Goal: Task Accomplishment & Management: Use online tool/utility

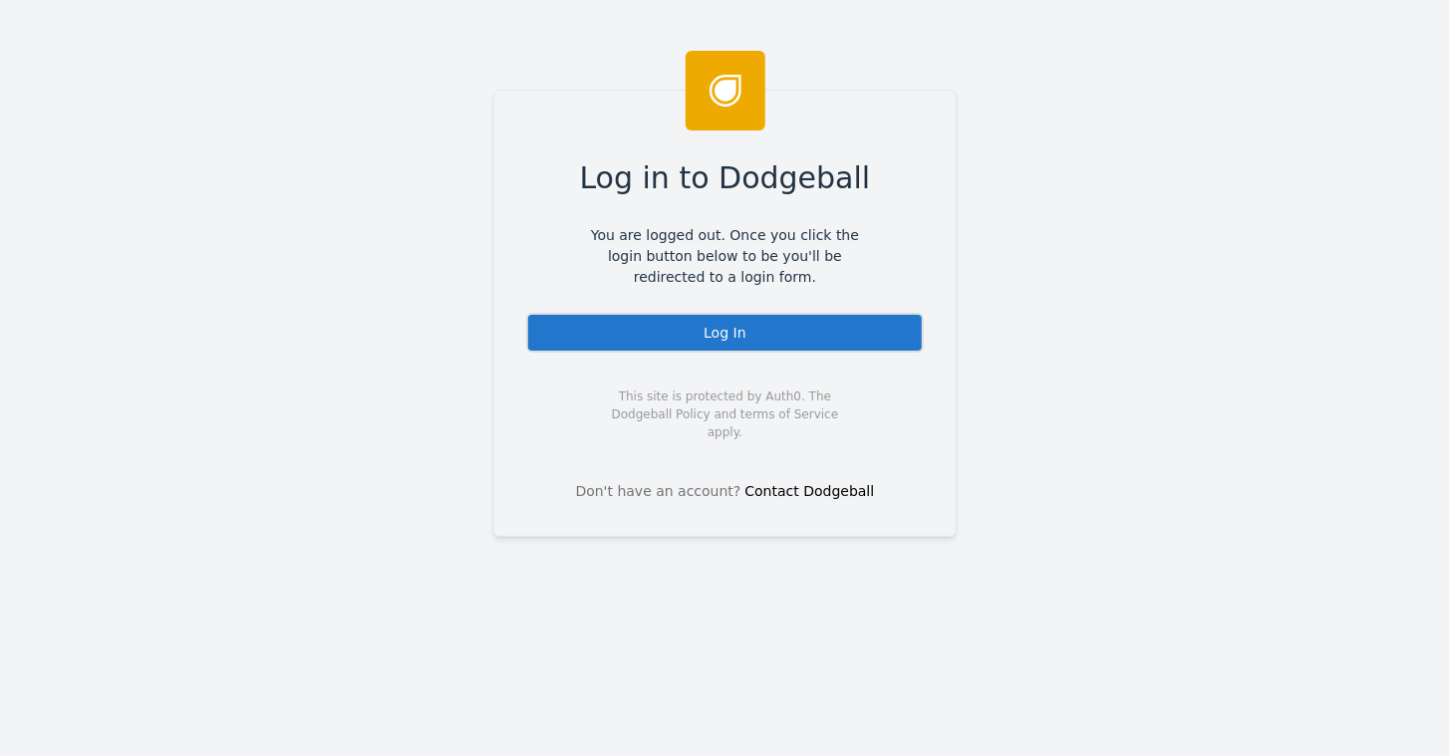
click at [711, 331] on div "Log In" at bounding box center [725, 333] width 398 height 40
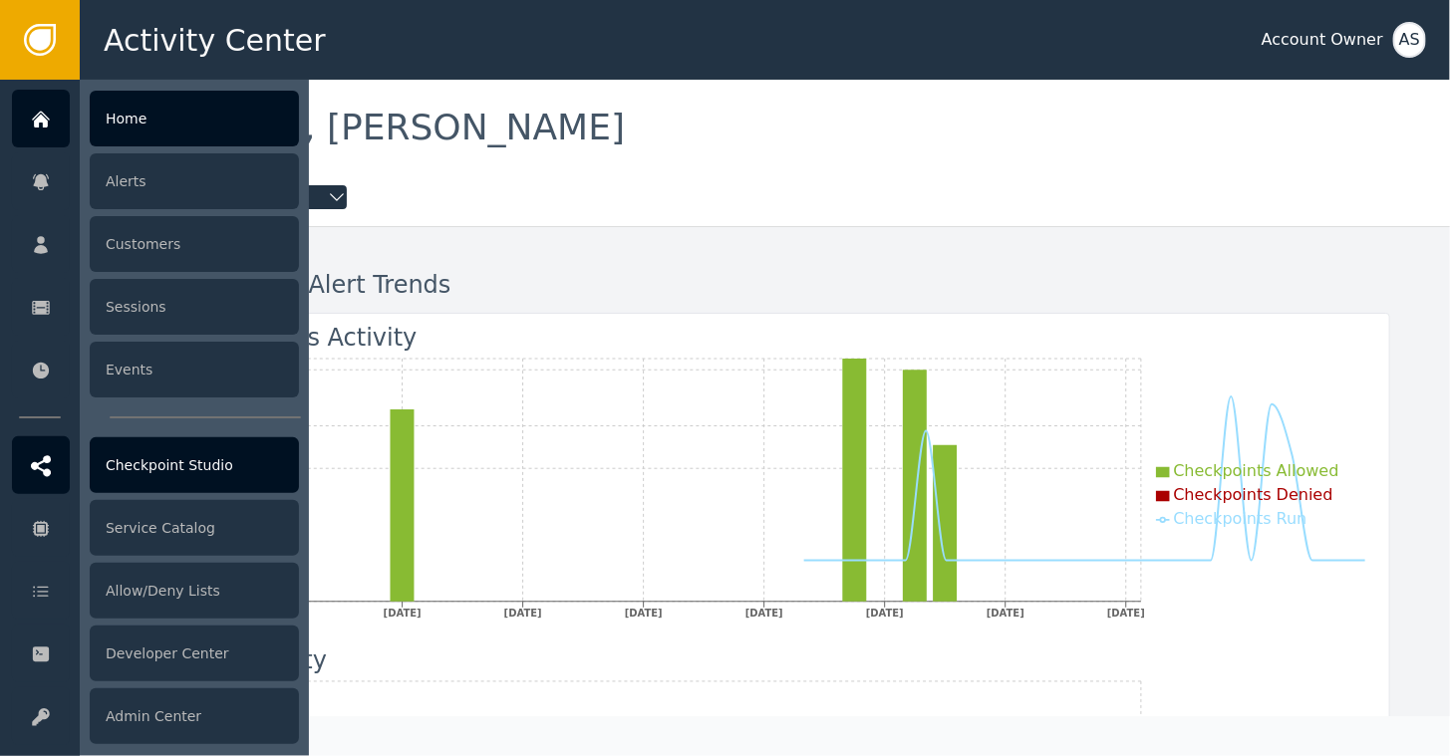
click at [51, 464] on div at bounding box center [41, 466] width 58 height 58
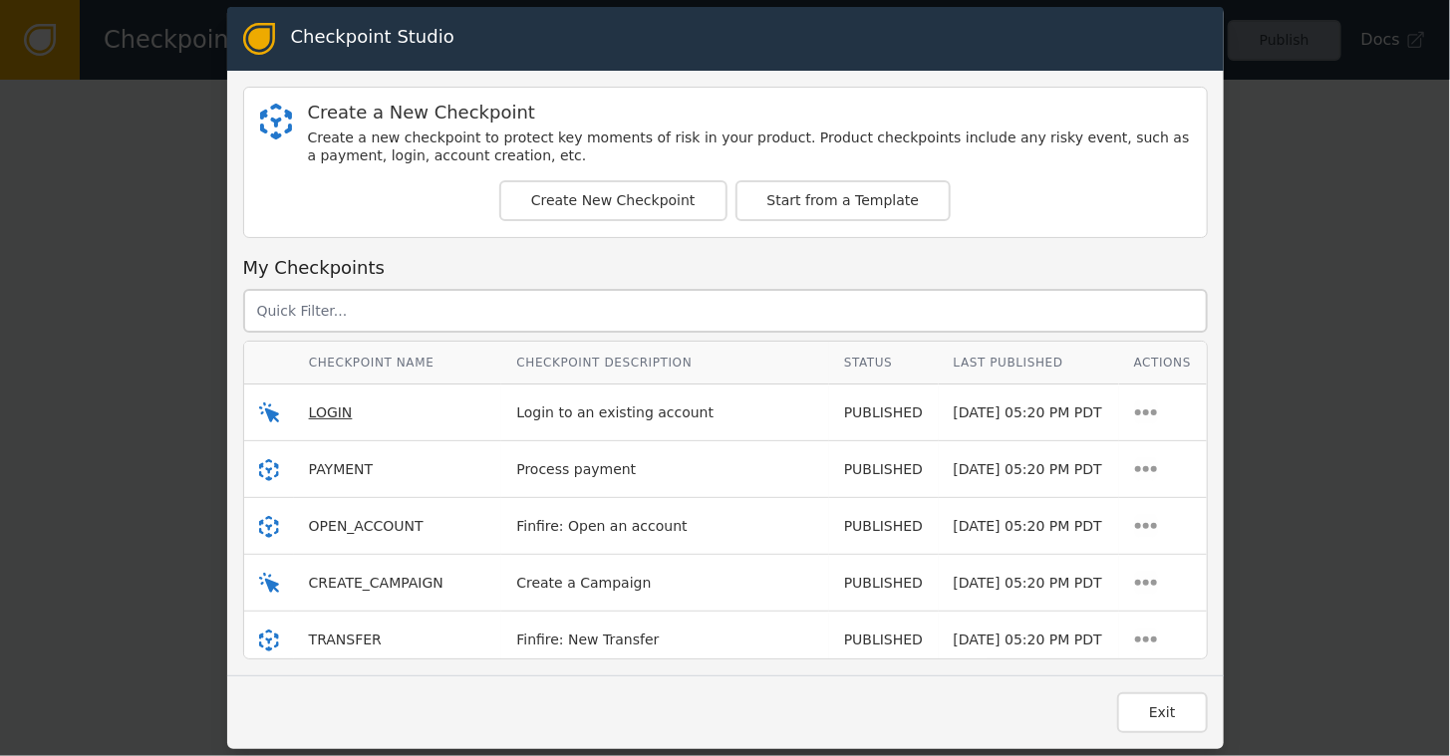
click at [325, 416] on span "LOGIN" at bounding box center [331, 413] width 44 height 16
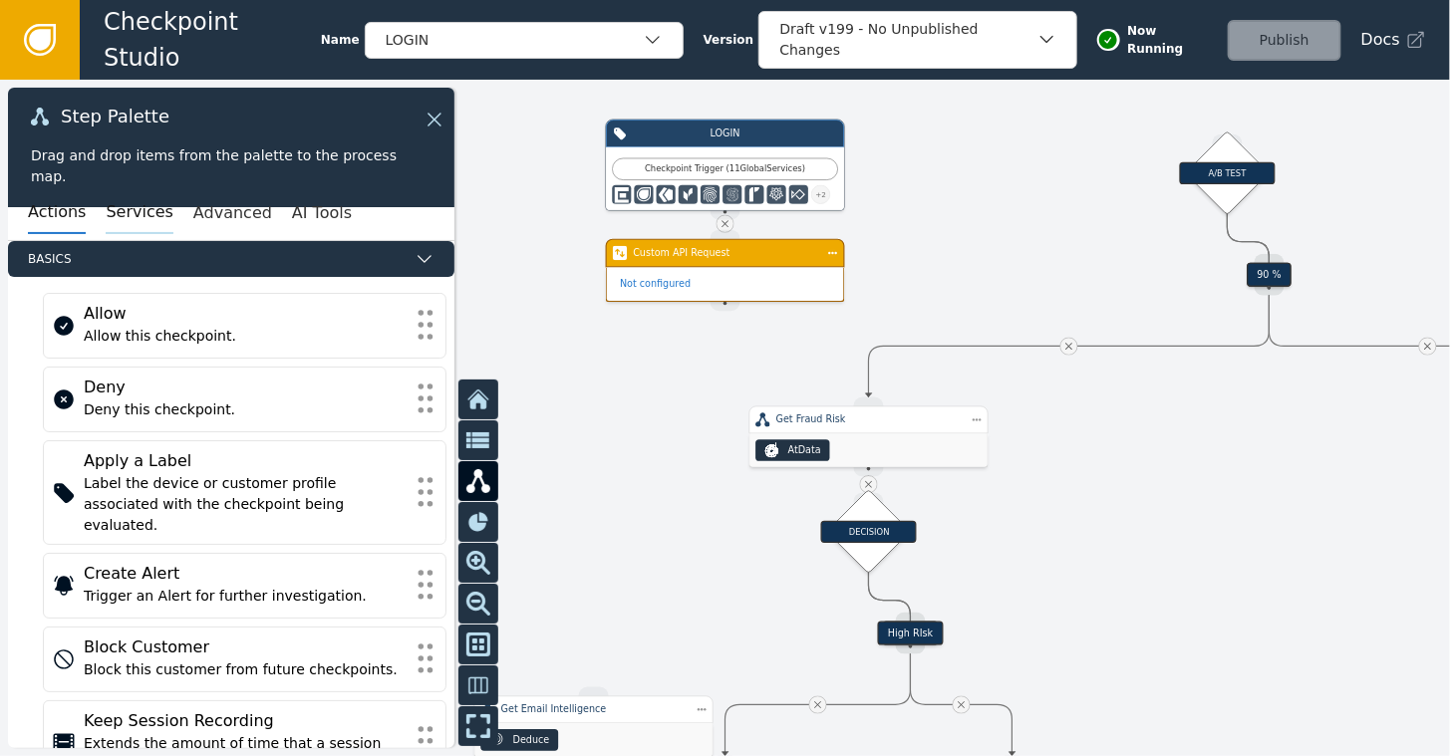
click at [106, 208] on button "Services" at bounding box center [139, 213] width 67 height 42
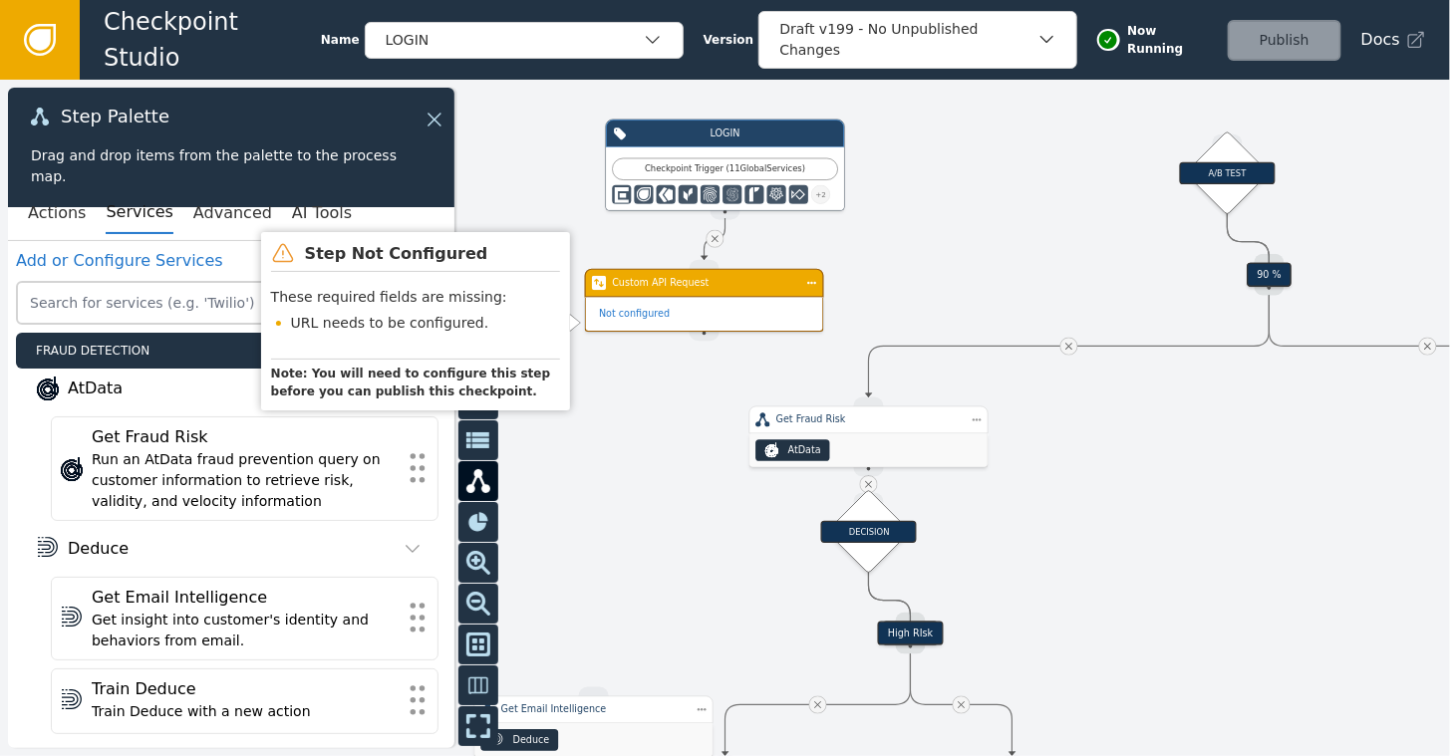
drag, startPoint x: 713, startPoint y: 271, endPoint x: 695, endPoint y: 297, distance: 31.5
click at [695, 298] on div "Not configured" at bounding box center [704, 315] width 237 height 34
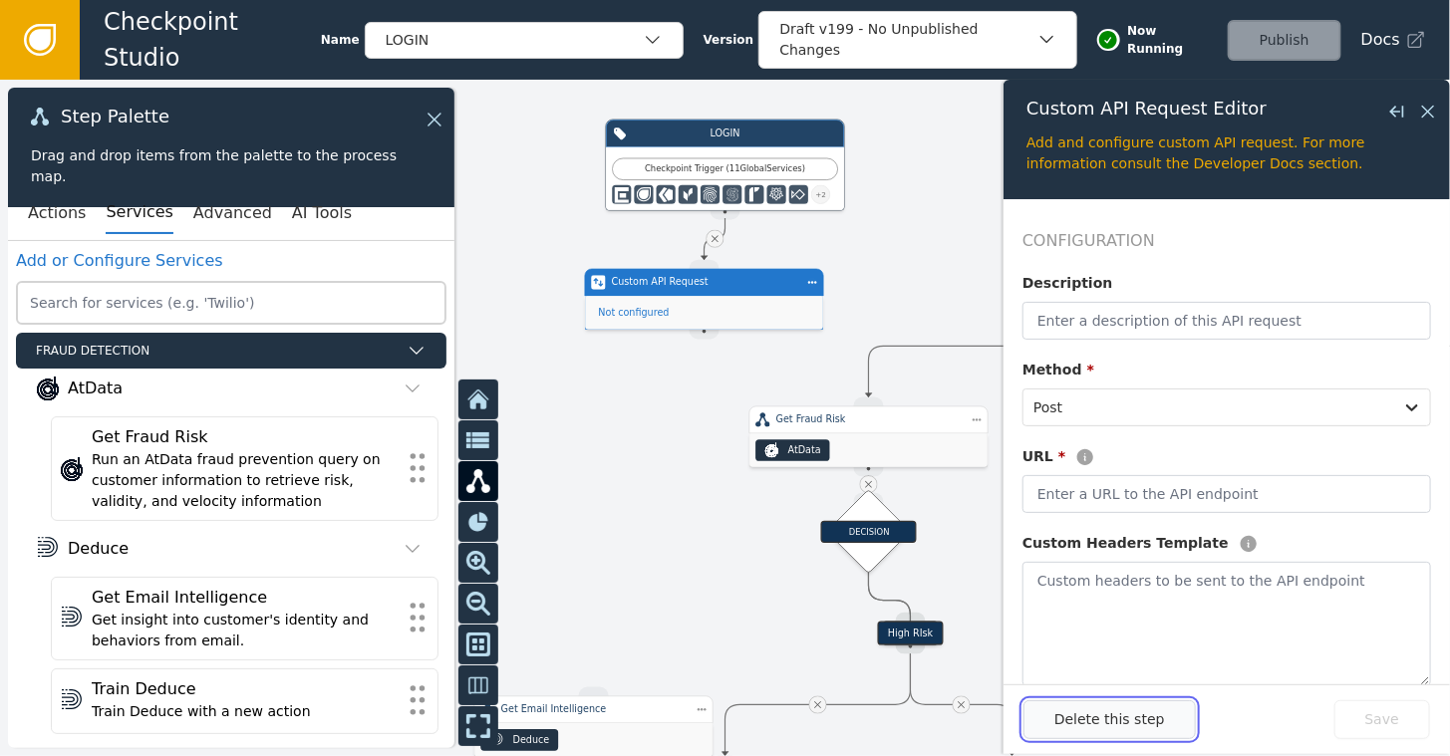
click at [1084, 735] on button "Delete this step" at bounding box center [1110, 720] width 172 height 39
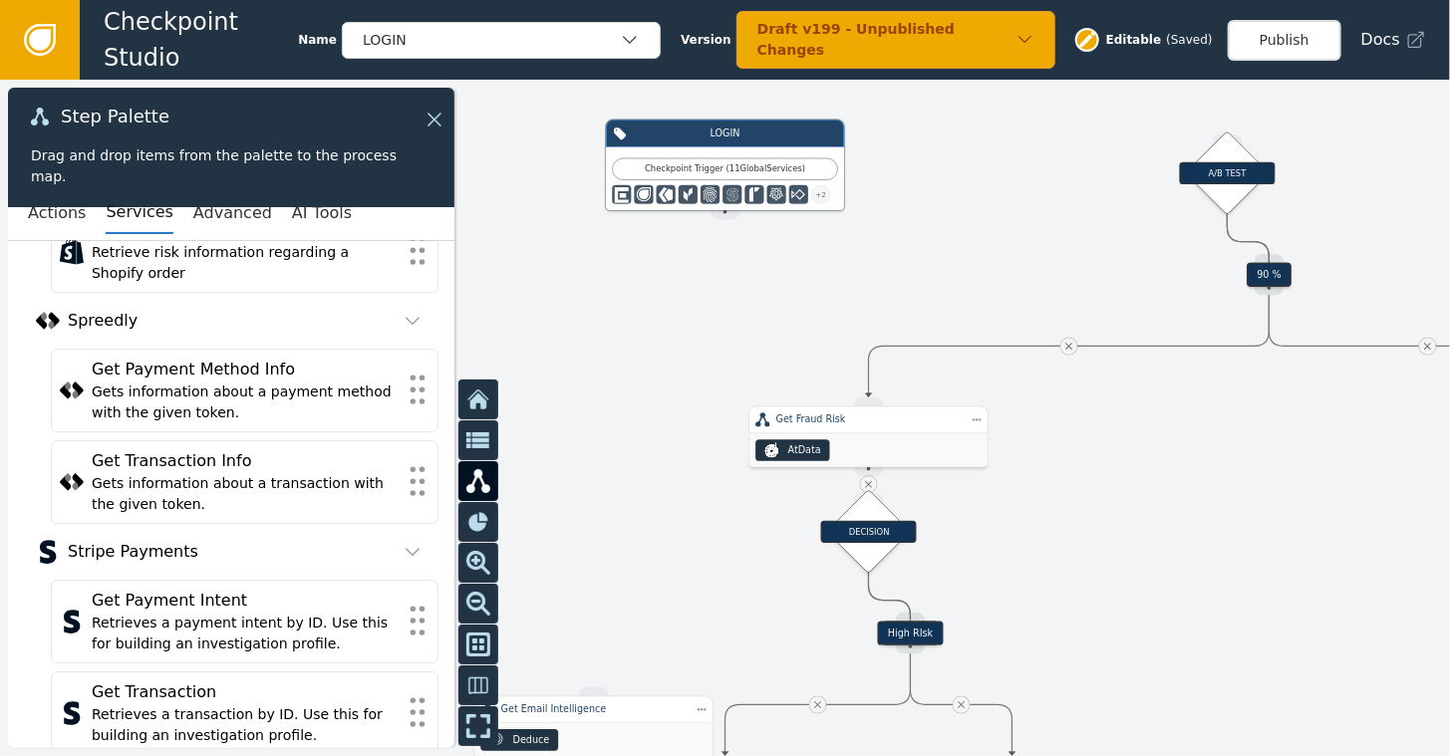
scroll to position [9565, 0]
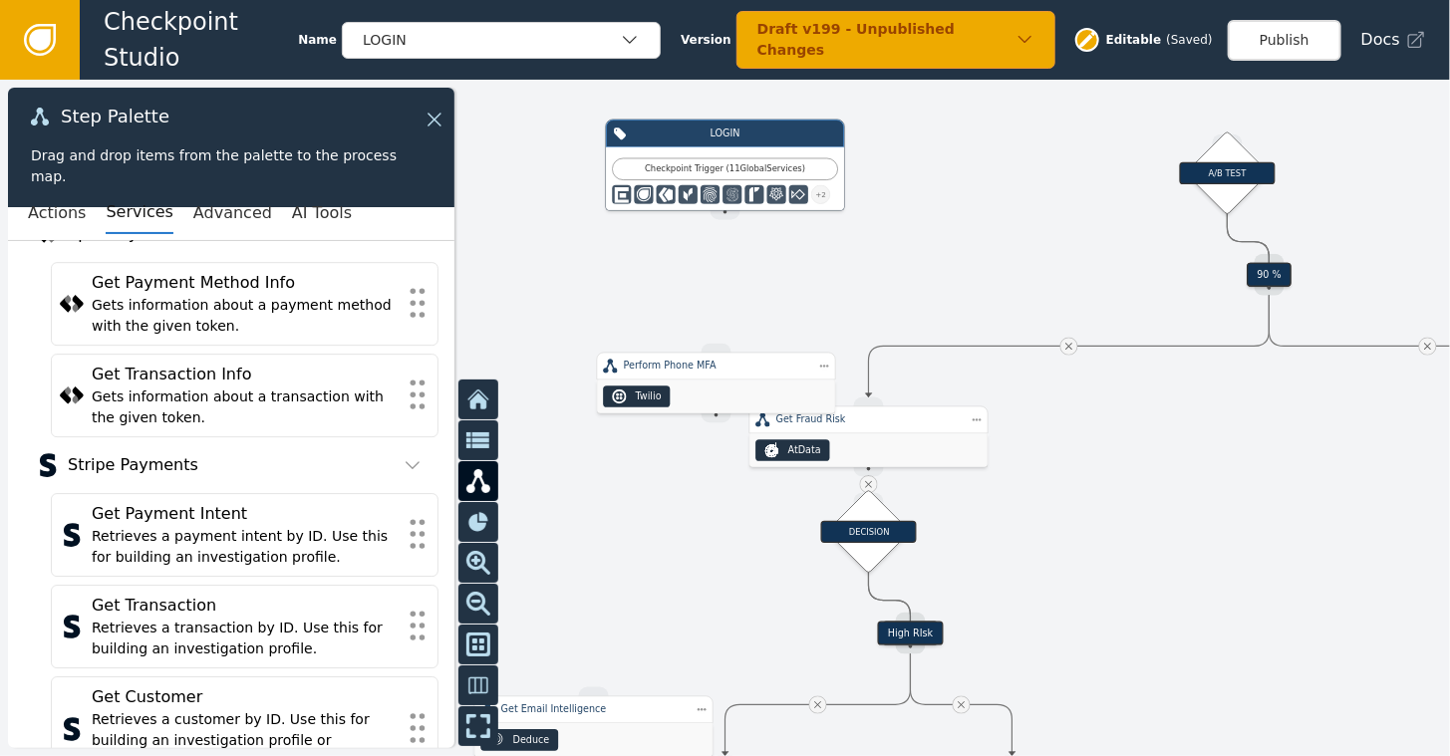
drag, startPoint x: 724, startPoint y: 209, endPoint x: 706, endPoint y: 295, distance: 87.6
click at [713, 300] on div "Target Handle for step Default Source Handle for step Target Handle for step Ri…" at bounding box center [725, 418] width 1450 height 677
drag, startPoint x: 720, startPoint y: 209, endPoint x: 719, endPoint y: 352, distance: 142.5
click at [726, 352] on div "Target Handle for step Default Source Handle for step Target Handle for step Ri…" at bounding box center [1161, 323] width 870 height 406
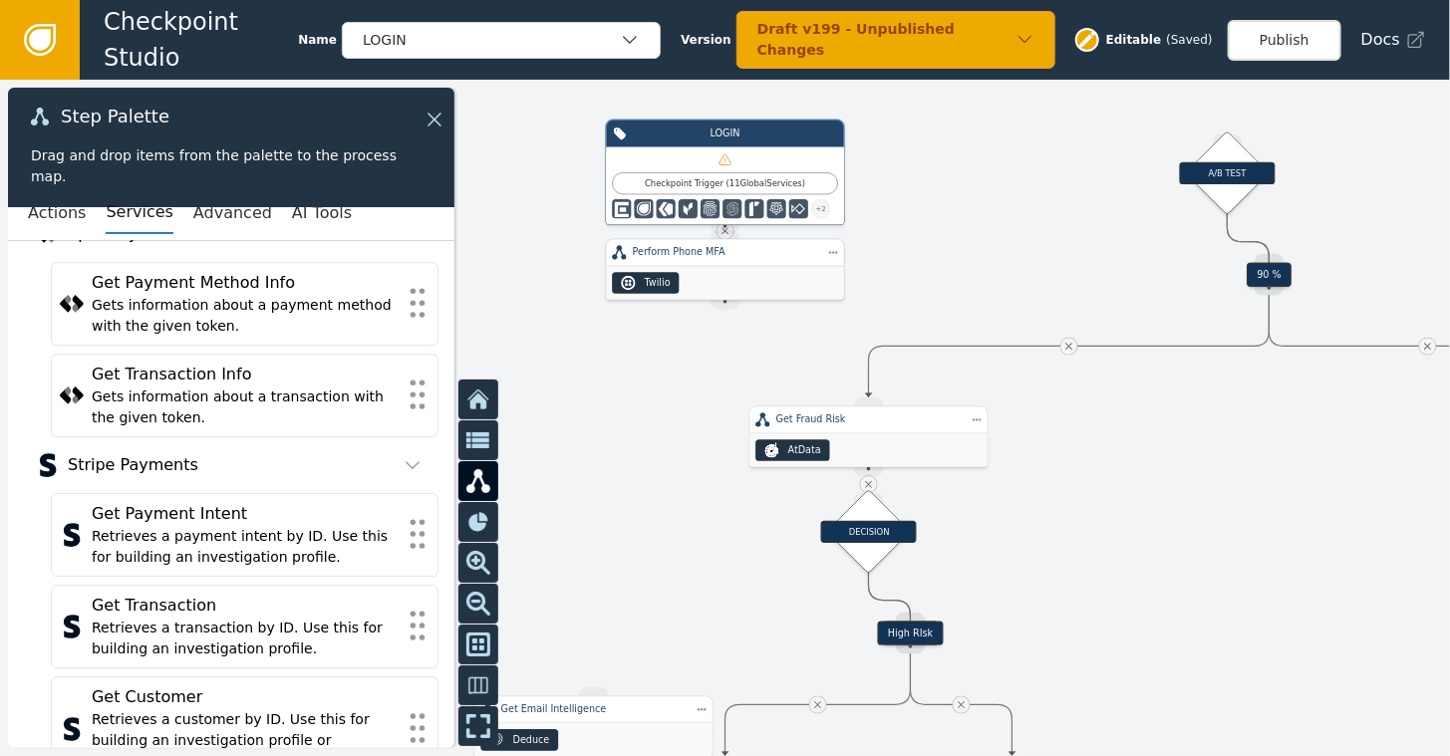
click at [740, 257] on div "Perform Phone MFA" at bounding box center [725, 252] width 185 height 14
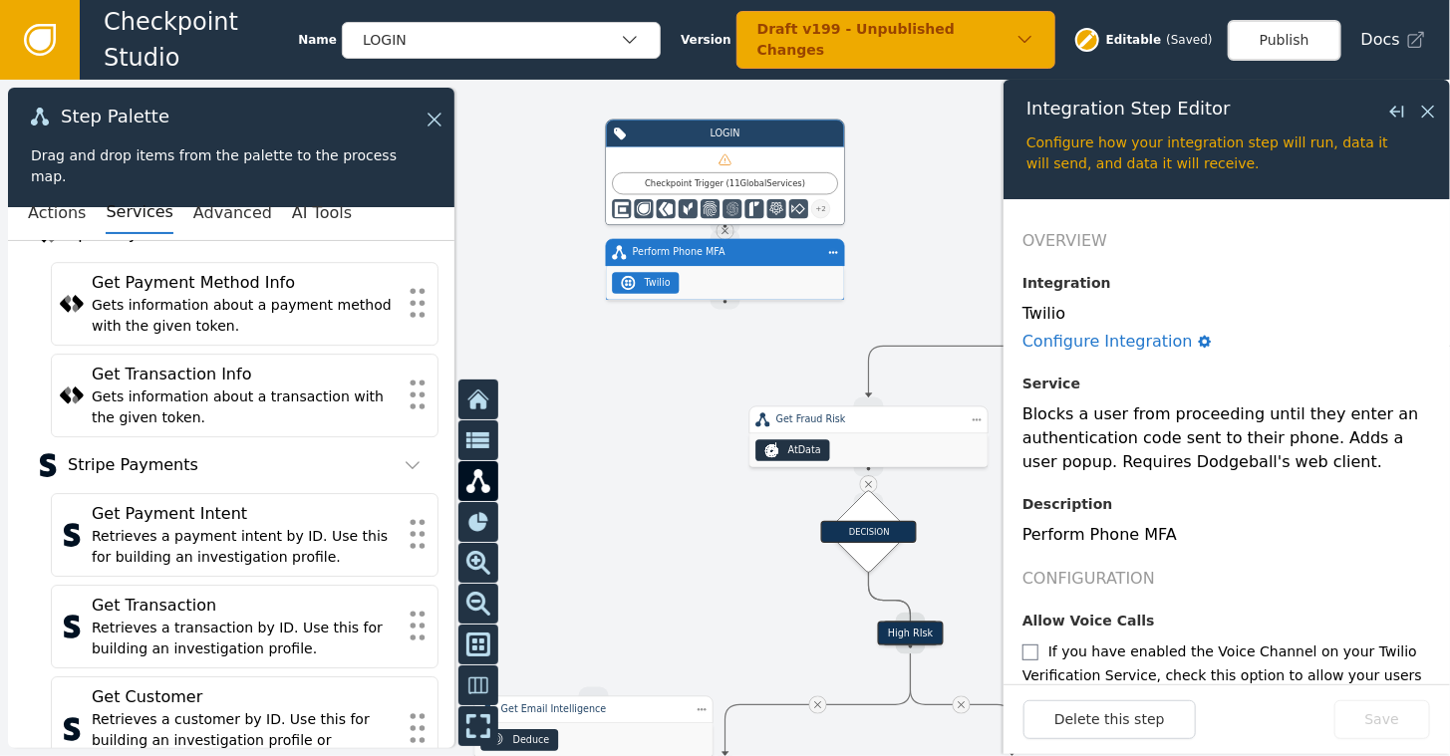
scroll to position [255, 0]
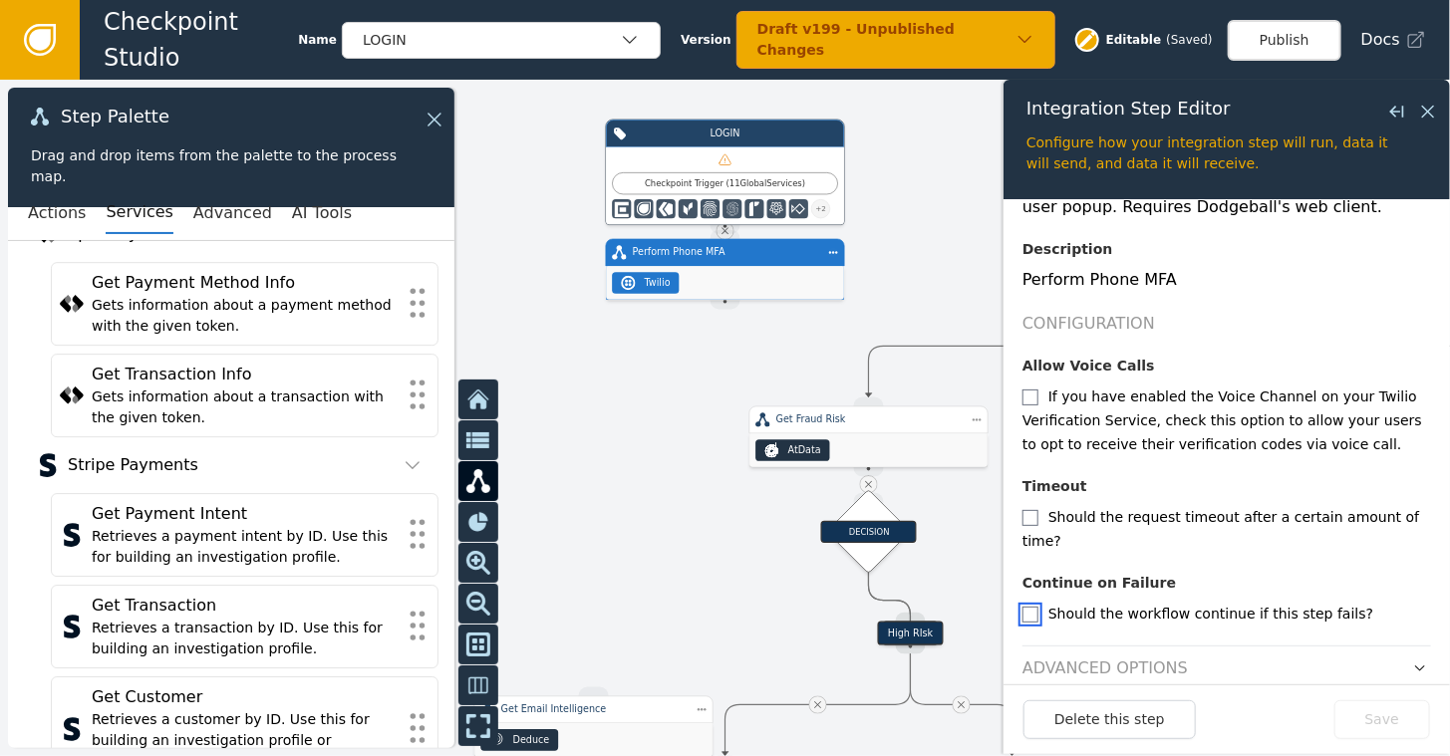
click at [1029, 607] on input "checkbox" at bounding box center [1031, 615] width 16 height 16
checkbox input "true"
click at [1381, 722] on button "Save" at bounding box center [1383, 720] width 96 height 39
click at [1296, 48] on button "Publish" at bounding box center [1285, 40] width 114 height 41
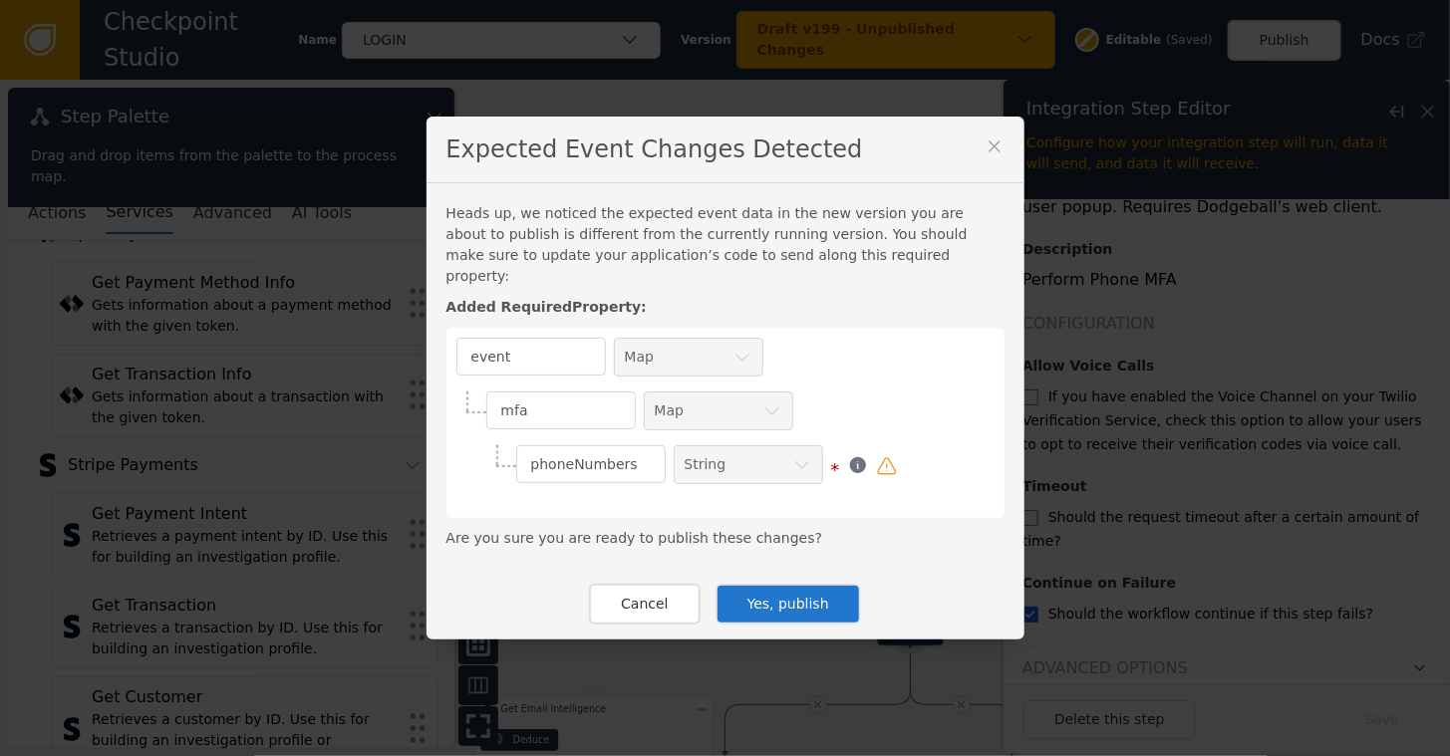
click at [772, 610] on button "Yes, publish" at bounding box center [789, 604] width 146 height 41
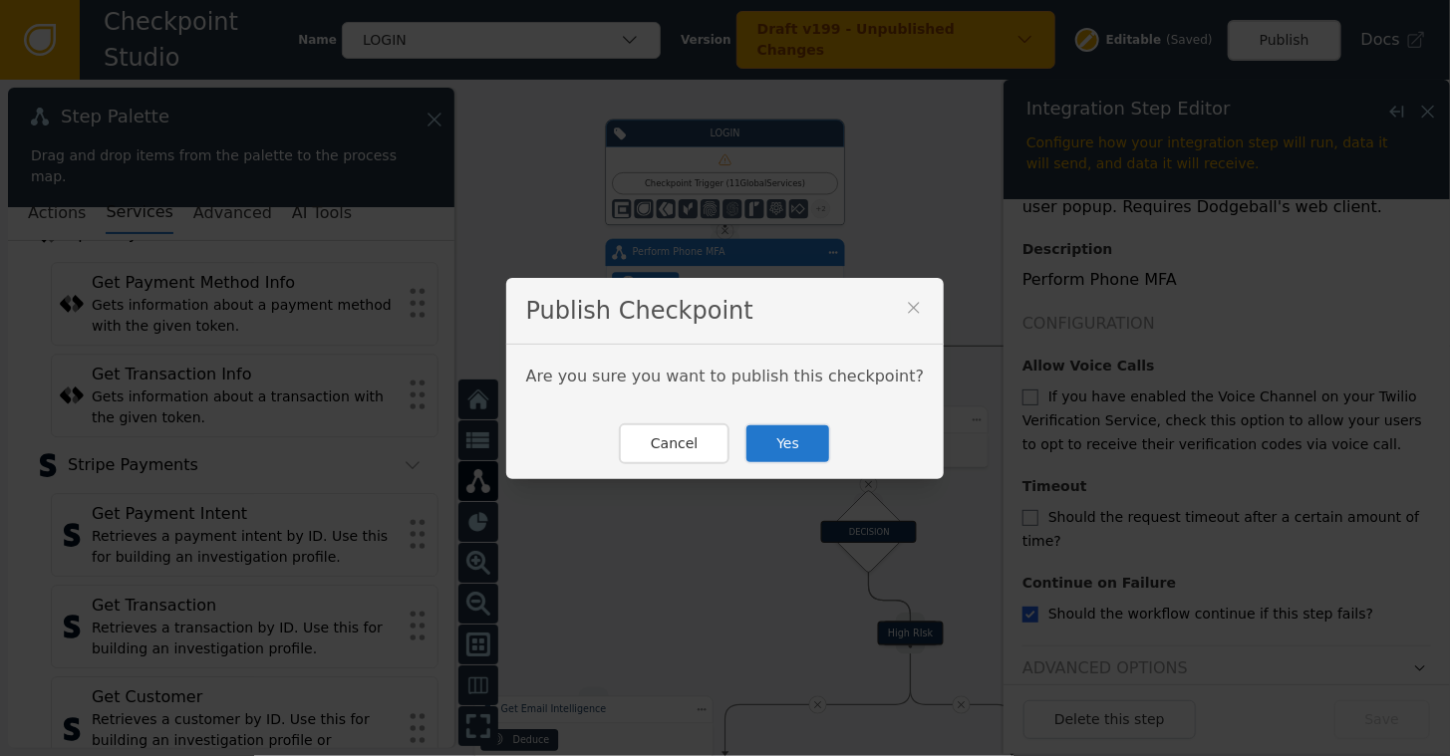
click at [773, 439] on button "Yes" at bounding box center [788, 444] width 87 height 41
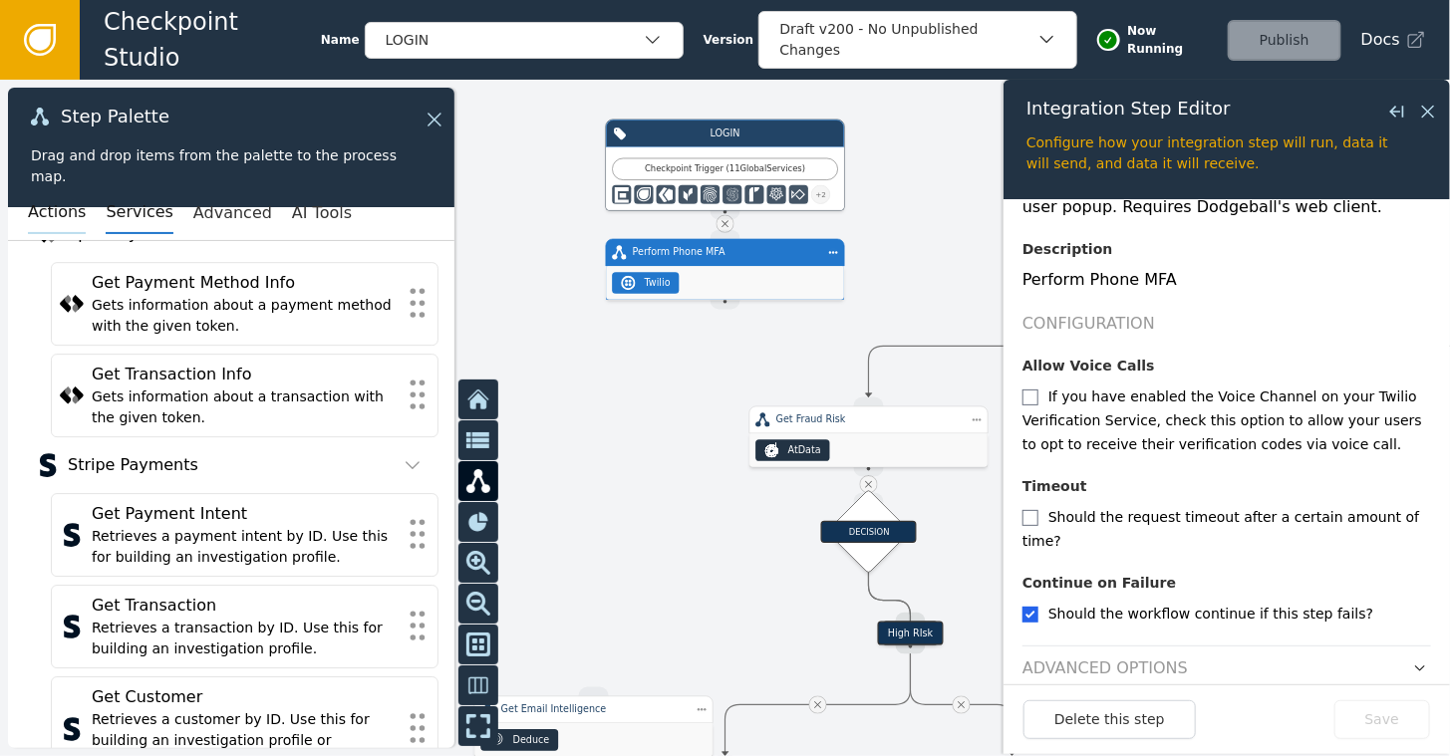
click at [46, 211] on button "Actions" at bounding box center [57, 213] width 58 height 42
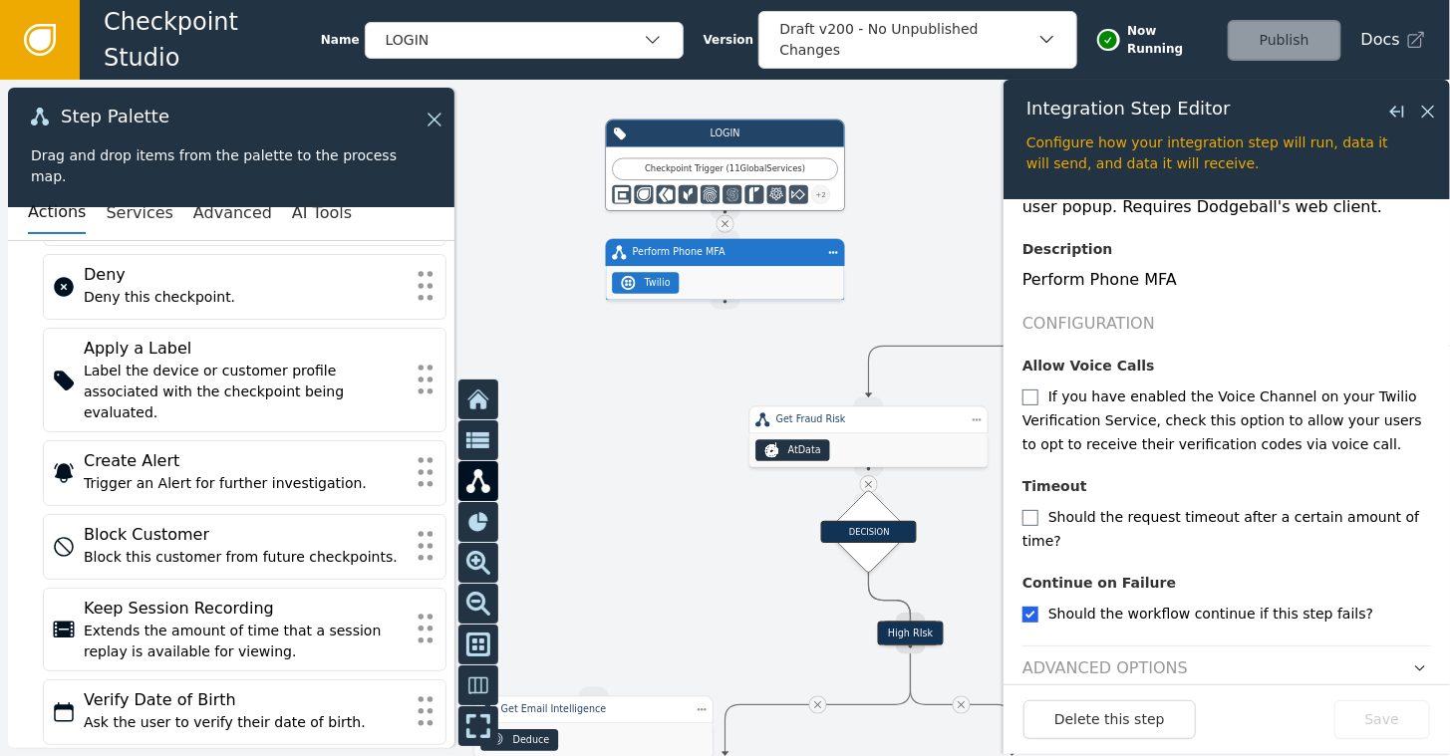
scroll to position [91, 0]
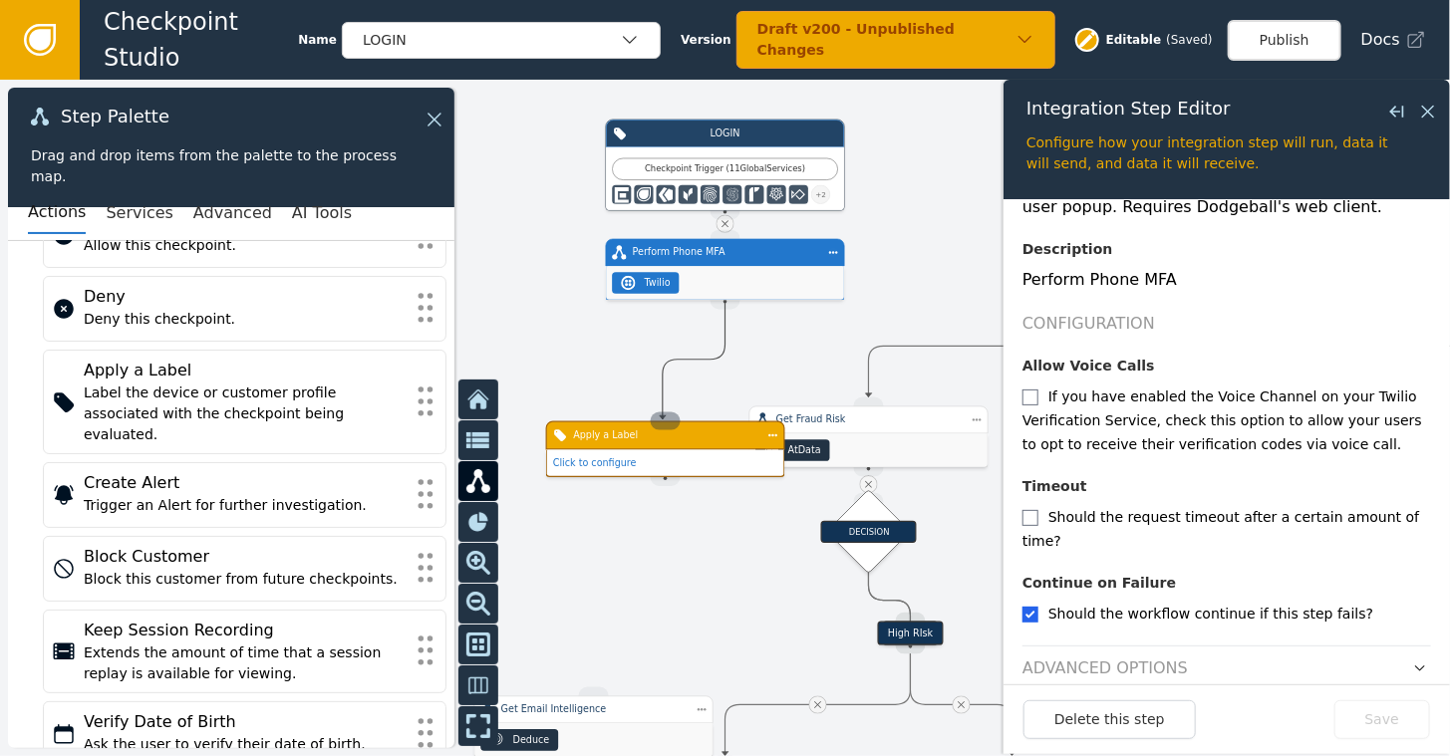
drag, startPoint x: 723, startPoint y: 298, endPoint x: 663, endPoint y: 420, distance: 135.5
click at [726, 420] on div "Target Handle for step Default Source Handle for step Target Handle for step Ri…" at bounding box center [1161, 323] width 870 height 406
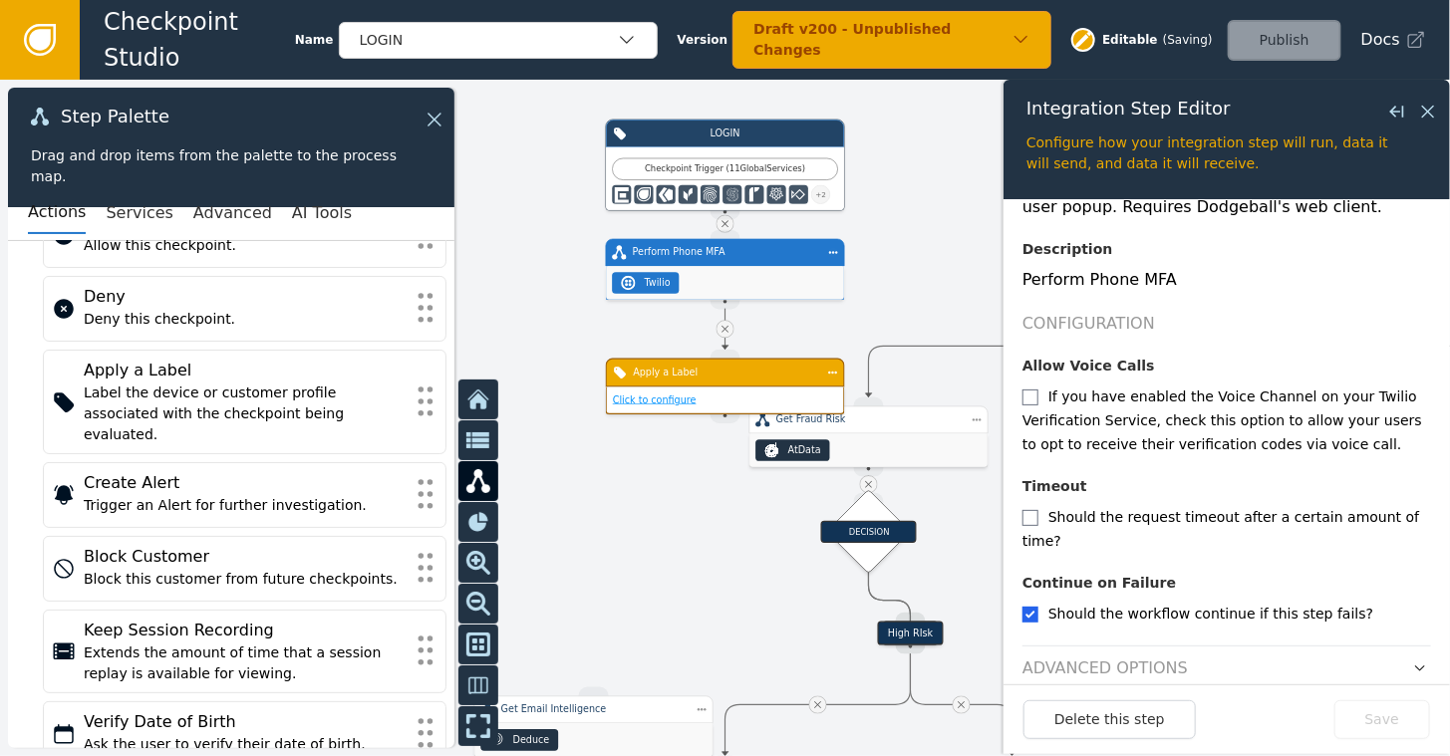
click at [676, 396] on link "Click to configure" at bounding box center [655, 400] width 84 height 11
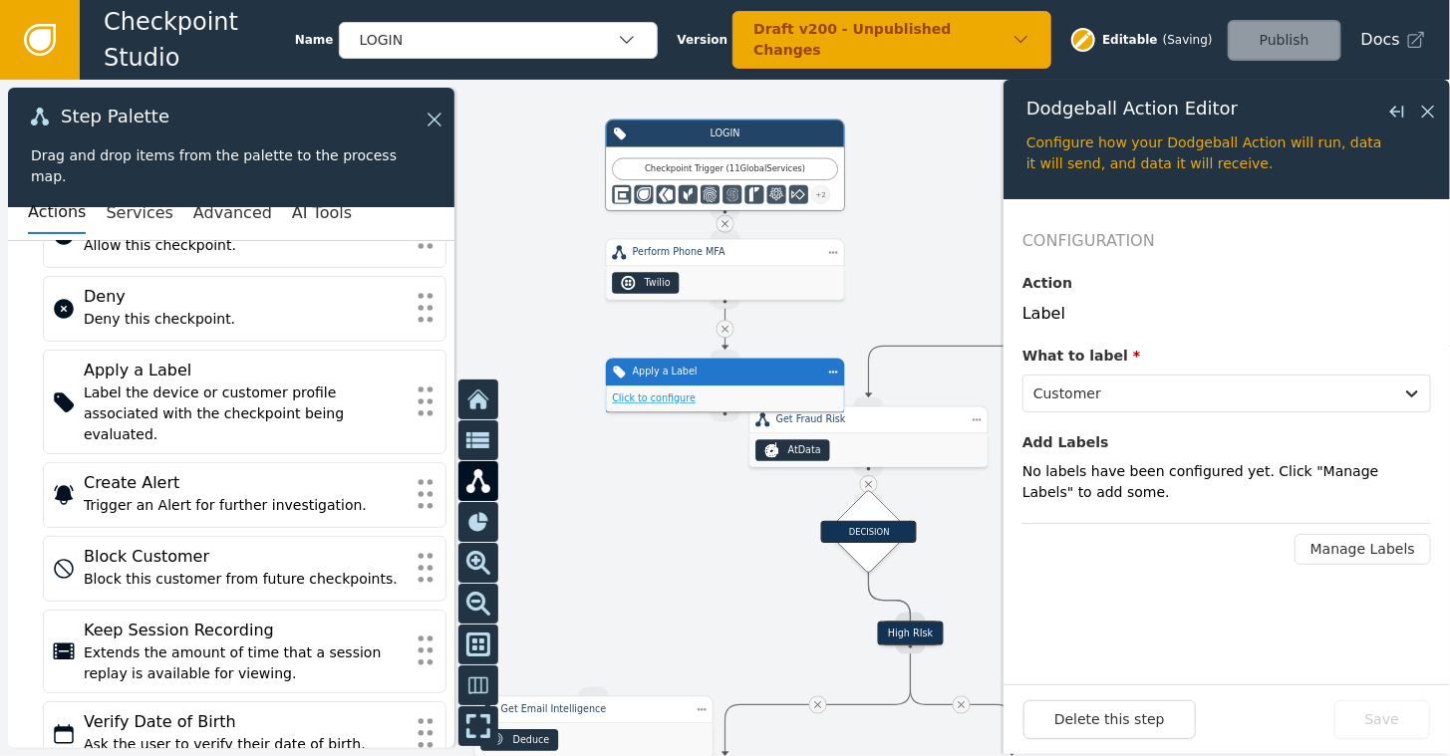
scroll to position [0, 0]
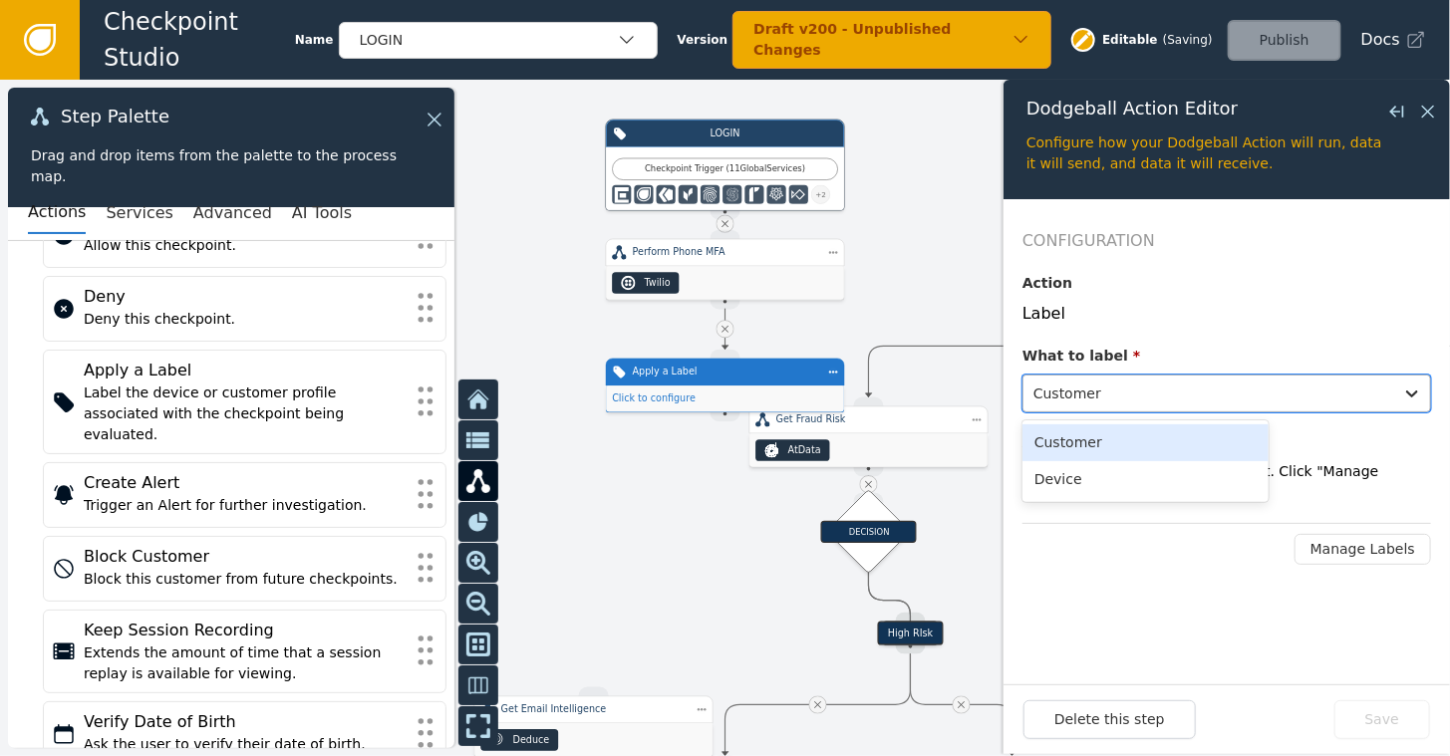
click at [1106, 392] on div at bounding box center [1209, 394] width 350 height 28
click at [1207, 302] on div "Label" at bounding box center [1227, 314] width 409 height 24
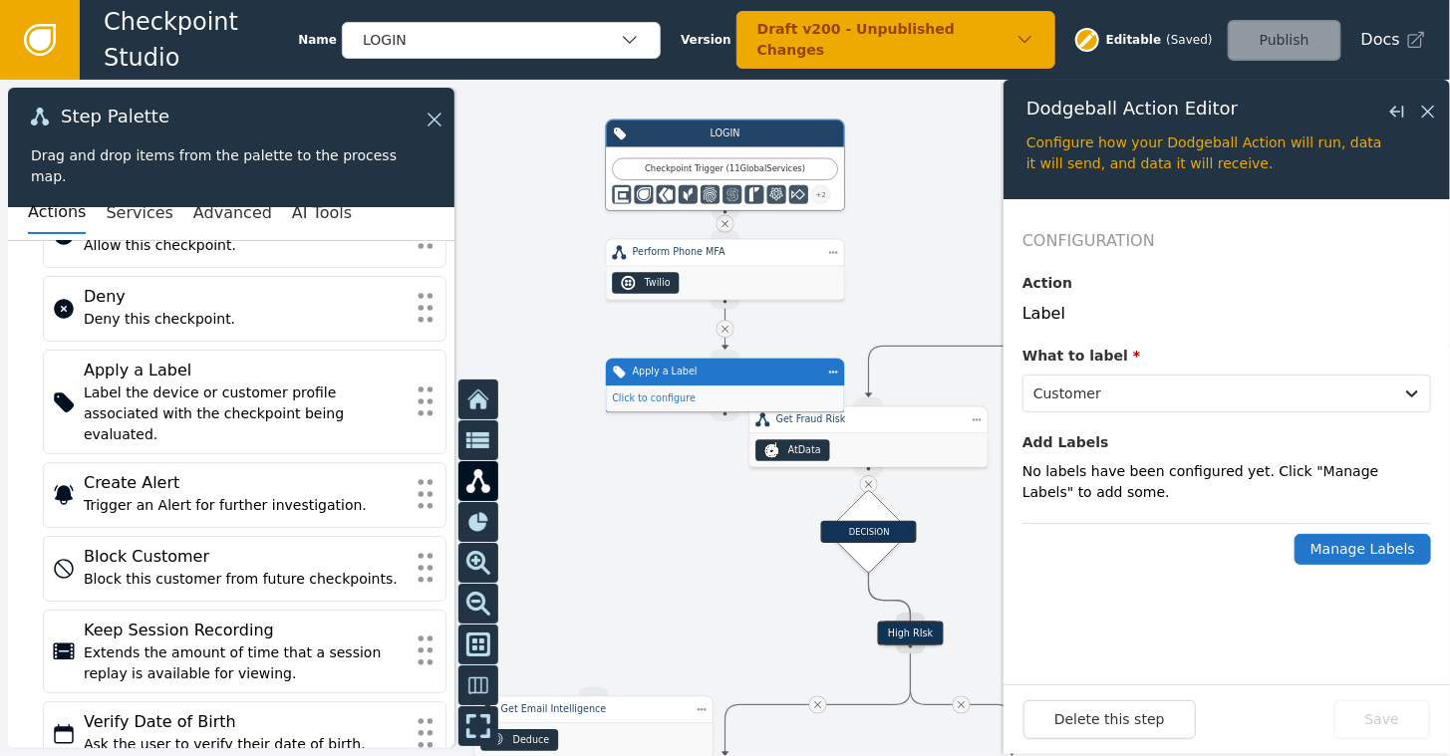
click at [1367, 546] on button "Manage Labels" at bounding box center [1363, 549] width 137 height 31
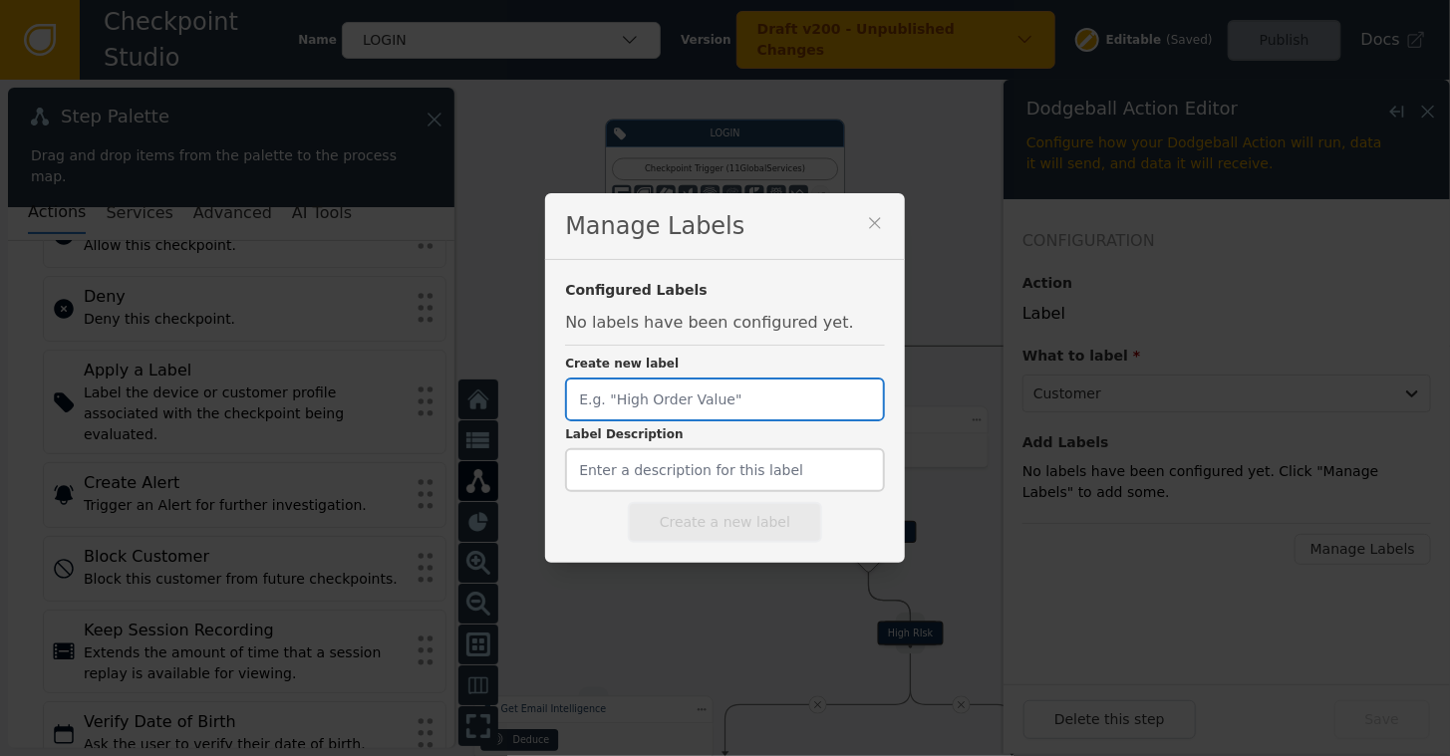
click at [665, 406] on input "Create new label" at bounding box center [724, 400] width 319 height 44
type input "KYC_REQUIRED"
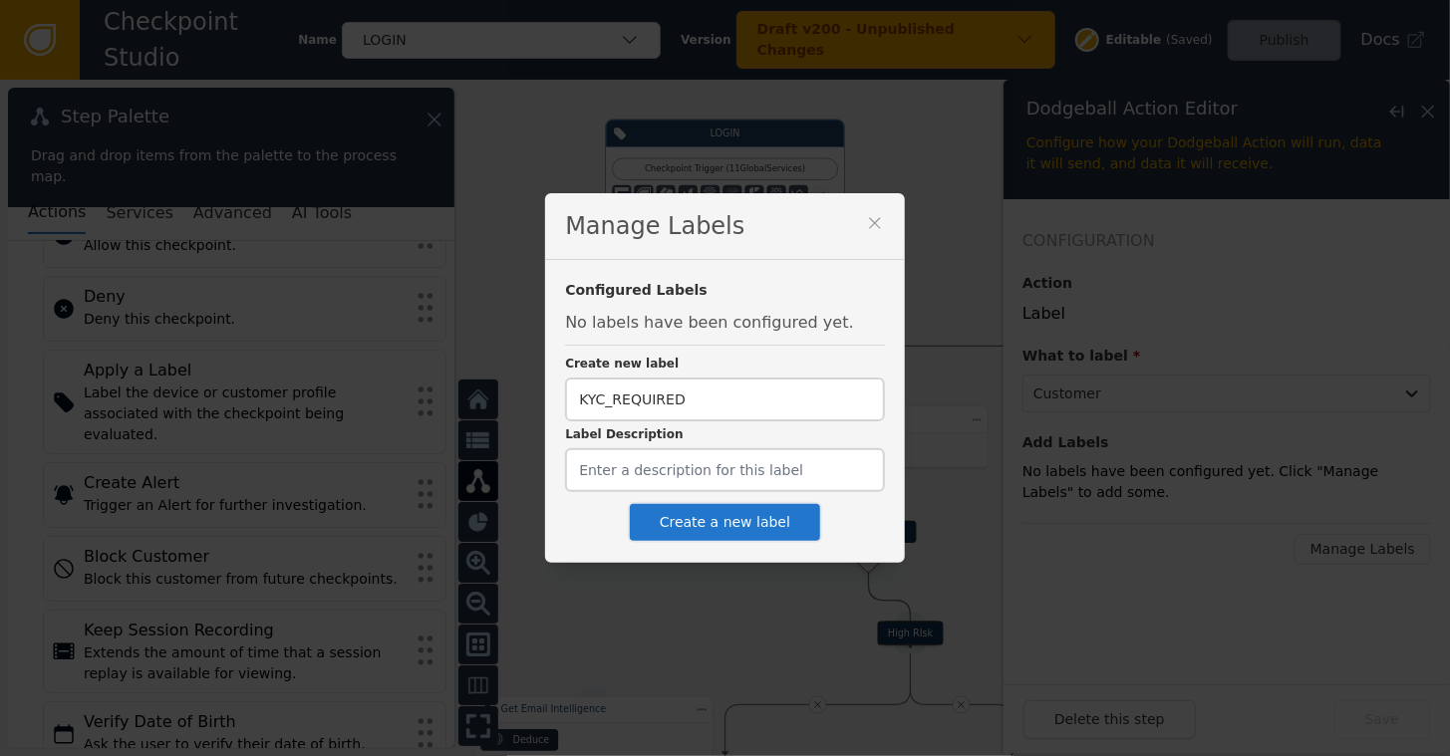
click at [869, 221] on icon at bounding box center [874, 222] width 11 height 11
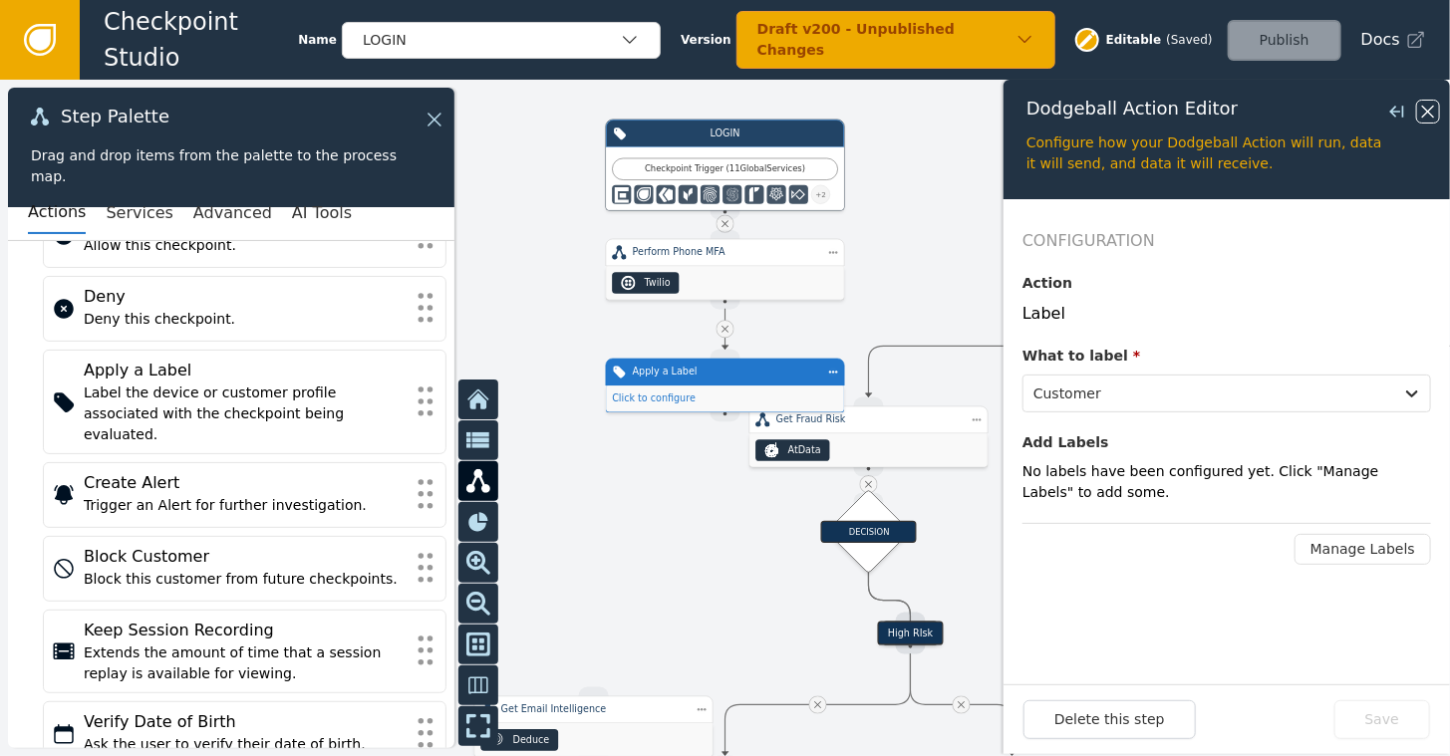
click at [1425, 108] on icon at bounding box center [1428, 112] width 22 height 22
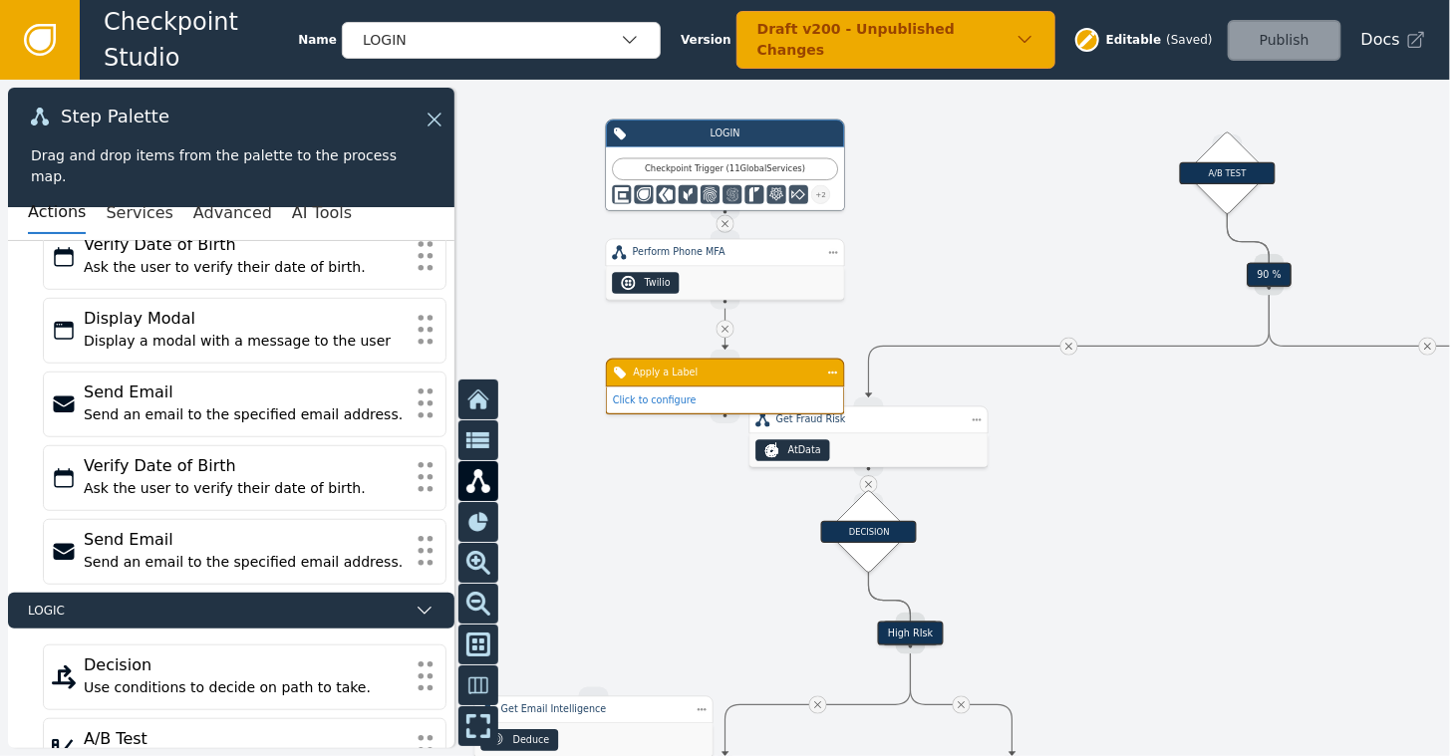
scroll to position [571, 0]
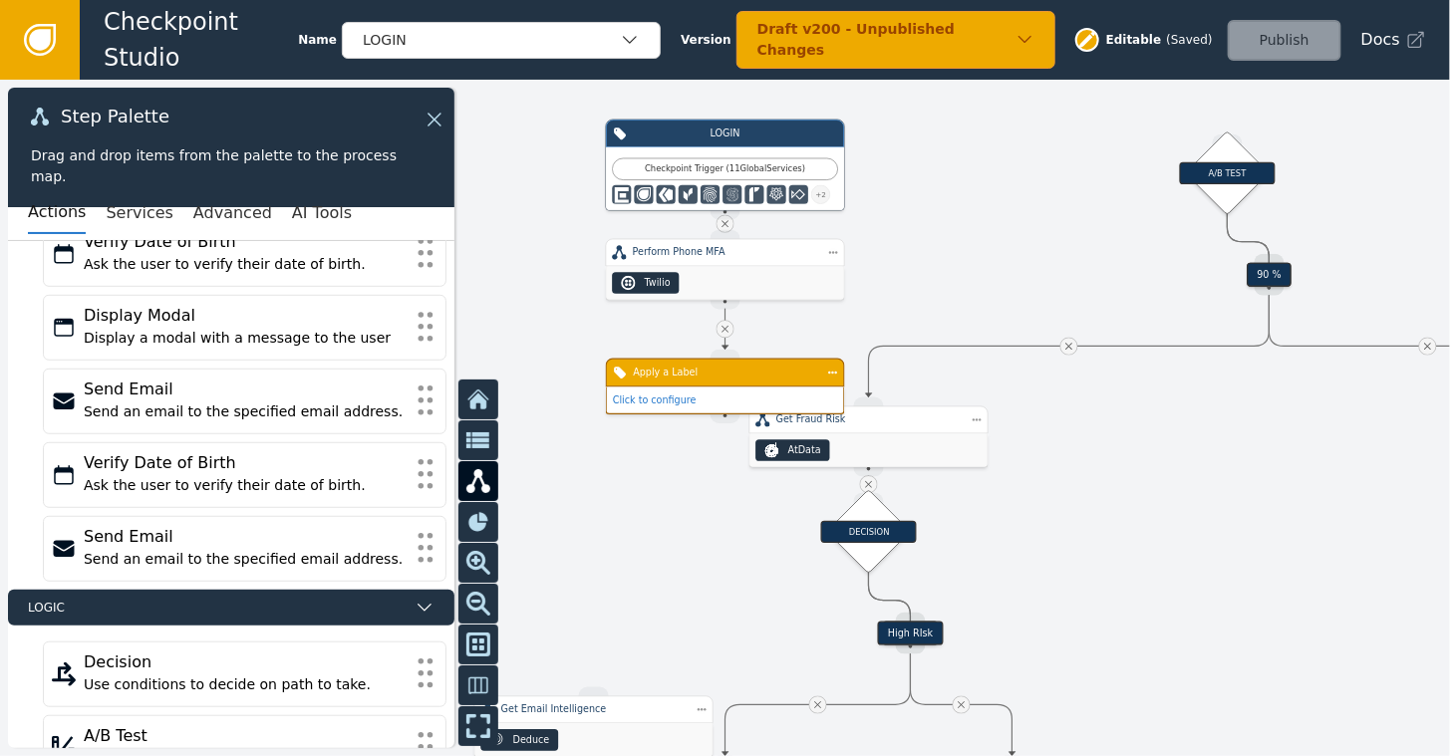
click at [30, 20] on link at bounding box center [40, 40] width 80 height 80
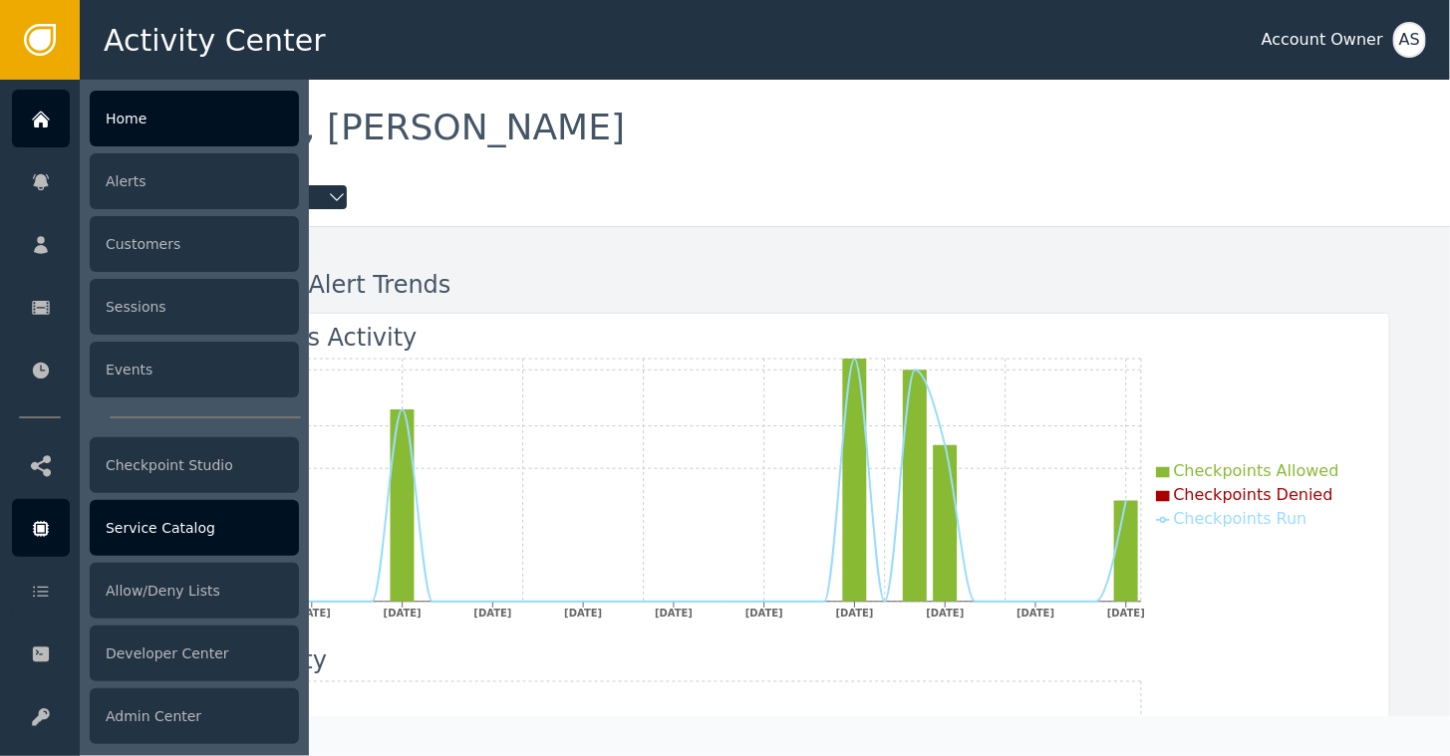
click at [150, 522] on div "Service Catalog" at bounding box center [194, 528] width 209 height 56
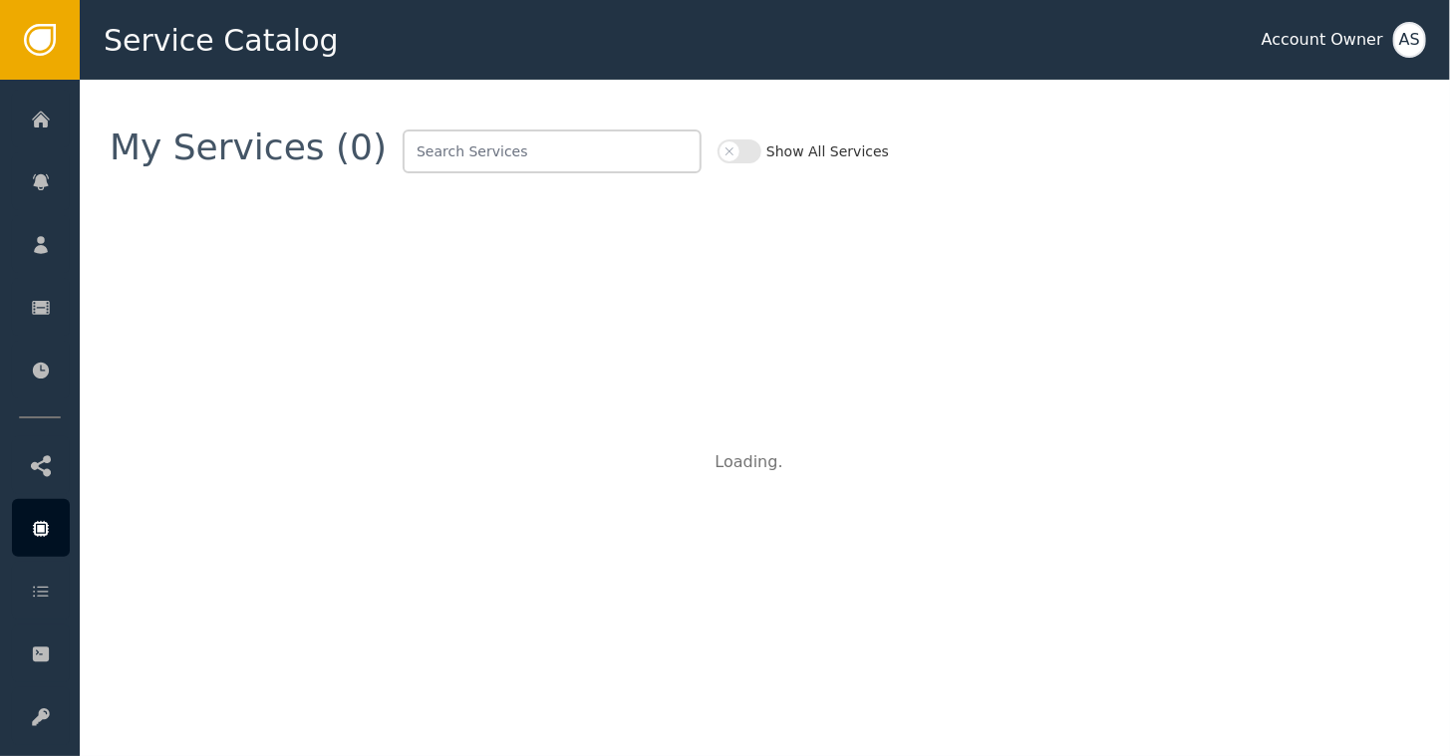
click at [718, 151] on button "Show All Services" at bounding box center [740, 152] width 44 height 24
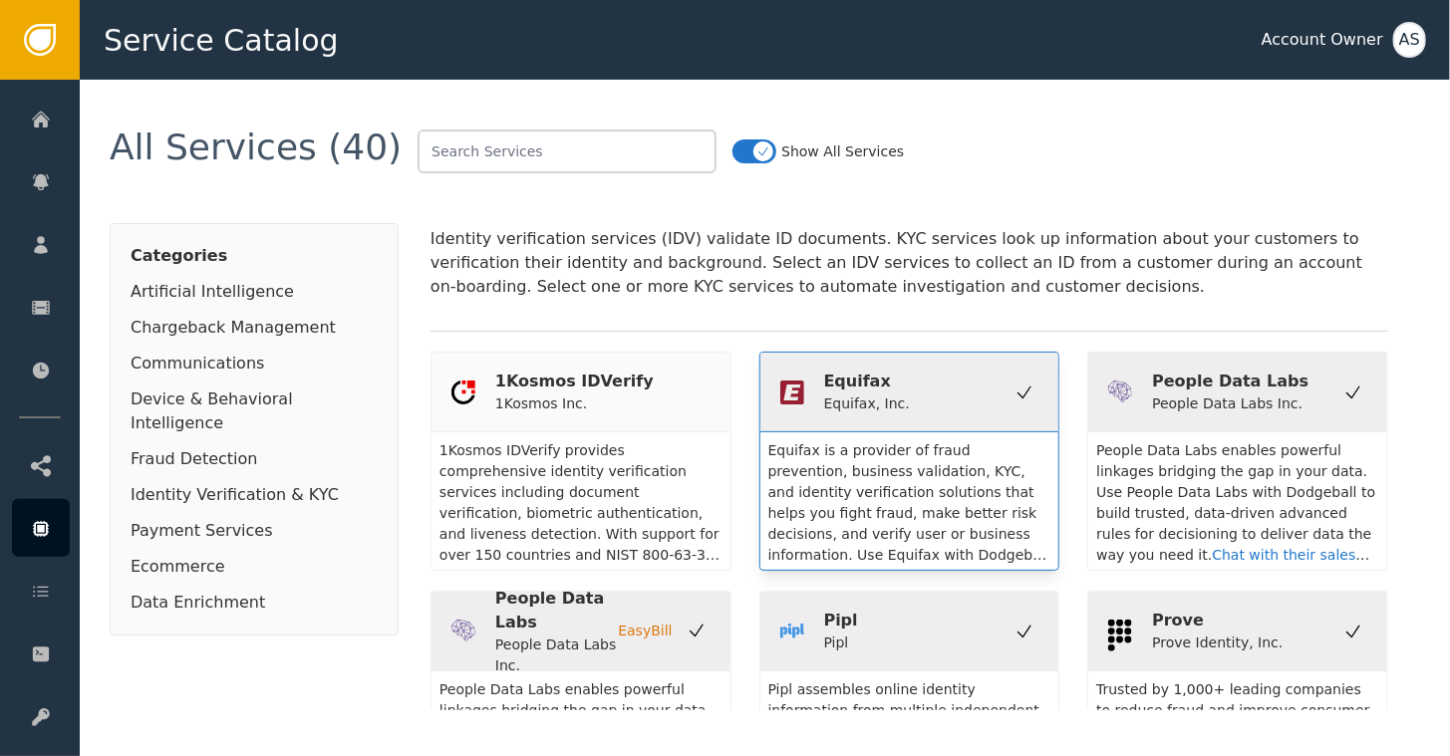
scroll to position [3289, 0]
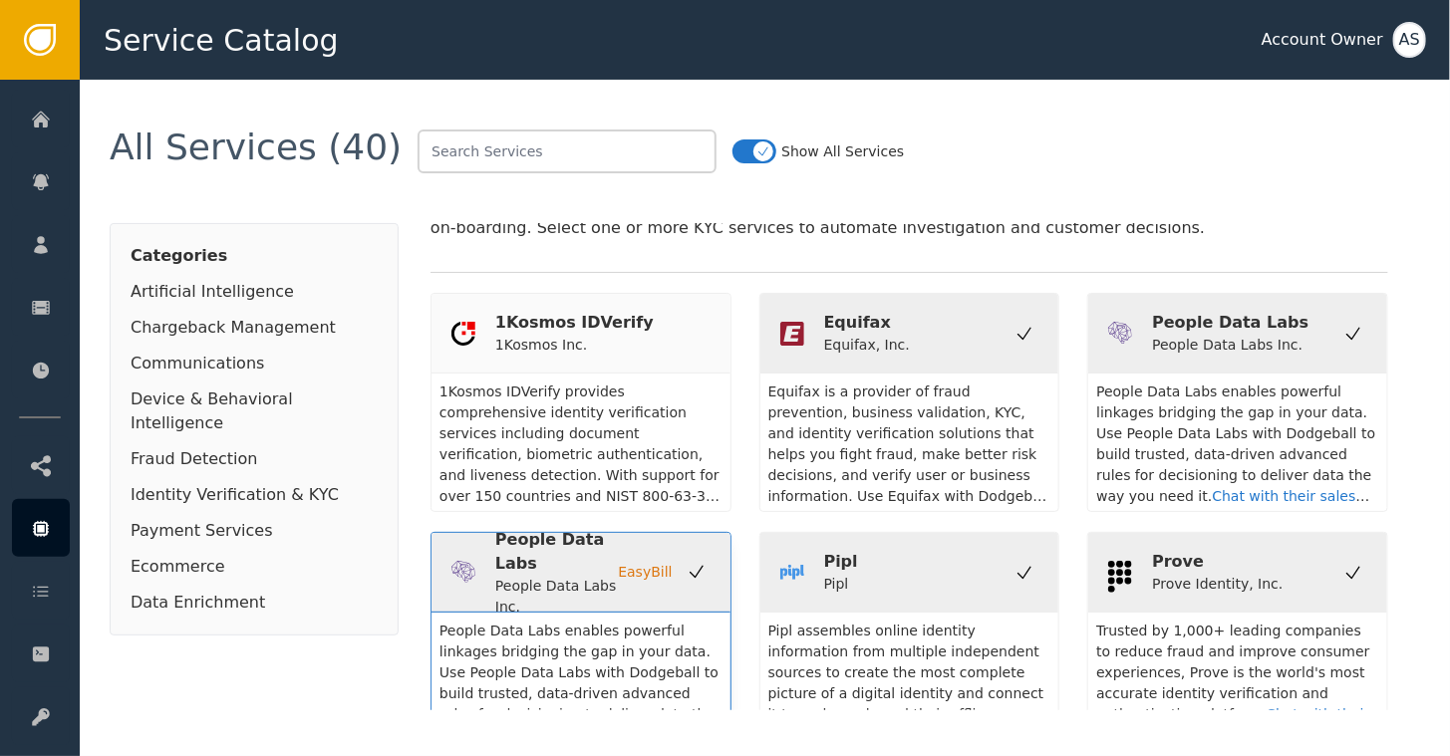
click at [556, 542] on div "People Data Labs" at bounding box center [556, 552] width 123 height 48
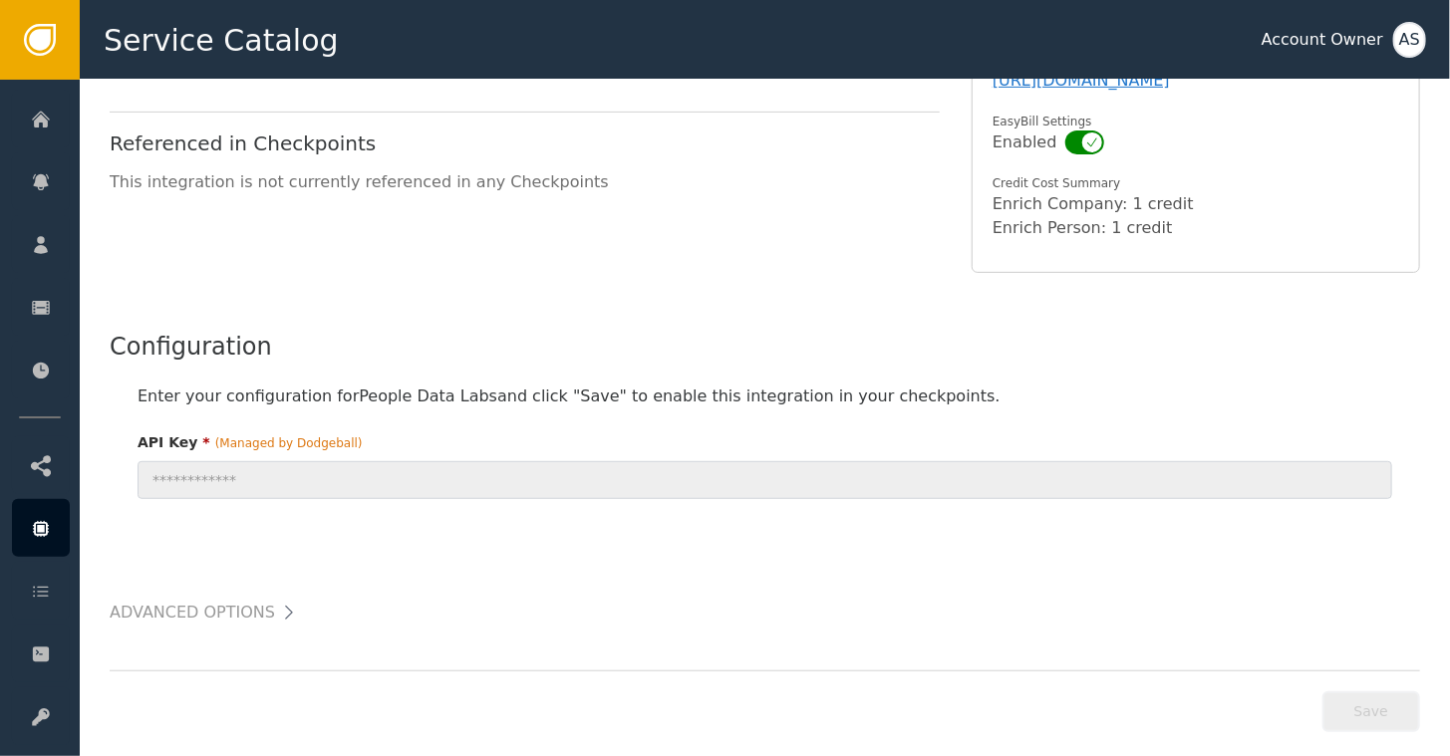
scroll to position [357, 0]
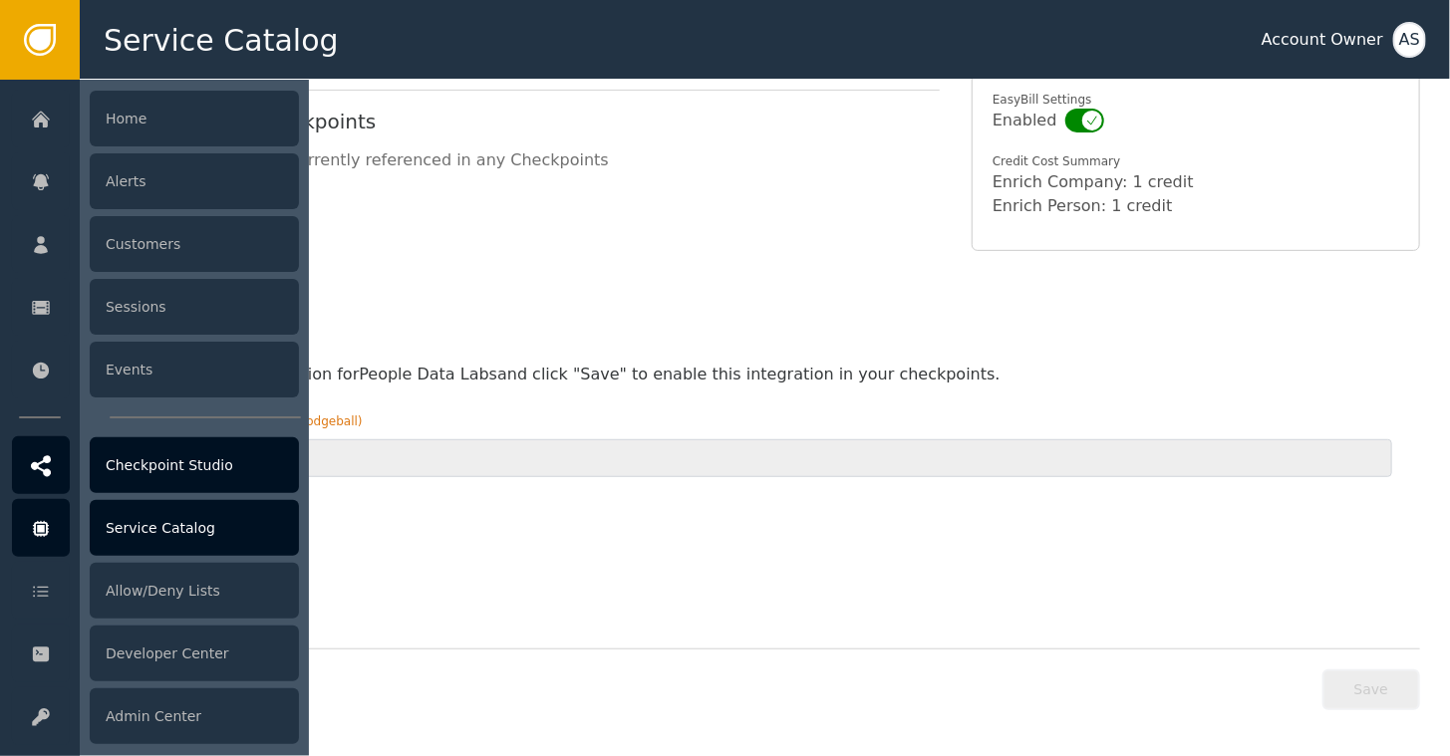
click at [151, 469] on div "Checkpoint Studio" at bounding box center [194, 466] width 209 height 56
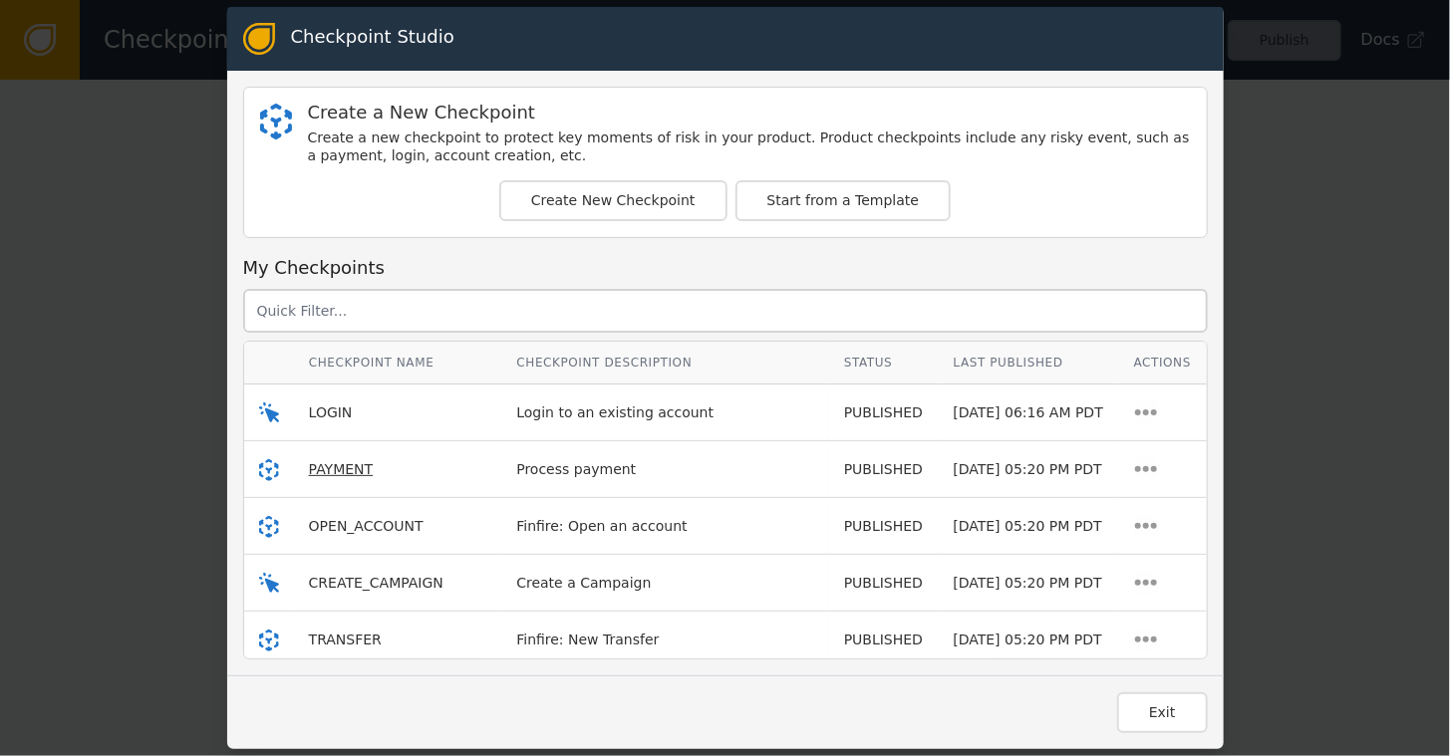
click at [327, 469] on span "PAYMENT" at bounding box center [341, 469] width 65 height 16
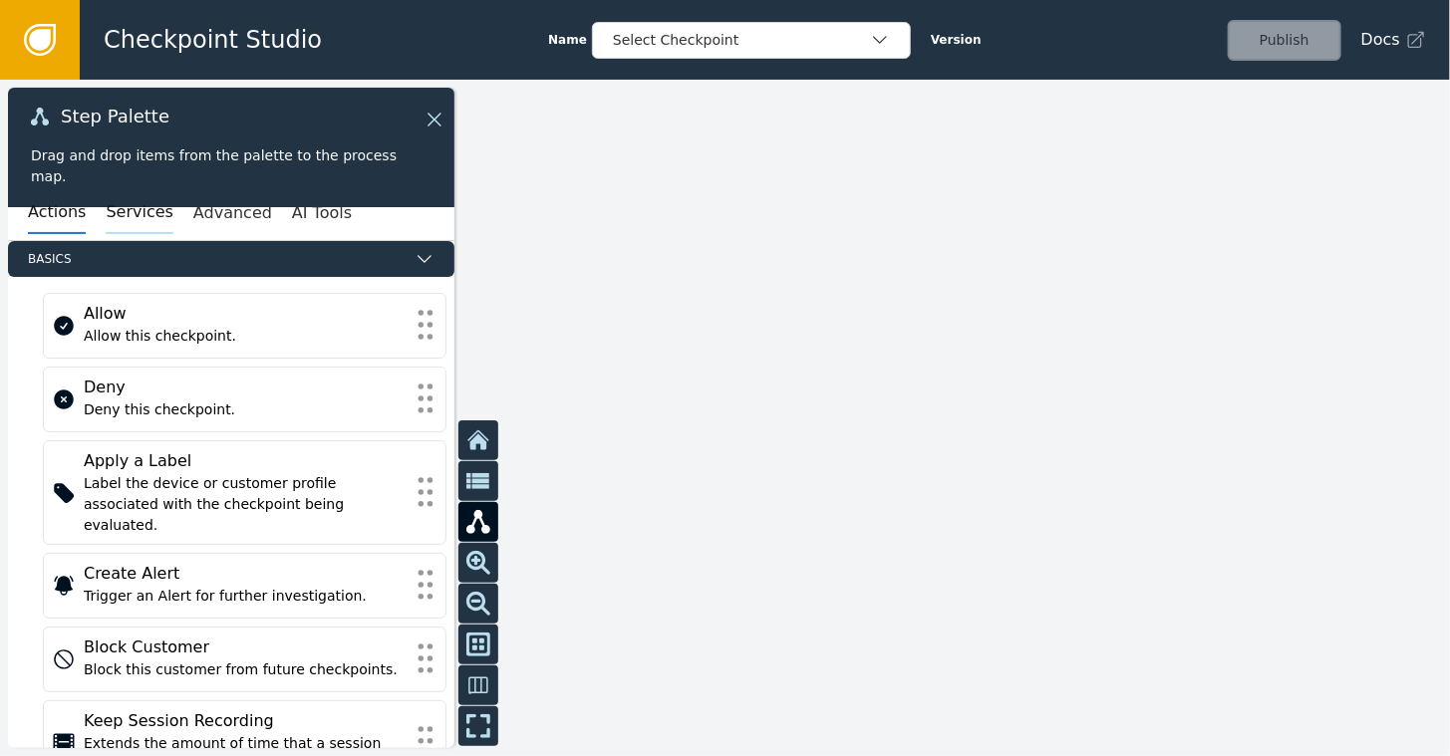
click at [119, 208] on button "Services" at bounding box center [139, 213] width 67 height 42
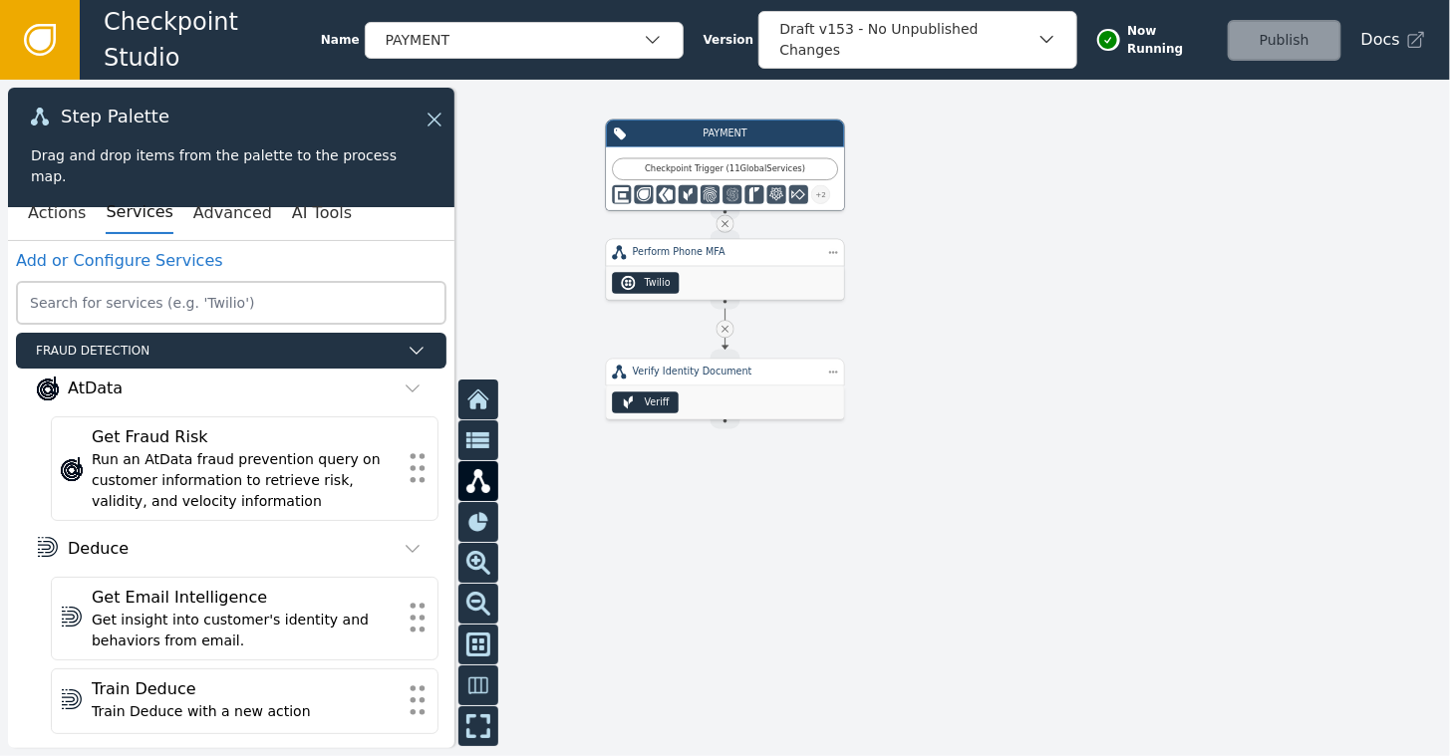
click at [707, 255] on div "Perform Phone MFA" at bounding box center [725, 252] width 185 height 14
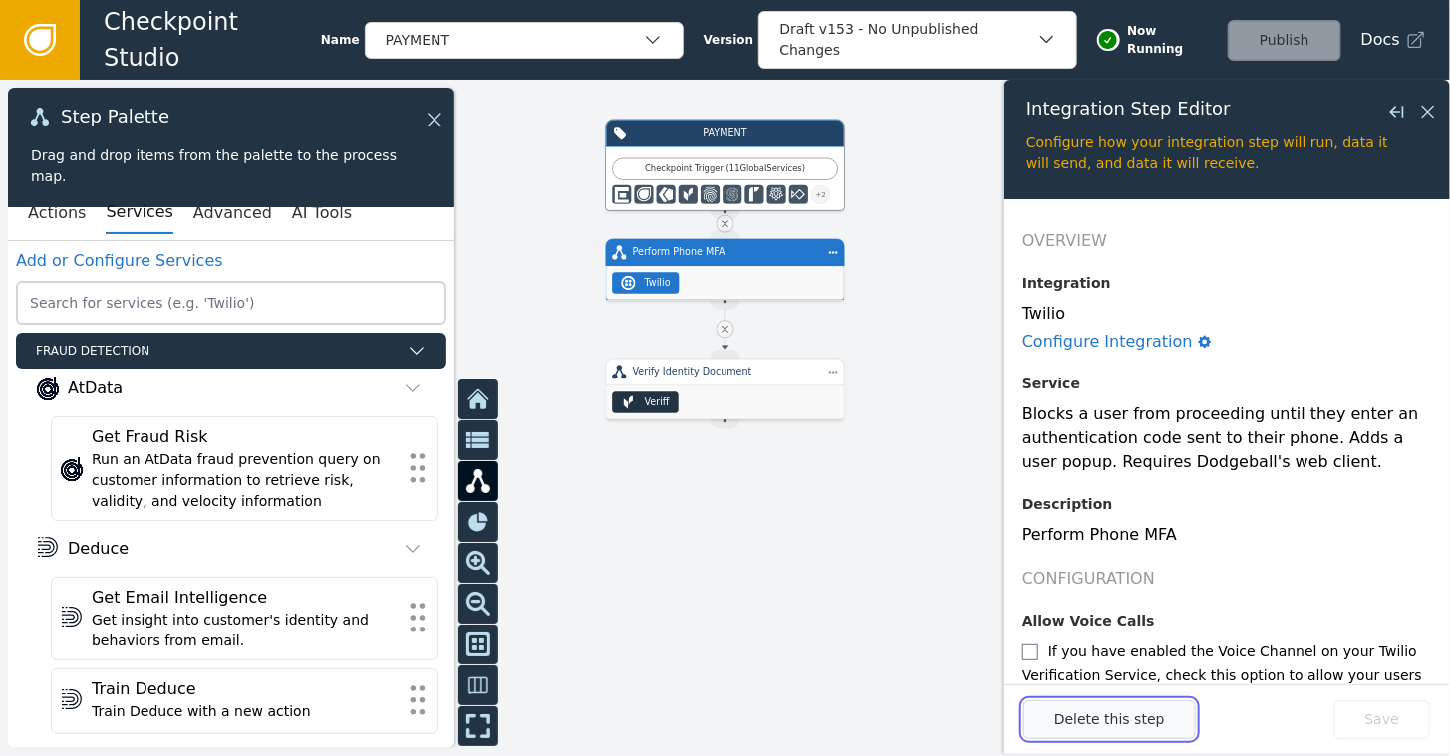
click at [1078, 718] on button "Delete this step" at bounding box center [1110, 720] width 172 height 39
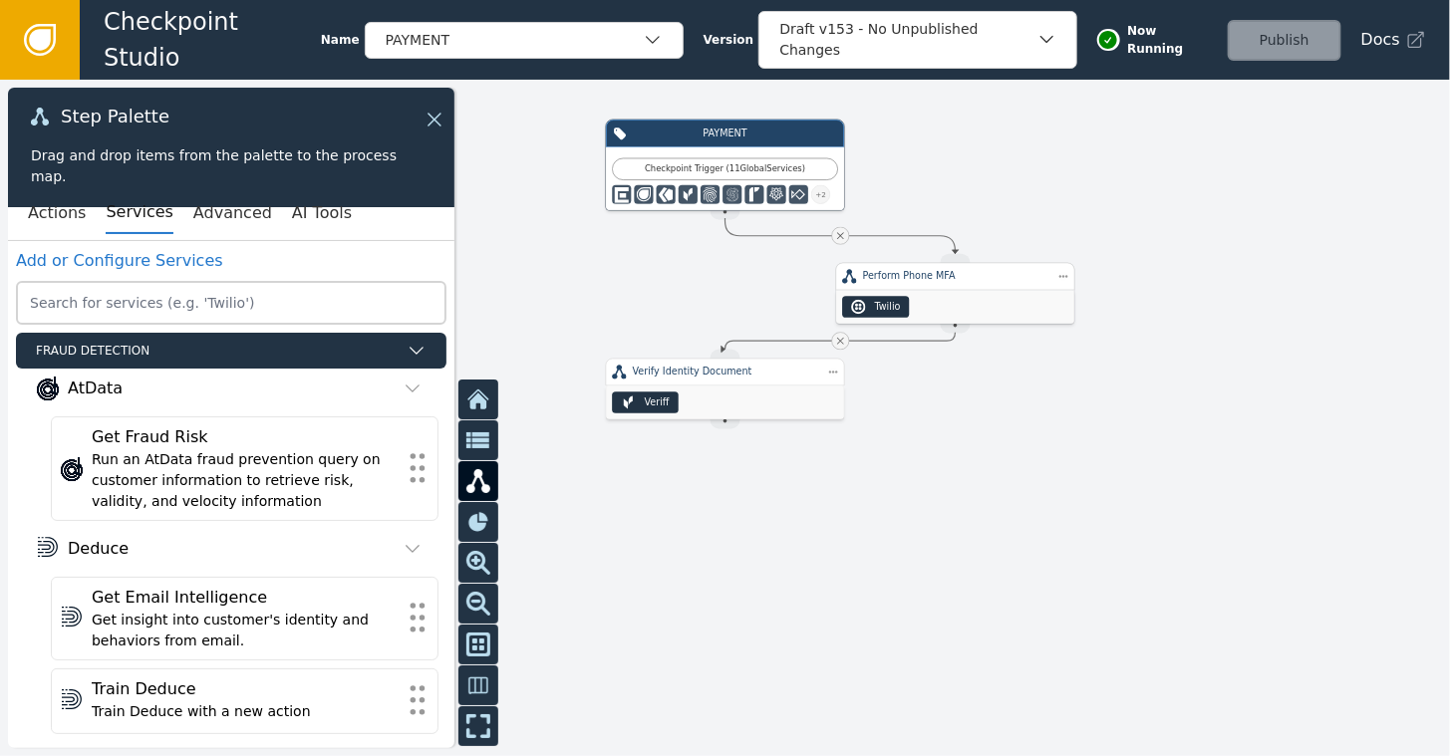
drag, startPoint x: 723, startPoint y: 260, endPoint x: 938, endPoint y: 284, distance: 216.6
click at [945, 283] on div "Perform Phone MFA" at bounding box center [955, 277] width 239 height 28
click at [938, 284] on div "Perform Phone MFA" at bounding box center [958, 277] width 239 height 28
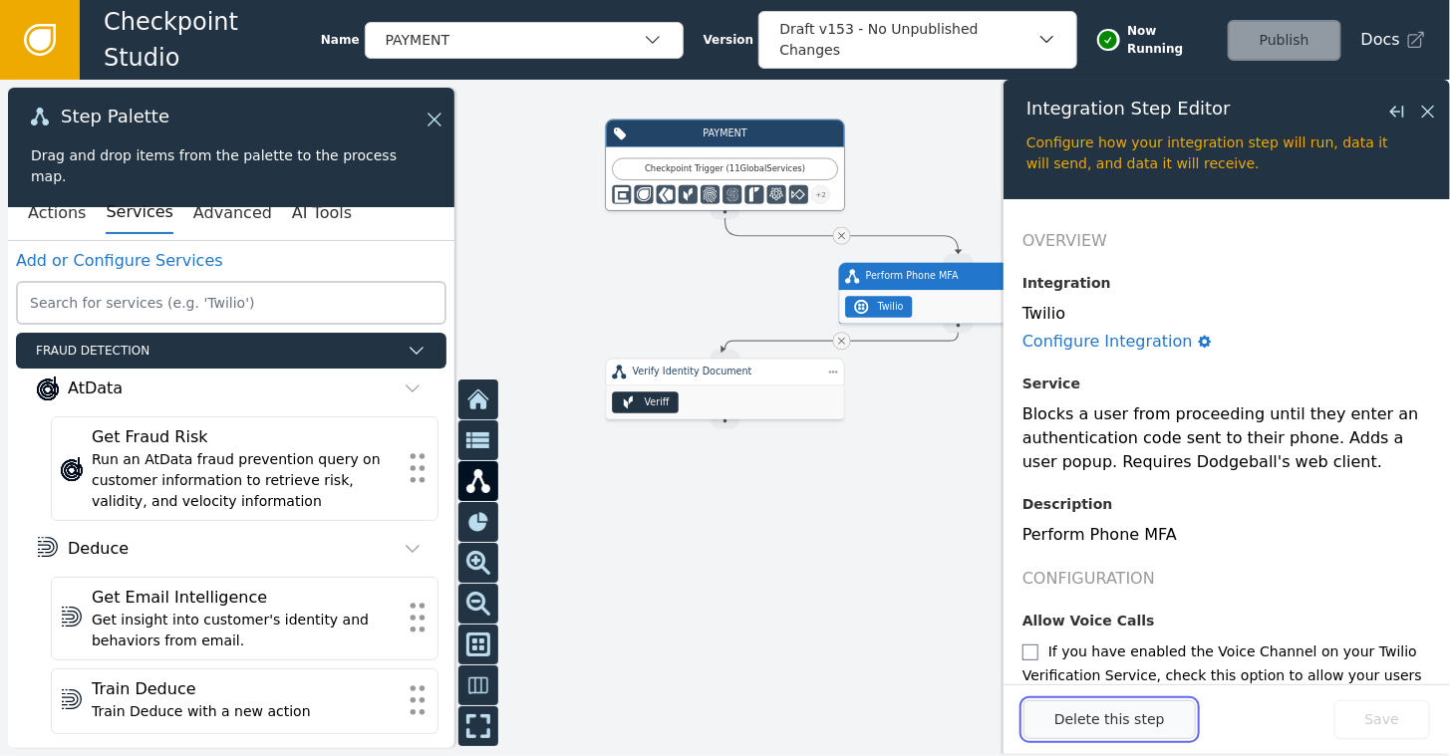
click at [1097, 725] on button "Delete this step" at bounding box center [1110, 720] width 172 height 39
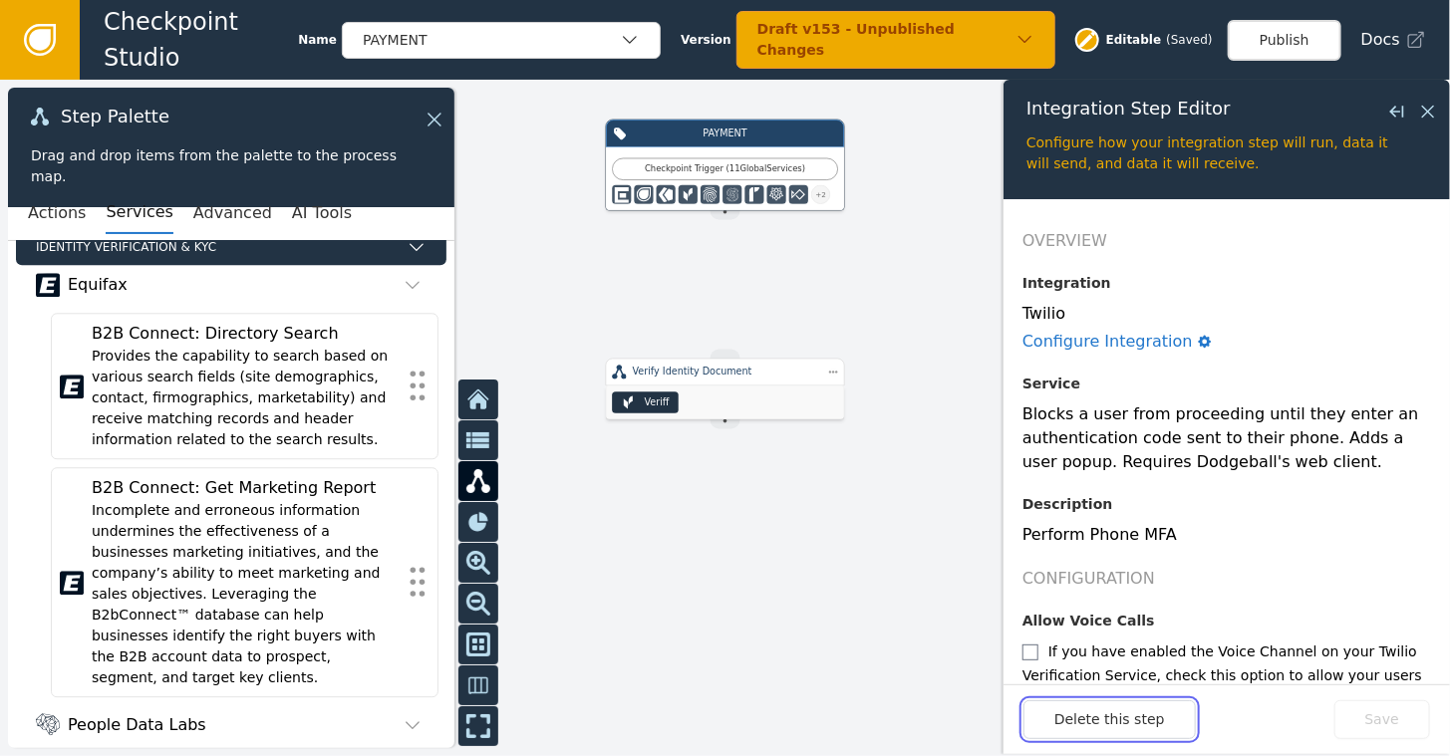
scroll to position [5790, 0]
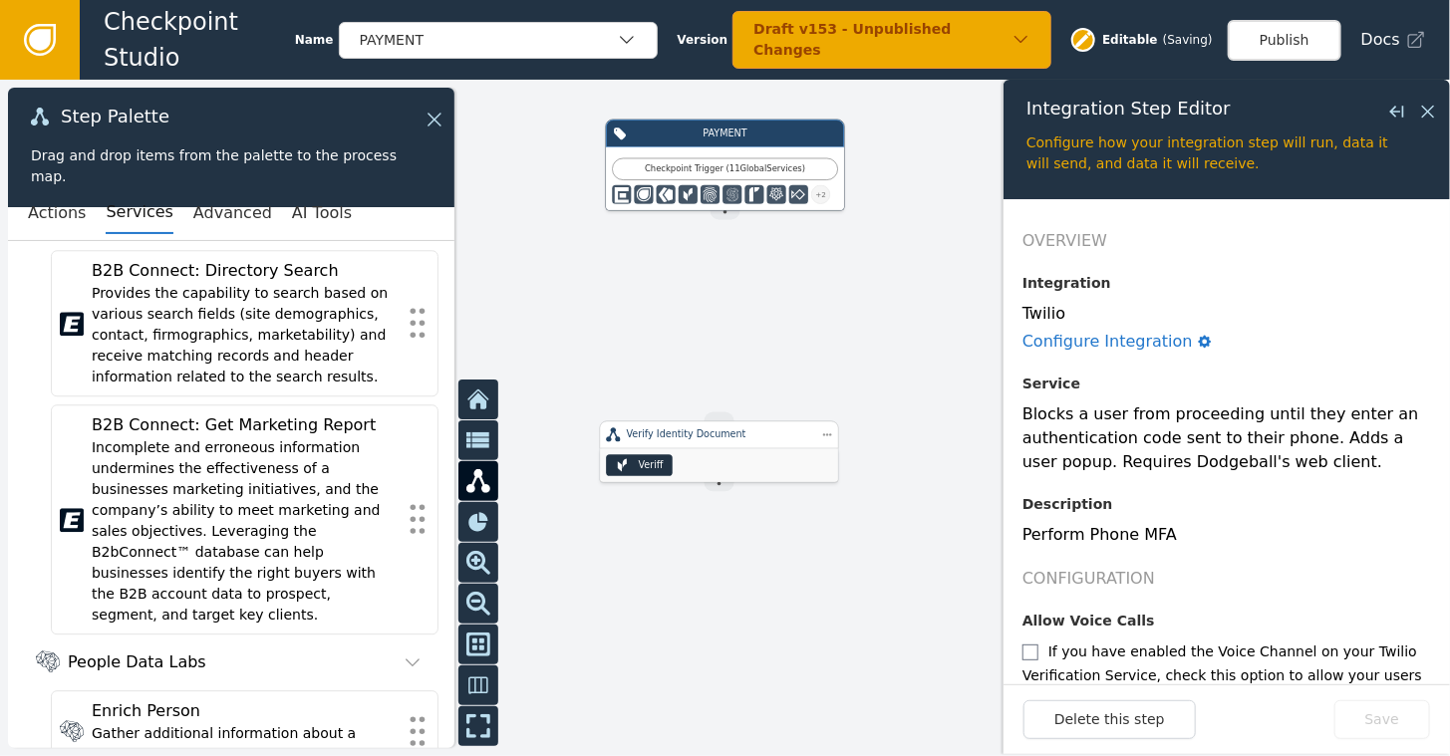
drag, startPoint x: 716, startPoint y: 387, endPoint x: 694, endPoint y: 478, distance: 94.3
click at [698, 479] on div "Veriff" at bounding box center [719, 465] width 238 height 34
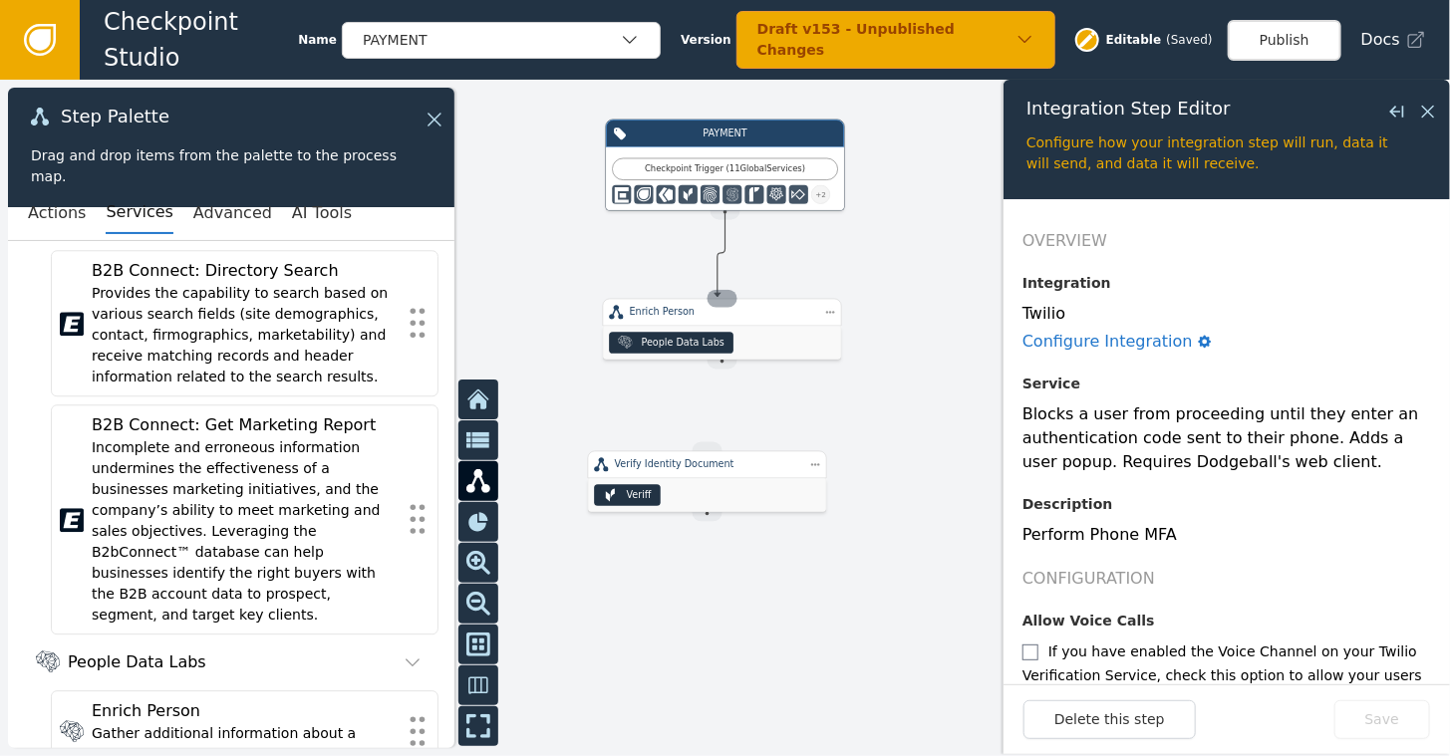
drag, startPoint x: 718, startPoint y: 215, endPoint x: 721, endPoint y: 301, distance: 85.8
click at [726, 301] on div "PAYMENT Checkpoint Trigger ( 11 Global Services ) + 2 Source Handle for step TR…" at bounding box center [1161, 323] width 870 height 406
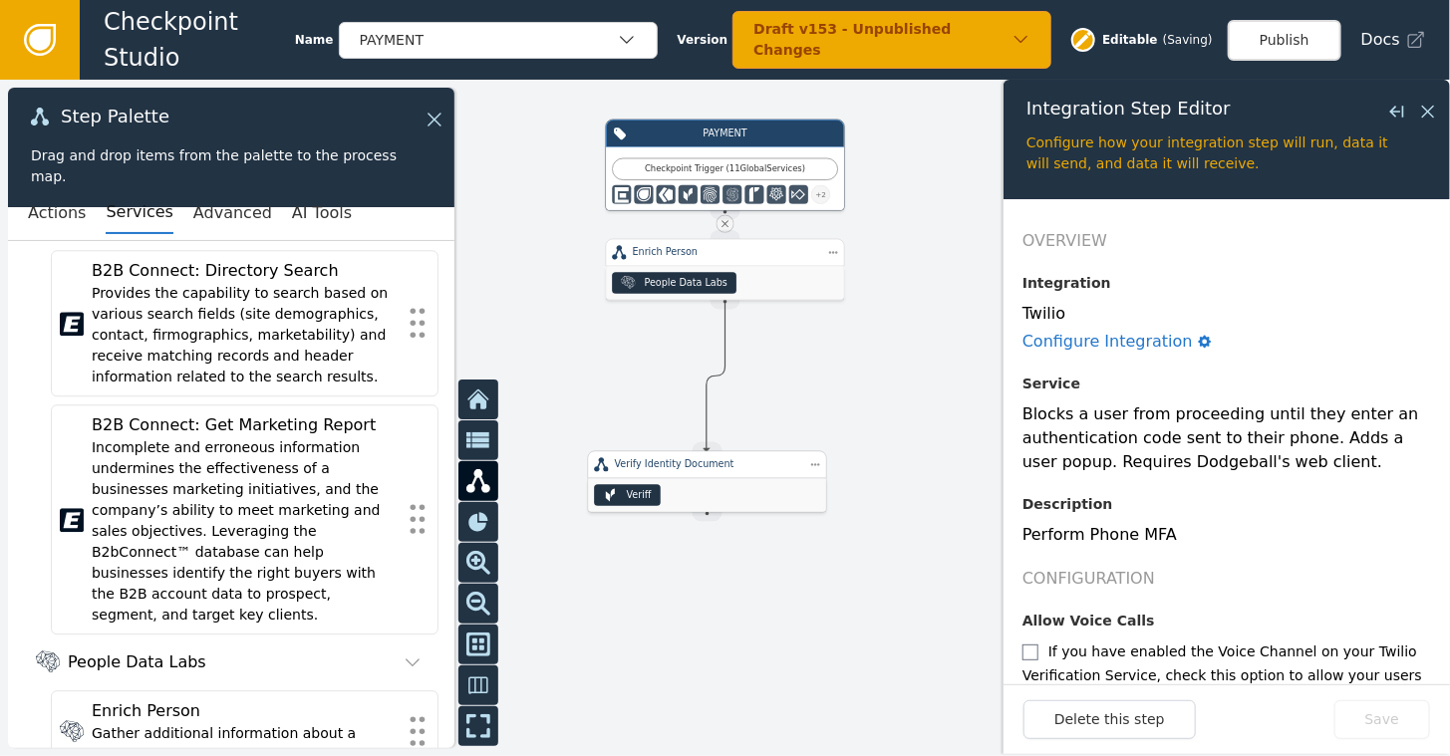
drag, startPoint x: 726, startPoint y: 304, endPoint x: 707, endPoint y: 451, distance: 148.7
click at [726, 451] on div "PAYMENT Checkpoint Trigger ( 11 Global Services ) + 2 Source Handle for step TR…" at bounding box center [1161, 323] width 870 height 406
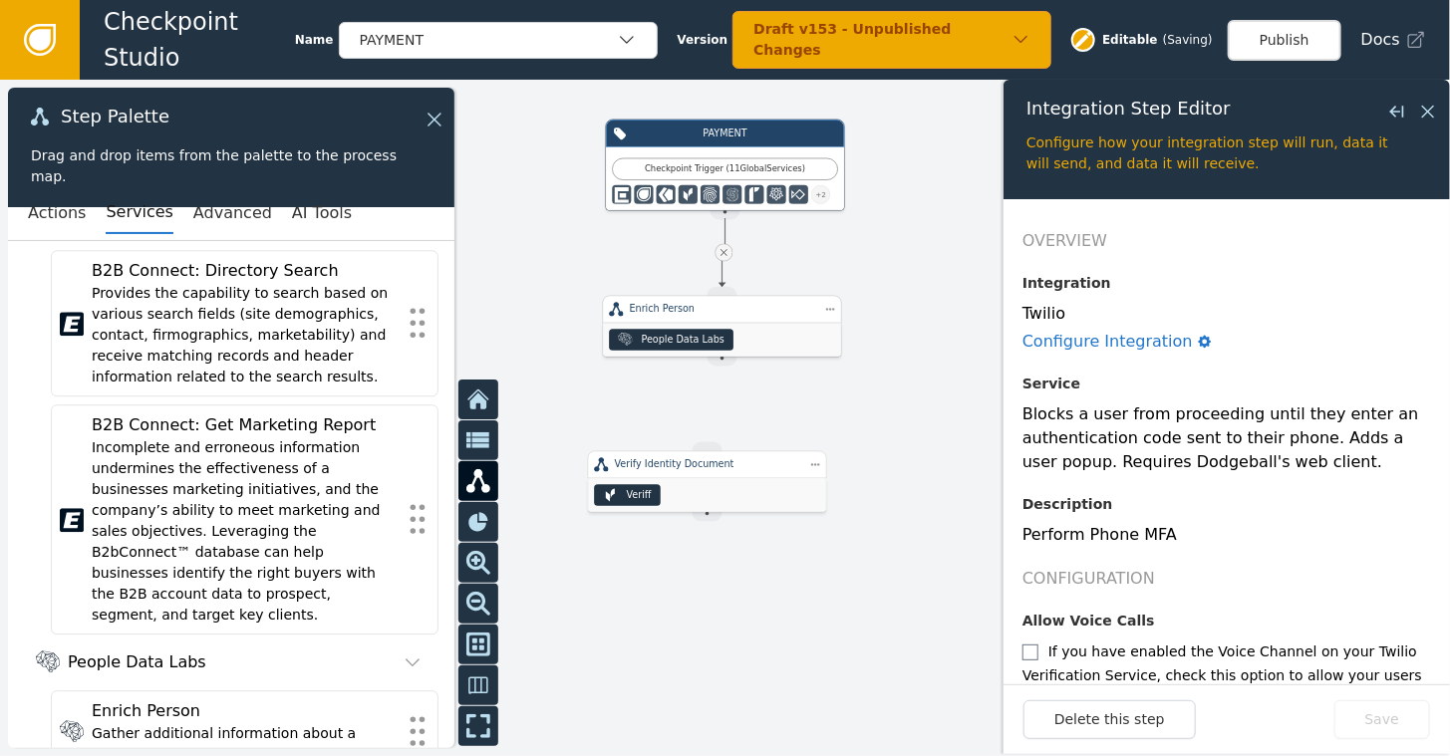
drag, startPoint x: 777, startPoint y: 271, endPoint x: 770, endPoint y: 327, distance: 56.2
click at [773, 327] on div ".people-data-labs-icon_svg__cls-1{fill:currentColor} People Data Labs" at bounding box center [722, 340] width 238 height 34
drag, startPoint x: 726, startPoint y: 362, endPoint x: 703, endPoint y: 458, distance: 99.4
click at [726, 458] on div "PAYMENT Checkpoint Trigger ( 11 Global Services ) + 2 Source Handle for step TR…" at bounding box center [1161, 323] width 870 height 406
drag, startPoint x: 707, startPoint y: 496, endPoint x: 724, endPoint y: 468, distance: 32.6
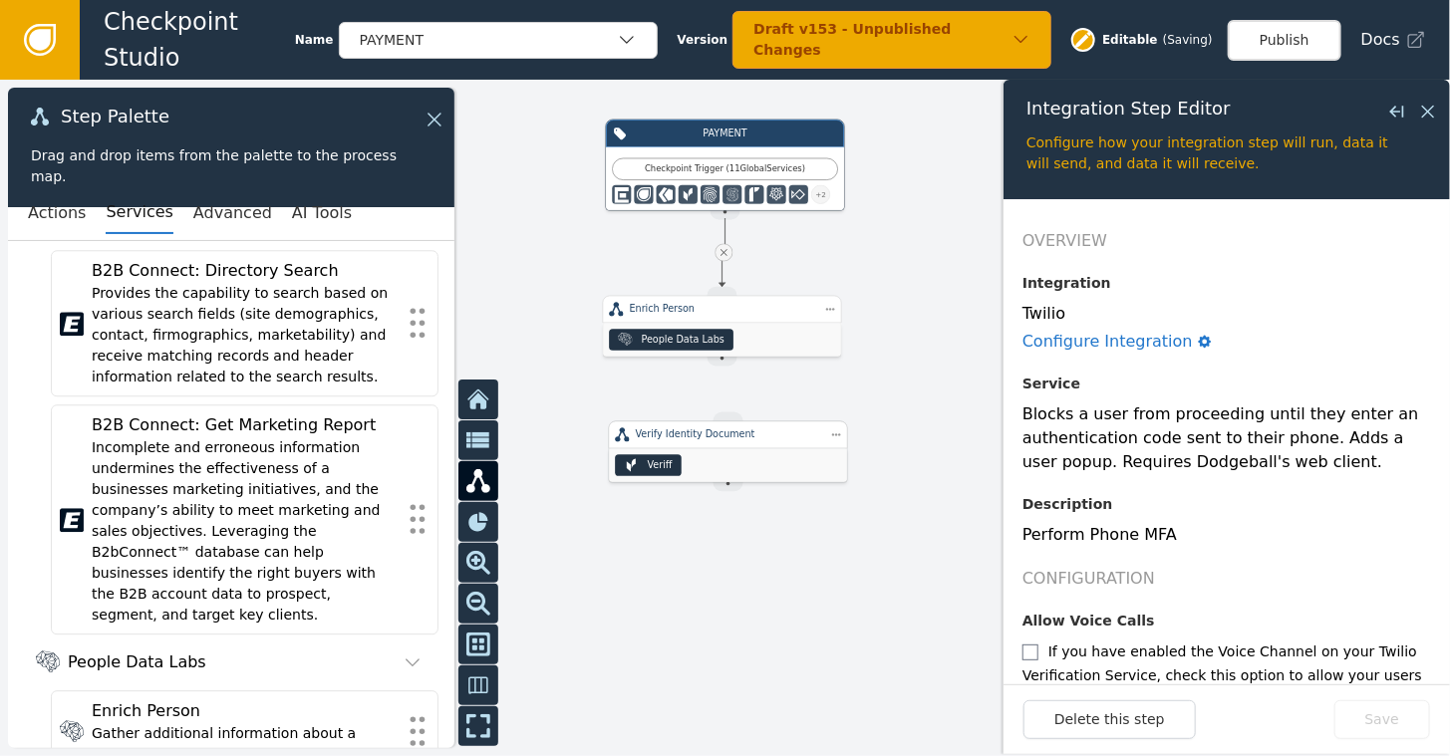
click at [726, 468] on div "Veriff" at bounding box center [728, 465] width 238 height 34
drag, startPoint x: 726, startPoint y: 363, endPoint x: 726, endPoint y: 426, distance: 62.8
click at [726, 426] on div "PAYMENT Checkpoint Trigger ( 11 Global Services ) + 2 Source Handle for step TR…" at bounding box center [1161, 323] width 870 height 406
click at [761, 351] on div ".people-data-labs-icon_svg__cls-1{fill:currentColor} People Data Labs" at bounding box center [722, 355] width 238 height 34
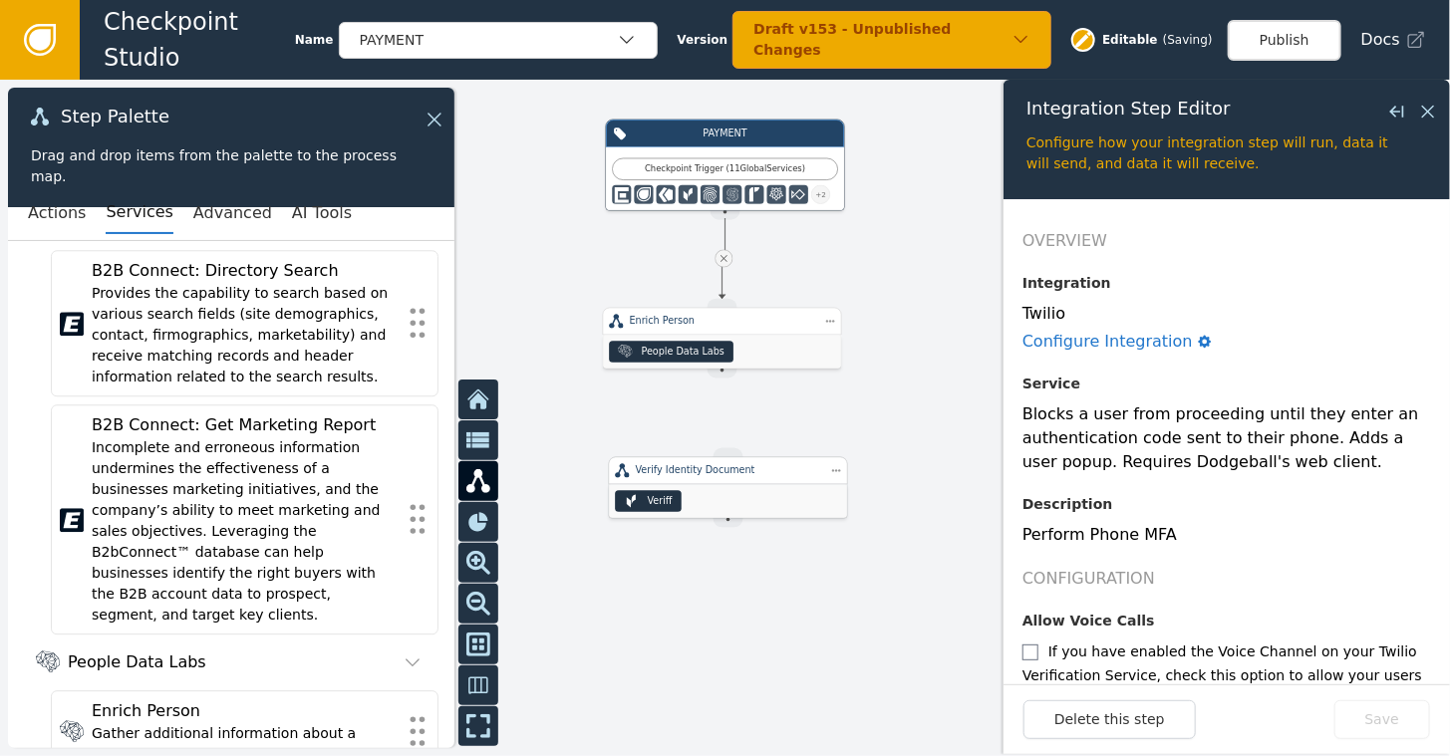
drag, startPoint x: 733, startPoint y: 470, endPoint x: 734, endPoint y: 503, distance: 32.9
click at [734, 503] on div "Veriff" at bounding box center [728, 501] width 238 height 34
drag, startPoint x: 719, startPoint y: 371, endPoint x: 730, endPoint y: 455, distance: 85.4
click at [730, 455] on div "PAYMENT Checkpoint Trigger ( 11 Global Services ) + 2 Source Handle for step TR…" at bounding box center [1161, 323] width 870 height 406
click at [1294, 33] on button "Publish" at bounding box center [1285, 40] width 114 height 41
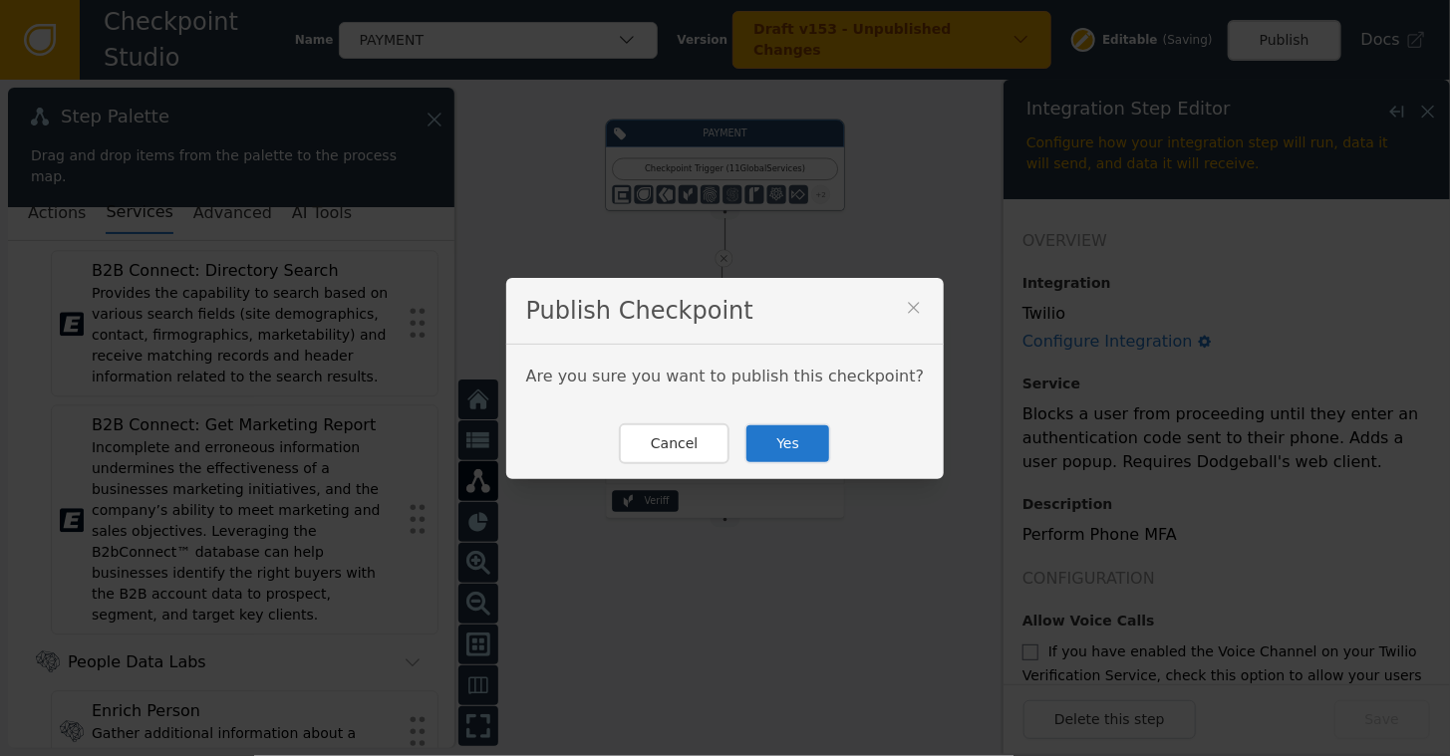
click at [784, 454] on button "Yes" at bounding box center [788, 444] width 87 height 41
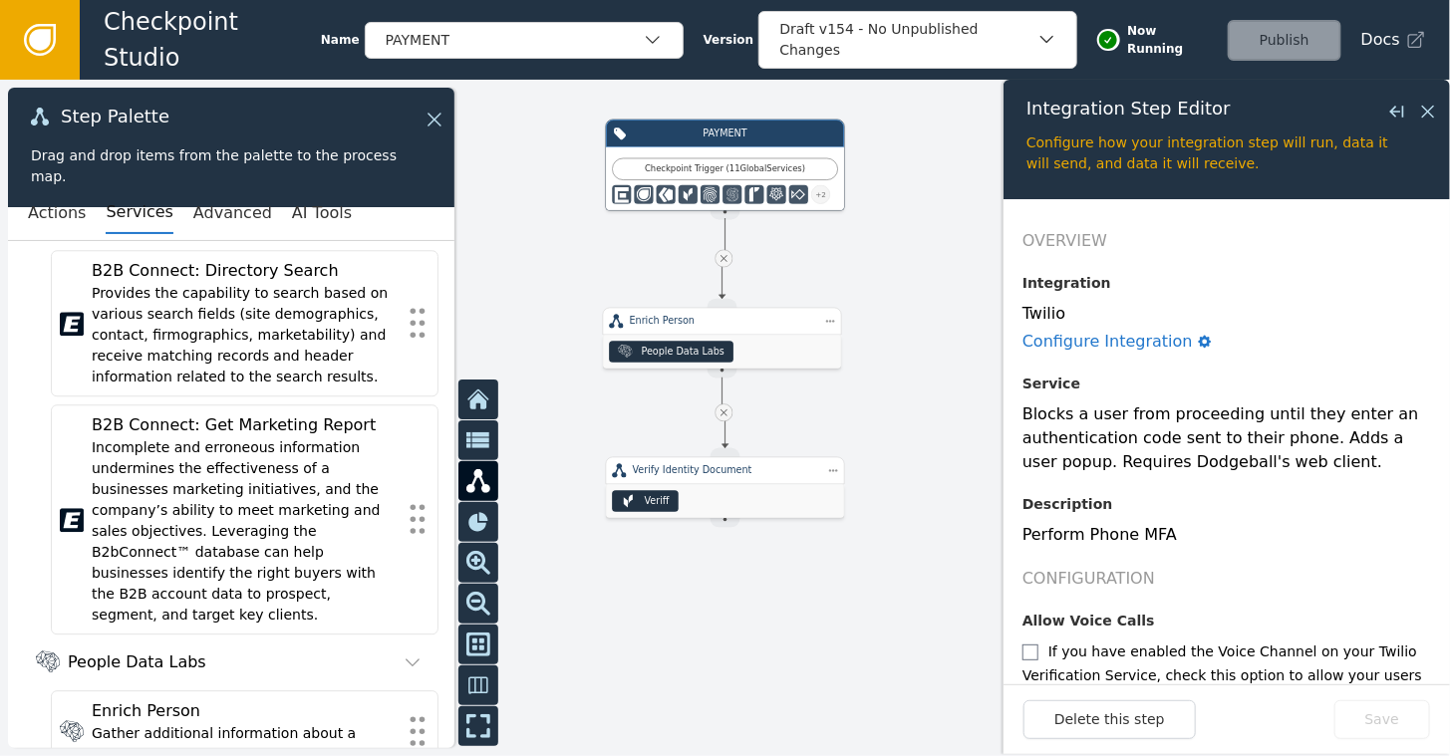
click at [38, 39] on icon at bounding box center [40, 40] width 22 height 22
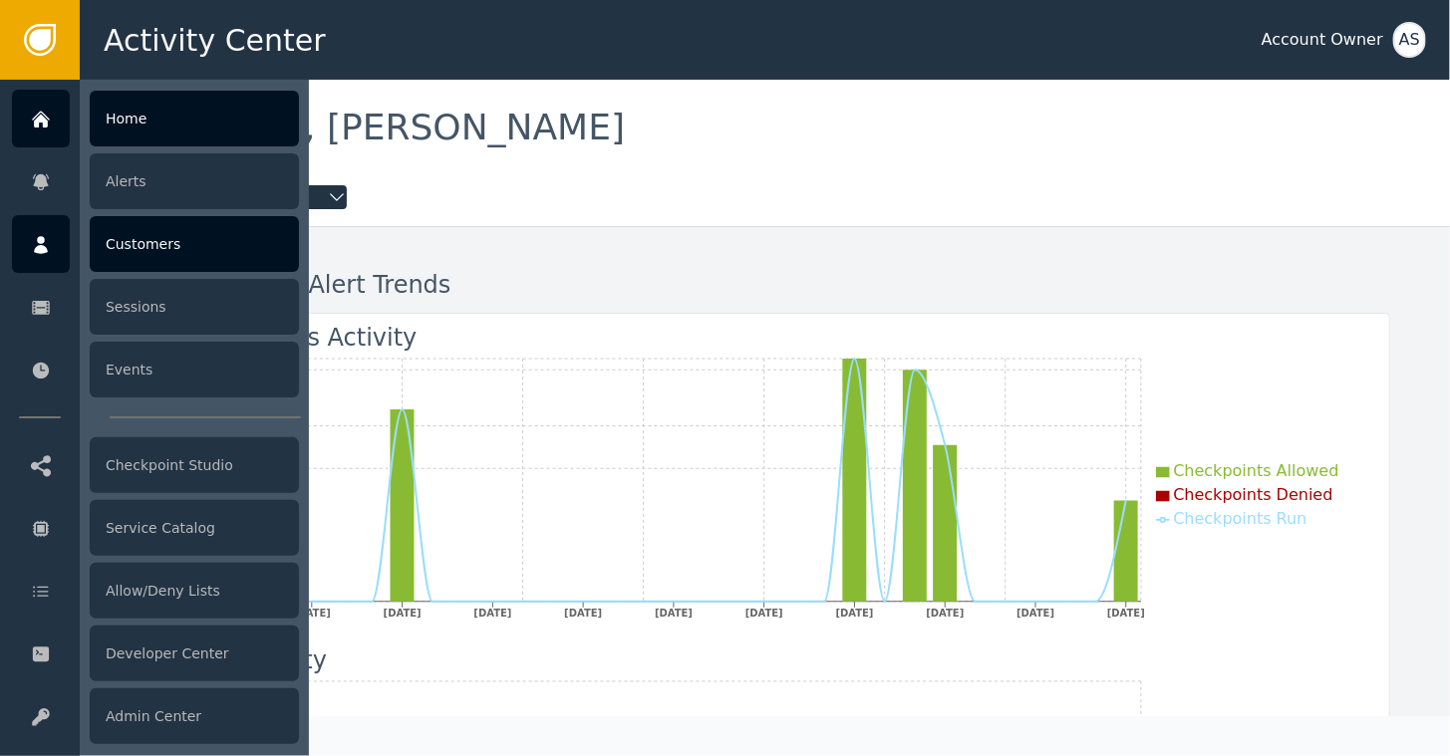
click at [175, 249] on div "Customers" at bounding box center [194, 244] width 209 height 56
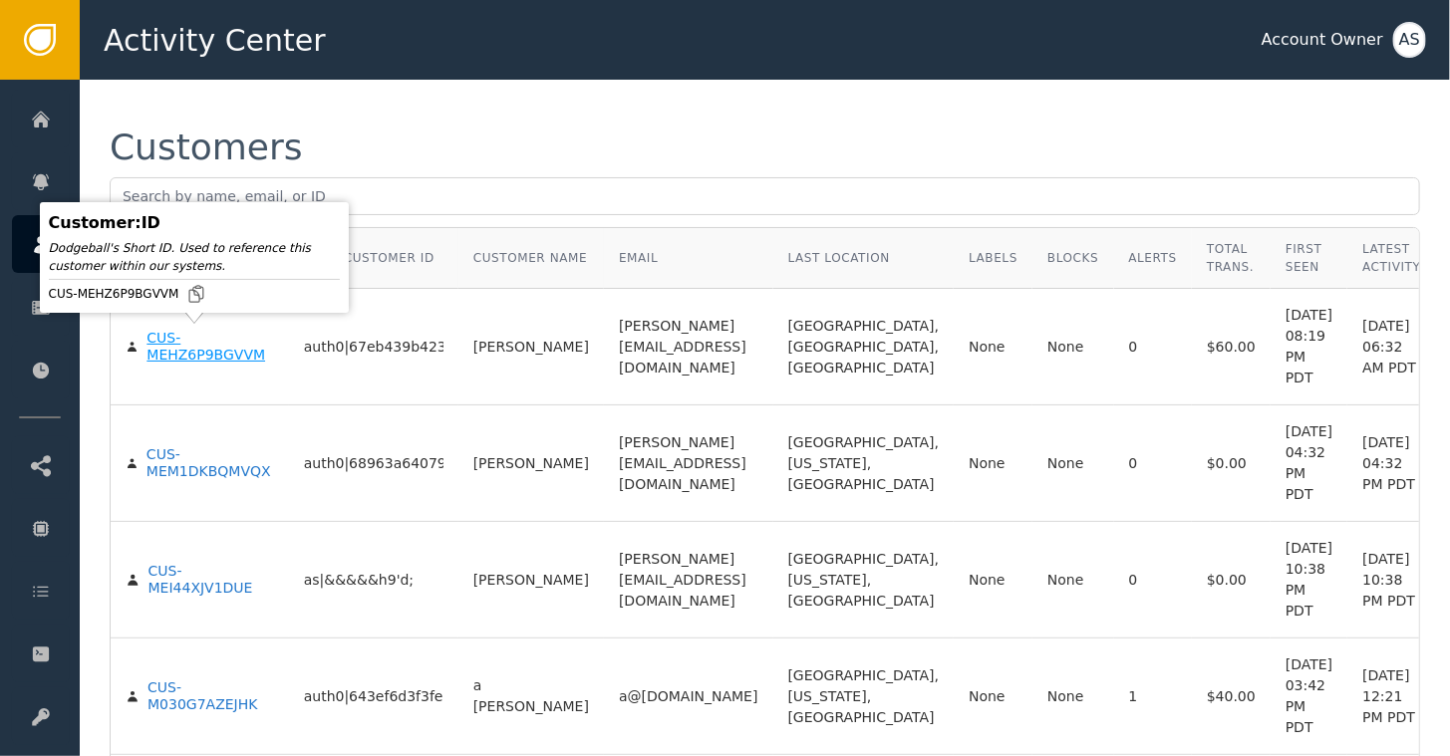
click at [148, 340] on div "CUS-MEHZ6P9BGVVM" at bounding box center [210, 347] width 127 height 35
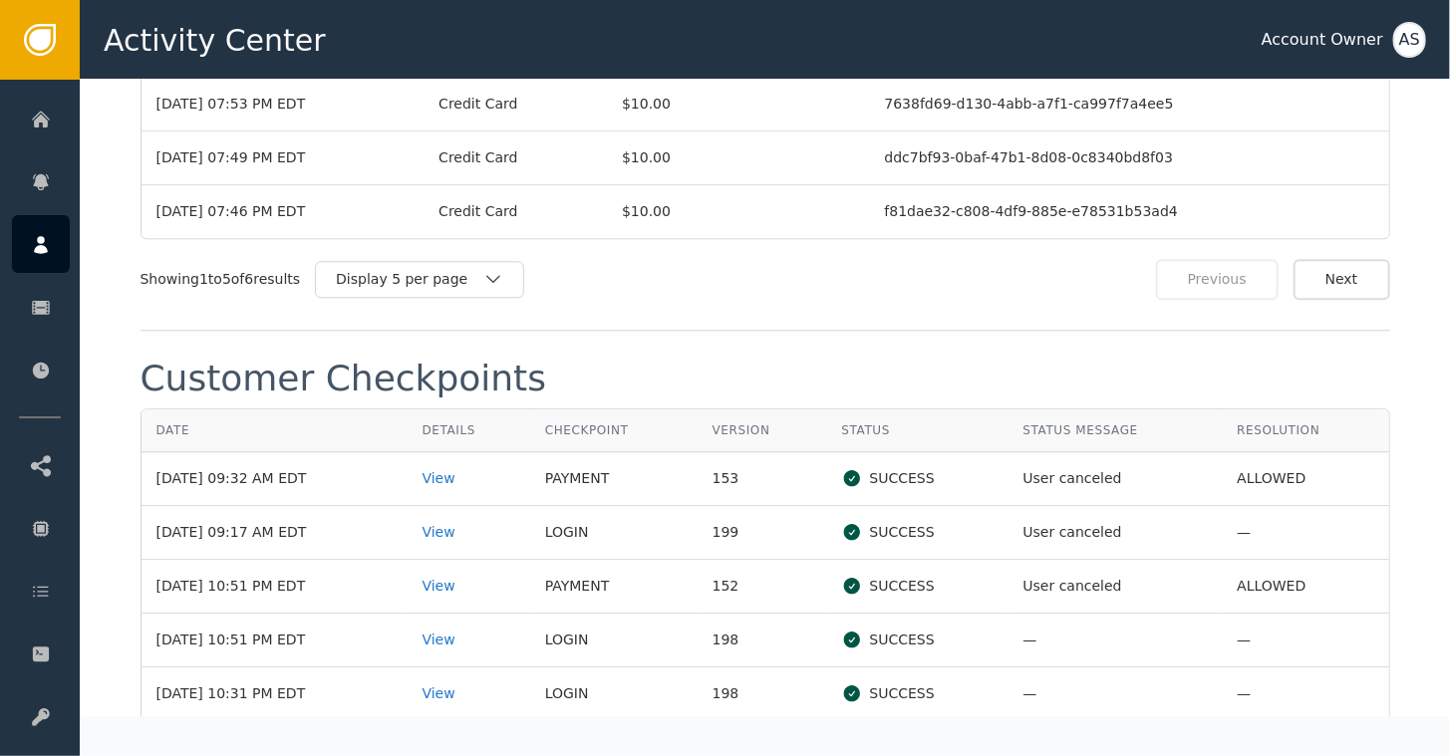
scroll to position [2215, 0]
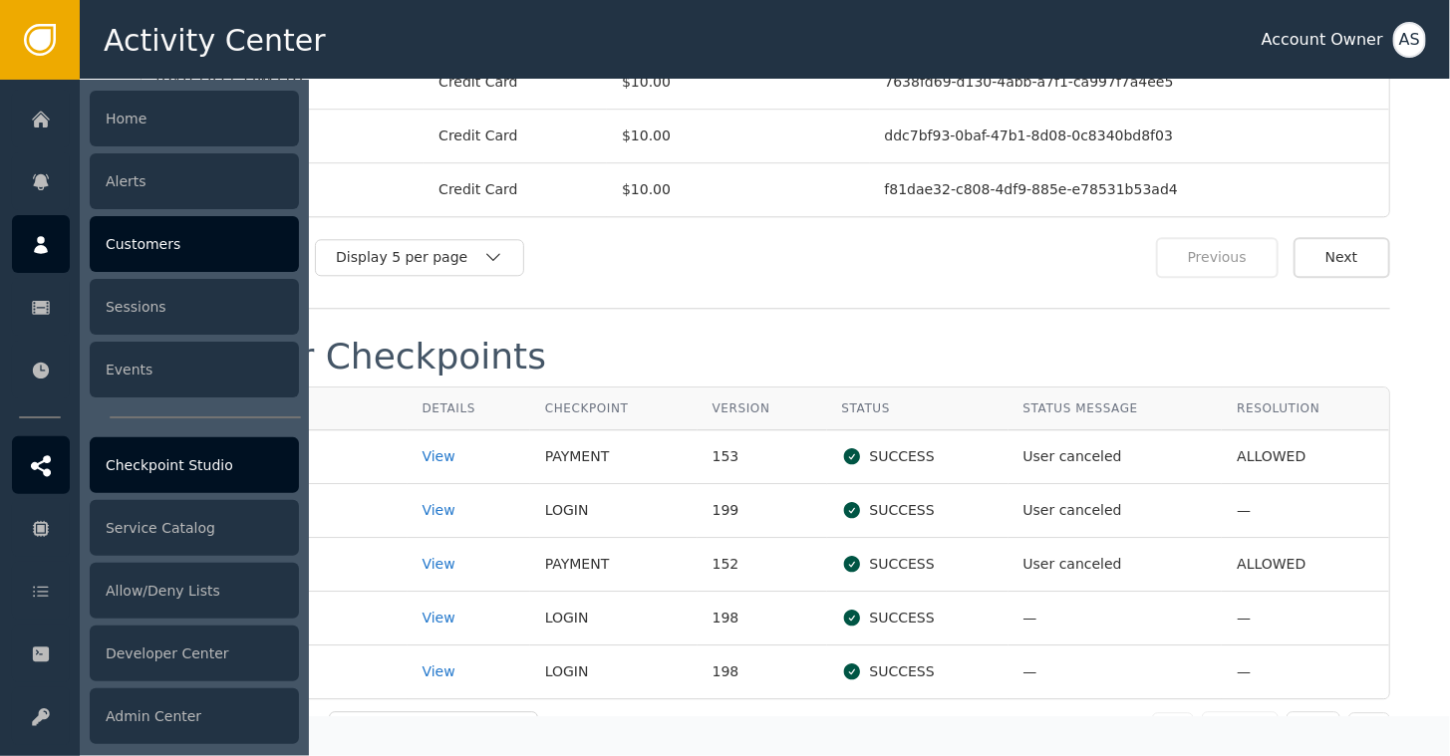
click at [161, 466] on div "Checkpoint Studio" at bounding box center [194, 466] width 209 height 56
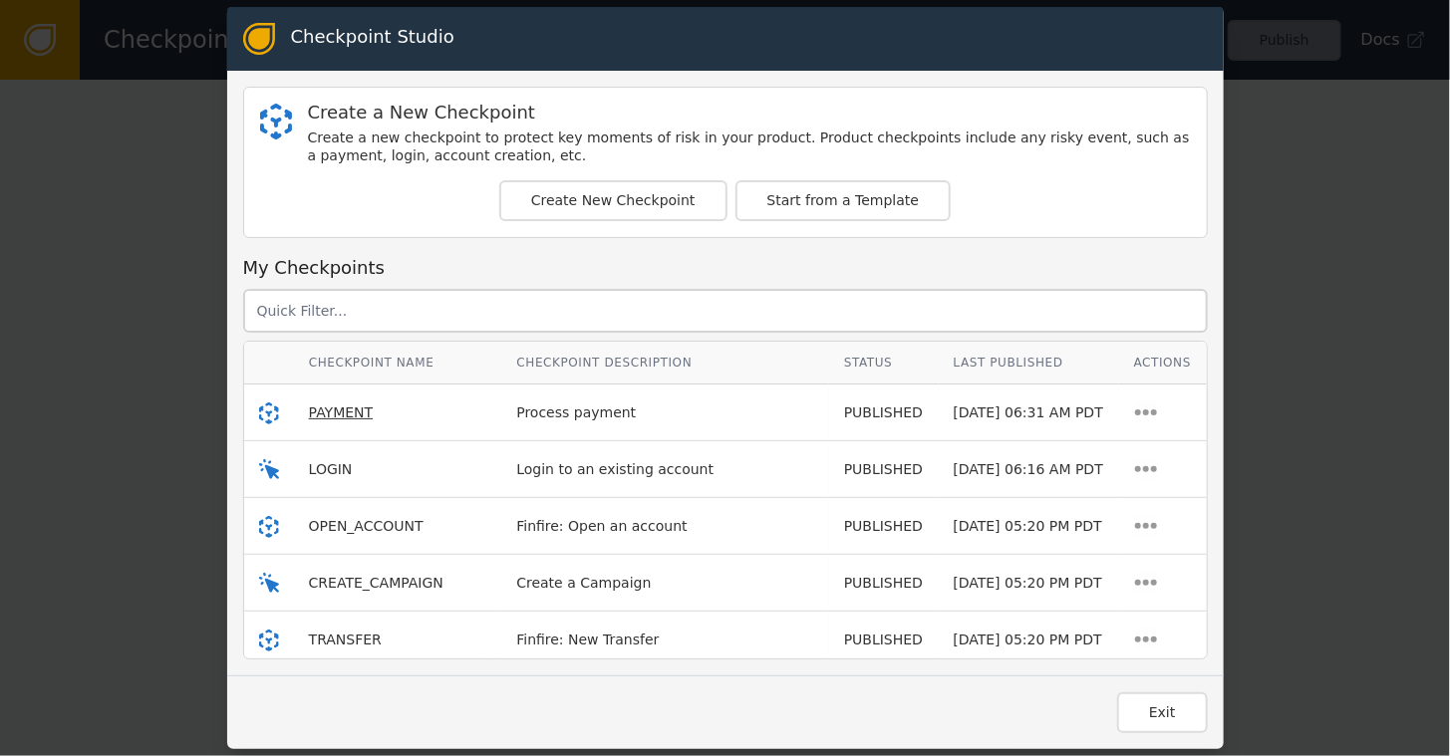
click at [333, 407] on span "PAYMENT" at bounding box center [341, 413] width 65 height 16
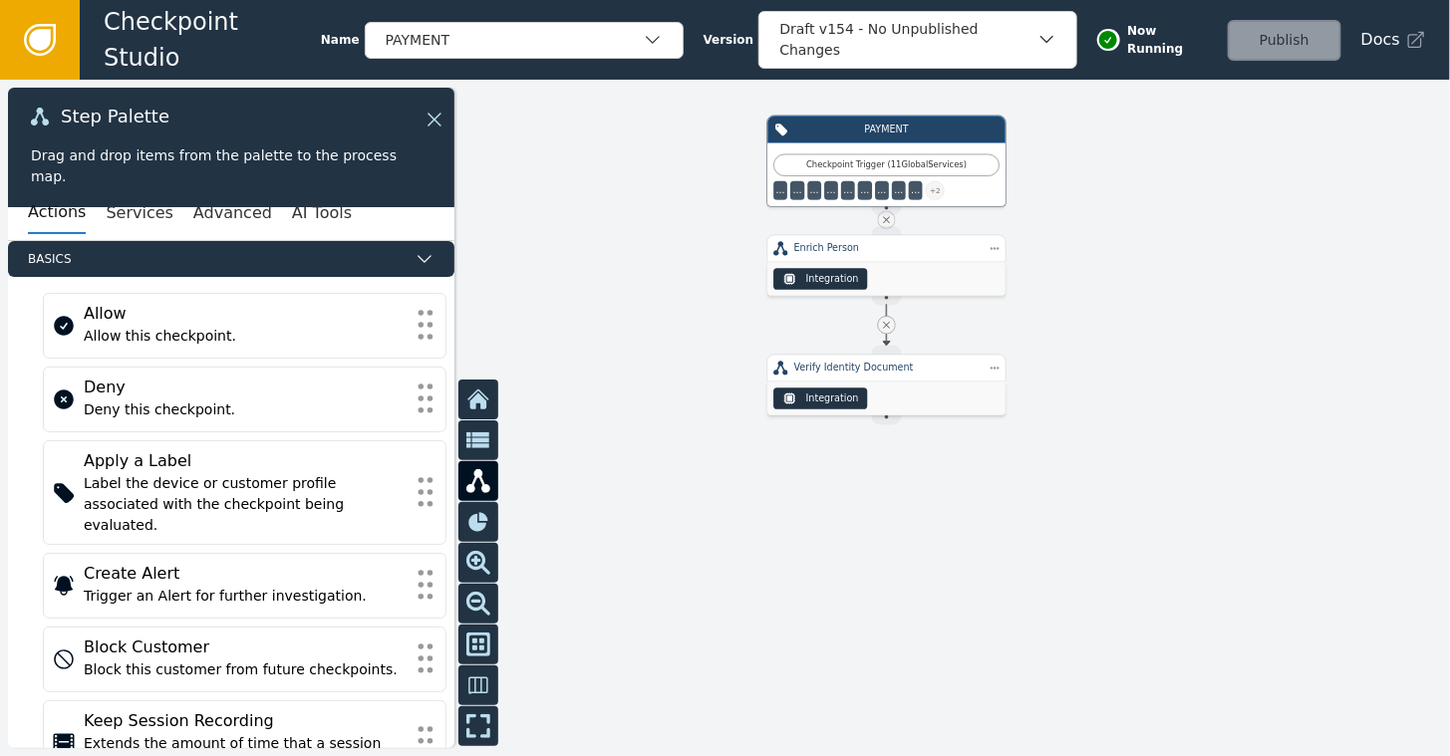
drag, startPoint x: 905, startPoint y: 241, endPoint x: 1060, endPoint y: 234, distance: 155.6
click at [1060, 234] on div at bounding box center [725, 418] width 1450 height 677
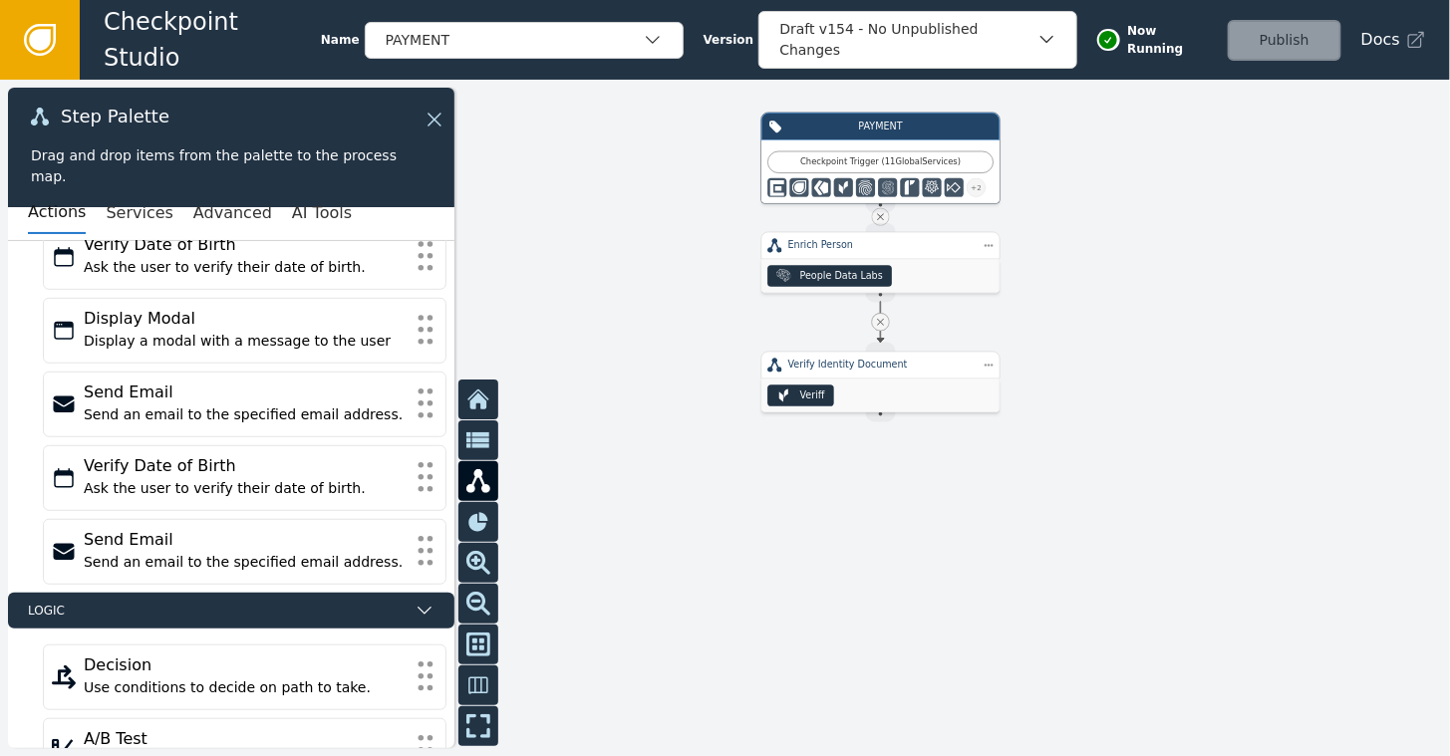
scroll to position [571, 0]
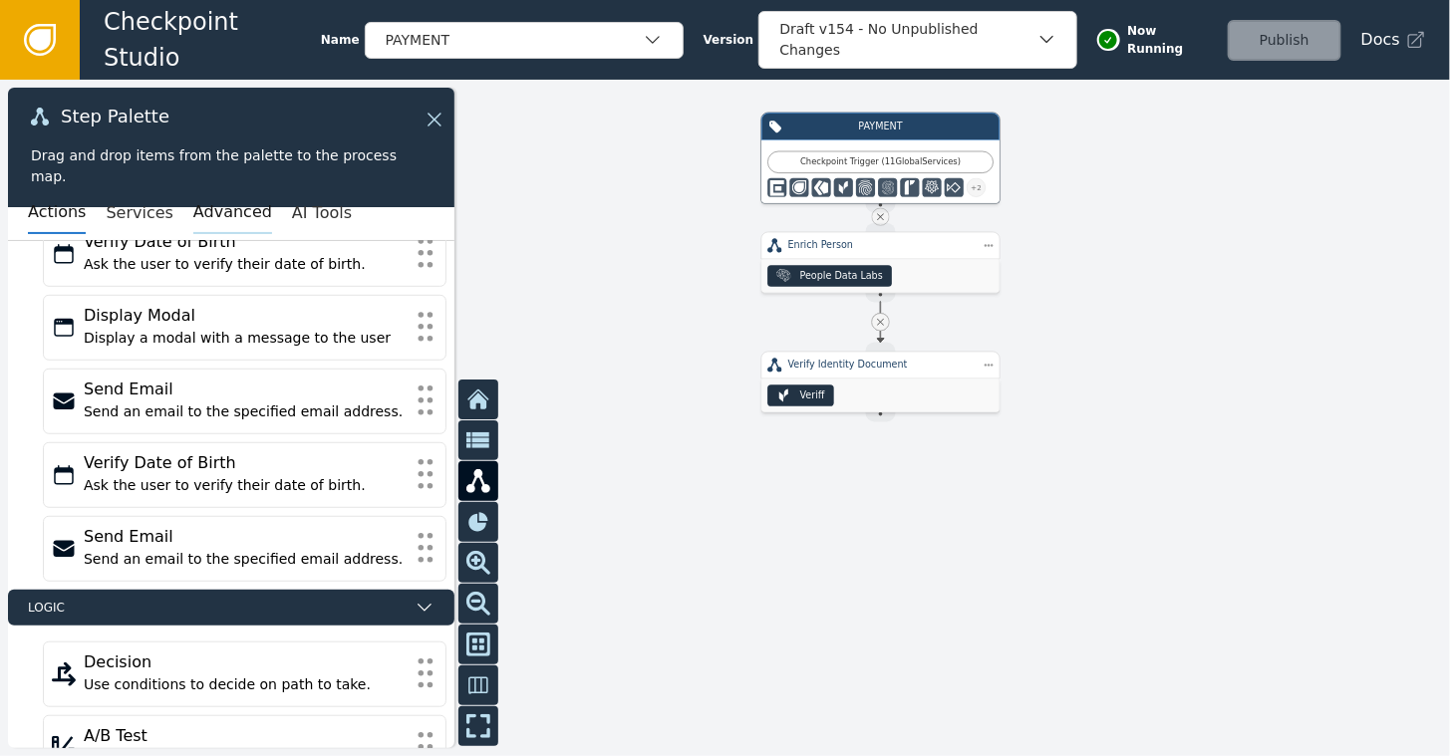
click at [212, 210] on button "Advanced" at bounding box center [232, 213] width 79 height 42
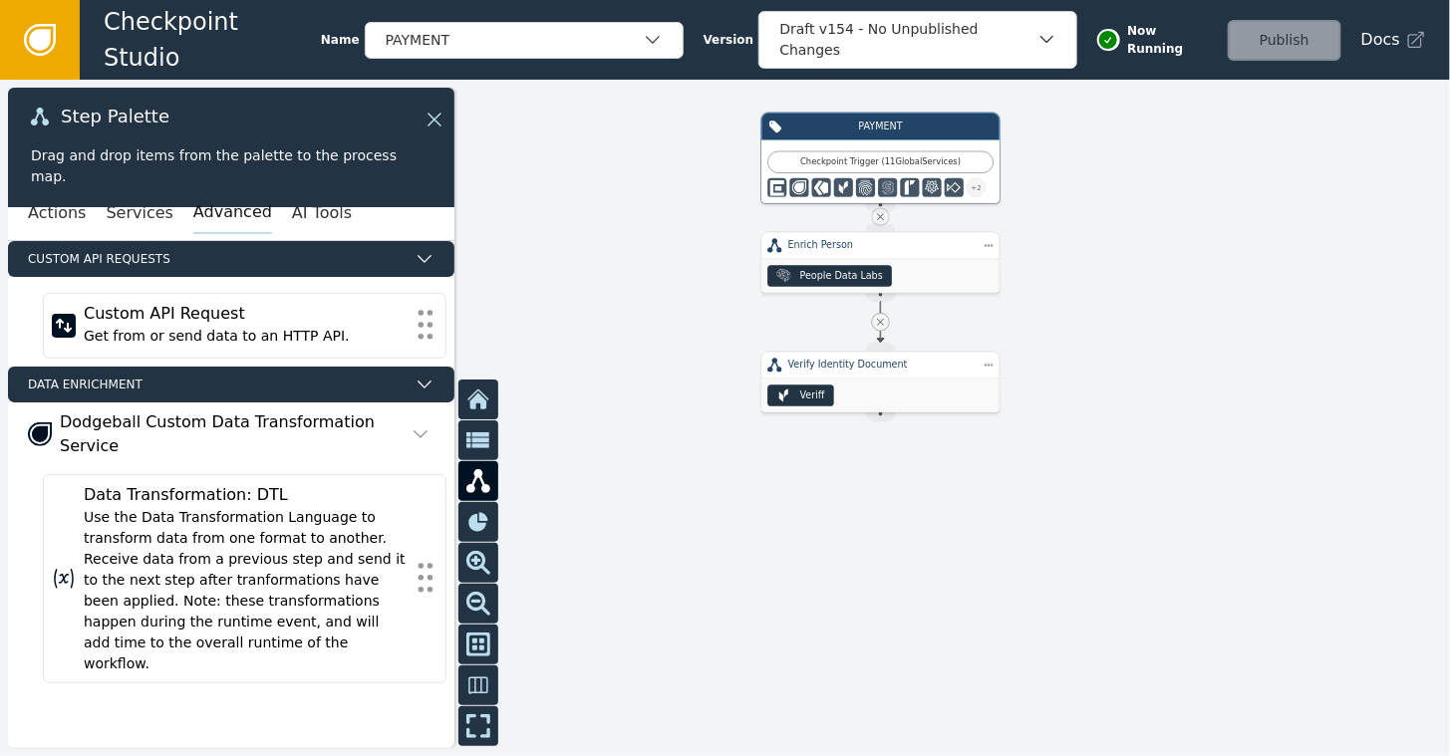
scroll to position [0, 0]
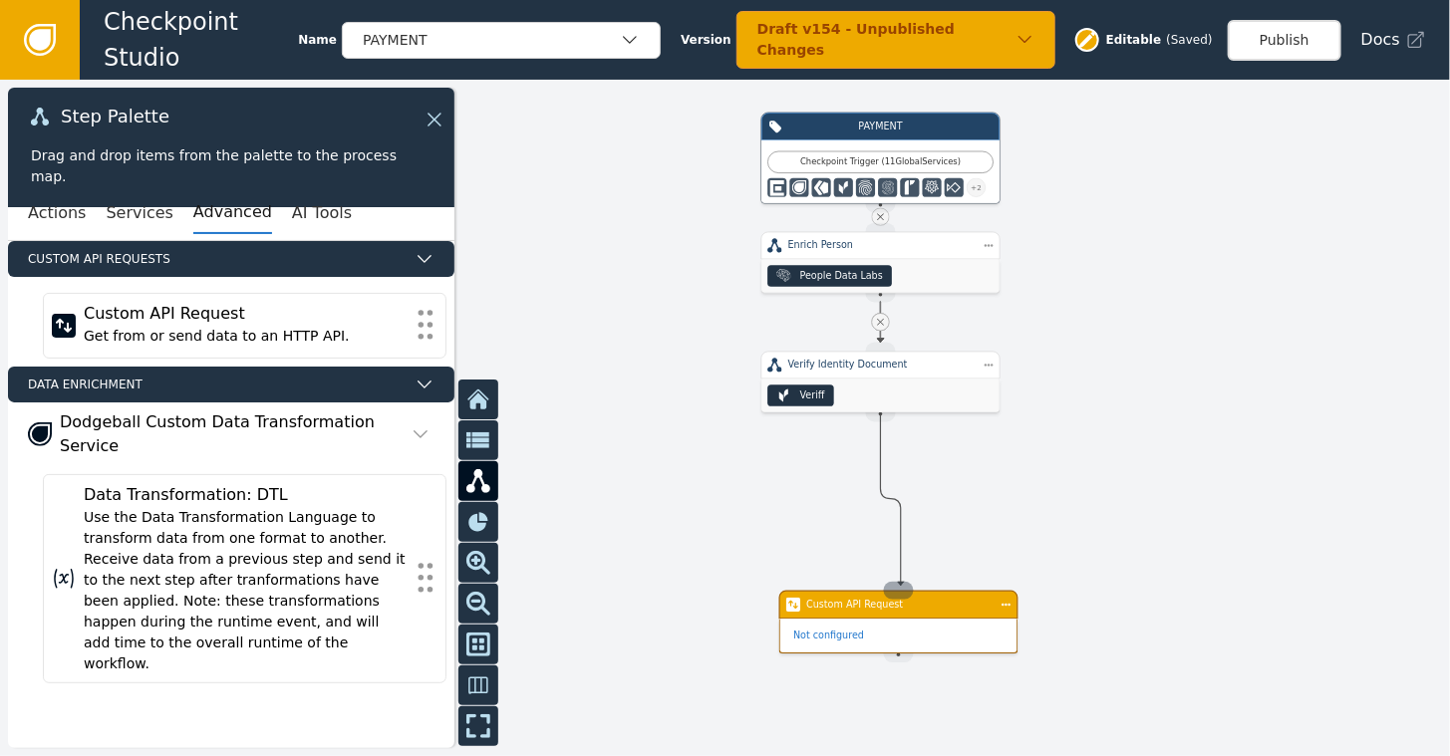
drag, startPoint x: 882, startPoint y: 417, endPoint x: 901, endPoint y: 586, distance: 170.5
click at [901, 518] on div "PAYMENT Checkpoint Trigger ( 11 Global Services ) + 2 Source Handle for step TR…" at bounding box center [1316, 316] width 870 height 406
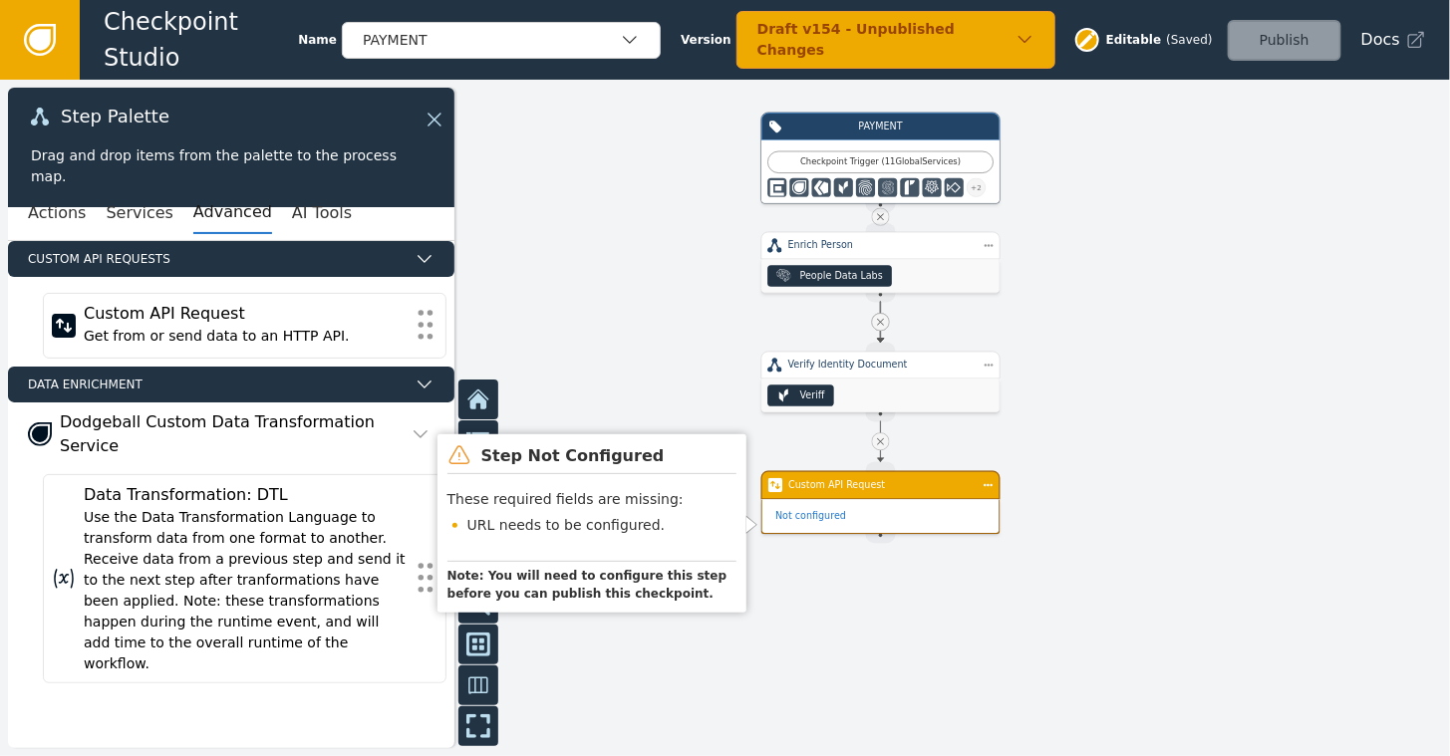
click at [839, 502] on div "Not configured" at bounding box center [880, 517] width 237 height 34
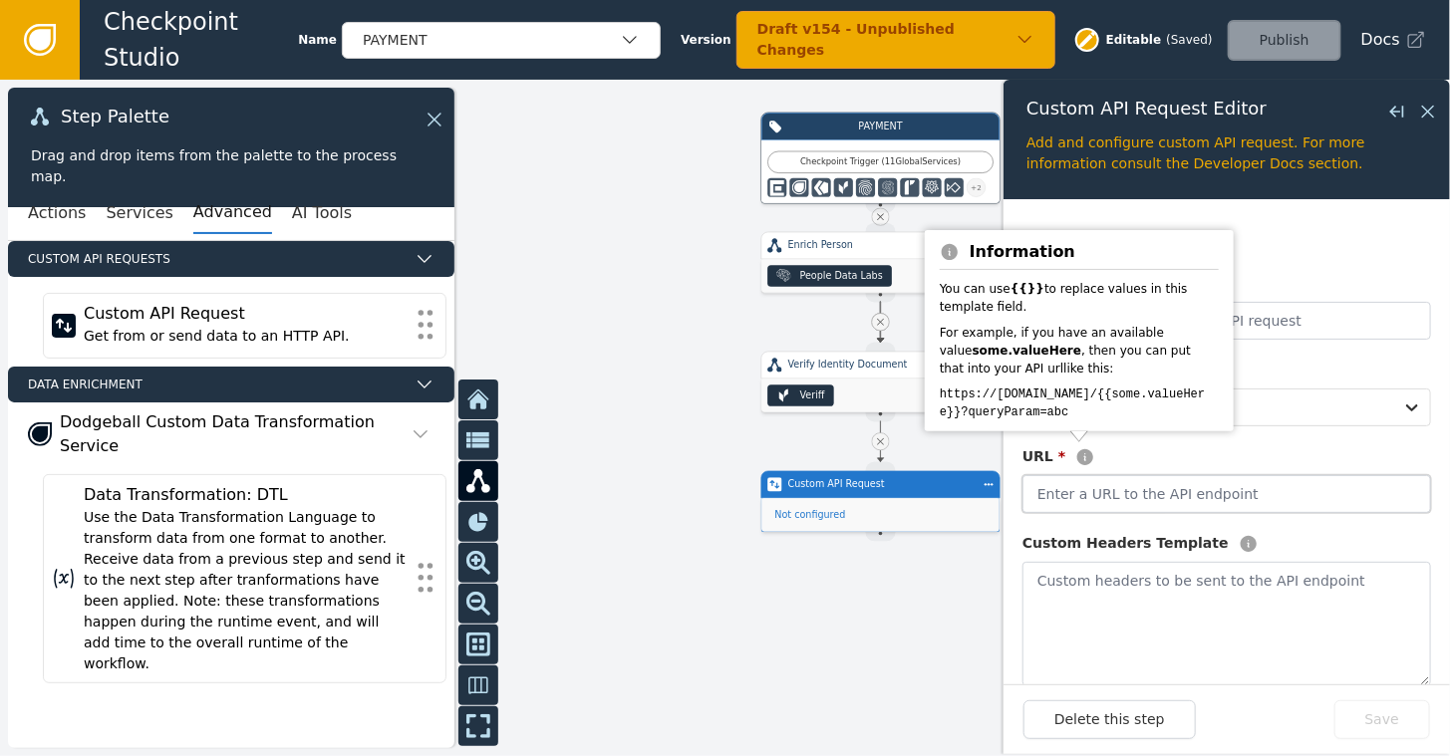
click at [1079, 495] on input "text" at bounding box center [1227, 494] width 409 height 38
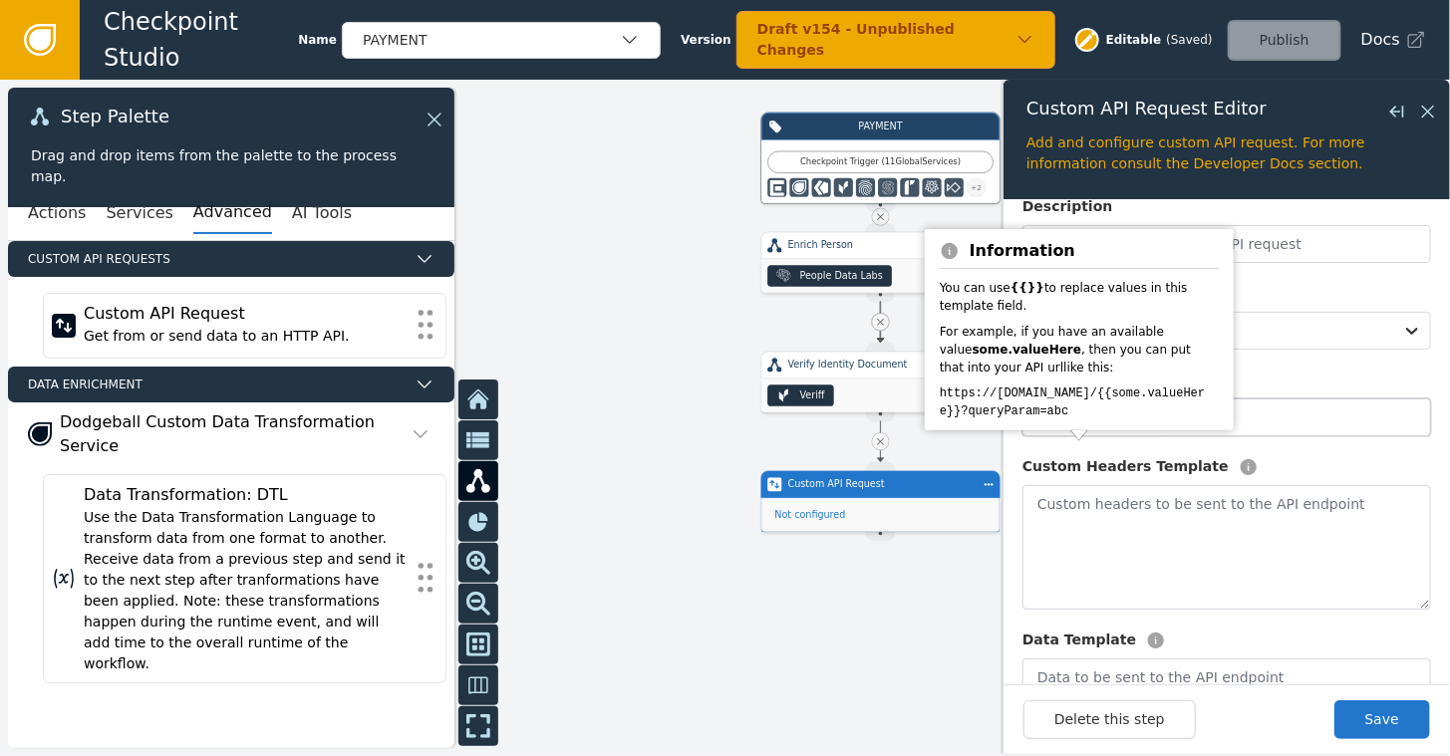
scroll to position [299, 0]
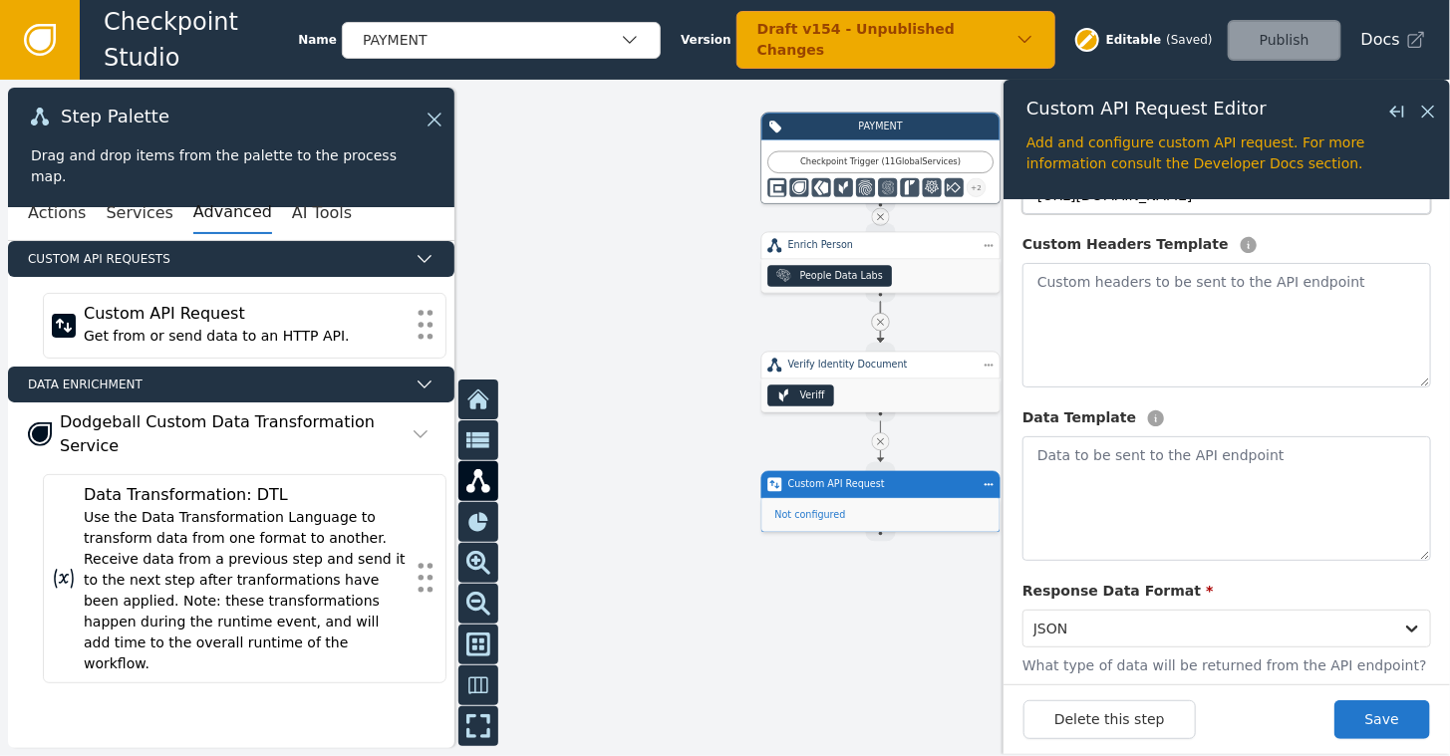
type input "[URL][DOMAIN_NAME]"
click at [1072, 468] on textarea at bounding box center [1227, 499] width 409 height 125
type textarea "{{customer}}"
click at [1404, 727] on button "Save" at bounding box center [1383, 720] width 96 height 39
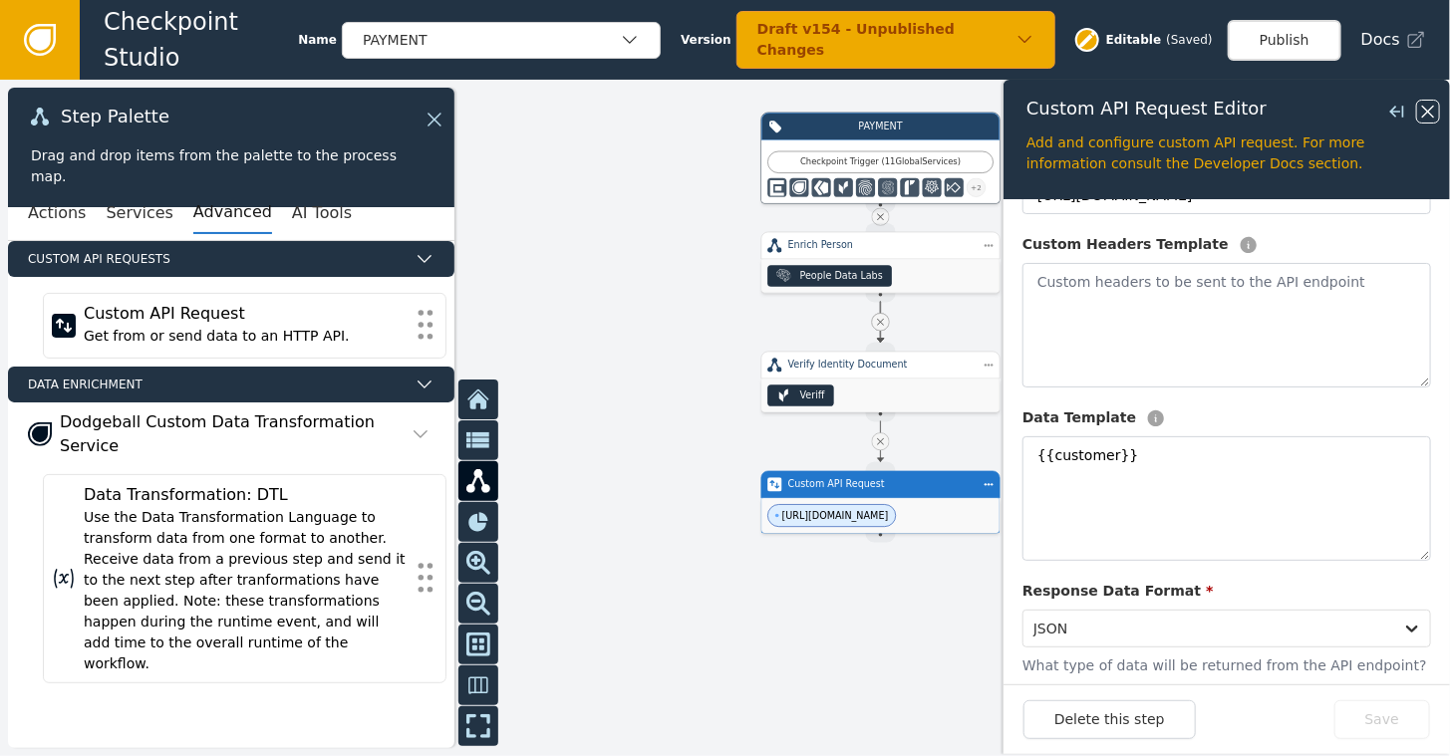
click at [1436, 115] on icon at bounding box center [1428, 112] width 22 height 22
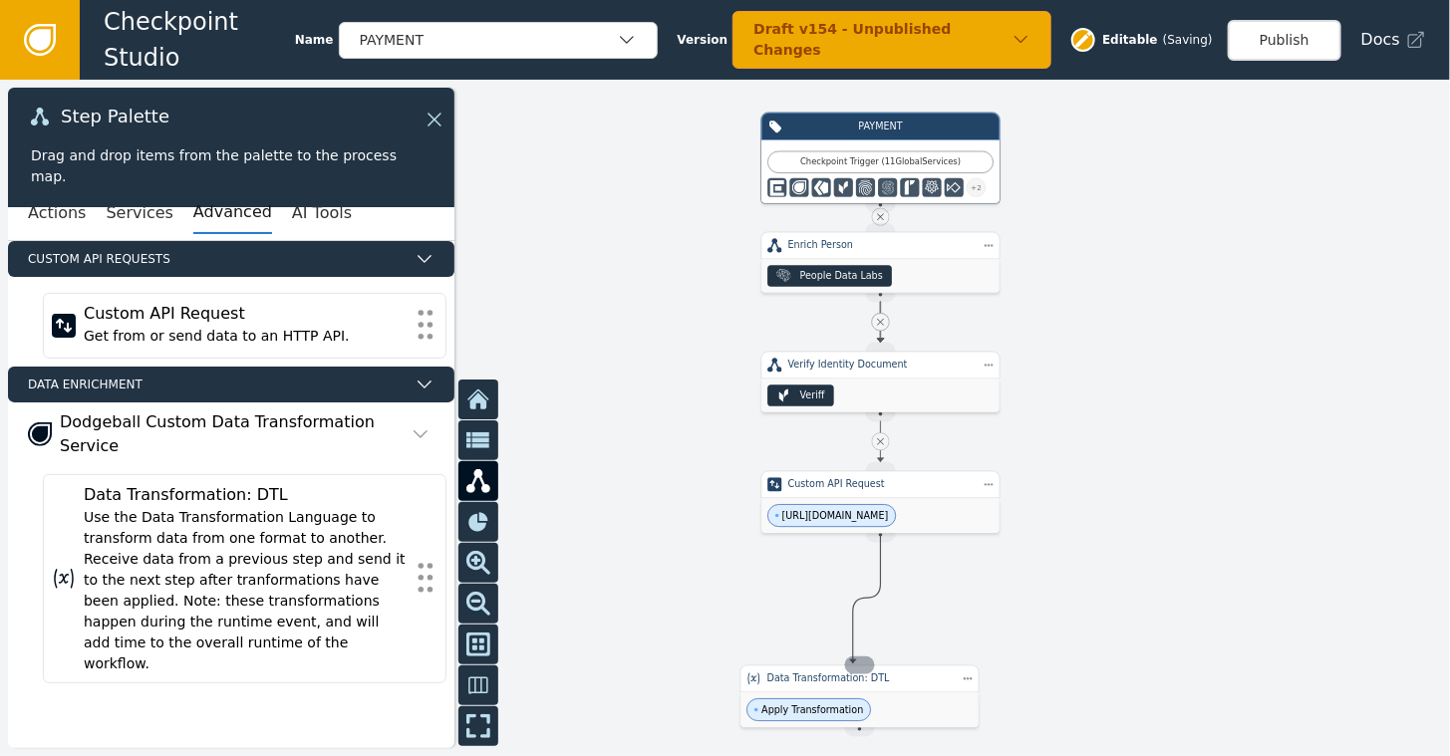
drag, startPoint x: 886, startPoint y: 535, endPoint x: 853, endPoint y: 664, distance: 132.7
click at [881, 518] on div "PAYMENT Checkpoint Trigger ( 11 Global Services ) + 2 Source Handle for step TR…" at bounding box center [1316, 316] width 870 height 406
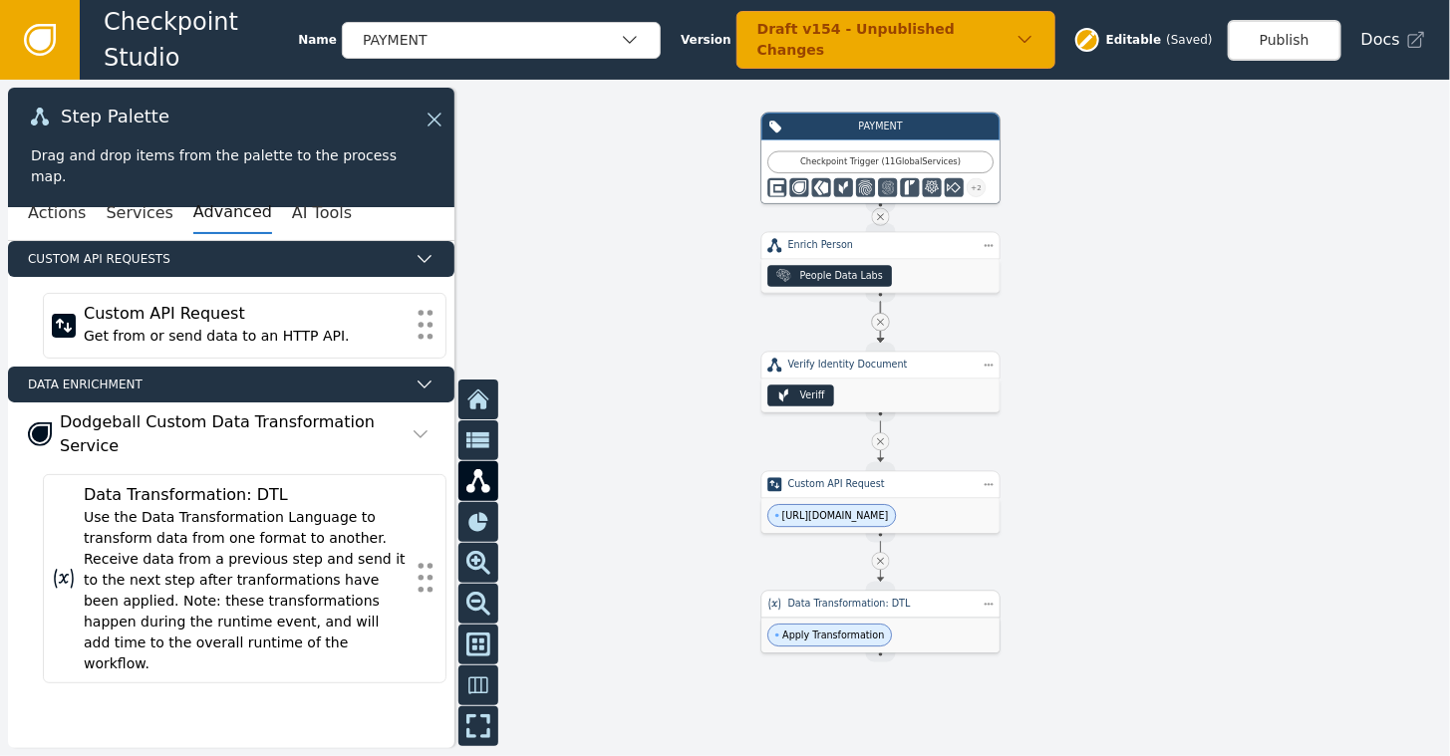
click at [838, 634] on span "Apply Transformation" at bounding box center [833, 636] width 102 height 14
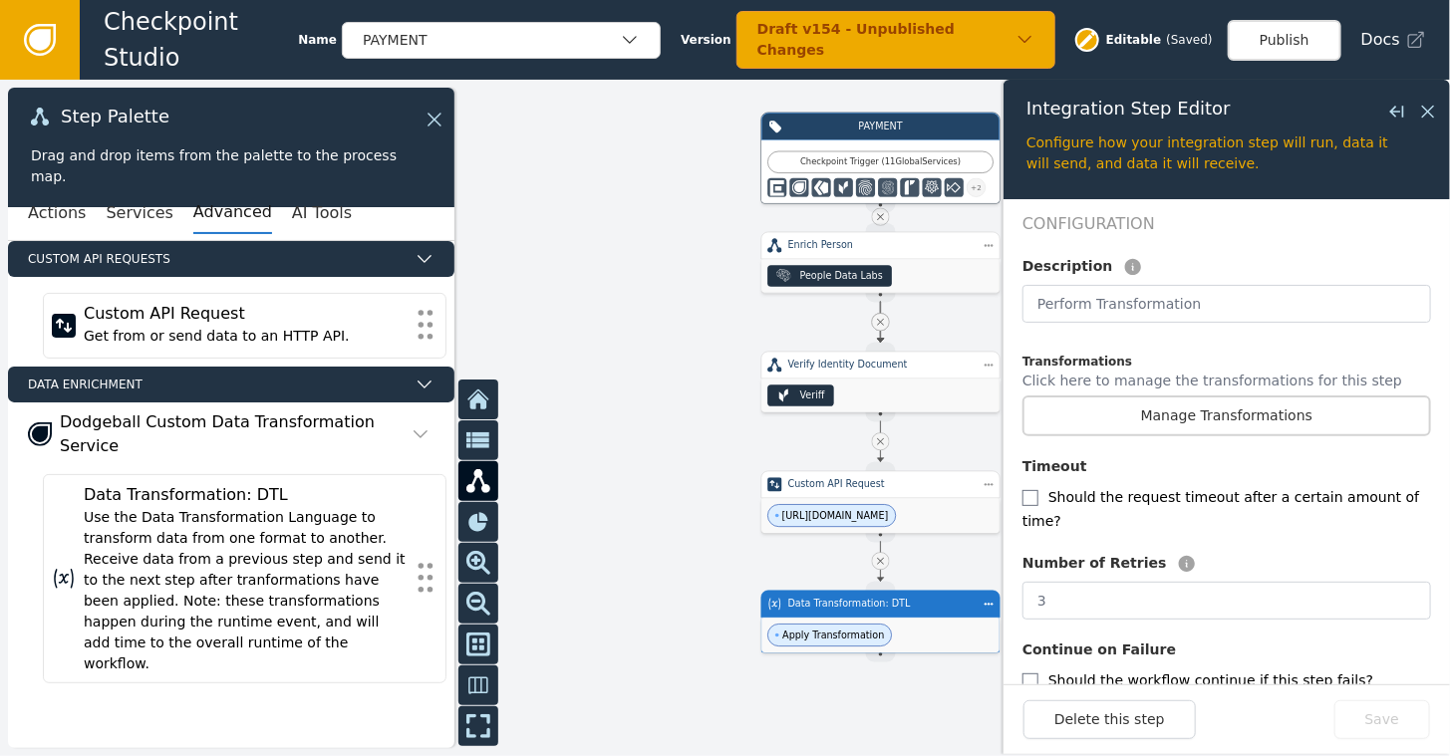
scroll to position [428, 0]
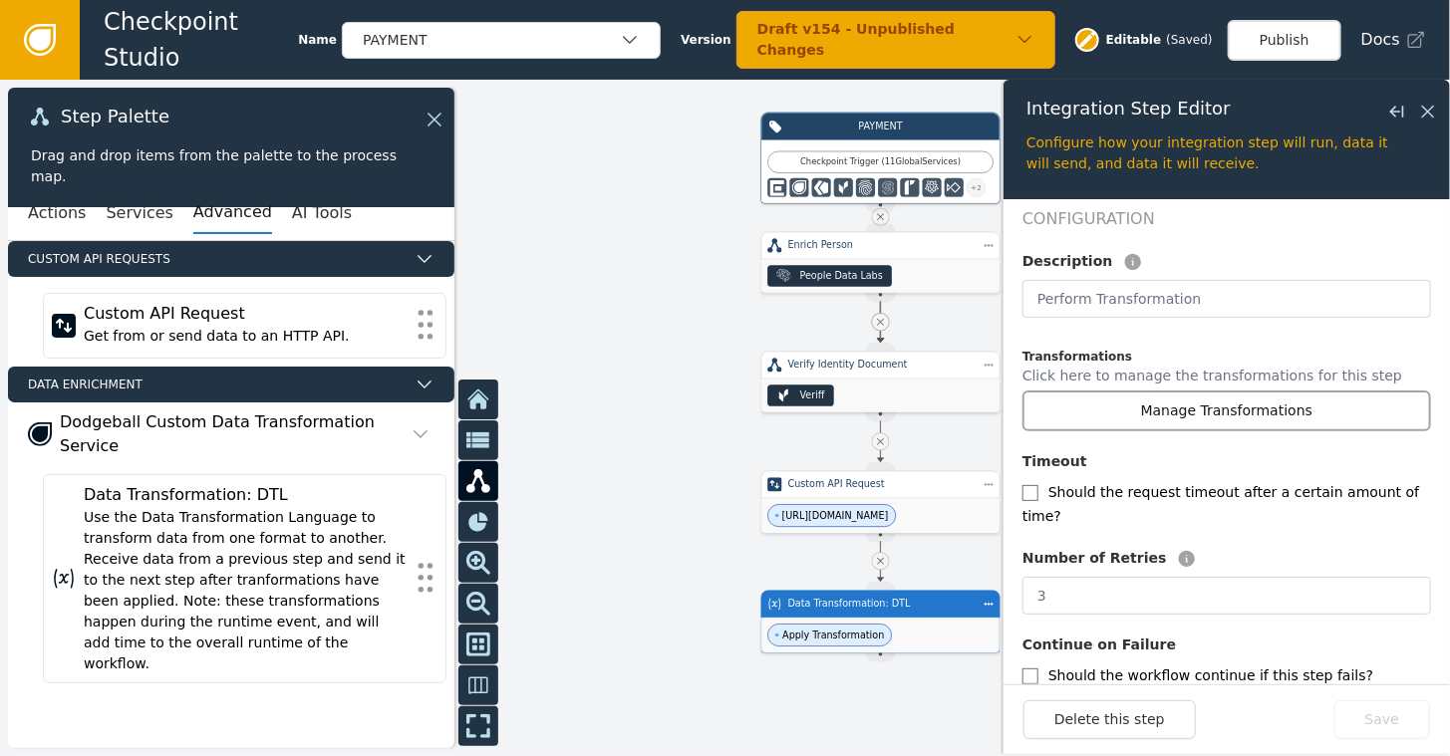
click at [1158, 393] on button "Manage Transformations" at bounding box center [1227, 411] width 409 height 41
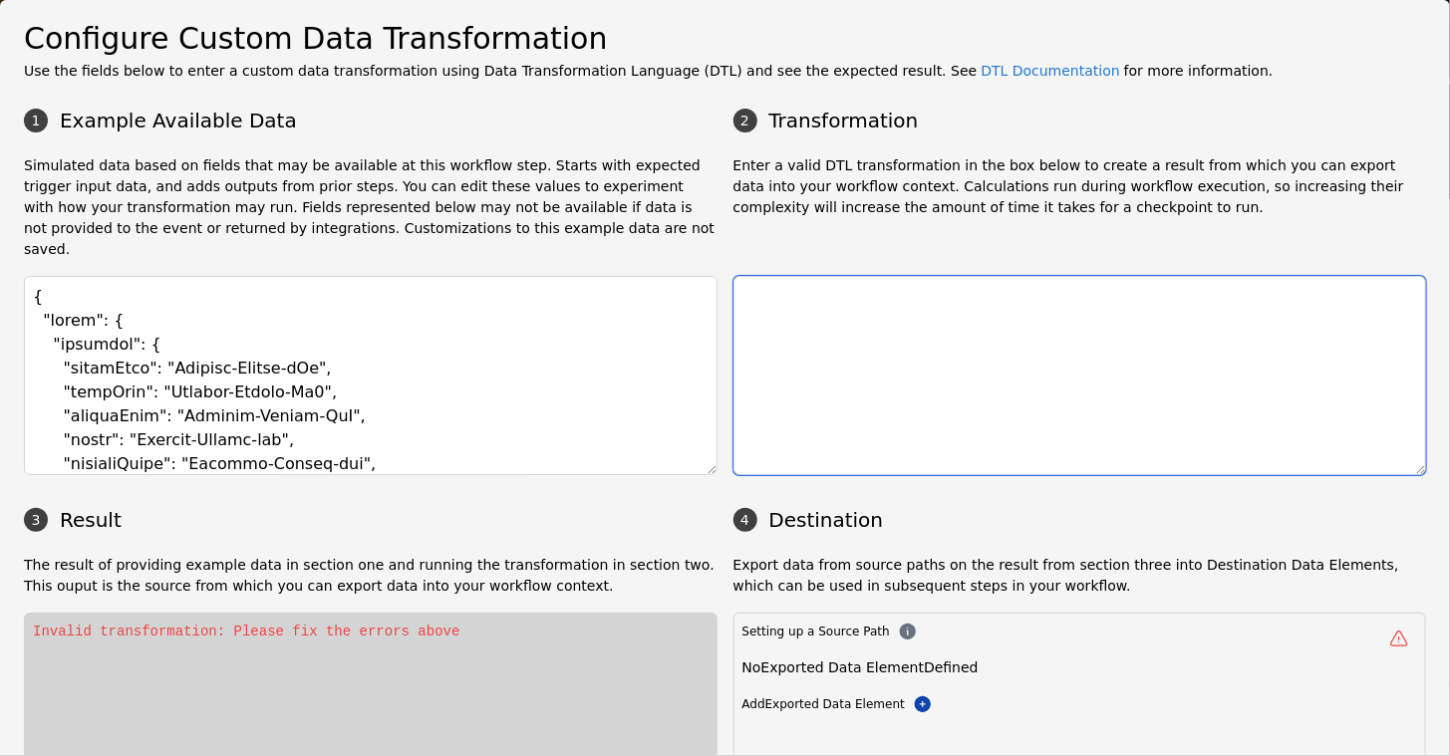
click at [826, 321] on textarea at bounding box center [1081, 375] width 694 height 199
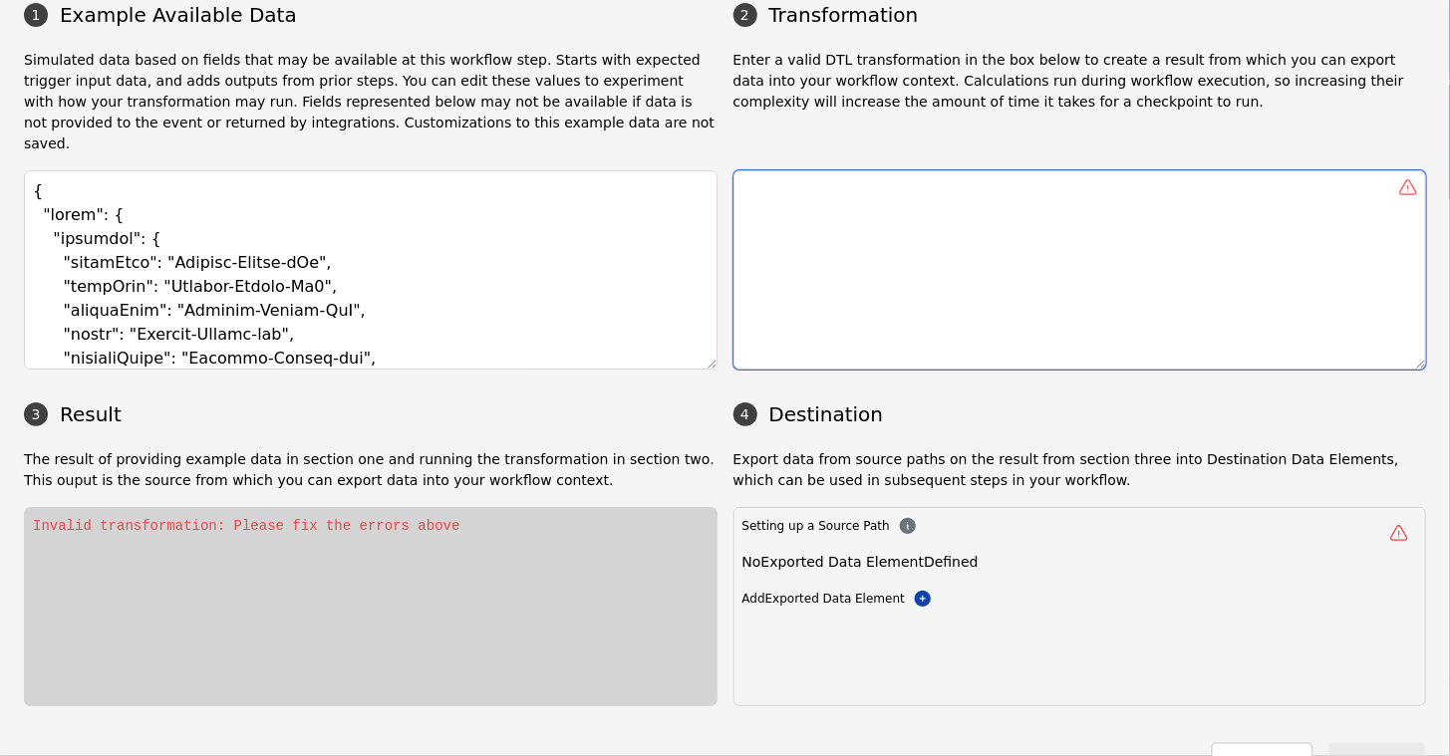
scroll to position [126, 0]
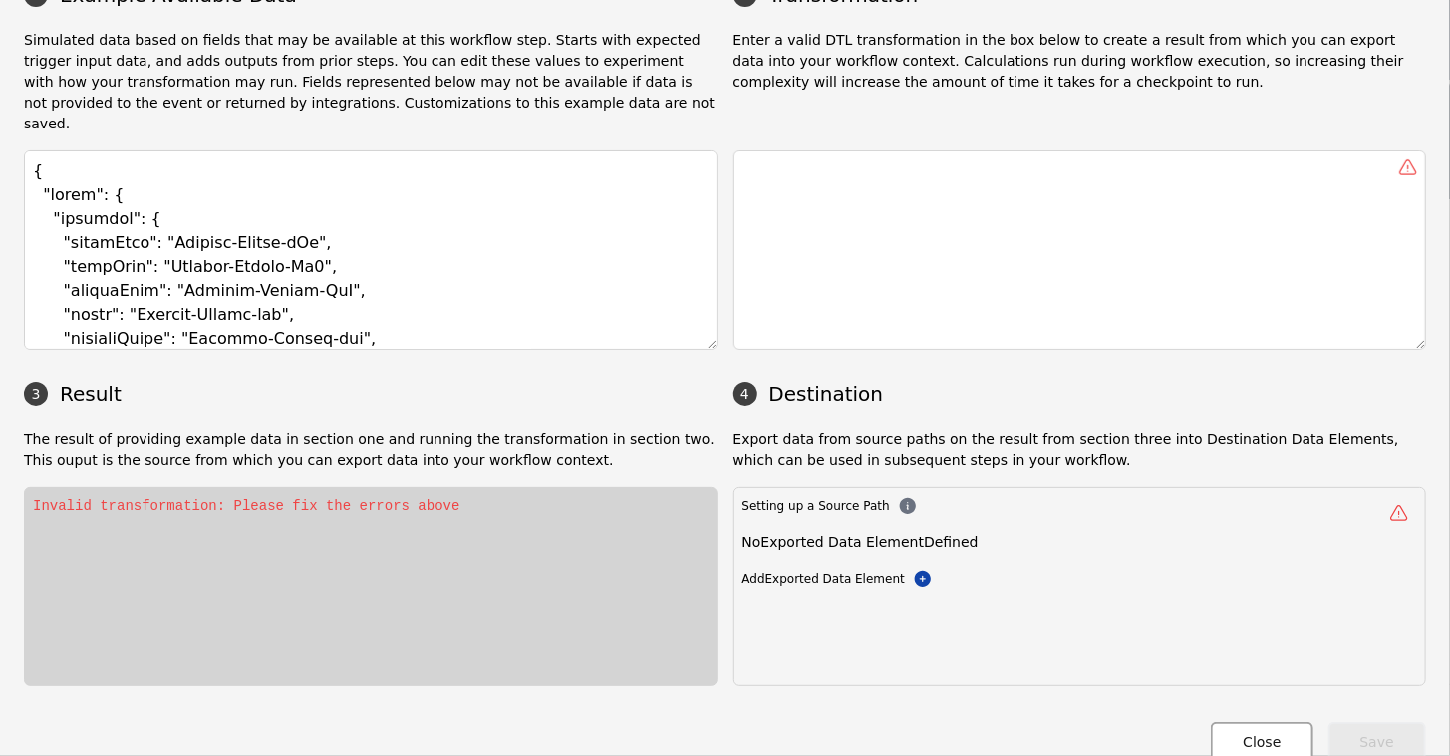
click at [1260, 723] on button "Close" at bounding box center [1262, 743] width 102 height 41
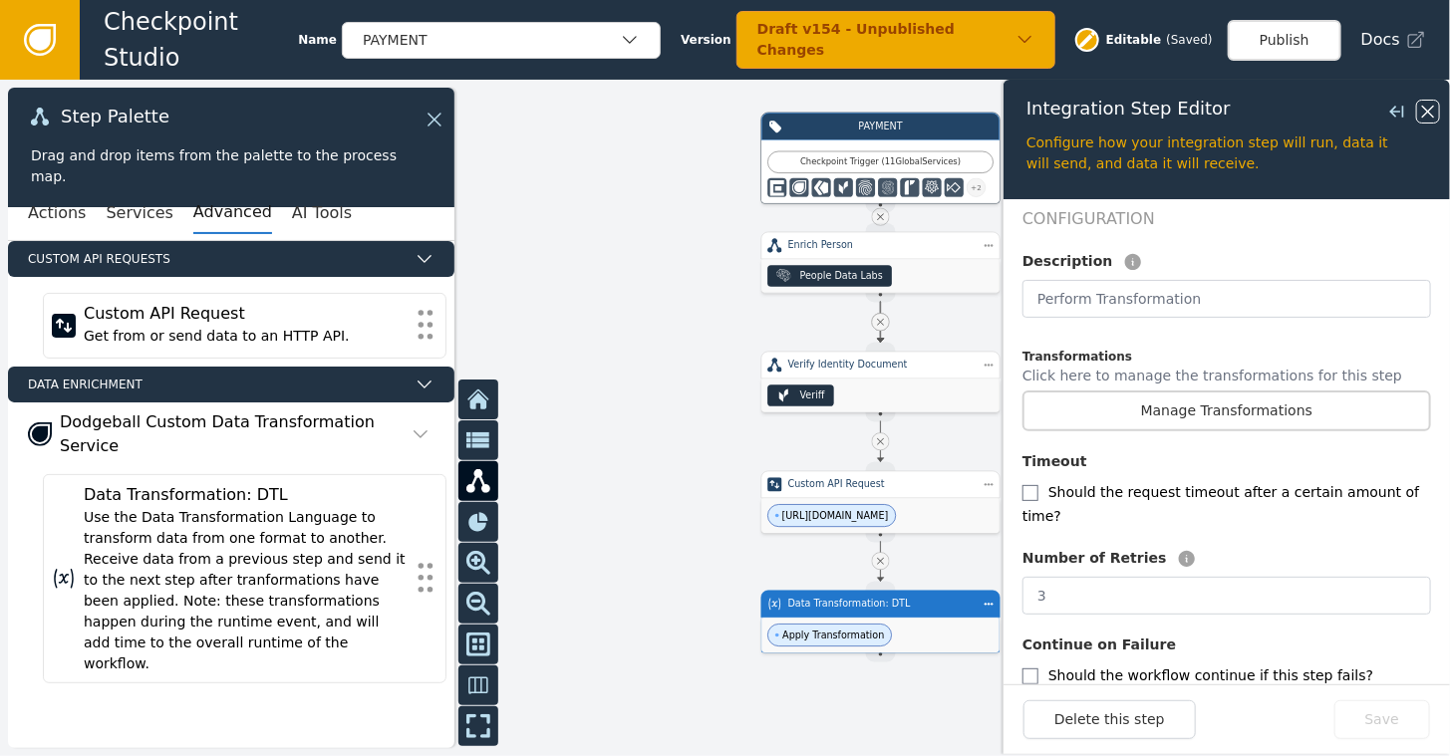
click at [1420, 110] on icon at bounding box center [1428, 112] width 22 height 22
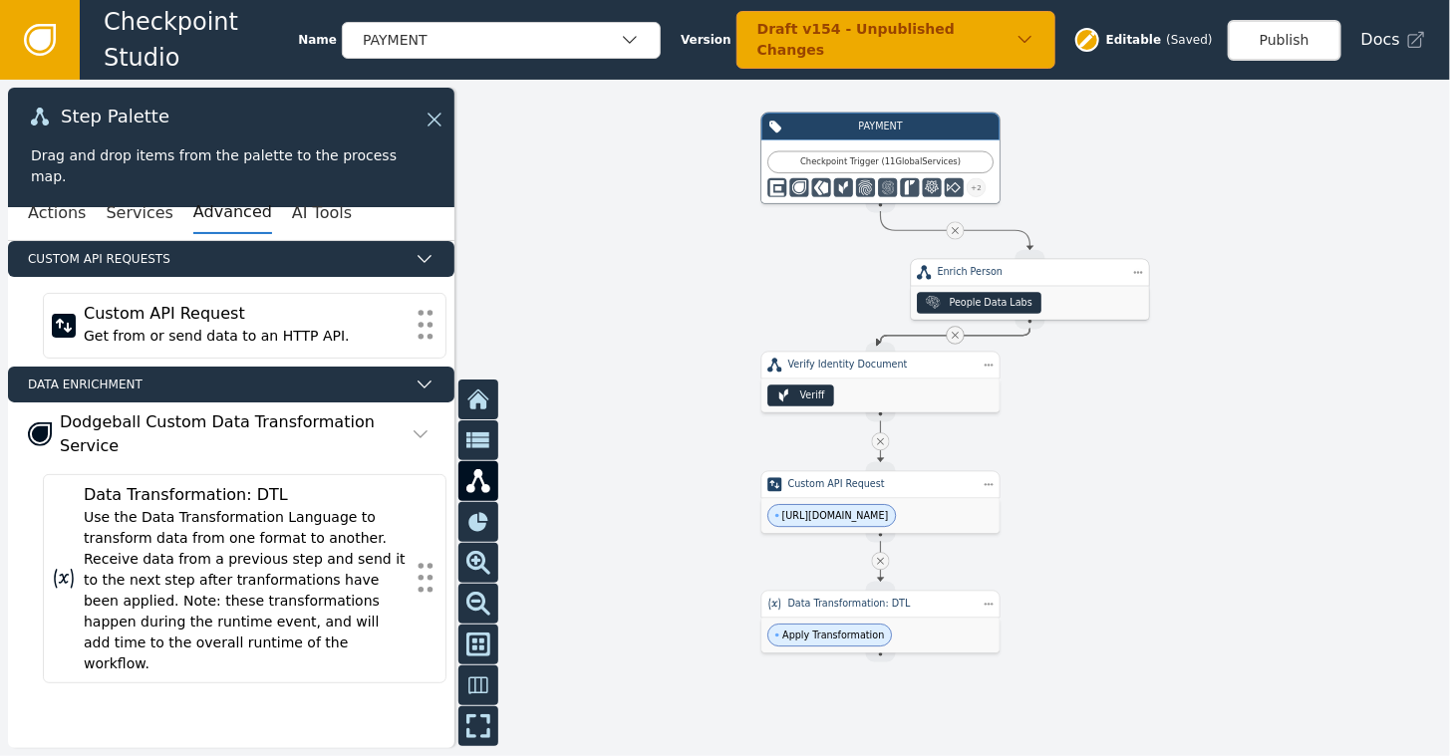
drag, startPoint x: 887, startPoint y: 275, endPoint x: 1003, endPoint y: 295, distance: 117.3
click at [1003, 295] on div ".people-data-labs-icon_svg__cls-1{fill:currentColor} People Data Labs" at bounding box center [1030, 303] width 238 height 34
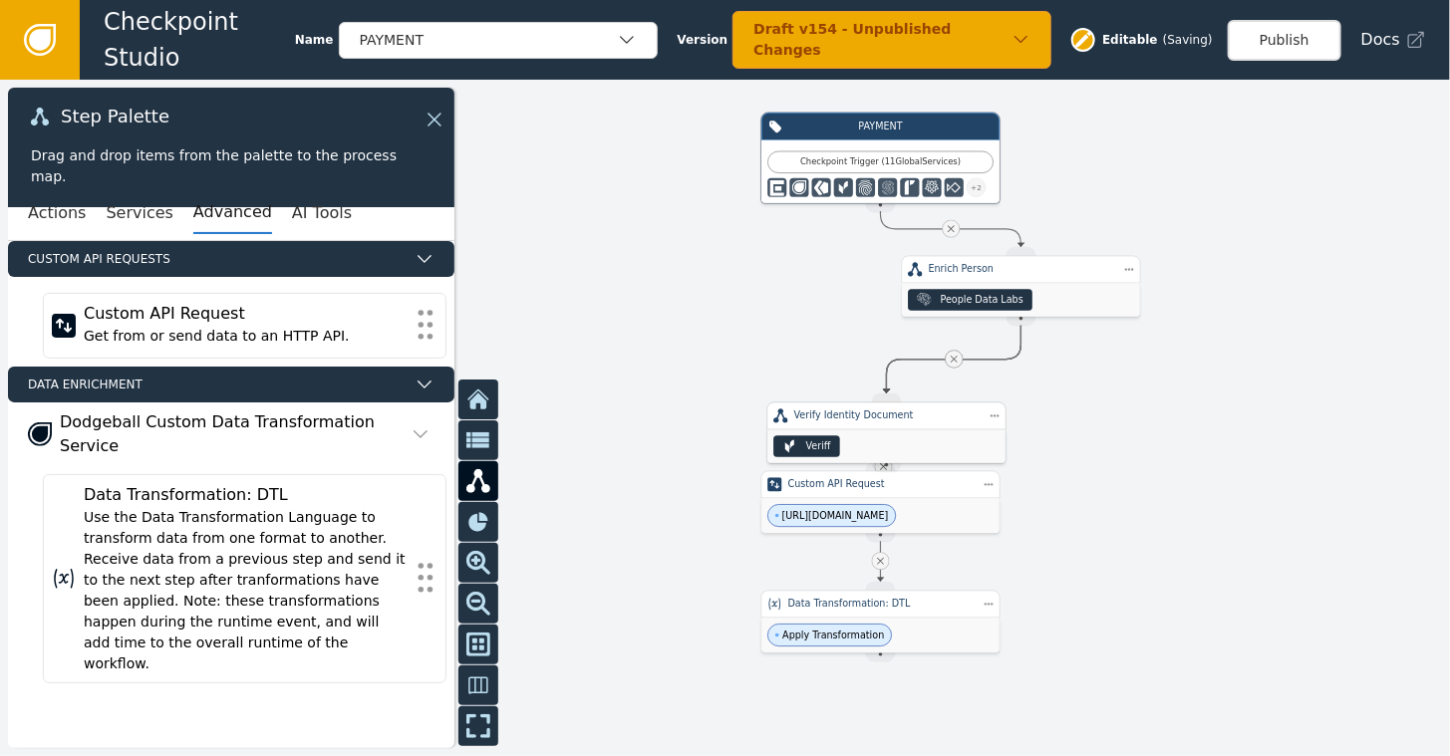
drag, startPoint x: 874, startPoint y: 389, endPoint x: 879, endPoint y: 437, distance: 48.1
click at [879, 437] on div "Veriff" at bounding box center [886, 447] width 238 height 34
drag, startPoint x: 876, startPoint y: 618, endPoint x: 846, endPoint y: 746, distance: 132.0
click at [846, 746] on div "Apply Transformation" at bounding box center [851, 763] width 238 height 35
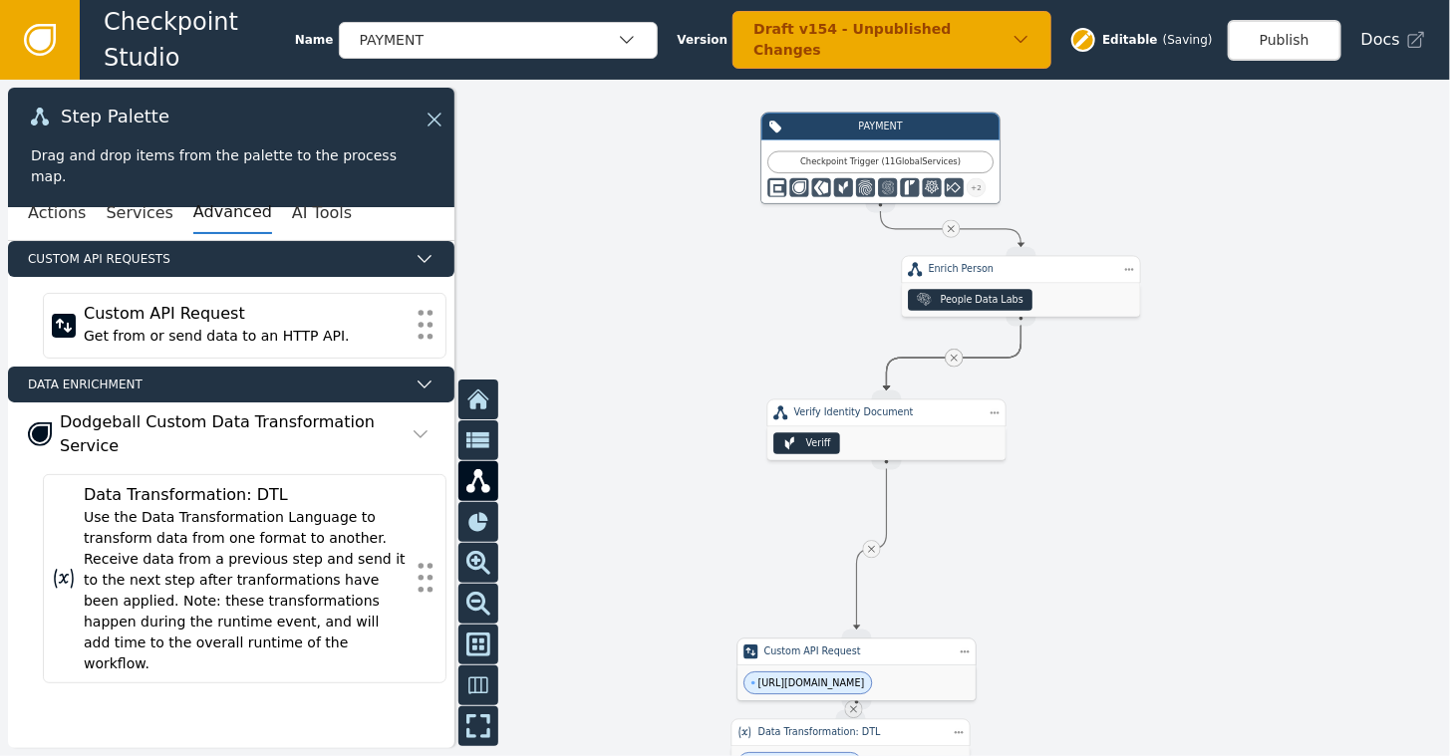
drag, startPoint x: 858, startPoint y: 498, endPoint x: 833, endPoint y: 656, distance: 159.4
click at [833, 666] on div "[URL][DOMAIN_NAME]" at bounding box center [857, 683] width 238 height 35
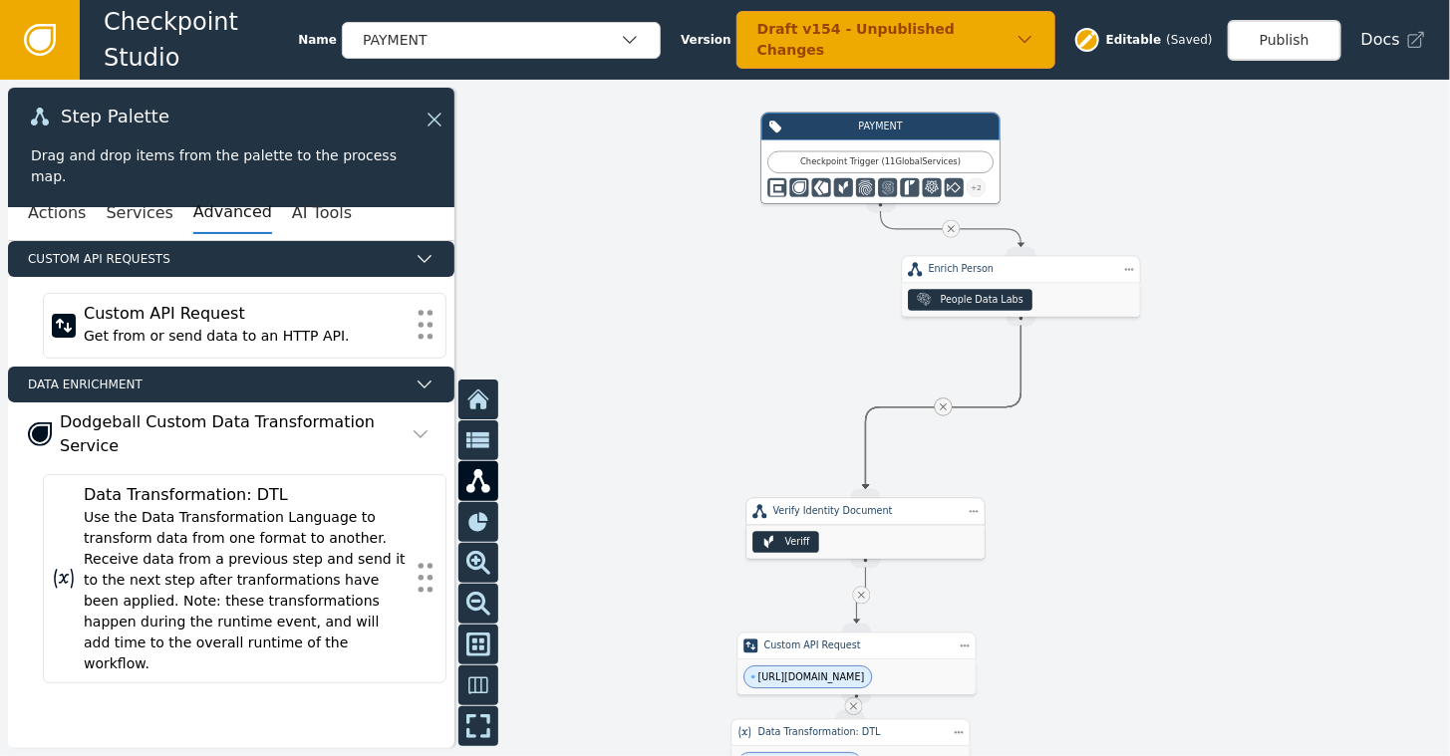
drag, startPoint x: 866, startPoint y: 427, endPoint x: 845, endPoint y: 506, distance: 82.4
click at [845, 516] on div "Verify Identity Document Veriff" at bounding box center [865, 529] width 239 height 62
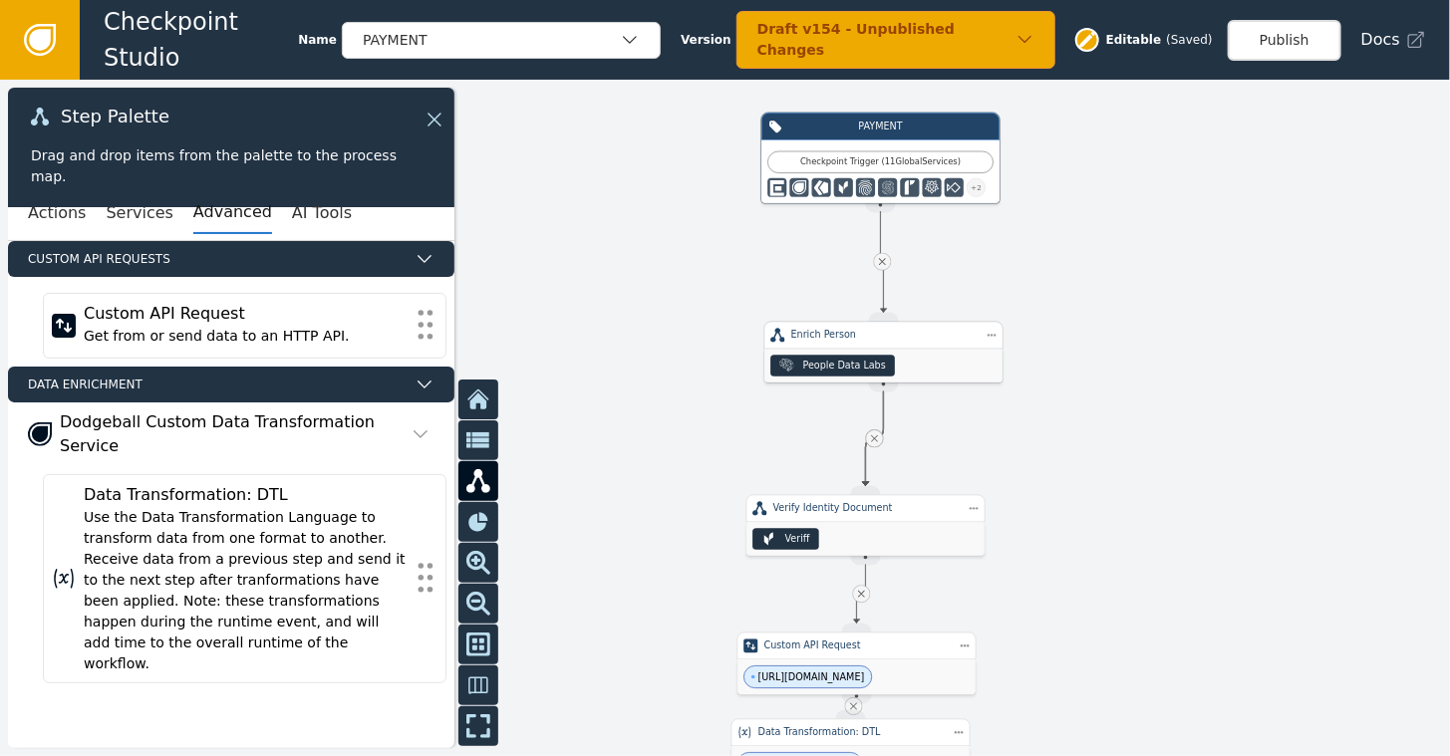
drag, startPoint x: 986, startPoint y: 290, endPoint x: 857, endPoint y: 359, distance: 145.8
click at [855, 359] on div ".people-data-labs-icon_svg__cls-1{fill:currentColor} People Data Labs" at bounding box center [832, 366] width 125 height 22
click at [881, 259] on icon at bounding box center [885, 263] width 12 height 12
click at [58, 218] on button "Actions" at bounding box center [57, 213] width 58 height 42
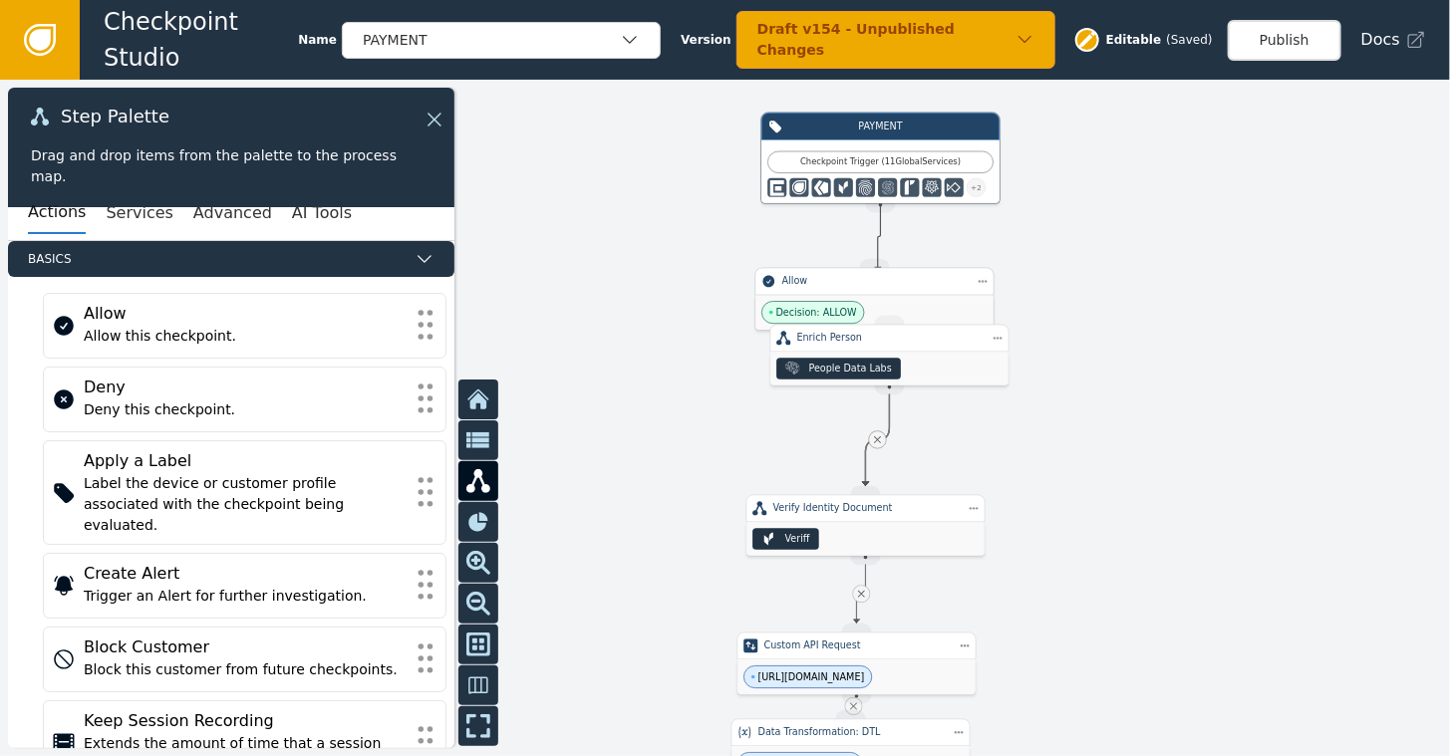
drag, startPoint x: 878, startPoint y: 196, endPoint x: 875, endPoint y: 271, distance: 74.8
click at [881, 271] on div "Target Handle for step WEBHOOK--undefined Custom API Request [URL][DOMAIN_NAME]…" at bounding box center [1316, 316] width 870 height 406
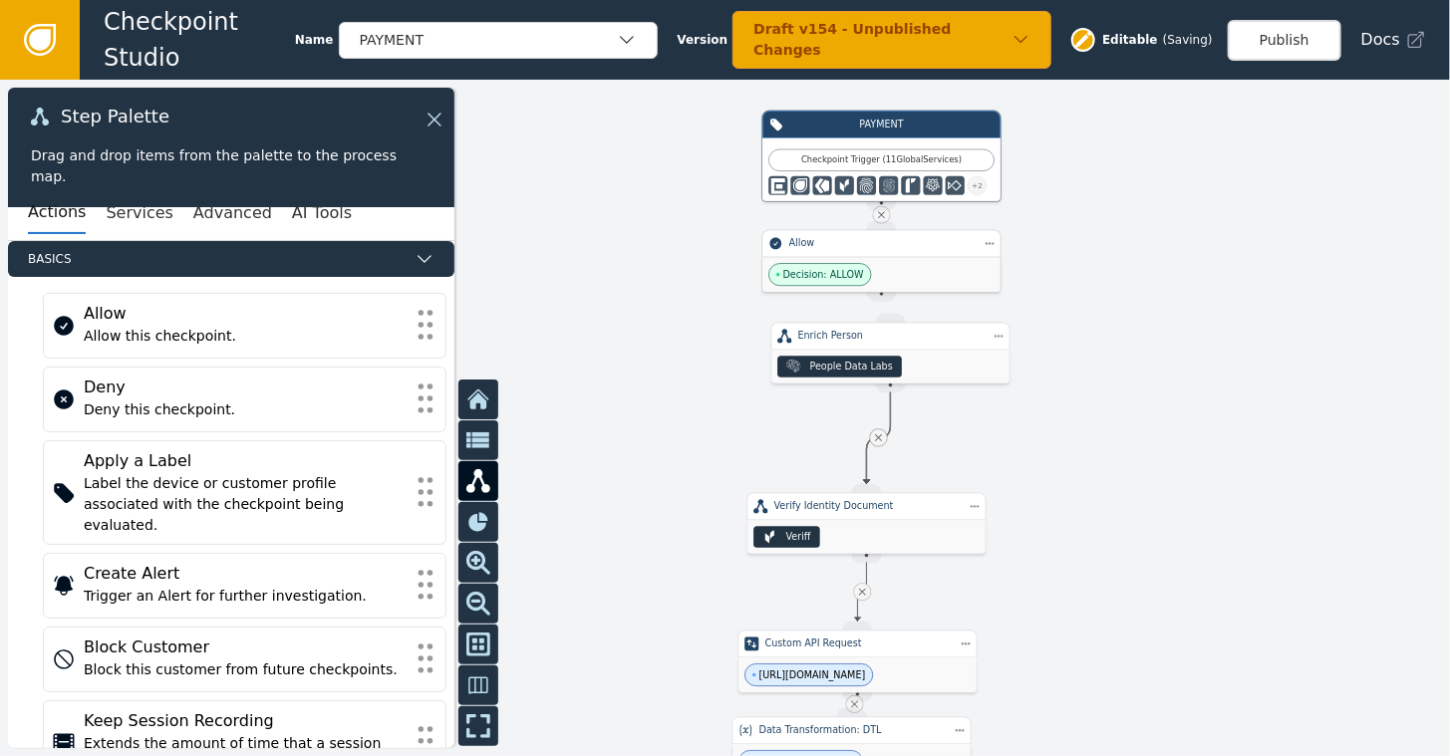
click at [931, 287] on div at bounding box center [725, 418] width 1450 height 677
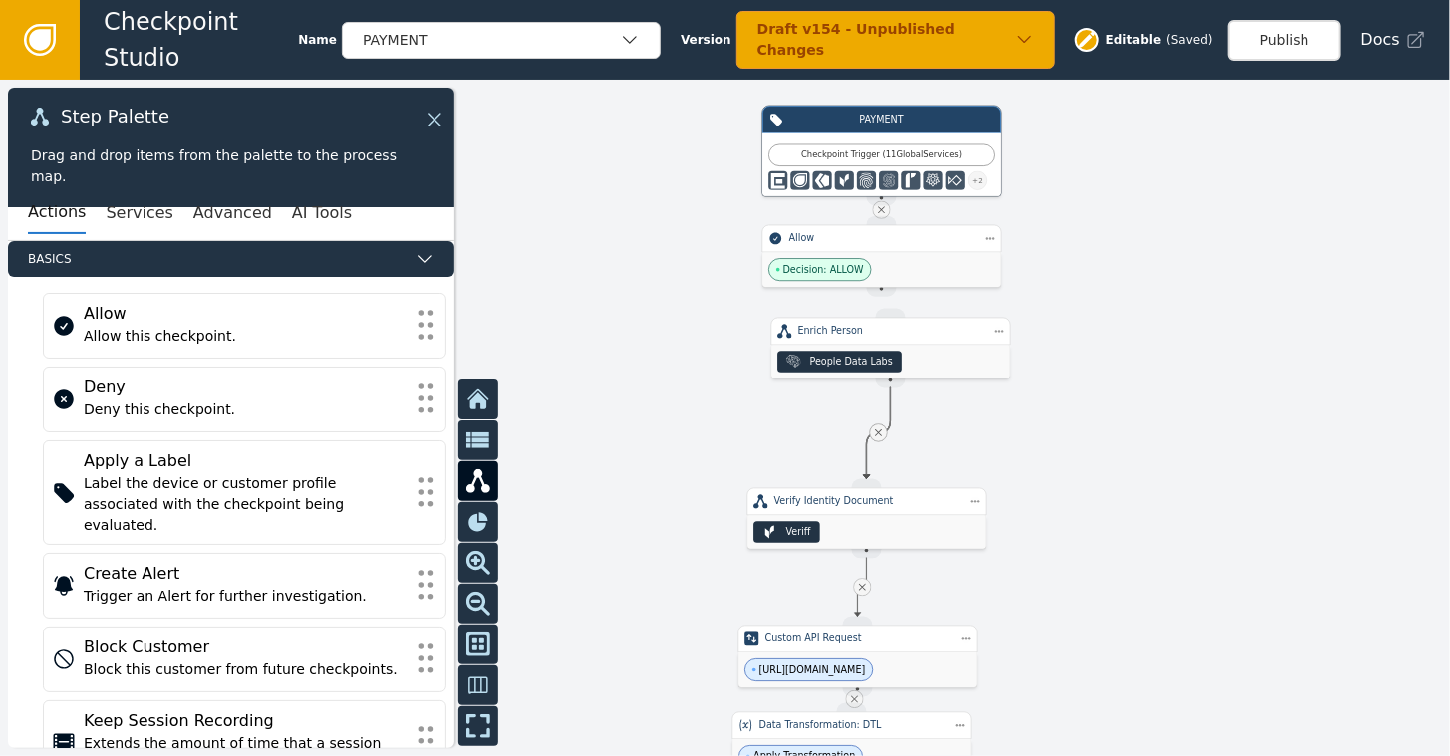
drag, startPoint x: 880, startPoint y: 286, endPoint x: 885, endPoint y: 311, distance: 25.4
click at [885, 311] on div "Target Handle for step WEBHOOK--undefined Custom API Request [URL][DOMAIN_NAME]…" at bounding box center [725, 418] width 1450 height 677
drag, startPoint x: 879, startPoint y: 293, endPoint x: 885, endPoint y: 313, distance: 20.8
click at [885, 313] on div "Target Handle for step WEBHOOK--undefined Custom API Request [URL][DOMAIN_NAME]…" at bounding box center [1317, 309] width 870 height 406
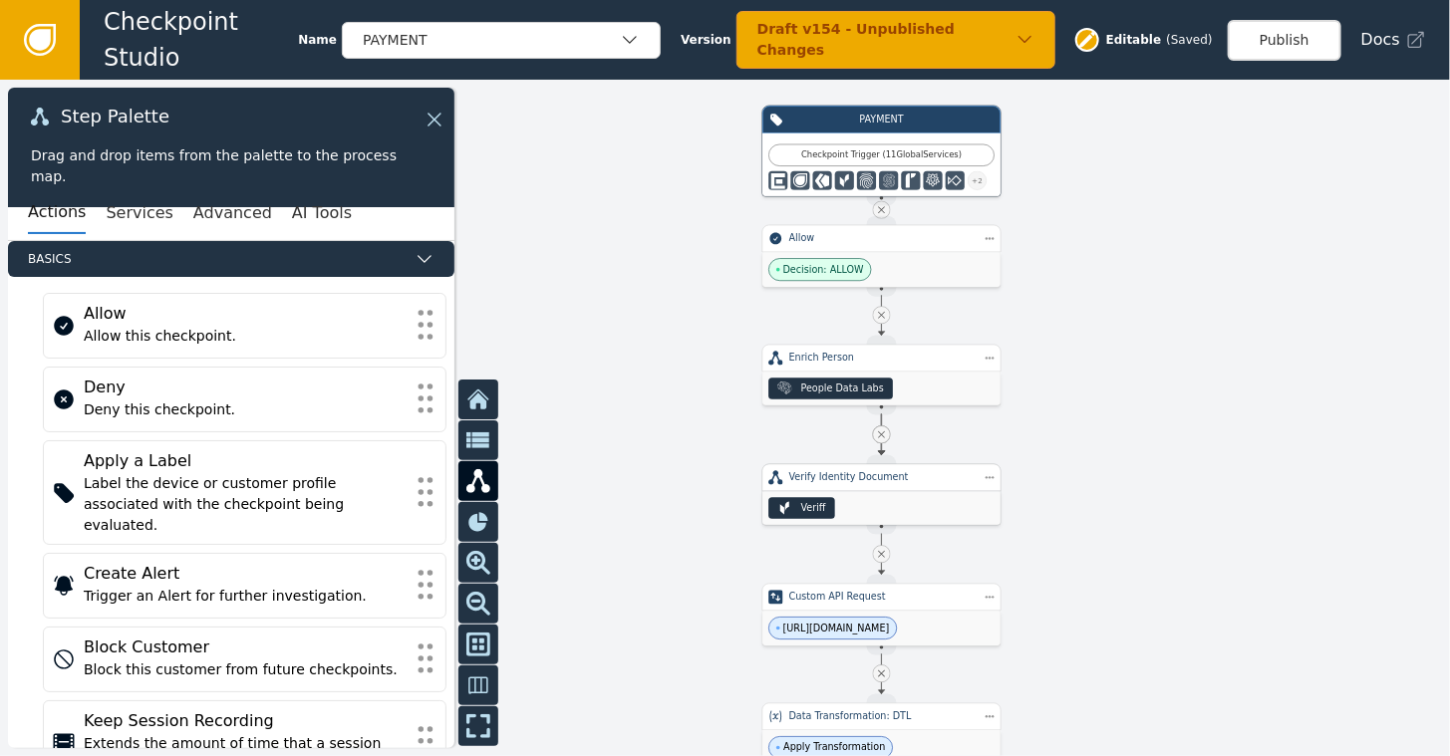
click at [874, 491] on div "Veriff" at bounding box center [881, 508] width 238 height 34
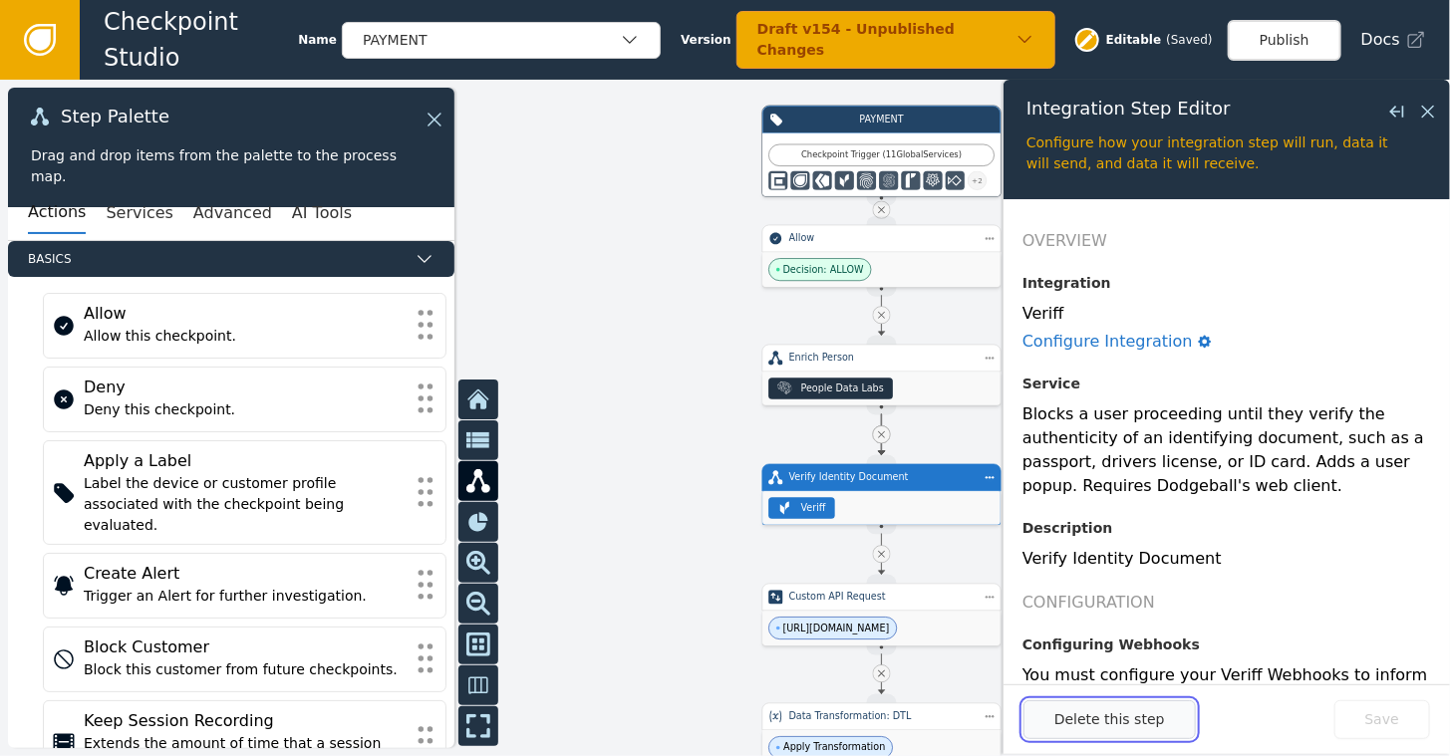
click at [1121, 728] on button "Delete this step" at bounding box center [1110, 720] width 172 height 39
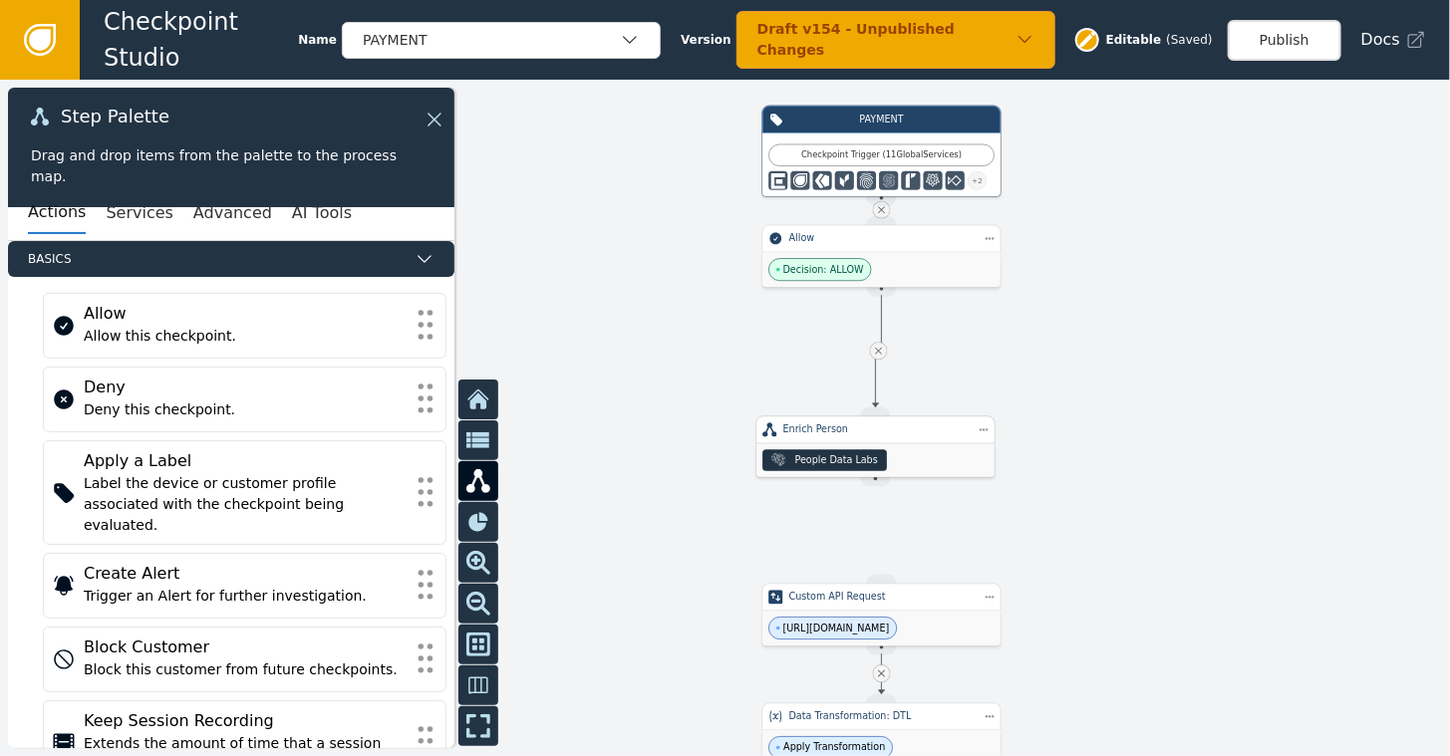
drag, startPoint x: 854, startPoint y: 396, endPoint x: 838, endPoint y: 490, distance: 96.0
click at [838, 471] on div ".people-data-labs-icon_svg__cls-1{fill:currentColor} People Data Labs" at bounding box center [824, 460] width 125 height 22
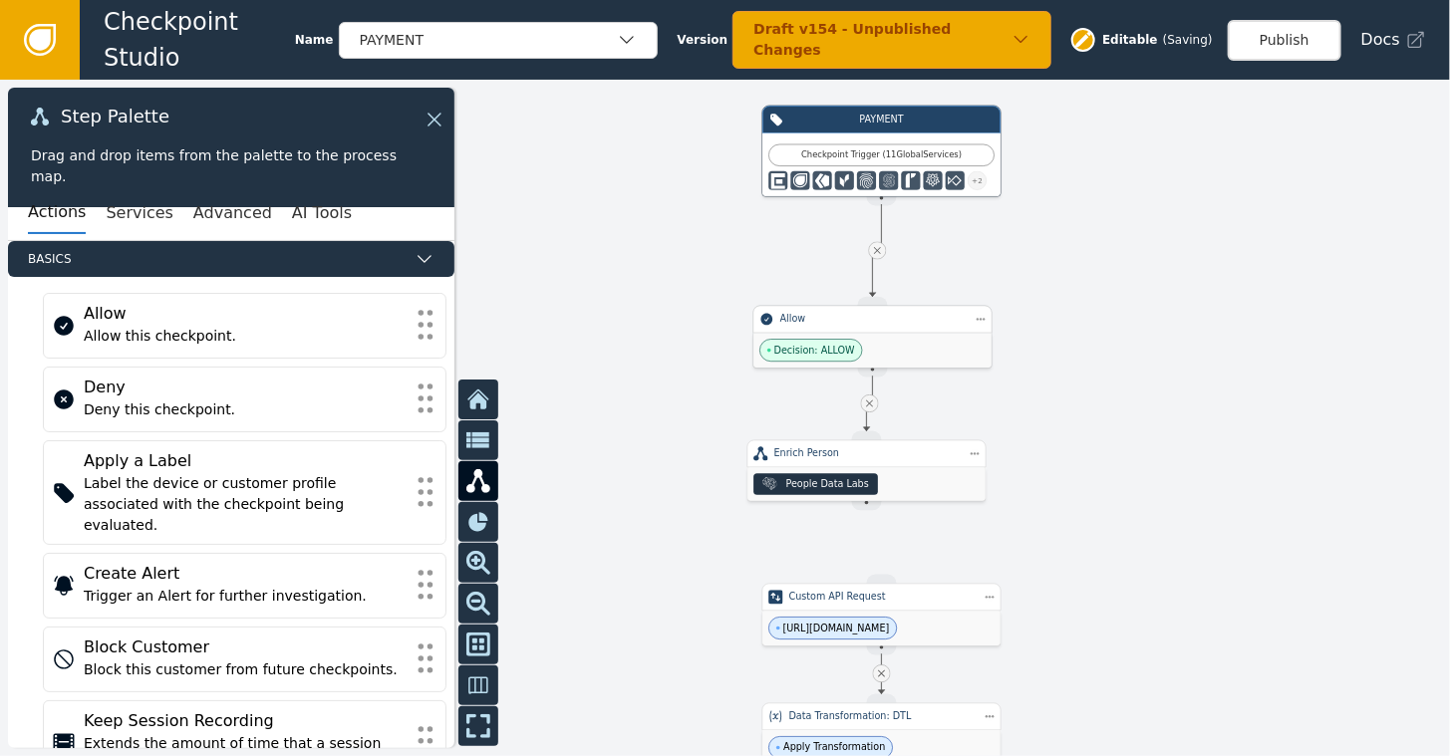
drag, startPoint x: 882, startPoint y: 255, endPoint x: 870, endPoint y: 338, distance: 83.6
click at [873, 340] on div "Allow Decision: ALLOW" at bounding box center [872, 337] width 239 height 63
click at [875, 251] on icon at bounding box center [877, 251] width 7 height 7
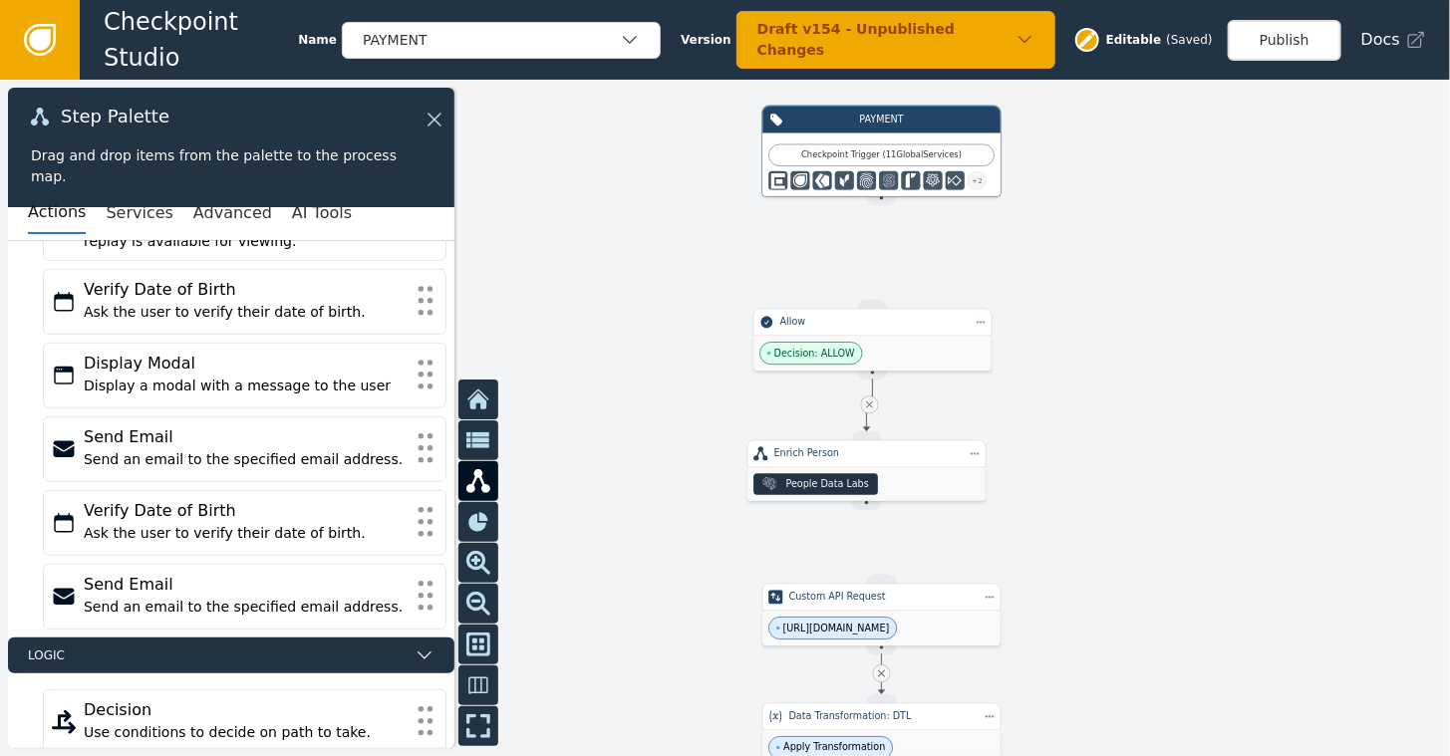
scroll to position [519, 0]
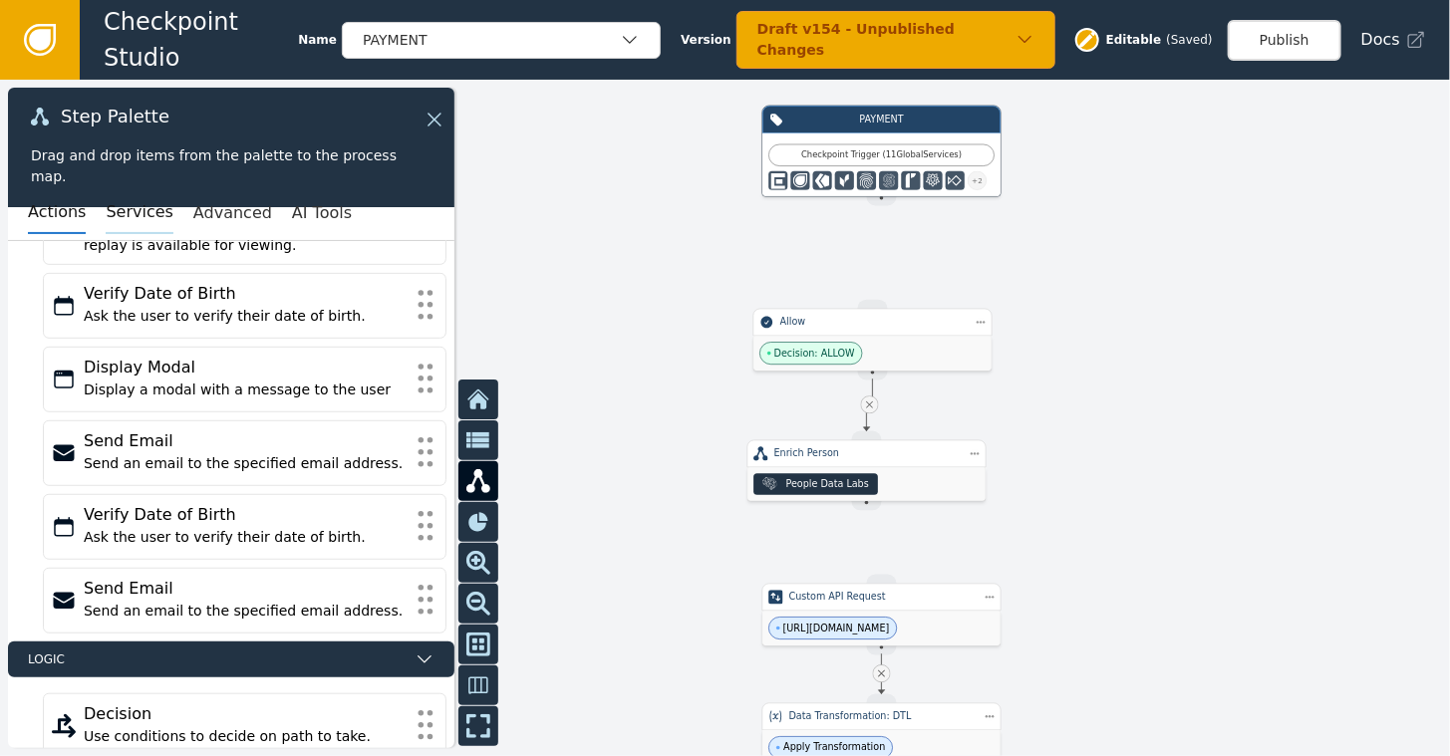
click at [125, 215] on button "Services" at bounding box center [139, 213] width 67 height 42
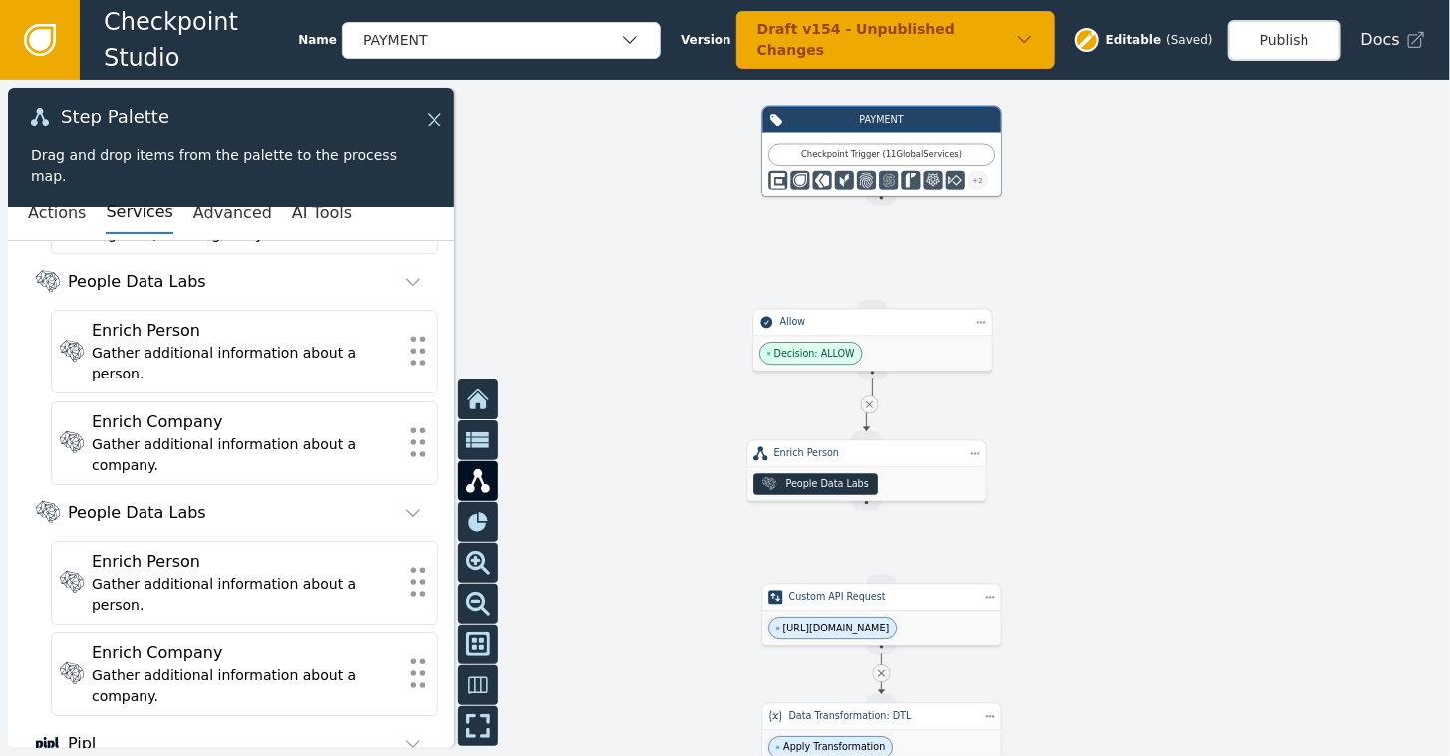
scroll to position [6200, 0]
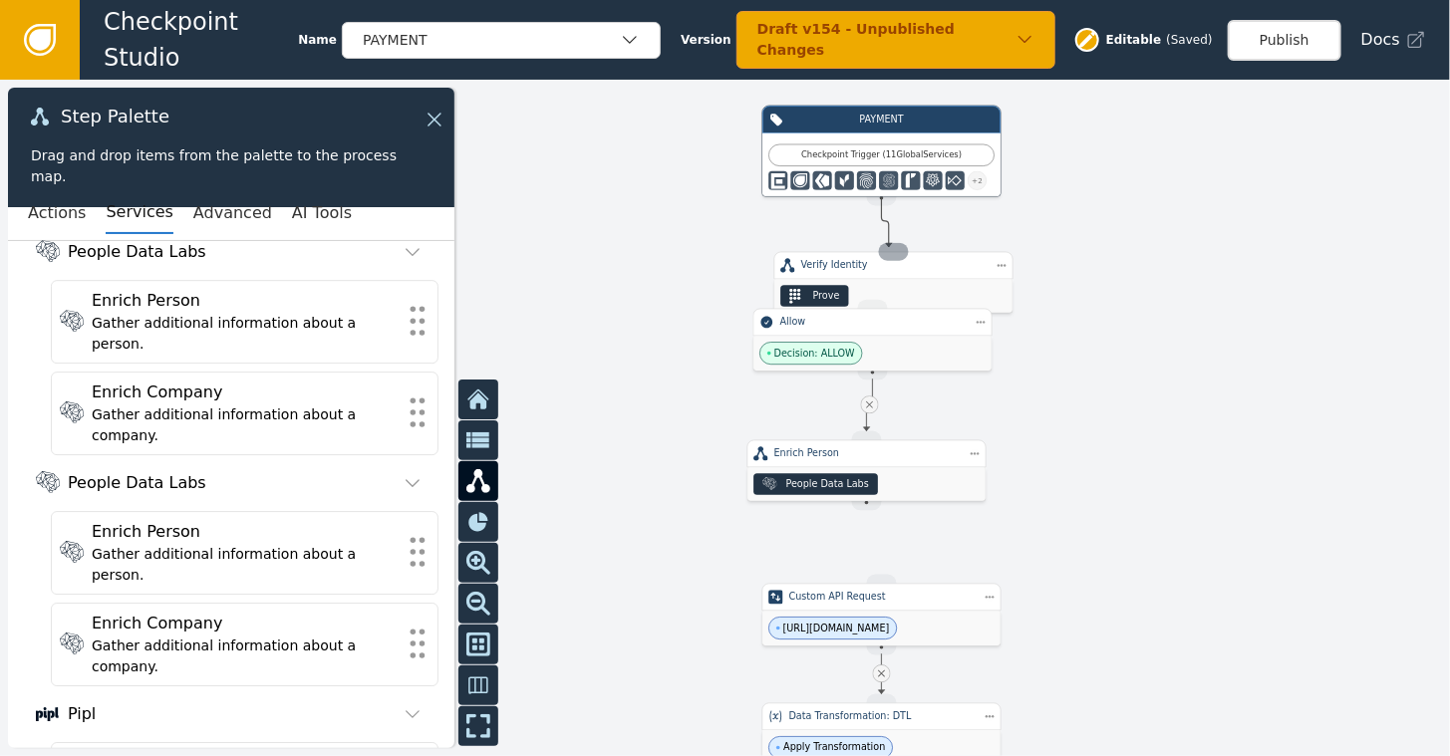
drag, startPoint x: 887, startPoint y: 192, endPoint x: 886, endPoint y: 249, distance: 56.8
click at [886, 249] on div "Target Handle for step WEBHOOK--undefined Custom API Request [URL][DOMAIN_NAME]…" at bounding box center [1317, 309] width 870 height 406
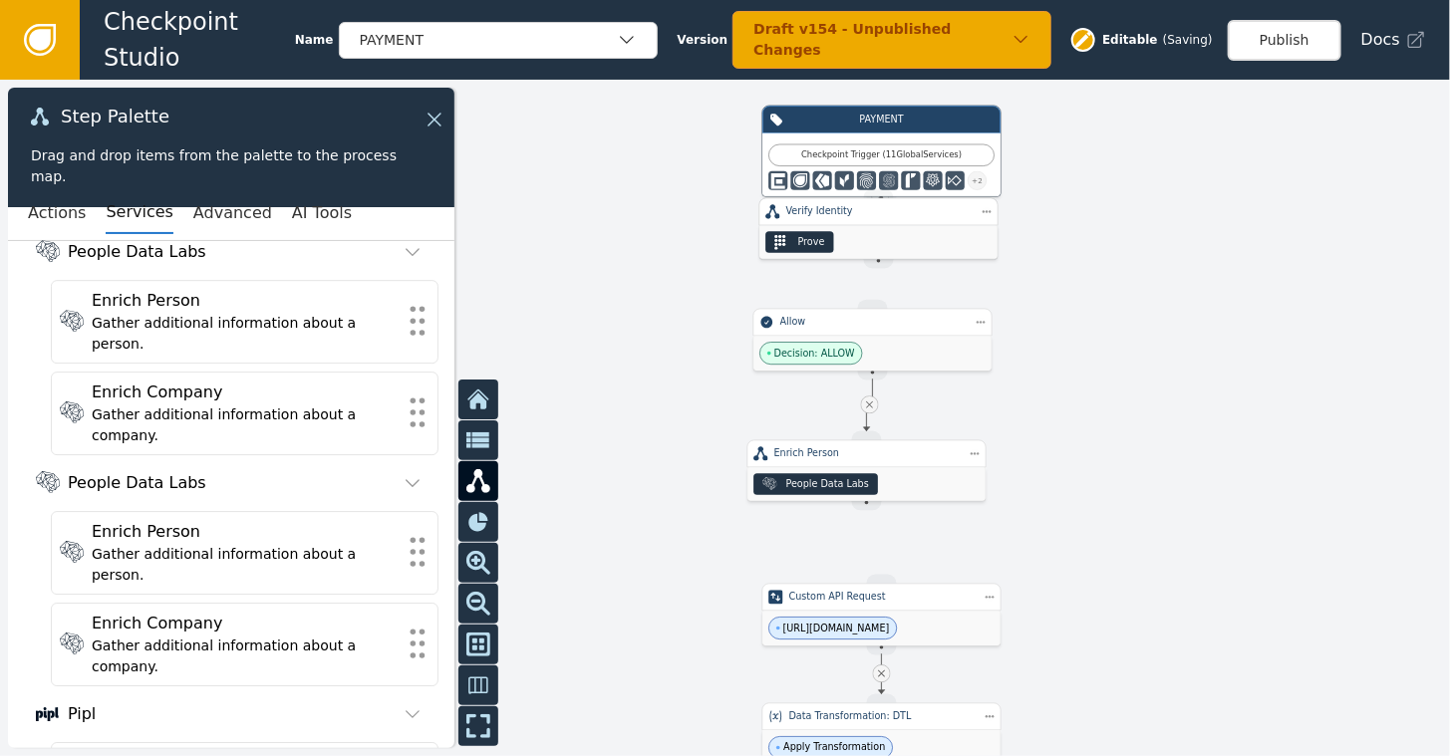
drag, startPoint x: 842, startPoint y: 270, endPoint x: 838, endPoint y: 252, distance: 18.4
click at [838, 251] on div "Prove" at bounding box center [878, 242] width 238 height 34
drag, startPoint x: 882, startPoint y: 268, endPoint x: 871, endPoint y: 312, distance: 45.2
click at [882, 312] on div "Target Handle for step WEBHOOK--undefined Custom API Request [URL][DOMAIN_NAME]…" at bounding box center [1317, 309] width 870 height 406
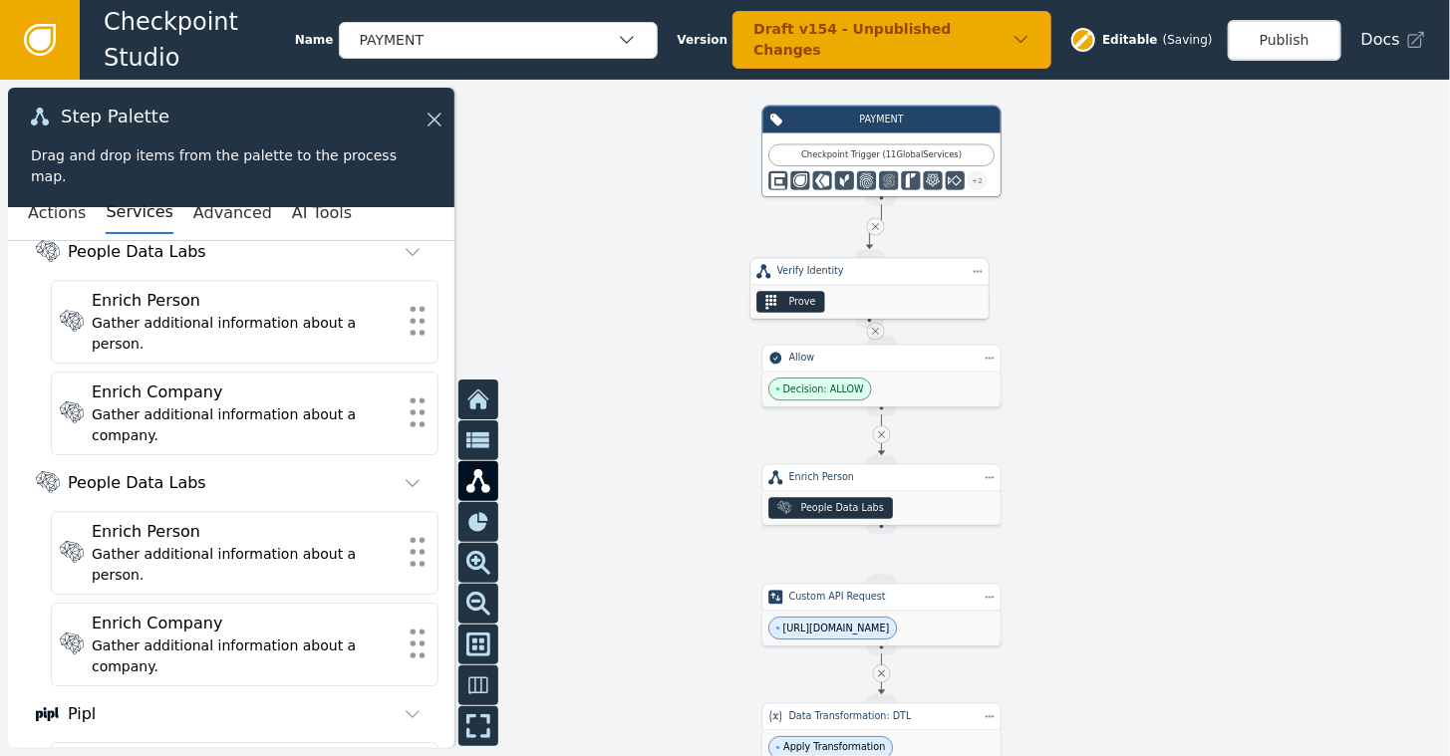
drag, startPoint x: 922, startPoint y: 233, endPoint x: 902, endPoint y: 278, distance: 49.1
click at [906, 284] on div "Verify Identity Prove" at bounding box center [869, 289] width 239 height 62
click at [891, 369] on div "Allow" at bounding box center [881, 359] width 239 height 28
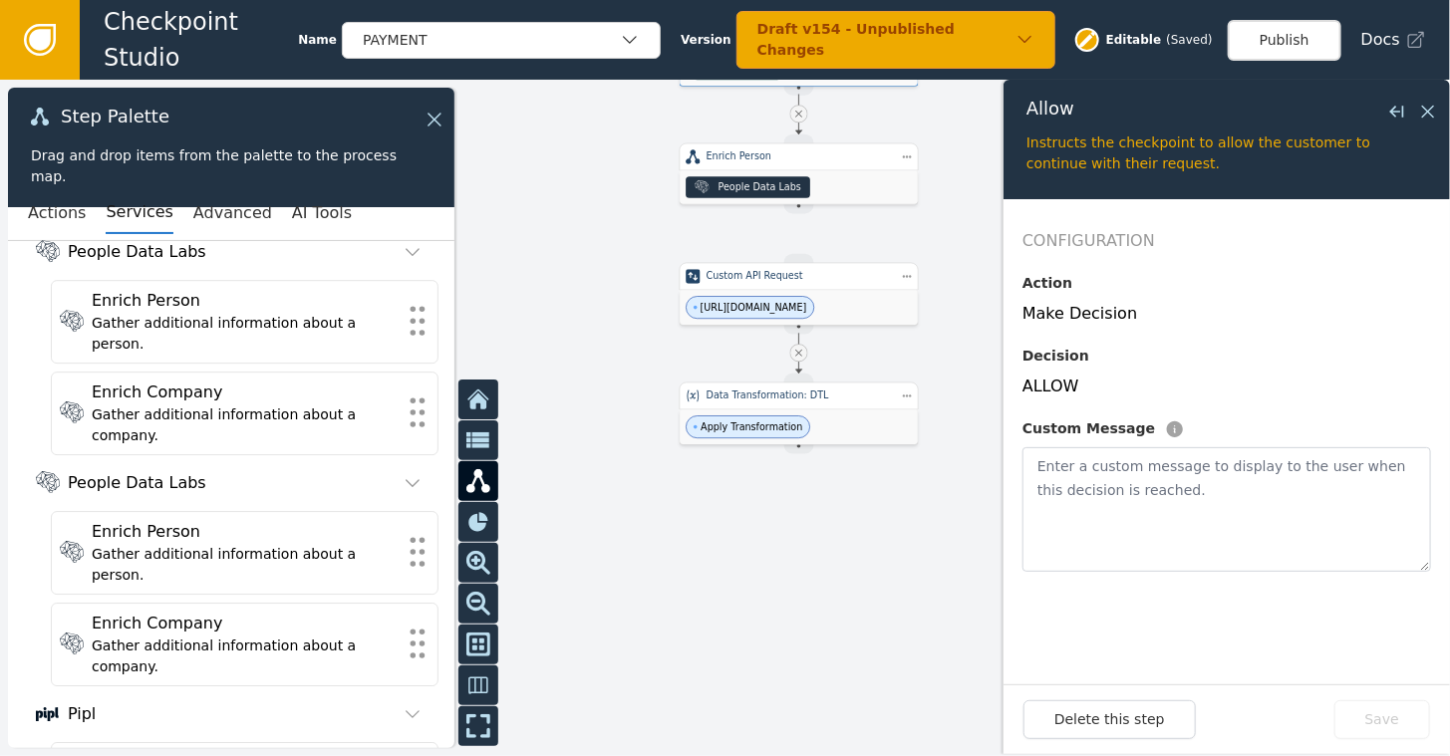
drag, startPoint x: 610, startPoint y: 573, endPoint x: 536, endPoint y: 241, distance: 340.0
click at [536, 241] on div at bounding box center [725, 418] width 1450 height 677
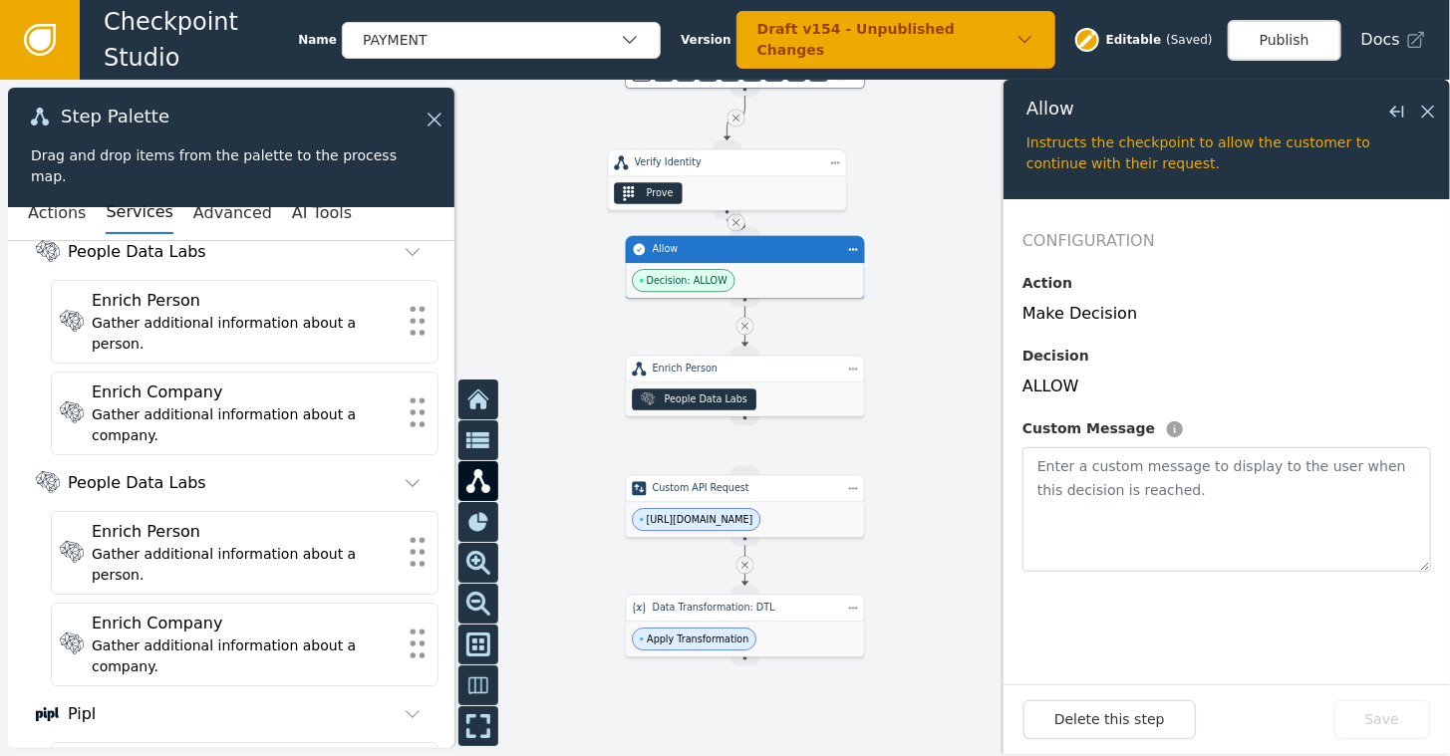
drag, startPoint x: 961, startPoint y: 112, endPoint x: 889, endPoint y: 287, distance: 189.5
click at [899, 331] on div at bounding box center [725, 418] width 1450 height 677
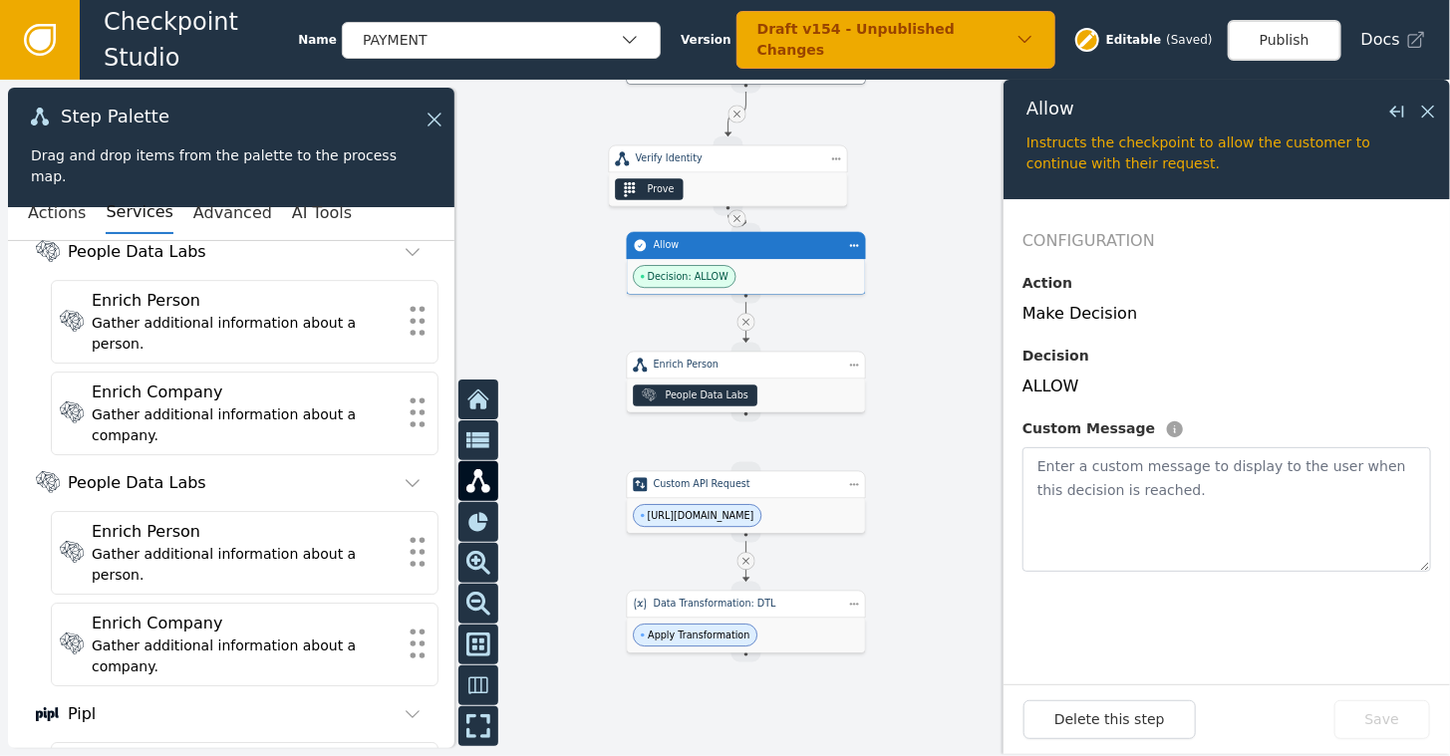
click at [1415, 120] on div "Close flyout" at bounding box center [1413, 112] width 54 height 24
click at [1428, 107] on icon at bounding box center [1428, 112] width 22 height 22
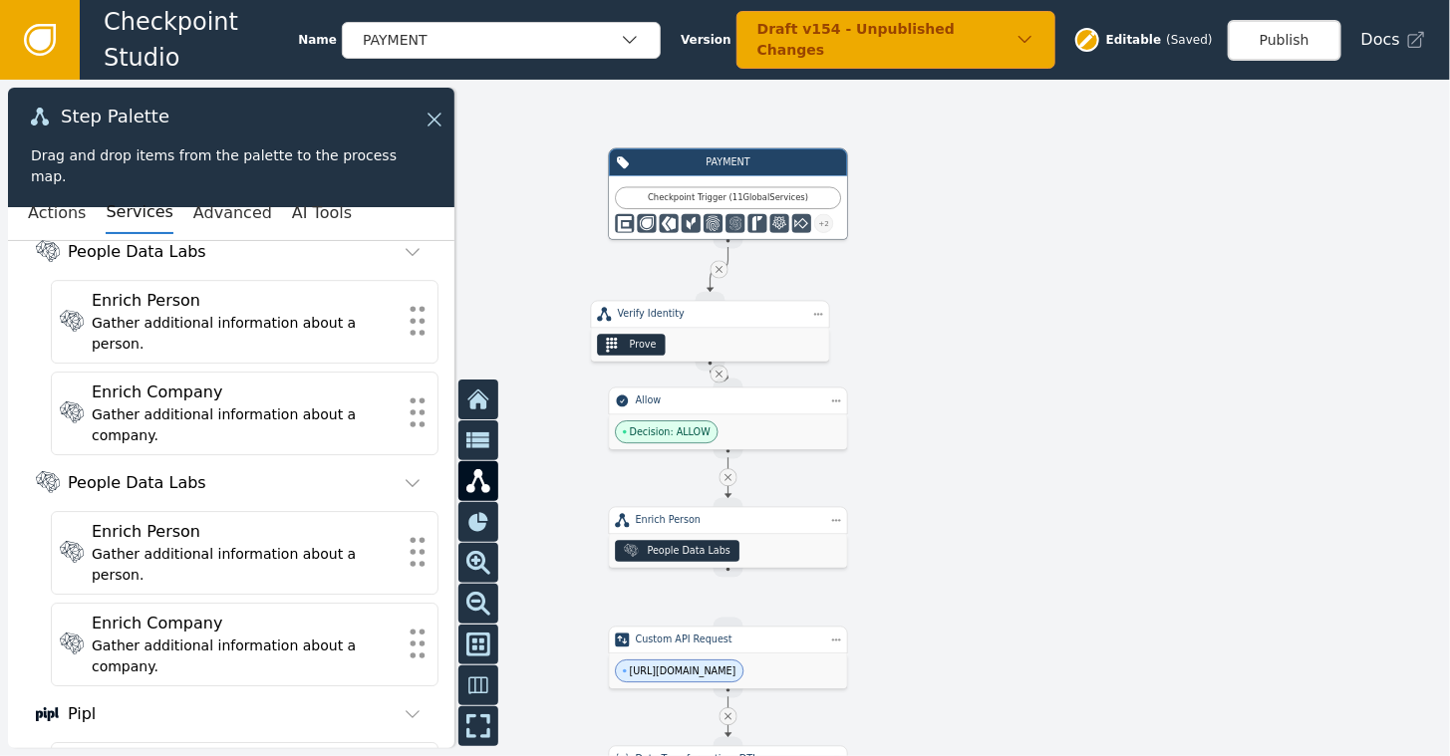
drag, startPoint x: 1149, startPoint y: 209, endPoint x: 1137, endPoint y: 347, distance: 138.1
click at [1137, 347] on div at bounding box center [725, 418] width 1450 height 677
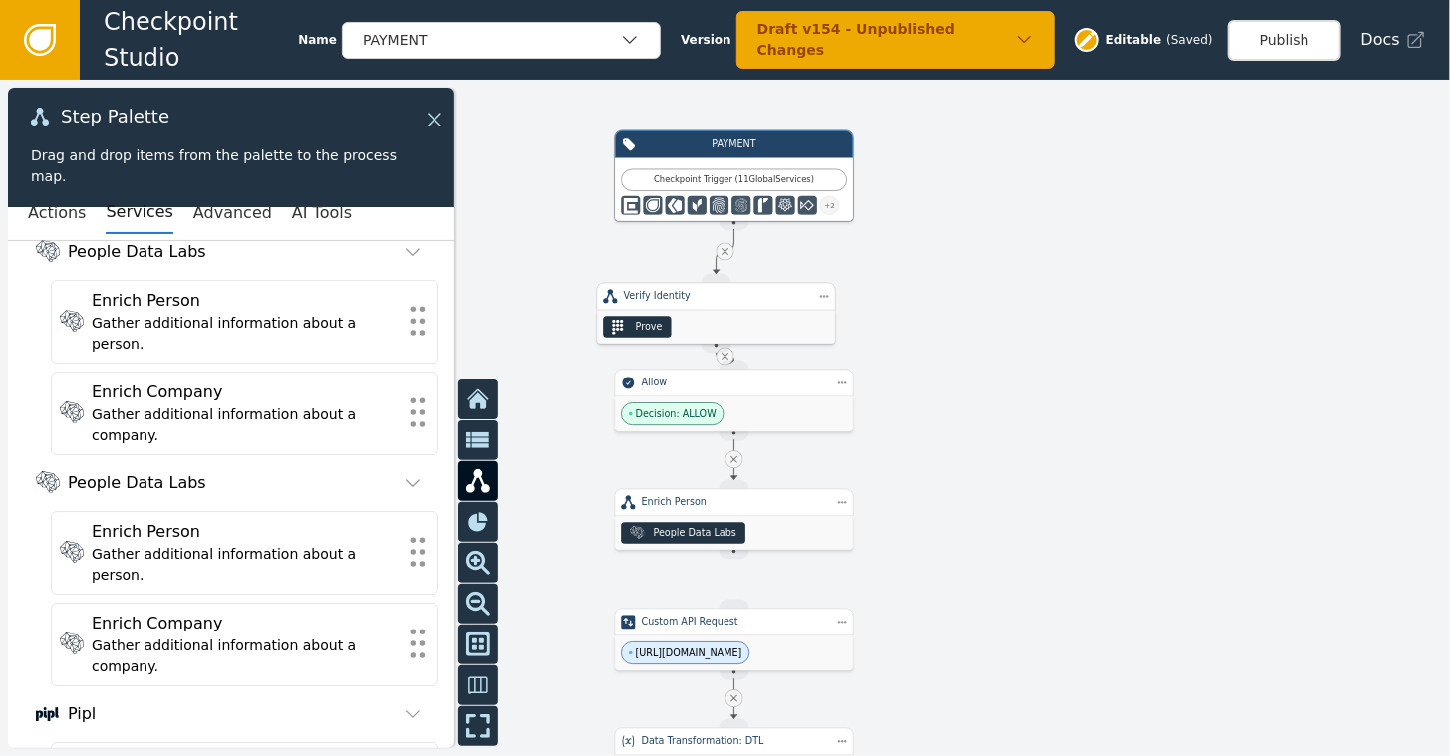
click at [697, 311] on div "Prove" at bounding box center [716, 327] width 238 height 34
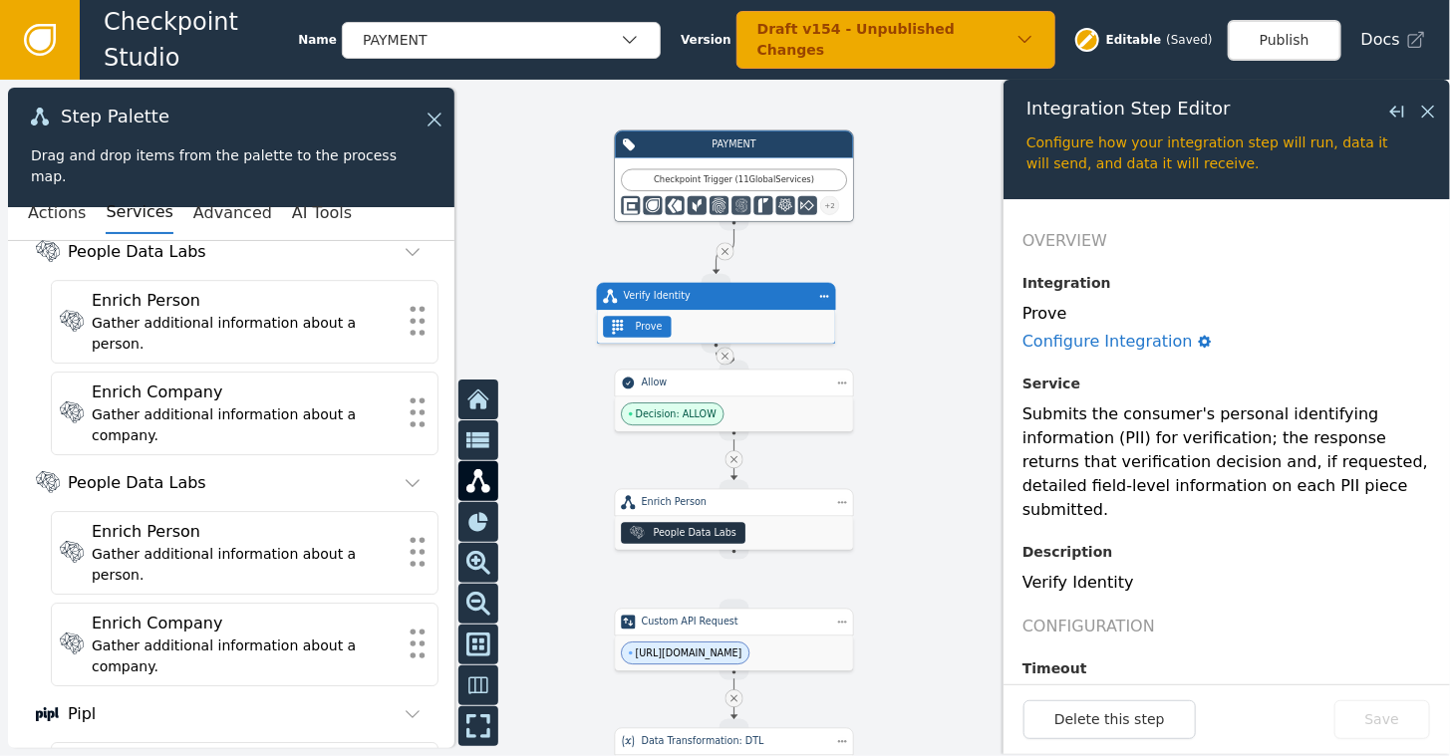
scroll to position [244, 0]
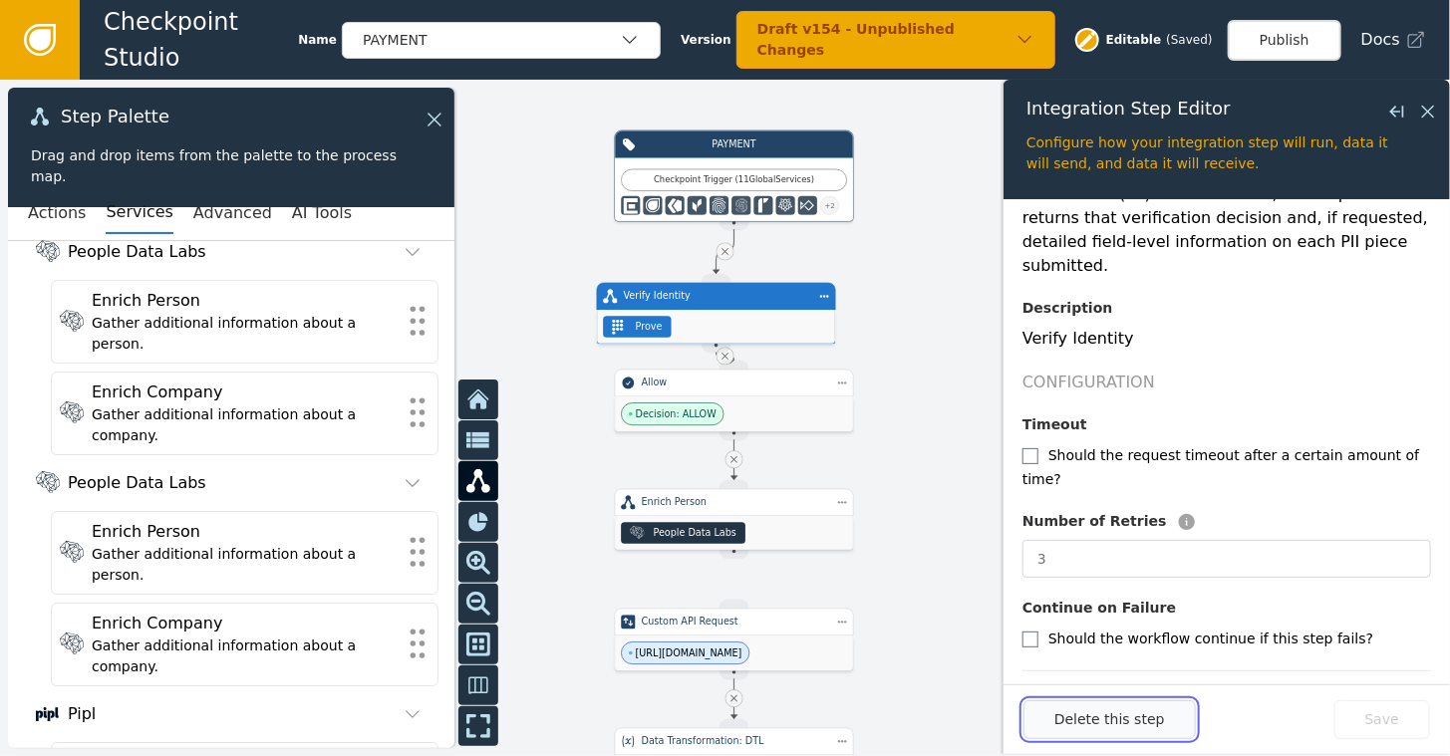
click at [1106, 719] on button "Delete this step" at bounding box center [1110, 720] width 172 height 39
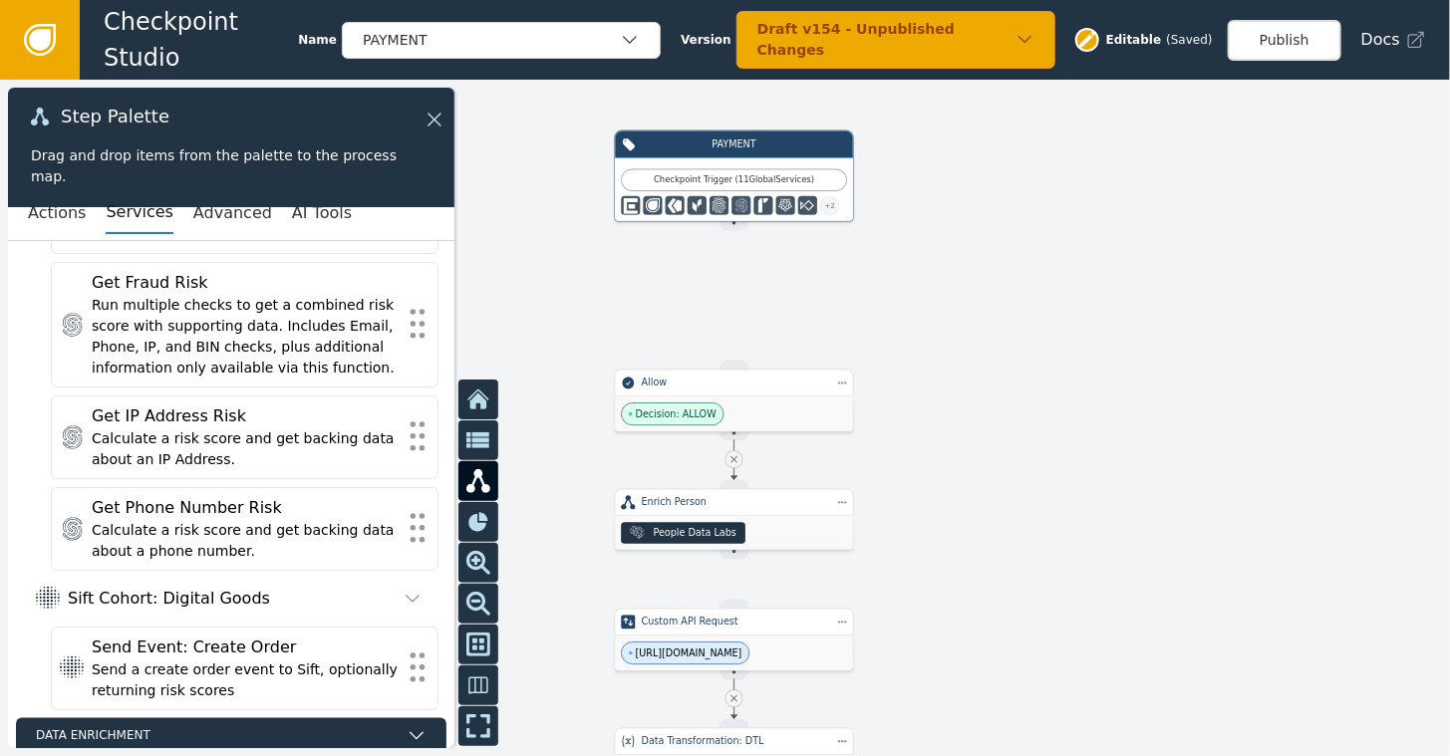
scroll to position [4871, 0]
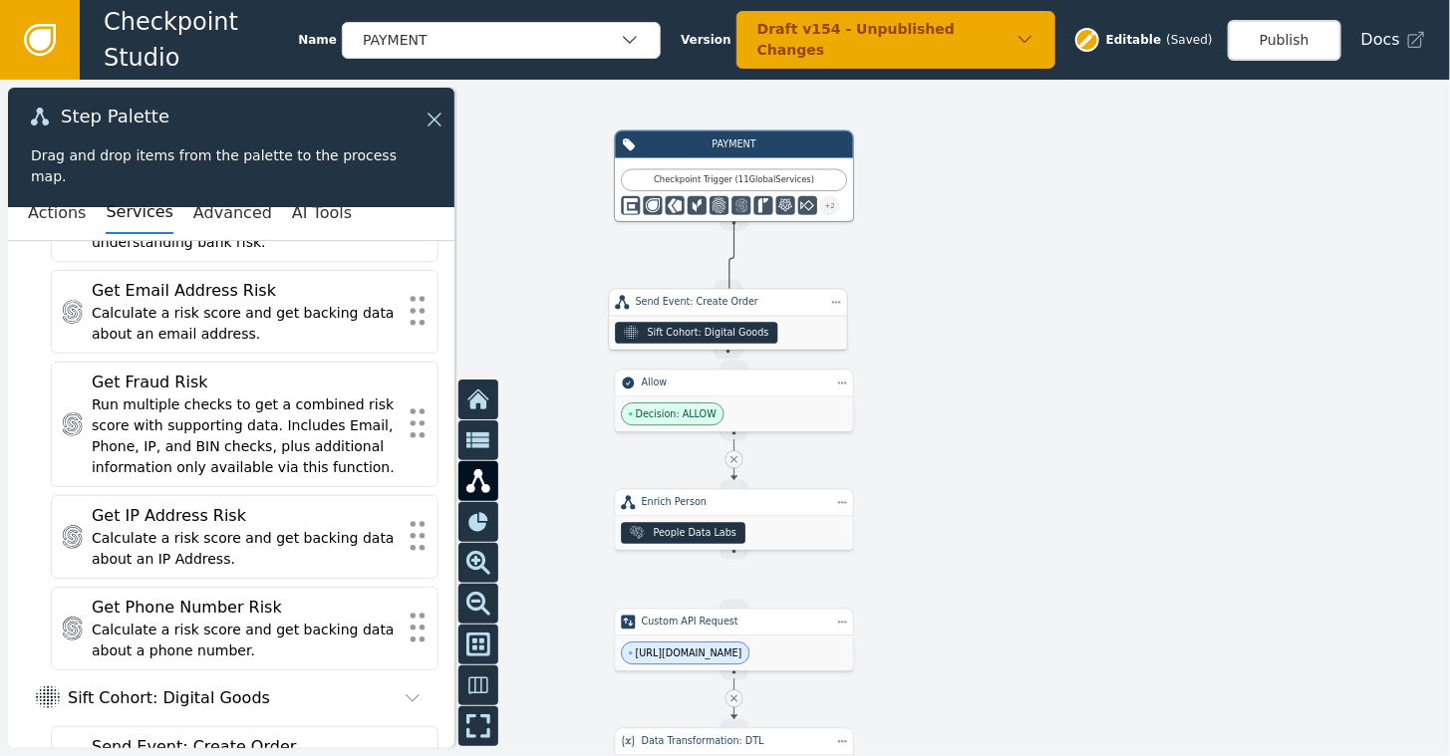
drag, startPoint x: 733, startPoint y: 228, endPoint x: 730, endPoint y: 297, distance: 68.8
click at [735, 297] on div "Target Handle for step WEBHOOK--undefined Custom API Request [URL][DOMAIN_NAME]…" at bounding box center [1170, 334] width 870 height 406
drag, startPoint x: 751, startPoint y: 307, endPoint x: 753, endPoint y: 289, distance: 18.1
click at [753, 289] on div "Send Event: Create Order" at bounding box center [731, 284] width 185 height 14
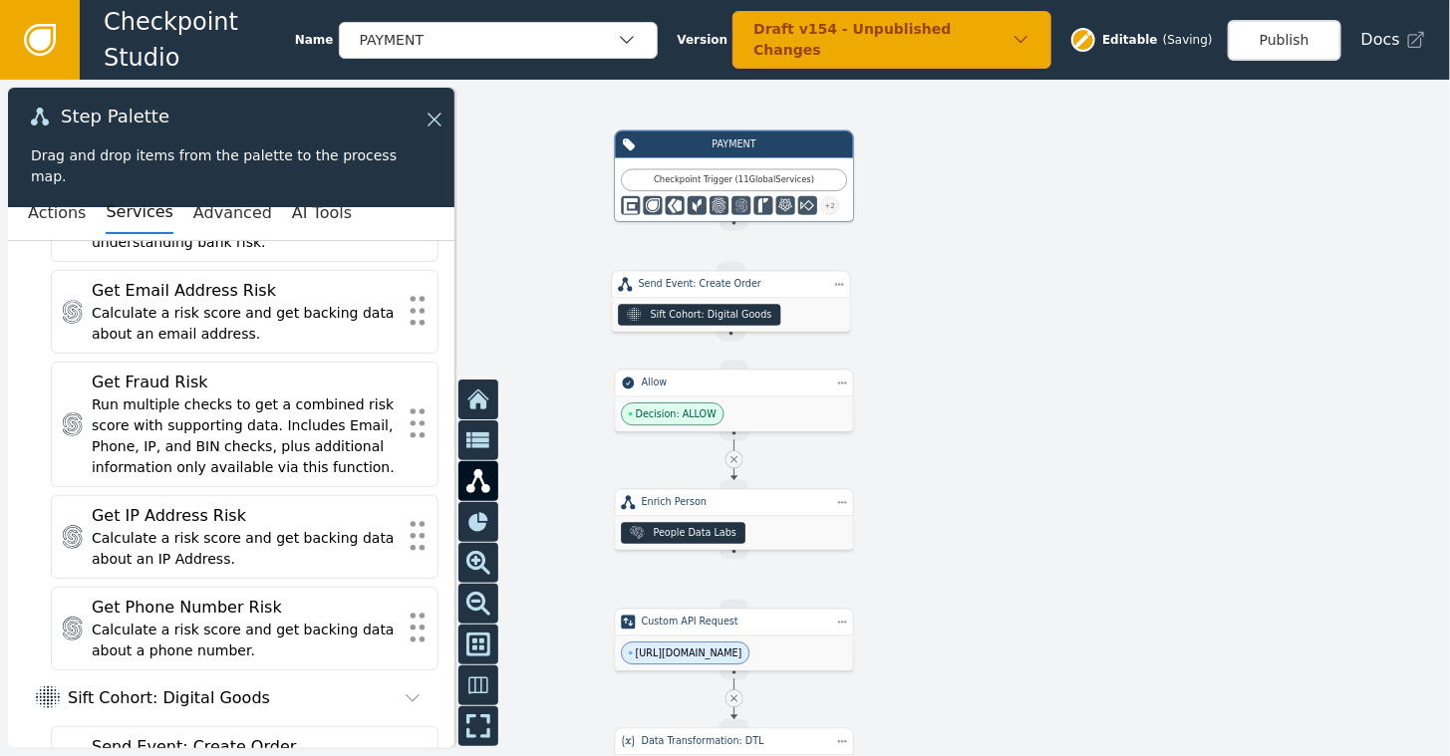
drag, startPoint x: 735, startPoint y: 220, endPoint x: 710, endPoint y: 243, distance: 33.9
click at [728, 265] on div "Target Handle for step WEBHOOK--undefined Custom API Request [URL][DOMAIN_NAME]…" at bounding box center [725, 418] width 1450 height 677
drag, startPoint x: 729, startPoint y: 226, endPoint x: 731, endPoint y: 271, distance: 44.9
click at [735, 271] on div "Target Handle for step WEBHOOK--undefined Custom API Request [URL][DOMAIN_NAME]…" at bounding box center [1170, 334] width 870 height 406
click at [1291, 48] on button "Publish" at bounding box center [1285, 40] width 114 height 41
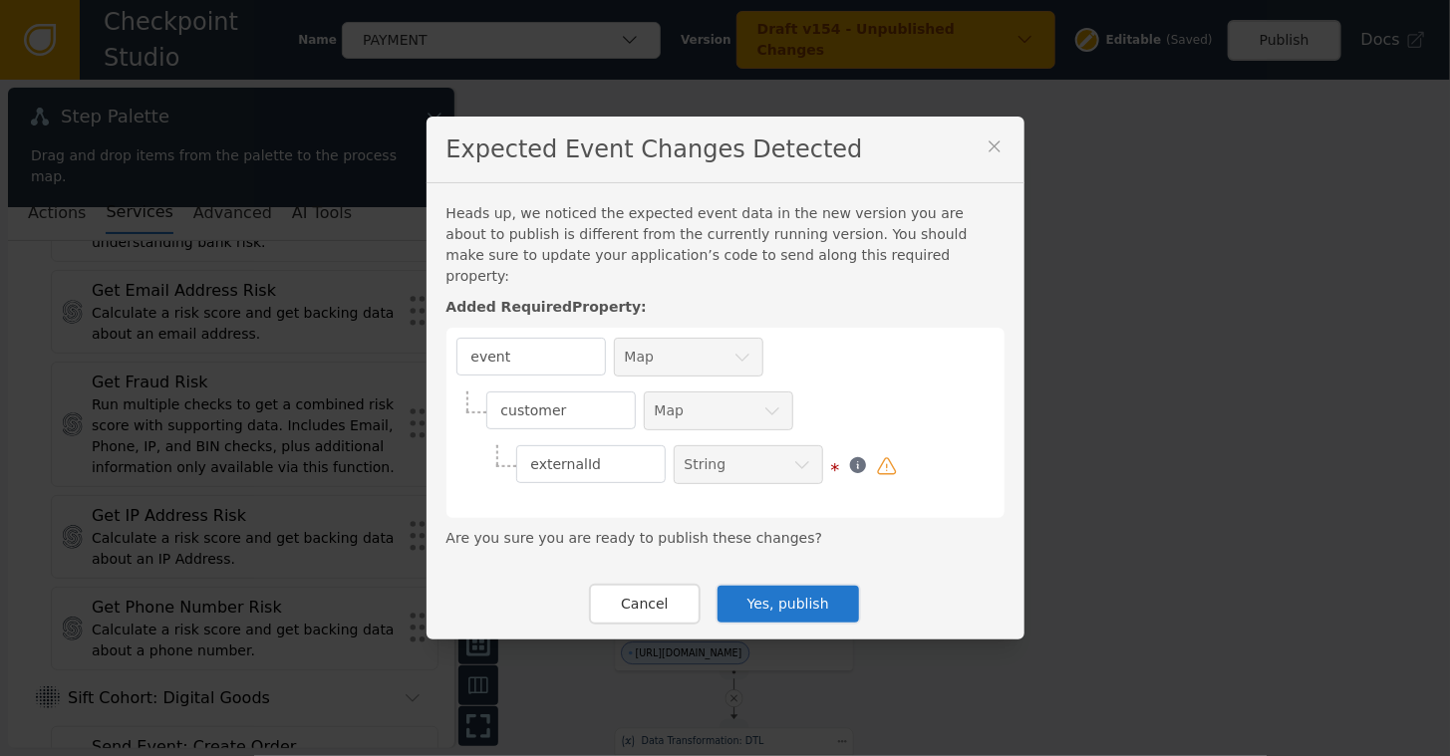
click at [793, 604] on button "Yes, publish" at bounding box center [789, 604] width 146 height 41
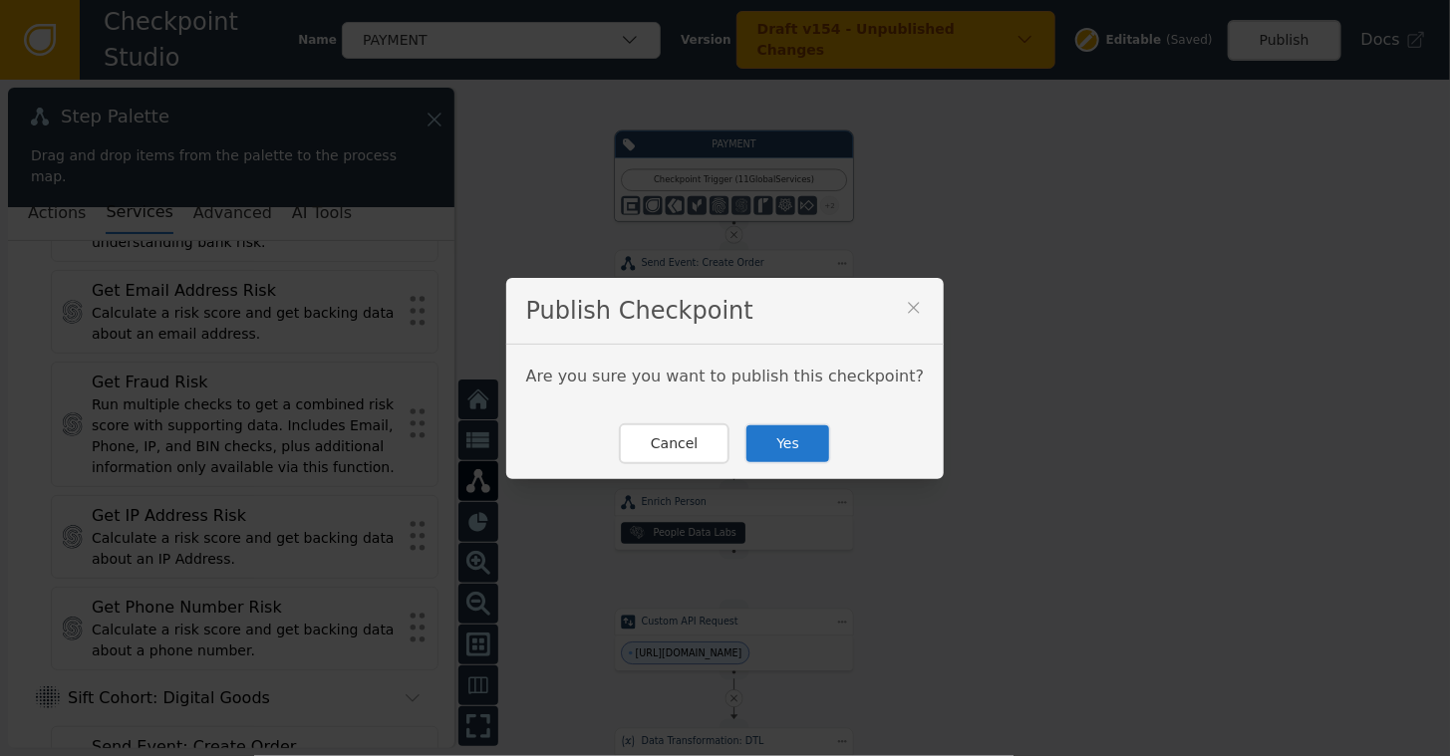
click at [780, 447] on button "Yes" at bounding box center [788, 444] width 87 height 41
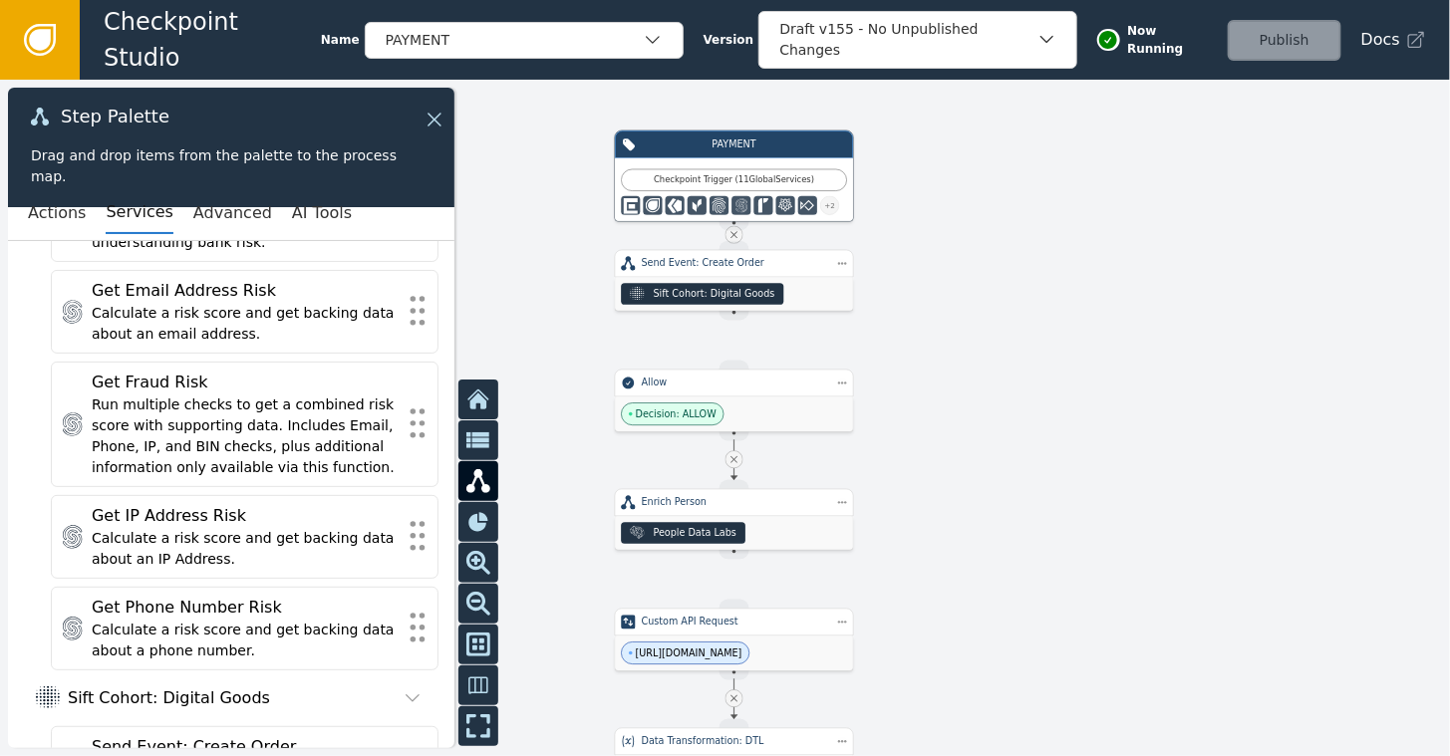
click at [38, 41] on icon at bounding box center [40, 40] width 22 height 22
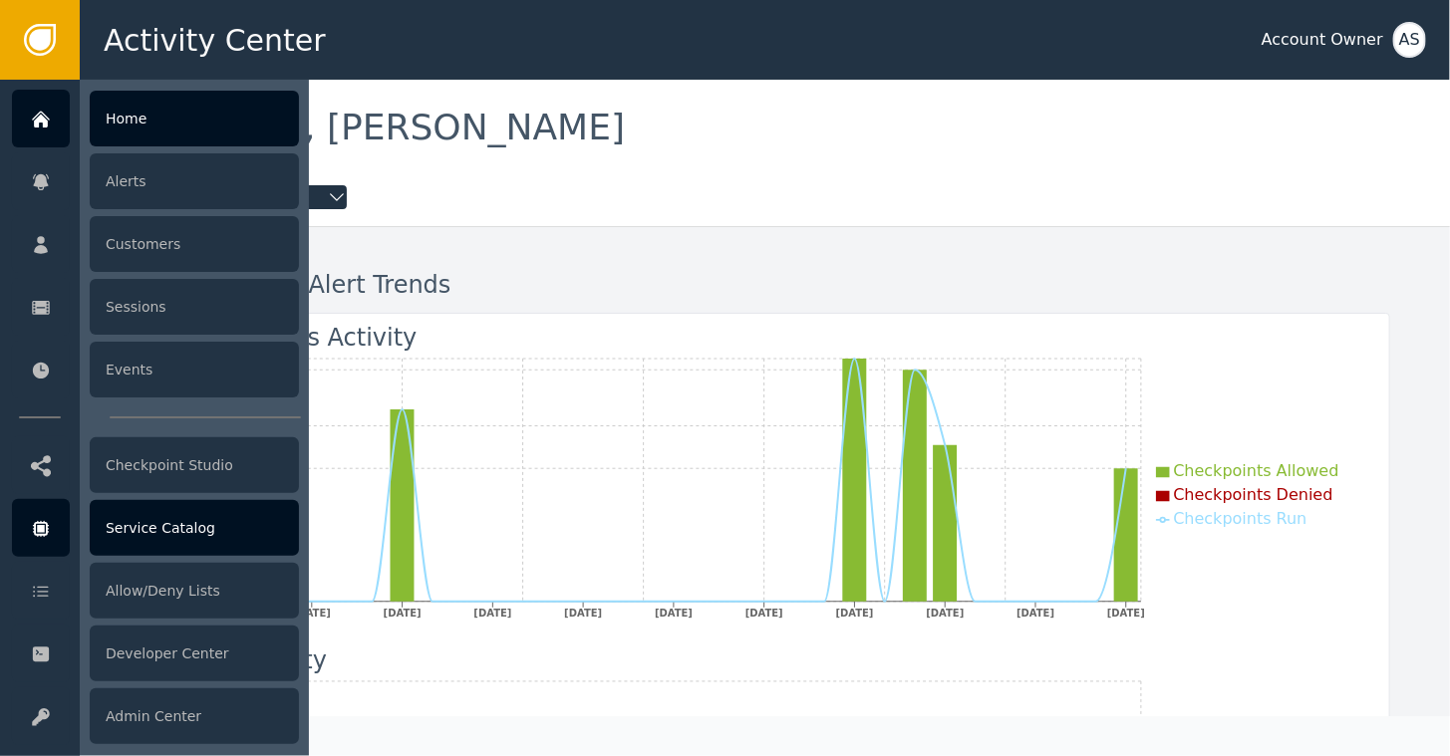
click at [153, 532] on div "Service Catalog" at bounding box center [194, 528] width 209 height 56
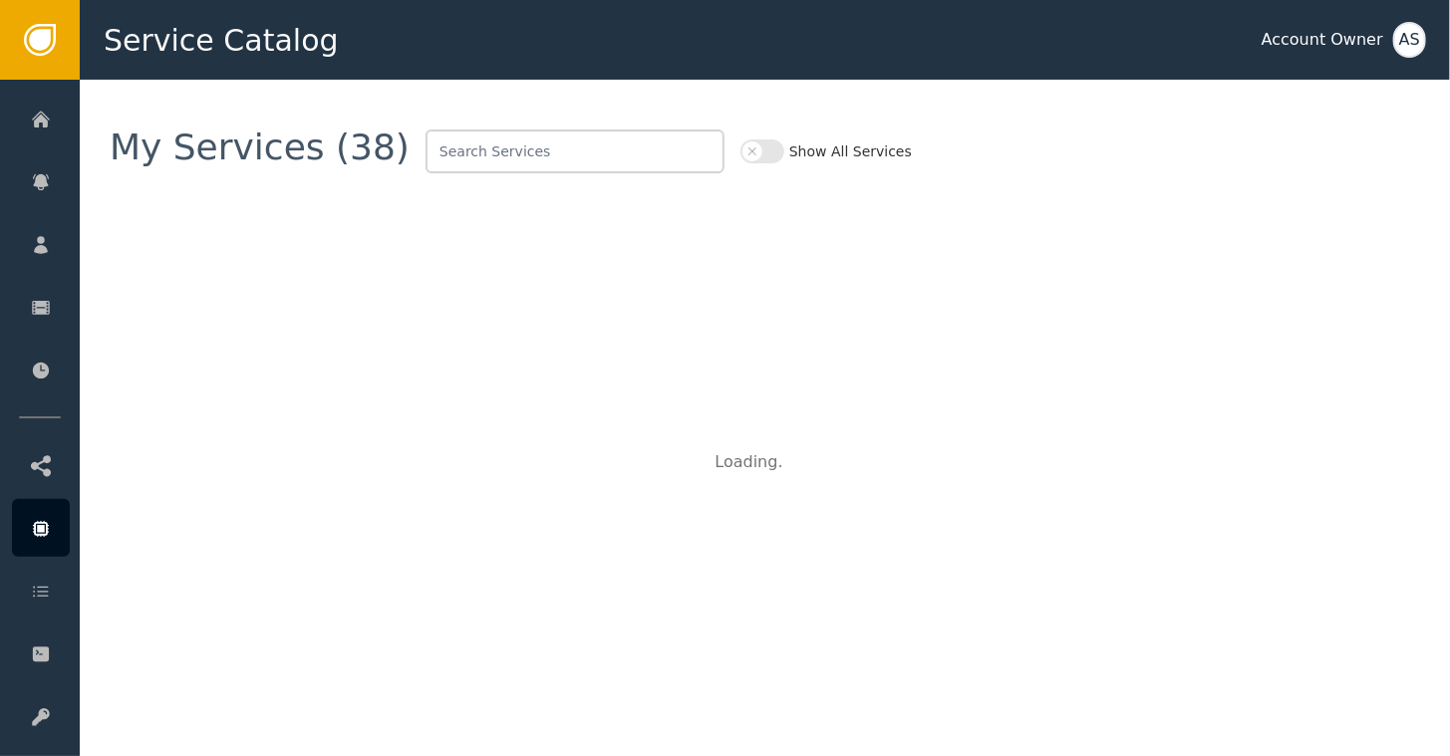
click at [741, 152] on button "Show All Services" at bounding box center [763, 152] width 44 height 24
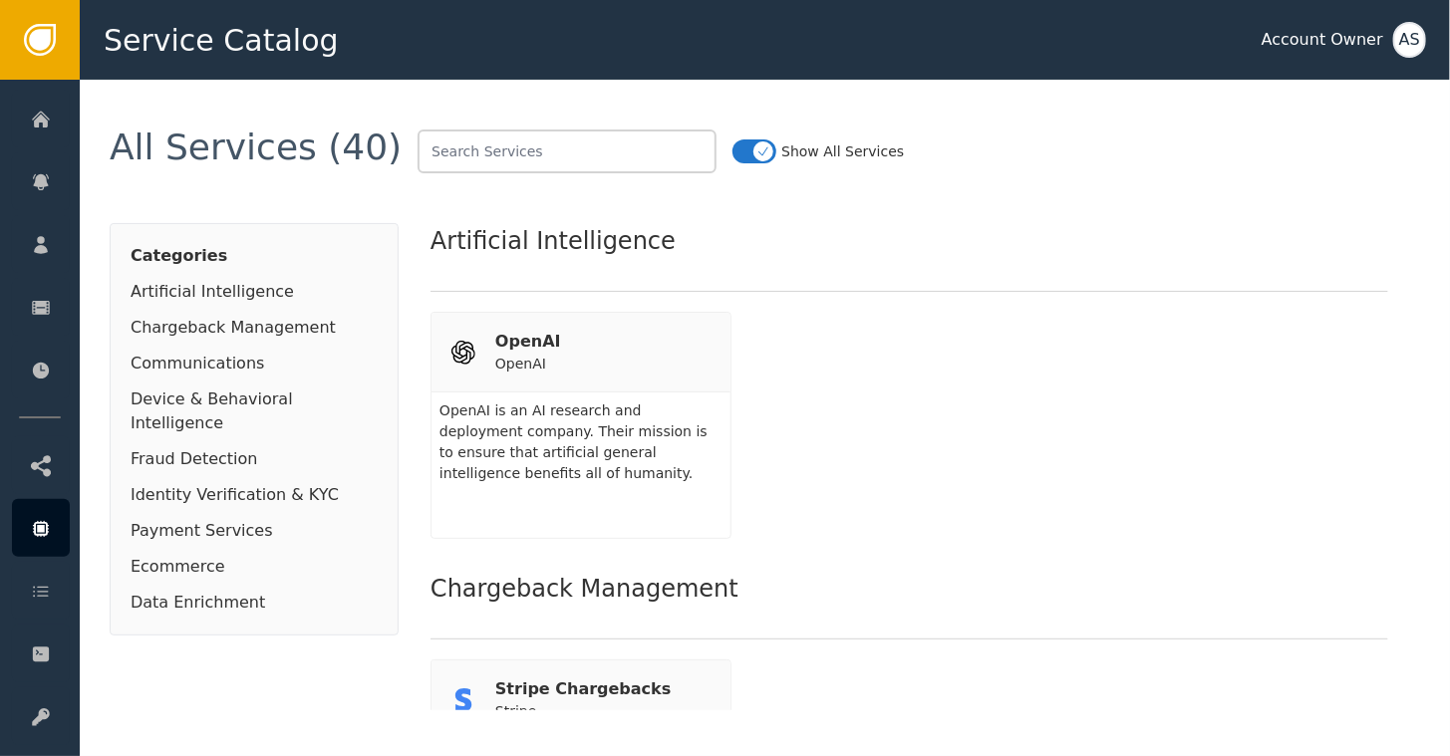
click at [763, 380] on div "OpenAI OpenAI OpenAI is an AI research and deployment company. Their mission is…" at bounding box center [910, 425] width 958 height 227
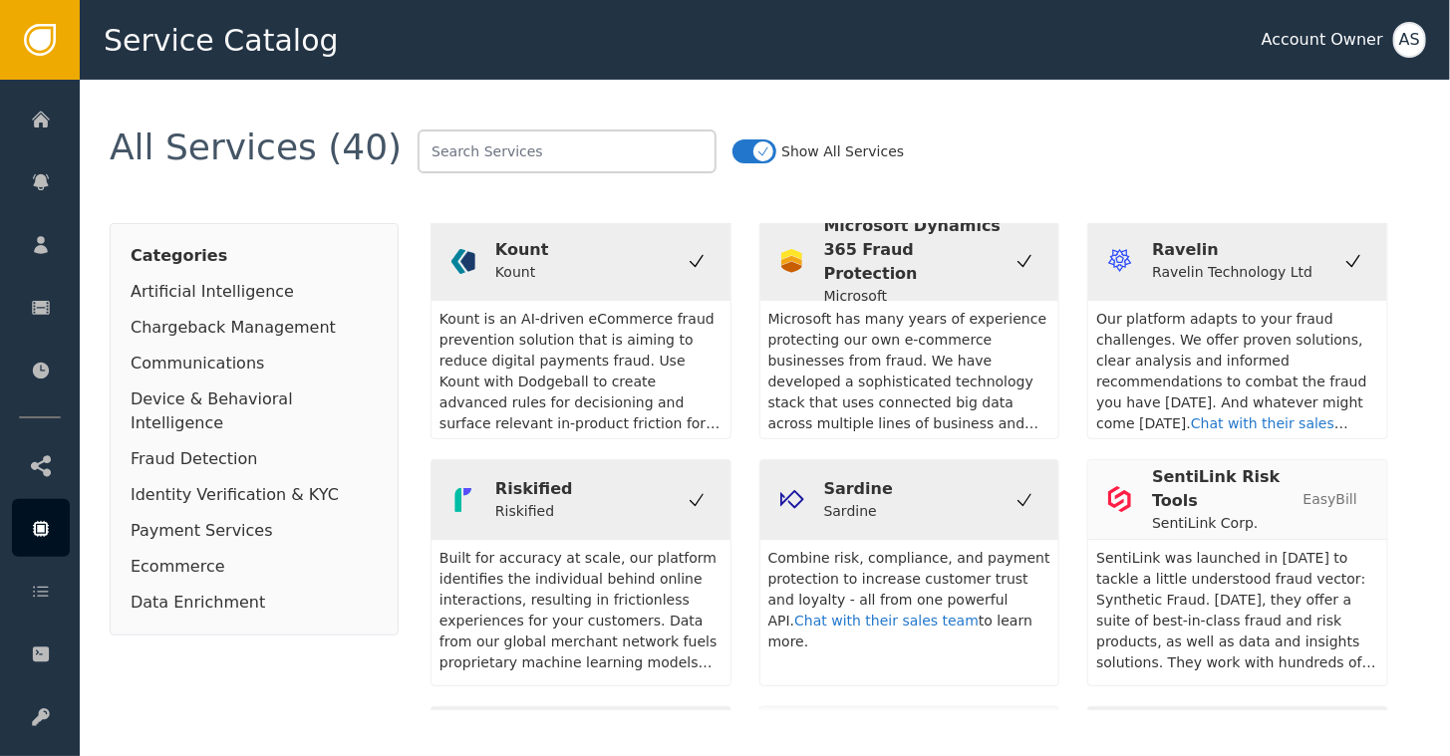
scroll to position [1993, 0]
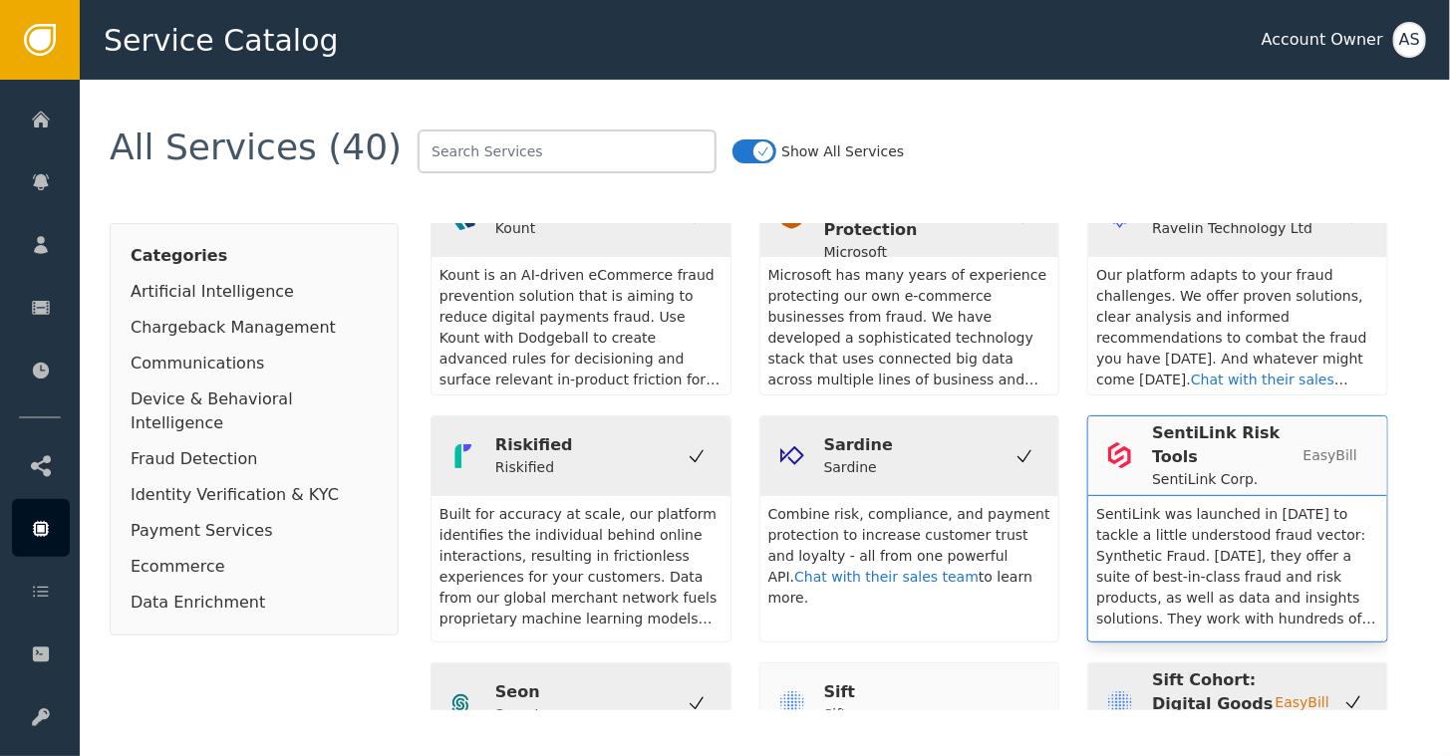
click at [1169, 427] on div "SentiLink Risk Tools" at bounding box center [1227, 446] width 150 height 48
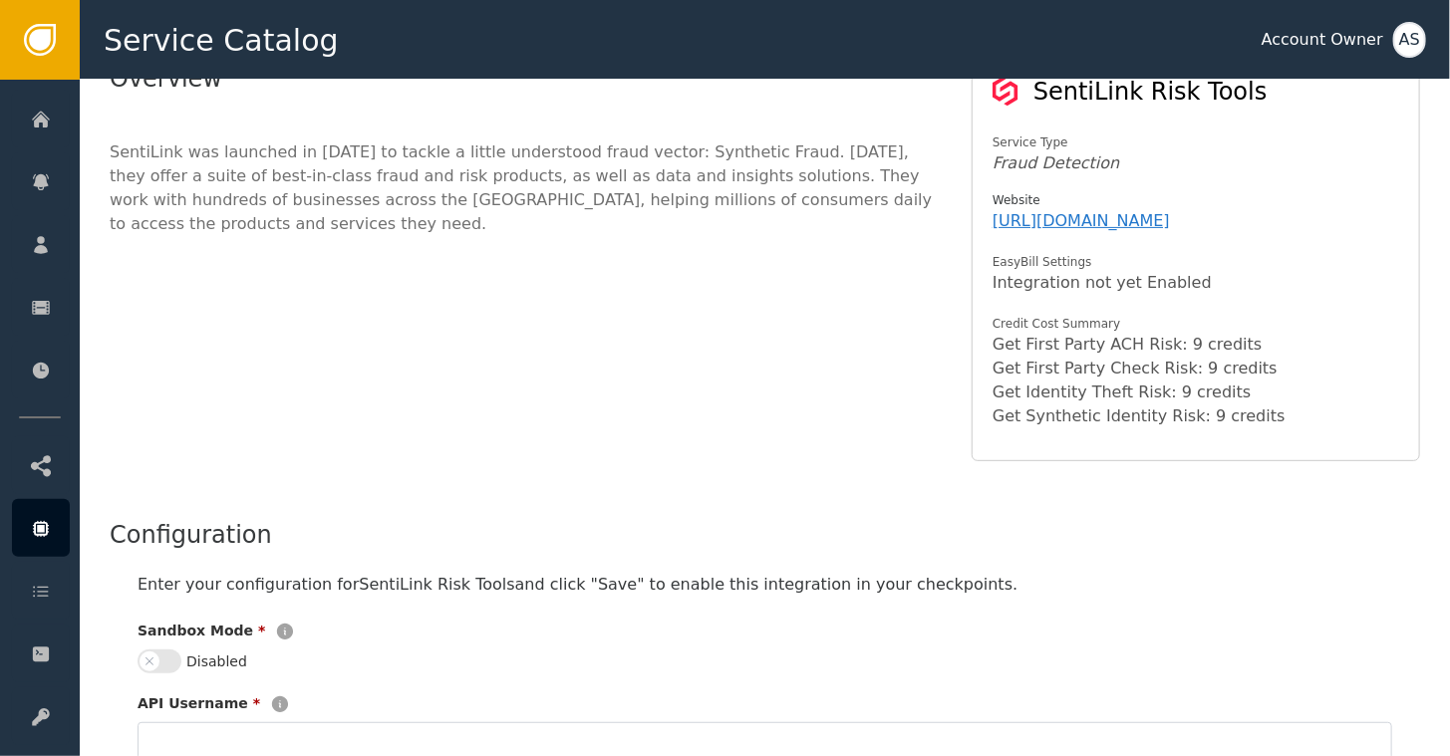
scroll to position [199, 0]
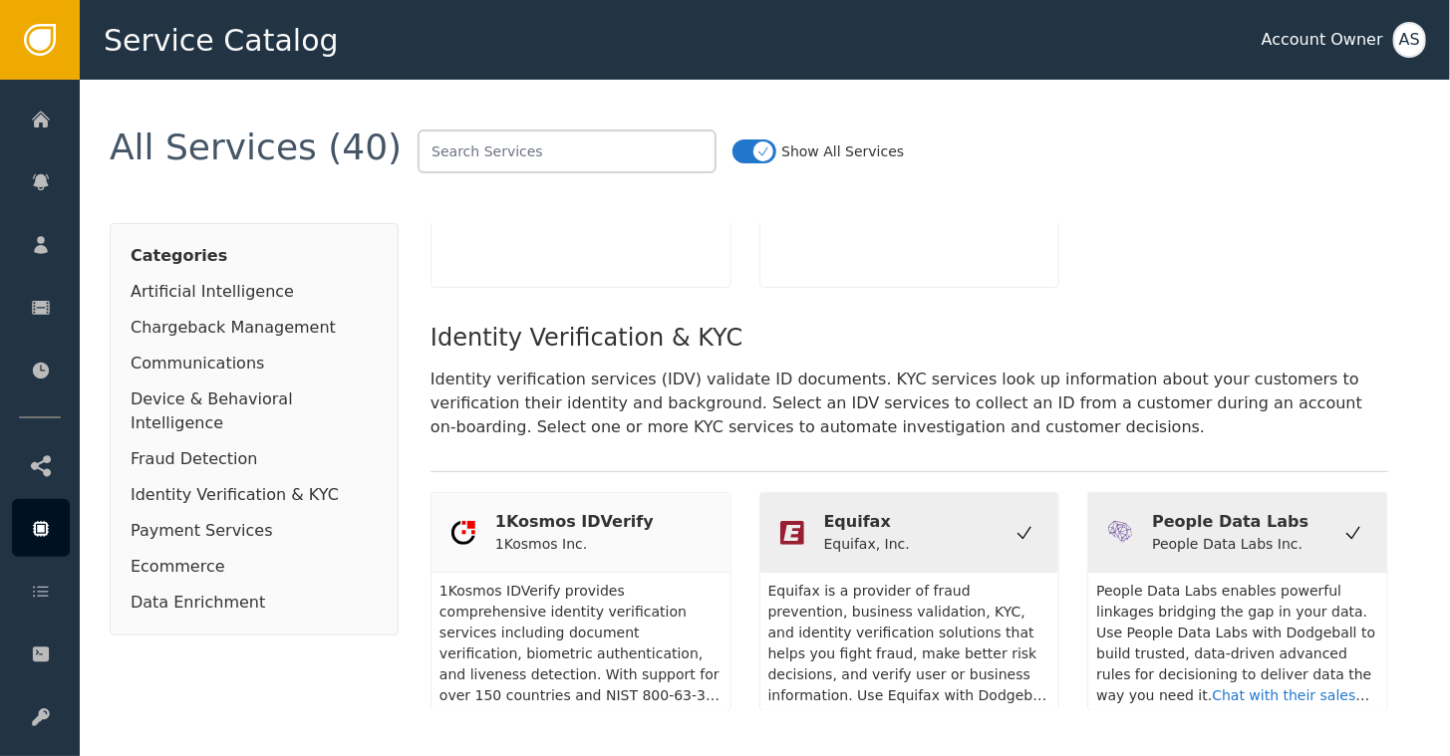
scroll to position [3184, 0]
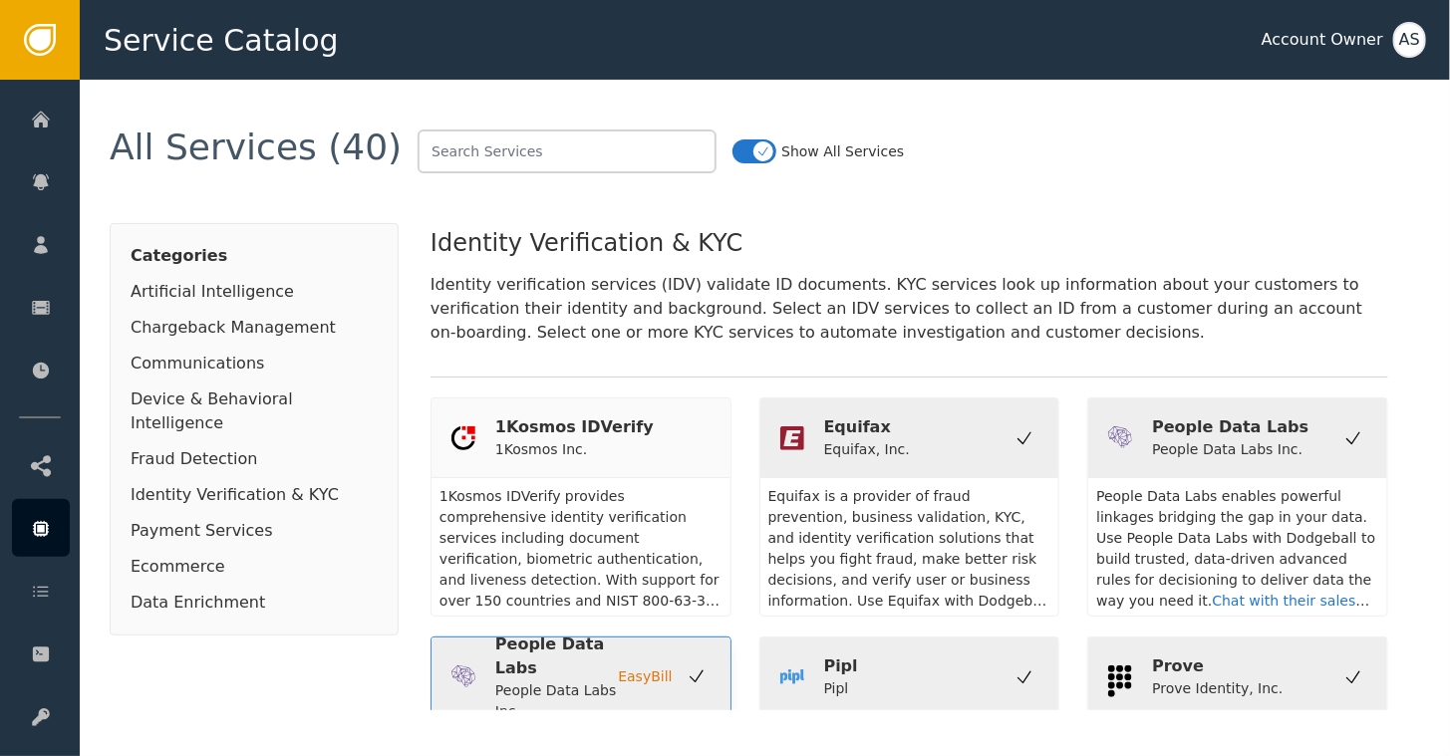
click at [530, 681] on div "People Data Labs Inc." at bounding box center [556, 702] width 123 height 42
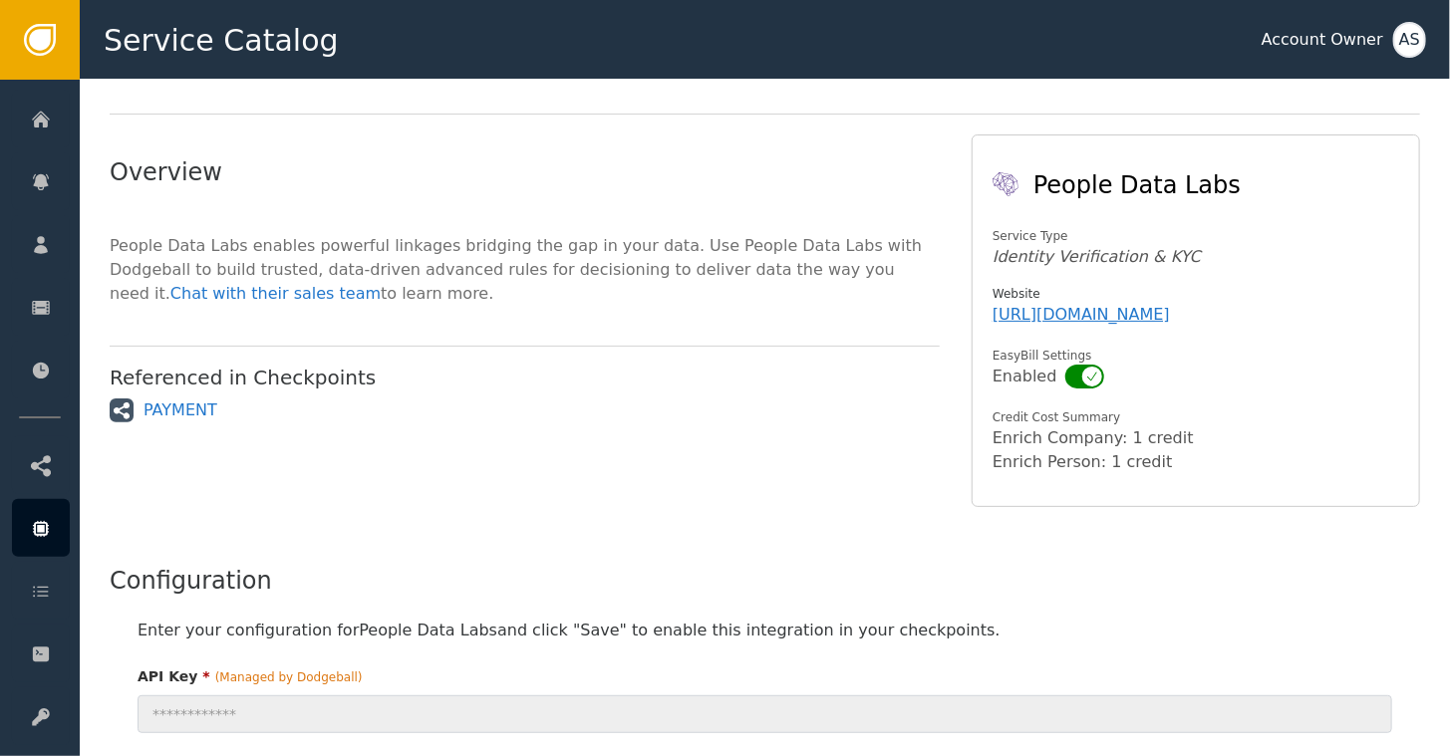
scroll to position [100, 0]
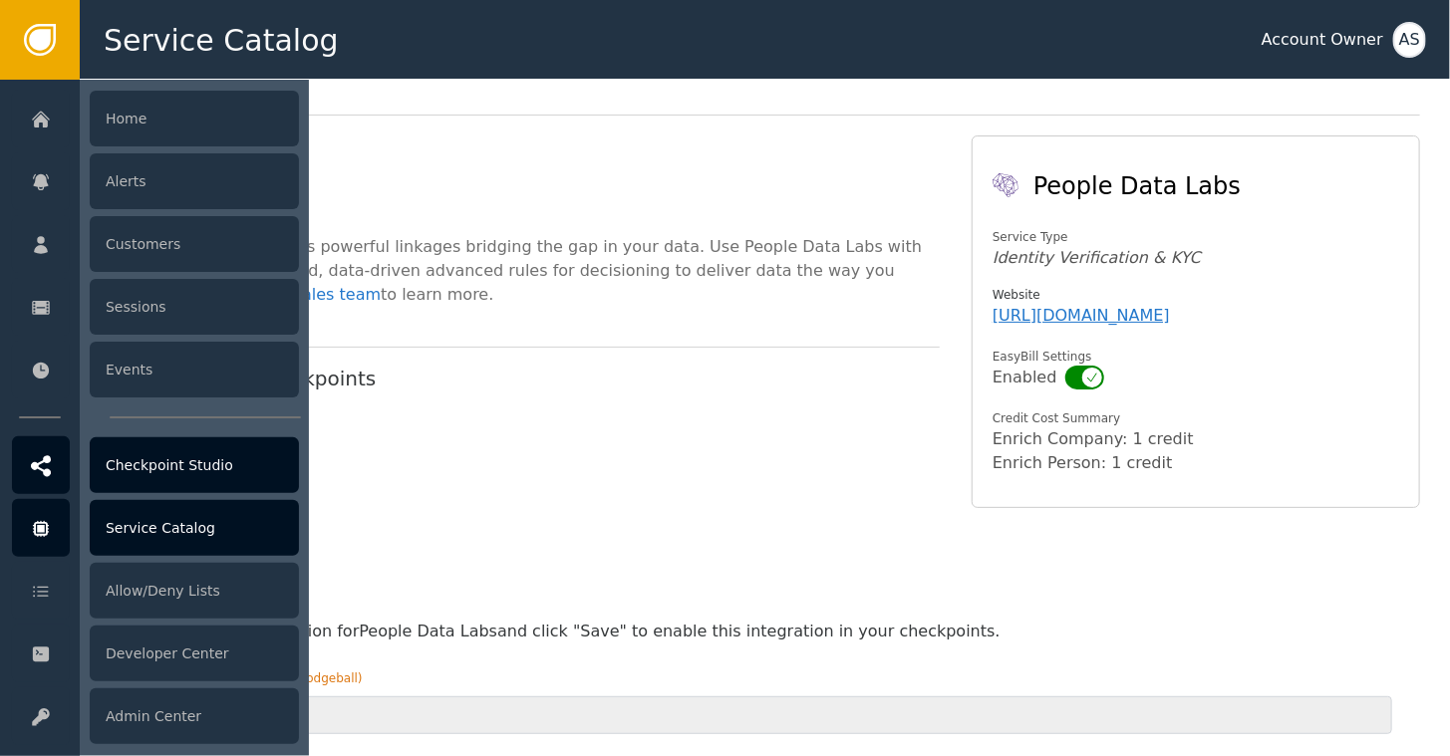
click at [185, 470] on div "Checkpoint Studio" at bounding box center [194, 466] width 209 height 56
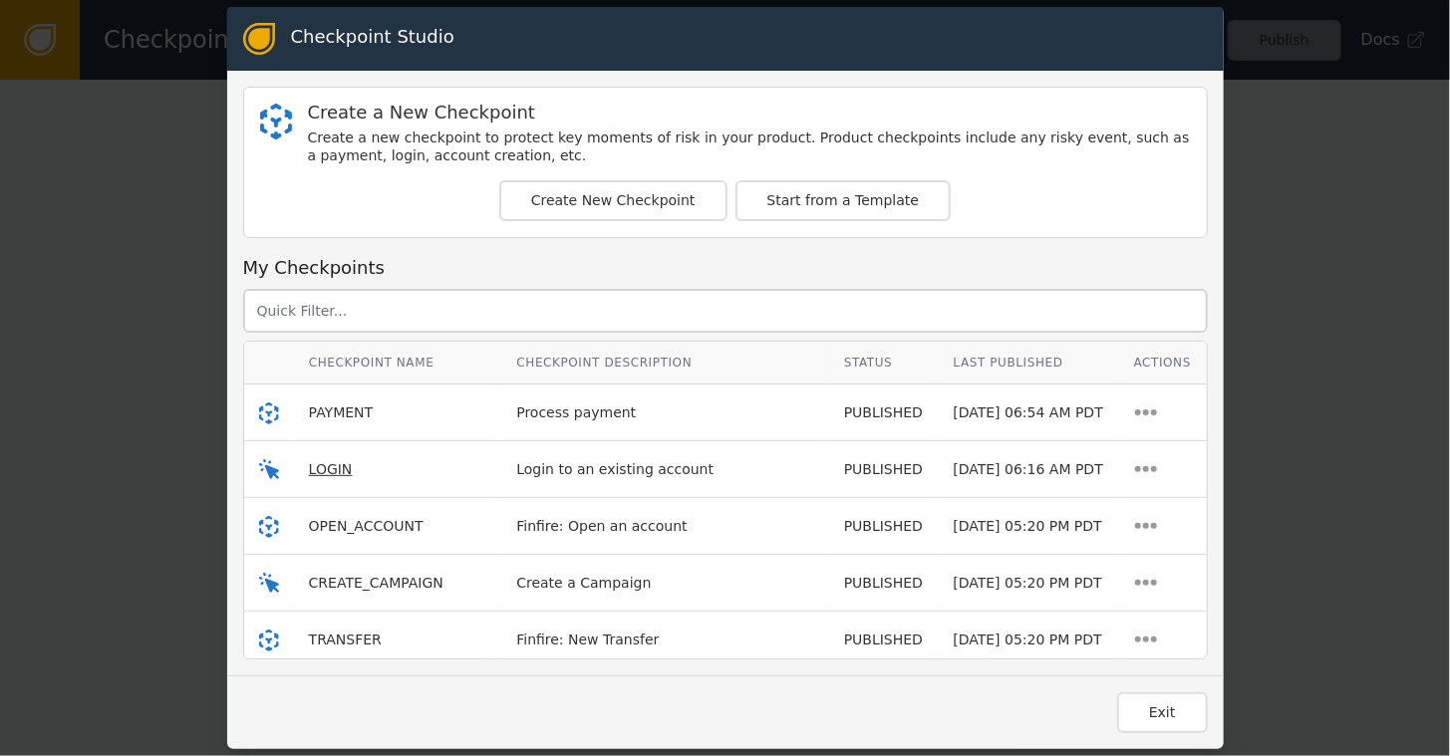
click at [336, 474] on span "LOGIN" at bounding box center [331, 469] width 44 height 16
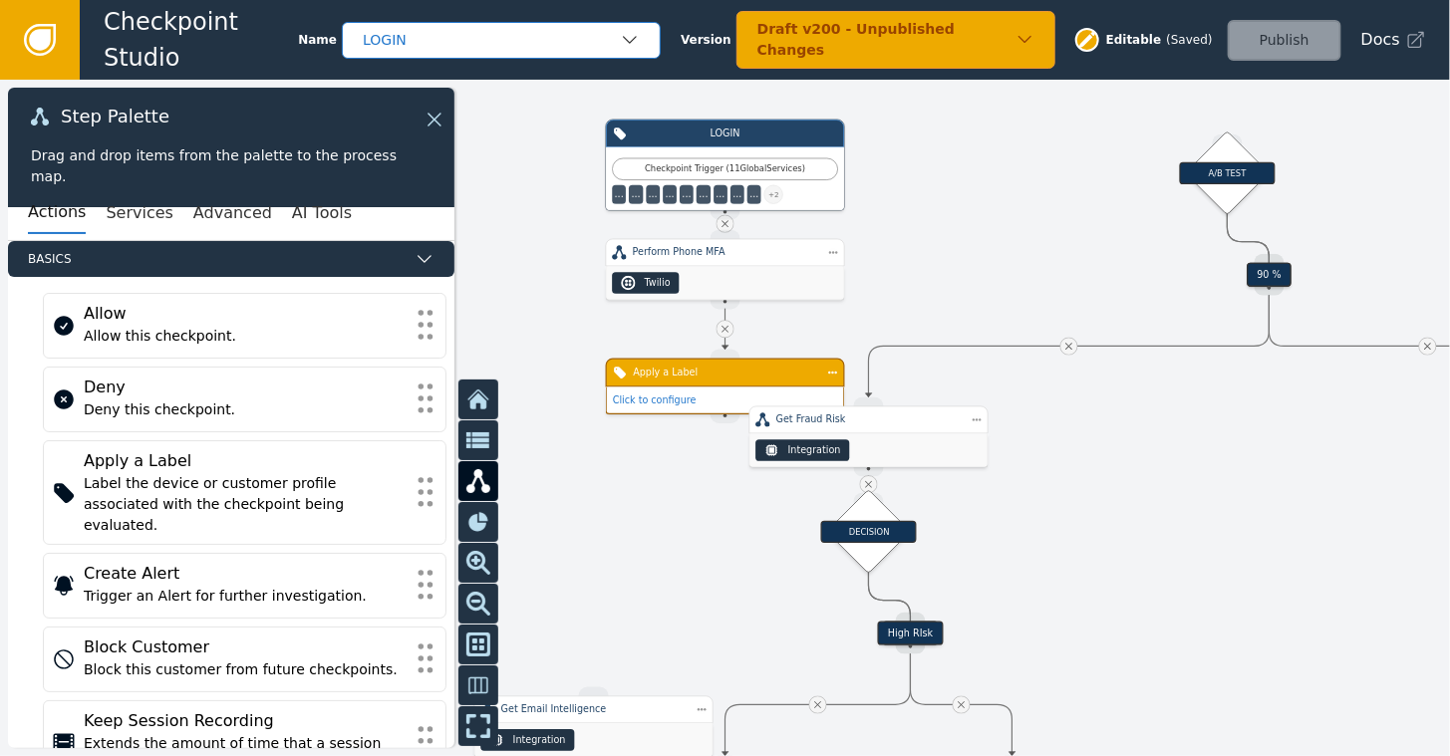
click at [544, 30] on div "LOGIN" at bounding box center [491, 40] width 257 height 21
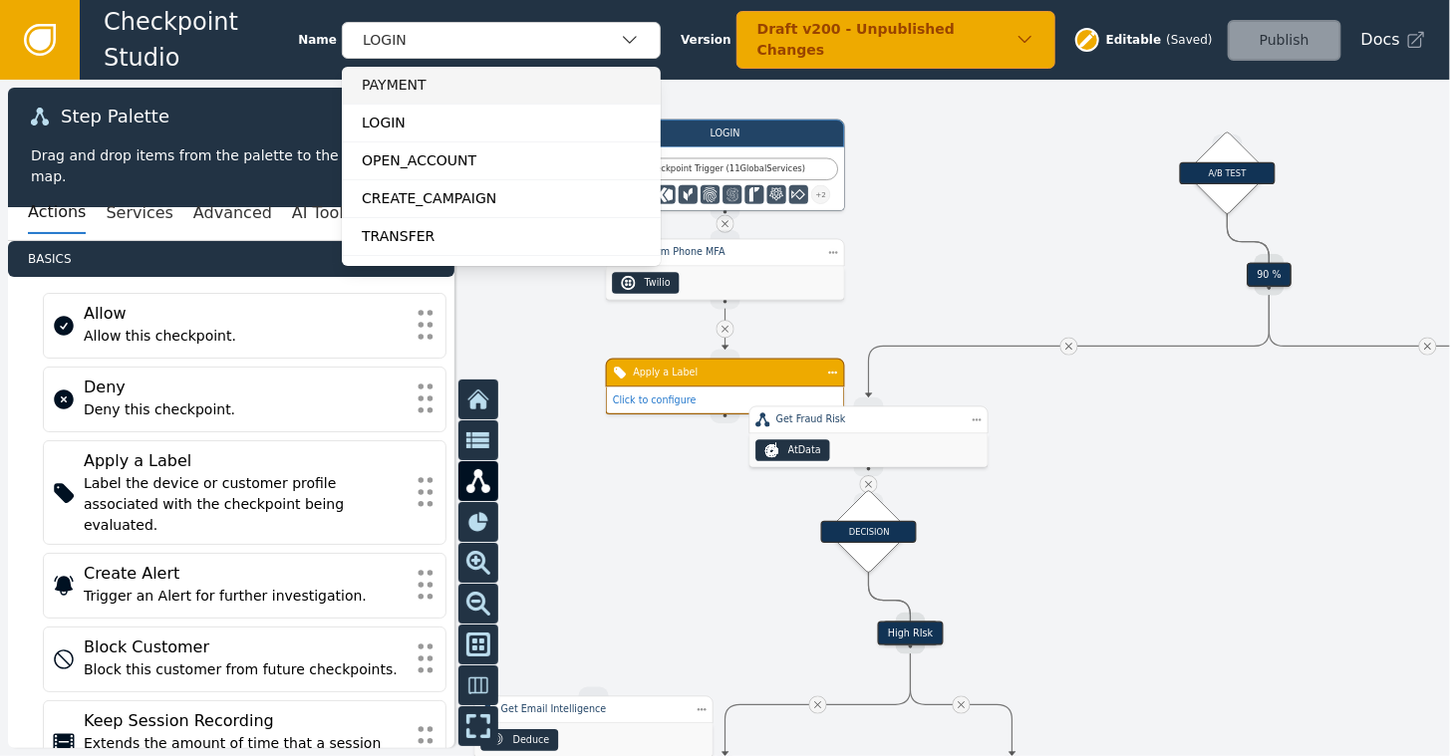
click at [441, 88] on div "PAYMENT" at bounding box center [501, 85] width 279 height 21
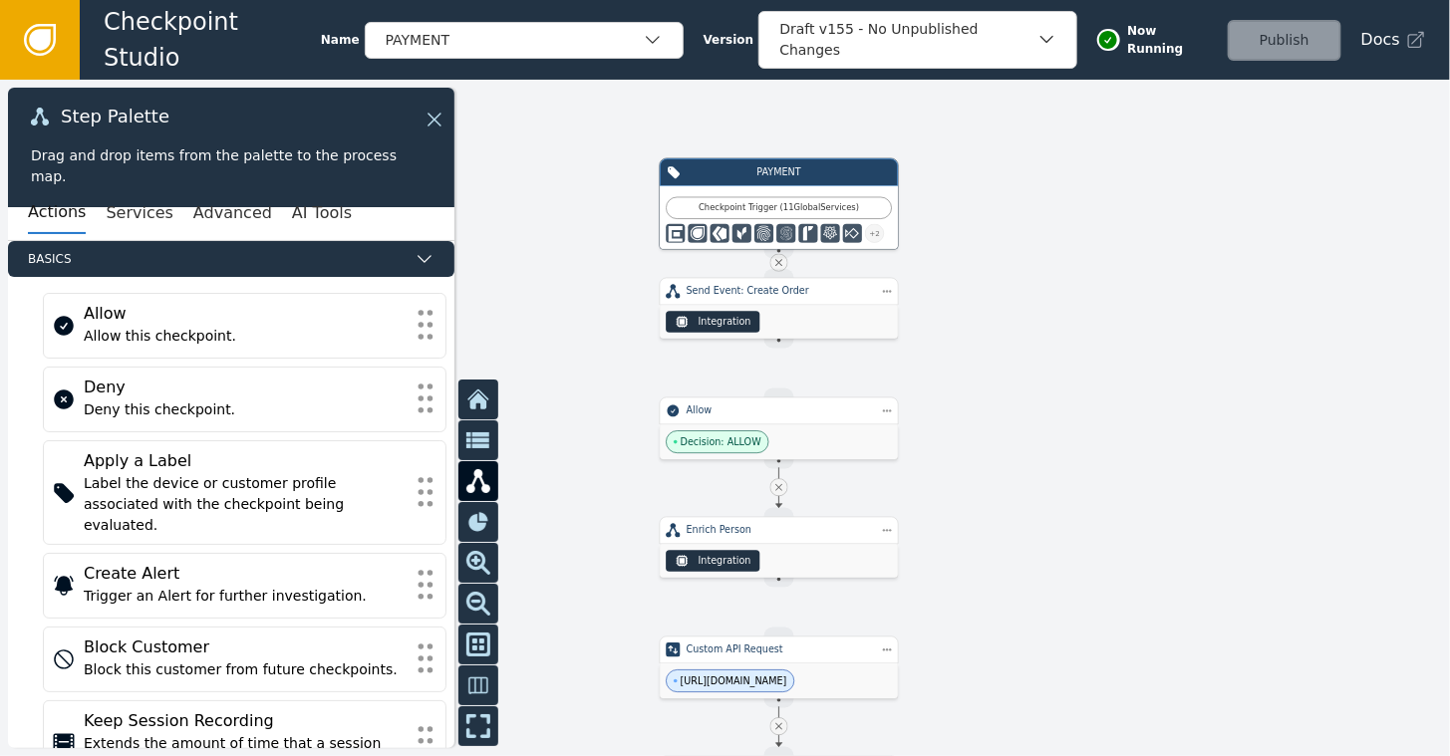
drag, startPoint x: 1084, startPoint y: 285, endPoint x: 1138, endPoint y: 324, distance: 66.4
click at [1138, 324] on div at bounding box center [725, 418] width 1450 height 677
drag, startPoint x: 833, startPoint y: 319, endPoint x: 817, endPoint y: 337, distance: 24.0
click at [817, 337] on div "Sift Cohort: Digital Goods" at bounding box center [767, 343] width 238 height 34
drag, startPoint x: 759, startPoint y: 360, endPoint x: 764, endPoint y: 393, distance: 33.3
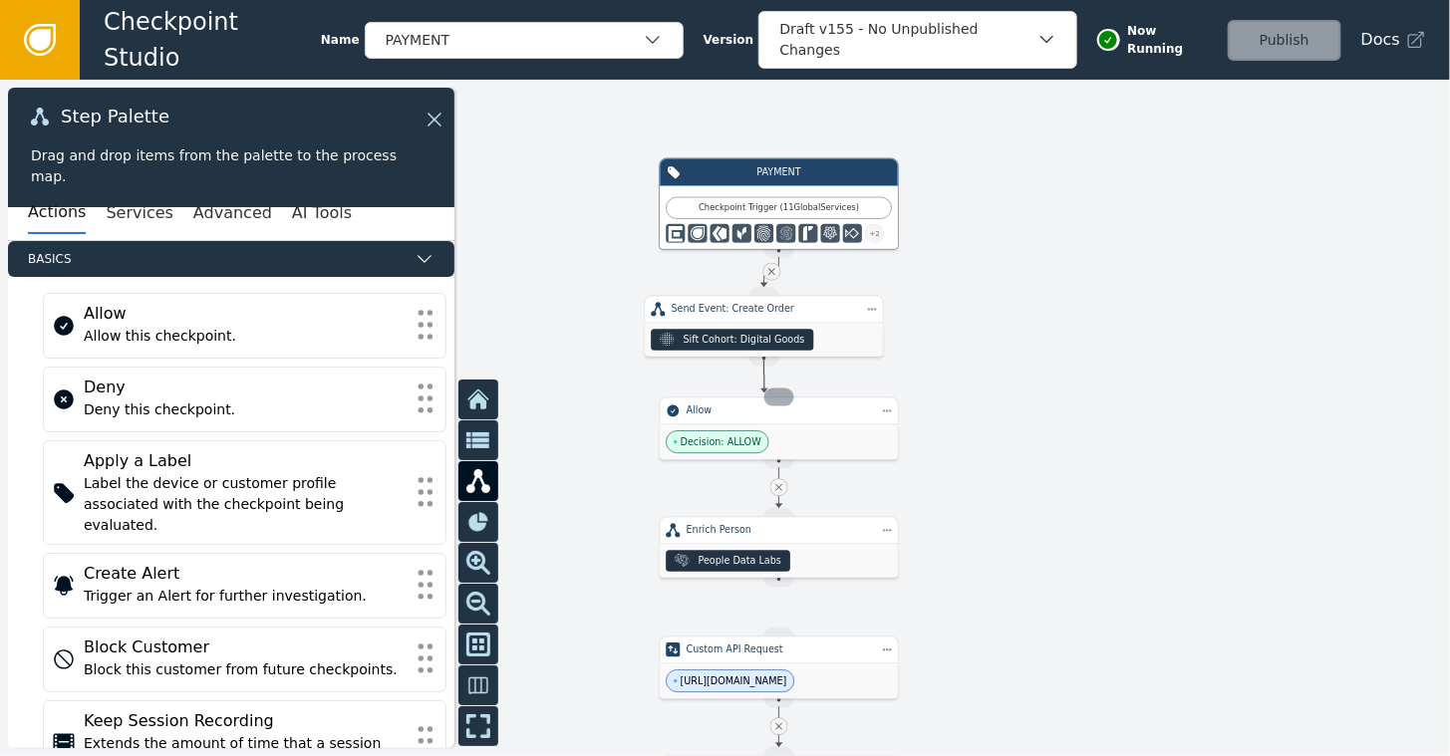
click at [779, 393] on div "Target Handle for step WEBHOOK--undefined Custom API Request [URL][DOMAIN_NAME]…" at bounding box center [1214, 361] width 870 height 406
click at [764, 393] on div at bounding box center [725, 418] width 1450 height 677
drag, startPoint x: 758, startPoint y: 359, endPoint x: 778, endPoint y: 400, distance: 45.5
click at [779, 400] on div "Target Handle for step WEBHOOK--undefined Custom API Request [URL][DOMAIN_NAME]…" at bounding box center [1214, 361] width 870 height 406
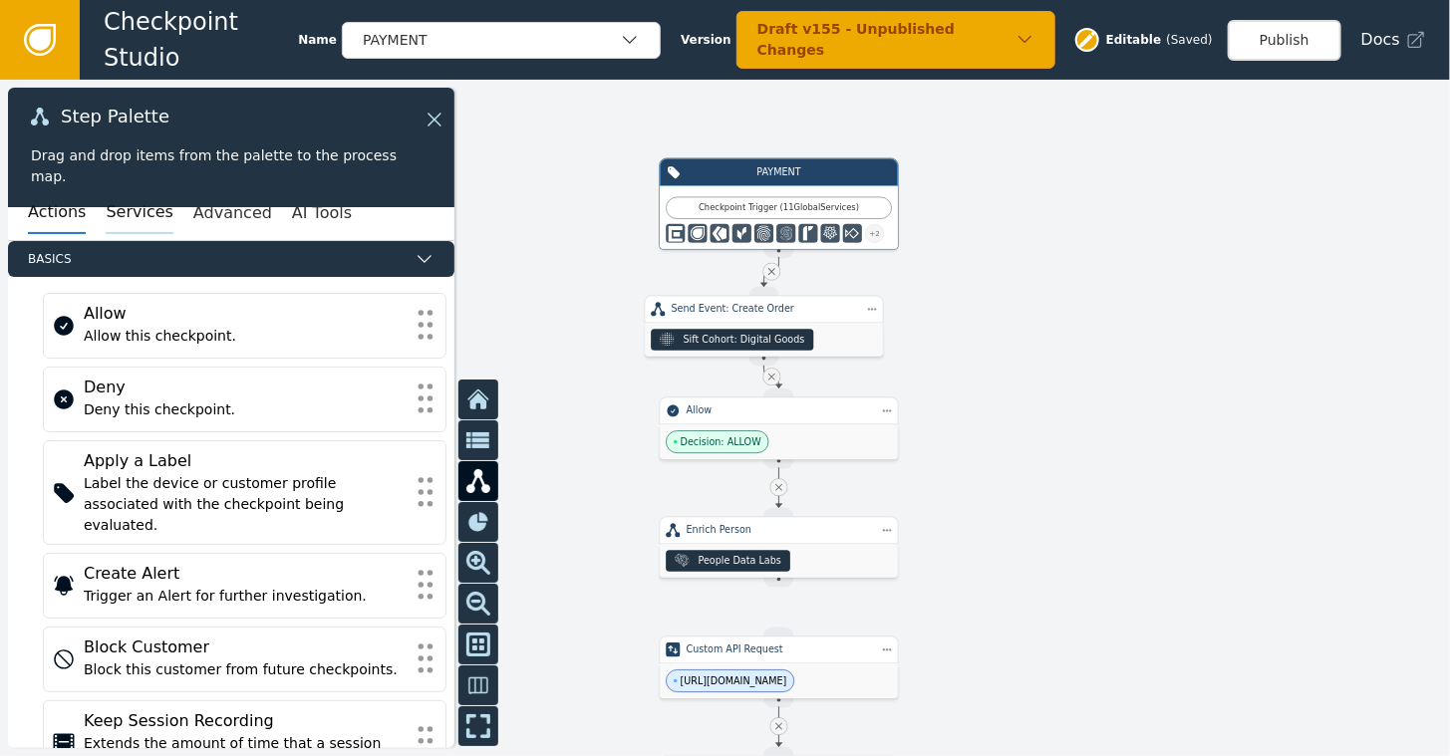
click at [114, 201] on button "Services" at bounding box center [139, 213] width 67 height 42
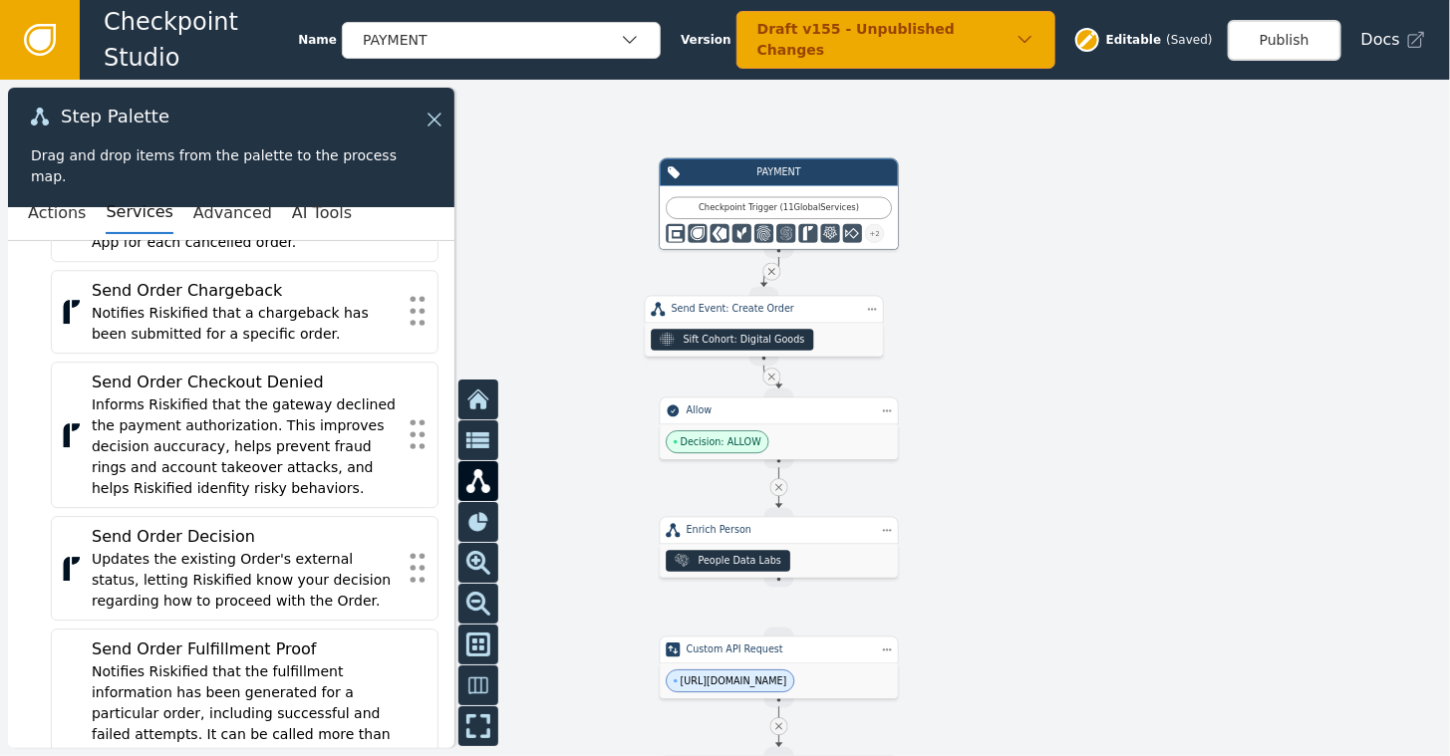
scroll to position [2691, 0]
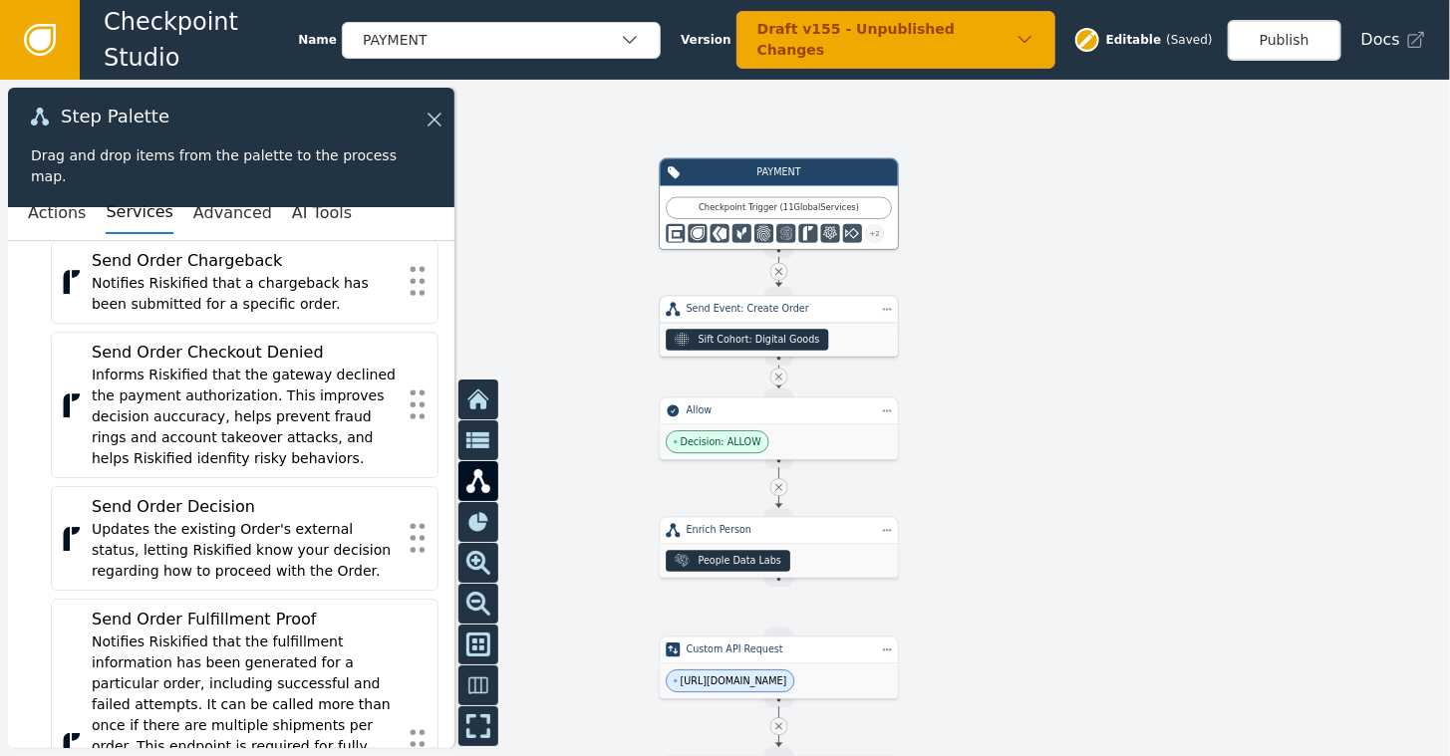
drag, startPoint x: 746, startPoint y: 339, endPoint x: 762, endPoint y: 340, distance: 16.0
click at [762, 340] on div "Sift Cohort: Digital Goods" at bounding box center [760, 340] width 122 height 14
click at [1291, 38] on button "Publish" at bounding box center [1285, 40] width 114 height 41
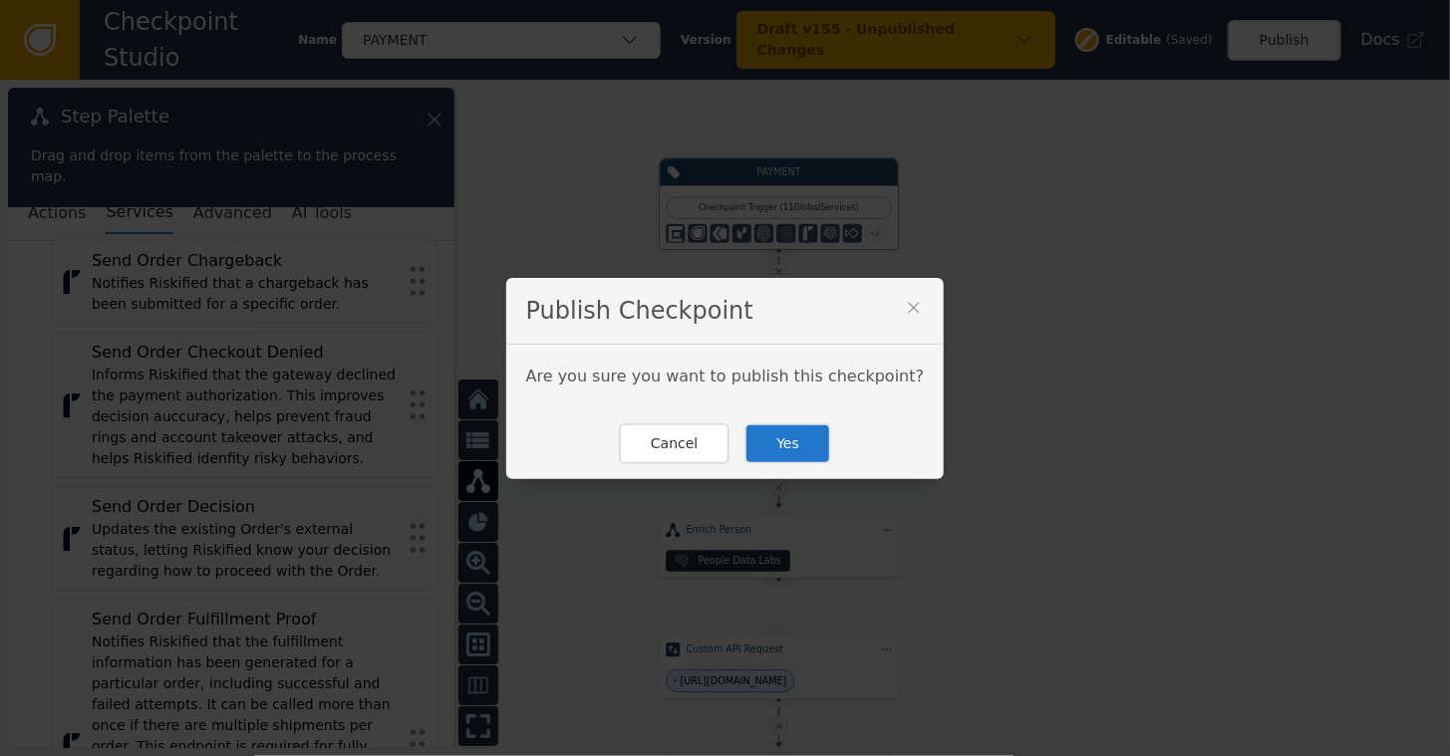
click at [775, 433] on button "Yes" at bounding box center [788, 444] width 87 height 41
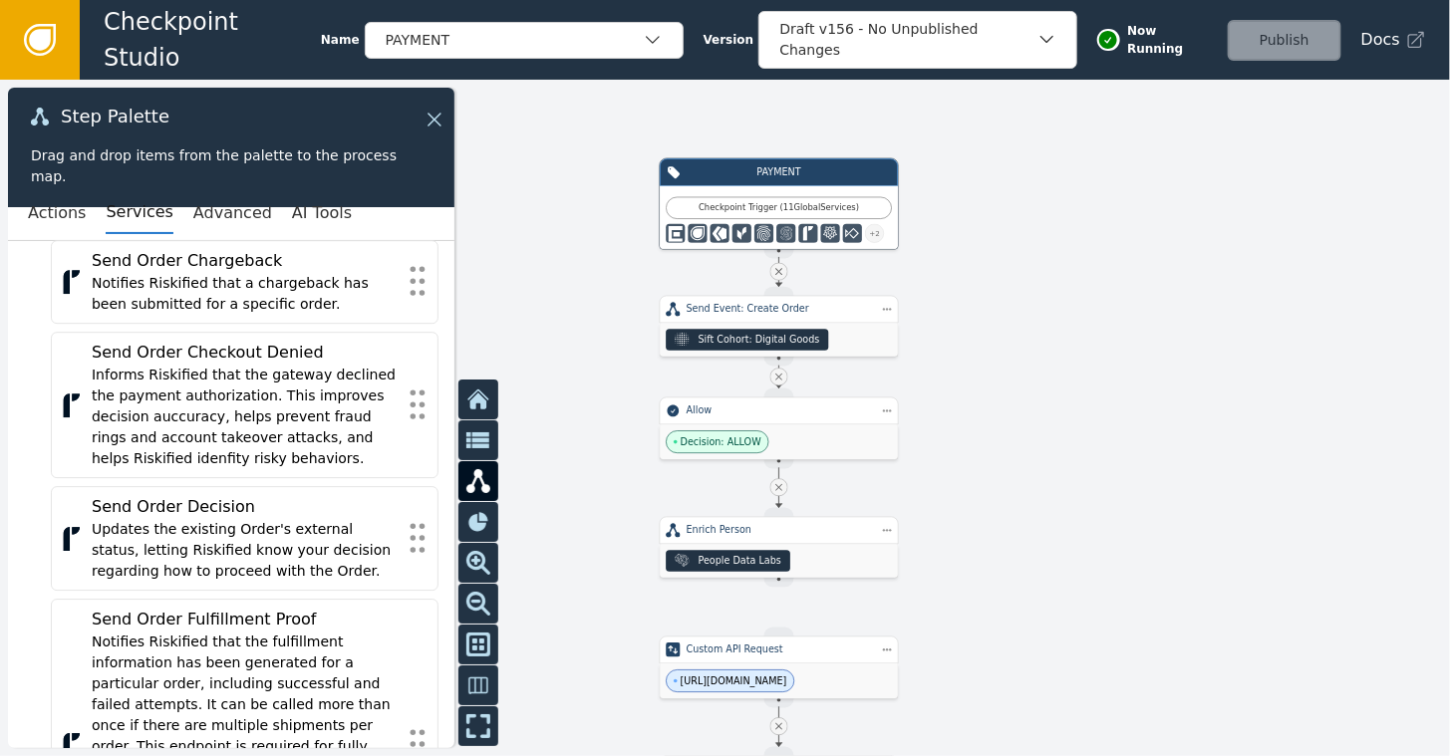
click at [1138, 304] on div at bounding box center [725, 418] width 1450 height 677
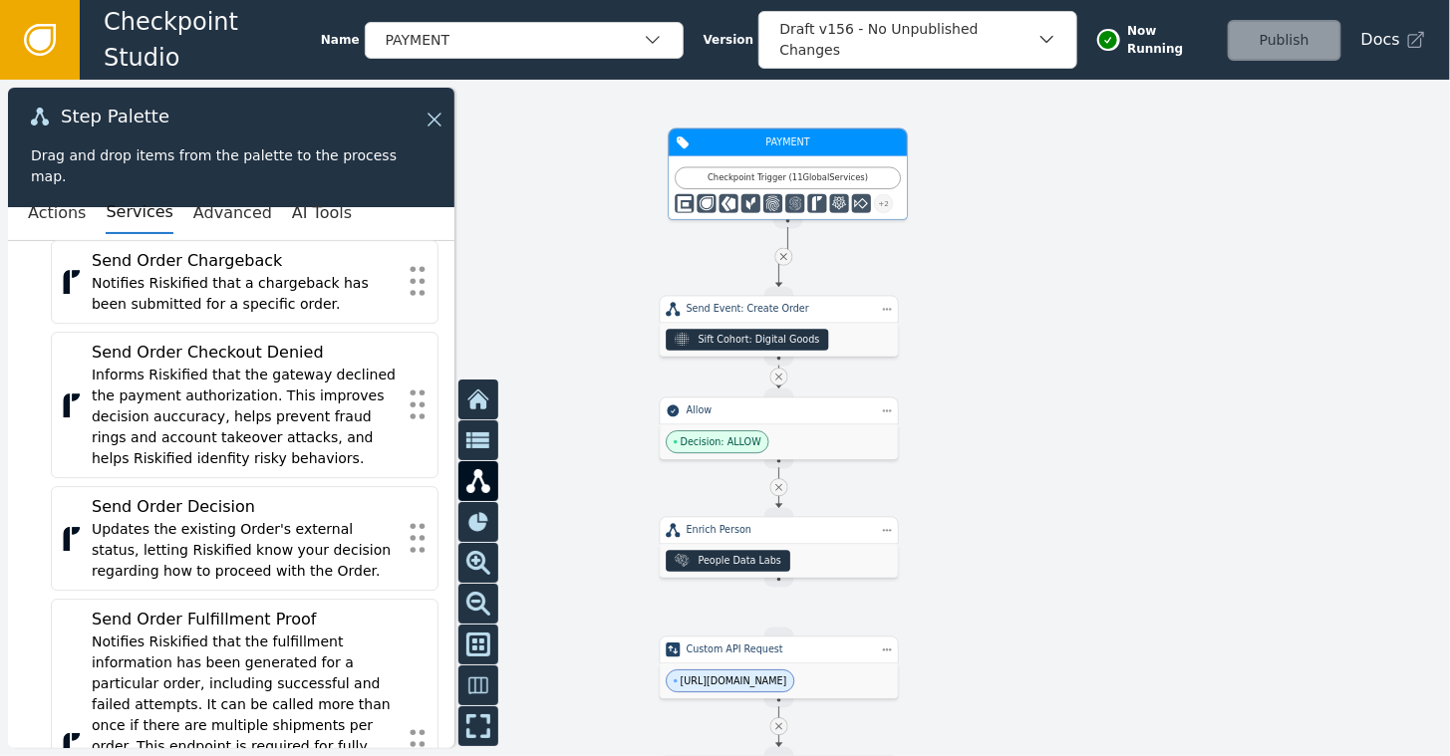
drag, startPoint x: 731, startPoint y: 186, endPoint x: 733, endPoint y: 156, distance: 30.0
click at [733, 156] on div "Checkpoint Trigger ( 11 Global Services ) + 2" at bounding box center [788, 187] width 238 height 63
click at [747, 319] on div "Send Event: Create Order" at bounding box center [779, 310] width 239 height 28
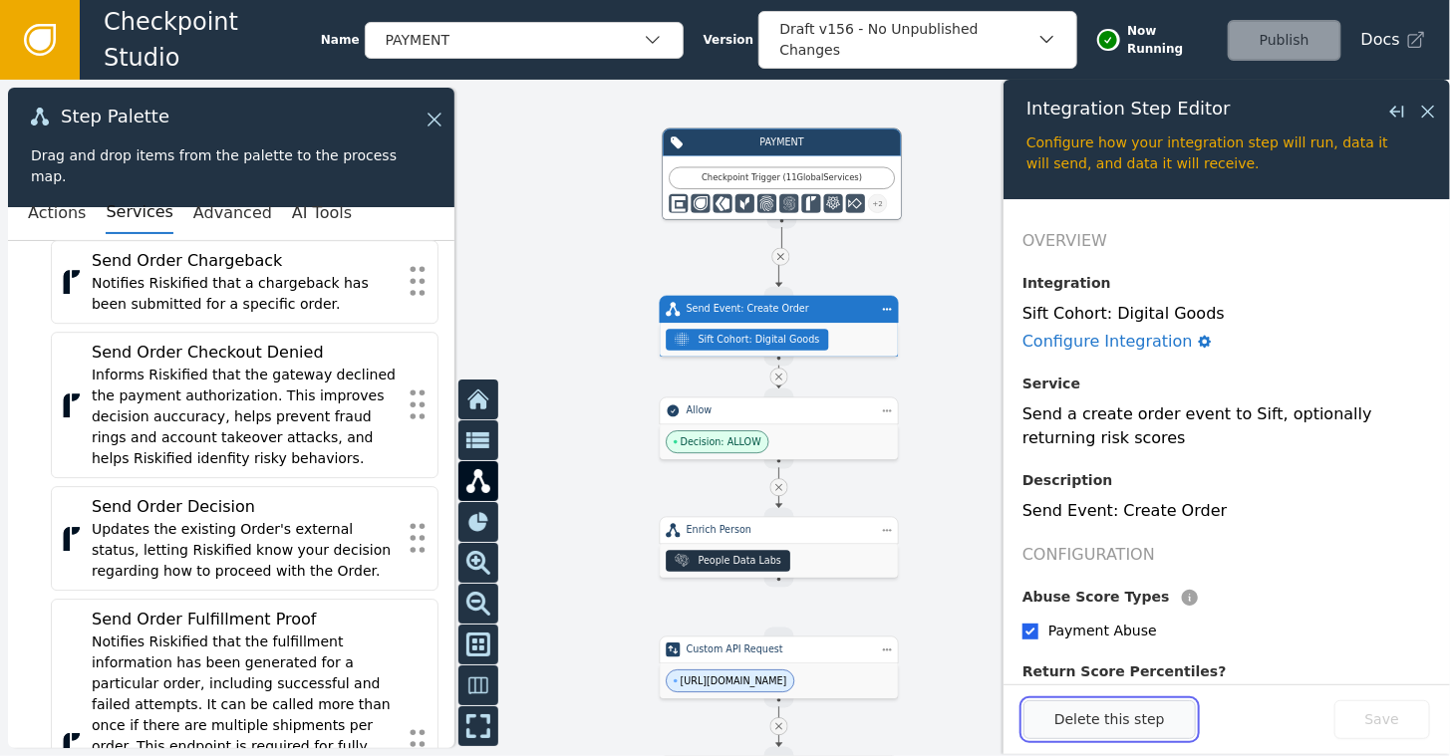
click at [1105, 732] on button "Delete this step" at bounding box center [1110, 720] width 172 height 39
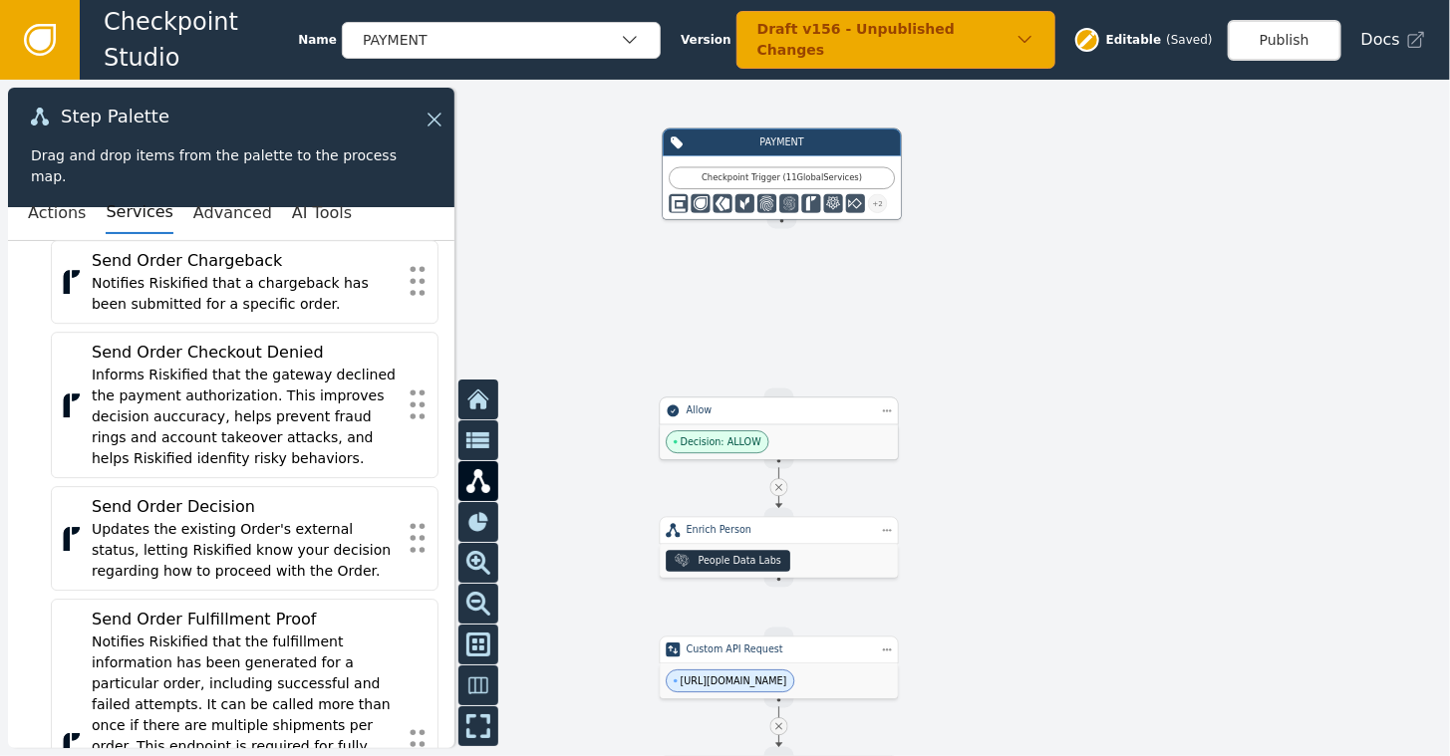
click at [777, 431] on div "Decision: ALLOW" at bounding box center [779, 442] width 238 height 35
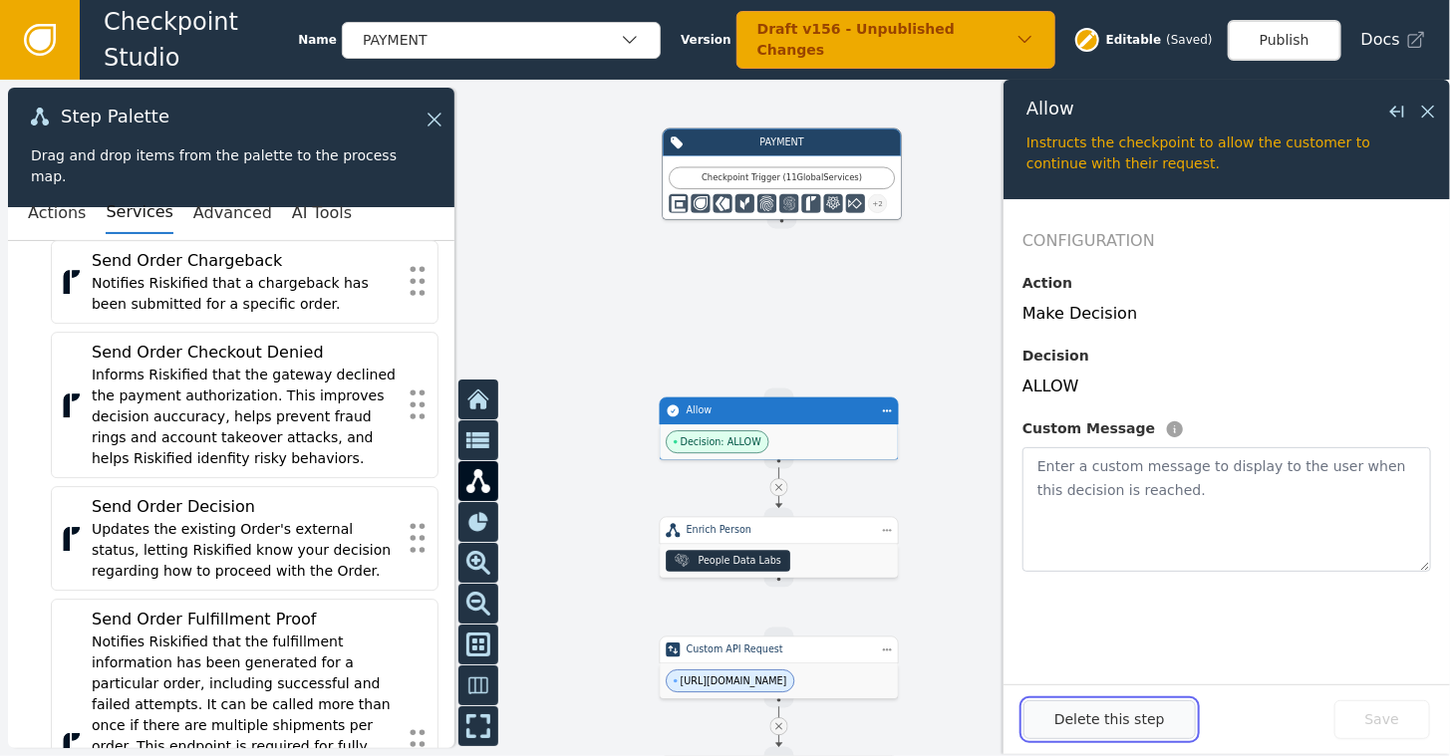
click at [1110, 734] on button "Delete this step" at bounding box center [1110, 720] width 172 height 39
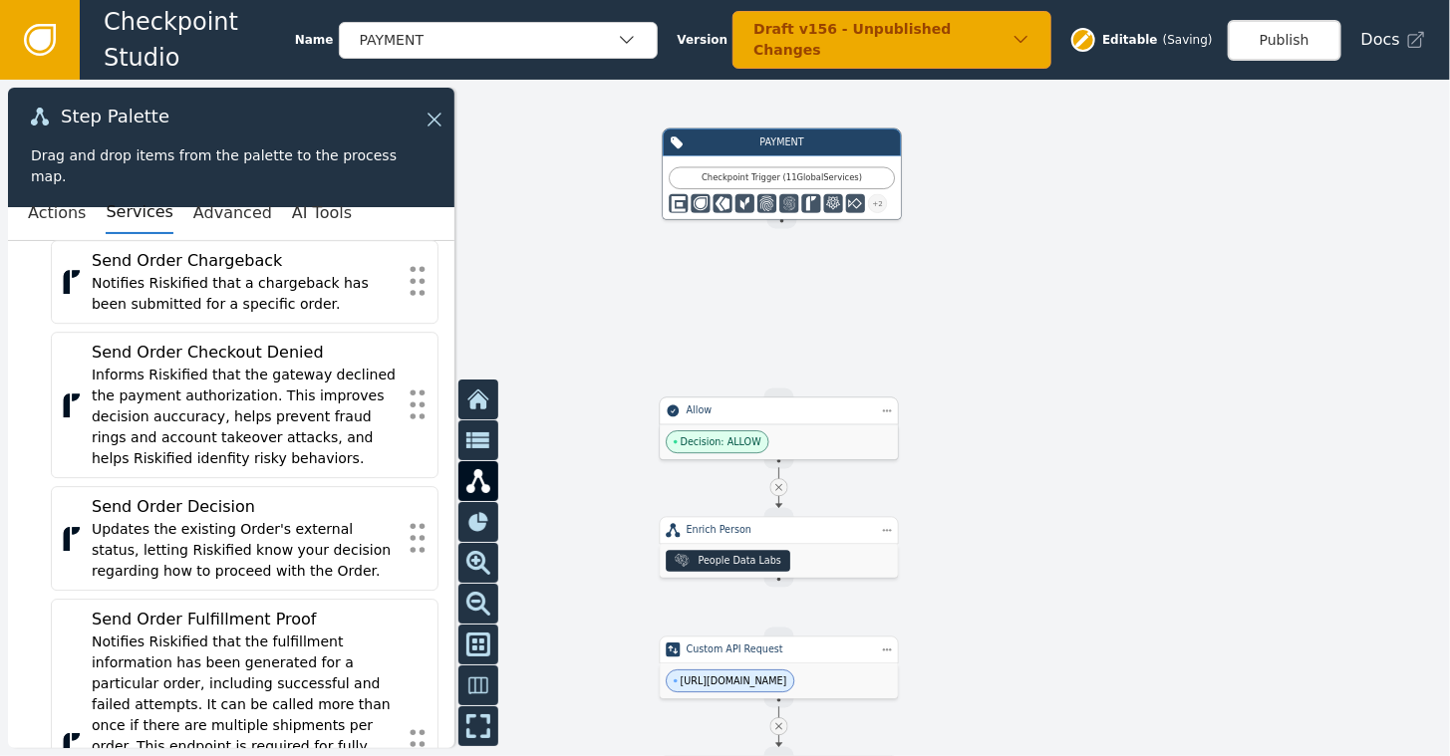
click at [768, 433] on div "Decision: ALLOW" at bounding box center [779, 442] width 238 height 35
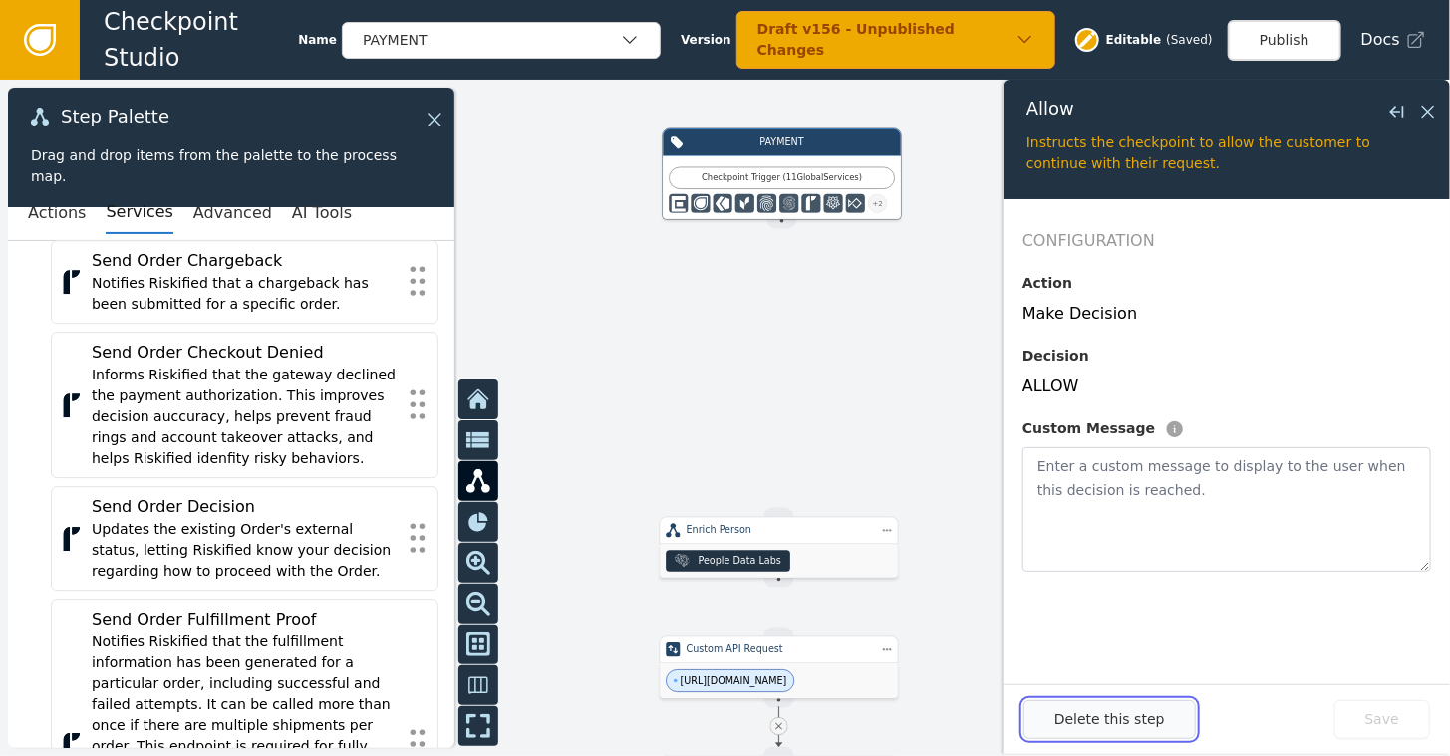
click at [1092, 724] on button "Delete this step" at bounding box center [1110, 720] width 172 height 39
click at [741, 558] on div "People Data Labs" at bounding box center [740, 561] width 83 height 14
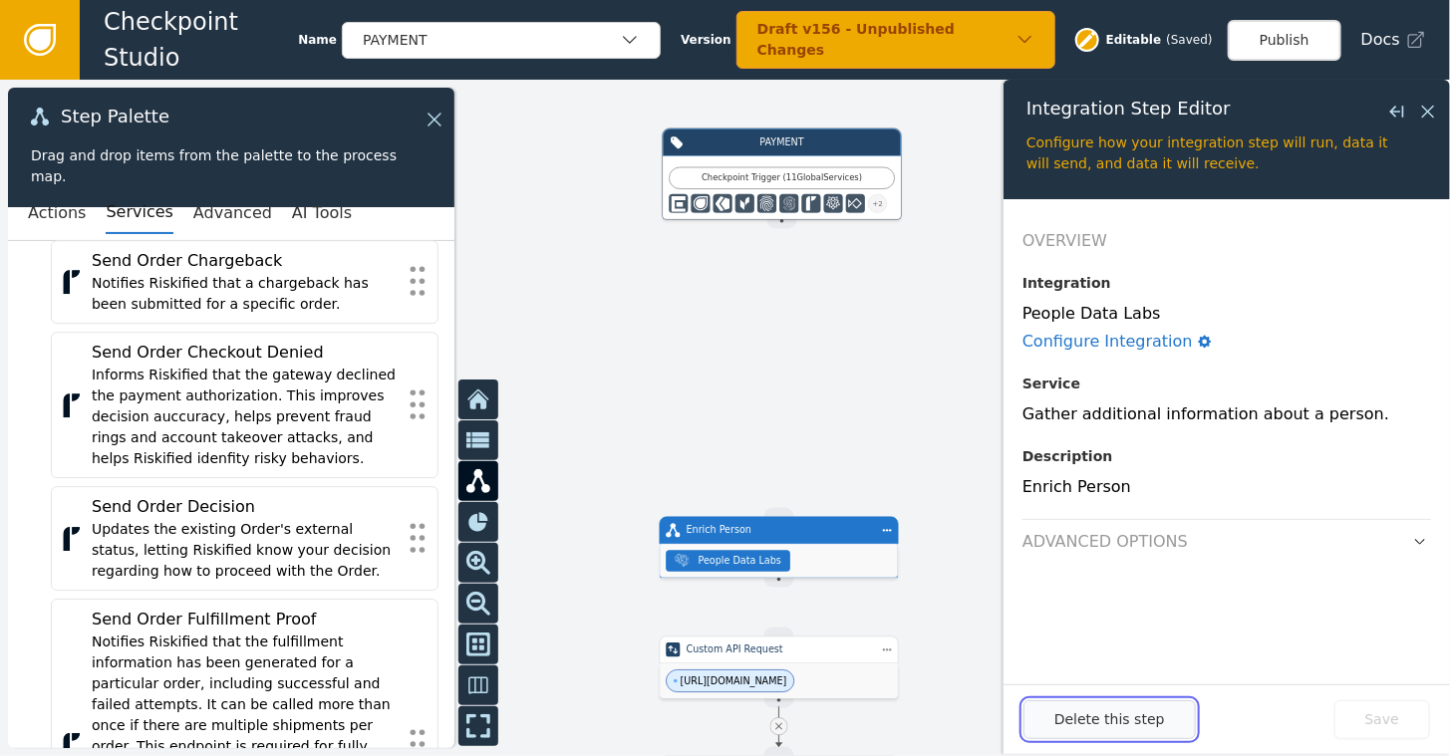
click at [1096, 734] on button "Delete this step" at bounding box center [1110, 720] width 172 height 39
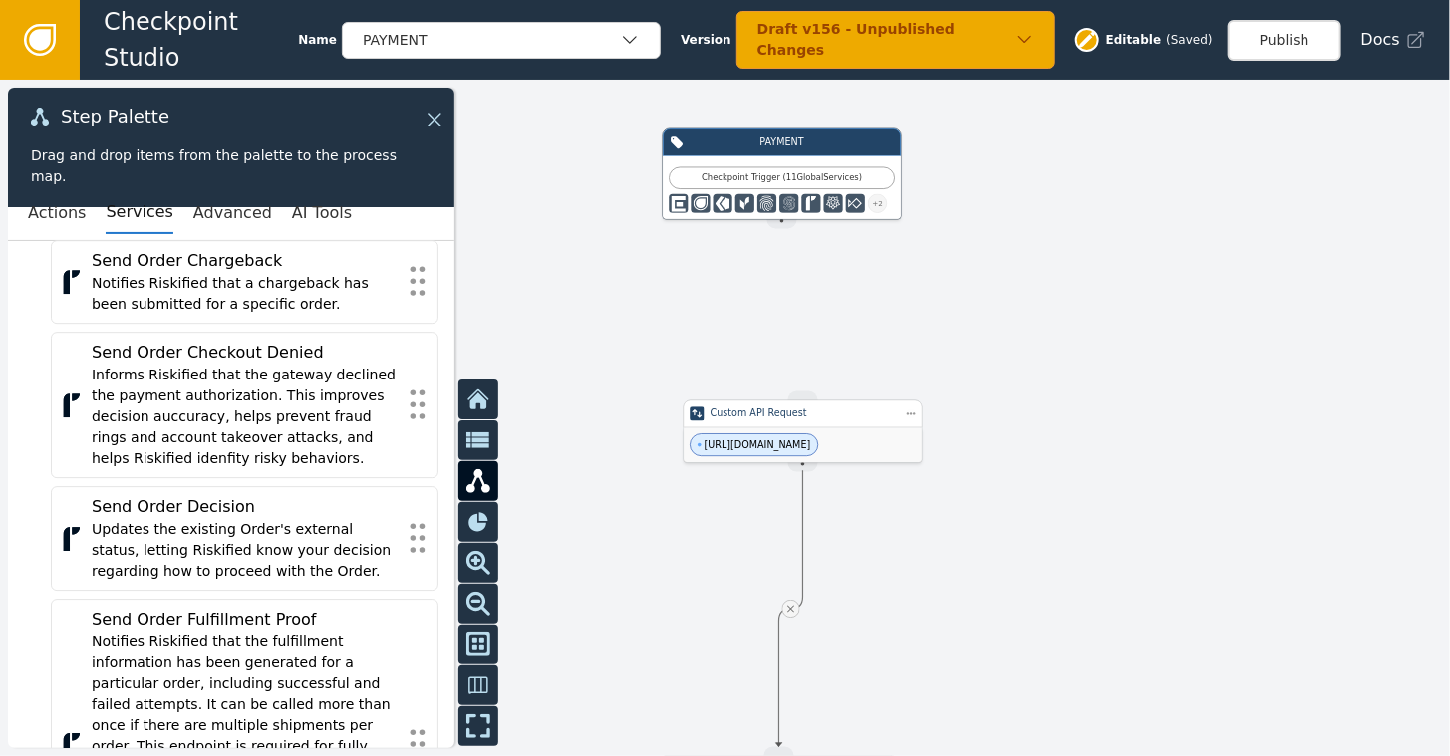
drag, startPoint x: 734, startPoint y: 666, endPoint x: 756, endPoint y: 431, distance: 236.3
click at [756, 431] on div "[URL][DOMAIN_NAME]" at bounding box center [803, 445] width 238 height 35
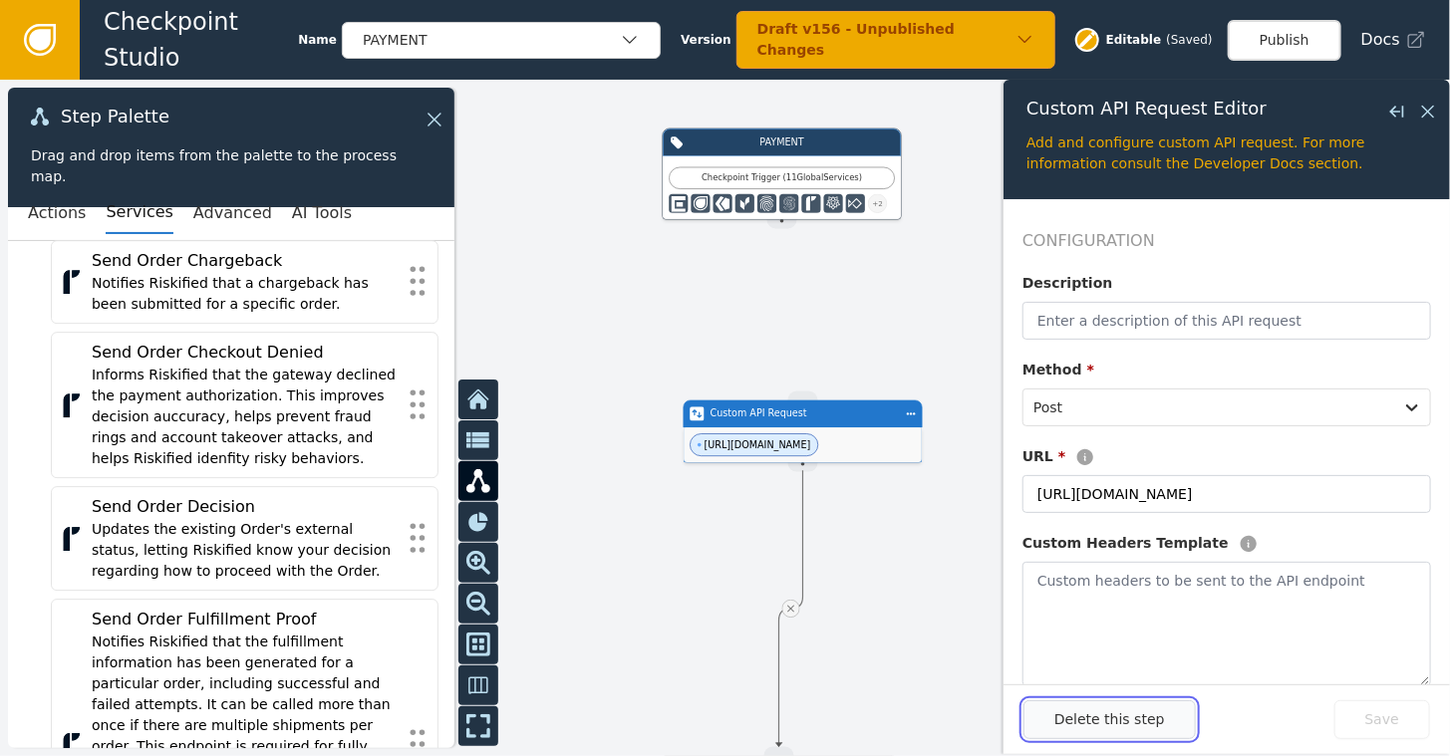
click at [1099, 732] on button "Delete this step" at bounding box center [1110, 720] width 172 height 39
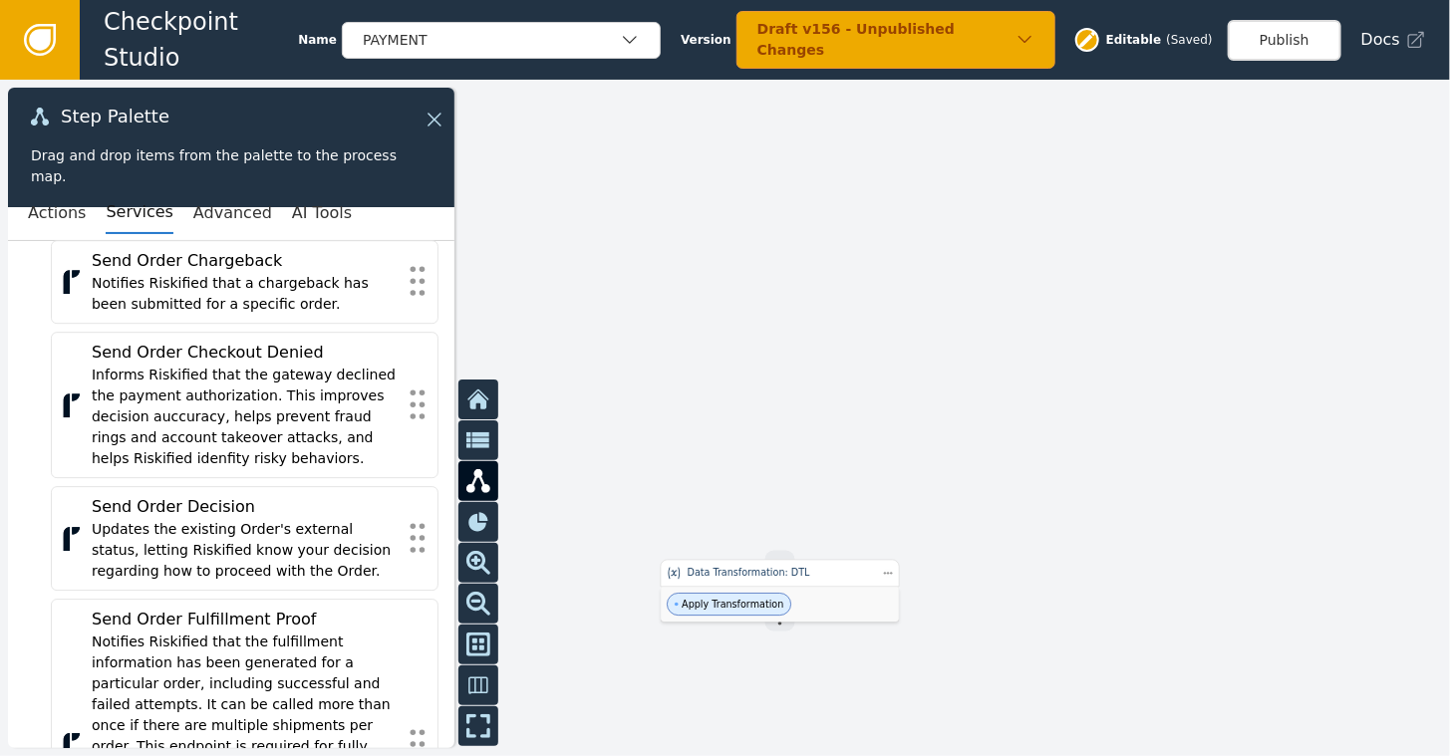
drag, startPoint x: 1040, startPoint y: 540, endPoint x: 1040, endPoint y: 344, distance: 196.3
click at [1040, 344] on div at bounding box center [725, 418] width 1450 height 677
click at [760, 591] on div "Apply Transformation" at bounding box center [779, 604] width 238 height 35
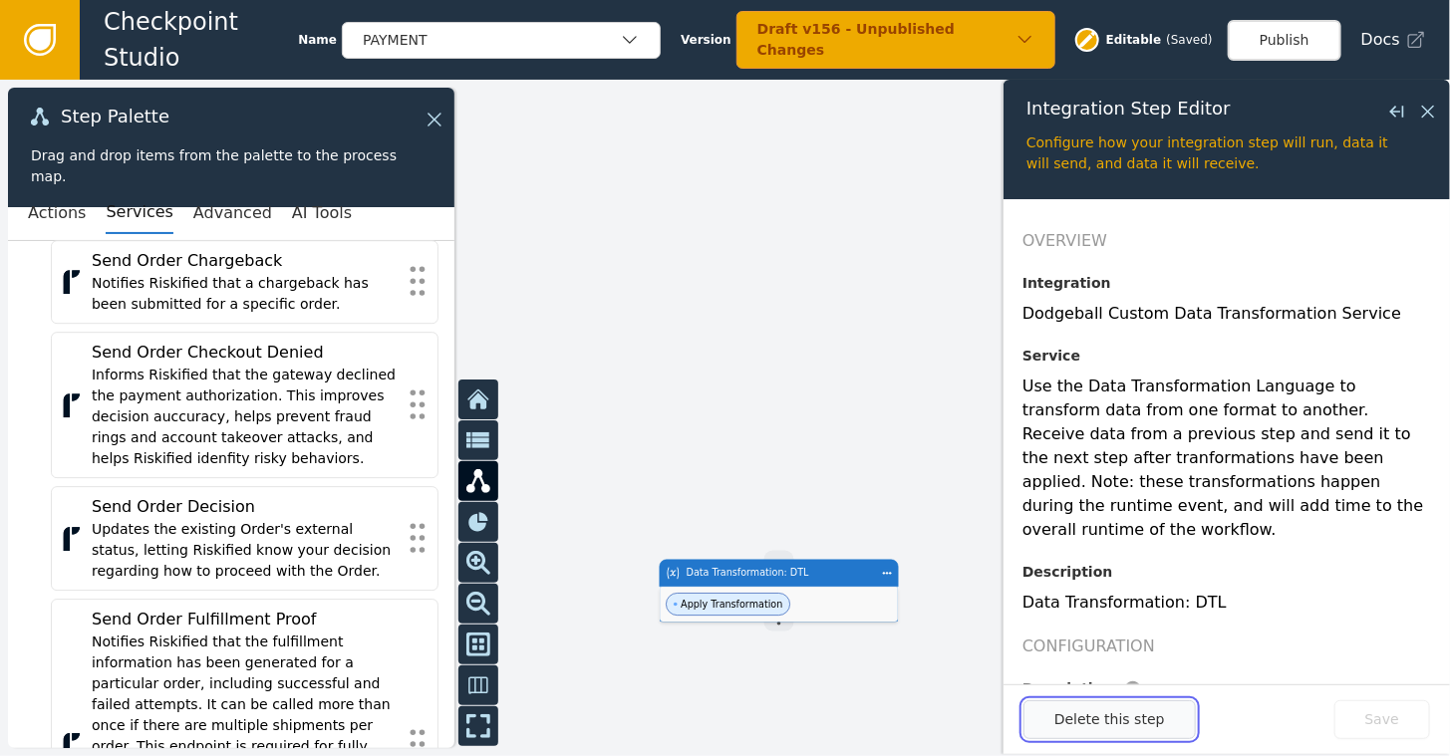
click at [1082, 726] on button "Delete this step" at bounding box center [1110, 720] width 172 height 39
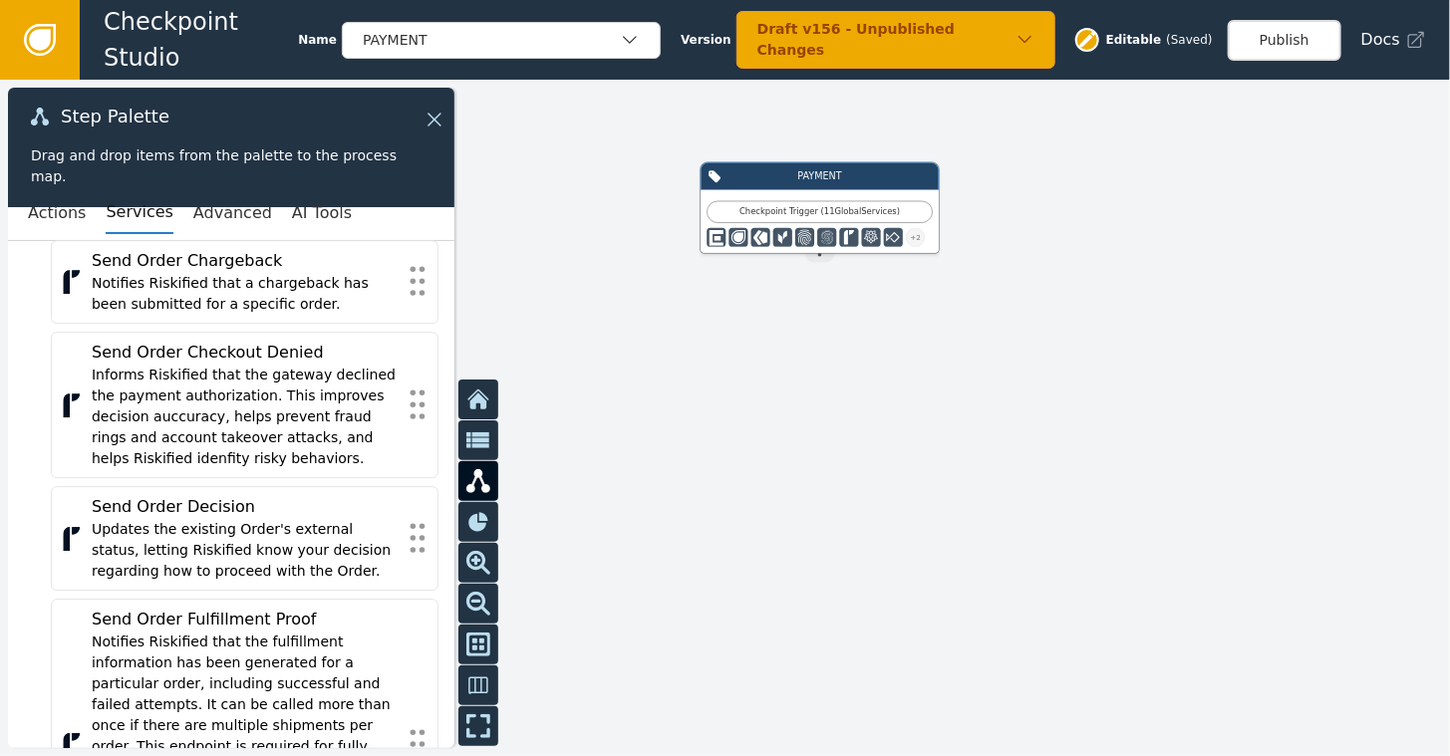
drag, startPoint x: 1059, startPoint y: 249, endPoint x: 1097, endPoint y: 479, distance: 233.3
click at [1097, 479] on div at bounding box center [725, 418] width 1450 height 677
click at [45, 38] on icon at bounding box center [40, 40] width 22 height 22
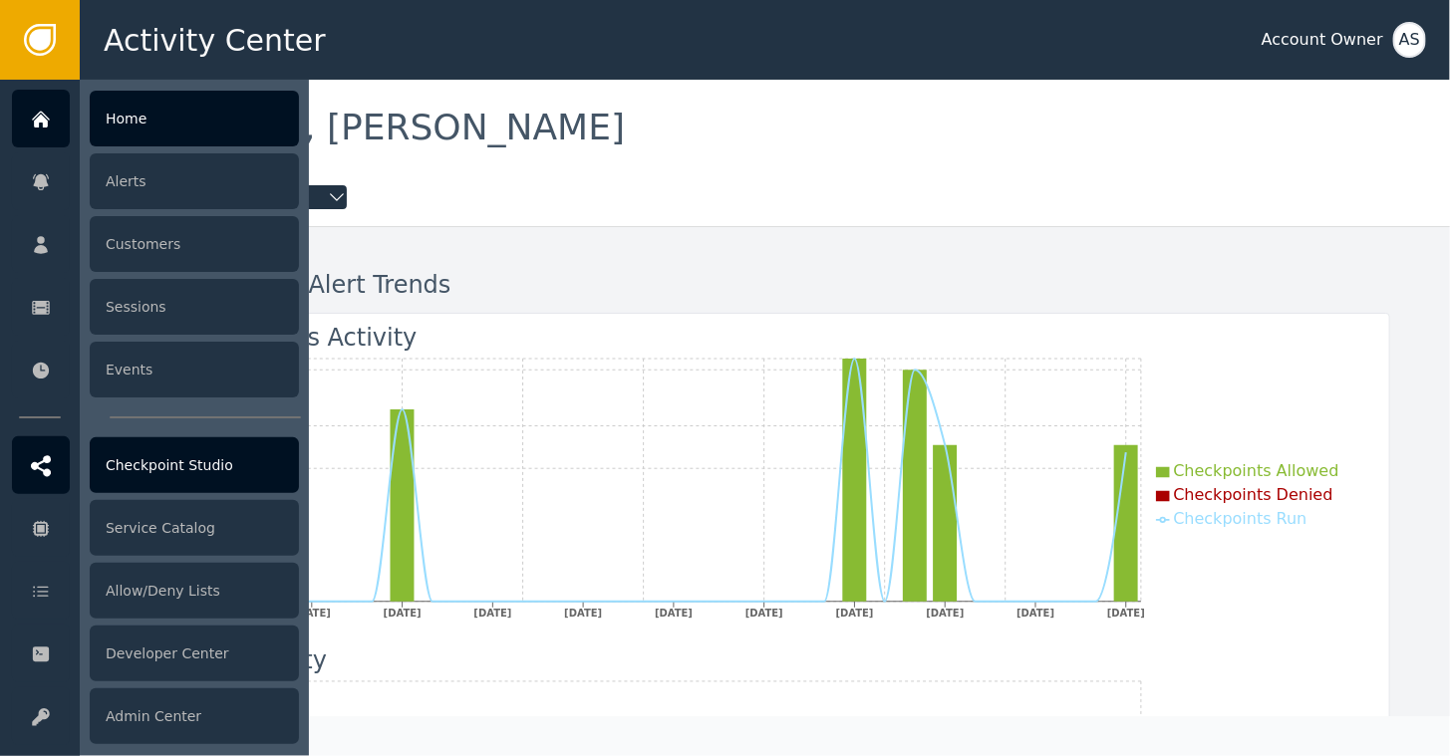
click at [184, 463] on div "Checkpoint Studio" at bounding box center [194, 466] width 209 height 56
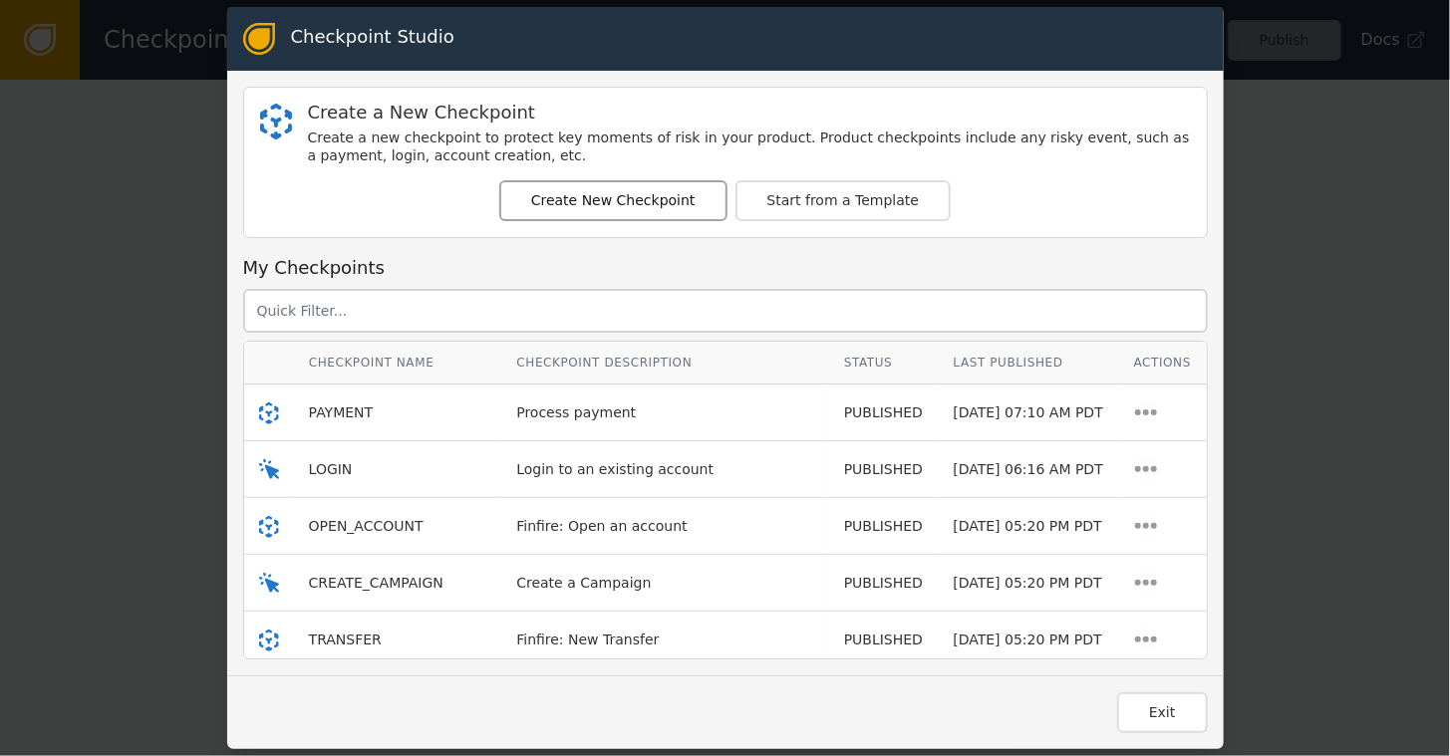
click at [609, 204] on button "Create New Checkpoint" at bounding box center [613, 200] width 228 height 41
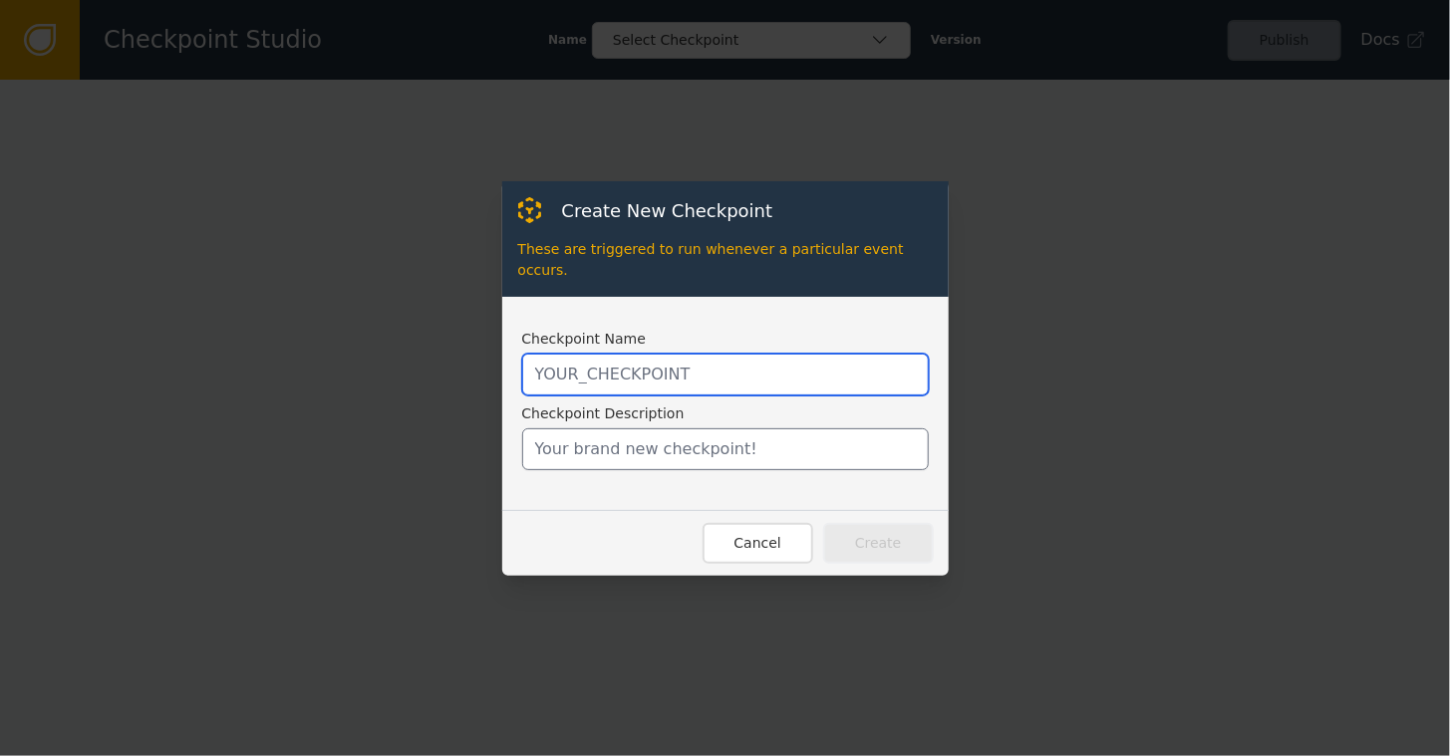
click at [615, 371] on input "text" at bounding box center [725, 375] width 407 height 42
type input "ON_PRODUCT_RETURN"
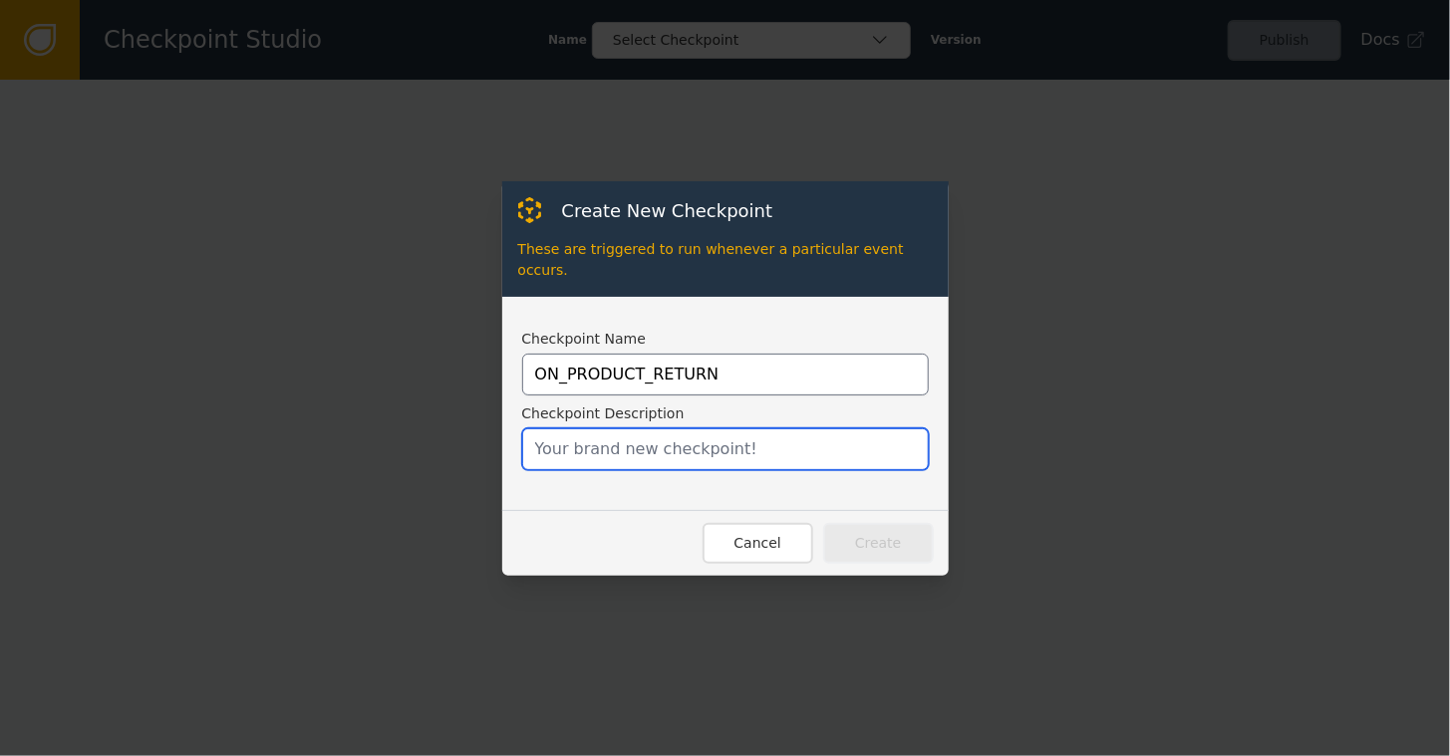
click at [661, 449] on input "text" at bounding box center [725, 450] width 407 height 42
type input "Workflow to invoke when a return is received"
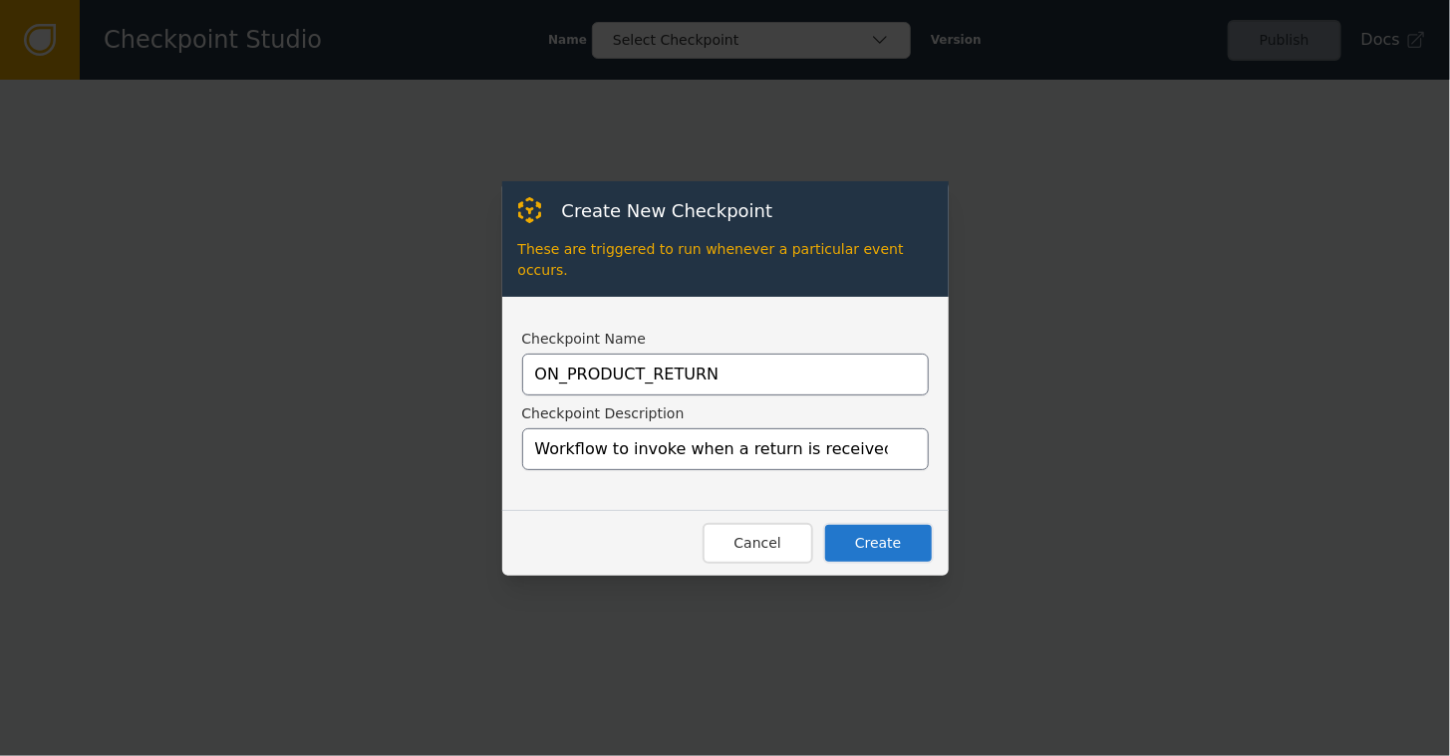
click at [859, 532] on button "Create" at bounding box center [878, 543] width 111 height 41
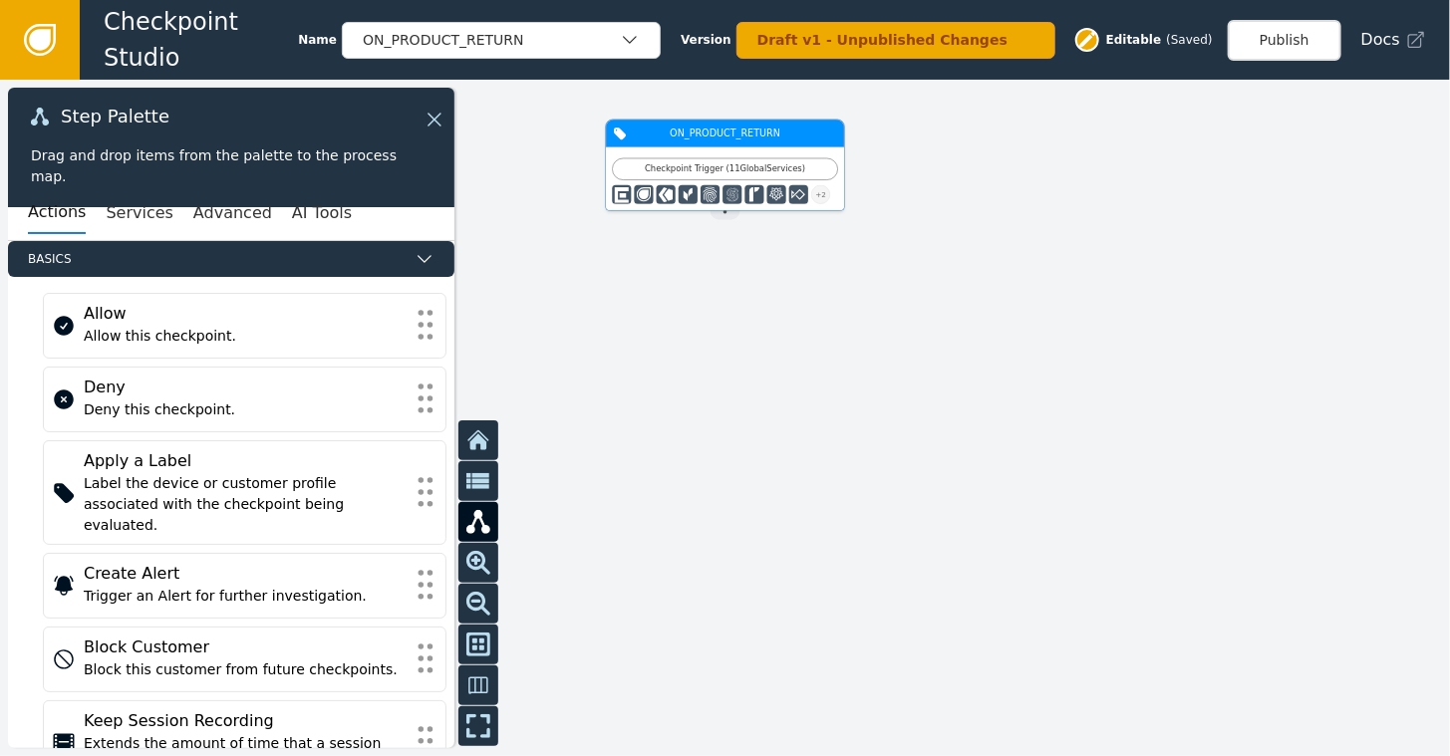
click at [644, 135] on div "ON_PRODUCT_RETURN" at bounding box center [725, 134] width 184 height 14
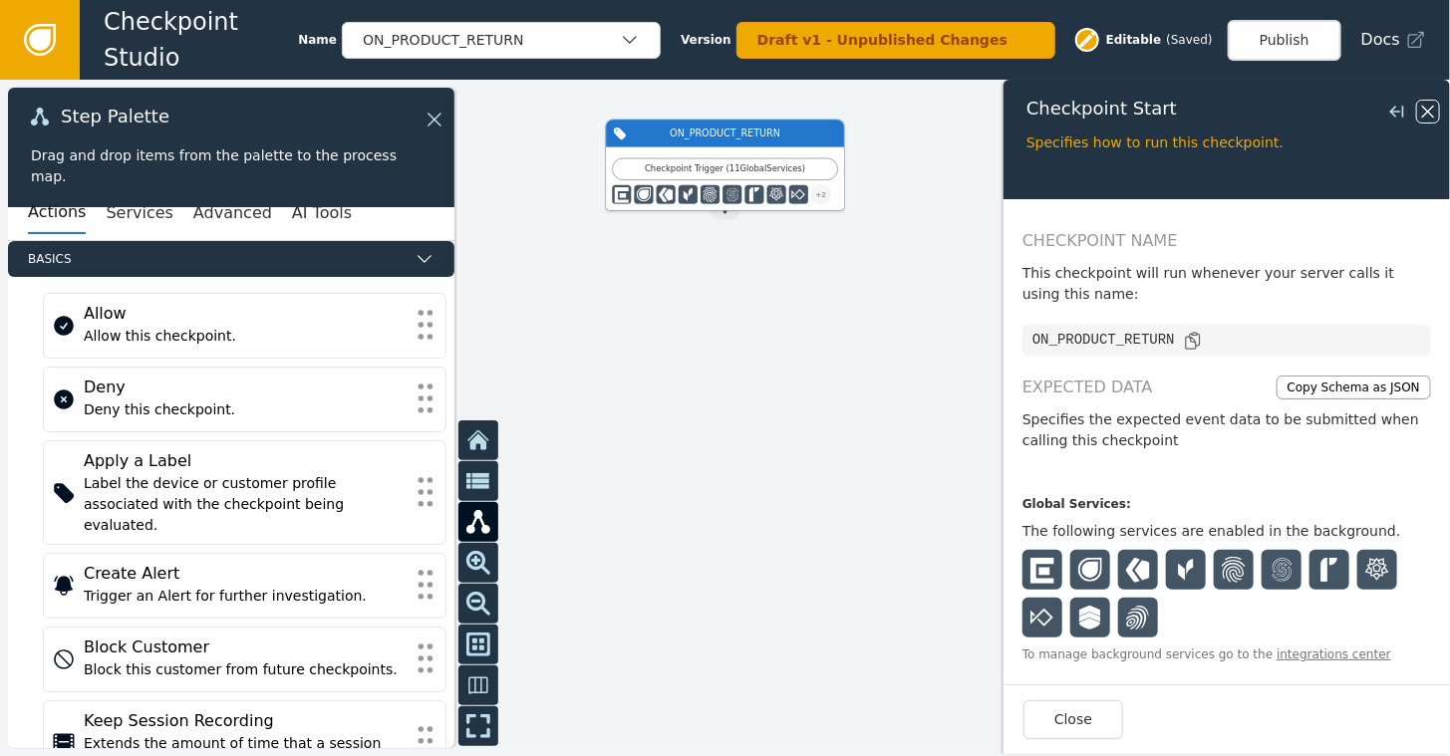
click at [1432, 107] on icon at bounding box center [1428, 112] width 12 height 12
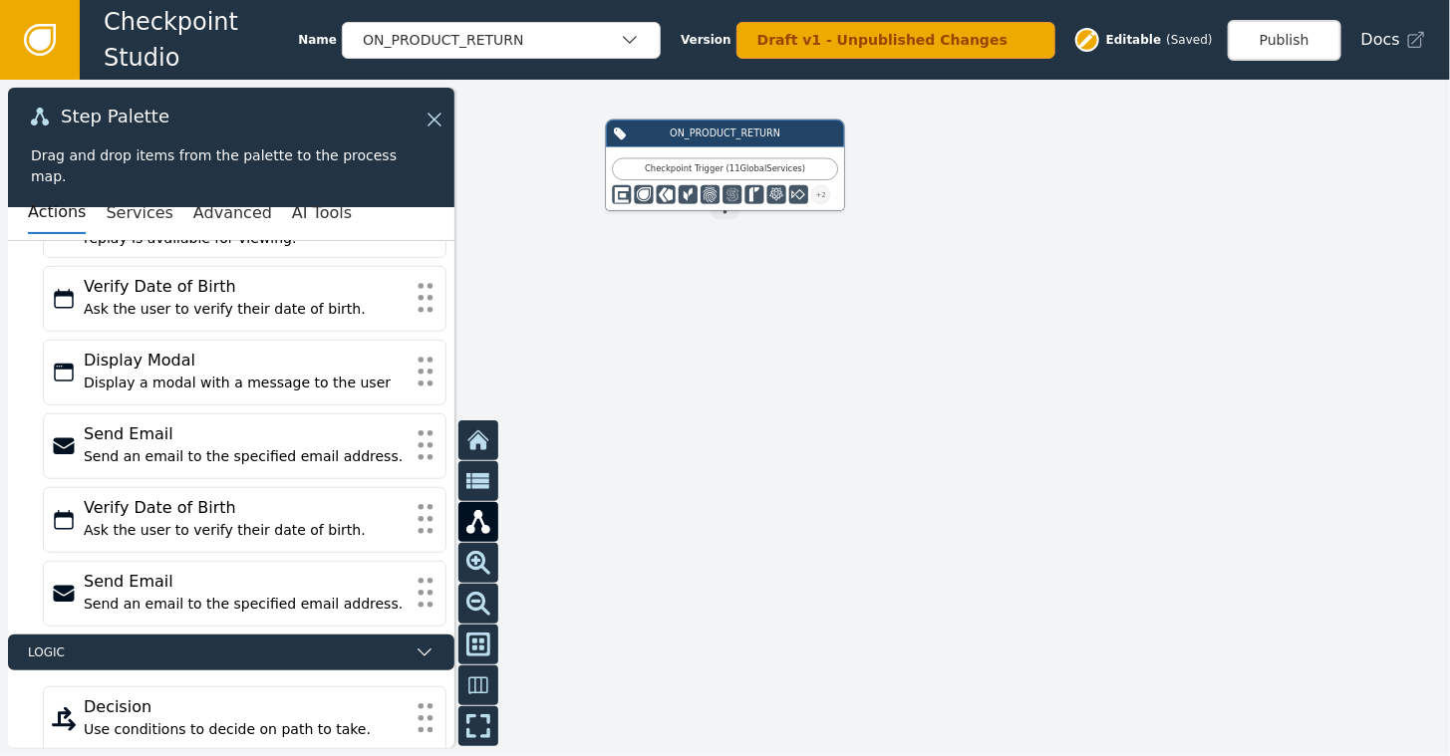
scroll to position [571, 0]
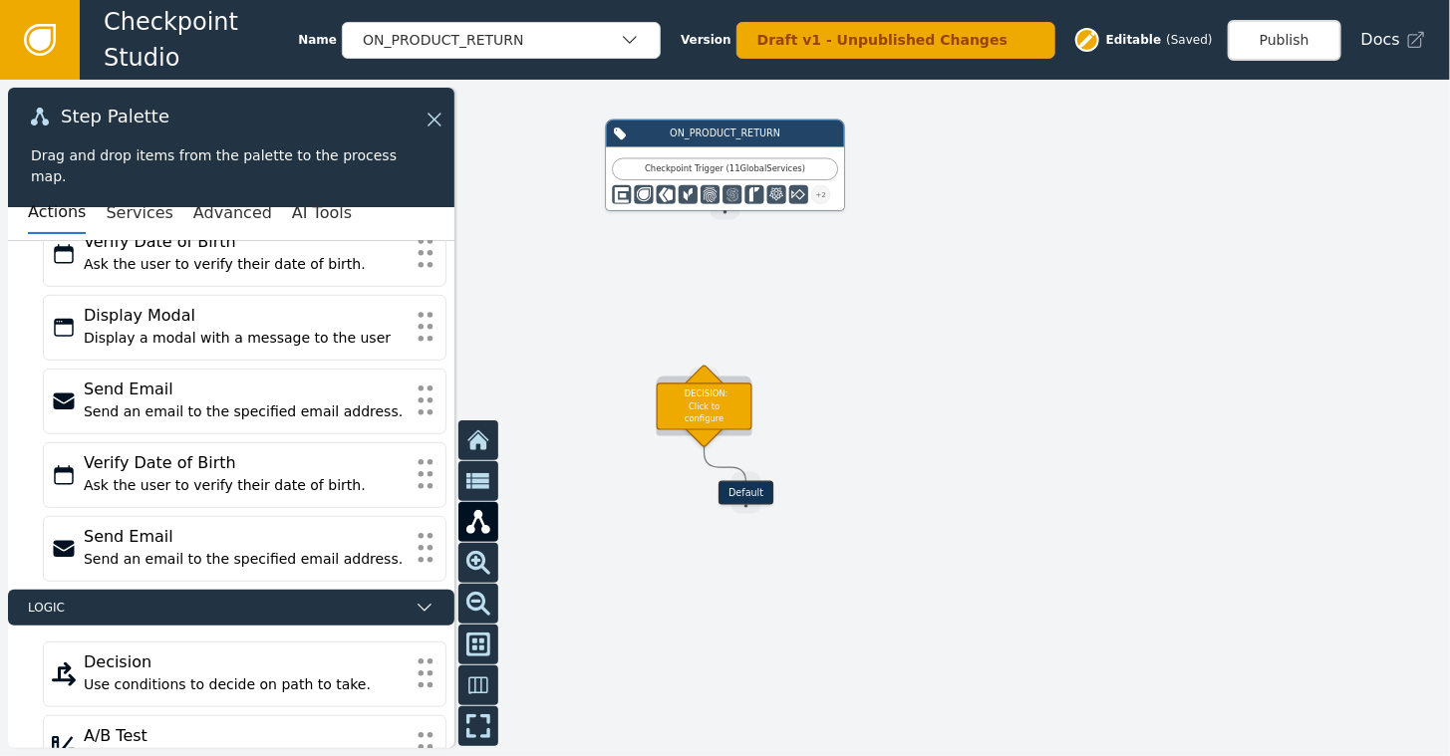
drag, startPoint x: 695, startPoint y: 394, endPoint x: 688, endPoint y: 407, distance: 14.7
click at [688, 407] on div "DECISION: Click to configure" at bounding box center [705, 406] width 96 height 47
drag, startPoint x: 747, startPoint y: 491, endPoint x: 687, endPoint y: 562, distance: 93.3
click at [687, 562] on div "Default" at bounding box center [686, 565] width 55 height 24
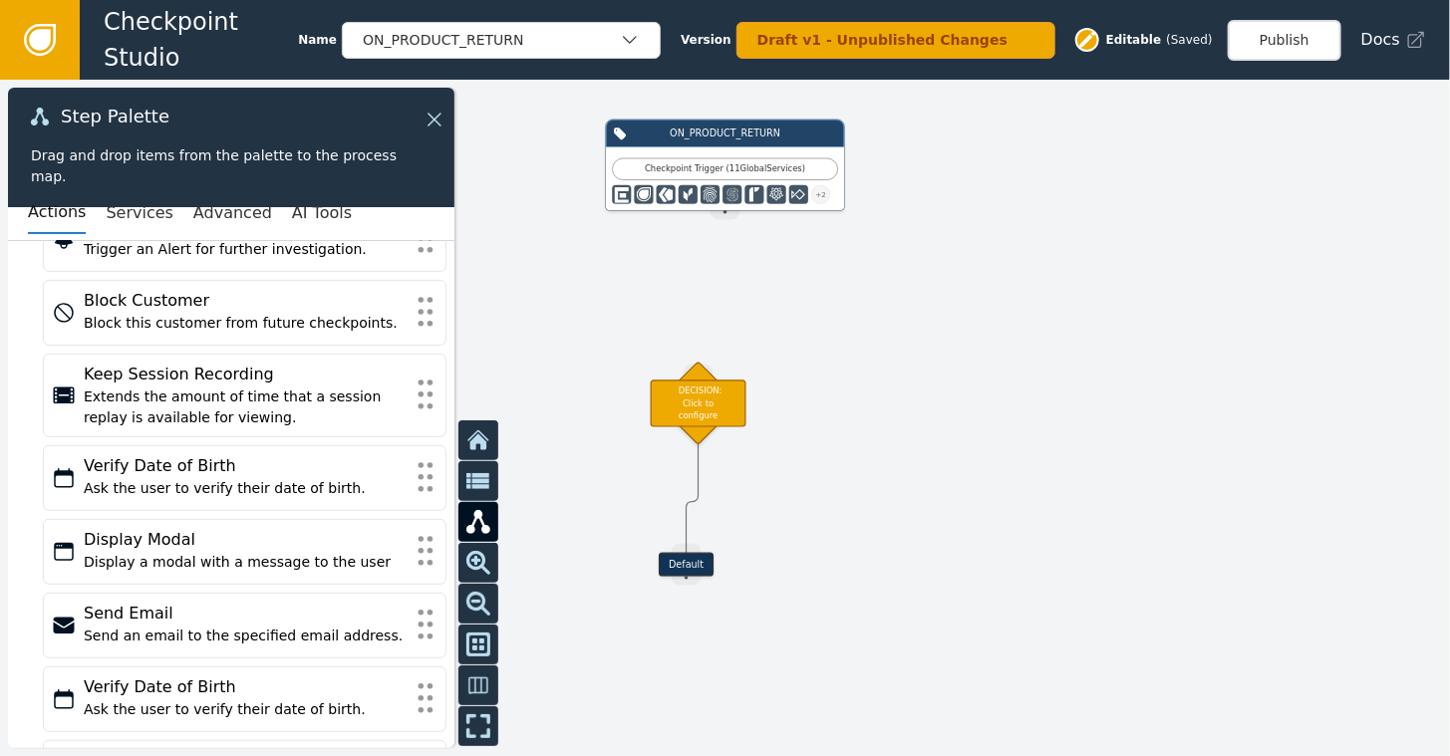
scroll to position [415, 0]
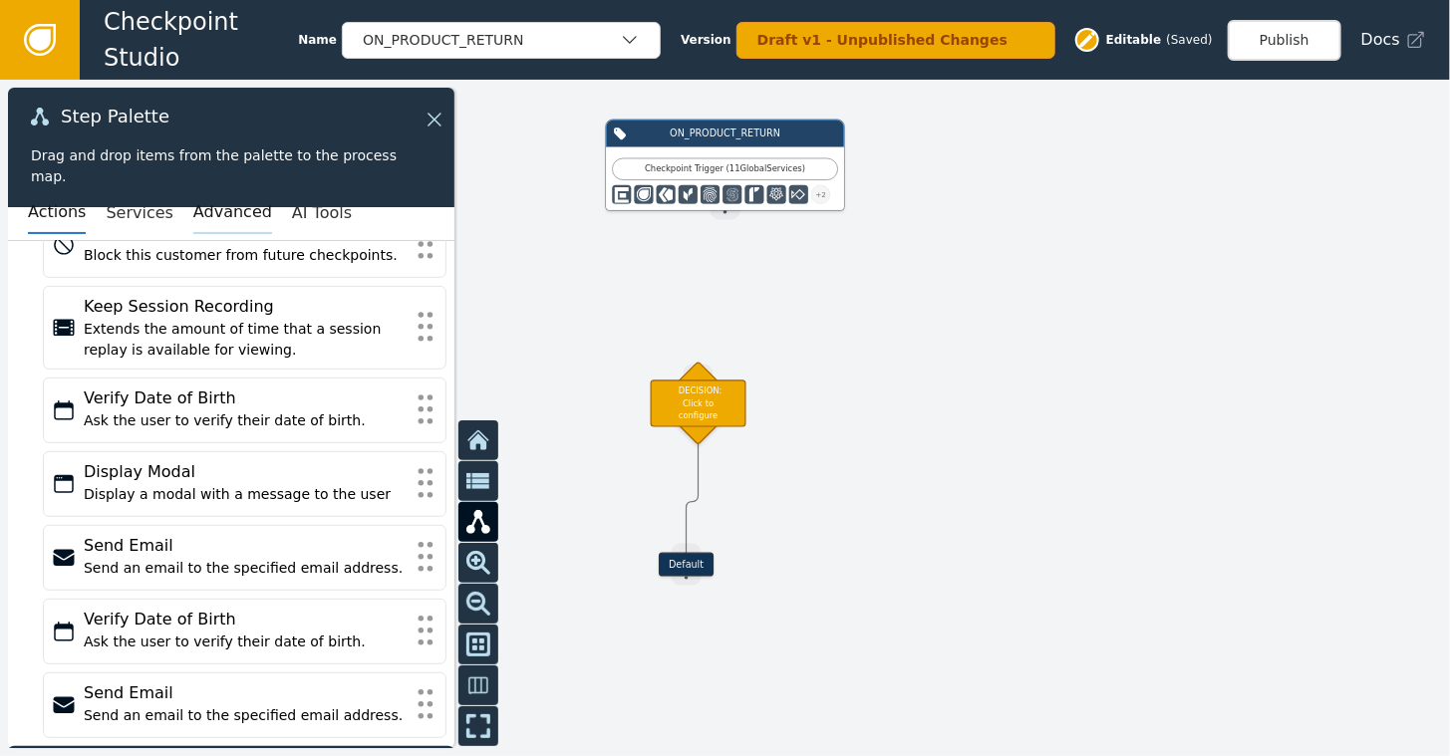
click at [205, 228] on button "Advanced" at bounding box center [232, 213] width 79 height 42
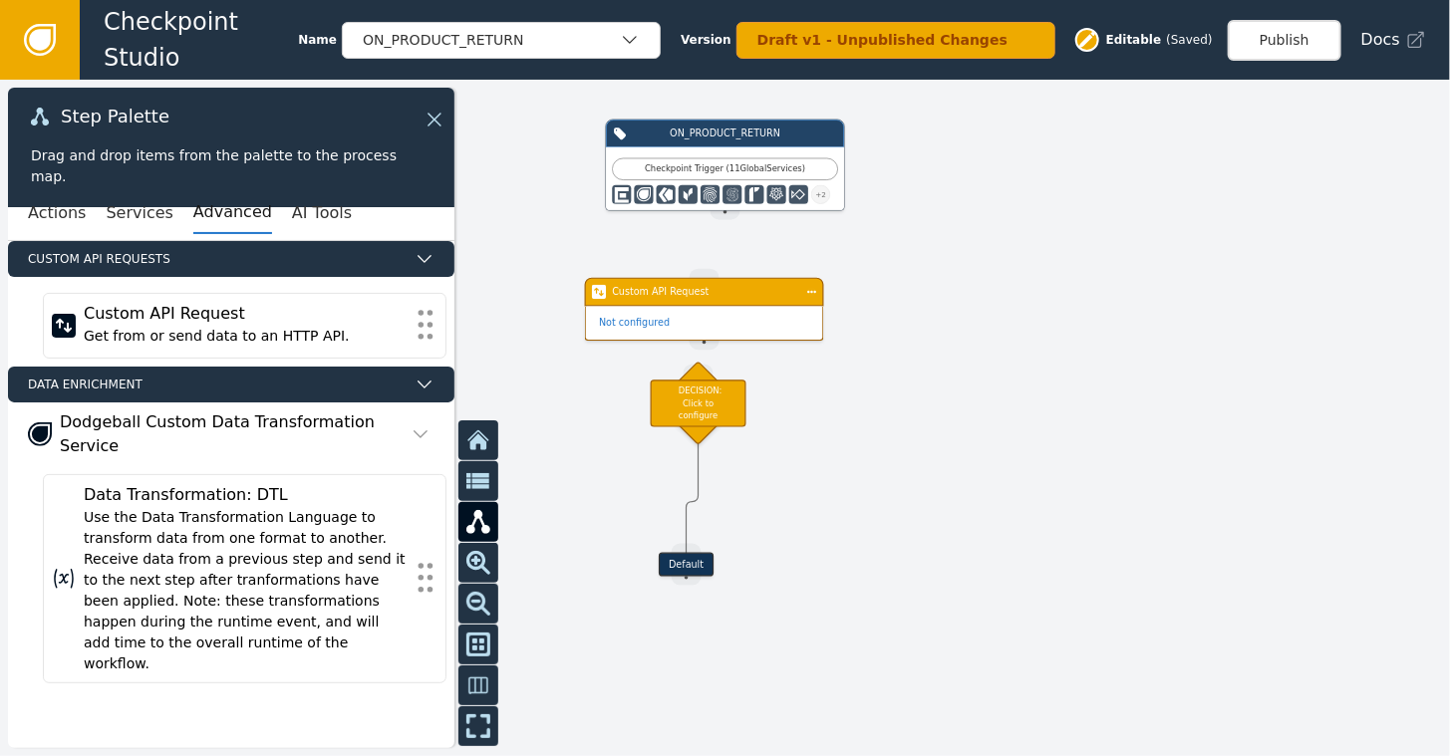
drag, startPoint x: 725, startPoint y: 210, endPoint x: 719, endPoint y: 260, distance: 50.2
click at [716, 268] on div "Target Handle for step Default Source Handle for step ON_PRODUCT_RETURN Checkpo…" at bounding box center [725, 418] width 1450 height 677
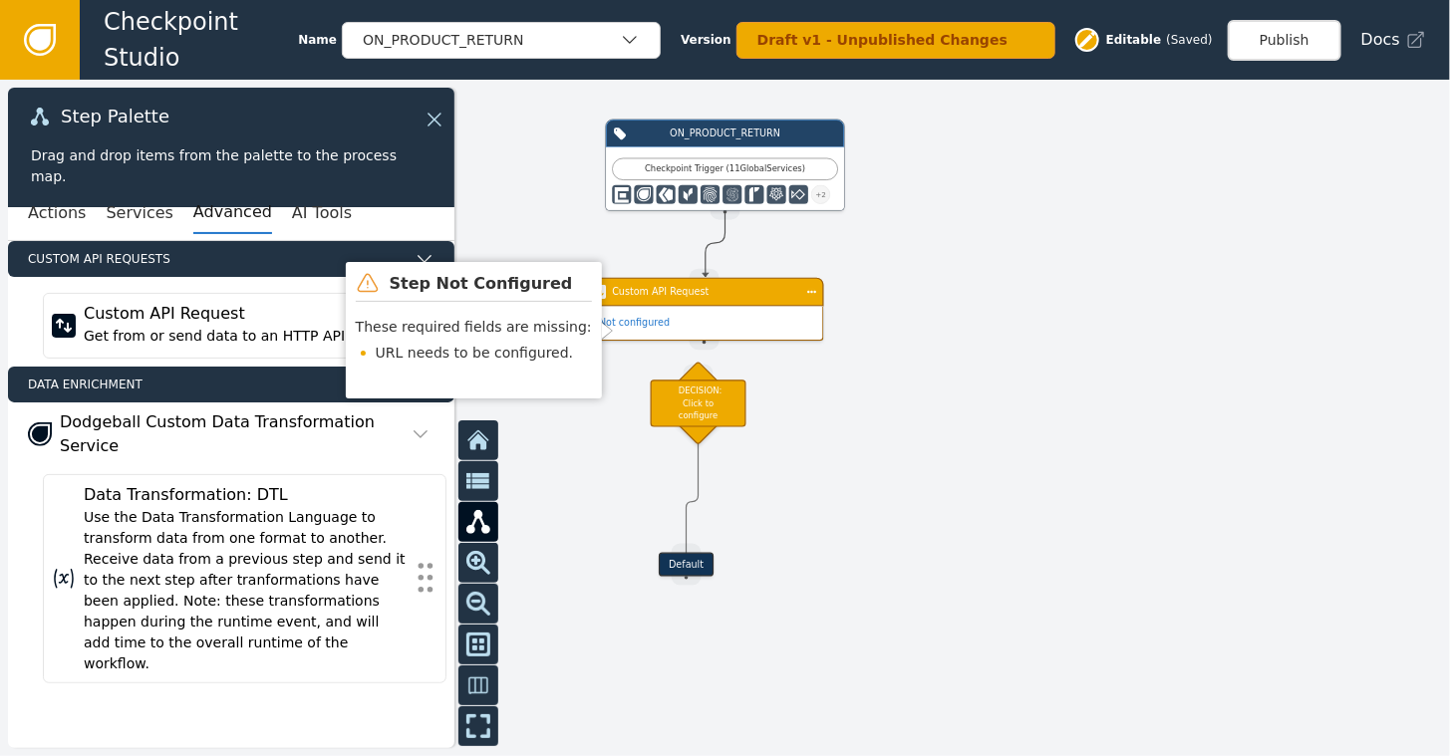
drag, startPoint x: 723, startPoint y: 213, endPoint x: 702, endPoint y: 279, distance: 69.0
click at [726, 279] on div "Target Handle for step Default Source Handle for step ON_PRODUCT_RETURN Checkpo…" at bounding box center [1161, 323] width 870 height 406
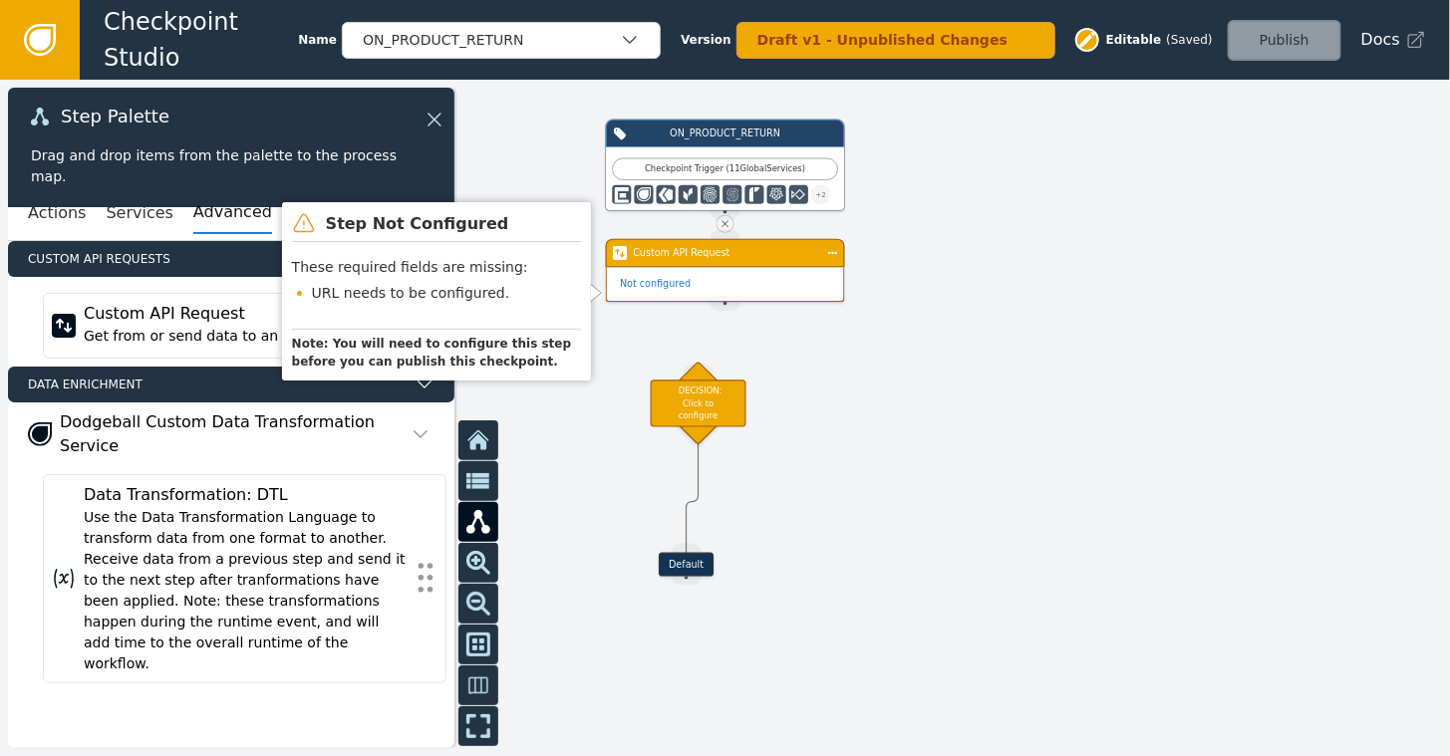
click at [712, 268] on div "Not configured" at bounding box center [725, 285] width 237 height 34
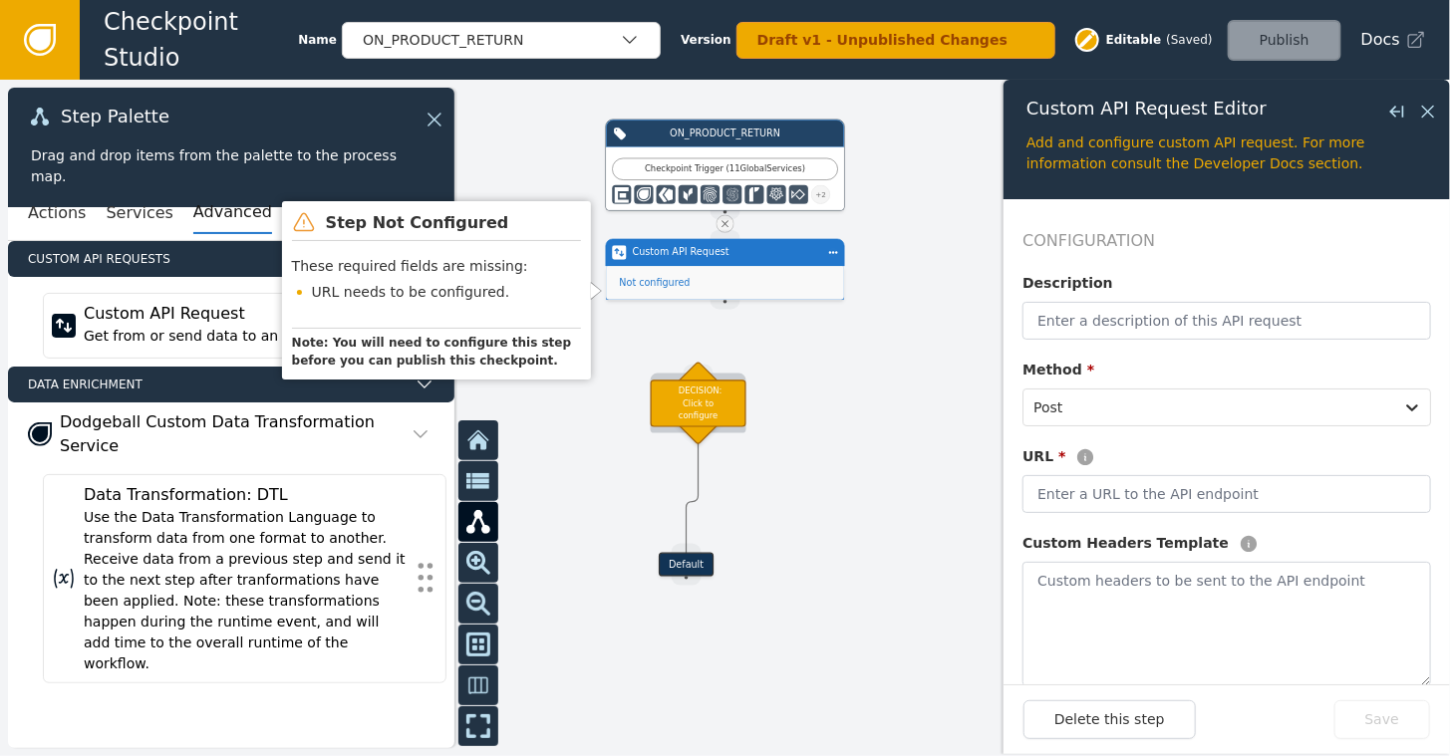
click at [710, 385] on div "DECISION: Click to configure" at bounding box center [699, 403] width 96 height 47
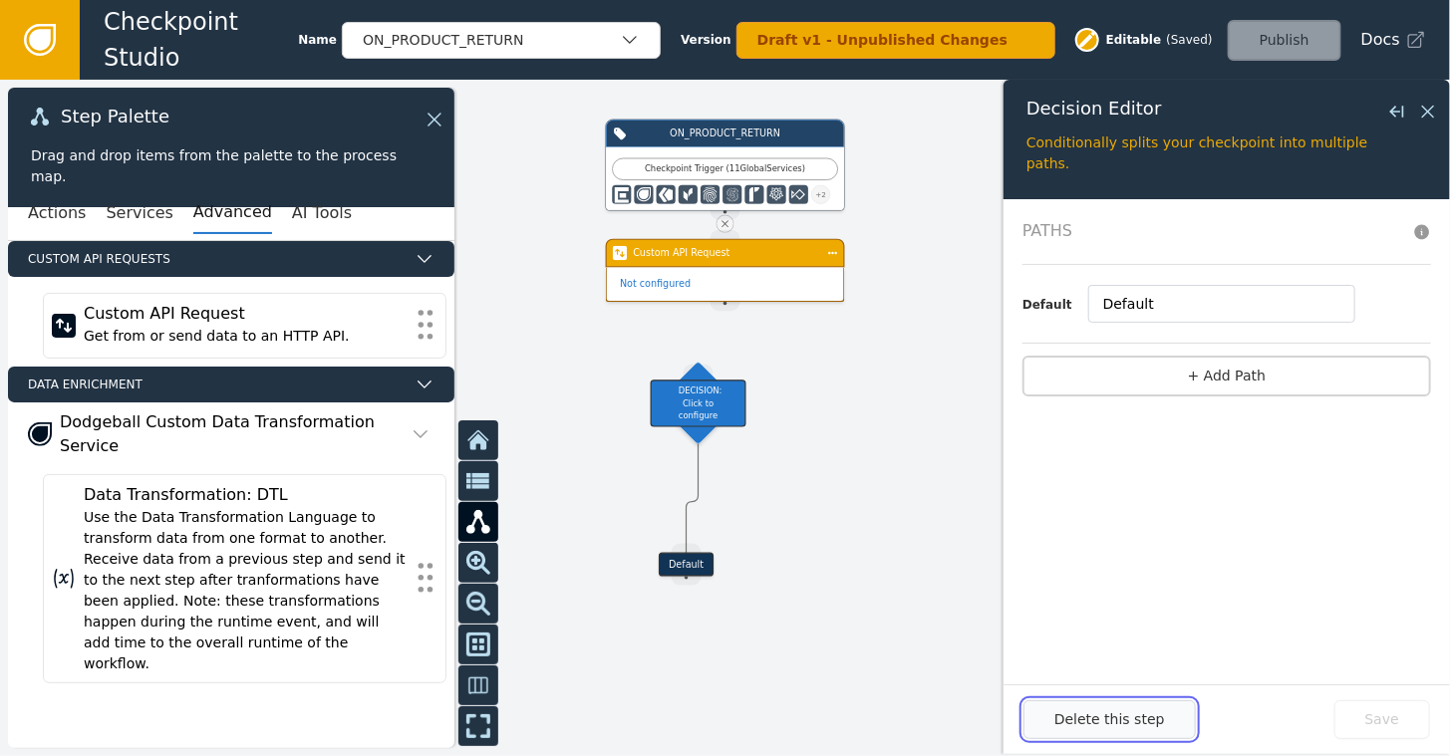
click at [1123, 735] on button "Delete this step" at bounding box center [1110, 720] width 172 height 39
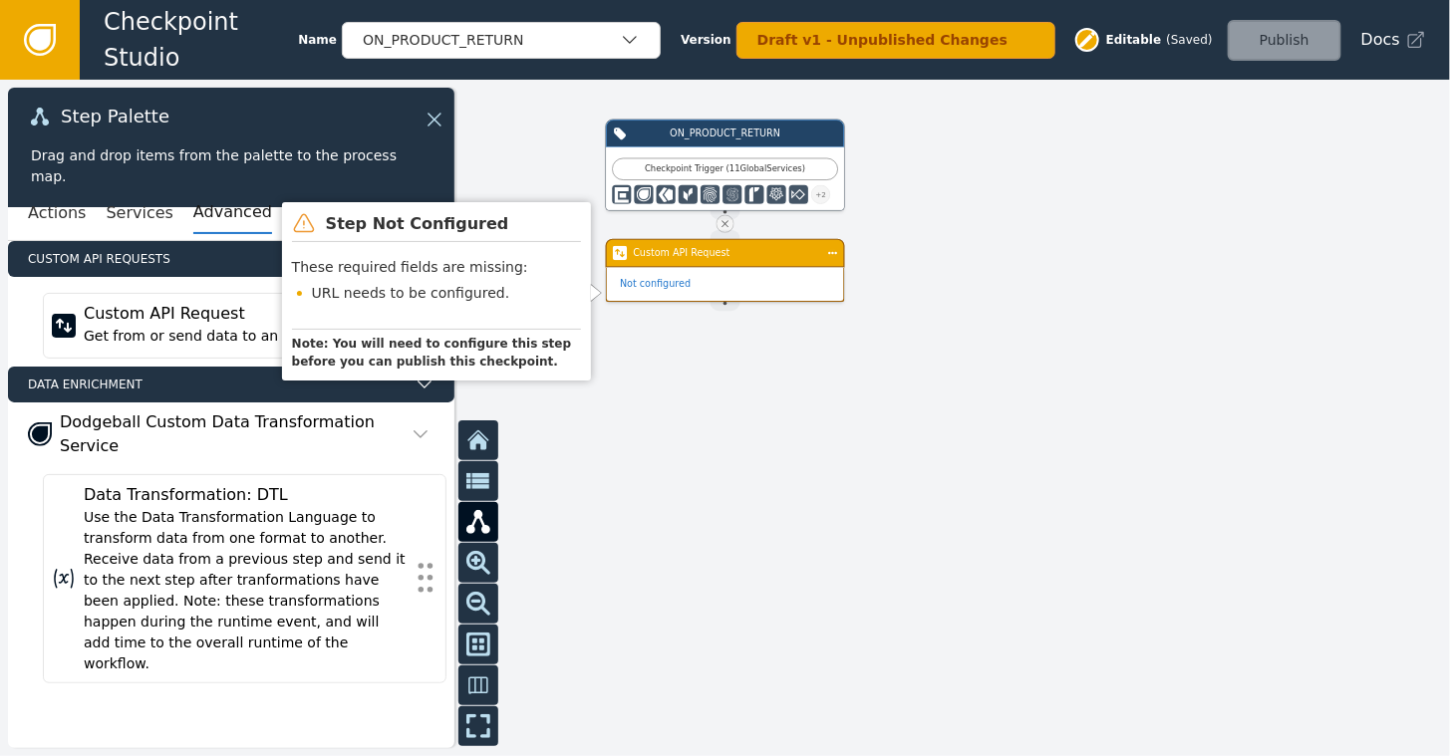
click at [744, 268] on div "Not configured" at bounding box center [725, 285] width 237 height 34
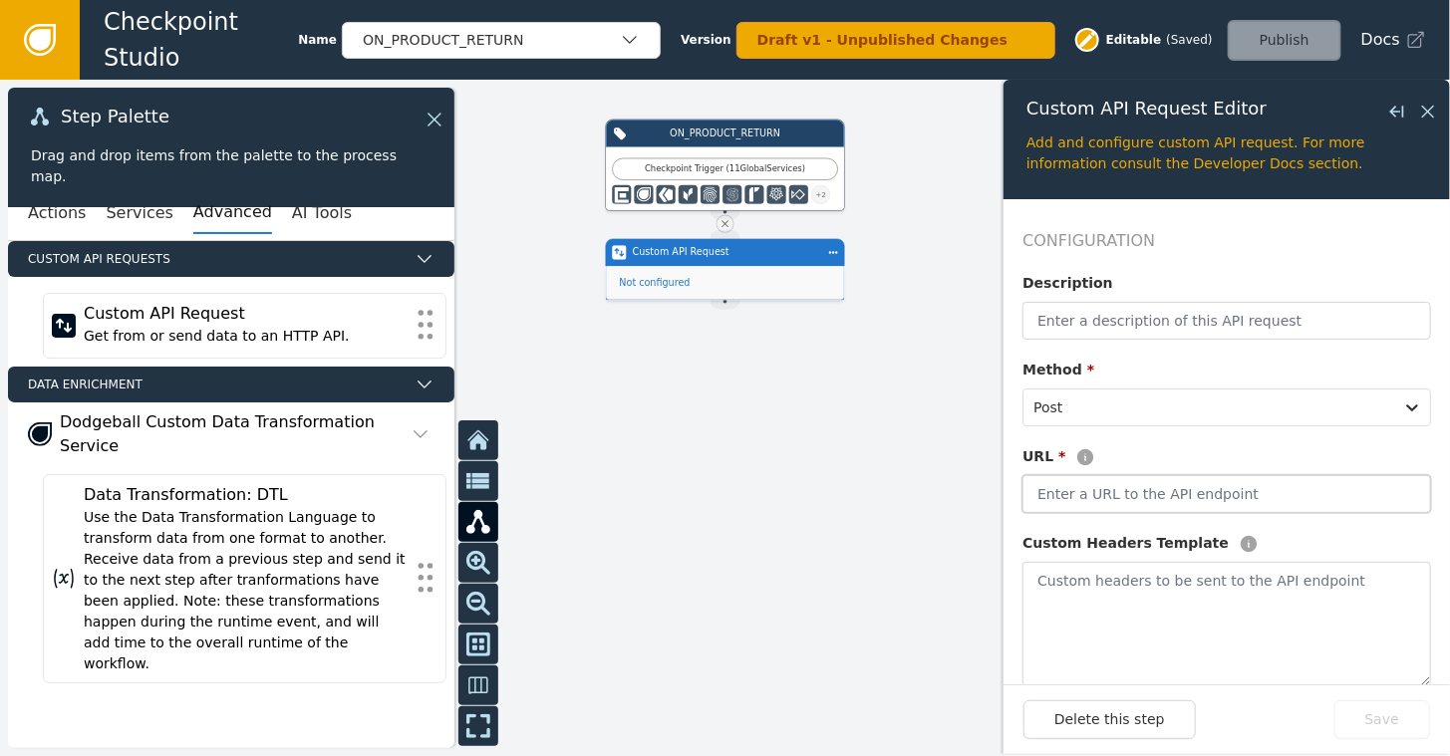
click at [1083, 480] on input "text" at bounding box center [1227, 494] width 409 height 38
type input "[URL][DOMAIN_NAME]"
click at [1380, 704] on button "Save" at bounding box center [1383, 720] width 96 height 39
click at [1424, 106] on icon at bounding box center [1428, 112] width 22 height 22
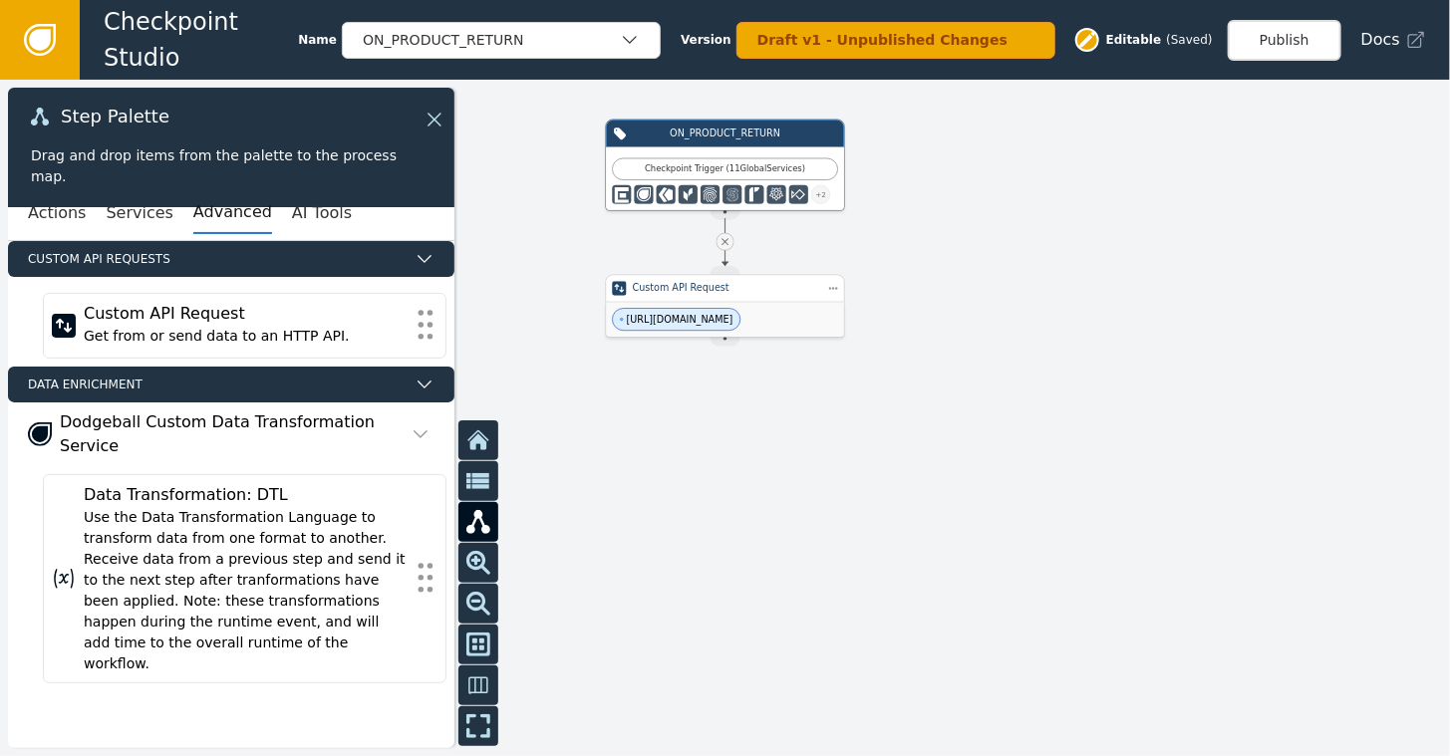
drag, startPoint x: 714, startPoint y: 273, endPoint x: 712, endPoint y: 313, distance: 39.9
click at [712, 313] on div "[URL][DOMAIN_NAME]" at bounding box center [725, 319] width 238 height 35
drag, startPoint x: 277, startPoint y: 217, endPoint x: 547, endPoint y: 355, distance: 303.1
click at [556, 361] on div "ON_PRODUCT_RETURN Checkpoint Trigger ( 11 Global Services ) + 2 Source Handle f…" at bounding box center [725, 418] width 1450 height 677
click at [297, 205] on button "AI Tools" at bounding box center [322, 213] width 60 height 42
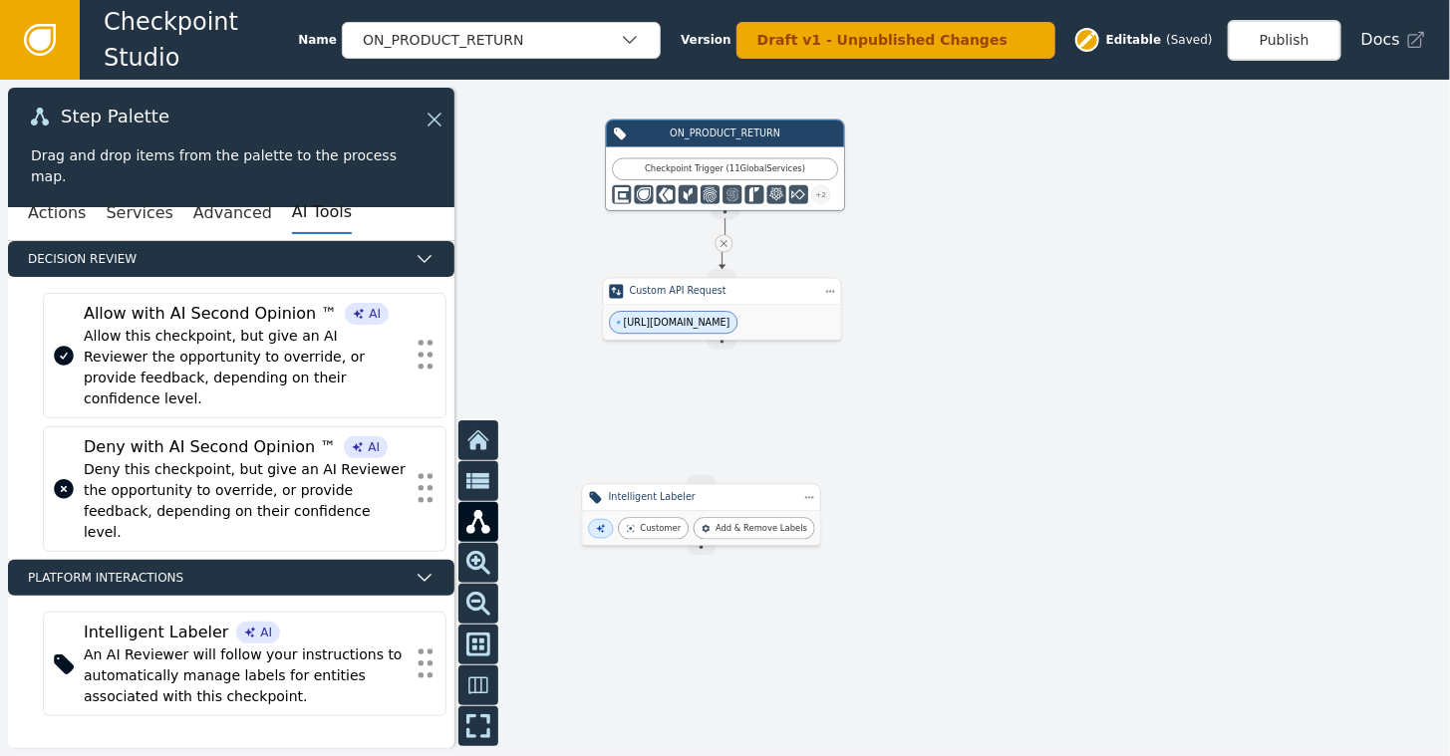
drag, startPoint x: 724, startPoint y: 341, endPoint x: 721, endPoint y: 379, distance: 38.0
click at [703, 455] on div "ON_PRODUCT_RETURN Checkpoint Trigger ( 11 Global Services ) + 2 Source Handle f…" at bounding box center [725, 418] width 1450 height 677
drag, startPoint x: 719, startPoint y: 344, endPoint x: 696, endPoint y: 491, distance: 149.3
click at [726, 491] on div "ON_PRODUCT_RETURN Checkpoint Trigger ( 11 Global Services ) + 2 Source Handle f…" at bounding box center [1161, 323] width 870 height 406
click at [704, 377] on div "Intelligent Labeler" at bounding box center [725, 372] width 185 height 14
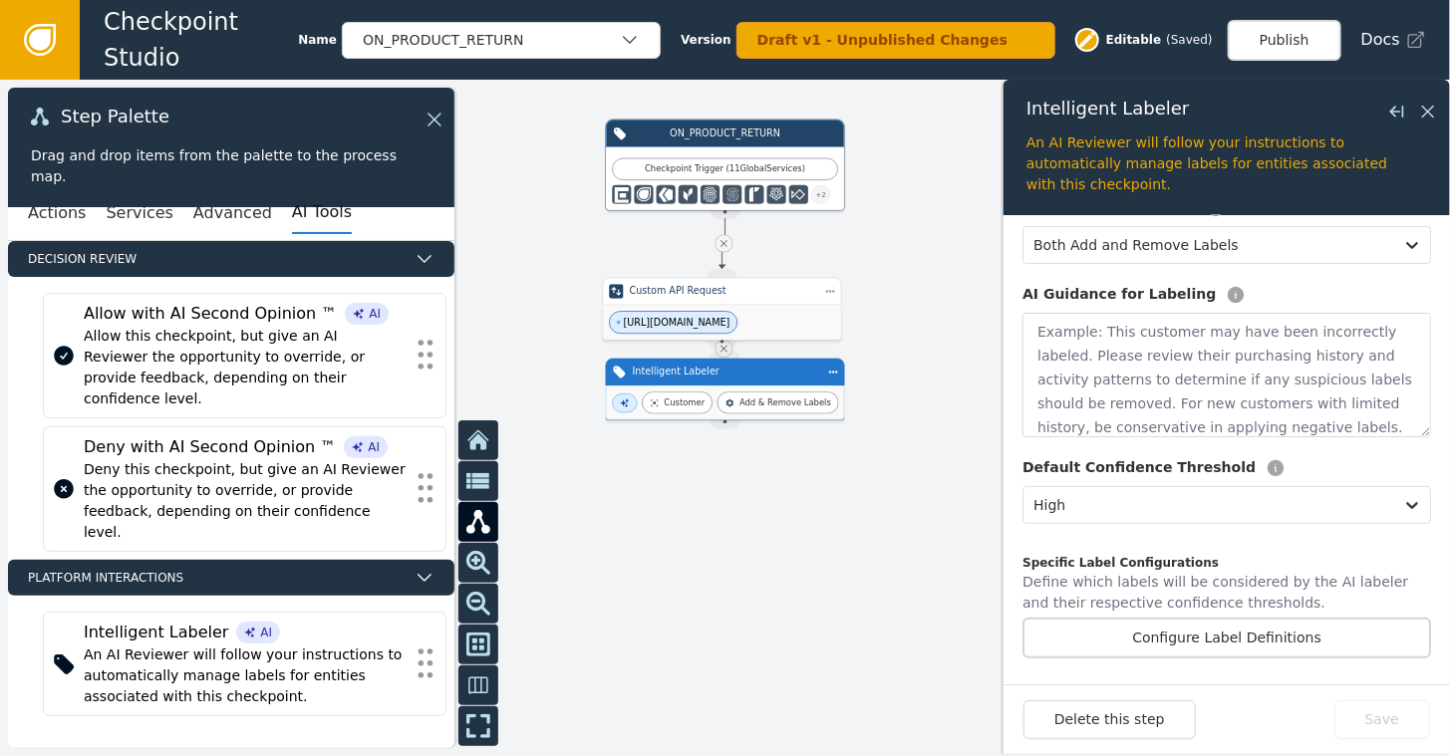
scroll to position [252, 0]
click at [1227, 635] on button "Configure Label Definitions" at bounding box center [1227, 637] width 409 height 41
select select "HIGH"
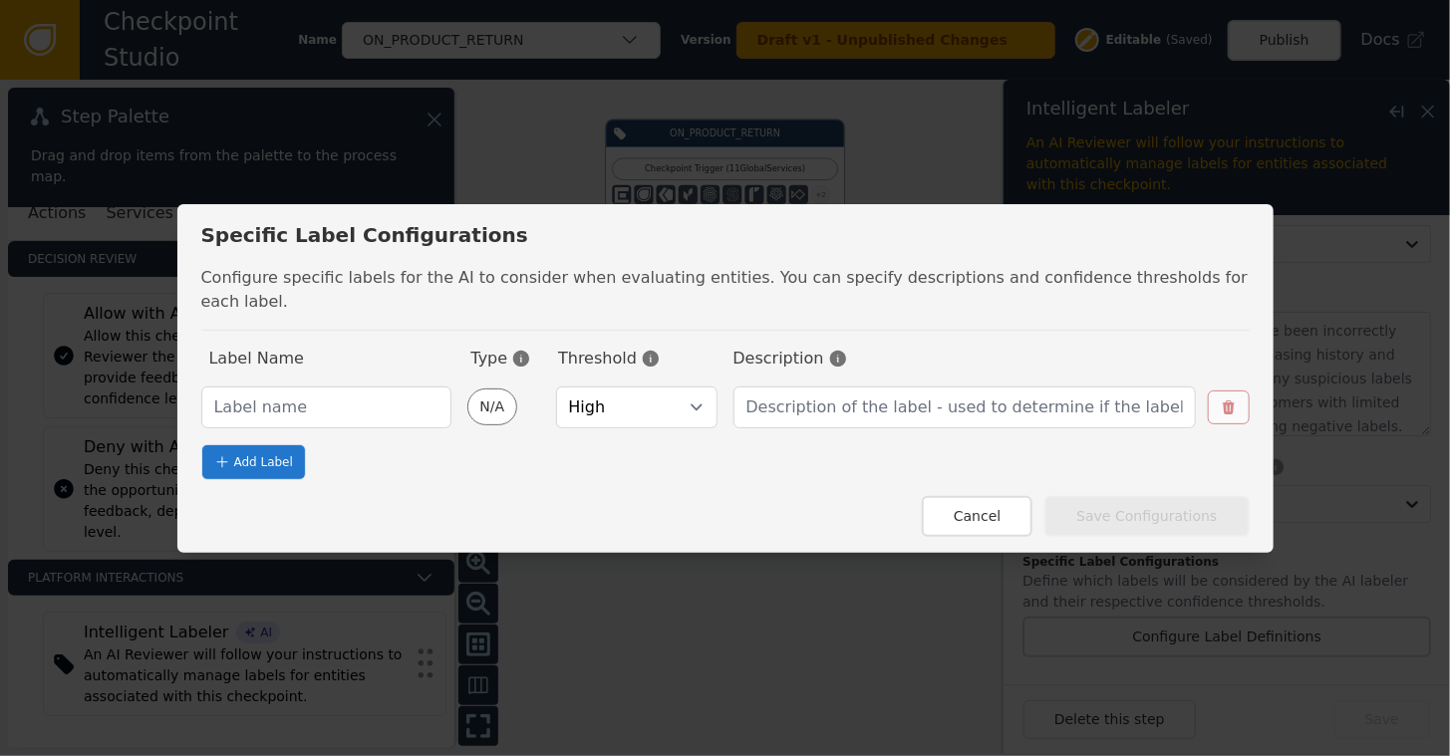
select select "HIGH"
click at [315, 389] on input "text" at bounding box center [326, 408] width 250 height 42
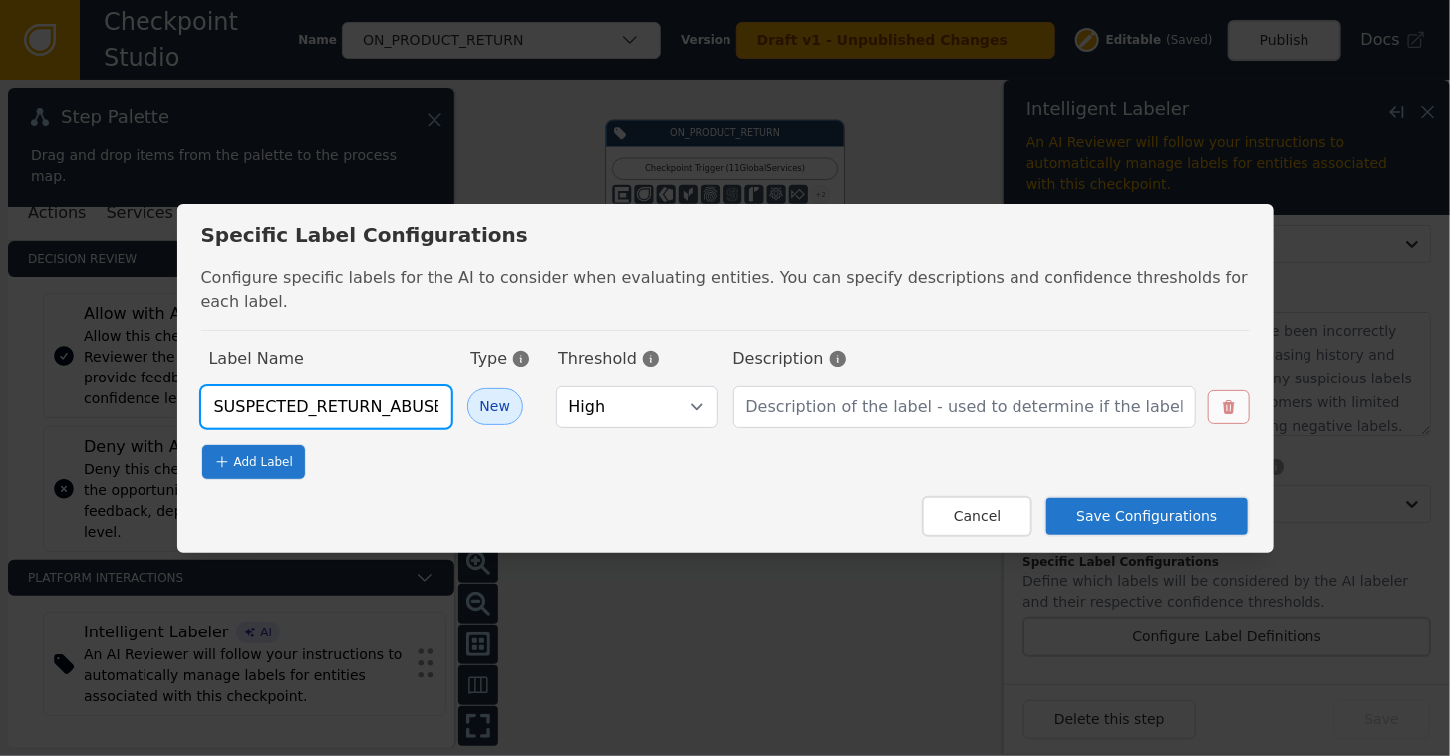
type input "SUSPECTED_RETURN_ABUSE"
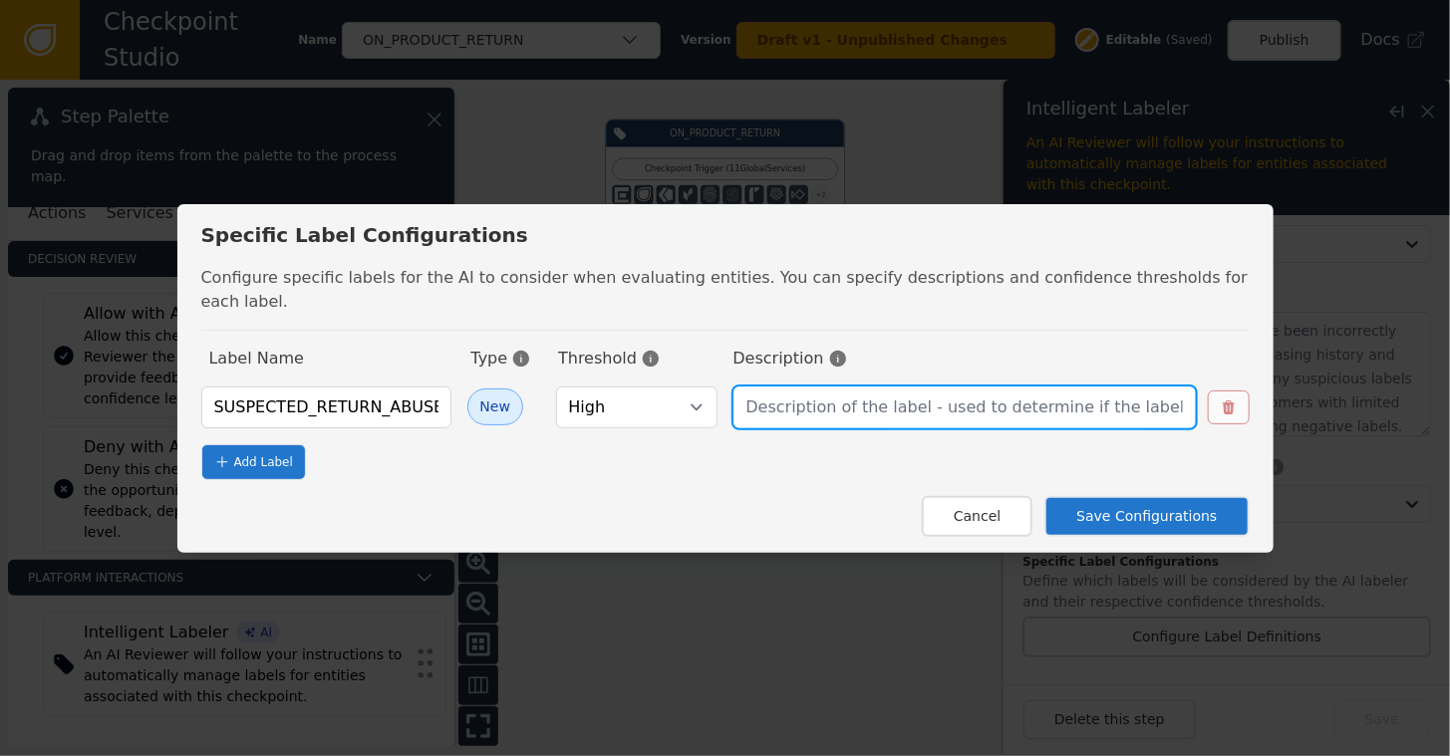
click at [776, 399] on input "text" at bounding box center [965, 408] width 462 height 42
type input "It is suspected that the return package processed via Loop does not contain all…"
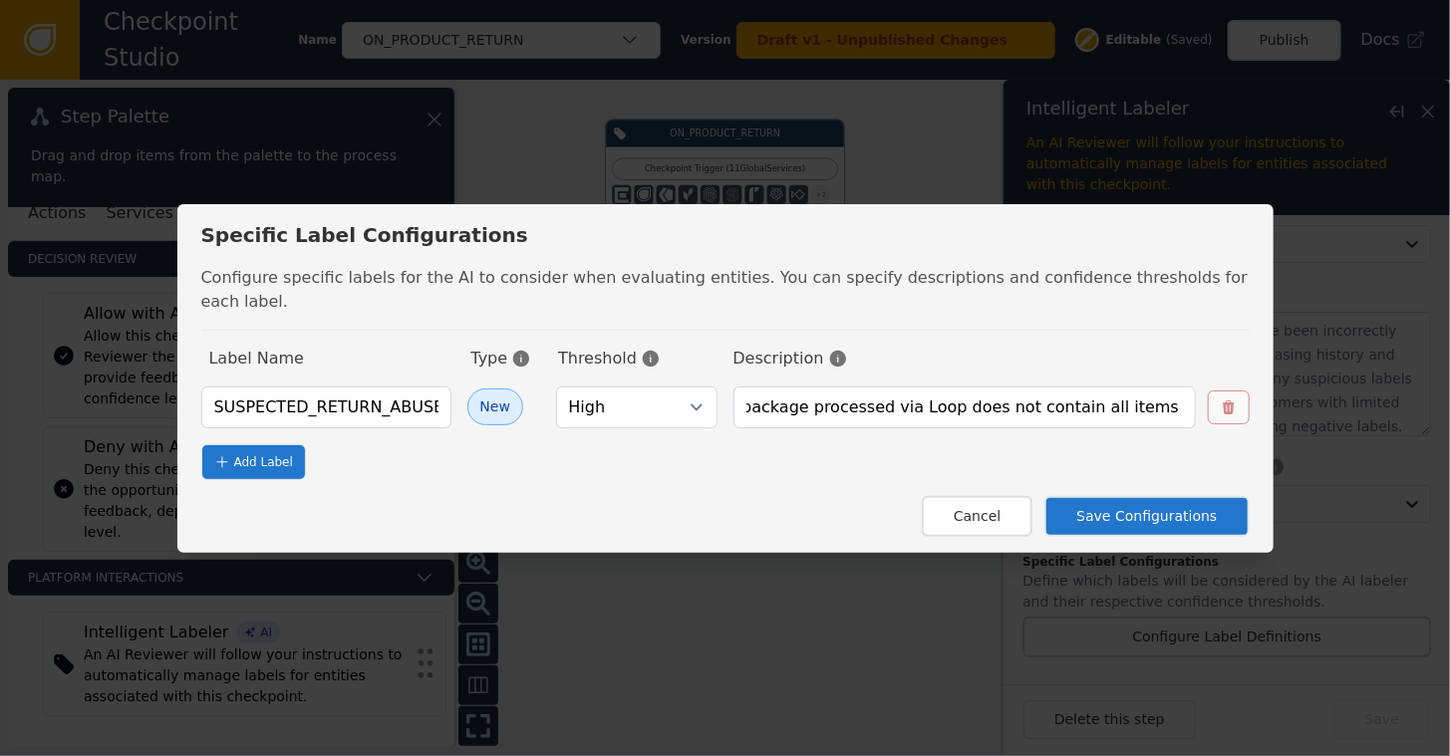
scroll to position [0, 0]
click at [276, 458] on button "Add Label" at bounding box center [253, 463] width 105 height 36
select select "HIGH"
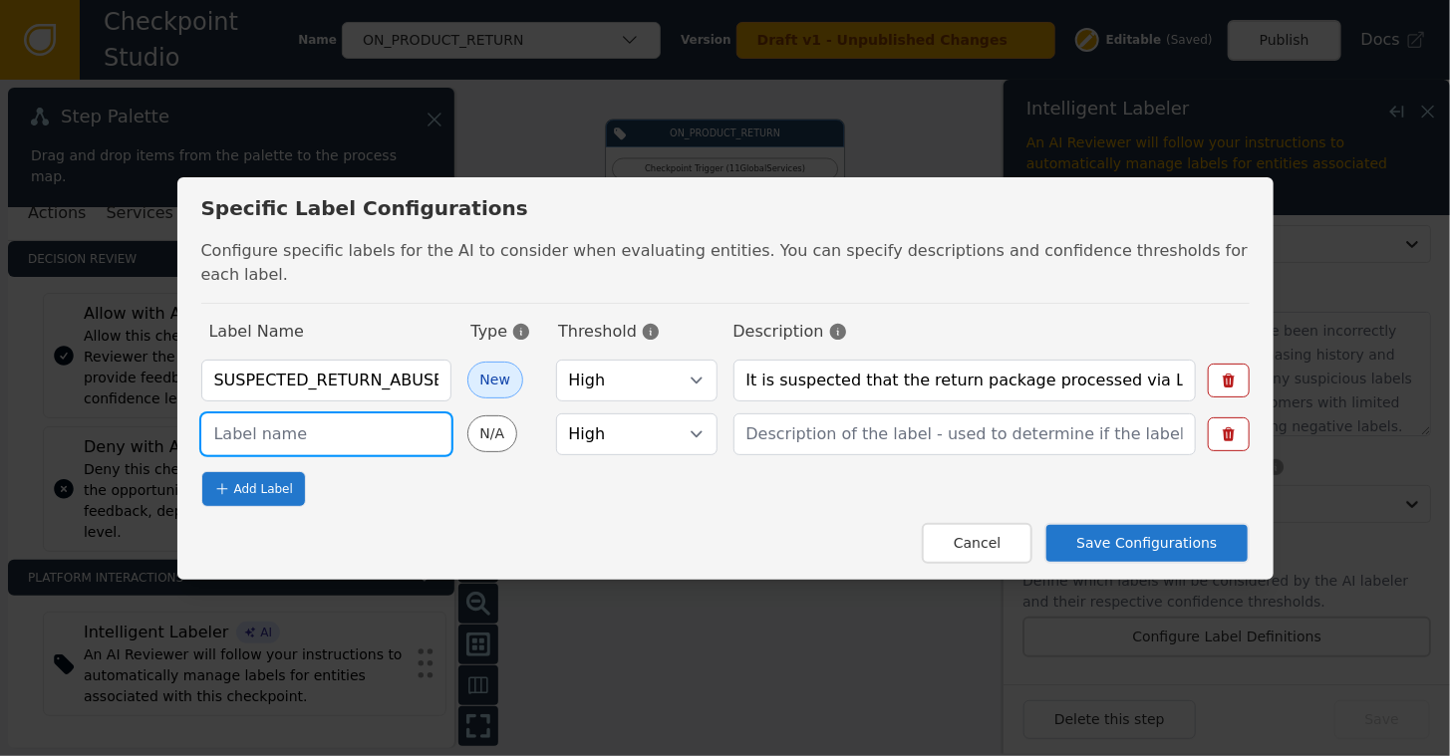
click at [281, 421] on input "text" at bounding box center [326, 435] width 250 height 42
type input "k"
type input "K"
type input "VERIFIED_RETURN_ABUSE"
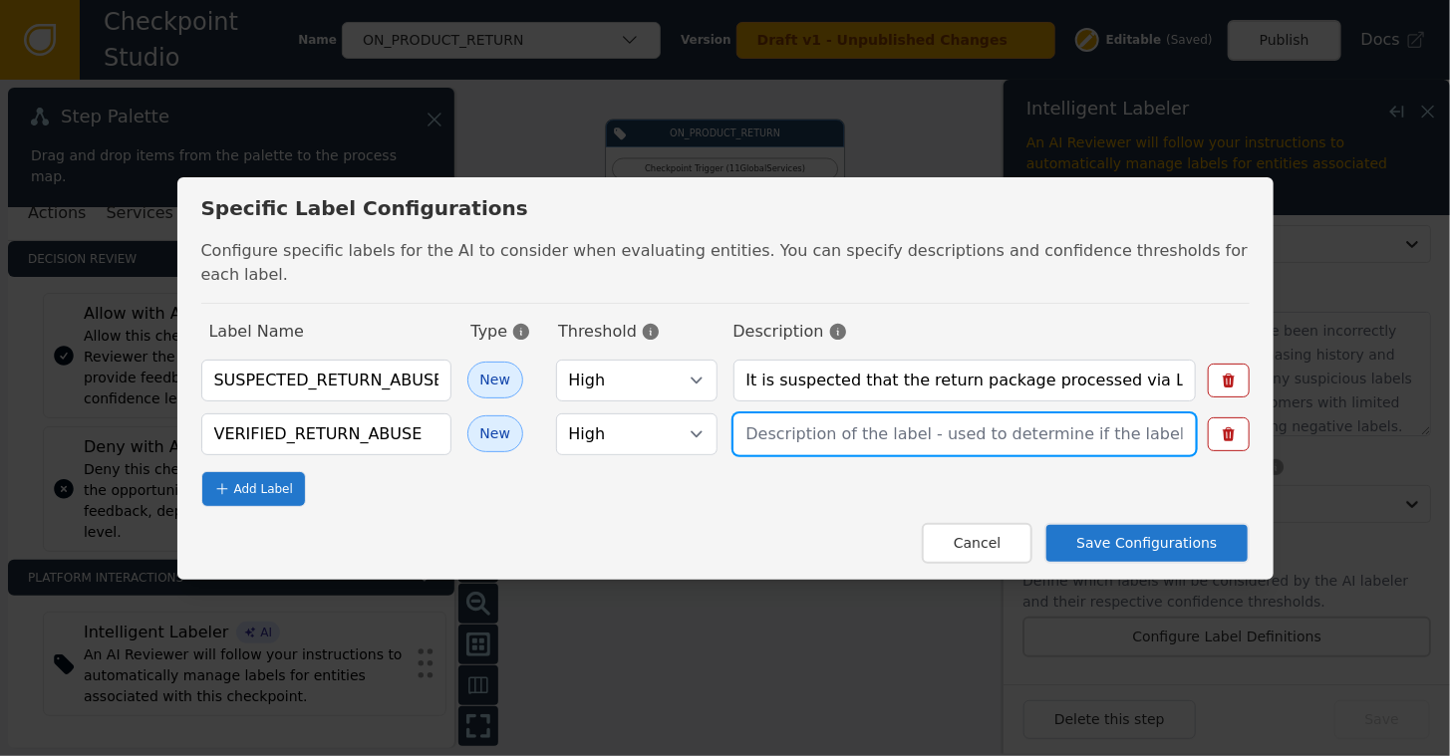
click at [844, 428] on input "text" at bounding box center [965, 435] width 462 height 42
type input "W"
type input "T"
type input "I"
type input "The user has made a fraudulent return"
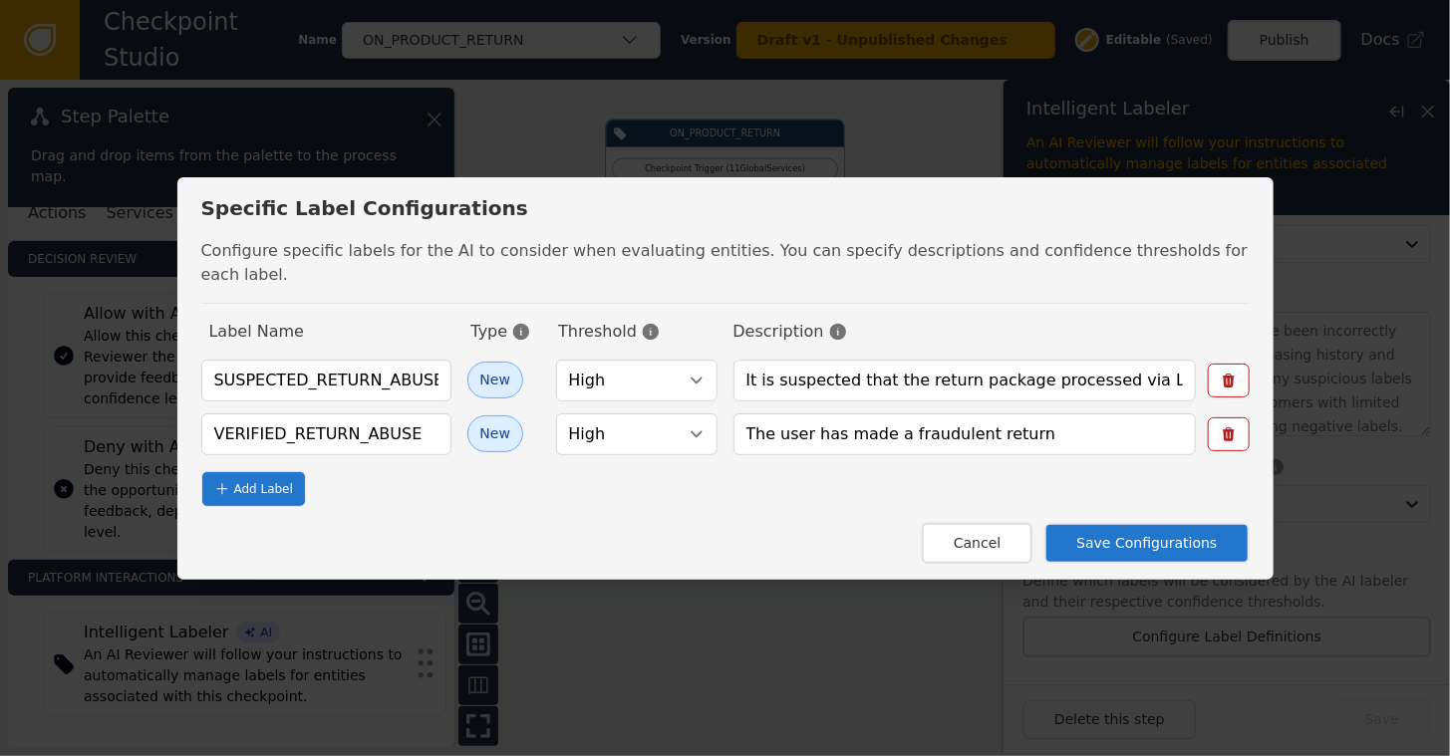
click at [1110, 523] on button "Save Configurations" at bounding box center [1146, 543] width 204 height 41
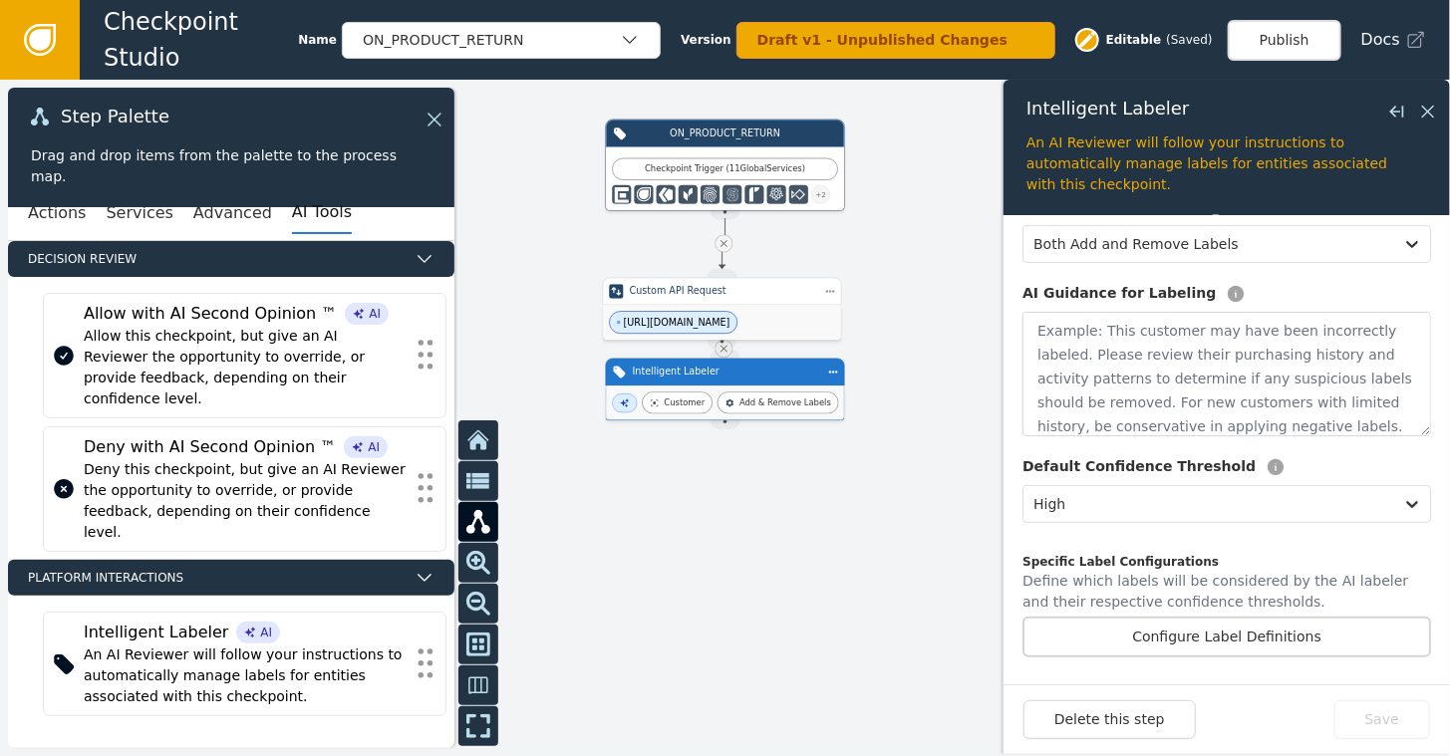
click at [772, 384] on div "Intelligent Labeler" at bounding box center [725, 373] width 239 height 28
click at [1208, 640] on button "Configure Label Definitions" at bounding box center [1227, 637] width 409 height 41
select select "HIGH"
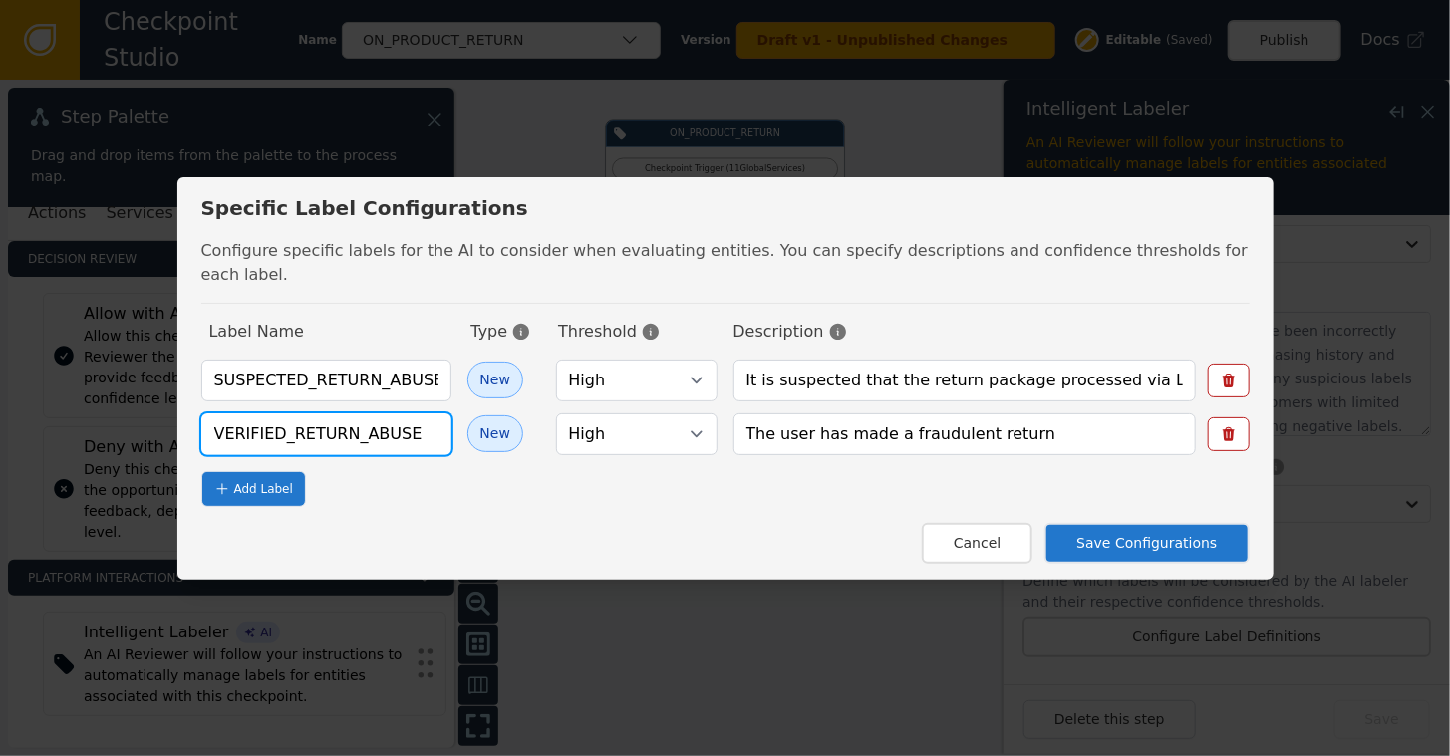
drag, startPoint x: 430, startPoint y: 420, endPoint x: 192, endPoint y: 418, distance: 237.2
click at [192, 418] on div "Specific Label Configurations Configure specific labels for the AI to consider …" at bounding box center [725, 378] width 1450 height 756
click at [1148, 527] on button "Save Configurations" at bounding box center [1146, 543] width 204 height 41
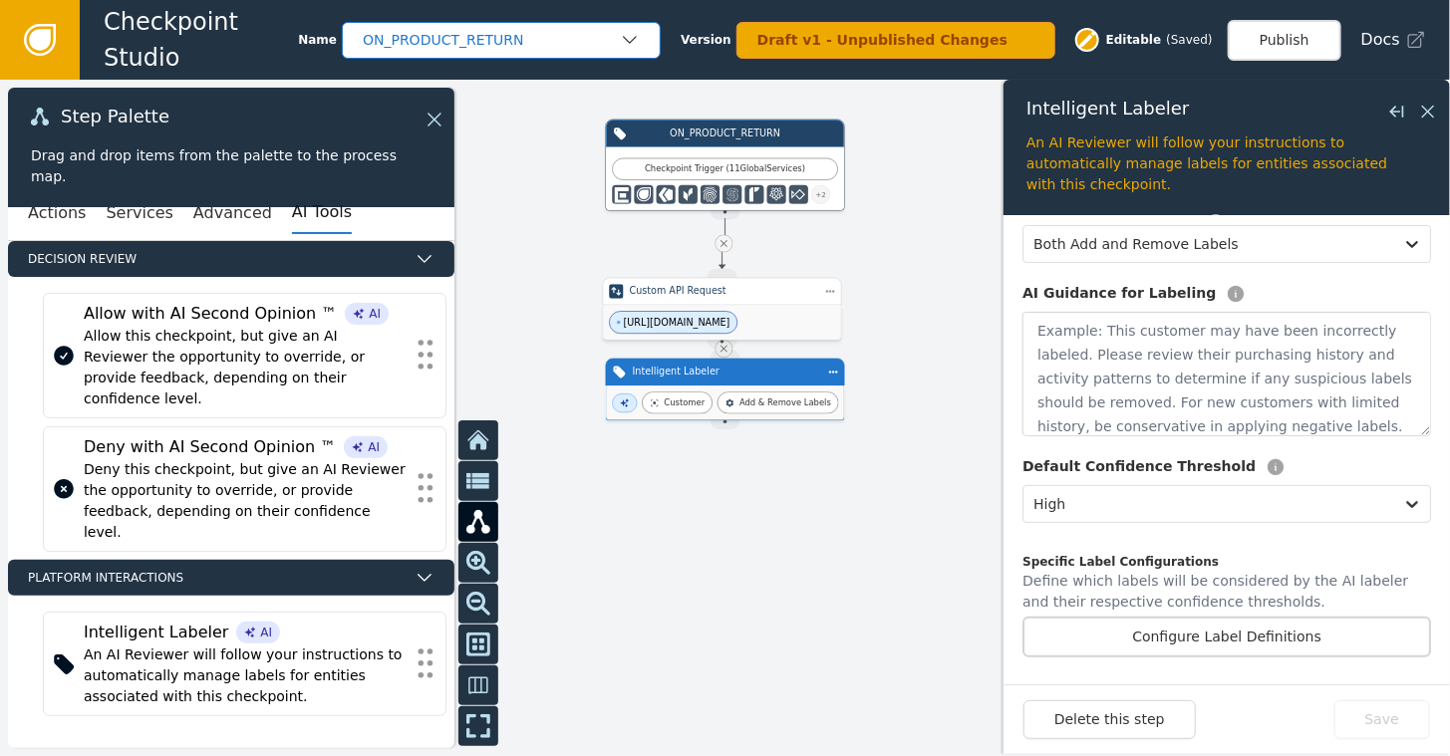
click at [620, 45] on div "ON_PRODUCT_RETURN" at bounding box center [491, 40] width 257 height 21
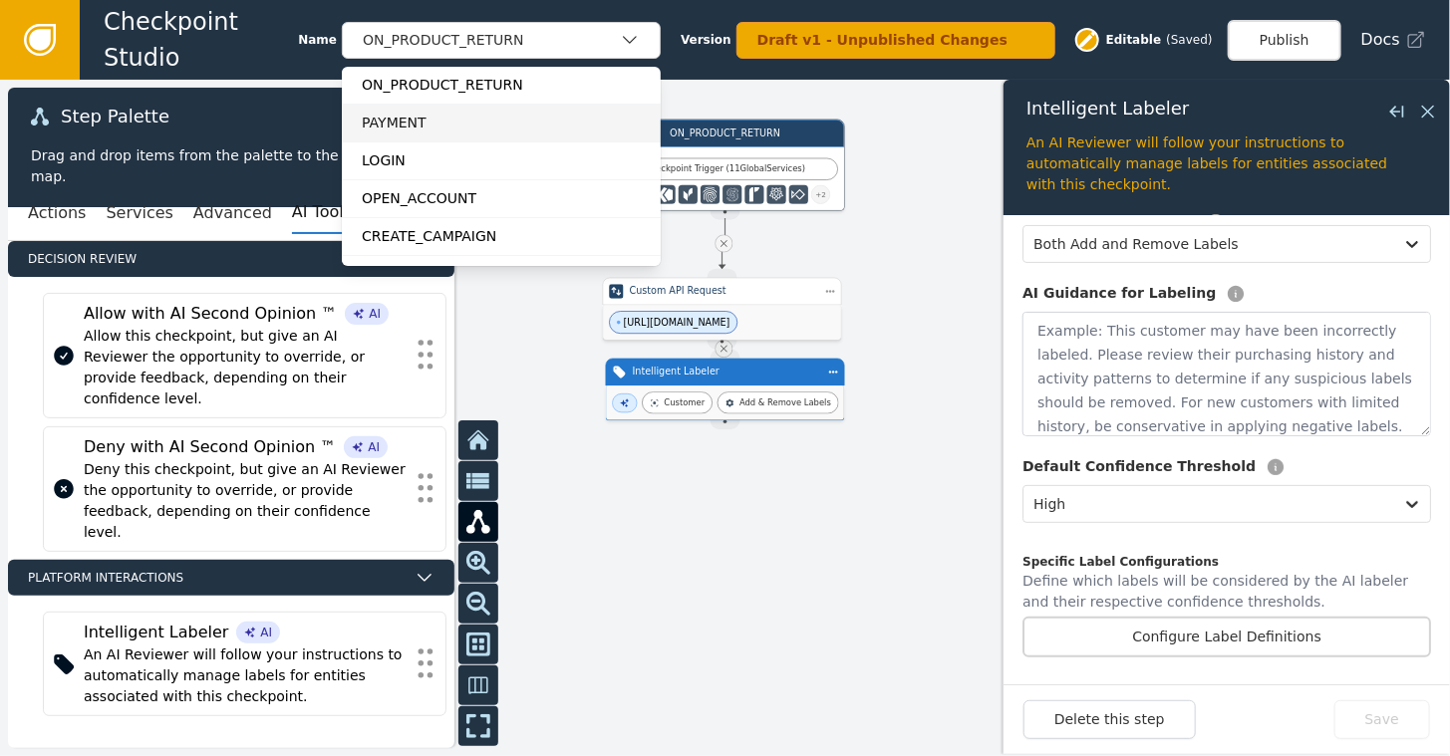
click at [417, 118] on div "PAYMENT" at bounding box center [501, 123] width 279 height 21
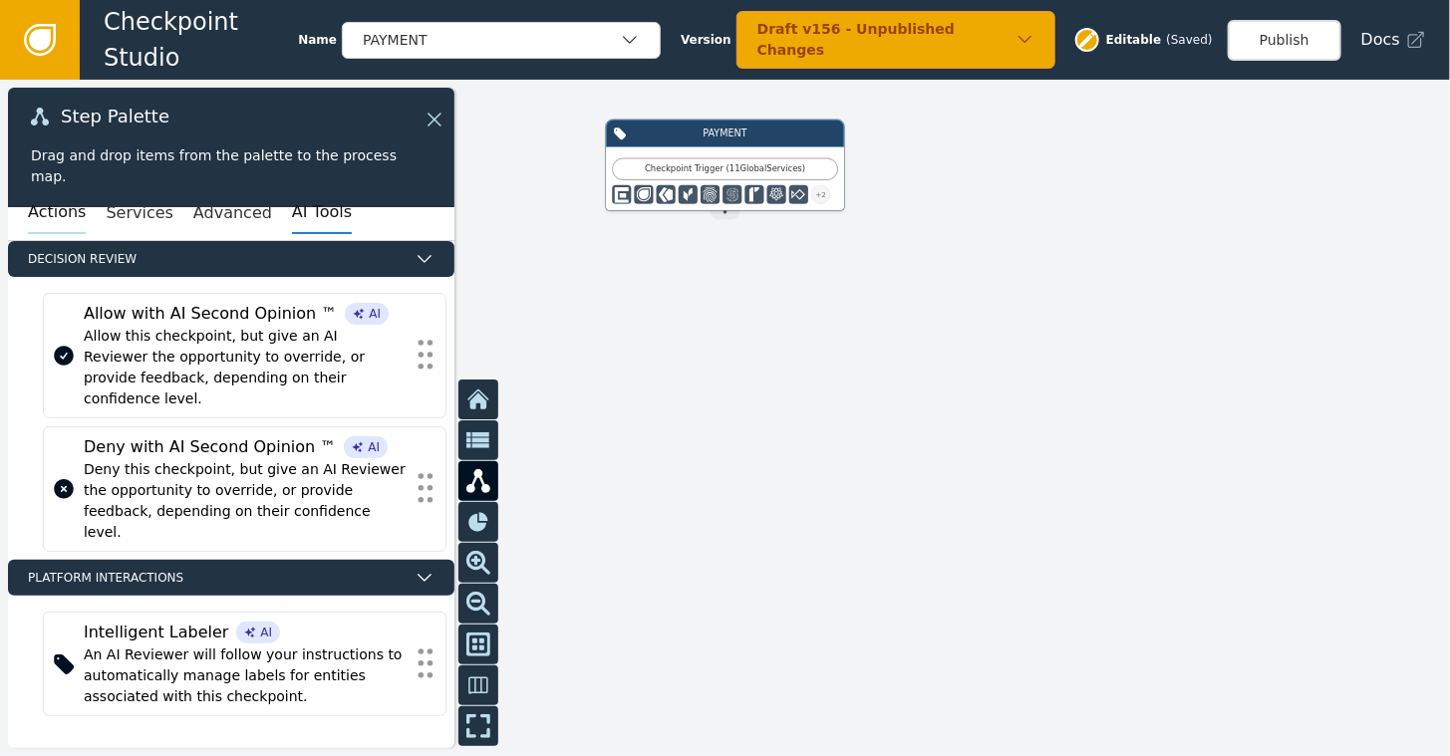
click at [49, 215] on button "Actions" at bounding box center [57, 213] width 58 height 42
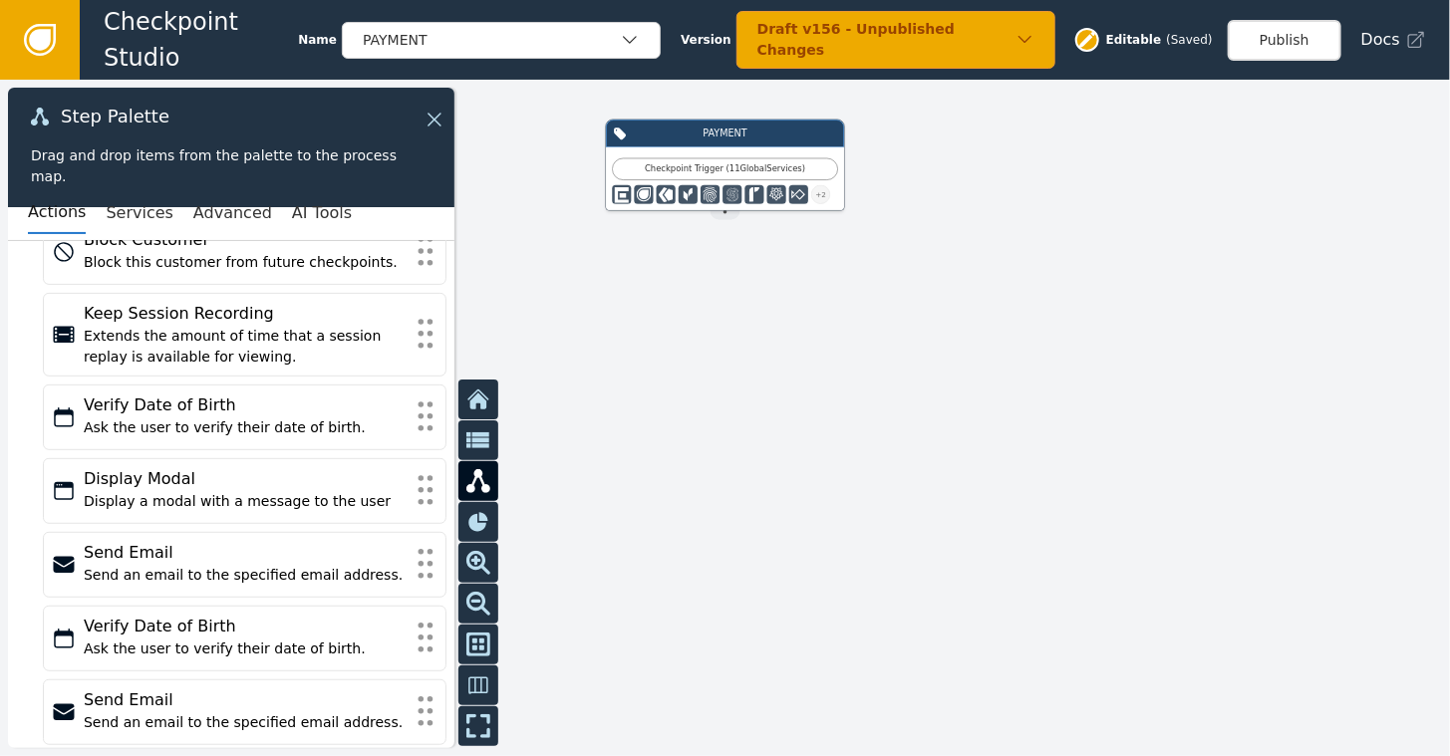
scroll to position [571, 0]
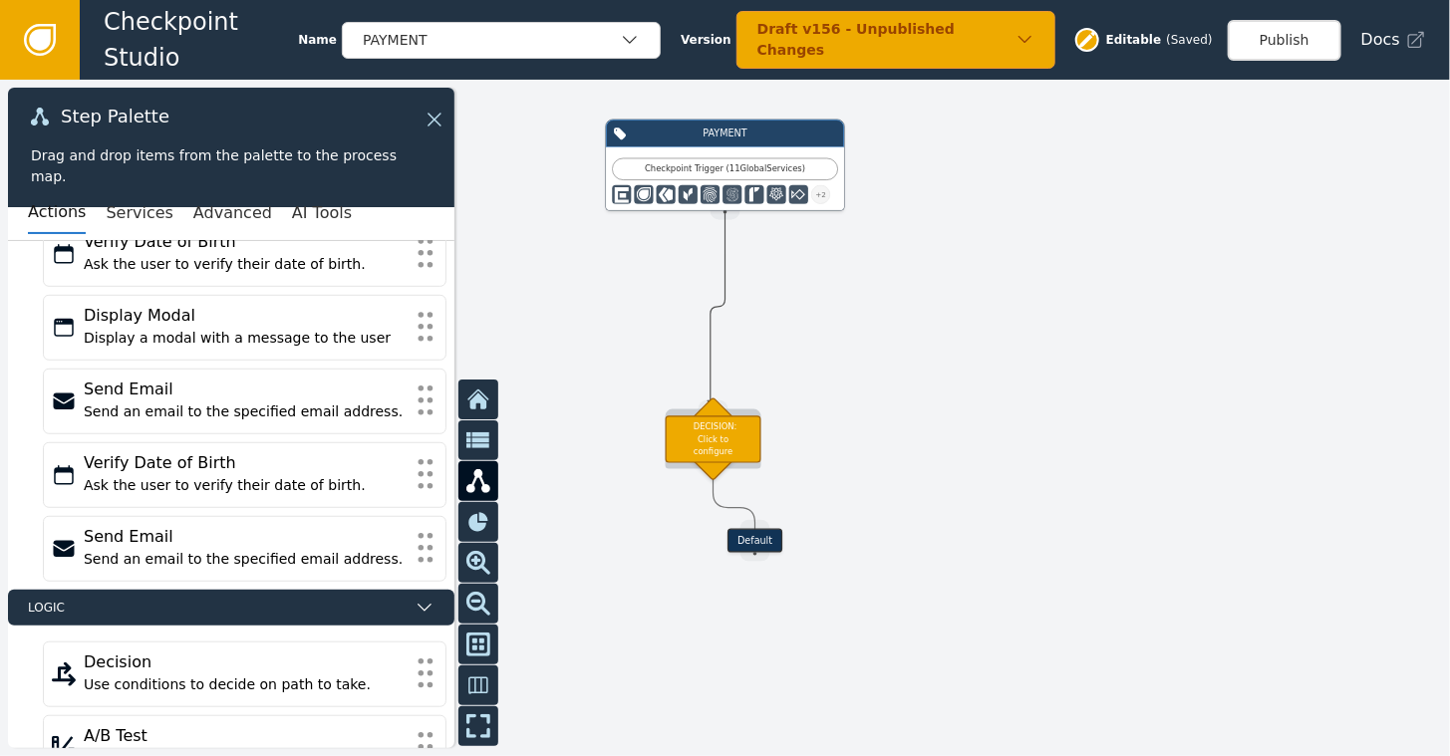
drag, startPoint x: 715, startPoint y: 212, endPoint x: 711, endPoint y: 405, distance: 192.4
click at [726, 405] on div "Target Handle for step Default Source Handle for step PAYMENT Checkpoint Trigge…" at bounding box center [1161, 323] width 870 height 406
drag, startPoint x: 727, startPoint y: 212, endPoint x: 712, endPoint y: 404, distance: 191.9
click at [726, 404] on div "Target Handle for step Default Source Handle for step PAYMENT Checkpoint Trigge…" at bounding box center [1161, 323] width 870 height 406
drag, startPoint x: 708, startPoint y: 427, endPoint x: 703, endPoint y: 385, distance: 42.2
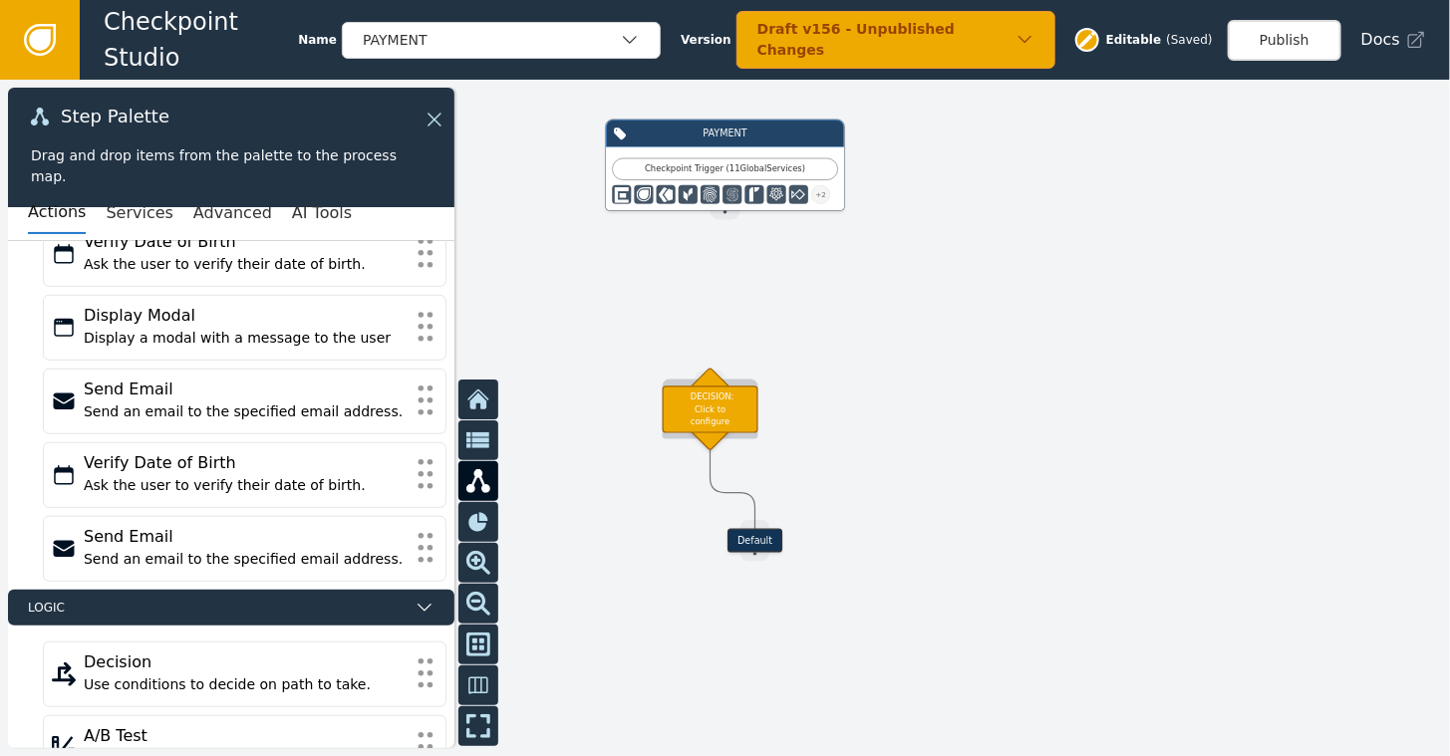
click at [703, 386] on div "DECISION: Click to configure" at bounding box center [711, 409] width 96 height 47
drag, startPoint x: 730, startPoint y: 215, endPoint x: 707, endPoint y: 364, distance: 150.3
click at [726, 364] on div "Target Handle for step Default Source Handle for step PAYMENT Checkpoint Trigge…" at bounding box center [1161, 323] width 870 height 406
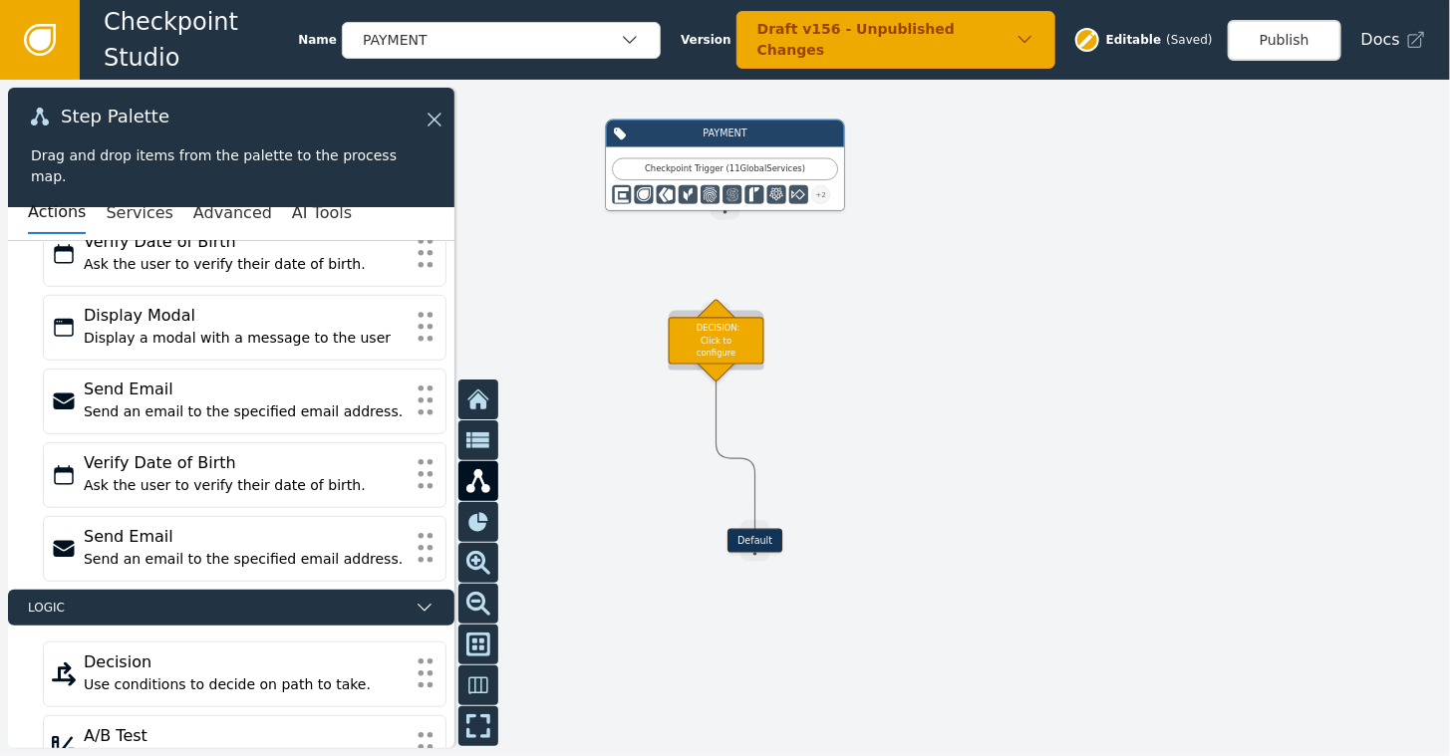
drag, startPoint x: 706, startPoint y: 396, endPoint x: 714, endPoint y: 337, distance: 59.3
click at [714, 337] on div "DECISION: Click to configure" at bounding box center [717, 340] width 96 height 47
click at [723, 338] on div "DECISION: Click to configure" at bounding box center [717, 337] width 96 height 47
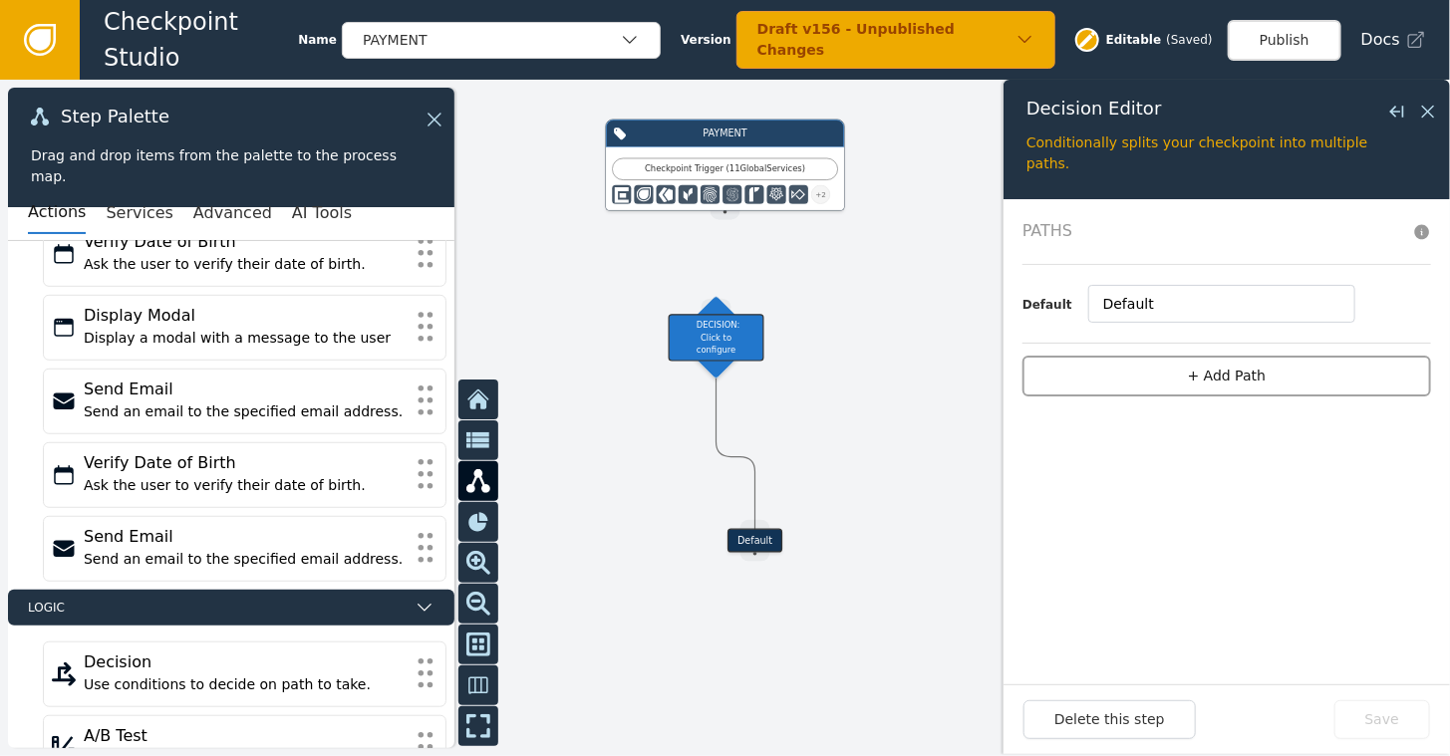
click at [1205, 372] on button "+ Add Path" at bounding box center [1227, 376] width 409 height 41
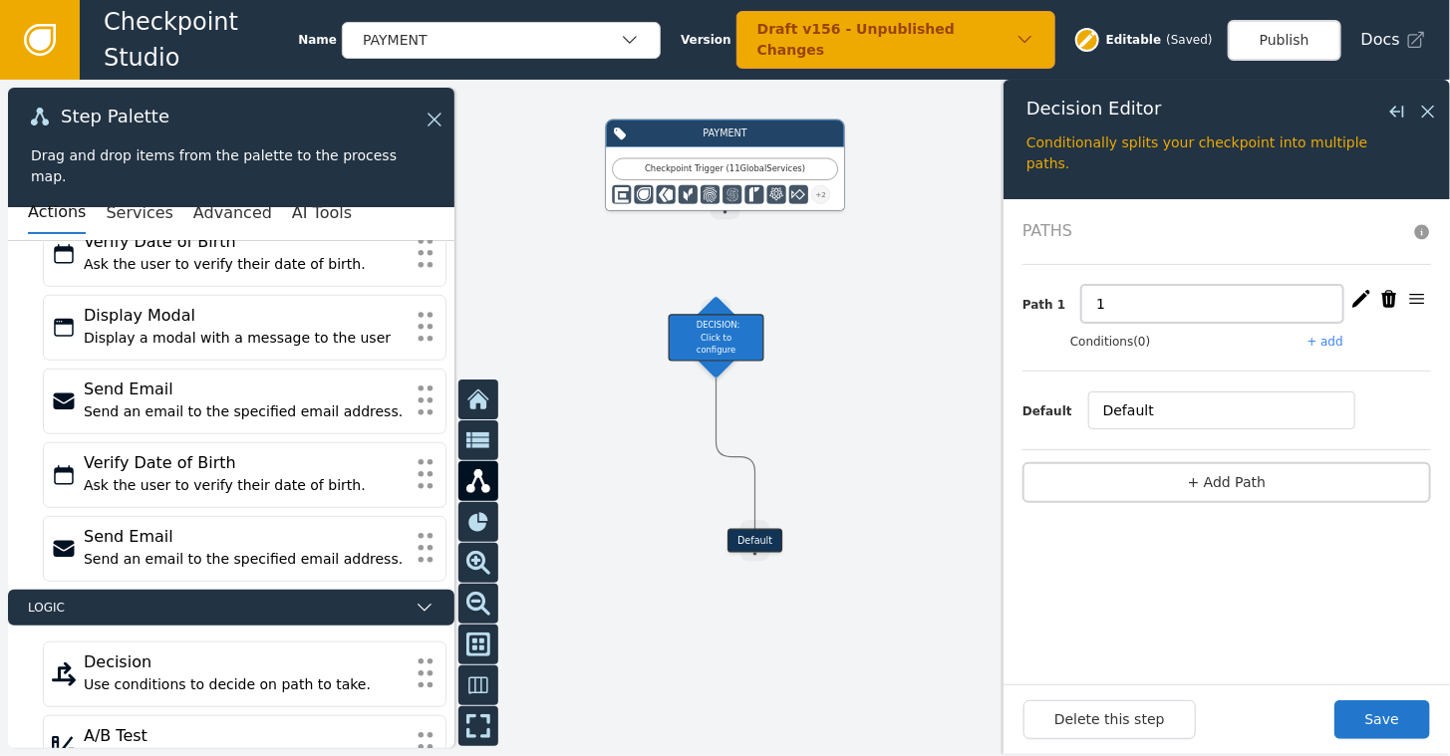
click at [1120, 310] on input "1" at bounding box center [1212, 304] width 262 height 38
type input "Known Fraud"
click at [1338, 341] on button "+ add" at bounding box center [1326, 342] width 36 height 18
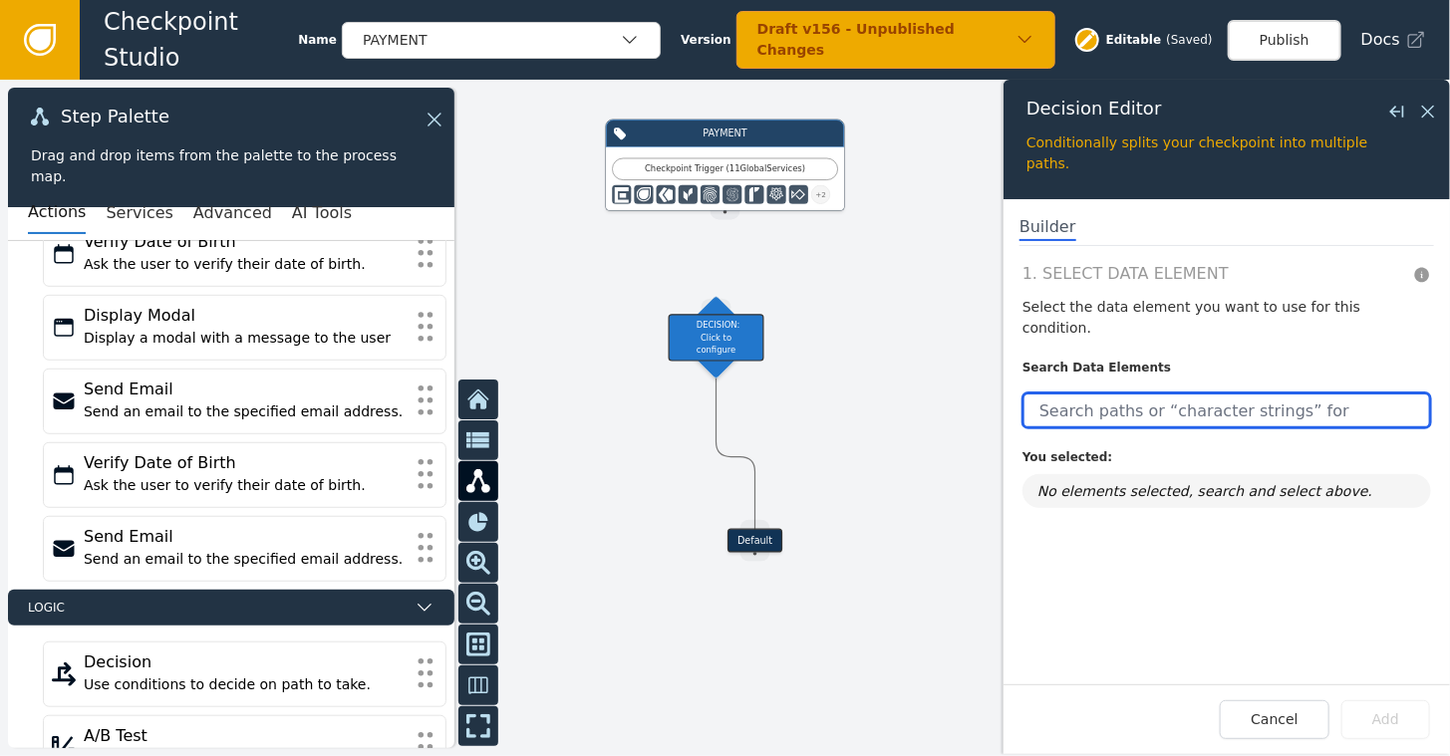
click at [1142, 398] on input "text" at bounding box center [1227, 411] width 409 height 36
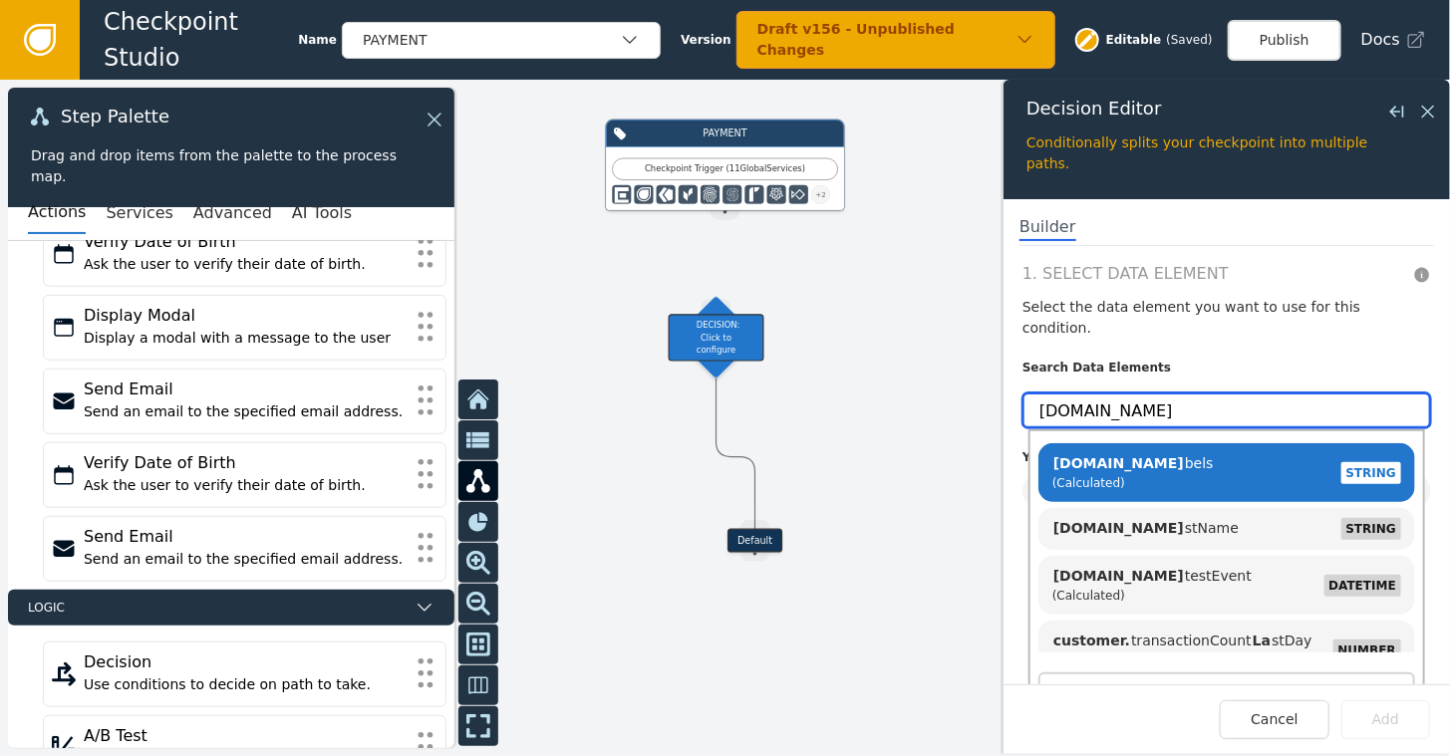
type input "[DOMAIN_NAME]"
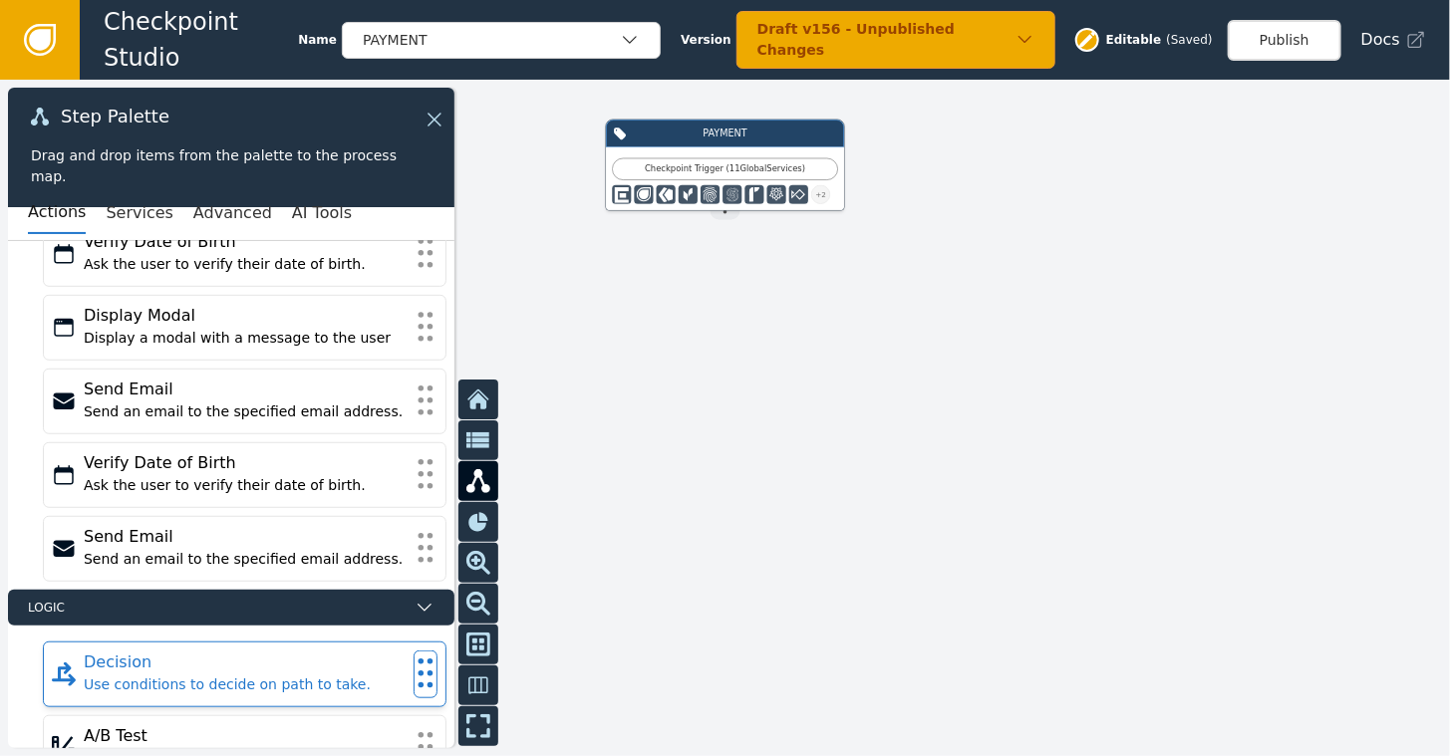
click at [205, 651] on div "Decision" at bounding box center [245, 663] width 322 height 24
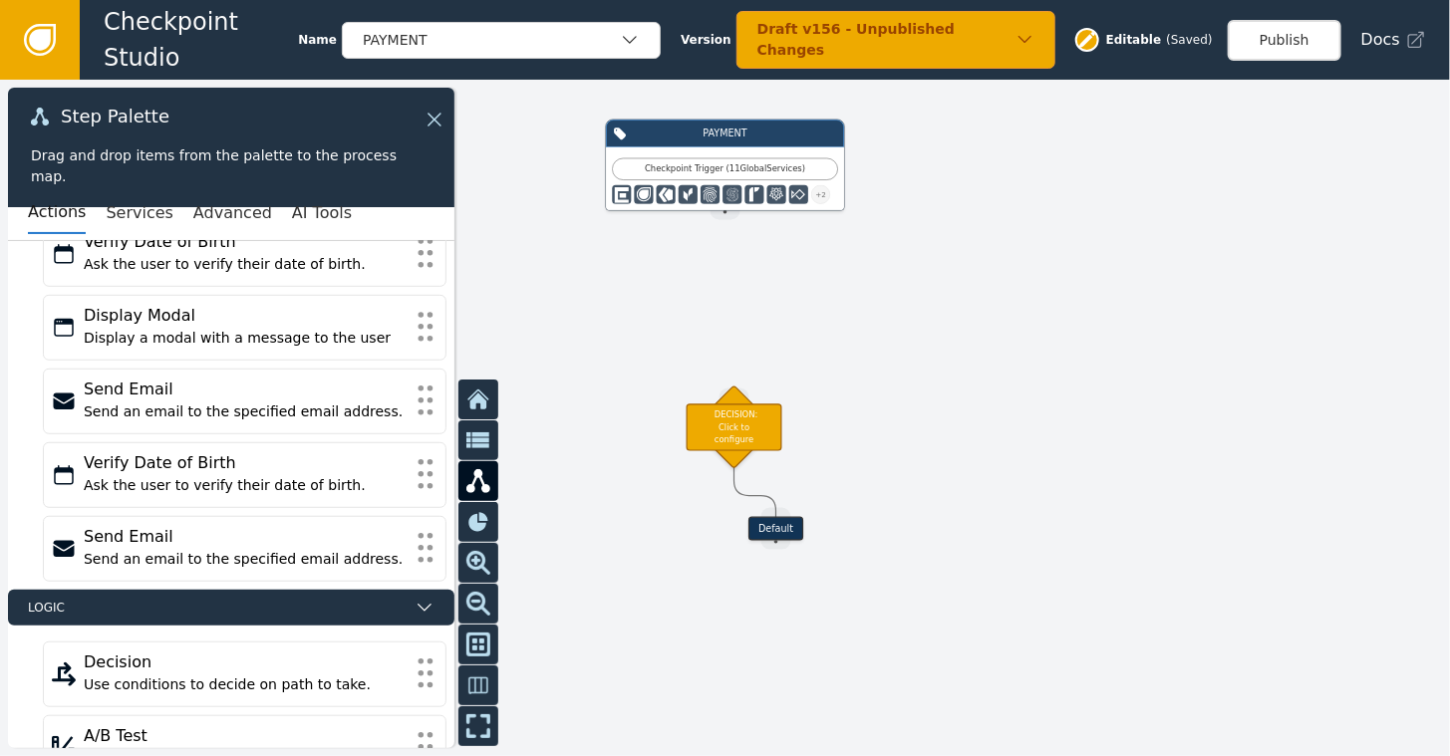
drag, startPoint x: 725, startPoint y: 209, endPoint x: 725, endPoint y: 359, distance: 149.5
click at [725, 360] on div "Target Handle for step Default Source Handle for step PAYMENT Checkpoint Trigge…" at bounding box center [725, 418] width 1450 height 677
drag, startPoint x: 725, startPoint y: 211, endPoint x: 712, endPoint y: 273, distance: 63.1
click at [718, 271] on div "Target Handle for step Default Source Handle for step PAYMENT Checkpoint Trigge…" at bounding box center [725, 418] width 1450 height 677
drag, startPoint x: 725, startPoint y: 211, endPoint x: 718, endPoint y: 235, distance: 24.9
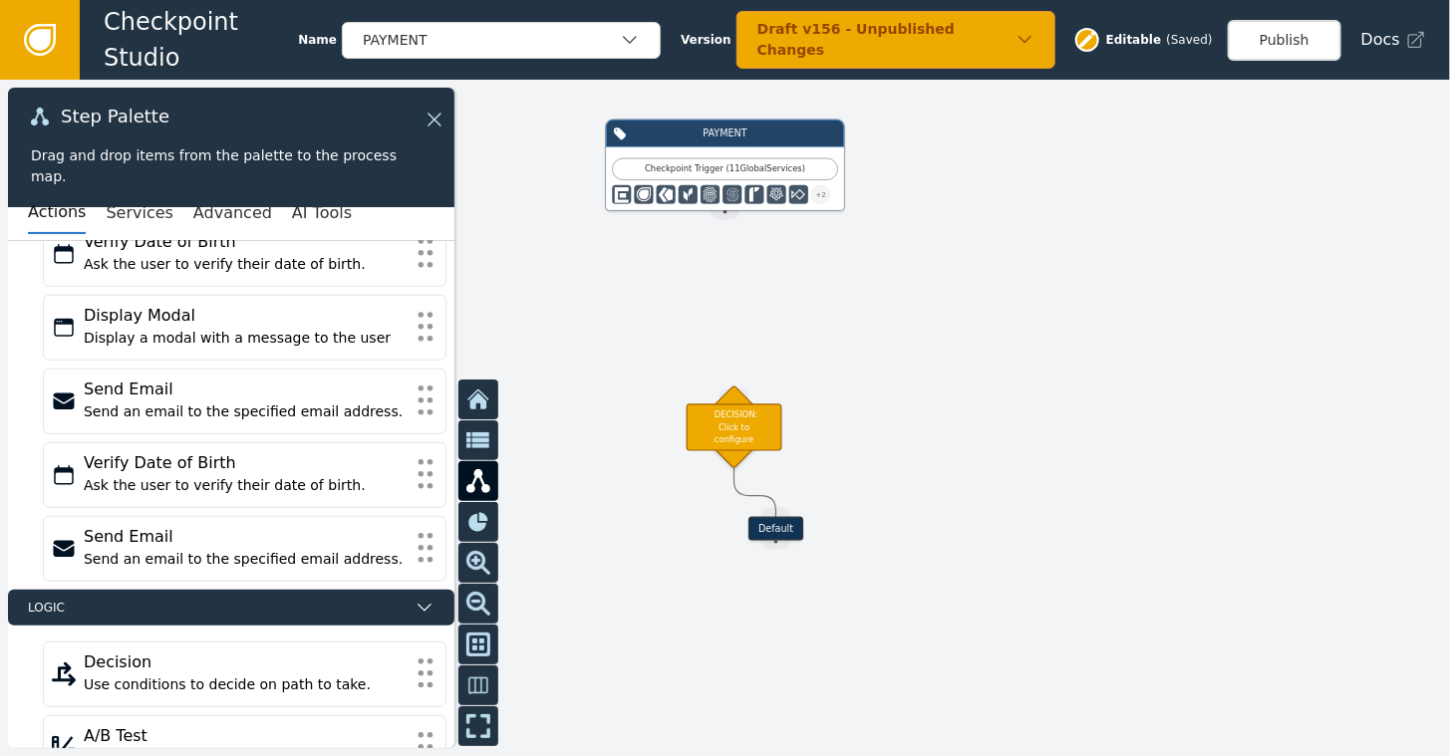
click at [717, 233] on div "Target Handle for step Default Source Handle for step PAYMENT Checkpoint Trigge…" at bounding box center [725, 418] width 1450 height 677
drag, startPoint x: 726, startPoint y: 205, endPoint x: 738, endPoint y: 397, distance: 191.7
click at [738, 397] on div "Target Handle for step Default Source Handle for step PAYMENT Checkpoint Trigge…" at bounding box center [1161, 323] width 870 height 406
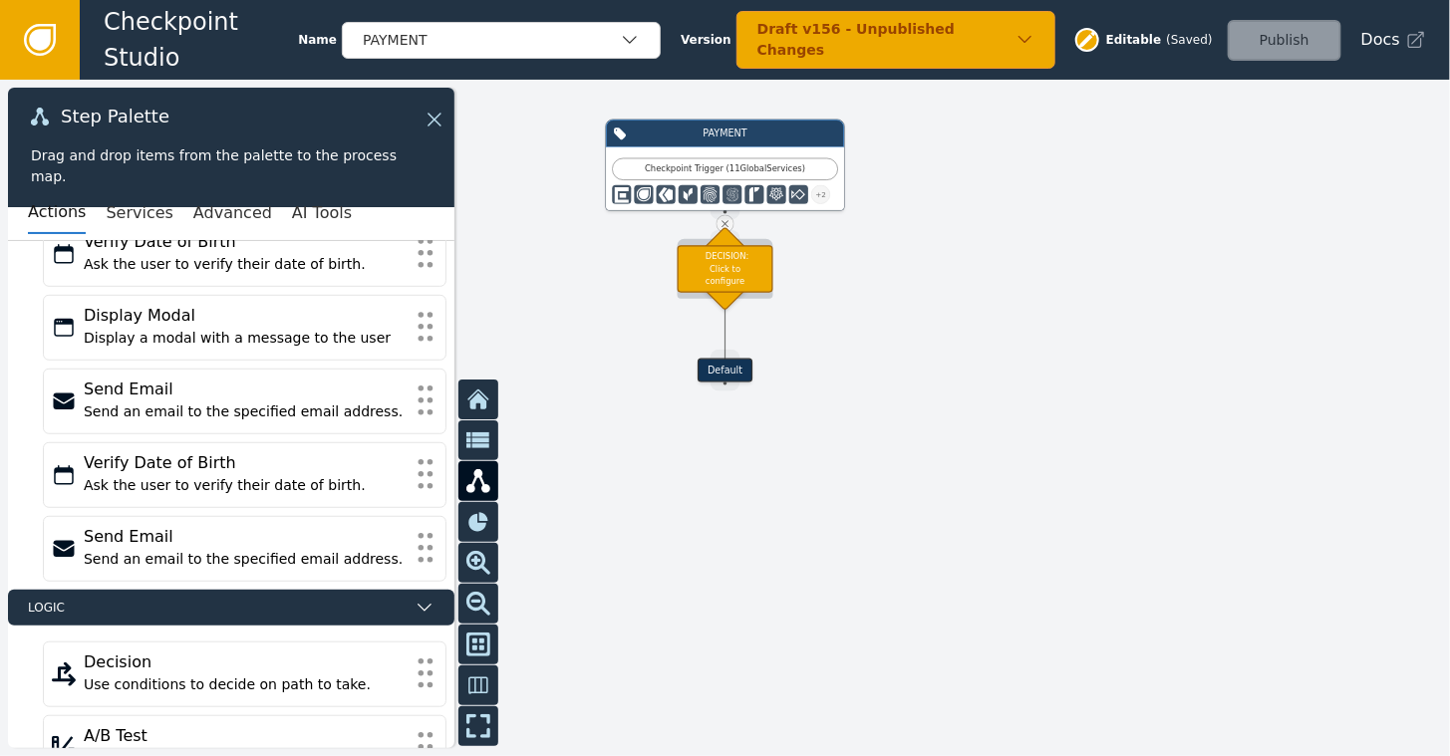
click at [733, 281] on div "DECISION: Click to configure" at bounding box center [726, 268] width 96 height 47
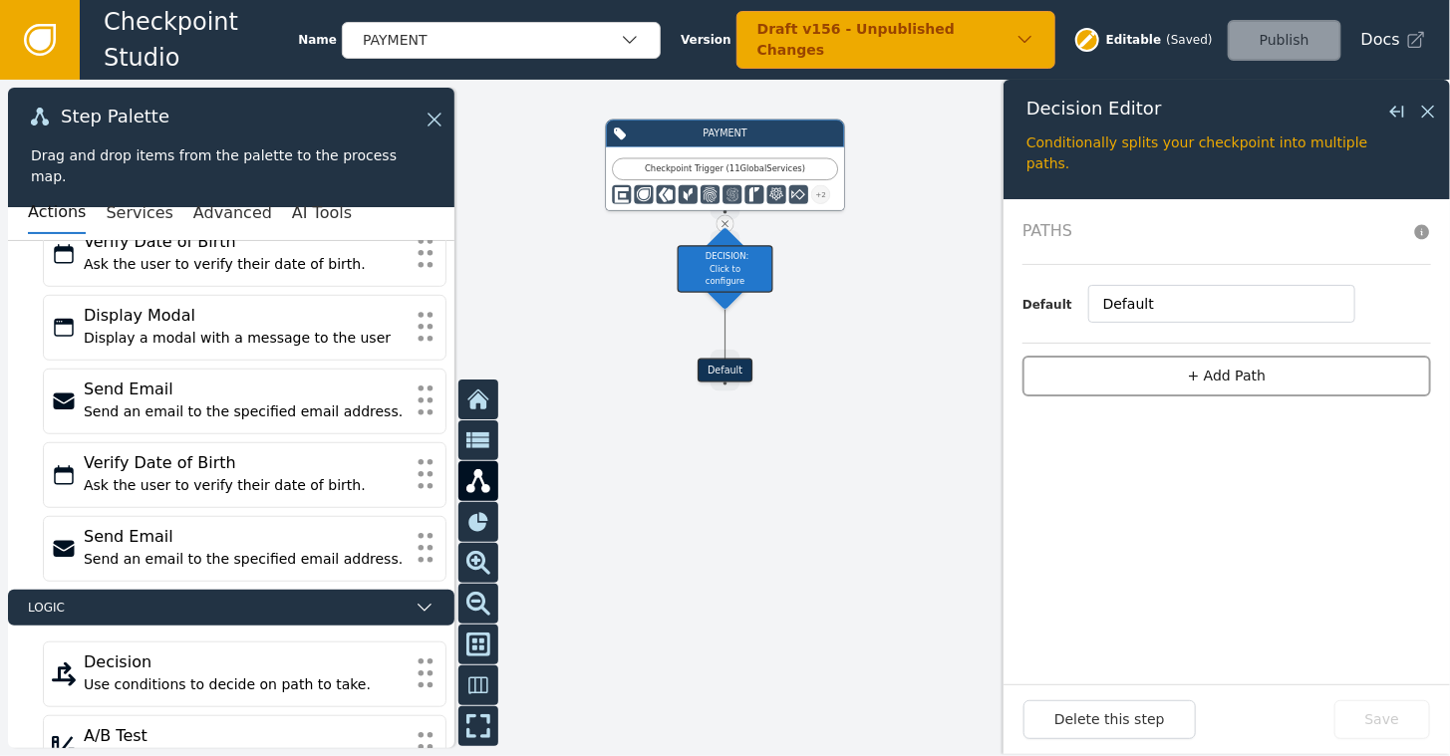
click at [1228, 367] on button "+ Add Path" at bounding box center [1227, 376] width 409 height 41
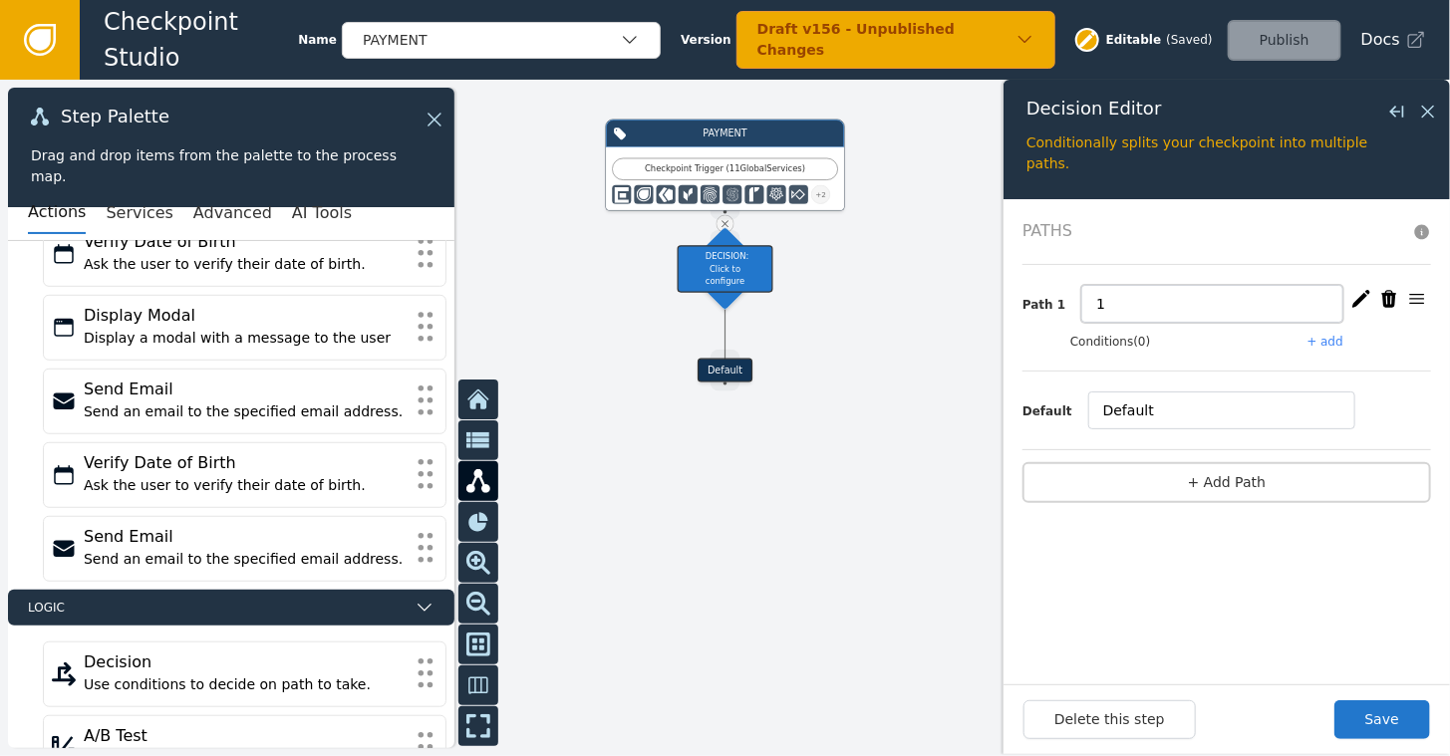
click at [1136, 305] on input "1" at bounding box center [1212, 304] width 262 height 38
type input "Known Fraud"
click at [1130, 413] on input "Default" at bounding box center [1221, 411] width 267 height 38
click at [1378, 710] on button "Save" at bounding box center [1383, 720] width 96 height 39
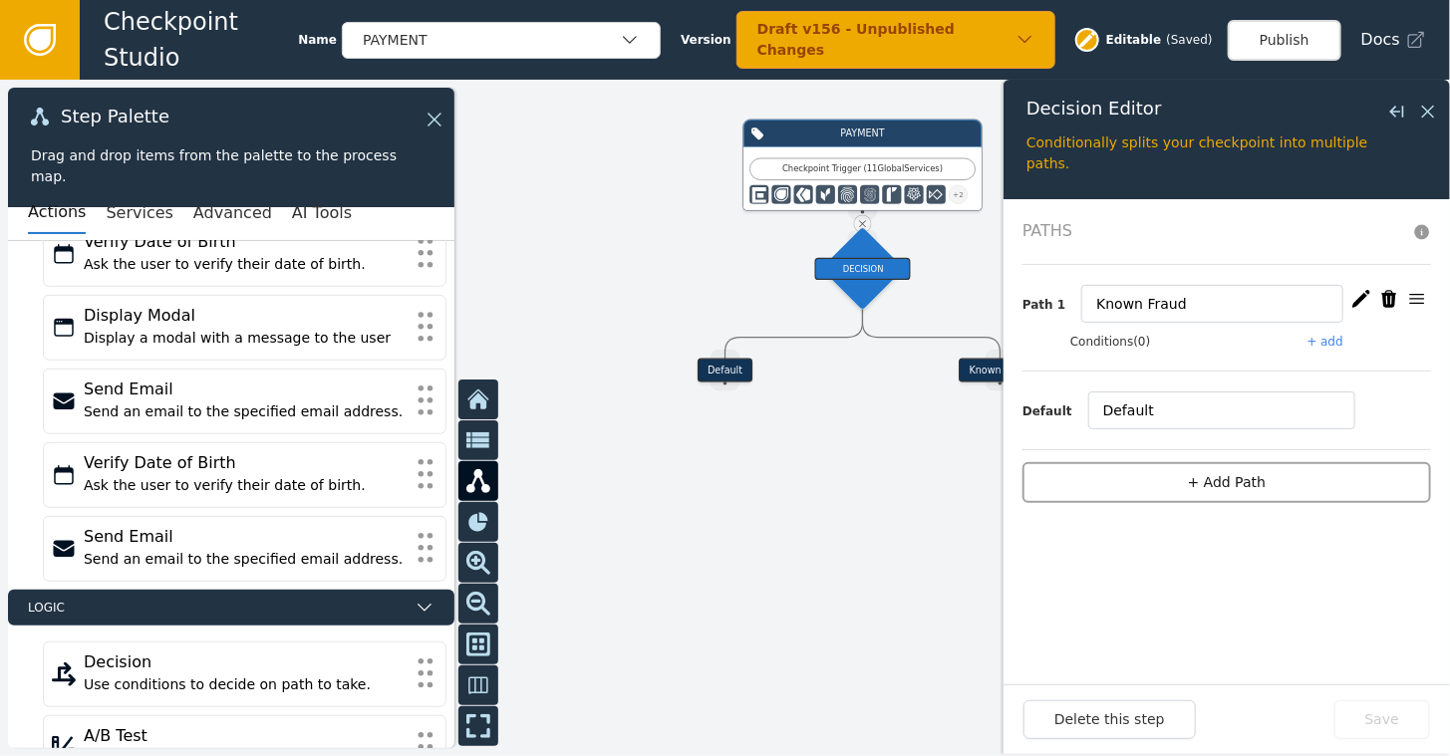
click at [1237, 490] on button "+ Add Path" at bounding box center [1227, 482] width 409 height 41
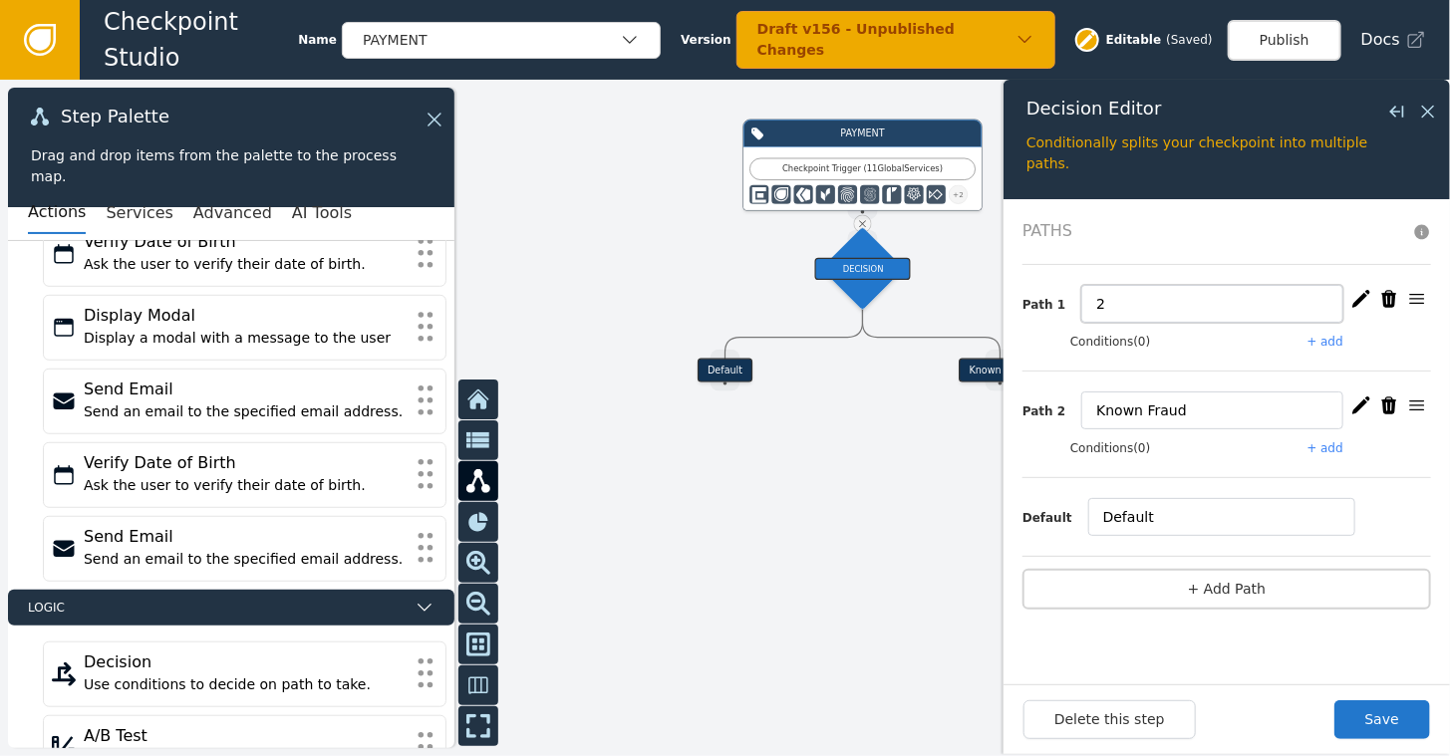
click at [1134, 297] on input "2" at bounding box center [1212, 304] width 262 height 38
type input "Suspected Fraud"
click at [1398, 718] on button "Save" at bounding box center [1383, 720] width 96 height 39
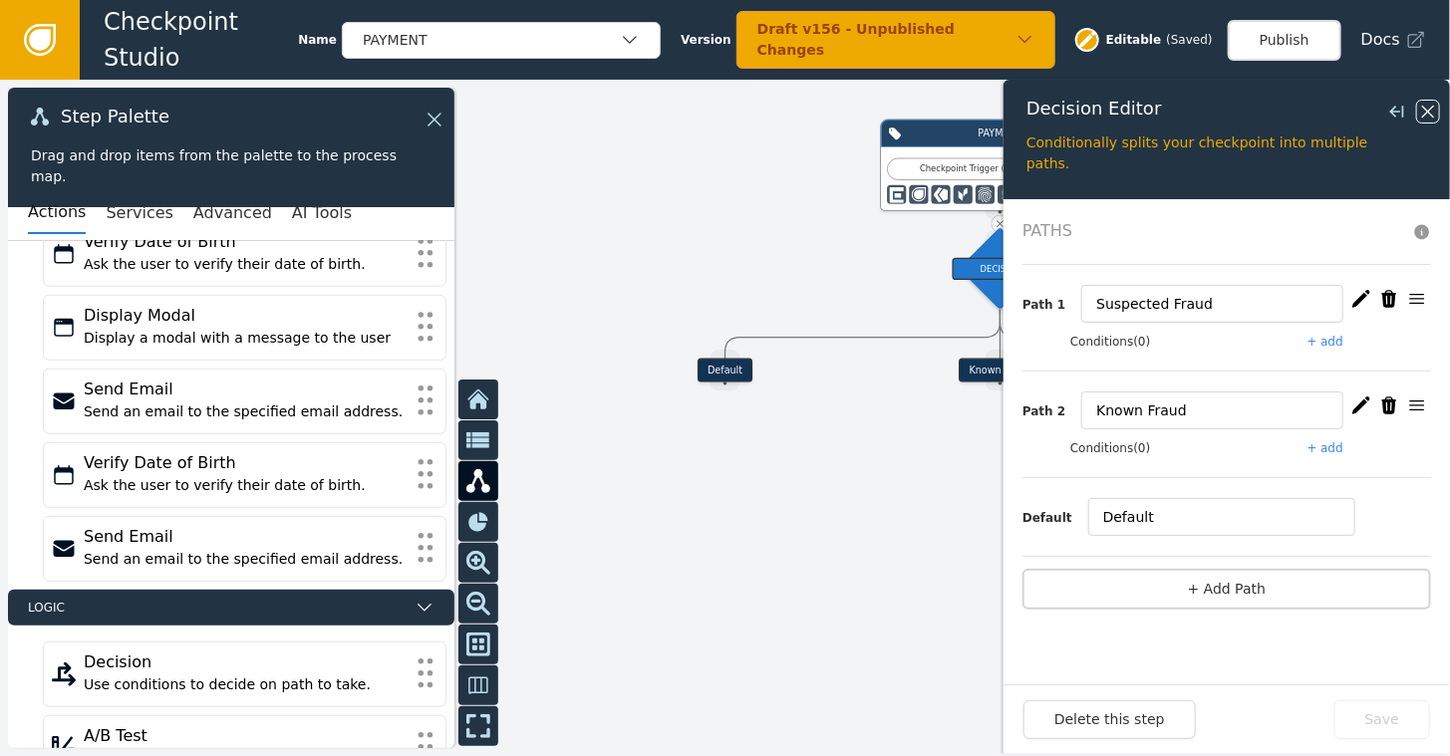
click at [1426, 112] on icon at bounding box center [1428, 112] width 22 height 22
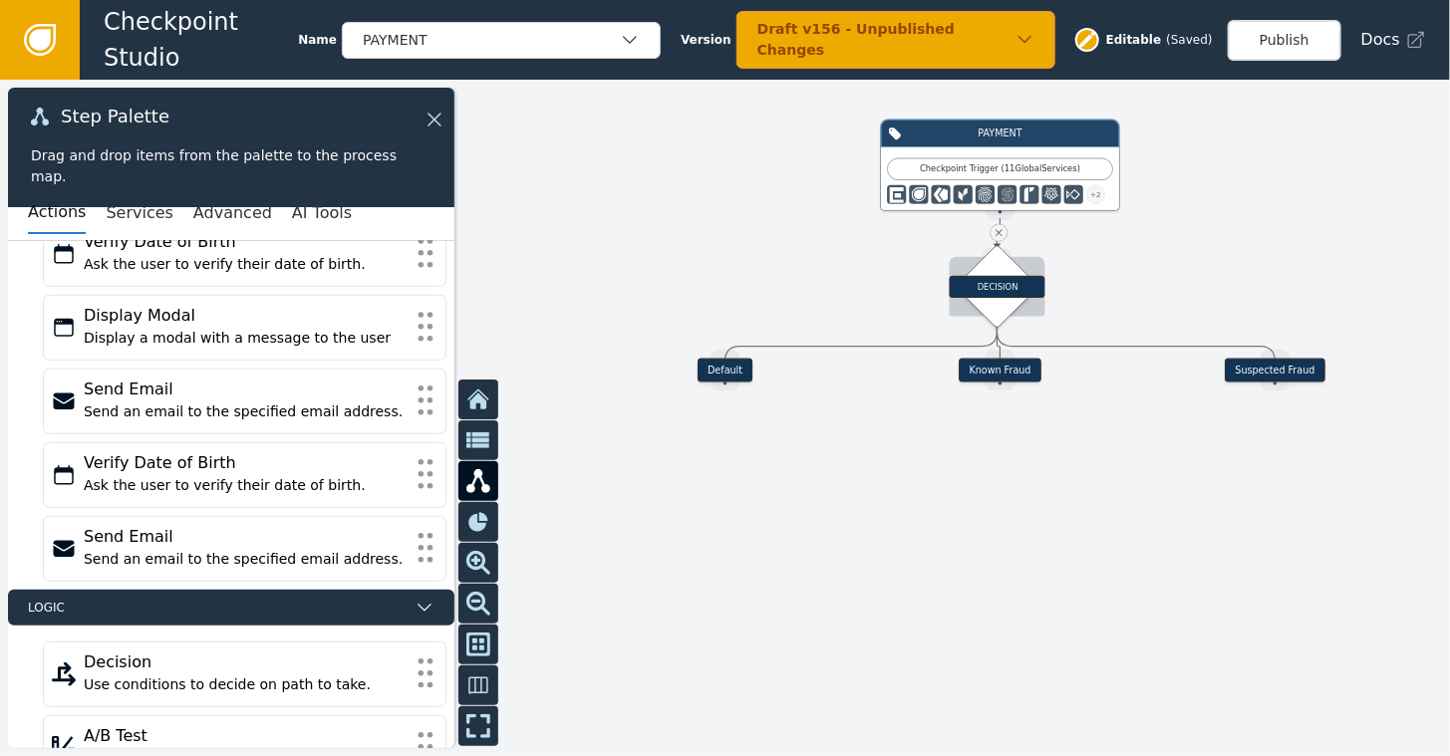
drag, startPoint x: 1007, startPoint y: 255, endPoint x: 1000, endPoint y: 269, distance: 15.6
click at [1002, 269] on div "DECISION" at bounding box center [997, 286] width 59 height 59
drag, startPoint x: 715, startPoint y: 371, endPoint x: 664, endPoint y: 480, distance: 120.8
click at [664, 482] on div "Default" at bounding box center [677, 478] width 55 height 24
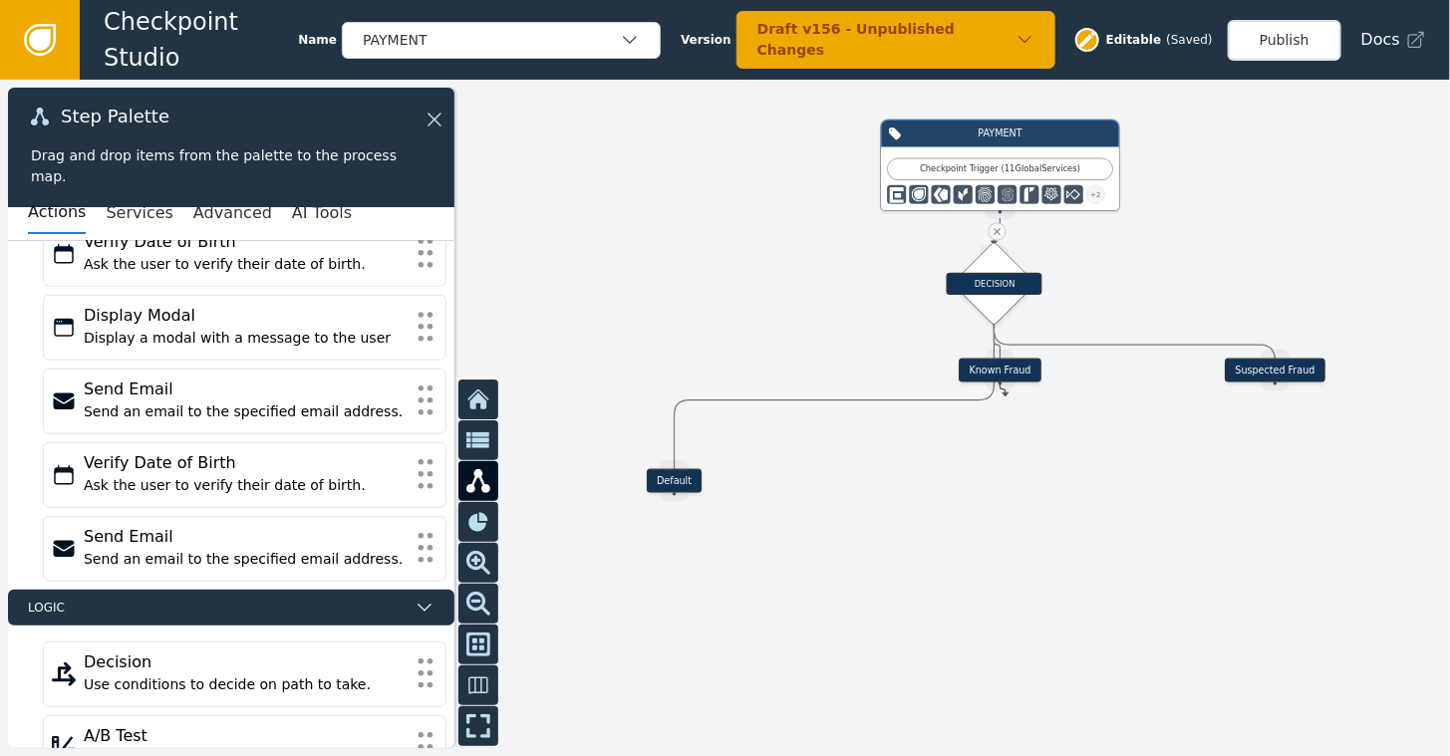
drag, startPoint x: 1008, startPoint y: 378, endPoint x: 1006, endPoint y: 393, distance: 15.1
click at [1006, 396] on div "Target Handle for step Default Source Handle for step Target Handle for step Kn…" at bounding box center [725, 418] width 1450 height 677
drag, startPoint x: 975, startPoint y: 368, endPoint x: 947, endPoint y: 553, distance: 187.5
click at [947, 553] on div "Known Fraud" at bounding box center [973, 556] width 82 height 24
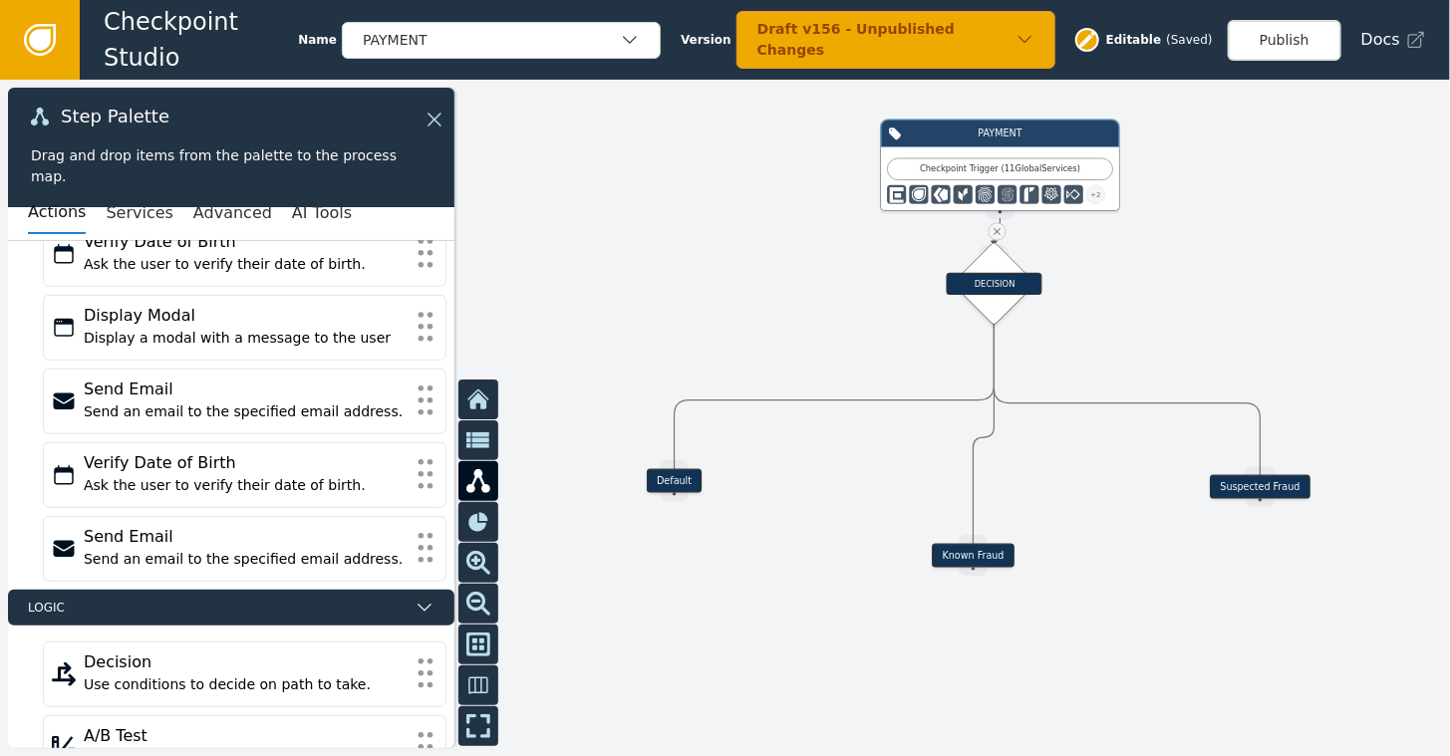
drag, startPoint x: 1264, startPoint y: 369, endPoint x: 1247, endPoint y: 482, distance: 114.9
click at [1247, 482] on div "Suspected Fraud" at bounding box center [1260, 487] width 101 height 24
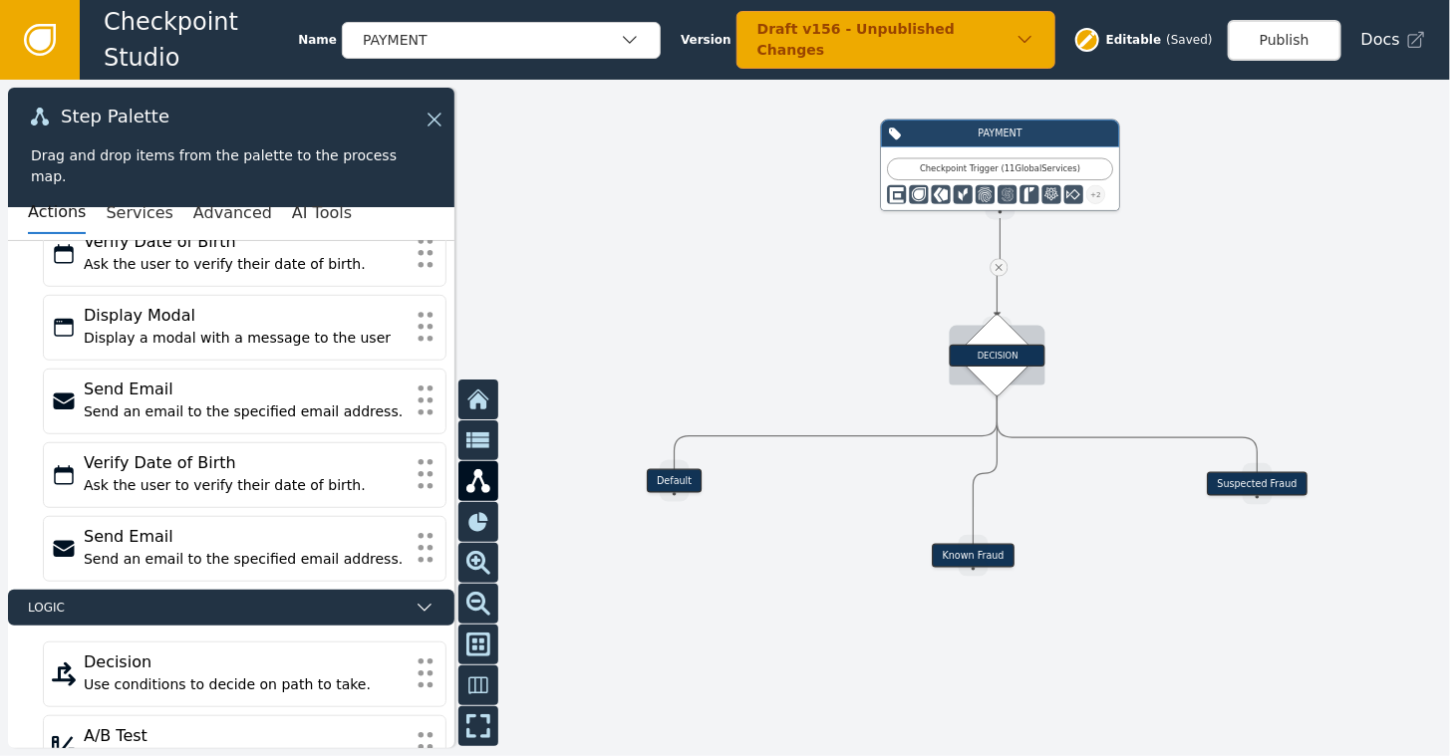
drag, startPoint x: 999, startPoint y: 273, endPoint x: 1003, endPoint y: 344, distance: 70.9
click at [1003, 344] on div "DECISION" at bounding box center [997, 355] width 59 height 59
click at [999, 269] on icon at bounding box center [999, 267] width 12 height 12
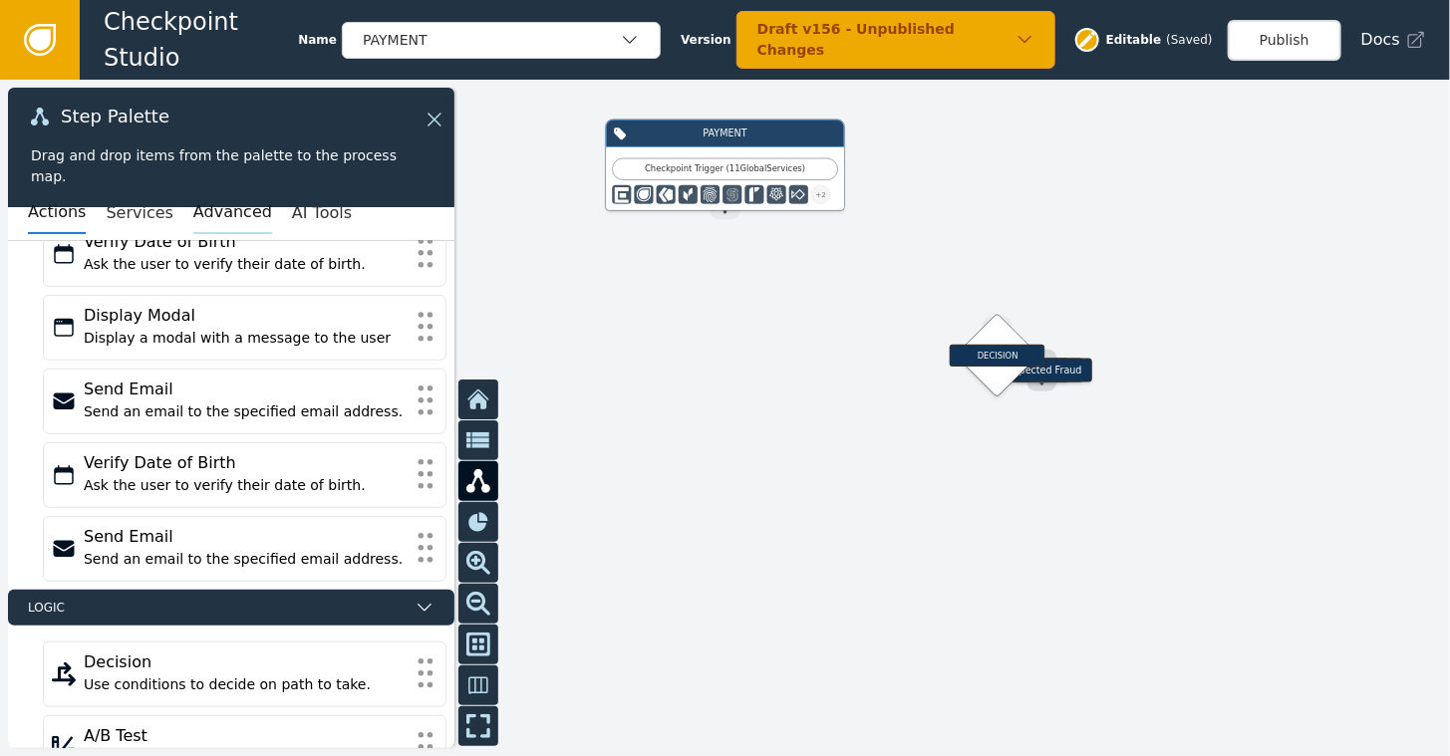
click at [199, 208] on button "Advanced" at bounding box center [232, 213] width 79 height 42
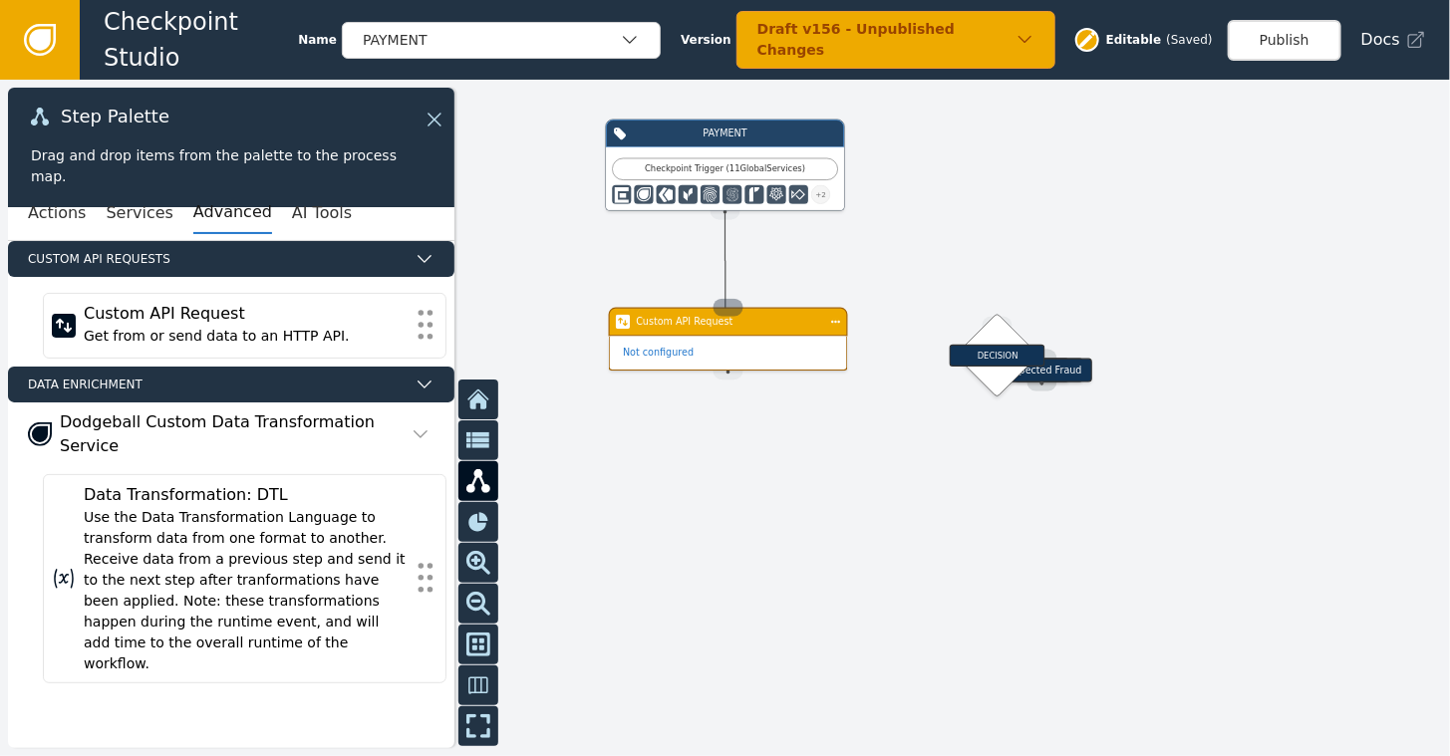
drag, startPoint x: 730, startPoint y: 212, endPoint x: 726, endPoint y: 313, distance: 100.7
click at [726, 313] on div "Target Handle for step Default Source Handle for step Target Handle for step Kn…" at bounding box center [1161, 323] width 870 height 406
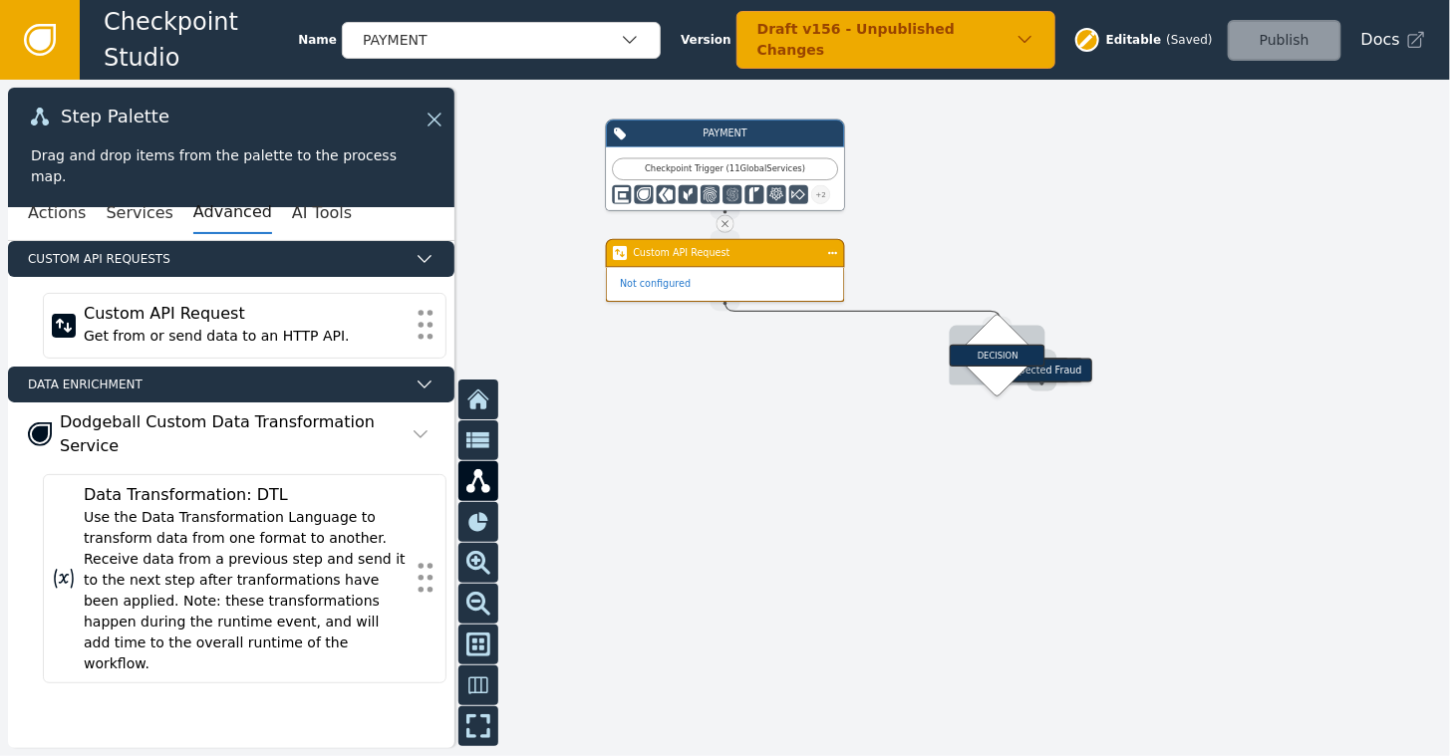
drag, startPoint x: 722, startPoint y: 305, endPoint x: 997, endPoint y: 321, distance: 275.5
click at [997, 321] on div "Target Handle for step Default Source Handle for step Target Handle for step Kn…" at bounding box center [1161, 323] width 870 height 406
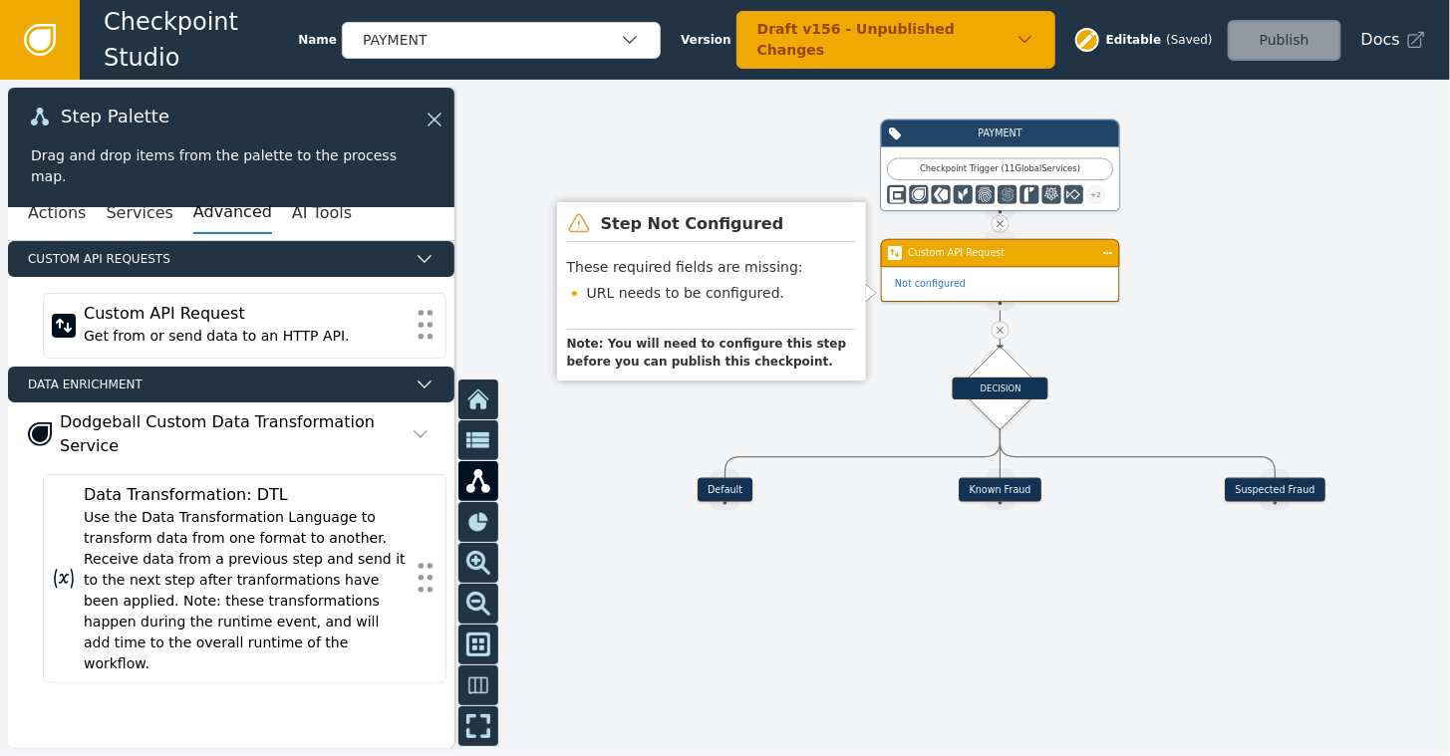
click at [984, 261] on div "Custom API Request" at bounding box center [1000, 253] width 239 height 29
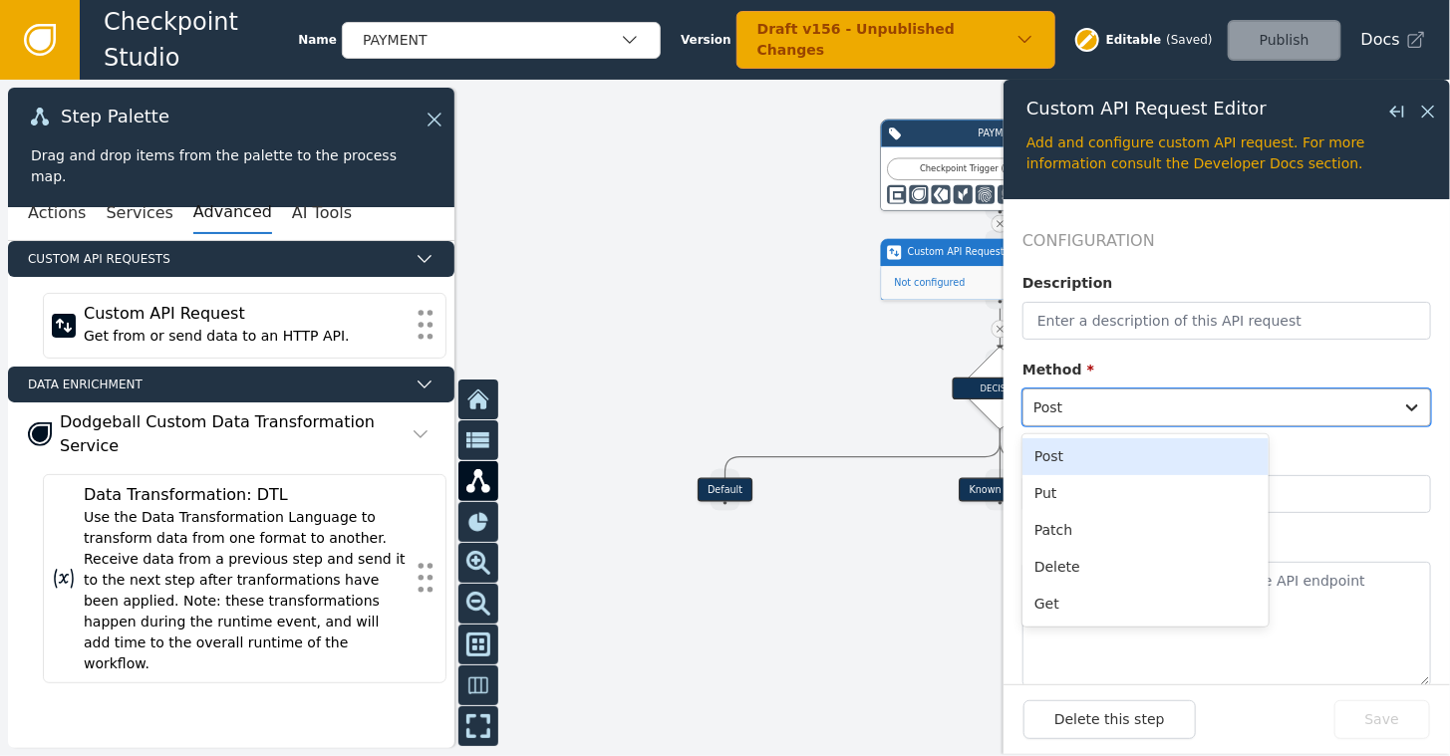
click at [1408, 411] on div at bounding box center [1412, 408] width 36 height 36
click at [1076, 609] on div "Get" at bounding box center [1146, 604] width 246 height 37
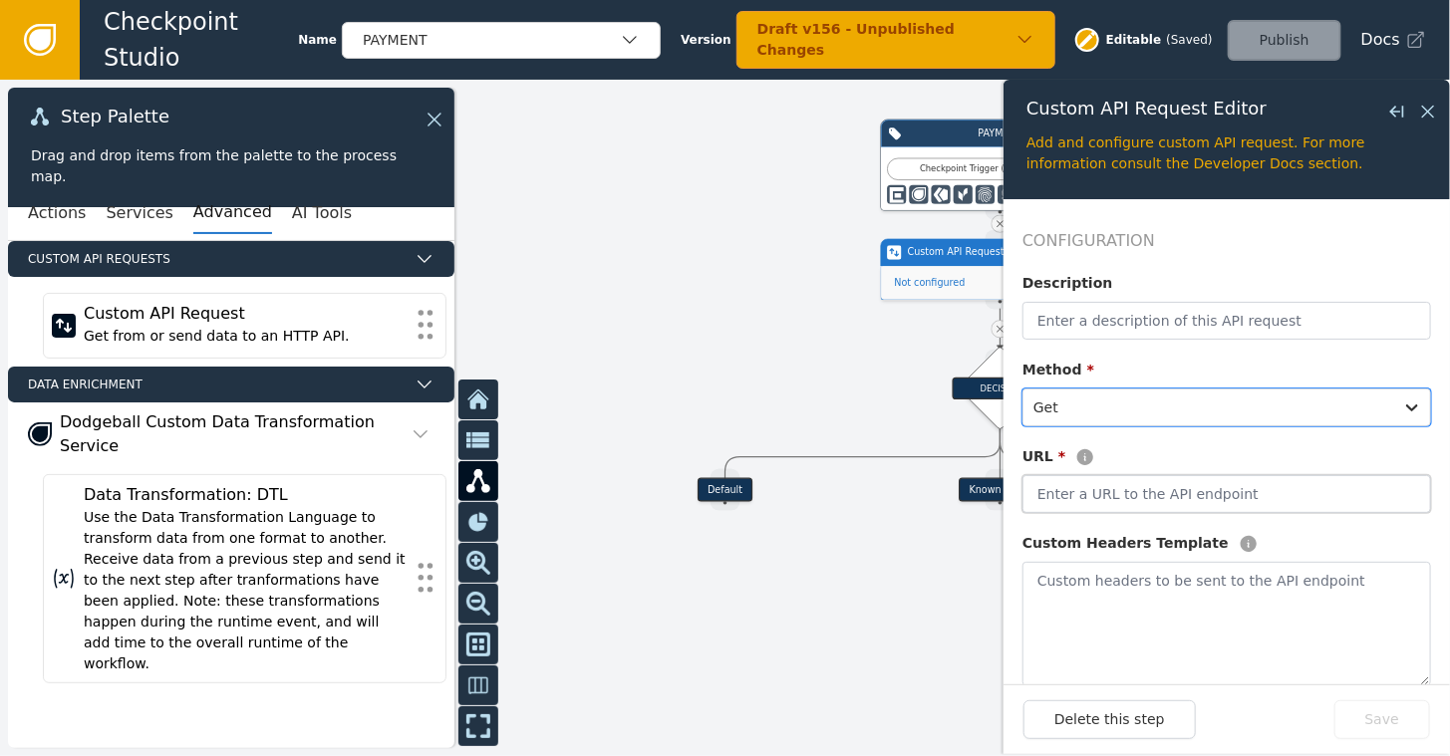
click at [1087, 492] on input "text" at bounding box center [1227, 494] width 409 height 38
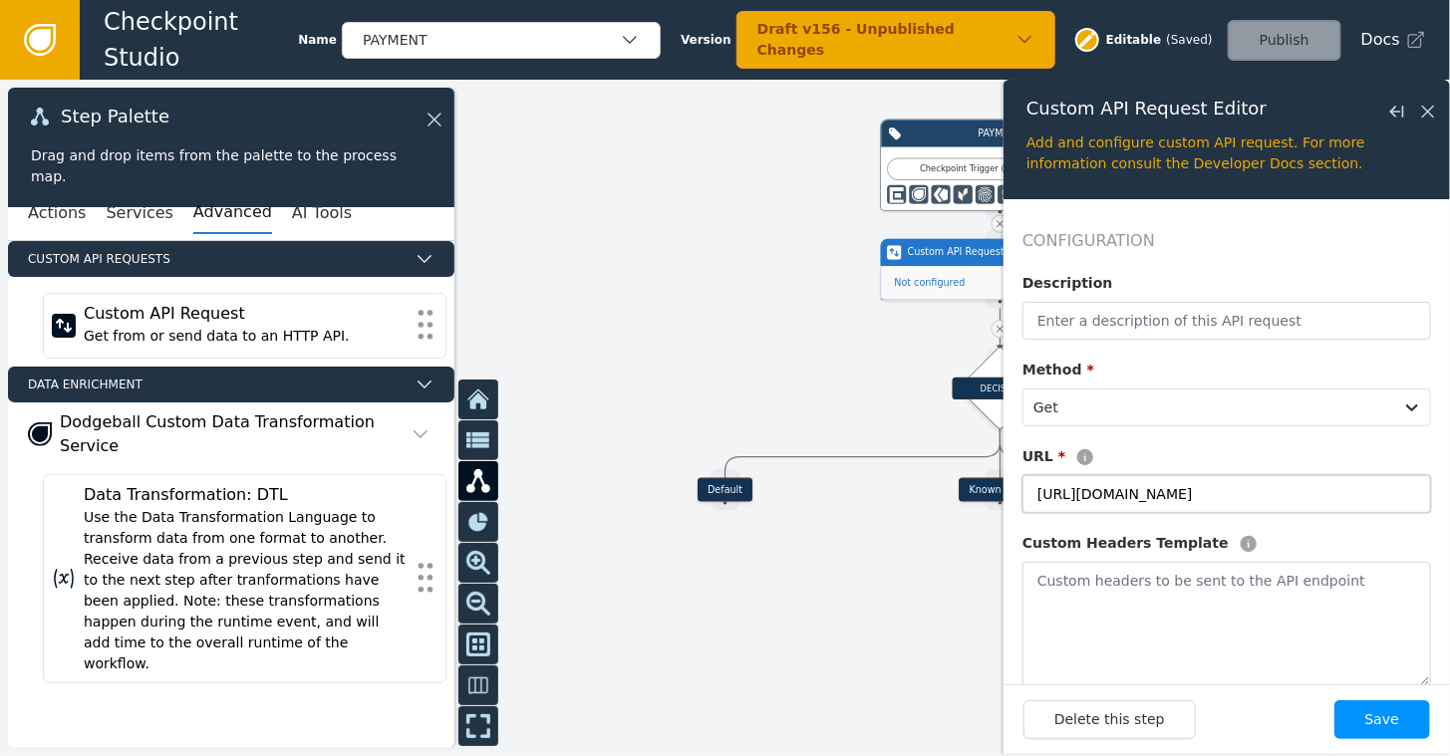
type input "[URL][DOMAIN_NAME]"
click at [1398, 721] on button "Save" at bounding box center [1383, 720] width 96 height 39
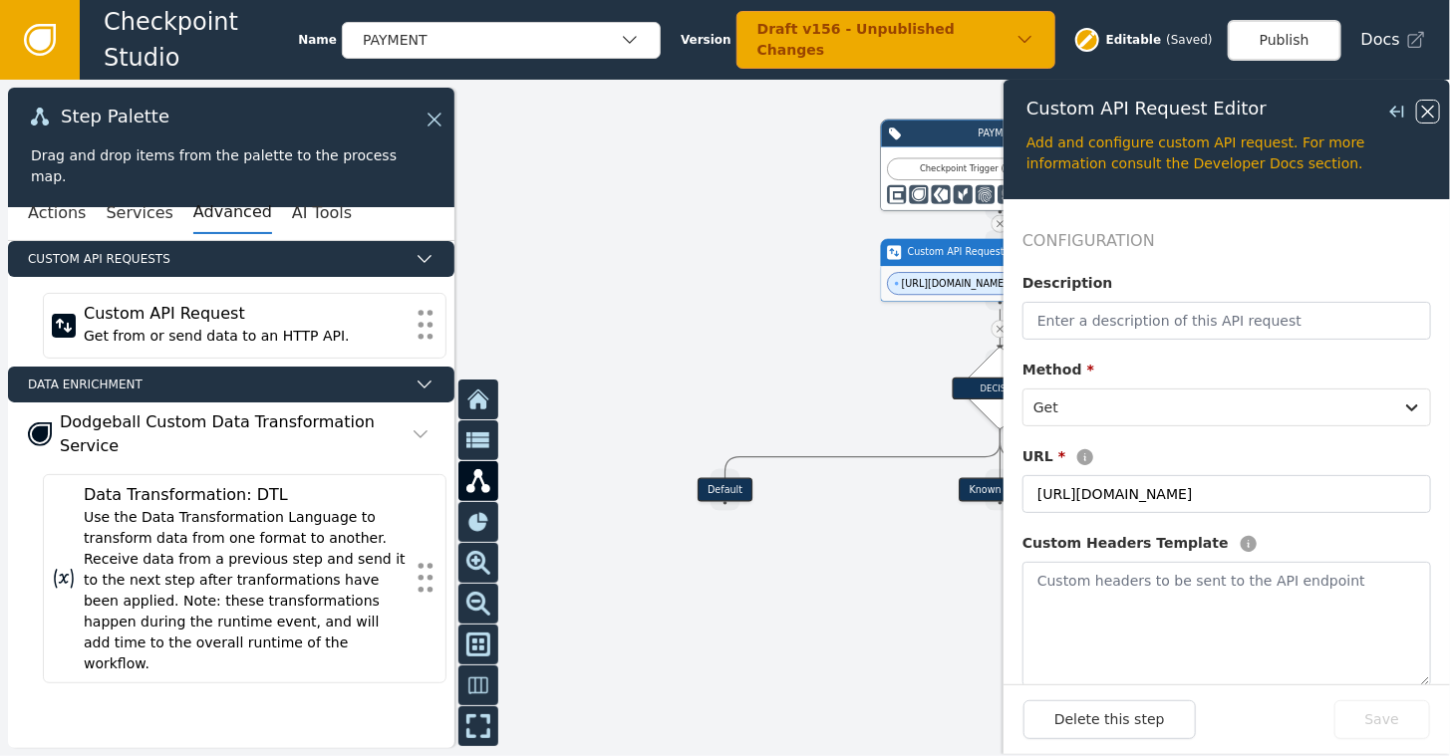
click at [1420, 102] on icon at bounding box center [1428, 112] width 22 height 22
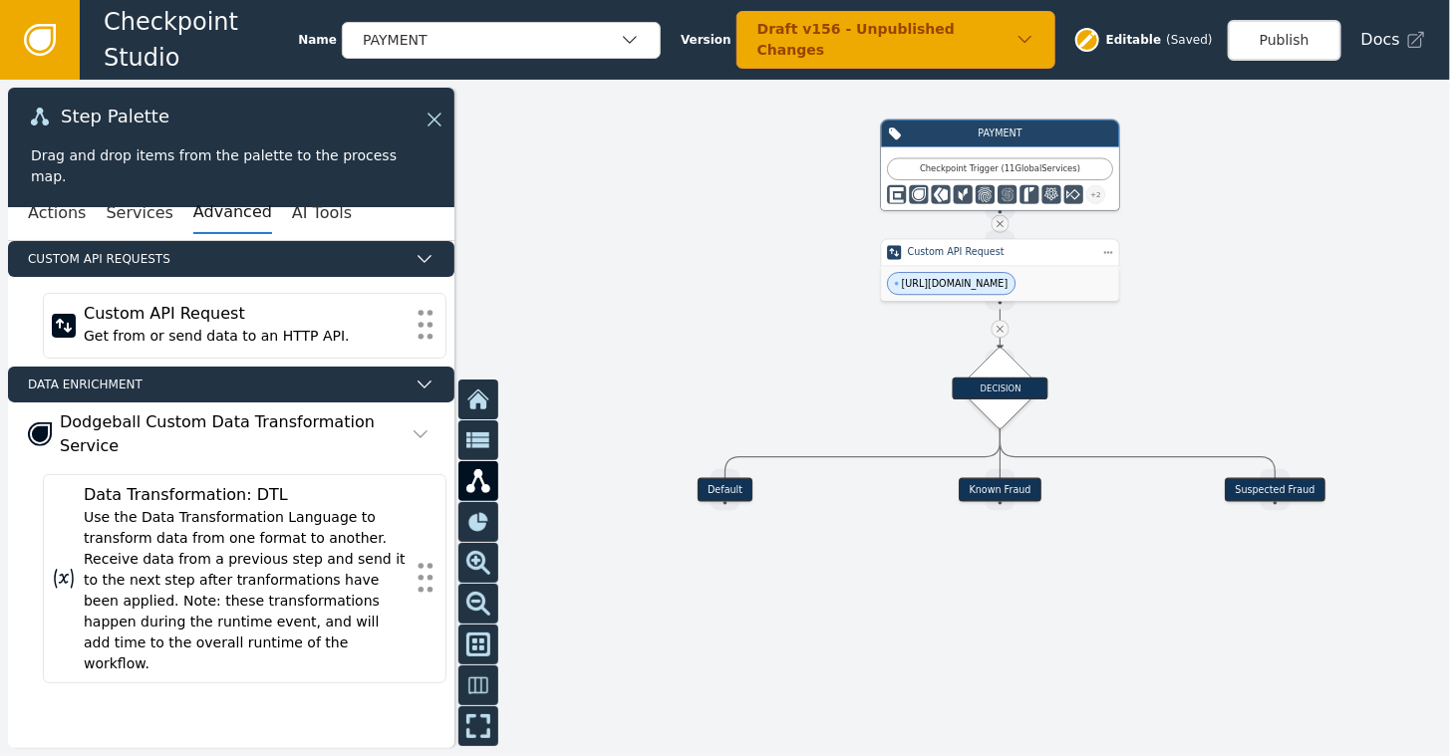
click at [1323, 277] on div at bounding box center [725, 418] width 1450 height 677
click at [999, 263] on div "Custom API Request" at bounding box center [1000, 253] width 239 height 28
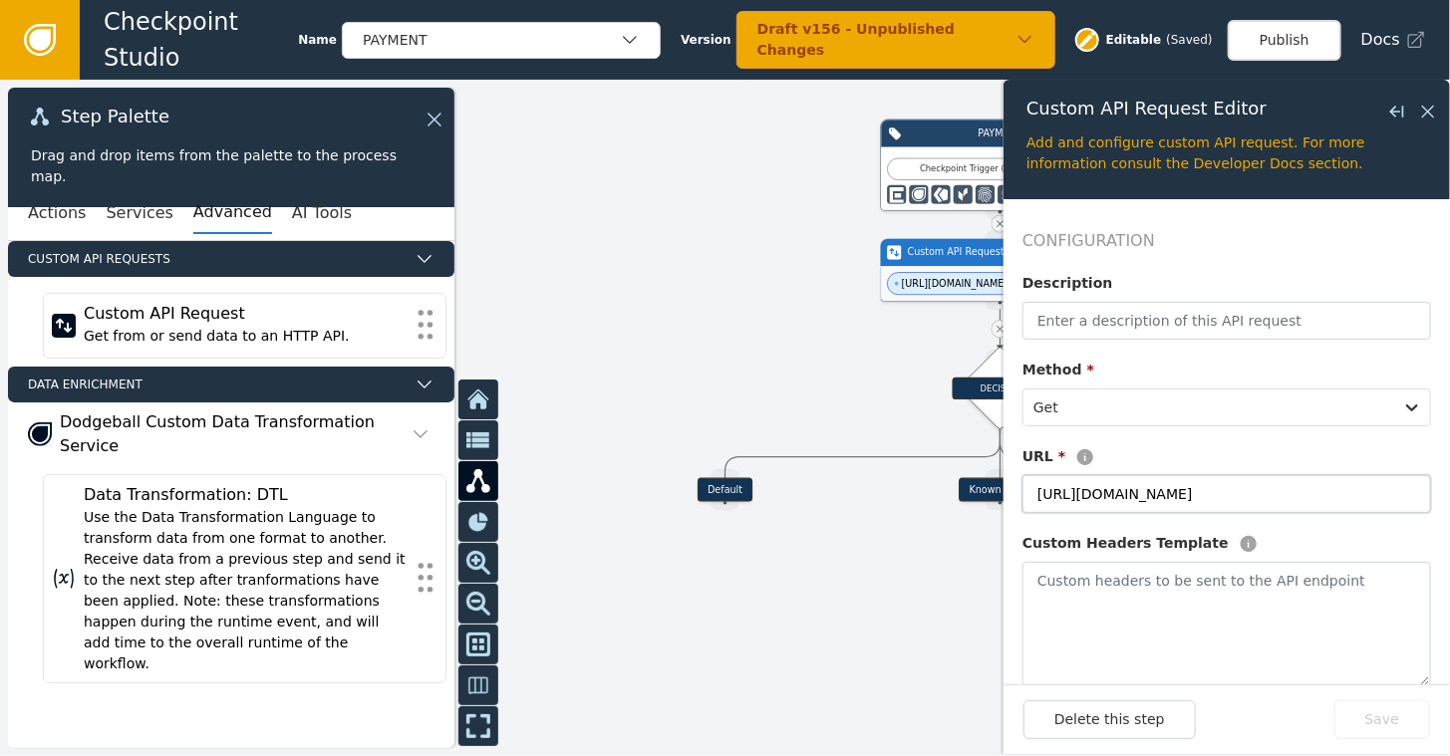
drag, startPoint x: 1080, startPoint y: 492, endPoint x: 1210, endPoint y: 506, distance: 130.3
click at [1210, 506] on input "[URL][DOMAIN_NAME]" at bounding box center [1227, 494] width 409 height 38
type input "[URL]"
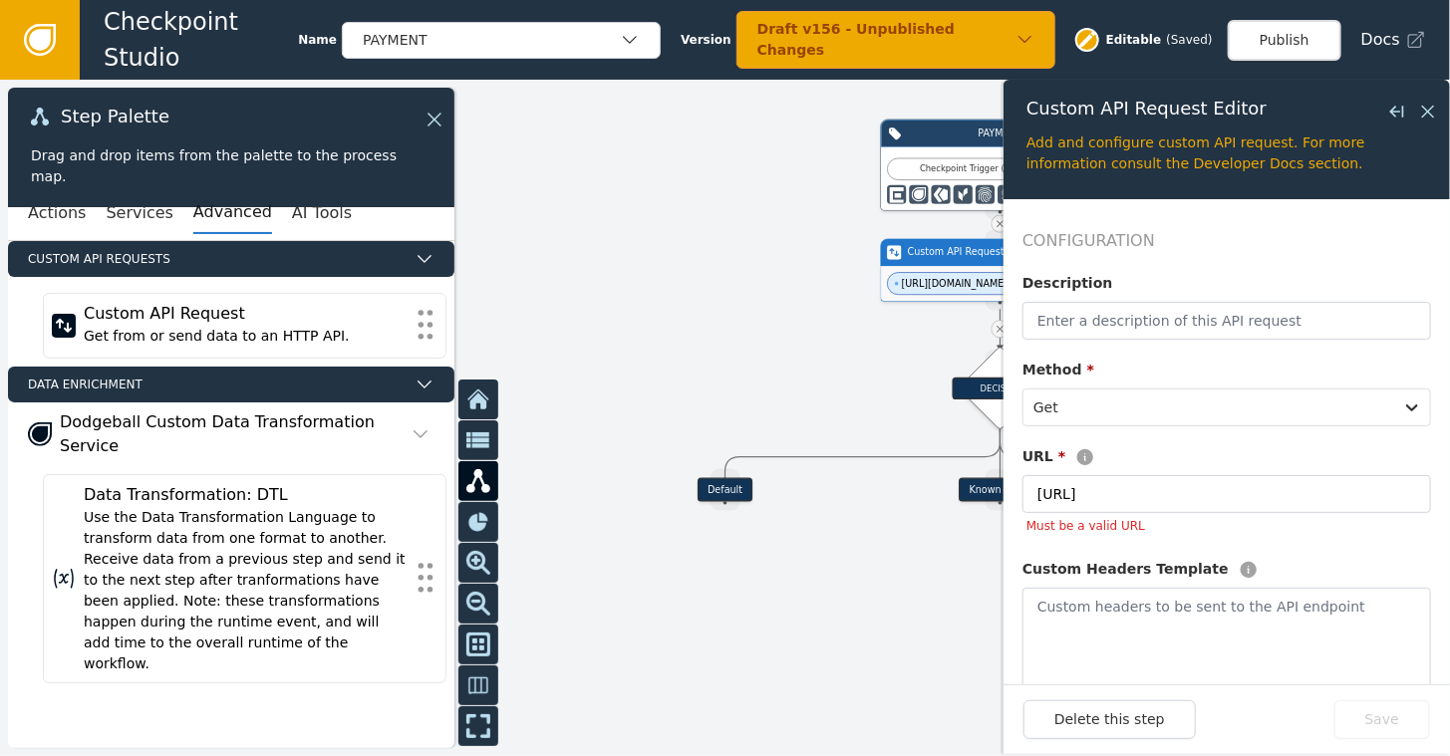
click at [845, 511] on div at bounding box center [725, 418] width 1450 height 677
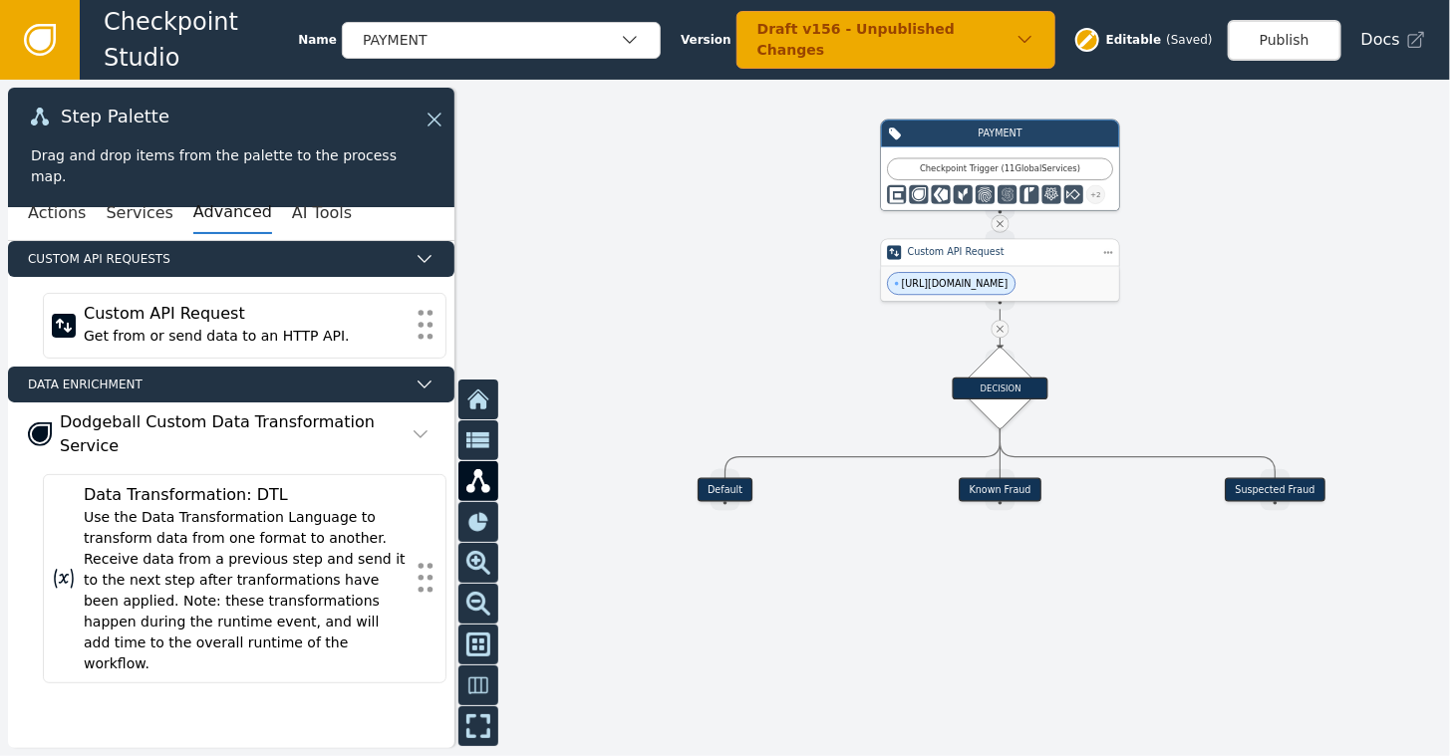
click at [983, 283] on div "[URL][DOMAIN_NAME]" at bounding box center [1000, 283] width 238 height 35
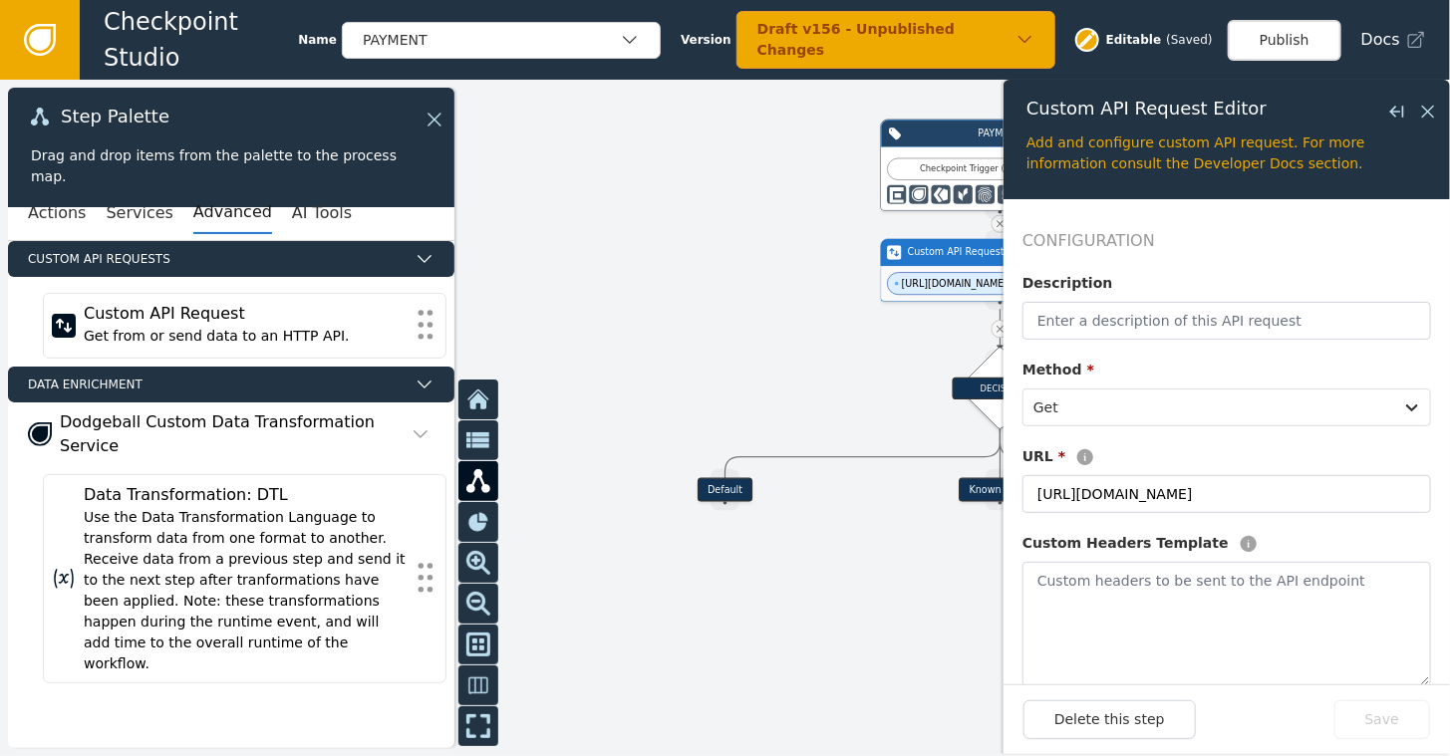
click at [742, 275] on div at bounding box center [725, 418] width 1450 height 677
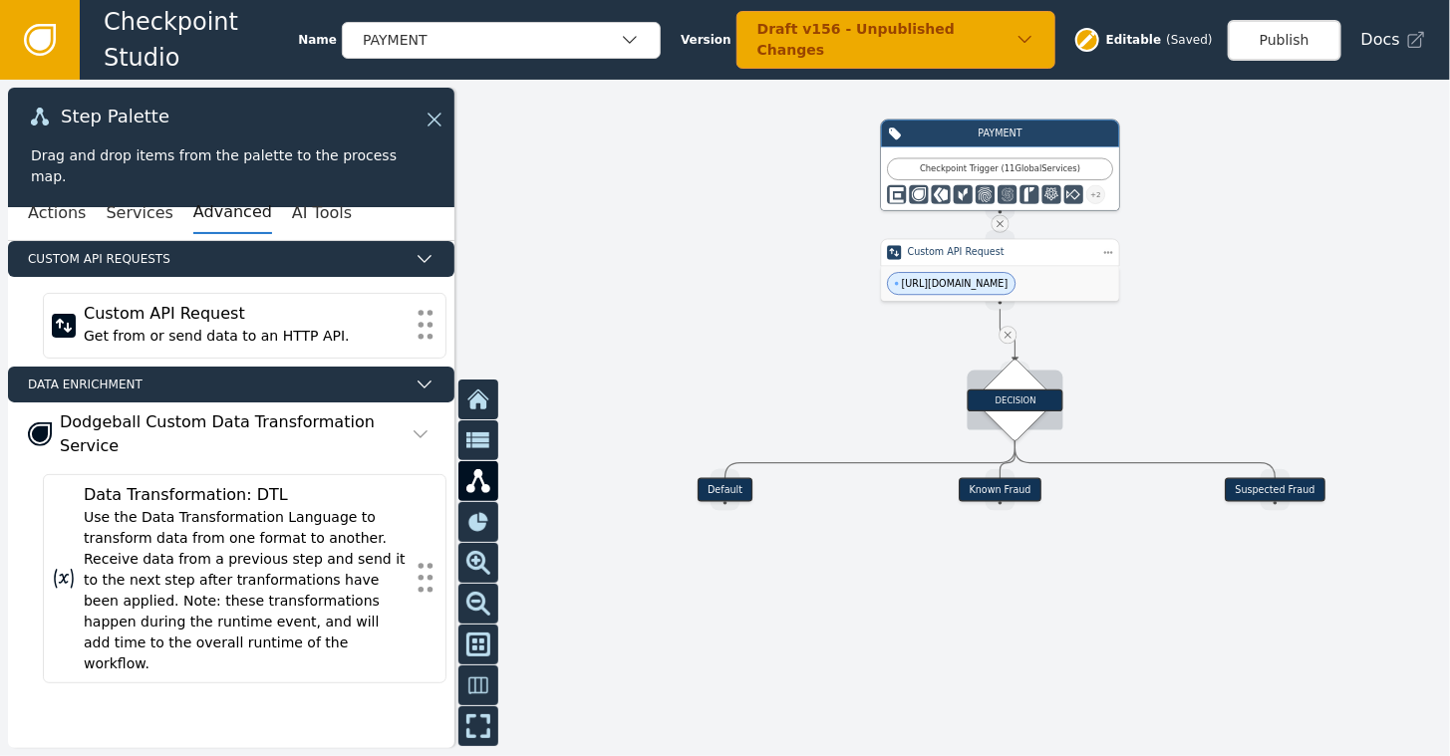
drag, startPoint x: 1000, startPoint y: 377, endPoint x: 1007, endPoint y: 395, distance: 19.2
click at [1007, 395] on div "DECISION" at bounding box center [1015, 400] width 59 height 59
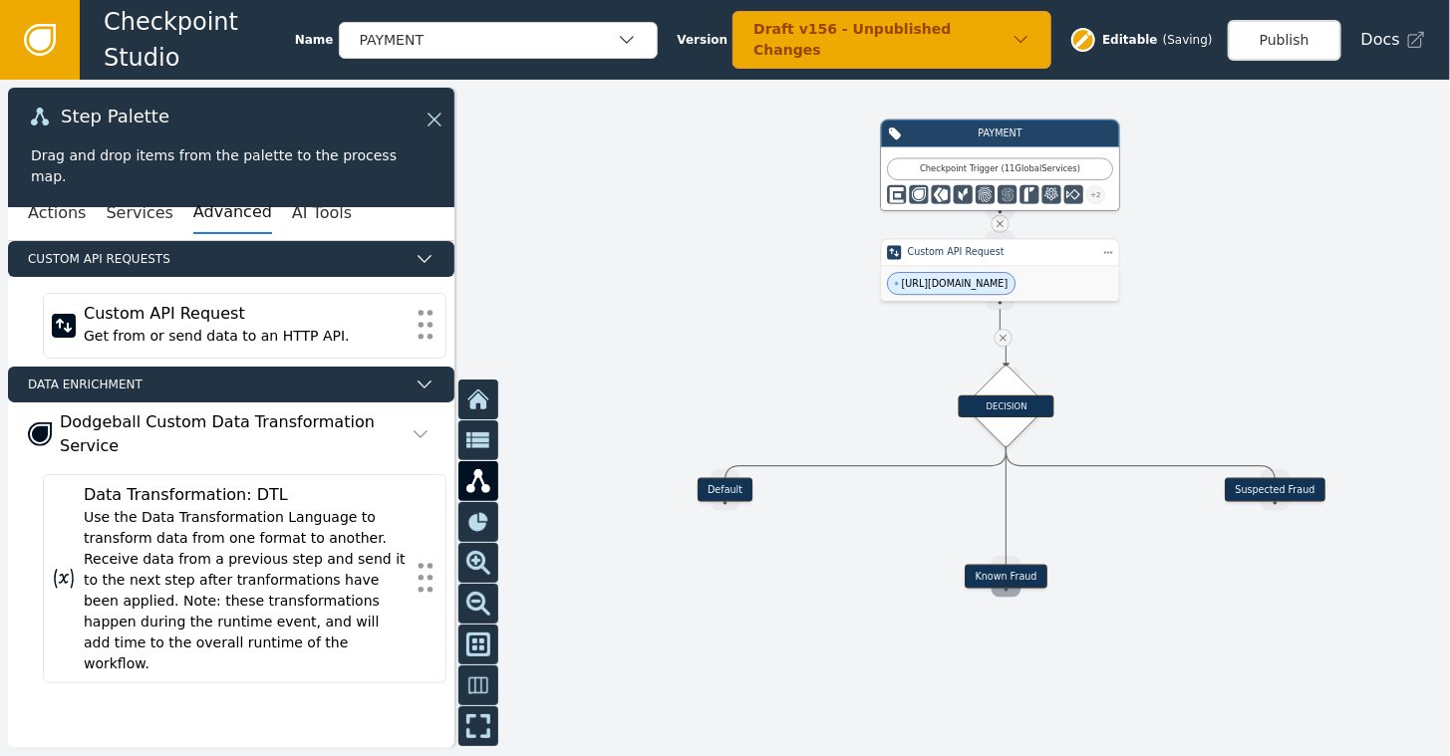
drag, startPoint x: 993, startPoint y: 490, endPoint x: 999, endPoint y: 576, distance: 85.9
click at [999, 576] on div "Known Fraud" at bounding box center [1006, 577] width 82 height 24
click at [733, 495] on div "Source Handle for step" at bounding box center [726, 502] width 30 height 18
drag, startPoint x: 731, startPoint y: 486, endPoint x: 720, endPoint y: 556, distance: 70.6
click at [720, 556] on div "Default" at bounding box center [713, 562] width 55 height 24
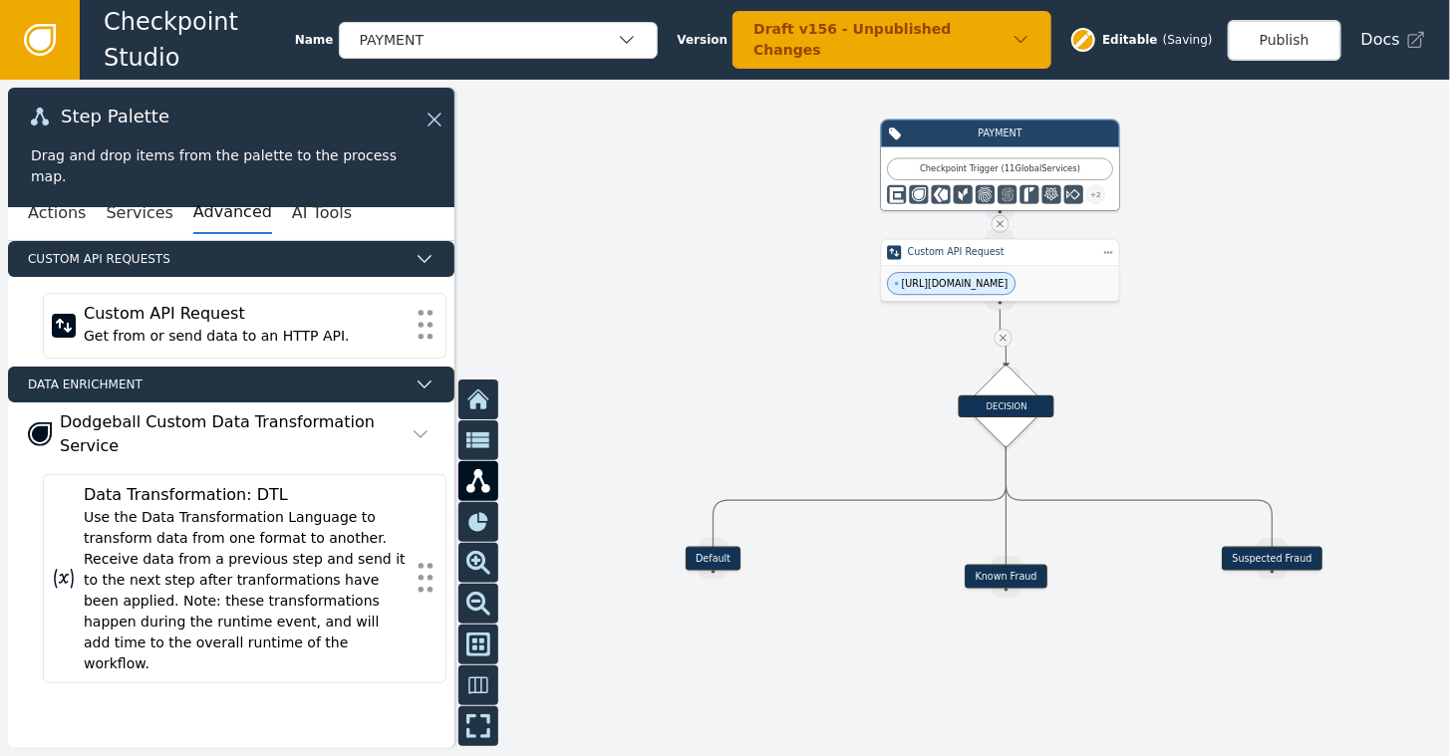
drag, startPoint x: 1282, startPoint y: 487, endPoint x: 1278, endPoint y: 556, distance: 68.9
click at [1278, 556] on div "Suspected Fraud" at bounding box center [1272, 559] width 101 height 24
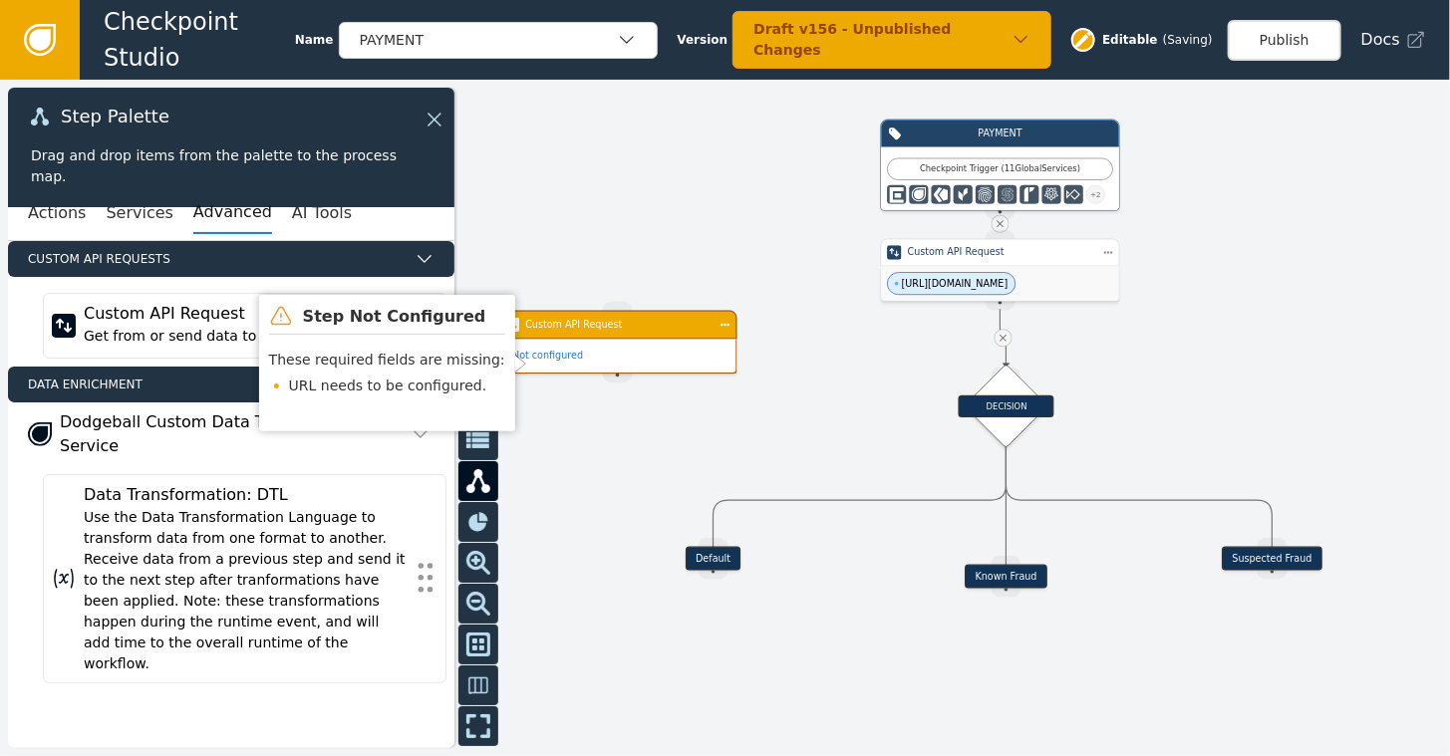
click at [612, 333] on div "Custom API Request" at bounding box center [617, 325] width 239 height 29
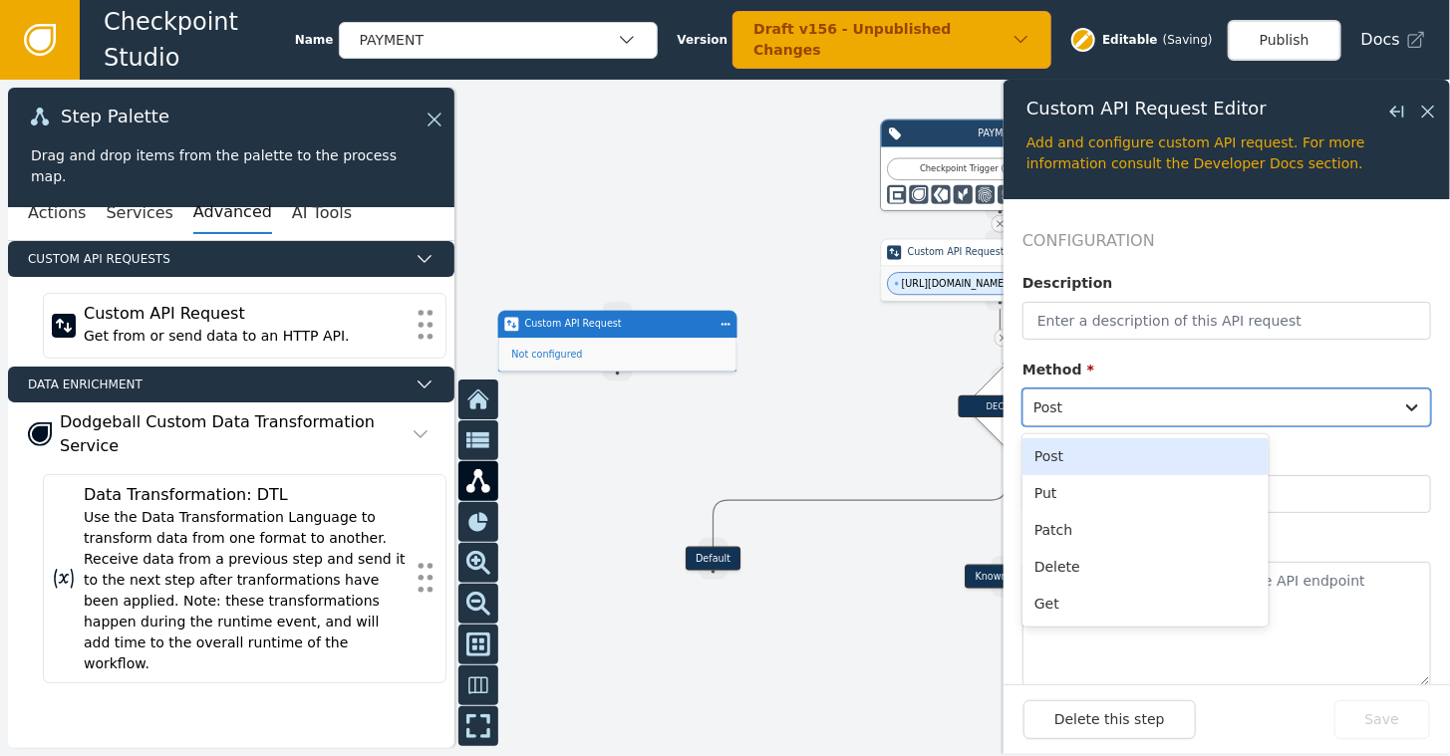
click at [1145, 399] on div at bounding box center [1209, 408] width 350 height 28
click at [1057, 598] on div "Get" at bounding box center [1146, 604] width 246 height 37
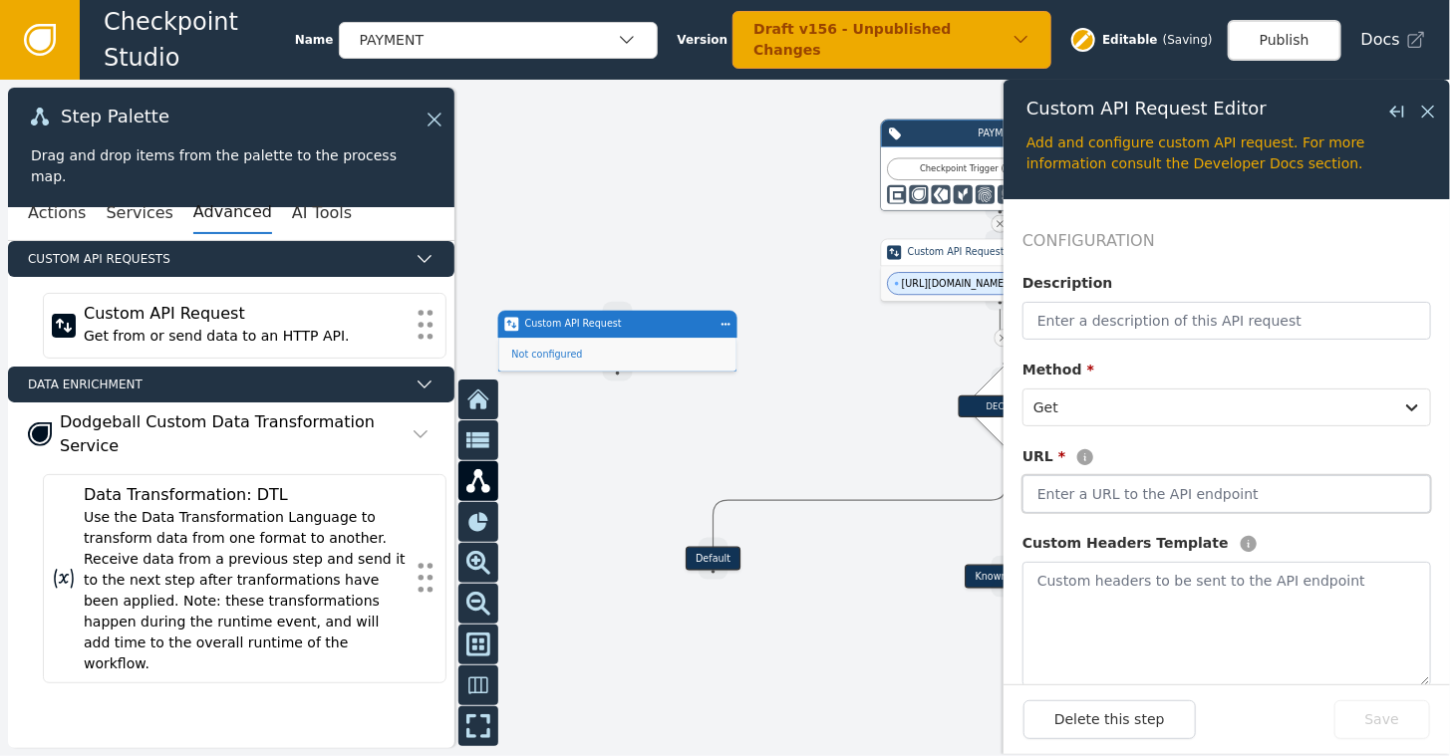
click at [1104, 492] on input "text" at bounding box center [1227, 494] width 409 height 38
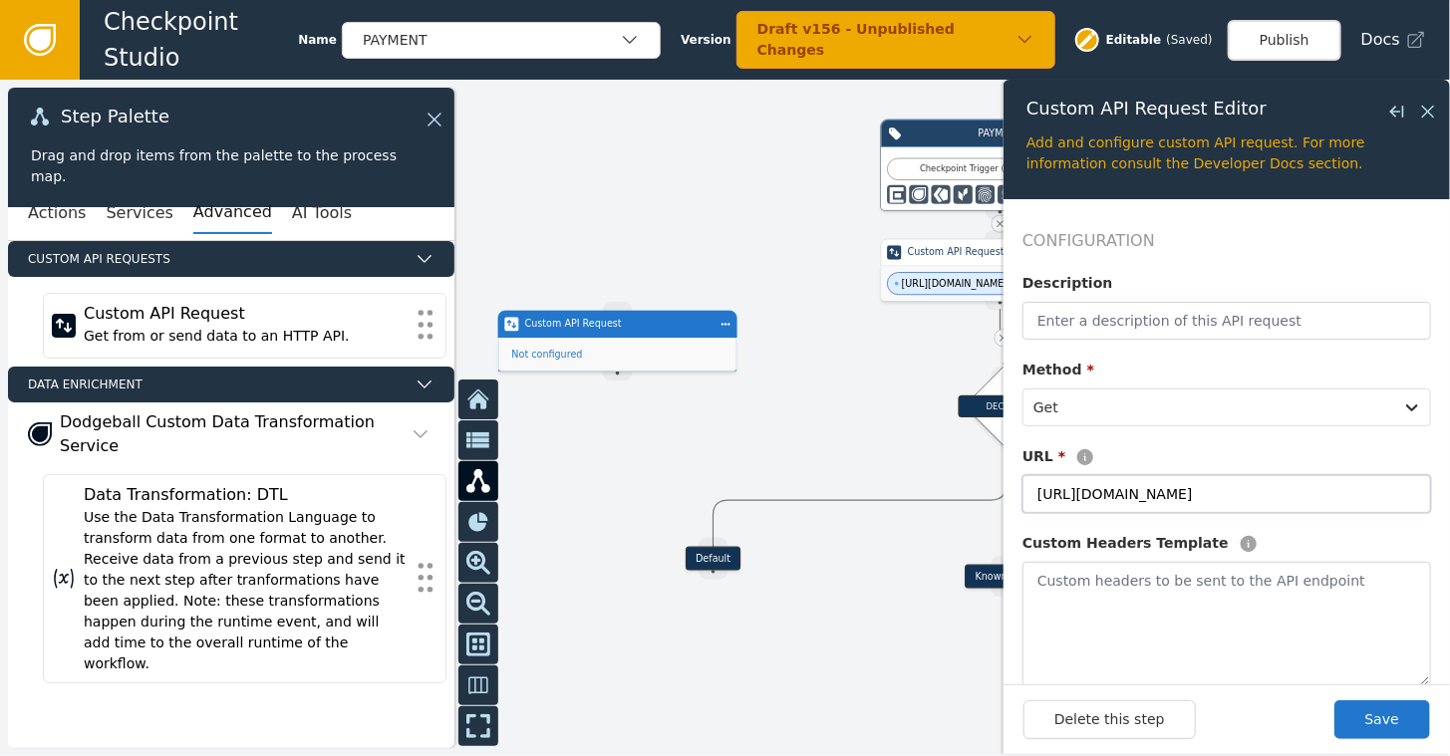
type input "[URL][DOMAIN_NAME]"
click at [1076, 588] on textarea at bounding box center [1227, 624] width 409 height 125
type textarea "{{customer history}}"
click at [828, 392] on div at bounding box center [725, 418] width 1450 height 677
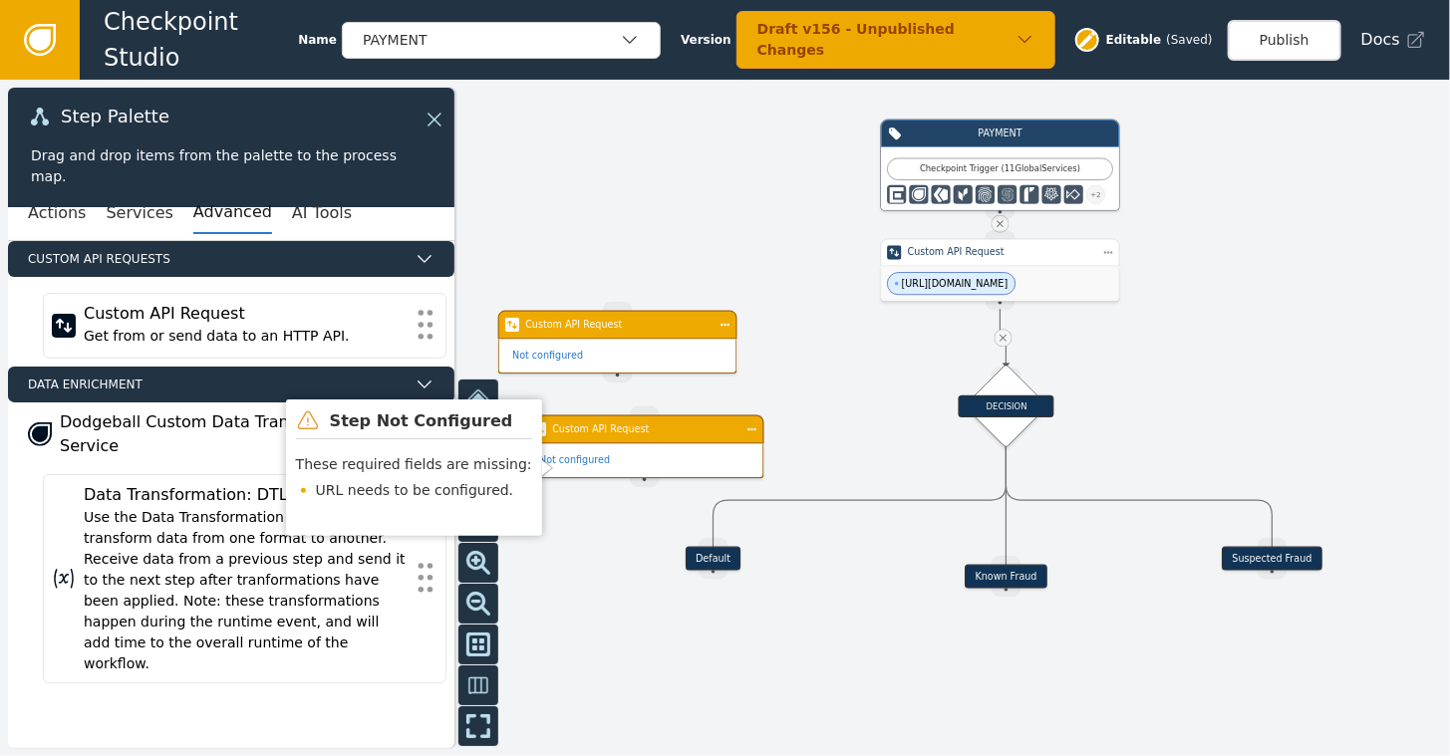
drag, startPoint x: 592, startPoint y: 471, endPoint x: 640, endPoint y: 436, distance: 59.8
click at [640, 436] on div "Custom API Request" at bounding box center [644, 430] width 184 height 14
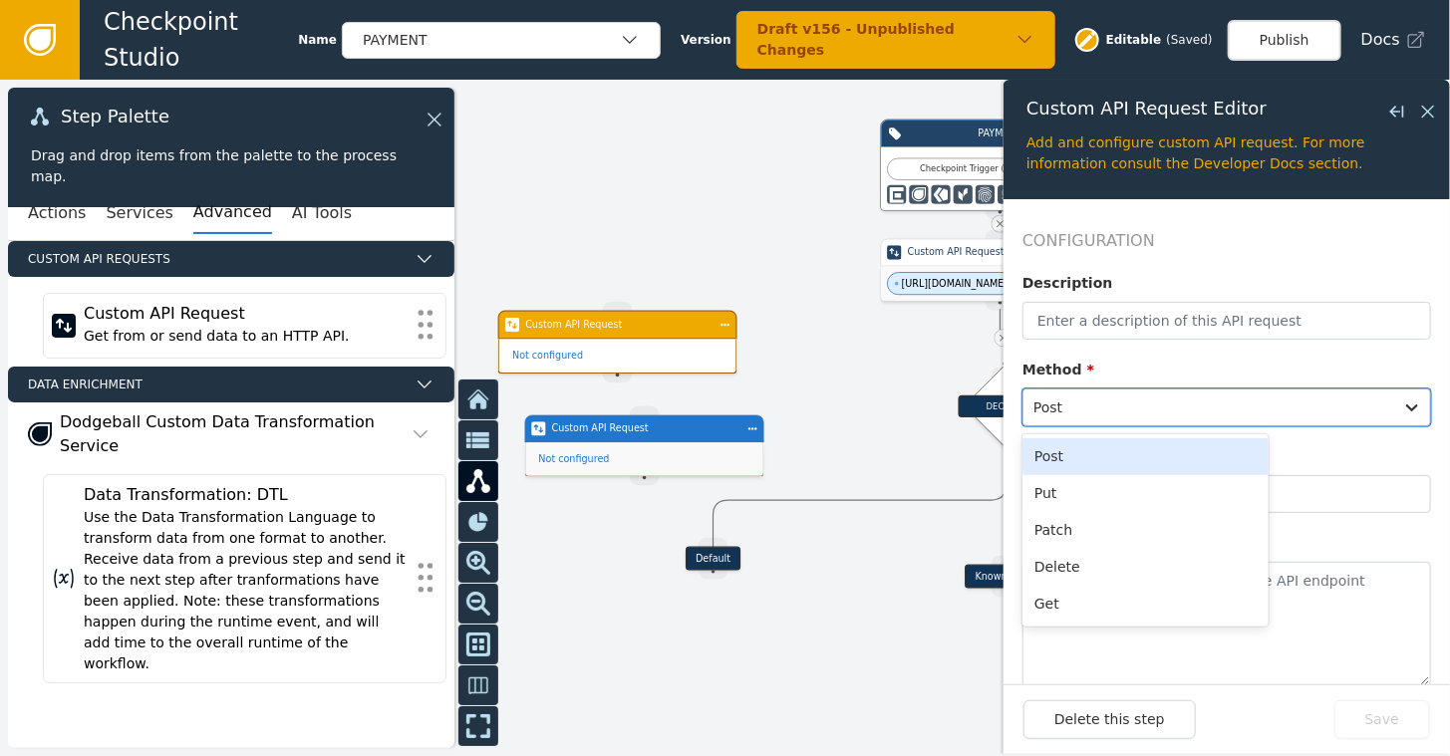
click at [1074, 409] on div at bounding box center [1209, 408] width 350 height 28
click at [1046, 599] on div "Get" at bounding box center [1146, 604] width 246 height 37
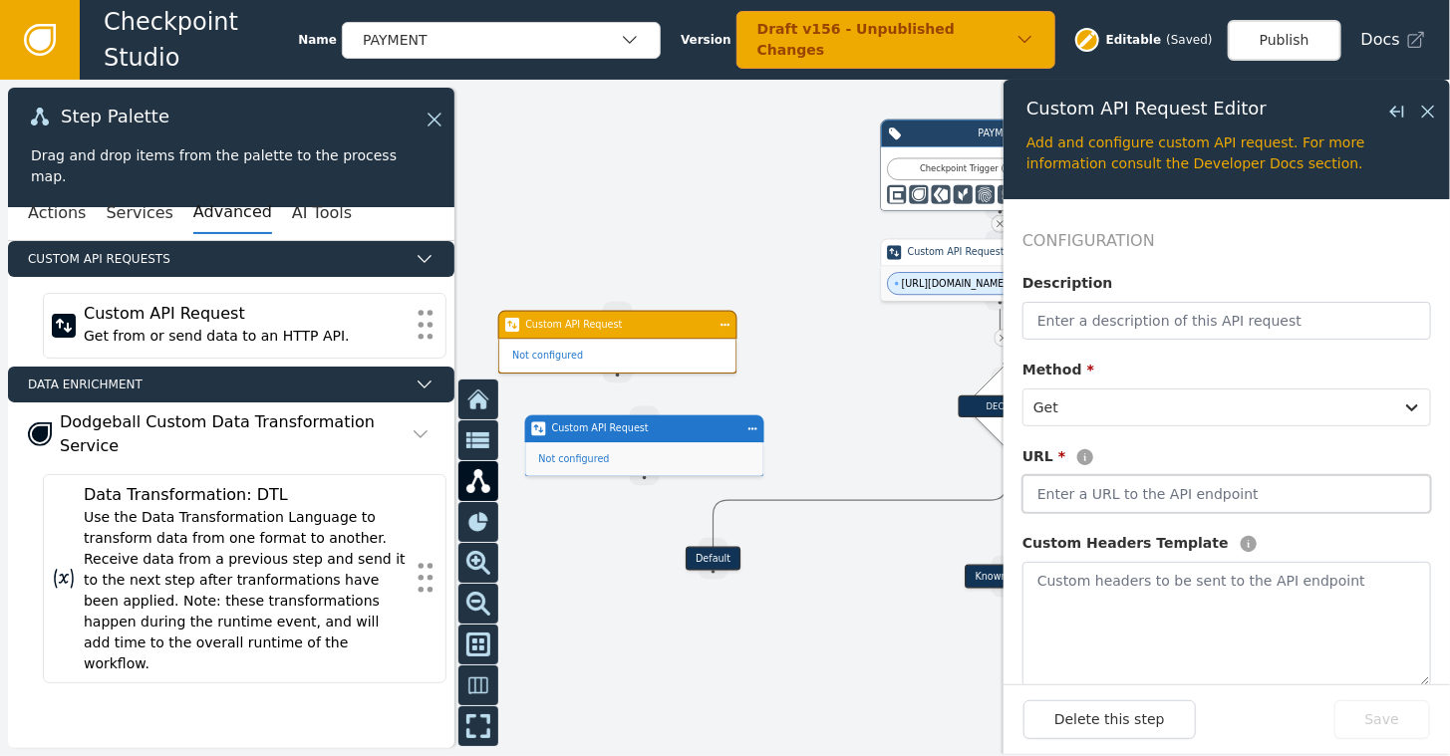
click at [1079, 506] on input "text" at bounding box center [1227, 494] width 409 height 38
type input "[URL][DOMAIN_NAME]"
click at [1385, 721] on button "Save" at bounding box center [1383, 720] width 96 height 39
click at [1433, 106] on icon at bounding box center [1428, 112] width 12 height 12
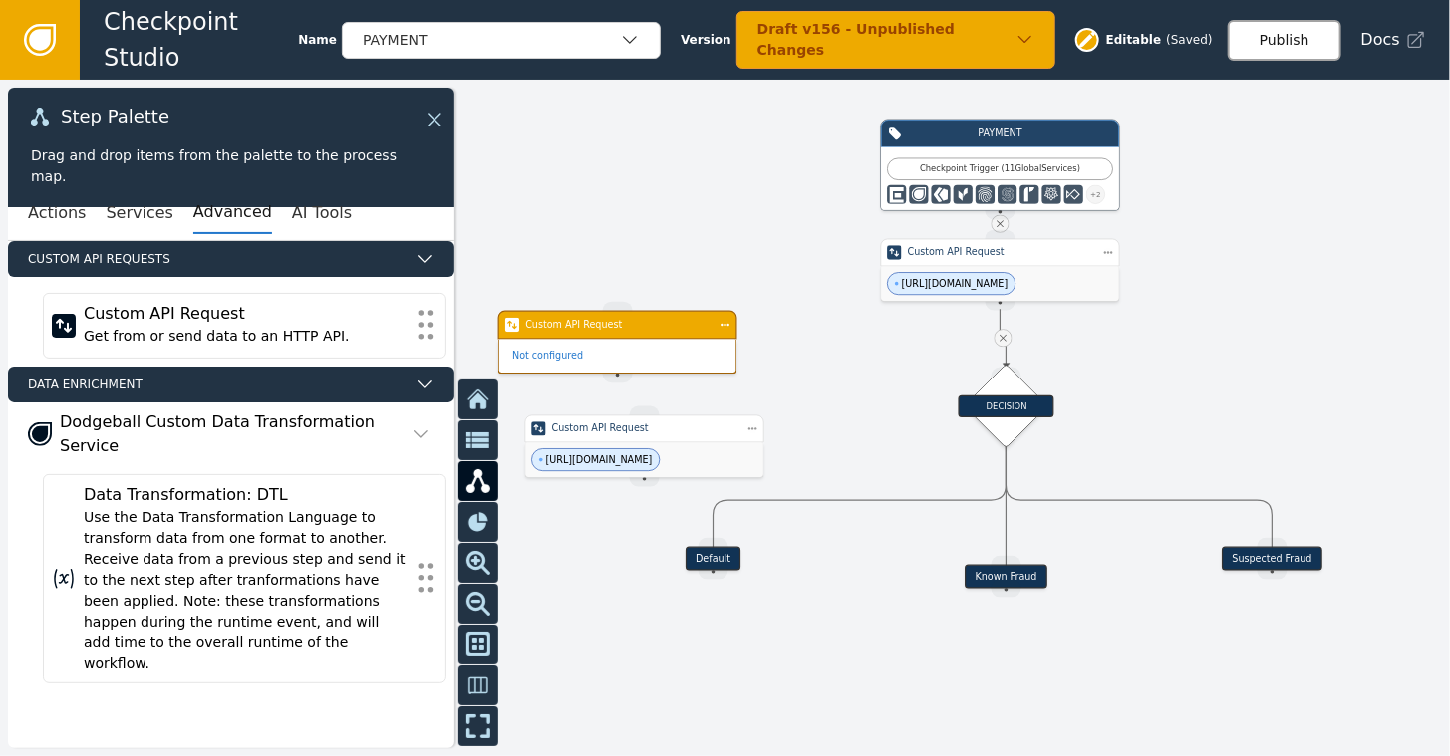
click at [1293, 40] on button "Publish" at bounding box center [1285, 40] width 114 height 41
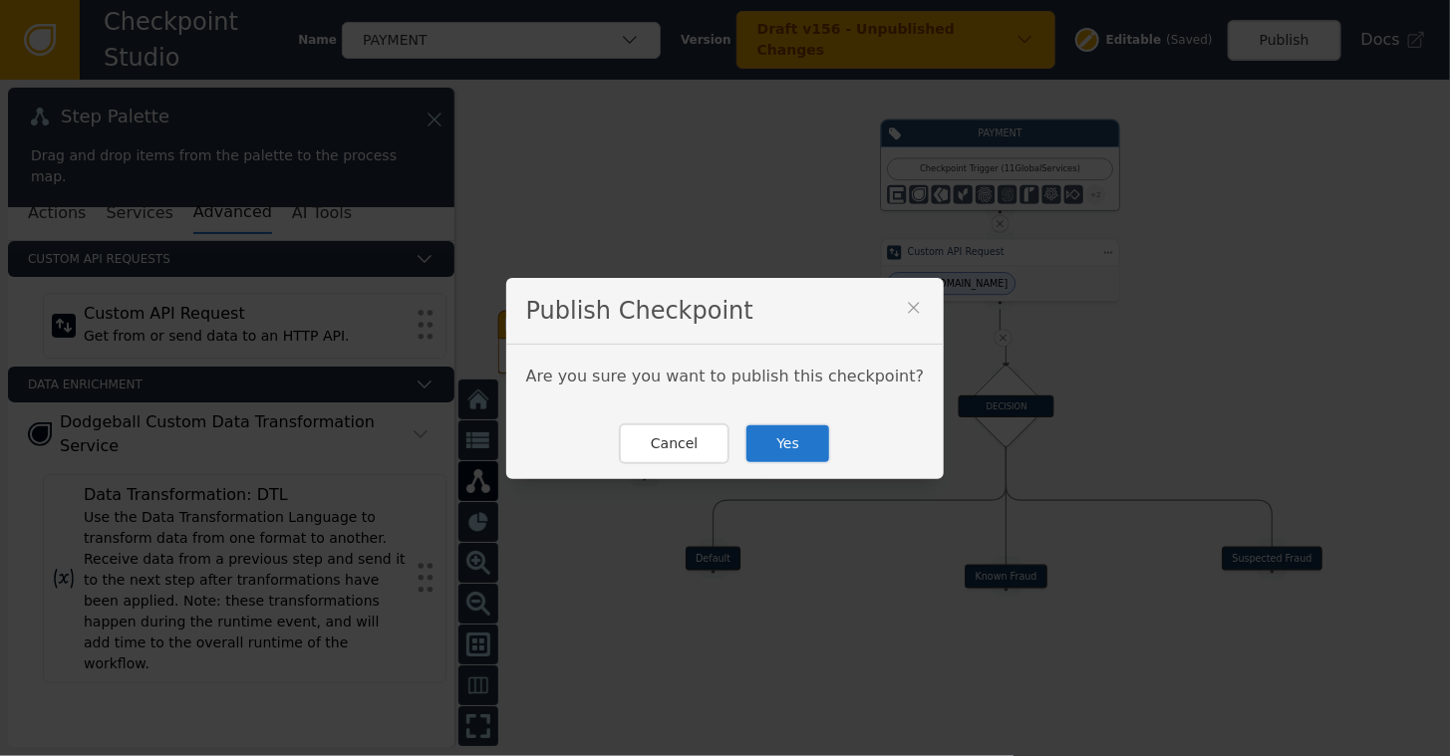
click at [751, 436] on button "Yes" at bounding box center [788, 444] width 87 height 41
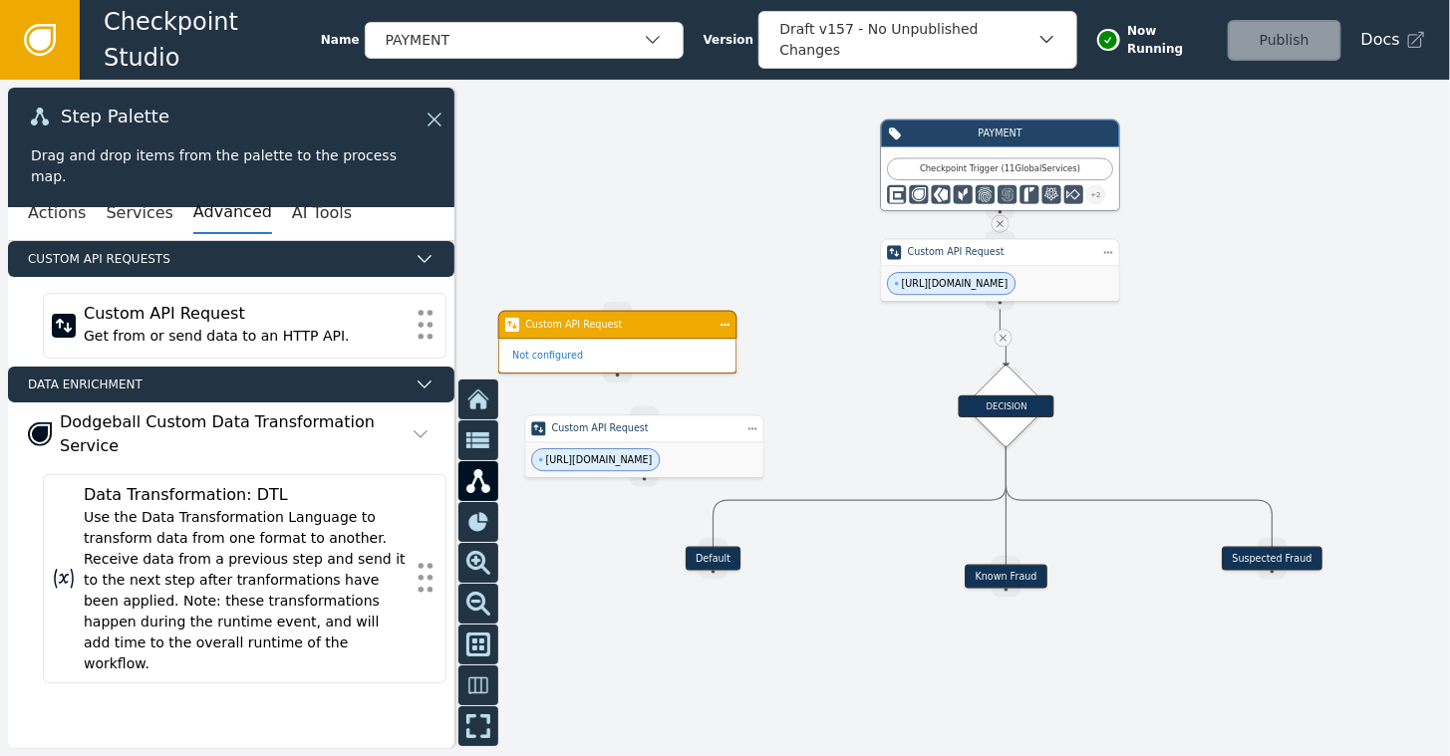
click at [40, 40] on icon at bounding box center [40, 40] width 22 height 22
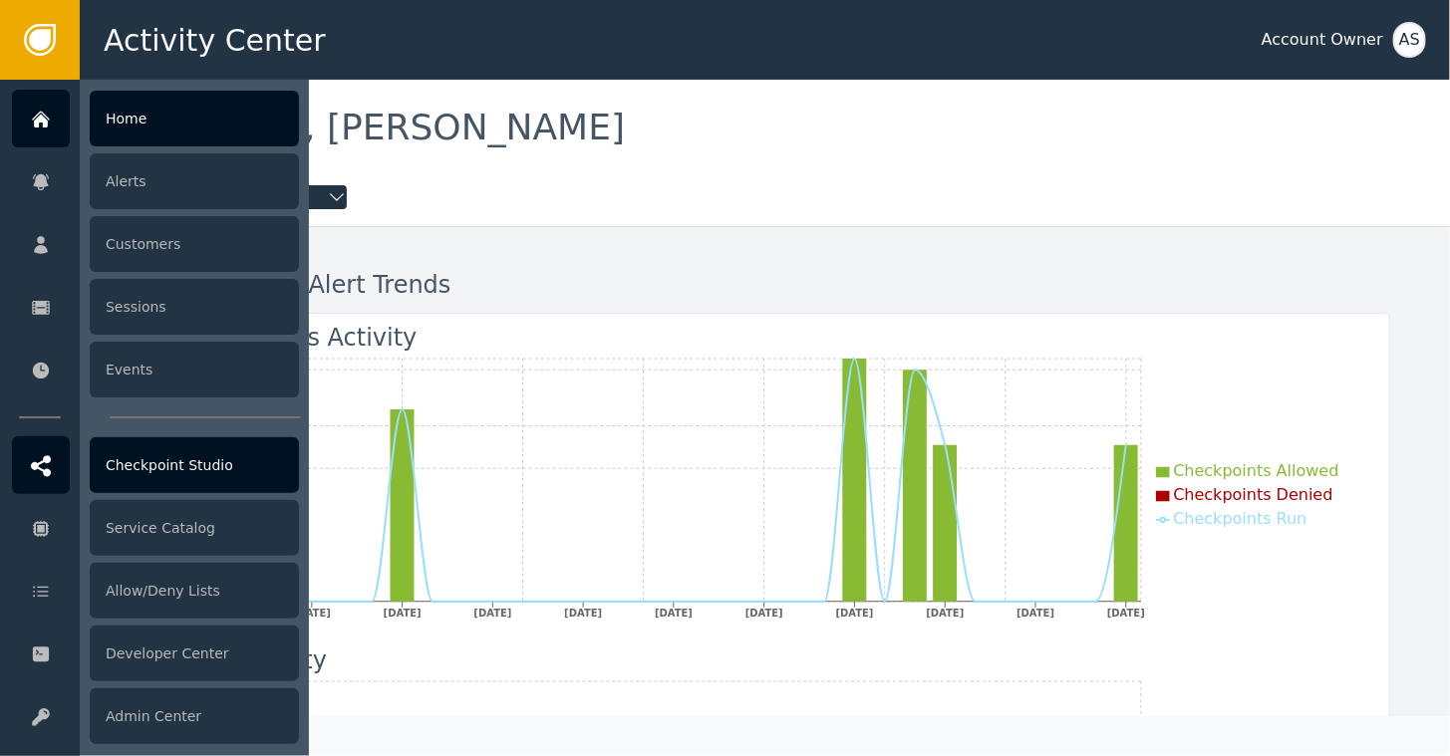
click at [152, 478] on div "Checkpoint Studio" at bounding box center [194, 466] width 209 height 56
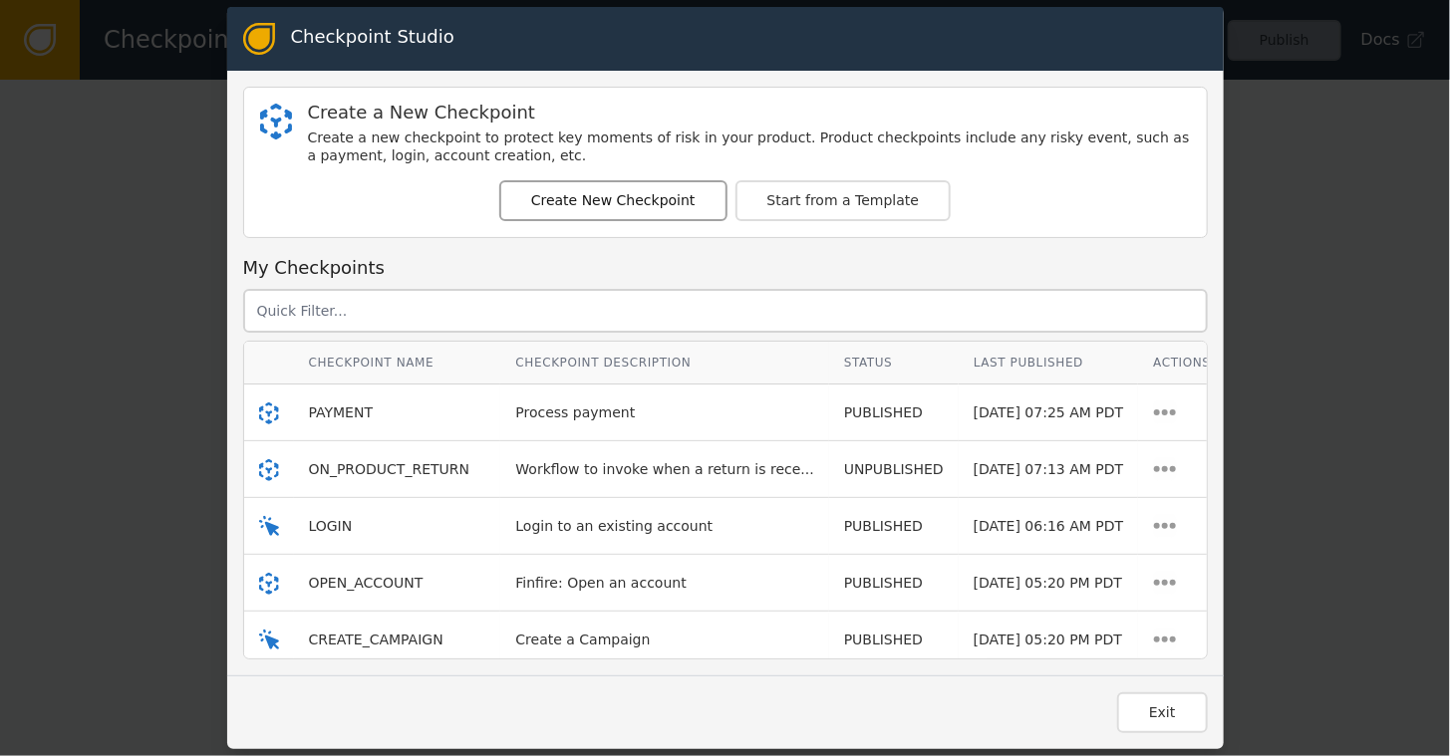
click at [606, 207] on button "Create New Checkpoint" at bounding box center [613, 200] width 228 height 41
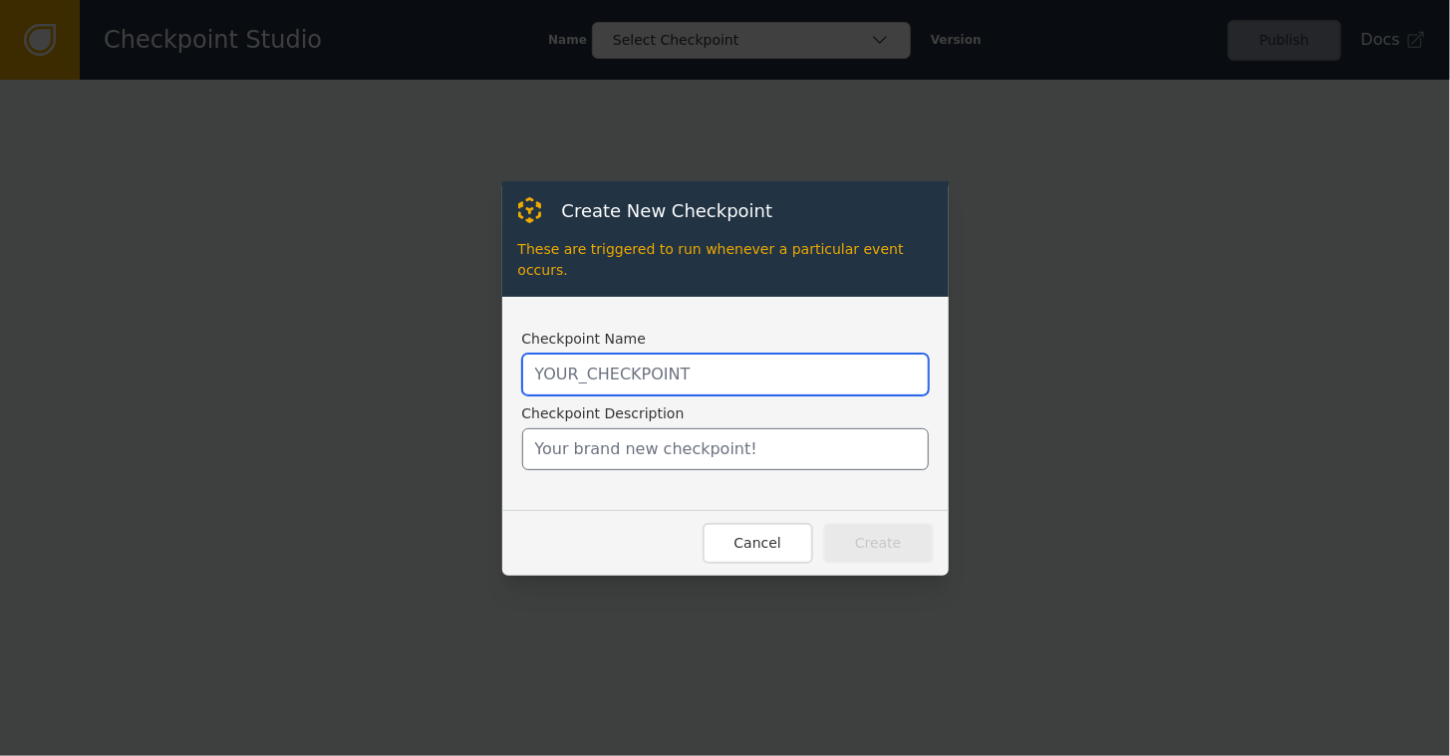
click at [602, 375] on input "text" at bounding box center [725, 375] width 407 height 42
type input "SHOPIFY_RETURN_CREATED"
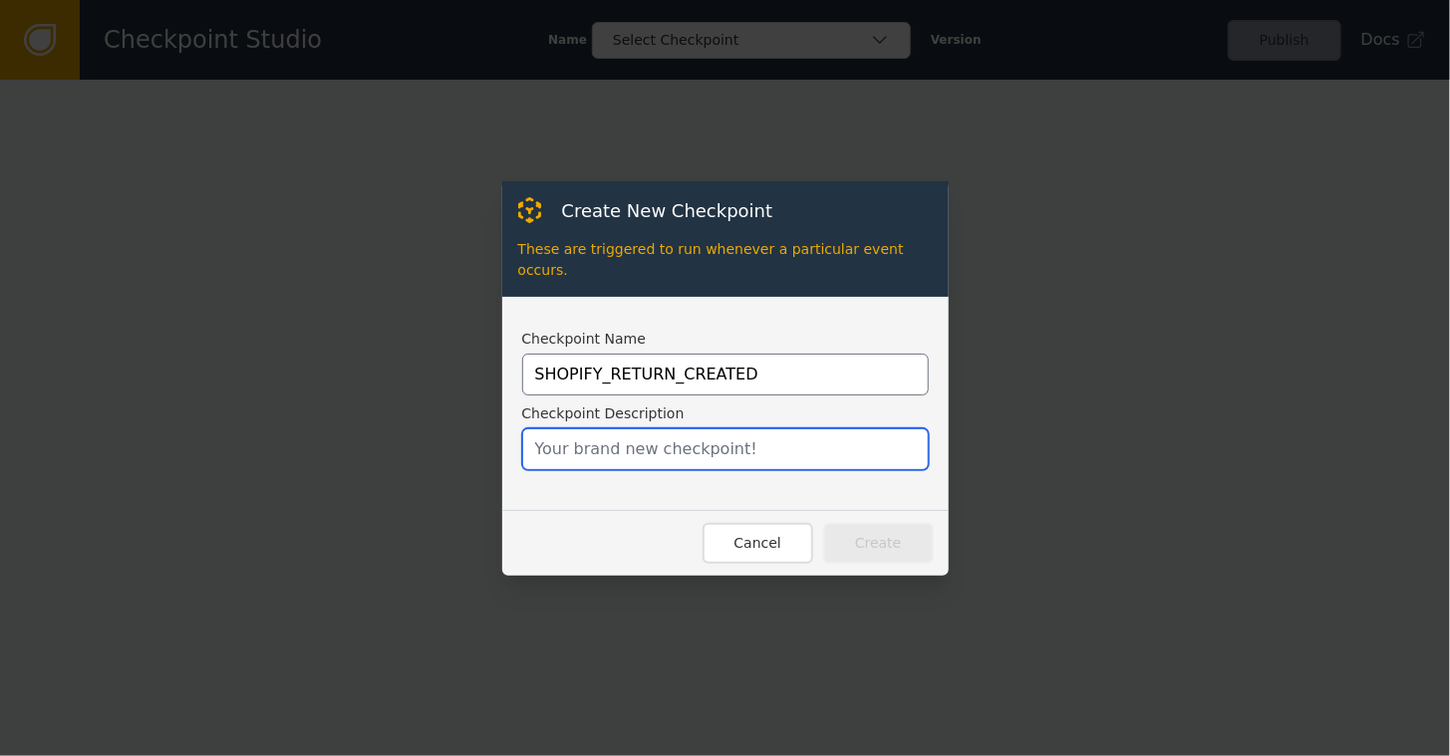
click at [611, 443] on input "text" at bounding box center [725, 450] width 407 height 42
type input "W"
type input "Checkpoint to call when Shopify Return created"
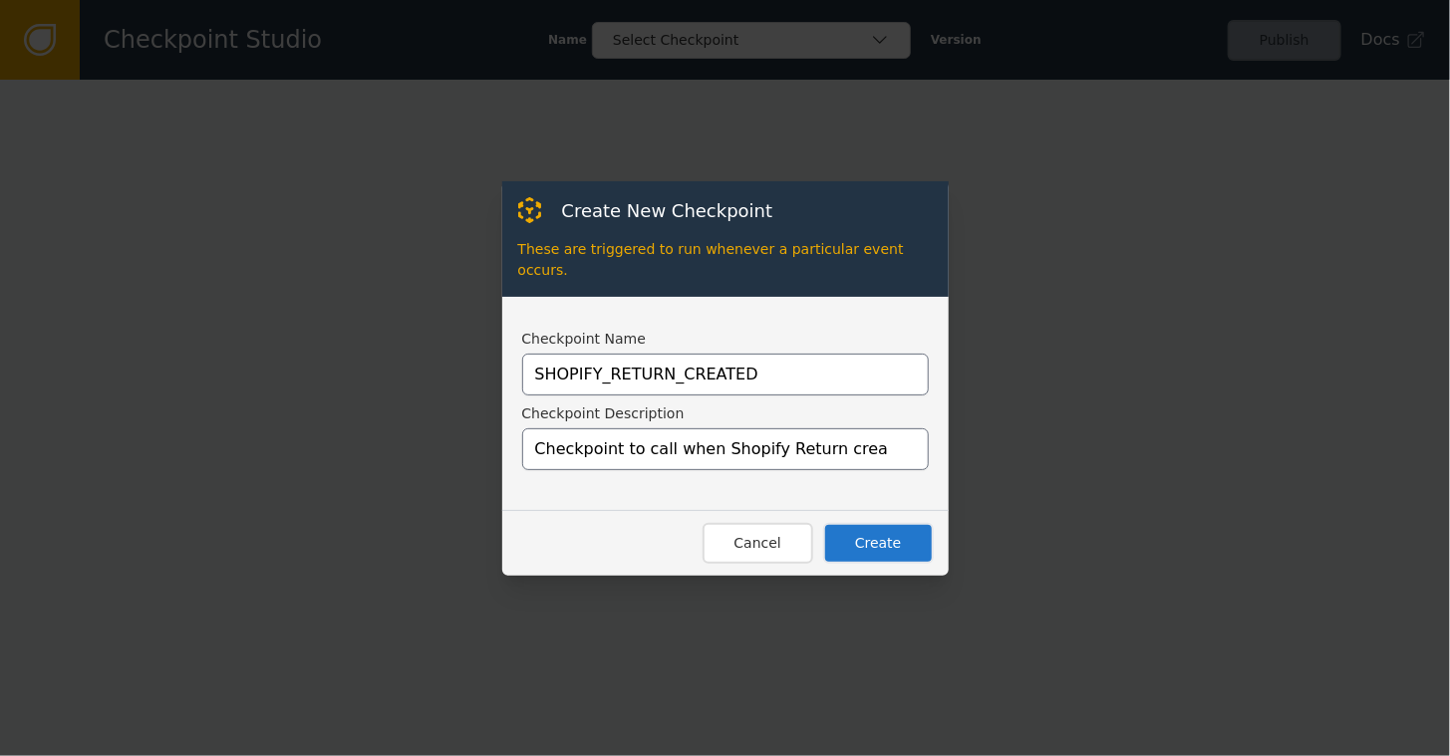
click at [882, 527] on button "Create" at bounding box center [878, 543] width 111 height 41
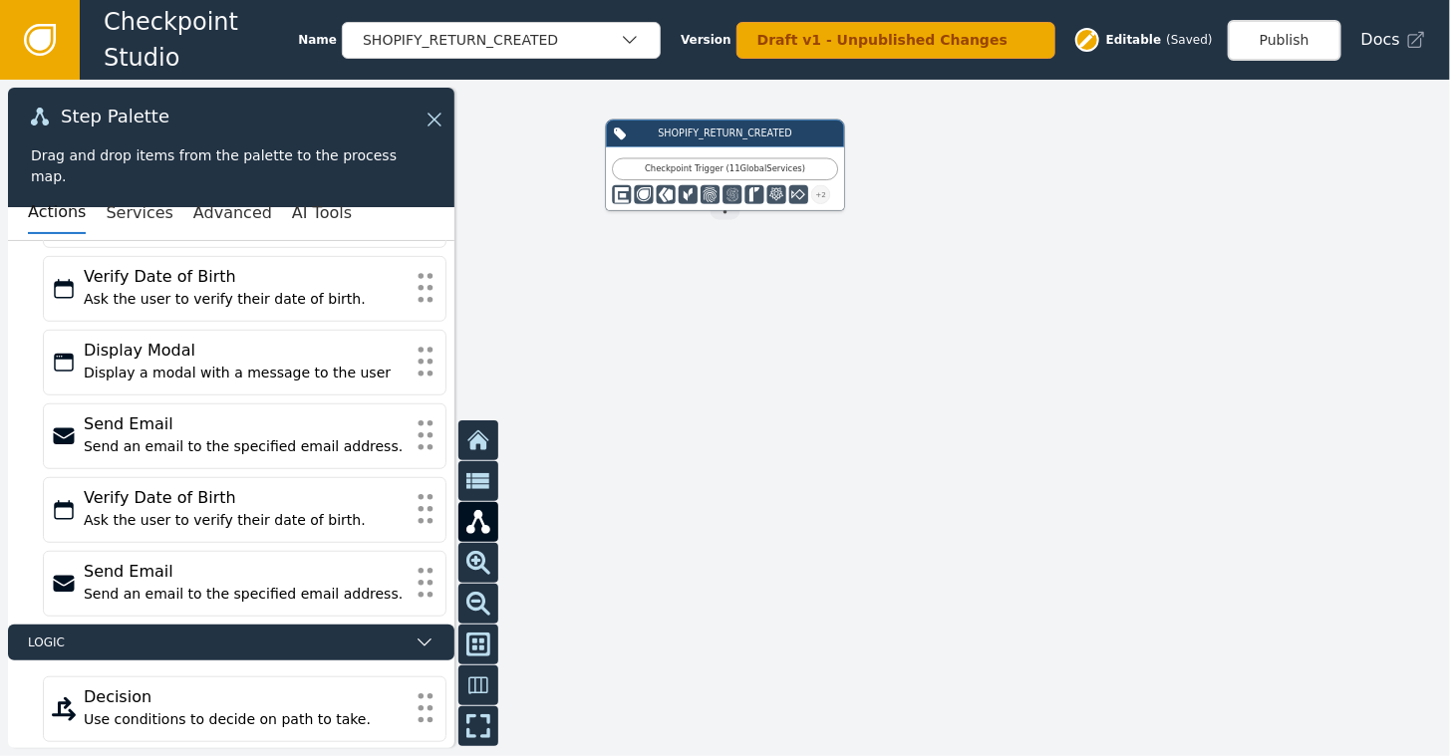
scroll to position [571, 0]
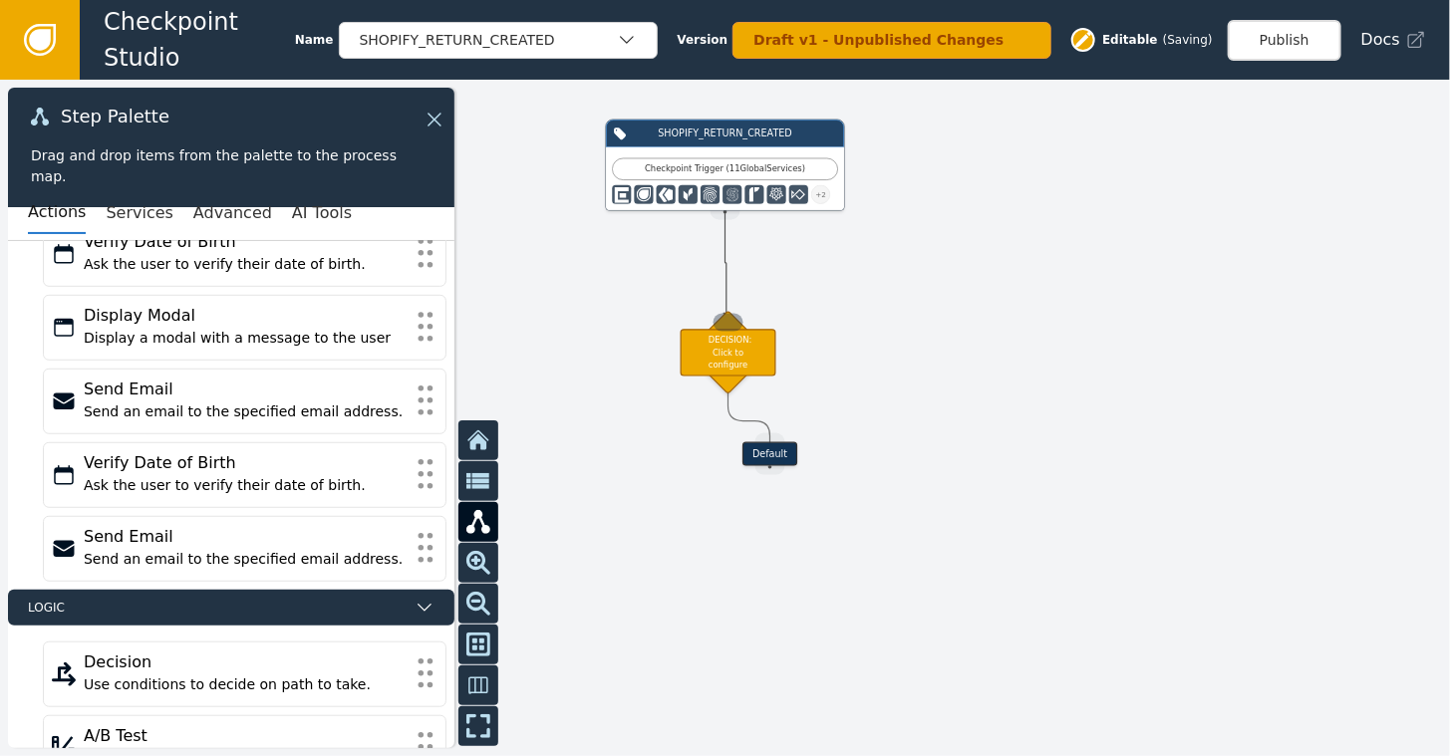
drag, startPoint x: 718, startPoint y: 212, endPoint x: 727, endPoint y: 317, distance: 105.0
click at [727, 317] on div "Target Handle for step Default Source Handle for step SHOPIFY_RETURN_CREATED Ch…" at bounding box center [1161, 323] width 870 height 406
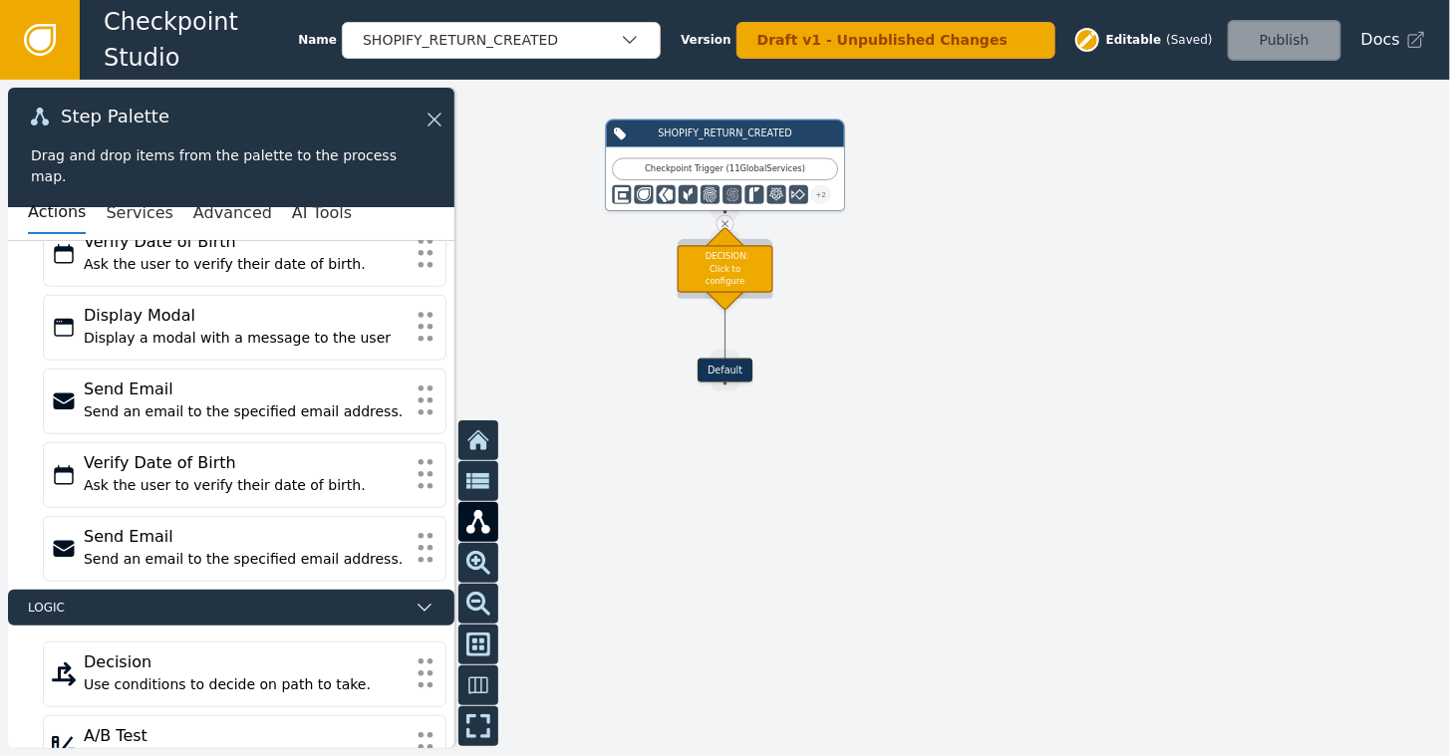
click at [732, 268] on div "DECISION: Click to configure" at bounding box center [726, 268] width 96 height 47
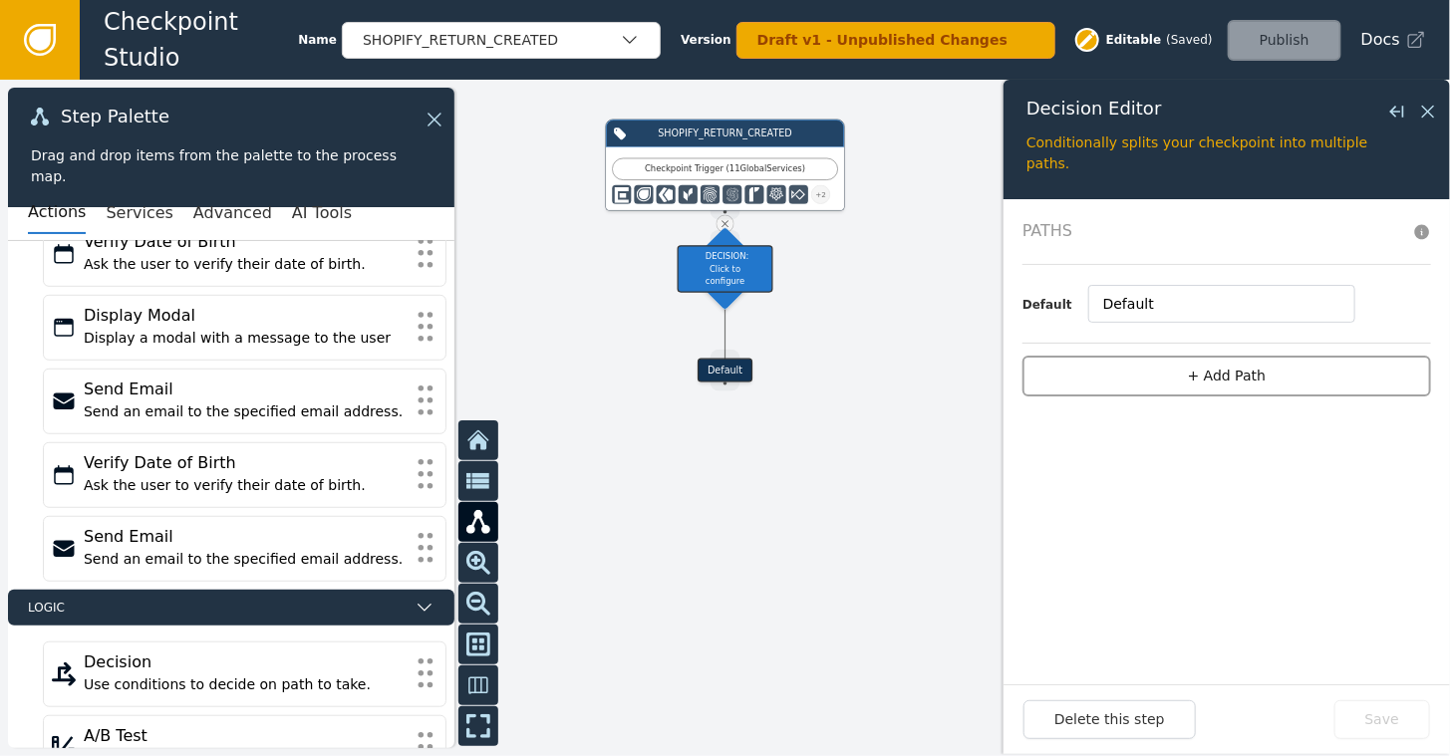
click at [1195, 377] on button "+ Add Path" at bounding box center [1227, 376] width 409 height 41
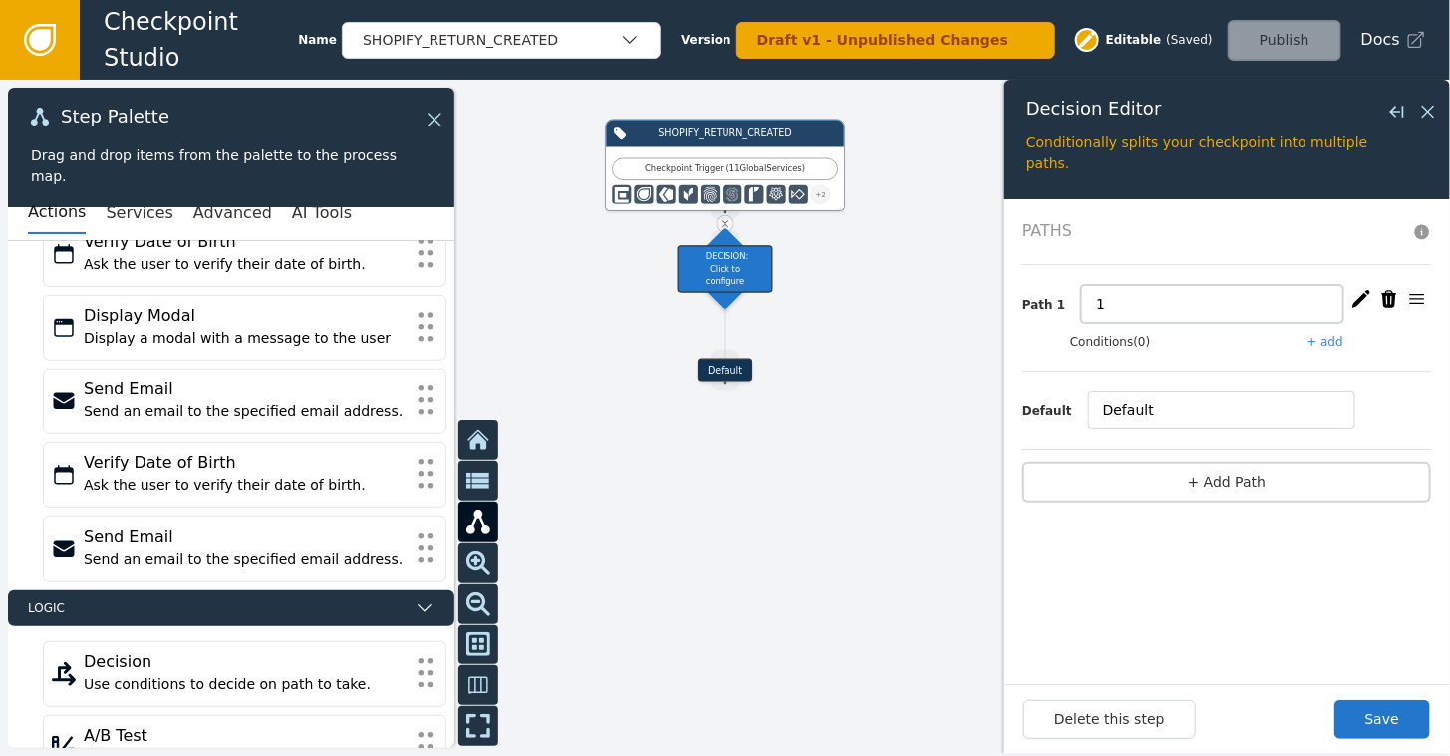
click at [1131, 302] on input "1" at bounding box center [1212, 304] width 262 height 38
type input "Known Fraud"
click at [1389, 720] on button "Save" at bounding box center [1383, 720] width 96 height 39
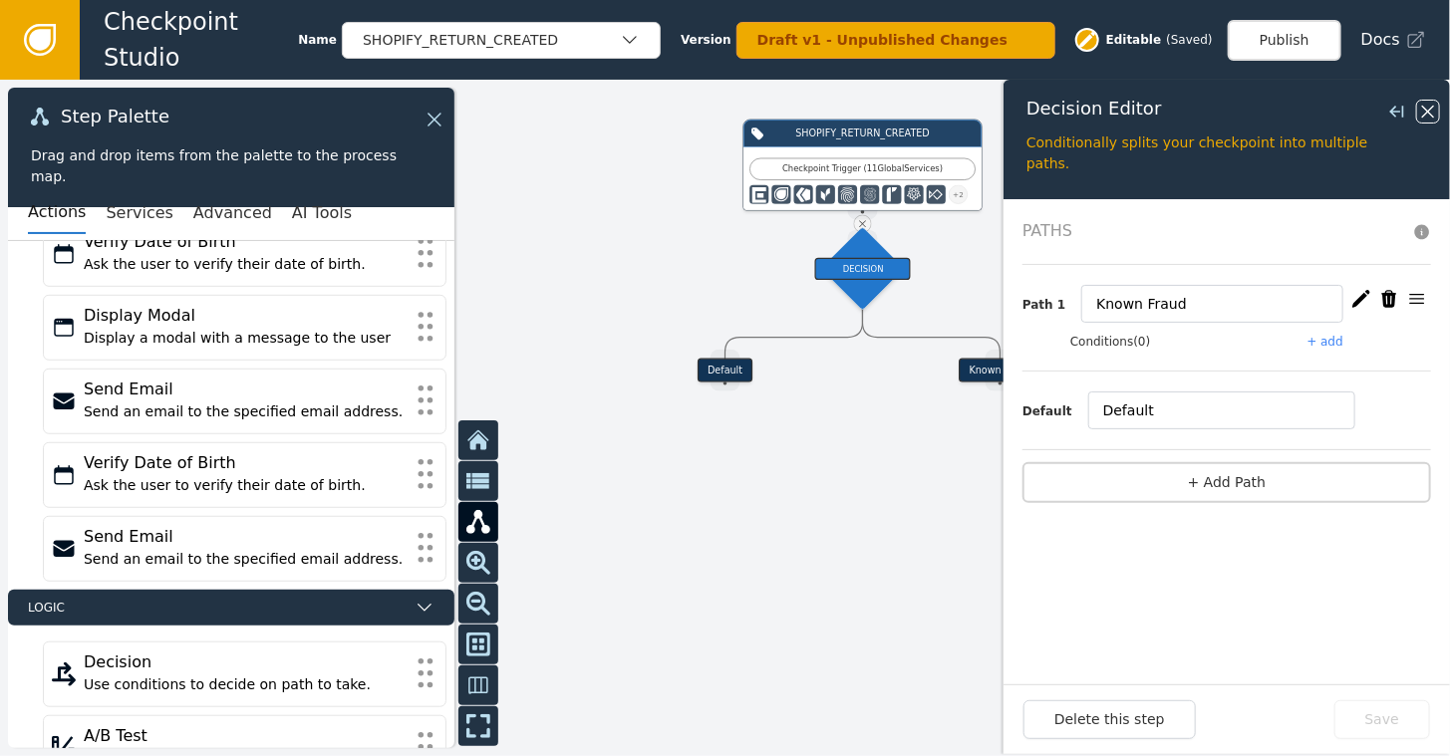
click at [1431, 108] on icon at bounding box center [1428, 112] width 22 height 22
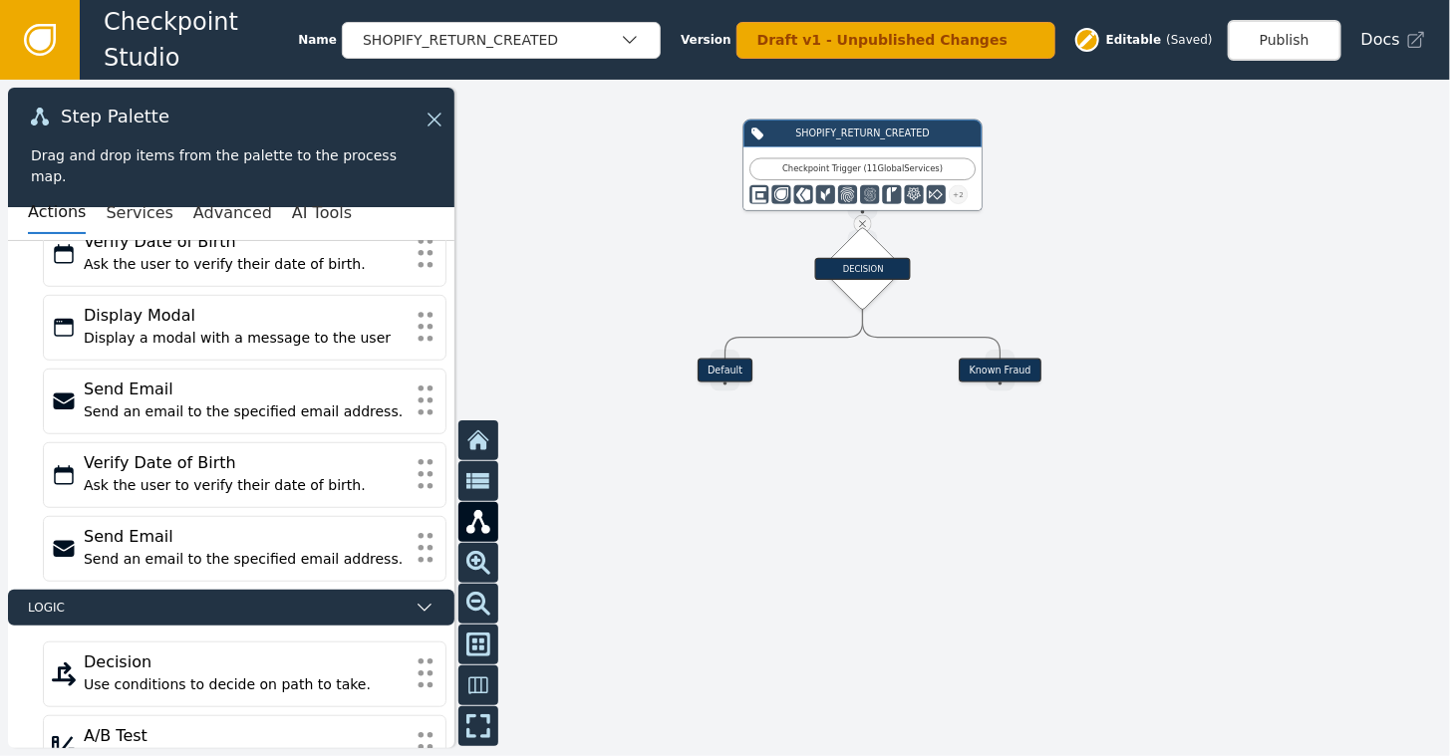
click at [1208, 269] on div at bounding box center [725, 418] width 1450 height 677
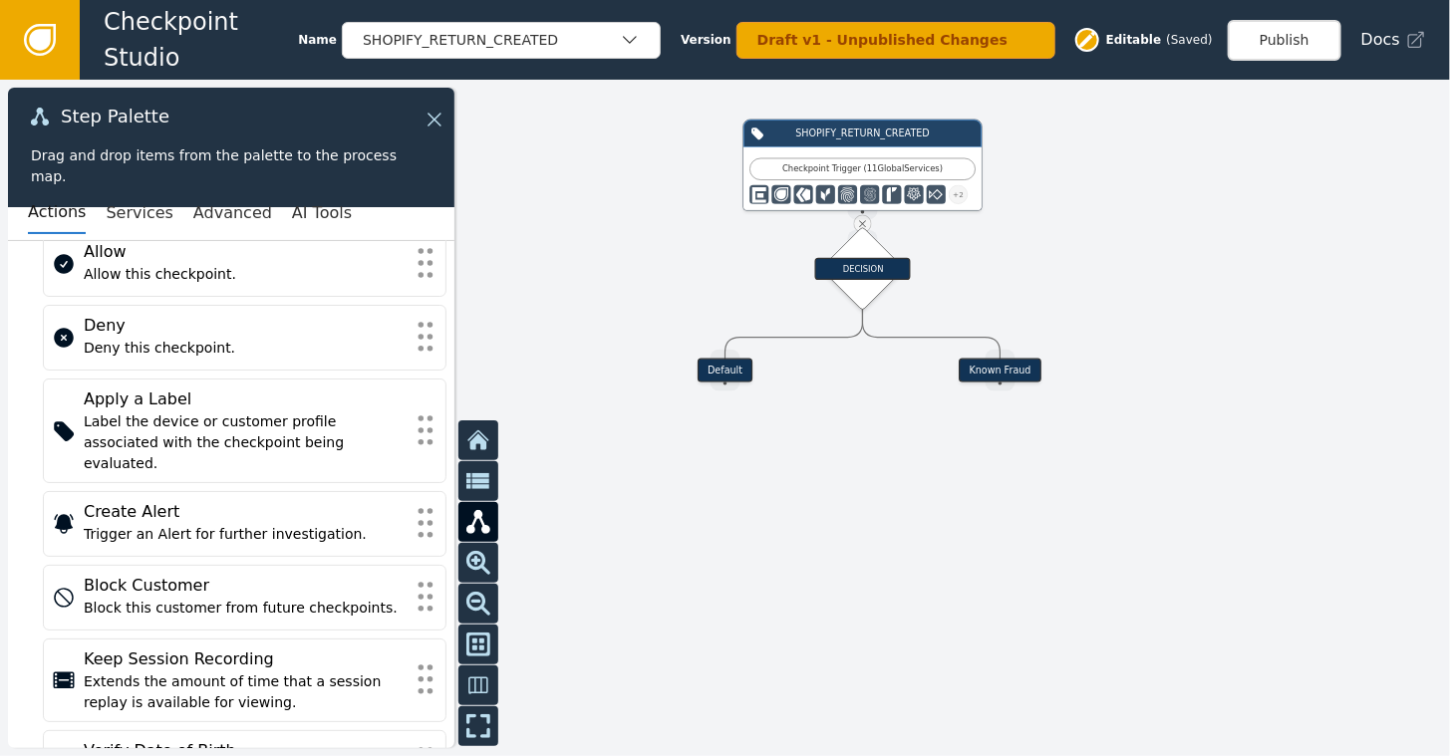
scroll to position [0, 0]
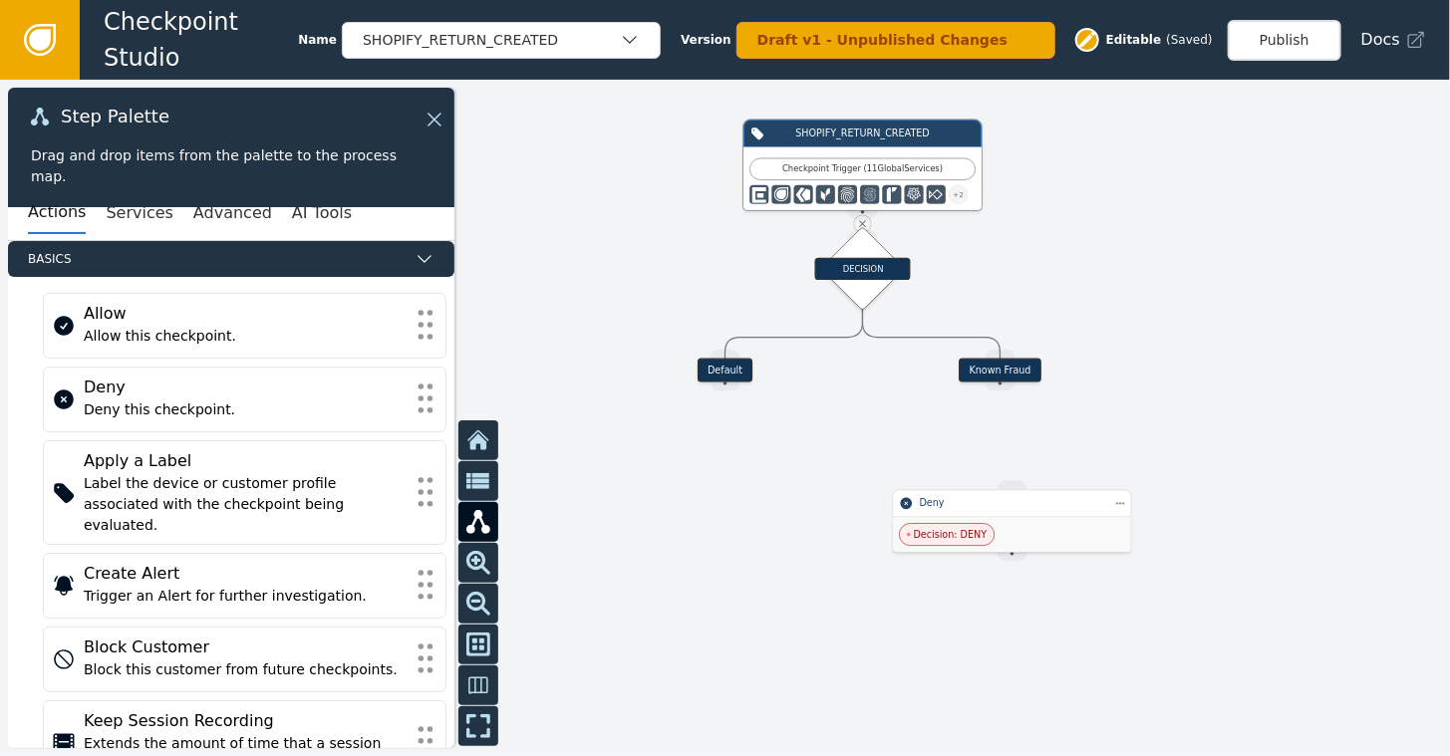
drag, startPoint x: 1001, startPoint y: 385, endPoint x: 1013, endPoint y: 475, distance: 91.5
click at [1015, 480] on div "Target Handle for step Default Source Handle for step Target Handle for step Kn…" at bounding box center [725, 418] width 1450 height 677
drag, startPoint x: 1000, startPoint y: 384, endPoint x: 986, endPoint y: 433, distance: 50.8
click at [994, 445] on div "Target Handle for step Default Source Handle for step Target Handle for step Kn…" at bounding box center [725, 418] width 1450 height 677
drag, startPoint x: 1002, startPoint y: 388, endPoint x: 1013, endPoint y: 488, distance: 101.3
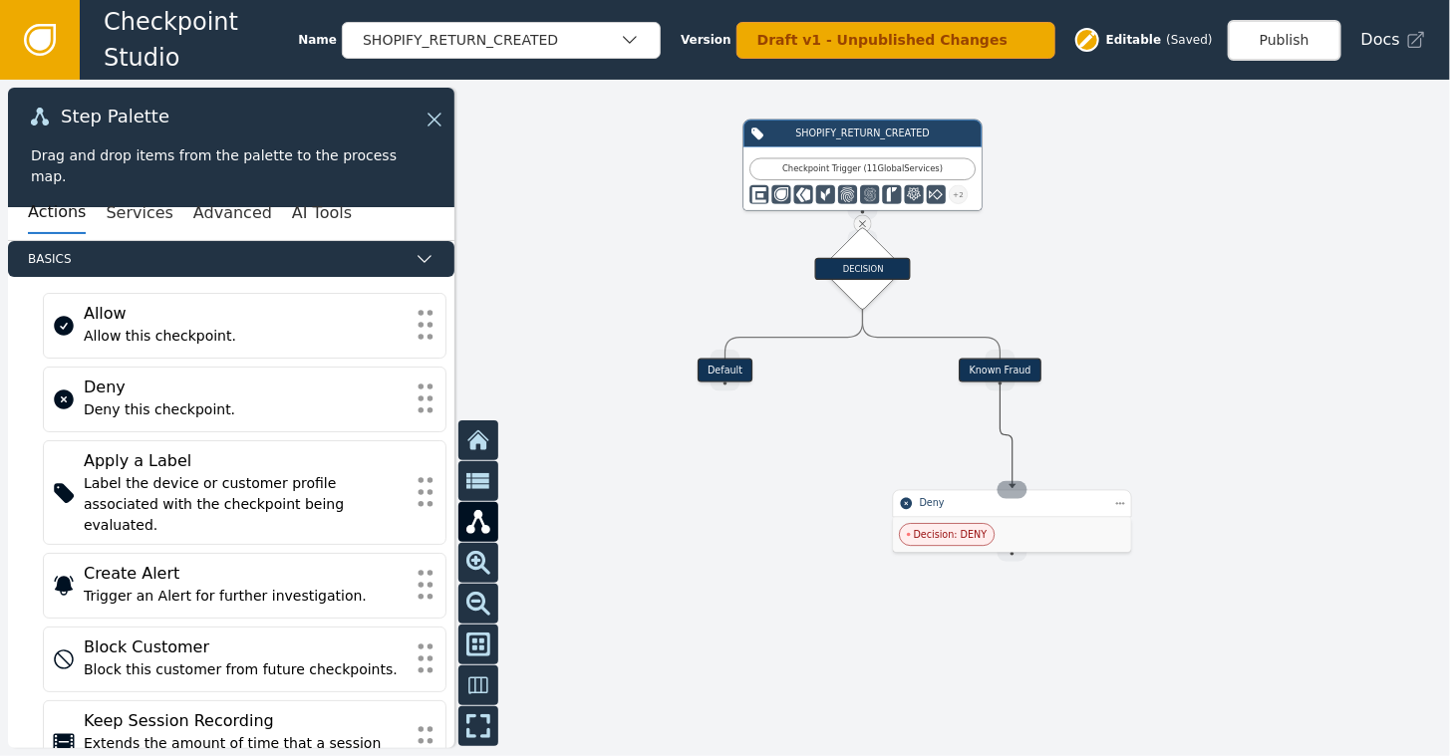
click at [1013, 488] on div "Target Handle for step Default Source Handle for step Target Handle for step Kn…" at bounding box center [1161, 323] width 870 height 406
click at [859, 270] on div "DECISION" at bounding box center [863, 269] width 96 height 22
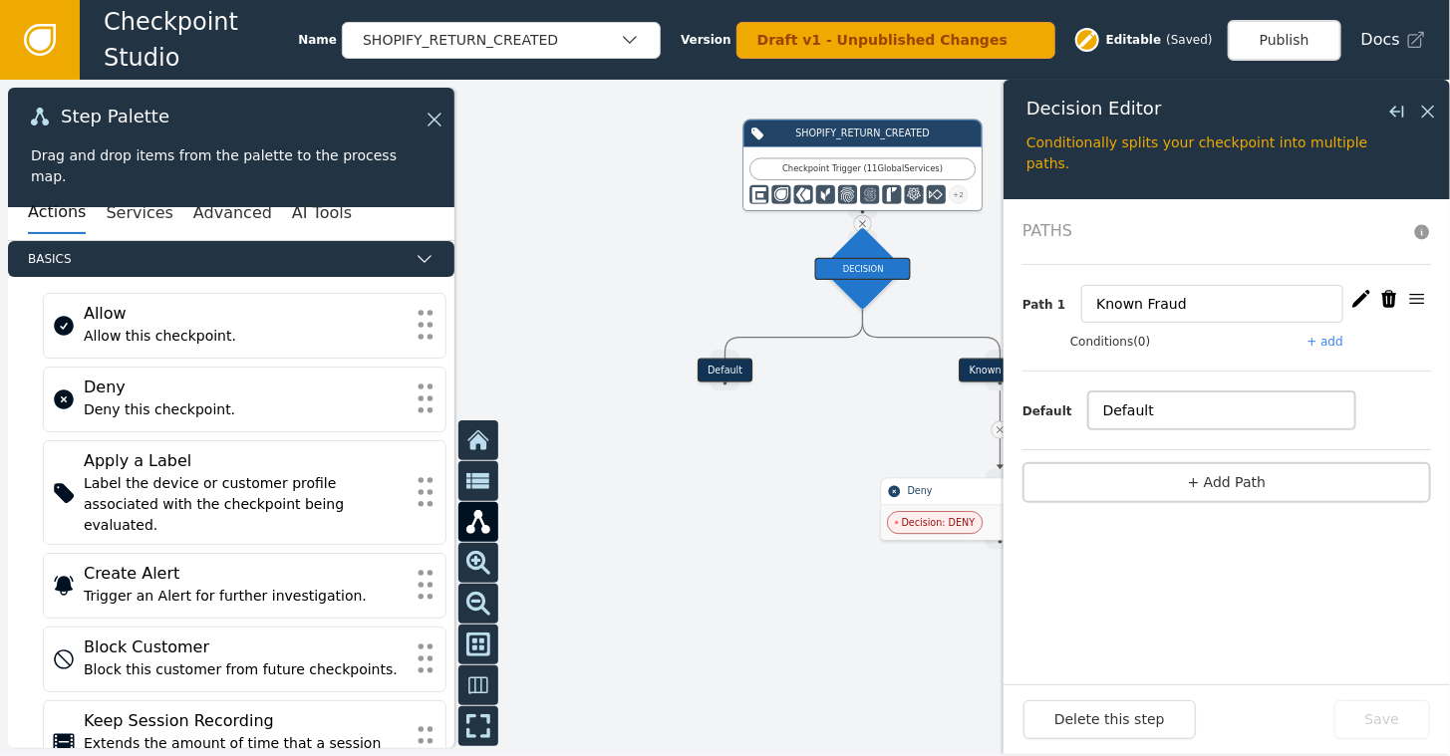
click at [1160, 412] on input "Default" at bounding box center [1221, 411] width 267 height 38
type input "D"
type input "Refund In Transit"
click at [1212, 474] on button "+ Add Path" at bounding box center [1227, 482] width 409 height 41
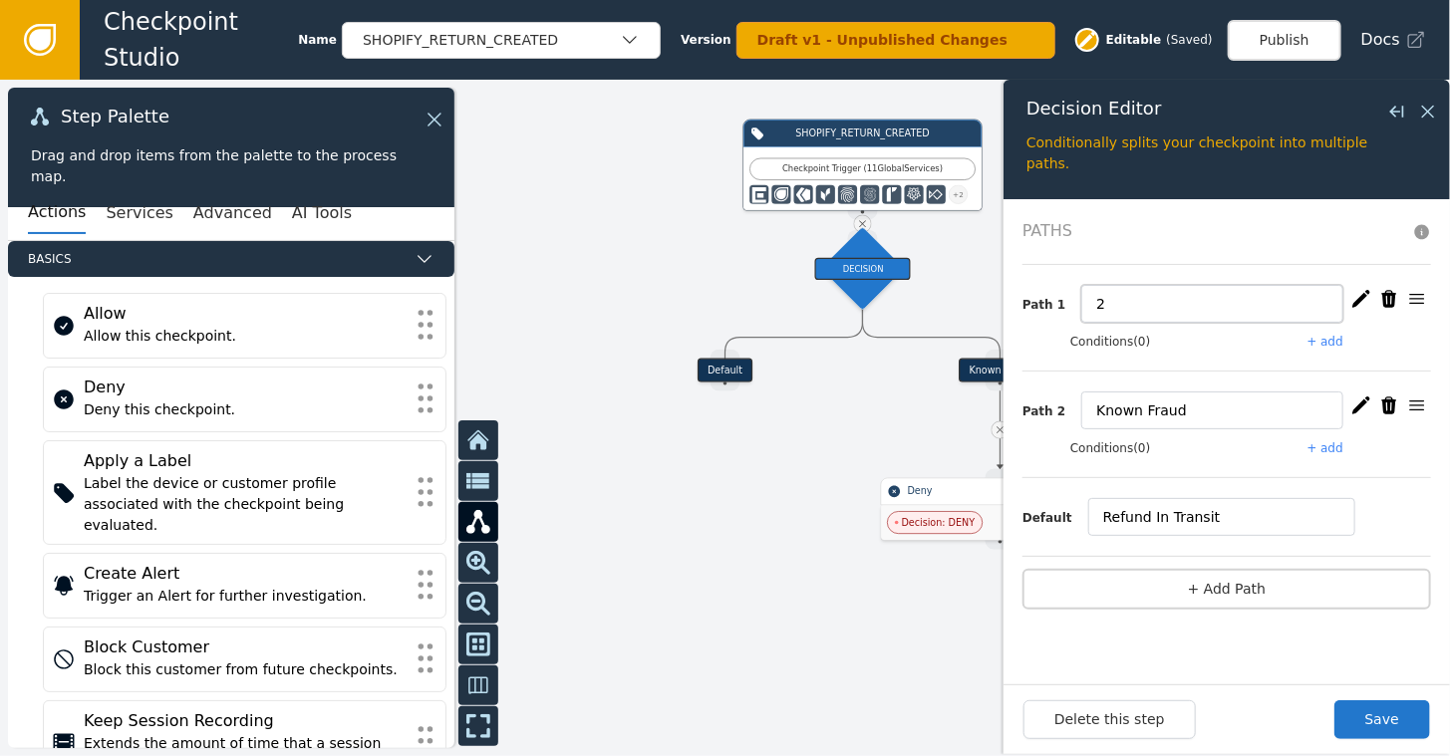
click at [1125, 297] on input "2" at bounding box center [1212, 304] width 262 height 38
type input "Medium Risk"
click at [1046, 345] on div "Path 1 Medium Risk Conditions (0) + add" at bounding box center [1227, 318] width 409 height 107
click at [1371, 722] on button "Save" at bounding box center [1383, 720] width 96 height 39
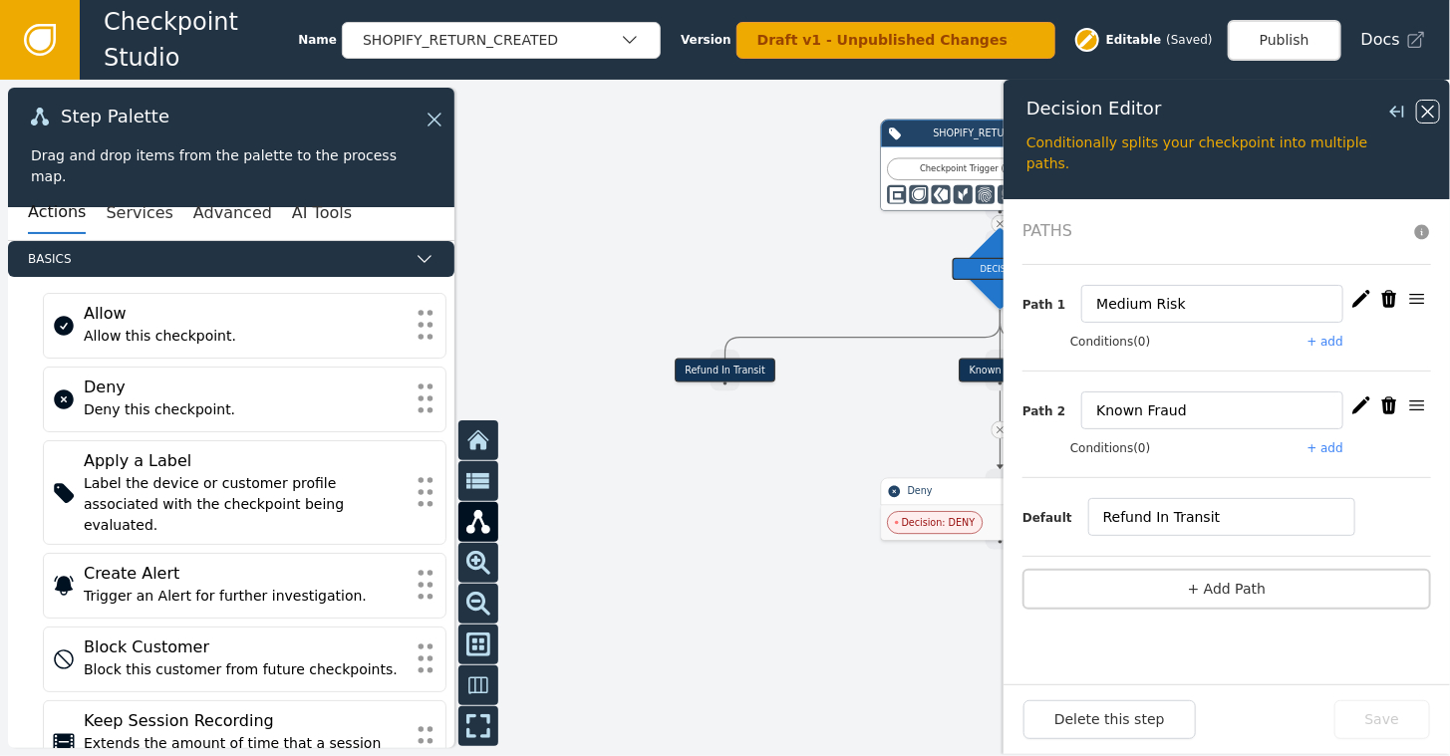
click at [1422, 111] on icon at bounding box center [1428, 112] width 22 height 22
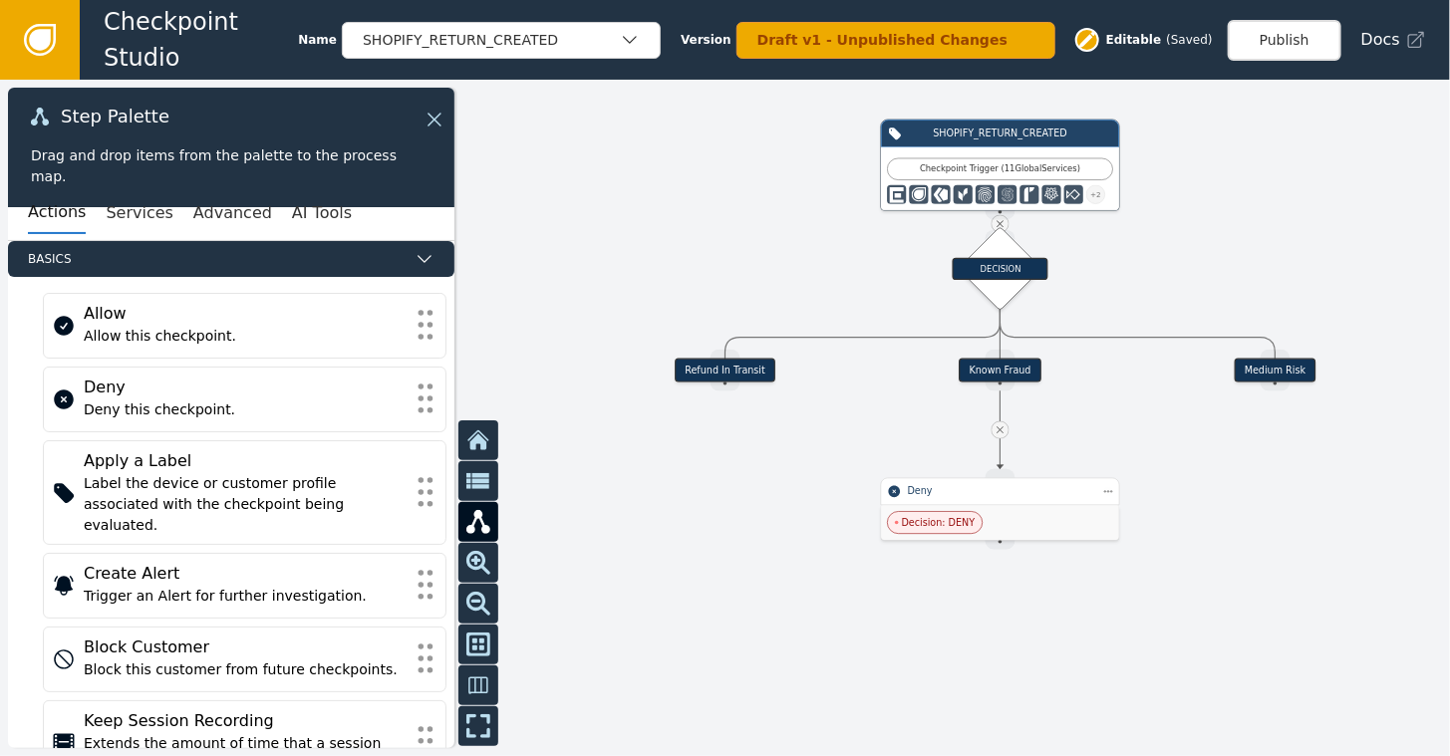
click at [702, 377] on div "Refund In Transit" at bounding box center [725, 371] width 101 height 24
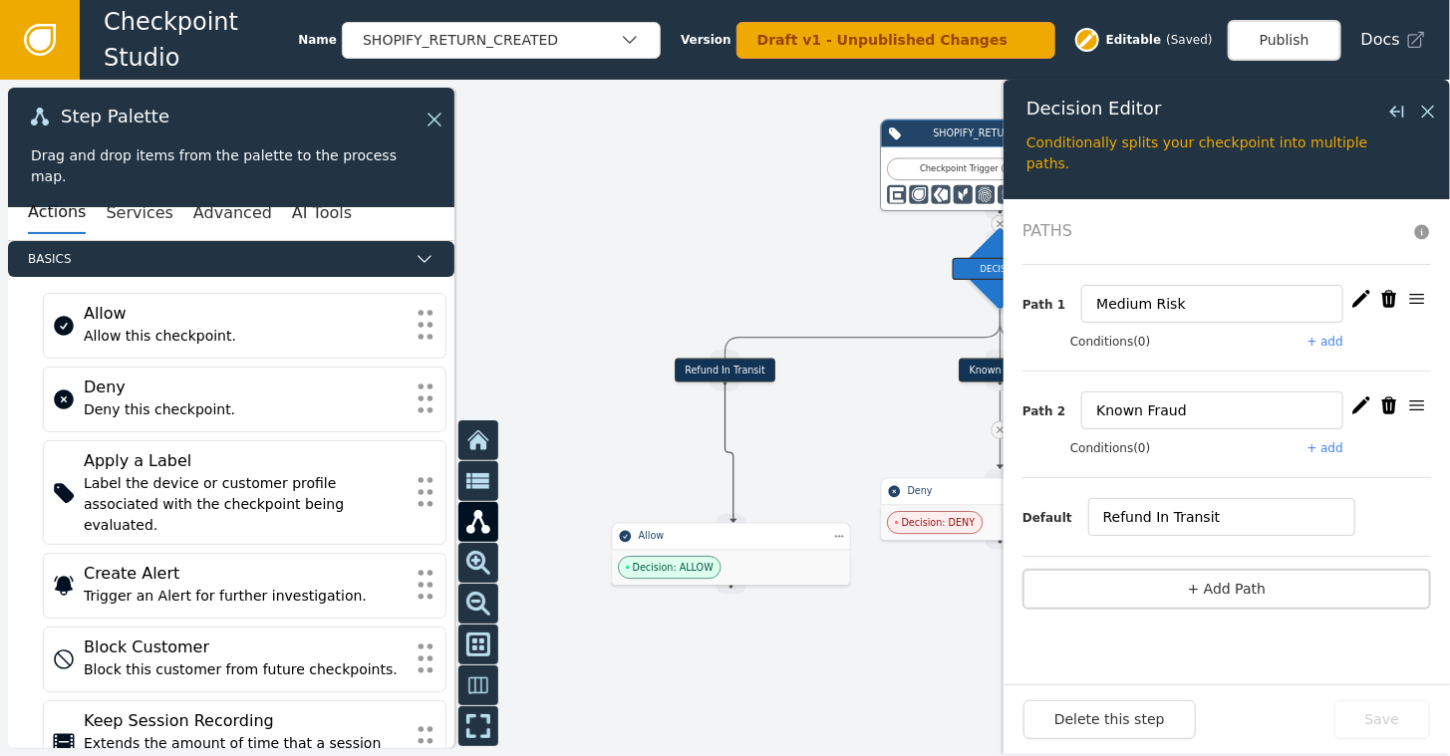
drag, startPoint x: 727, startPoint y: 377, endPoint x: 734, endPoint y: 522, distance: 145.7
click at [734, 522] on div "Target Handle for step Refund In Transit Source Handle for step Target Handle f…" at bounding box center [1161, 323] width 870 height 406
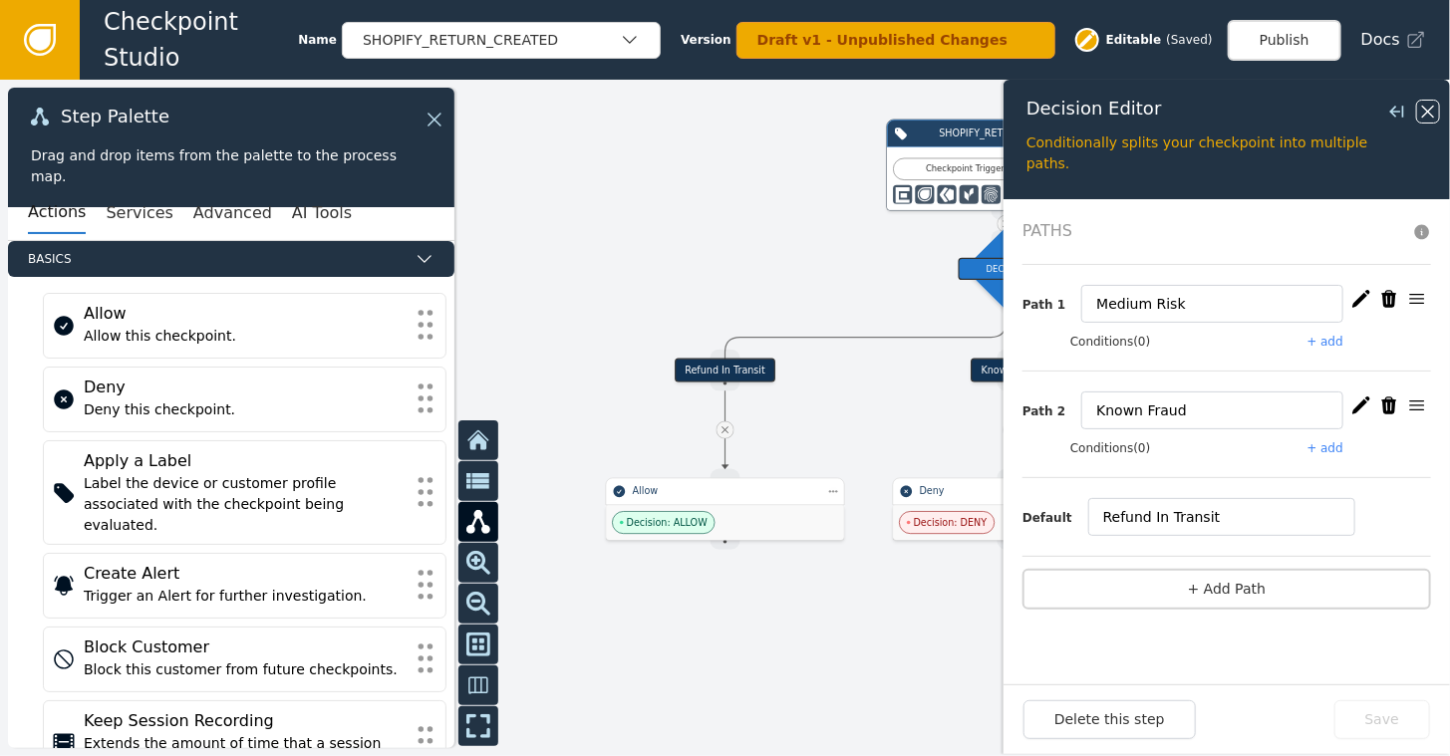
click at [1424, 117] on icon at bounding box center [1428, 112] width 22 height 22
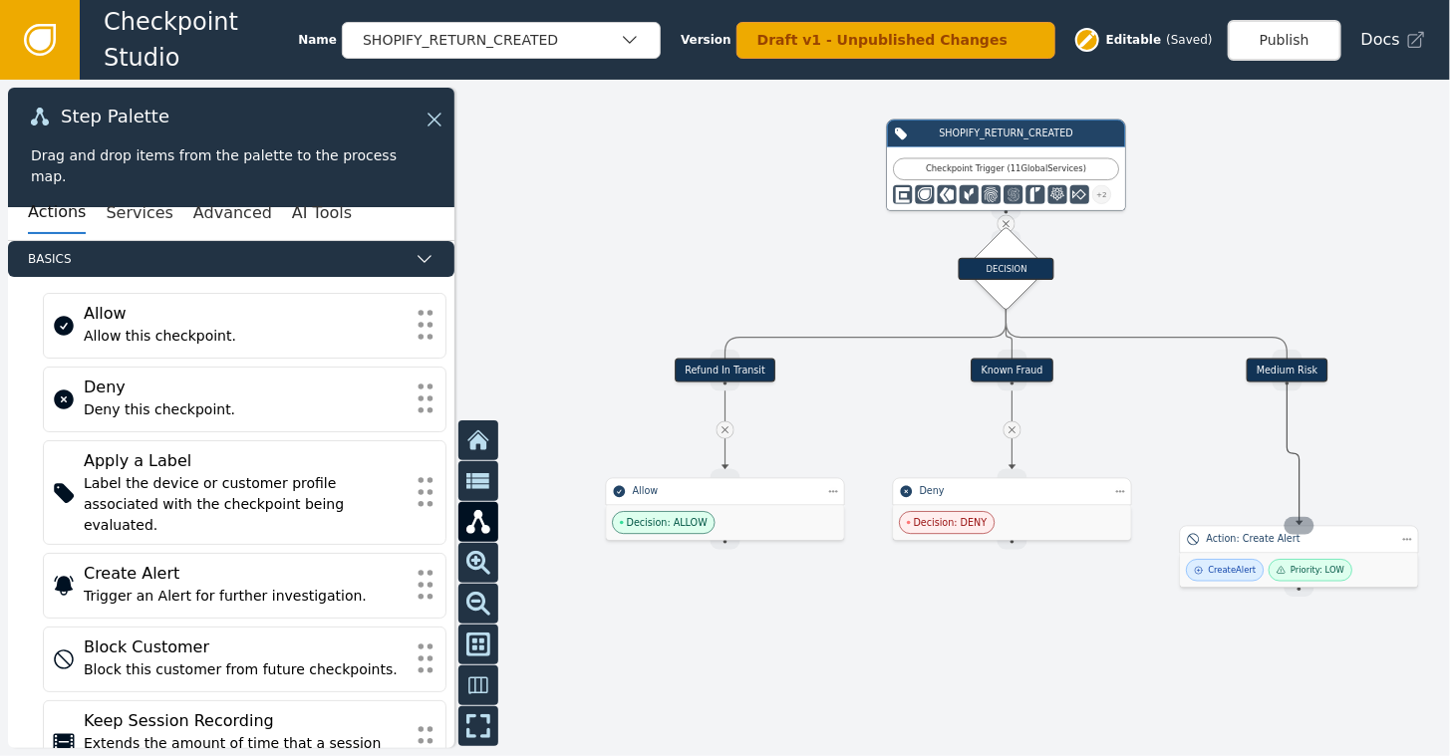
drag, startPoint x: 1290, startPoint y: 379, endPoint x: 1300, endPoint y: 525, distance: 146.8
click at [1300, 525] on div "Target Handle for step Refund In Transit Source Handle for step Target Handle f…" at bounding box center [1161, 323] width 870 height 406
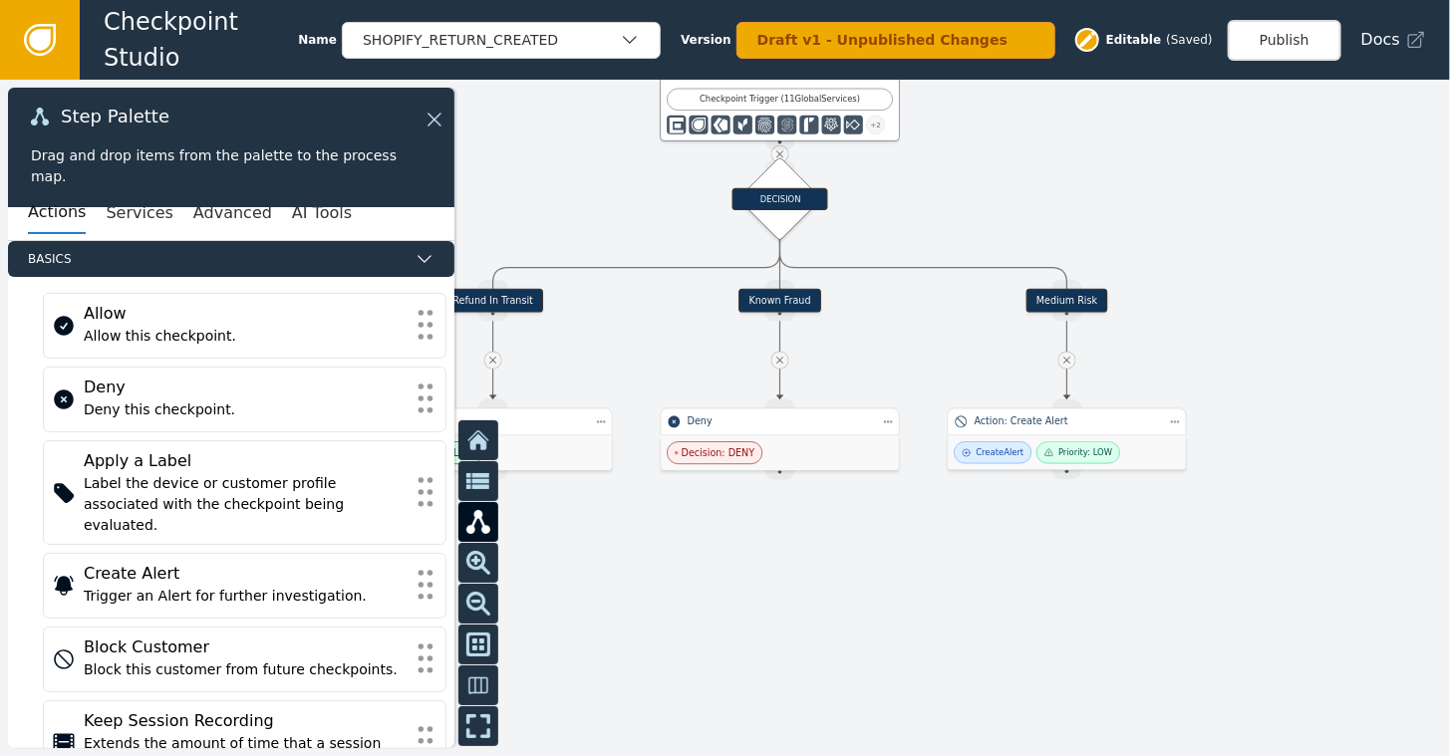
drag, startPoint x: 1356, startPoint y: 243, endPoint x: 1124, endPoint y: 173, distance: 242.5
click at [1124, 173] on div at bounding box center [725, 418] width 1450 height 677
click at [193, 213] on button "Advanced" at bounding box center [232, 213] width 79 height 42
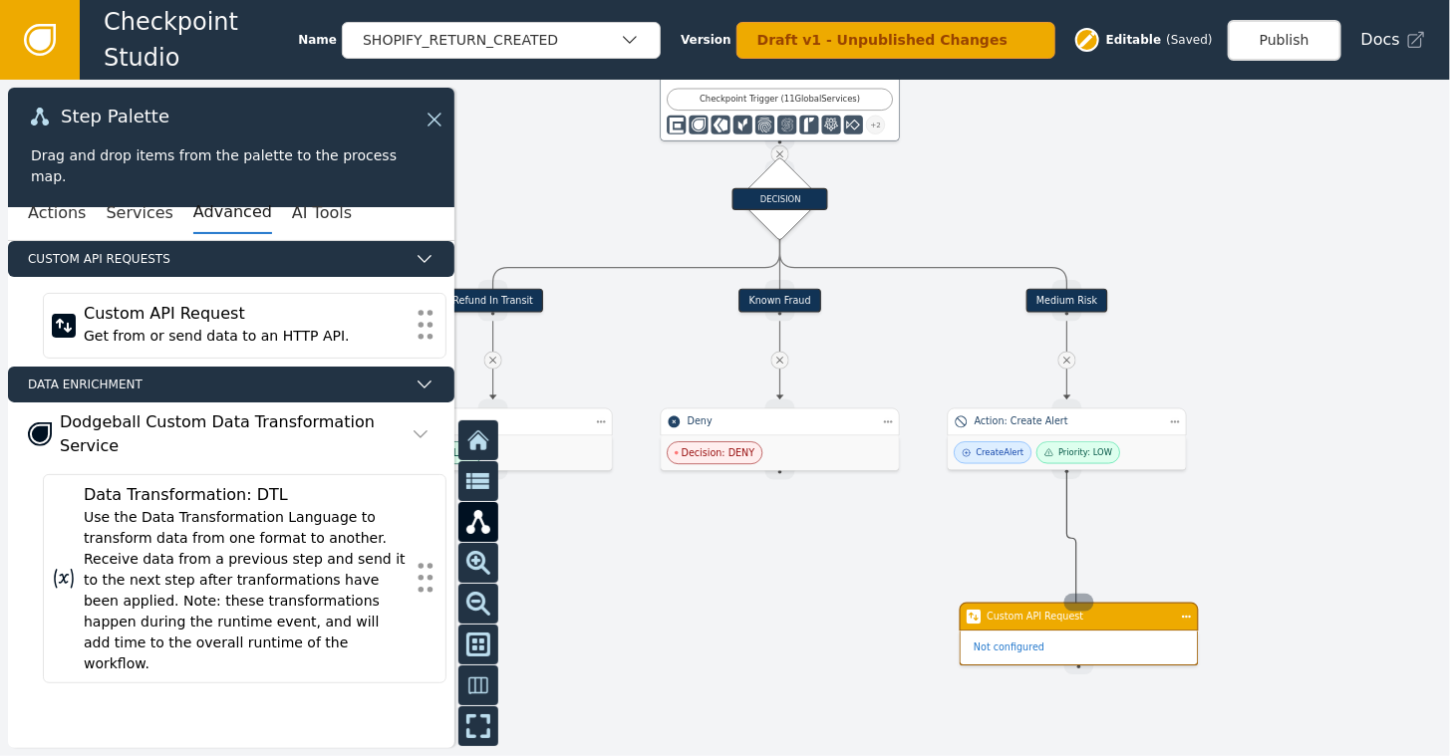
drag, startPoint x: 1070, startPoint y: 468, endPoint x: 1076, endPoint y: 608, distance: 139.7
click at [1076, 455] on div "Target Handle for step Refund In Transit Source Handle for step Target Handle f…" at bounding box center [928, 253] width 870 height 406
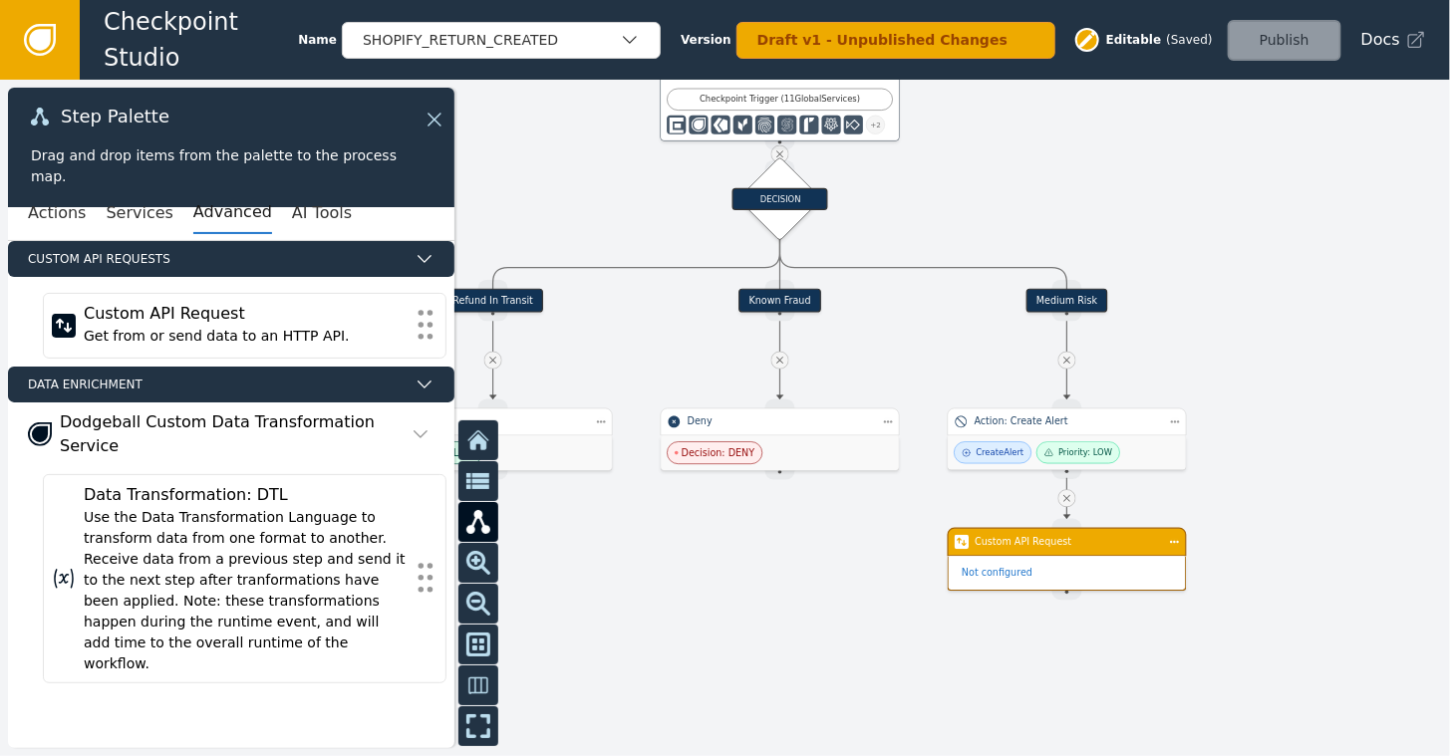
click at [1377, 472] on div at bounding box center [725, 418] width 1450 height 677
click at [1068, 499] on icon at bounding box center [1066, 498] width 7 height 7
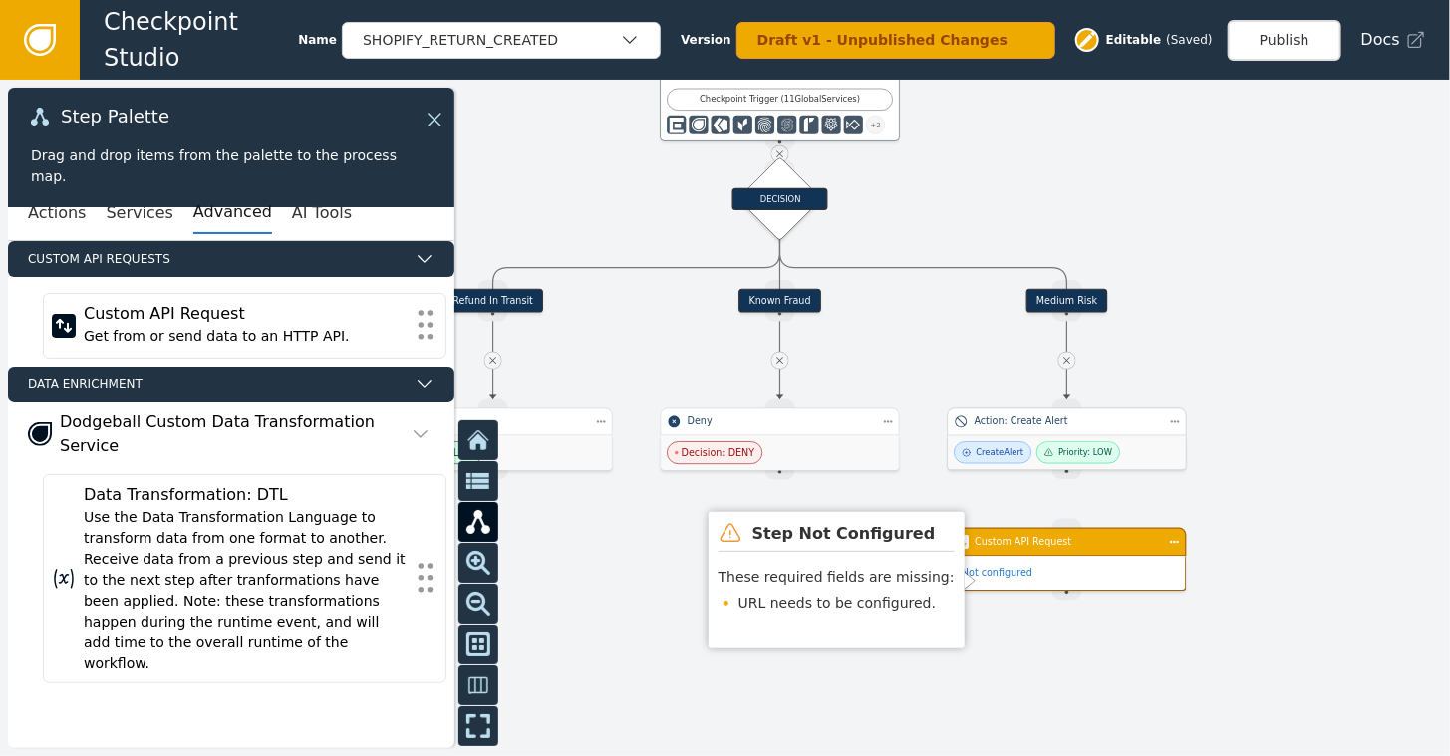
click at [1070, 442] on div "Priority: LOW" at bounding box center [1079, 453] width 84 height 22
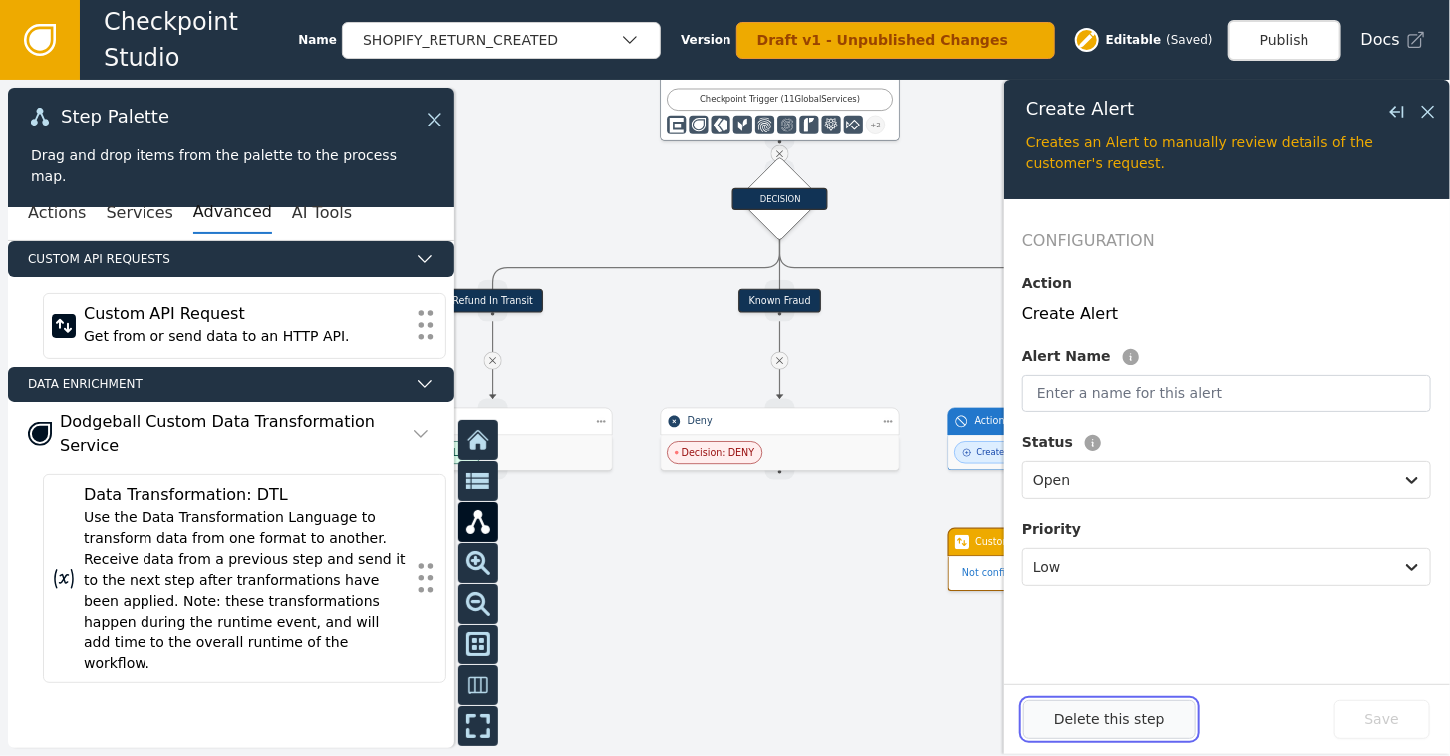
click at [1110, 719] on button "Delete this step" at bounding box center [1110, 720] width 172 height 39
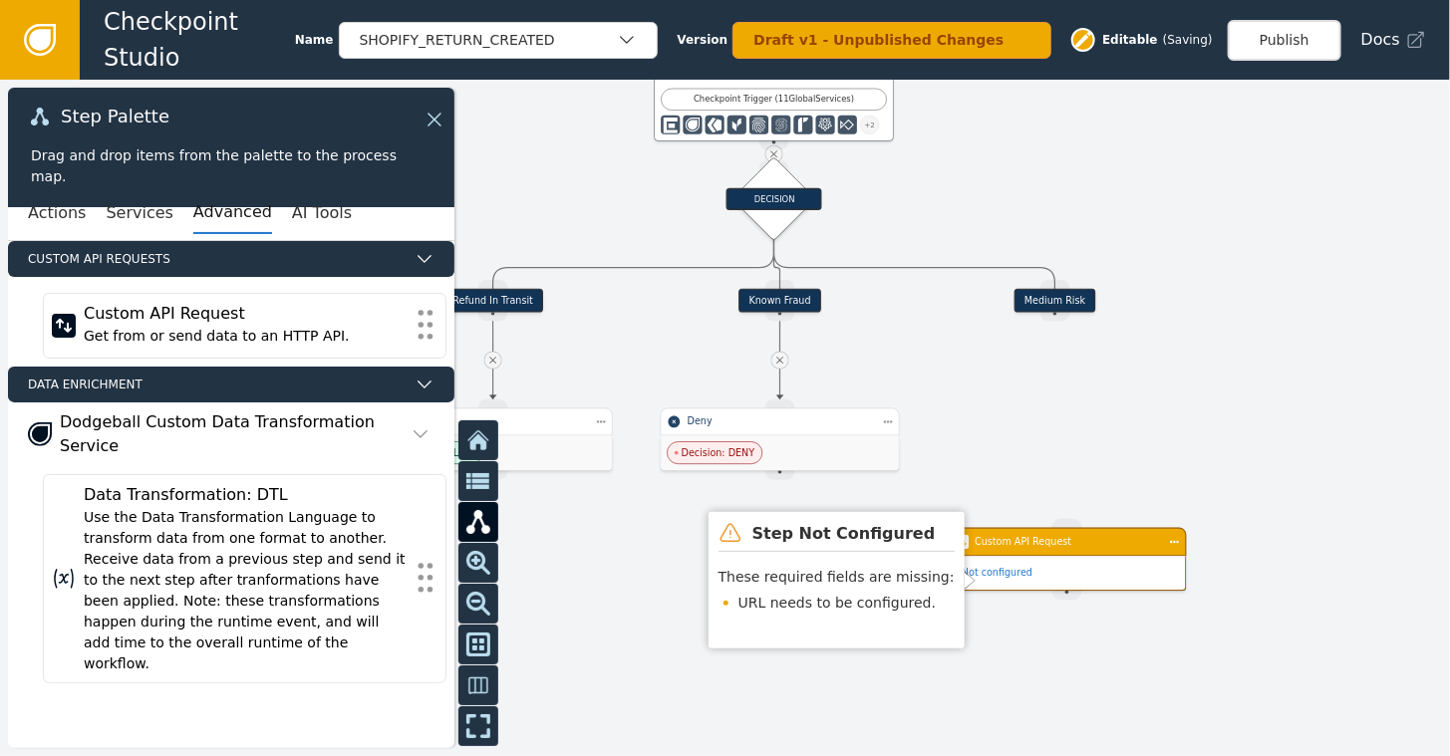
click at [1077, 546] on div "Custom API Request" at bounding box center [1067, 542] width 184 height 14
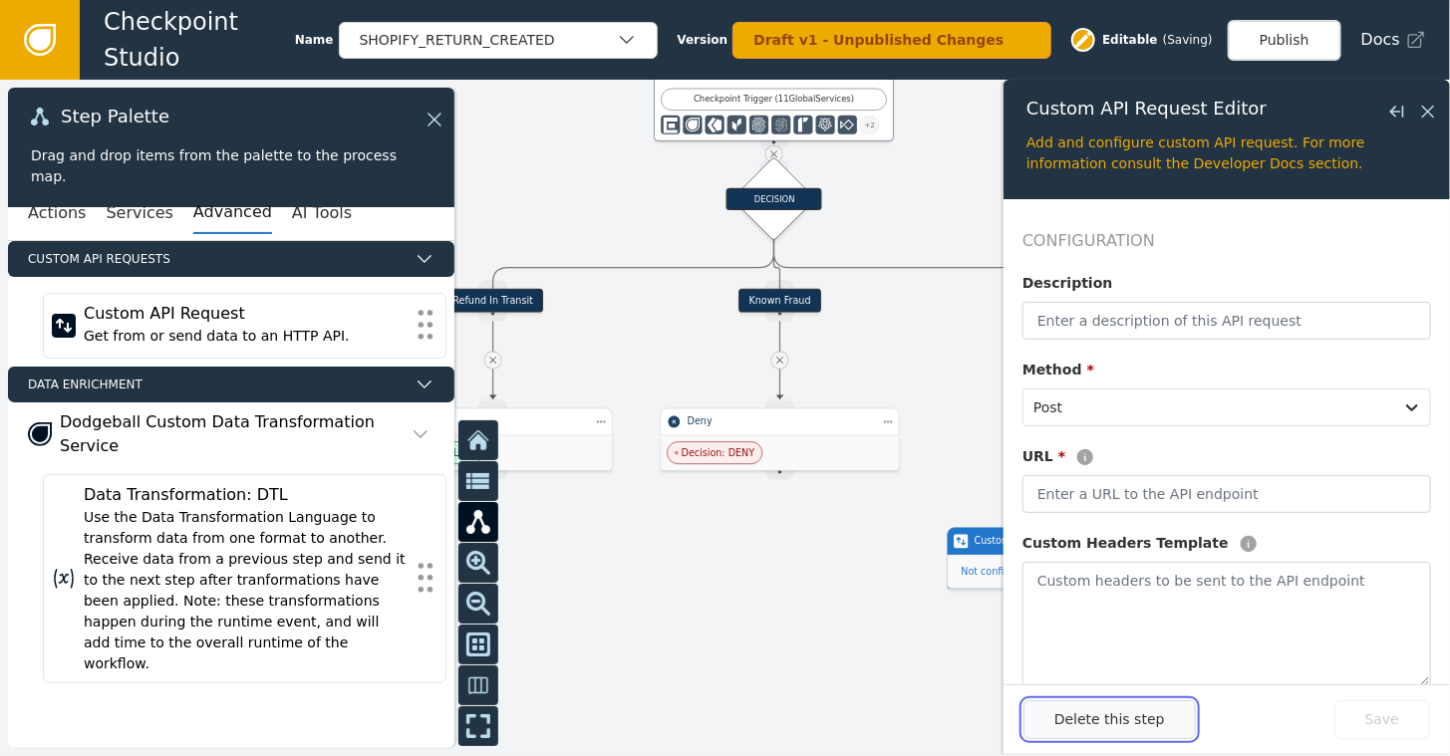
click at [1092, 714] on button "Delete this step" at bounding box center [1110, 720] width 172 height 39
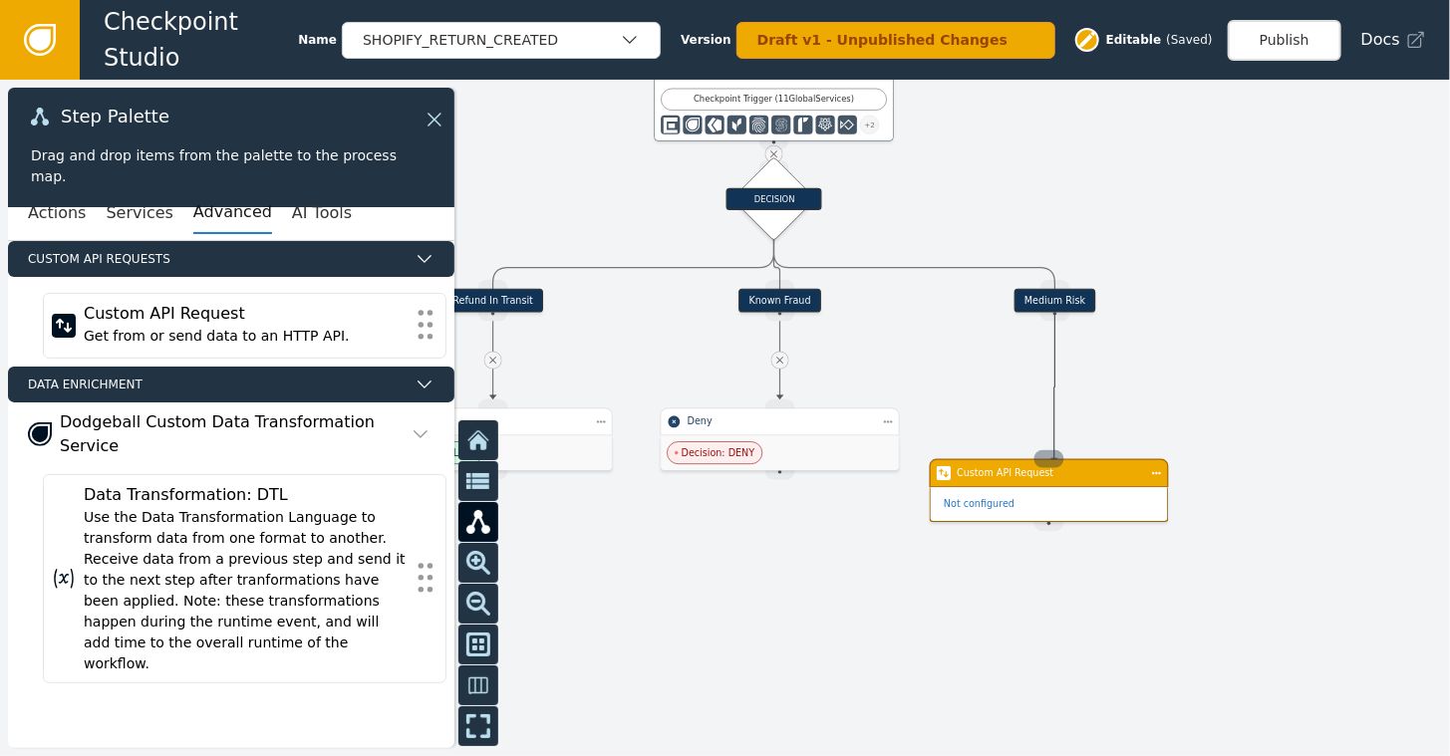
drag, startPoint x: 1050, startPoint y: 312, endPoint x: 1053, endPoint y: 458, distance: 146.5
click at [1053, 455] on div "Target Handle for step Refund In Transit Source Handle for step Target Handle f…" at bounding box center [928, 253] width 870 height 406
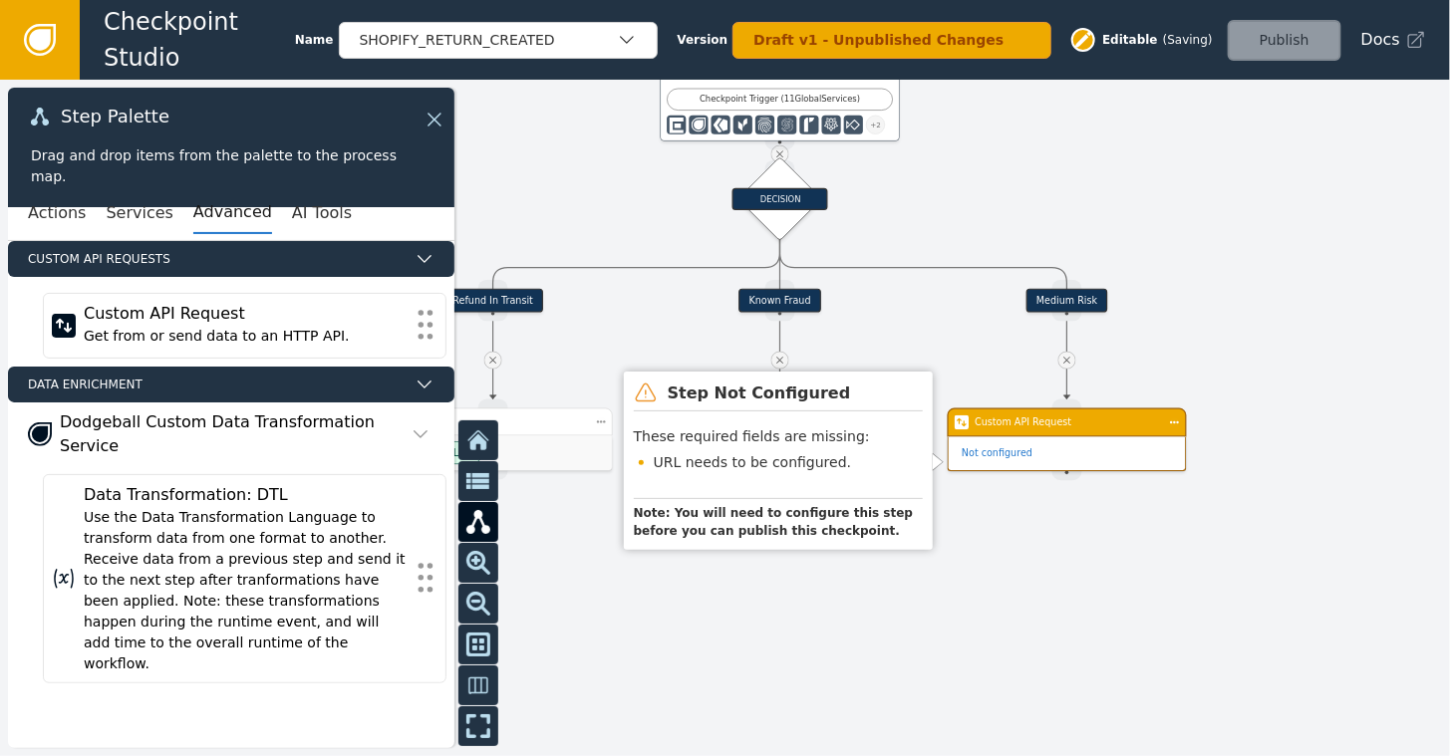
click at [1053, 429] on div "Custom API Request" at bounding box center [1067, 423] width 184 height 14
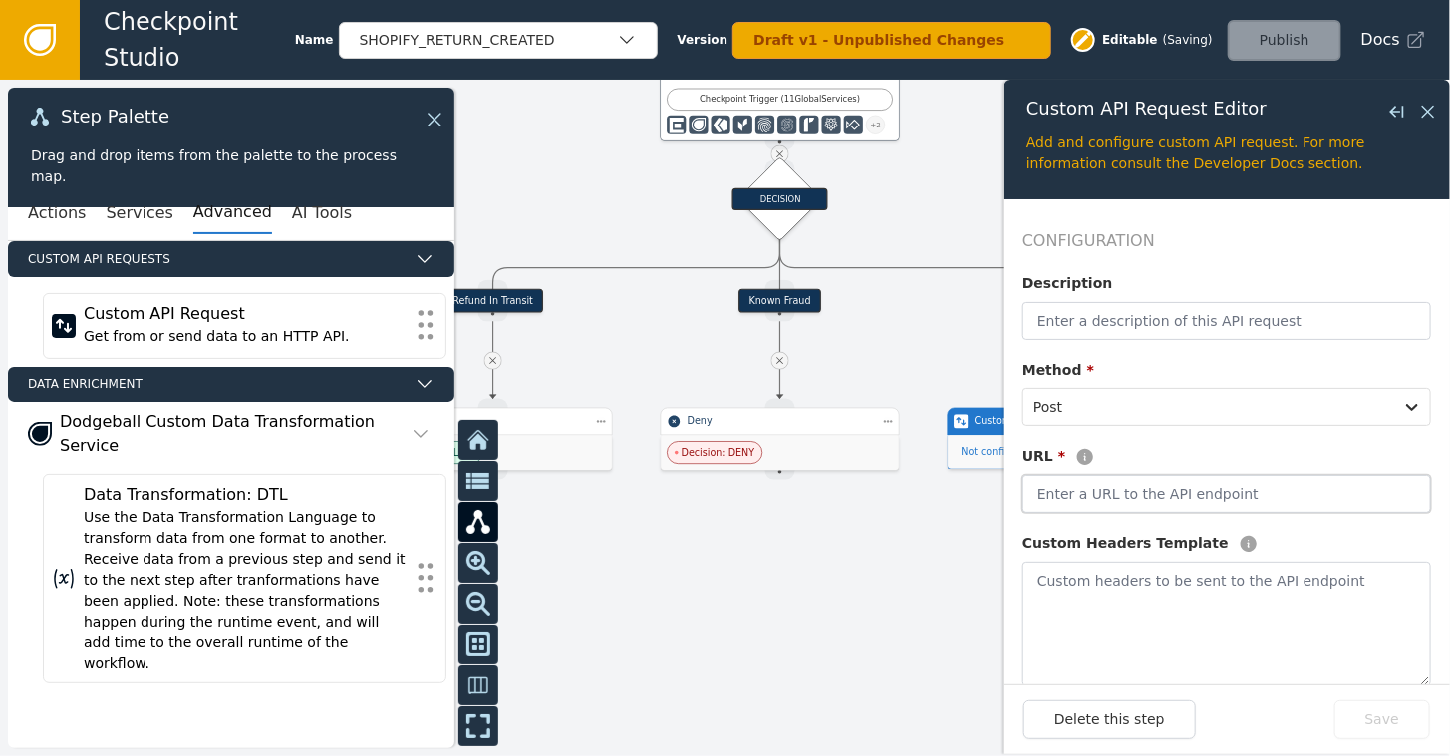
click at [1086, 492] on input "text" at bounding box center [1227, 494] width 409 height 38
type input "[URL][DOMAIN_NAME]"
click at [1053, 583] on textarea at bounding box center [1227, 624] width 409 height 125
type textarea "{{tag to set in Kustomer}}"
click at [1302, 451] on div "URL *" at bounding box center [1227, 461] width 409 height 29
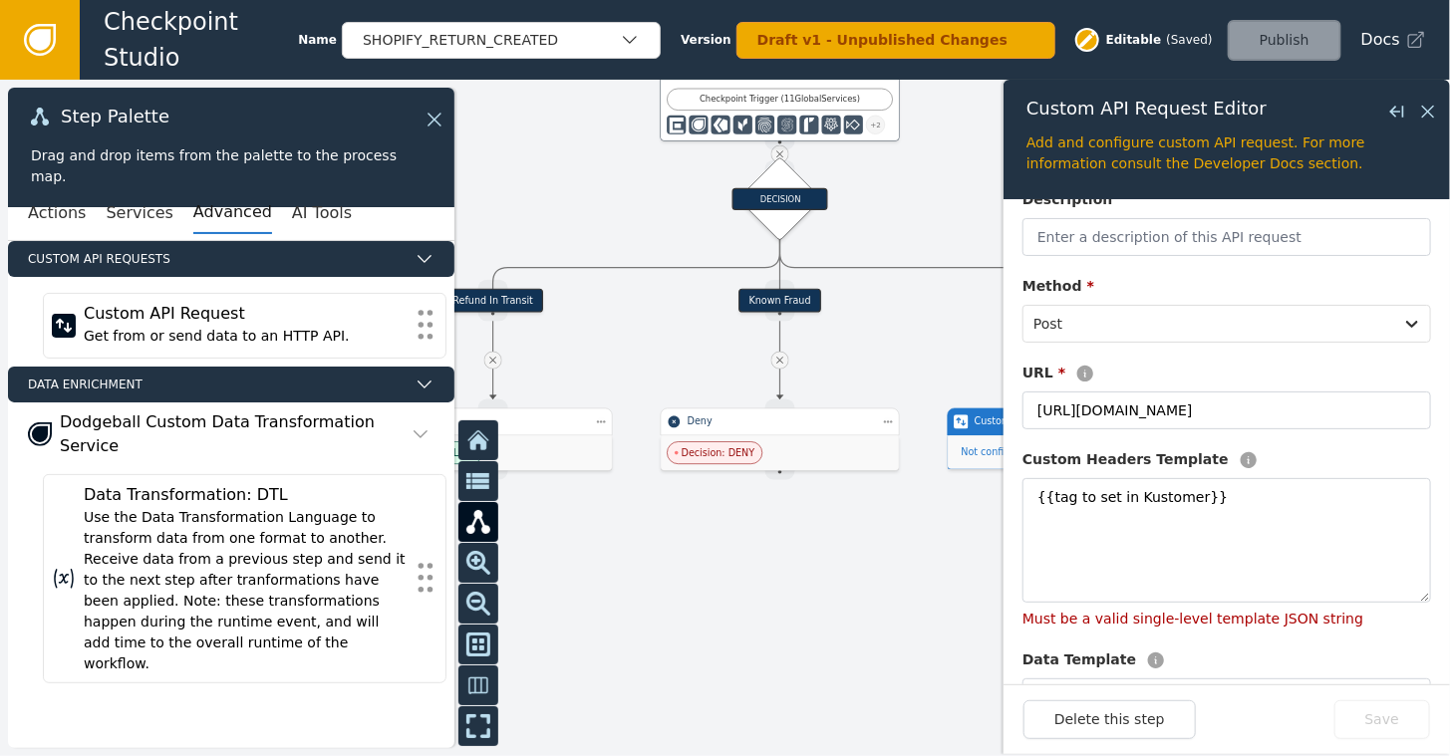
scroll to position [48, 0]
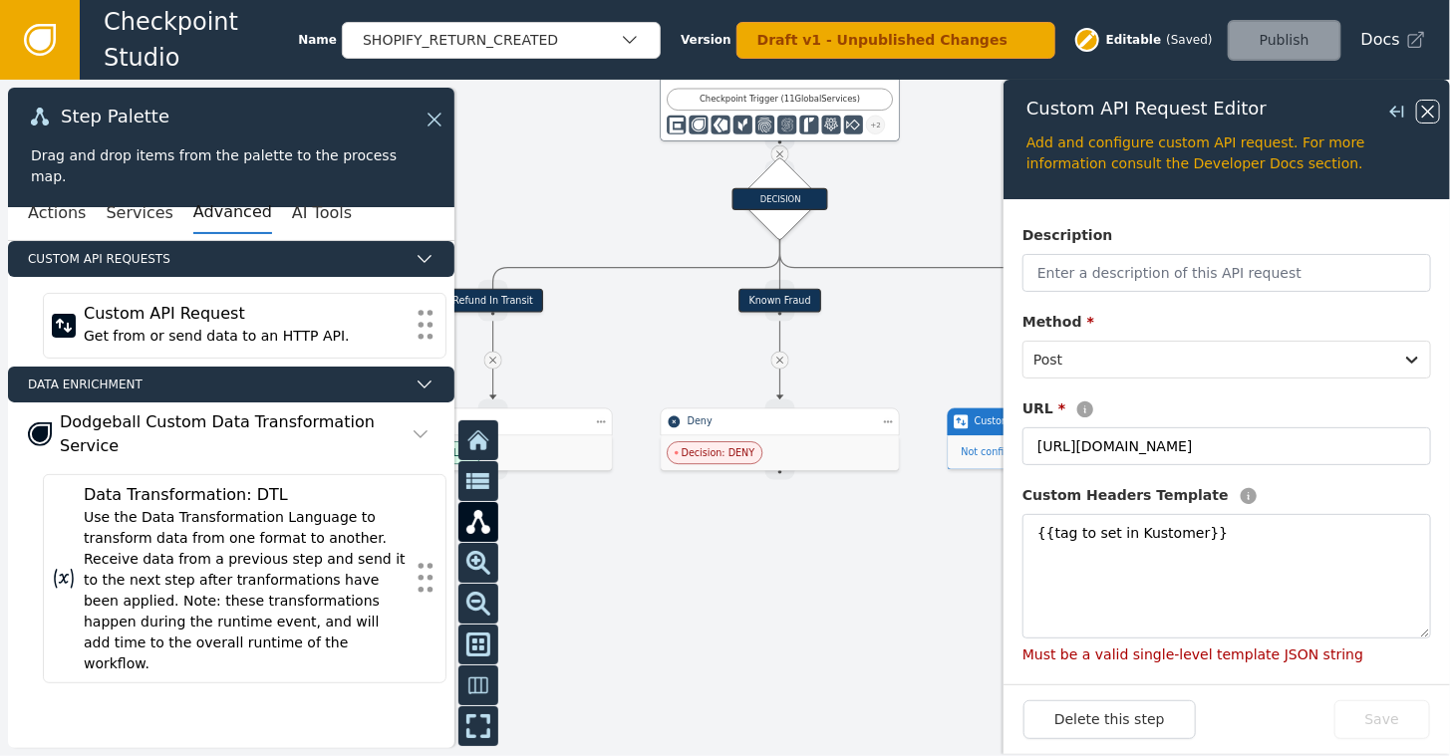
click at [1432, 110] on icon at bounding box center [1428, 112] width 22 height 22
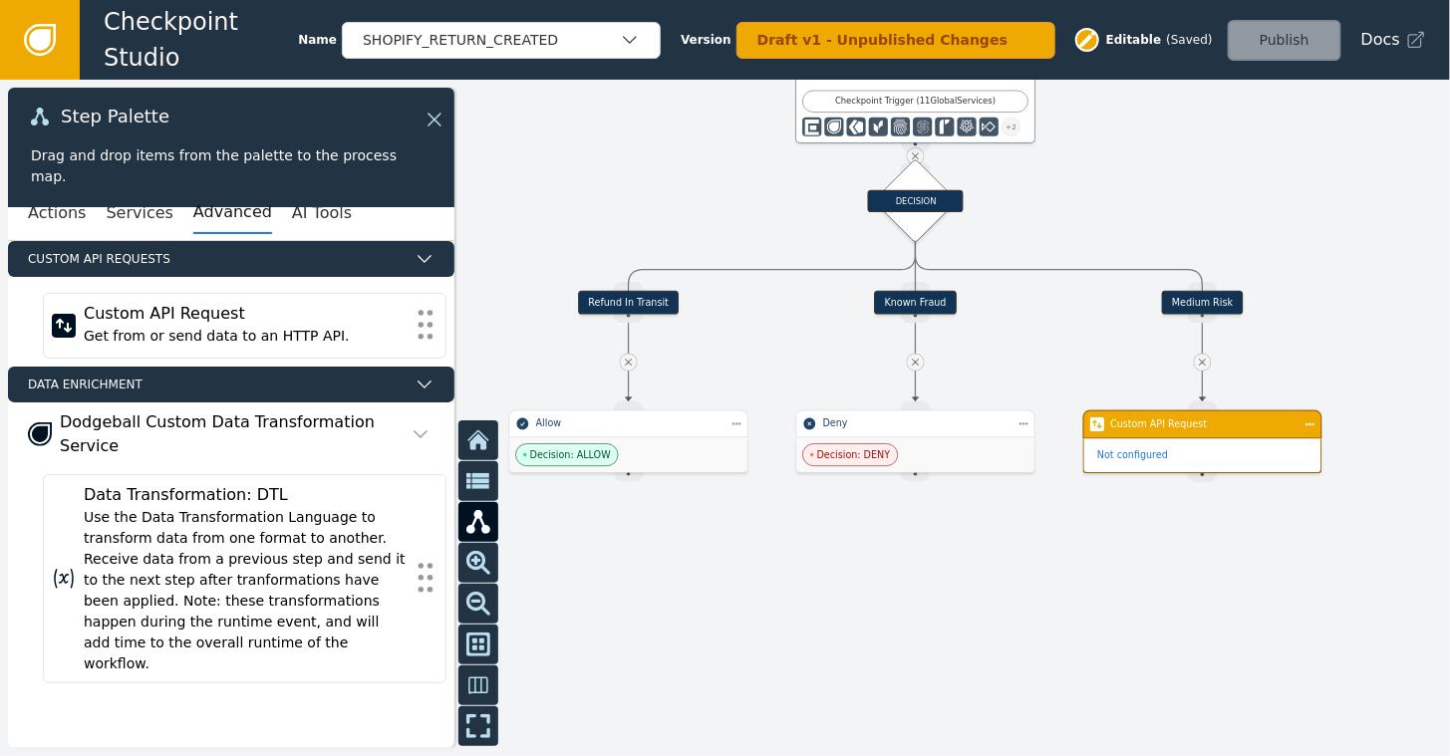
drag, startPoint x: 1229, startPoint y: 279, endPoint x: 1366, endPoint y: 276, distance: 137.6
click at [1366, 276] on div at bounding box center [725, 418] width 1450 height 677
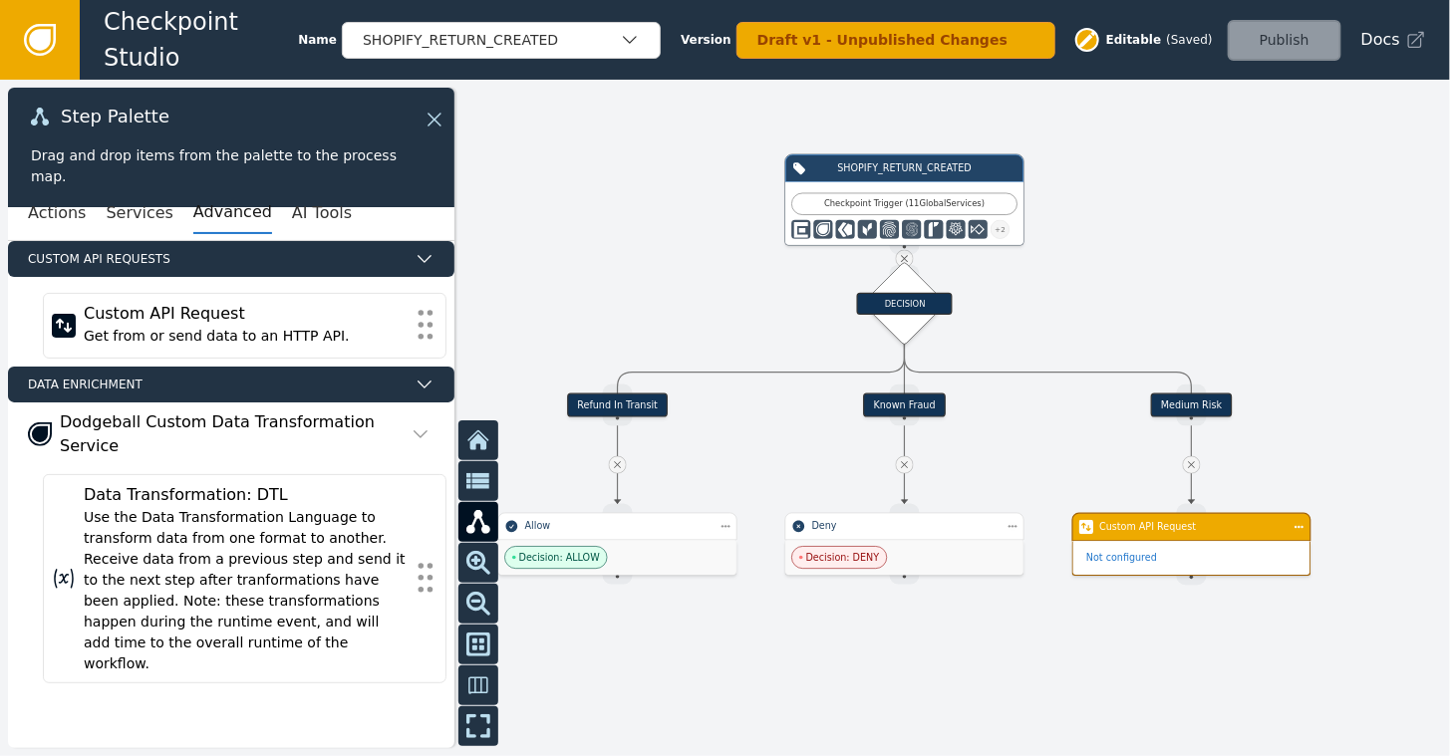
drag, startPoint x: 1097, startPoint y: 177, endPoint x: 1084, endPoint y: 285, distance: 108.4
click at [1084, 285] on div at bounding box center [725, 418] width 1450 height 677
click at [41, 36] on icon at bounding box center [40, 40] width 22 height 22
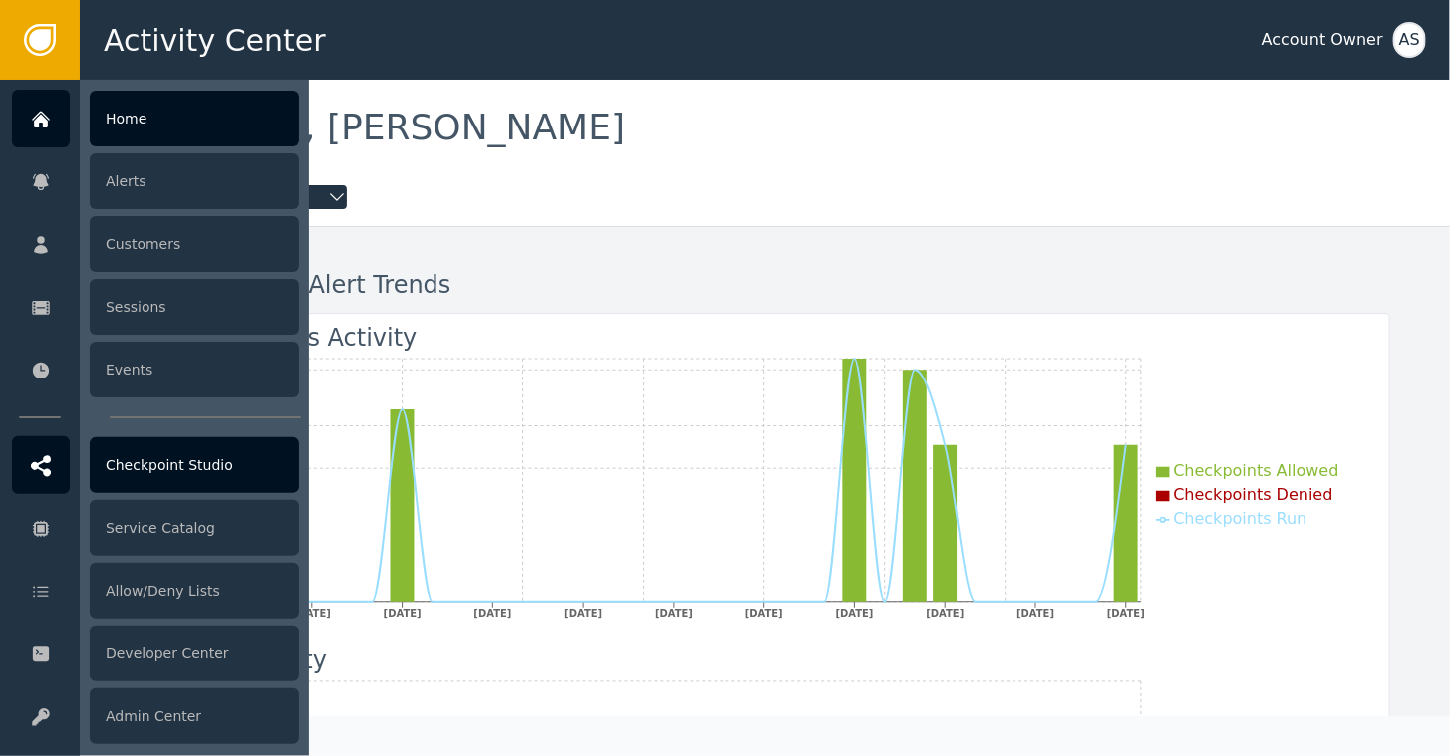
click at [183, 460] on div "Checkpoint Studio" at bounding box center [194, 466] width 209 height 56
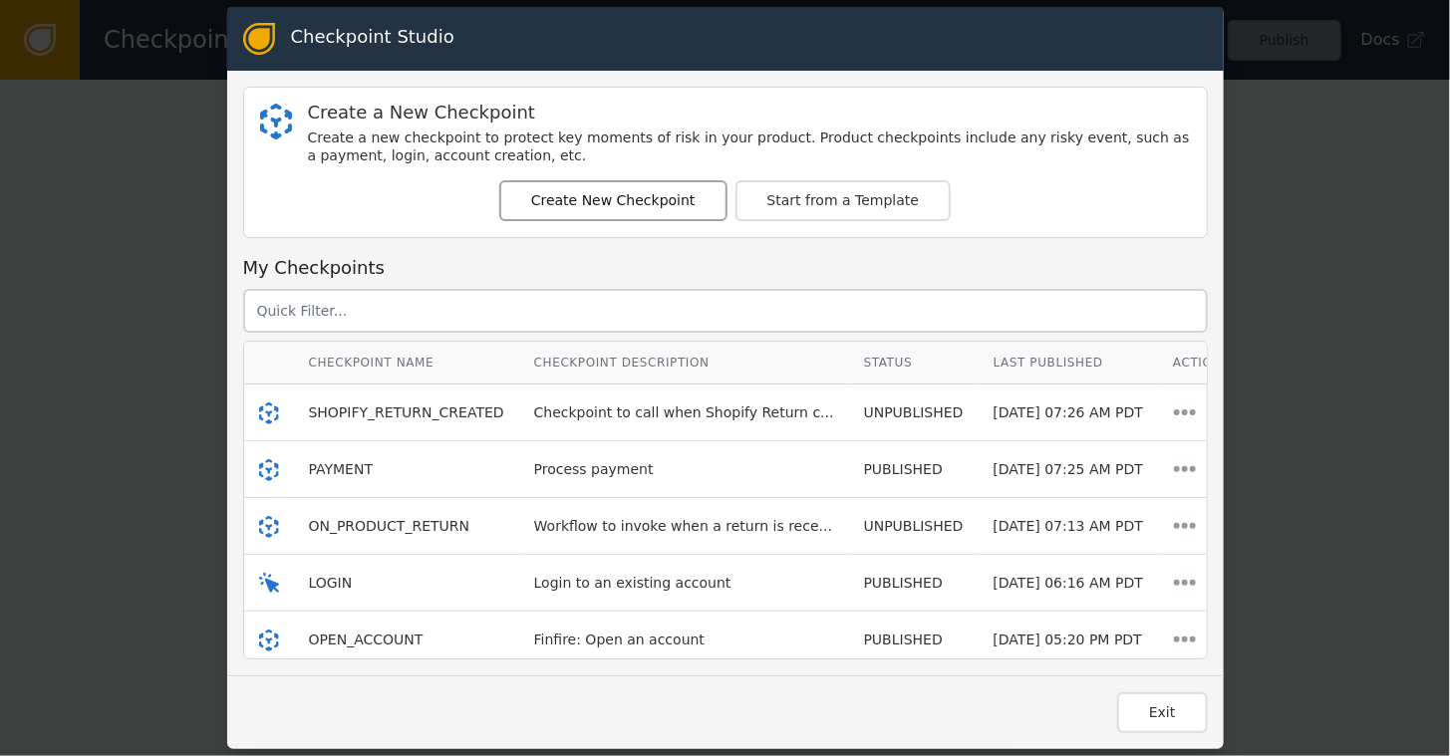
click at [596, 197] on button "Create New Checkpoint" at bounding box center [613, 200] width 228 height 41
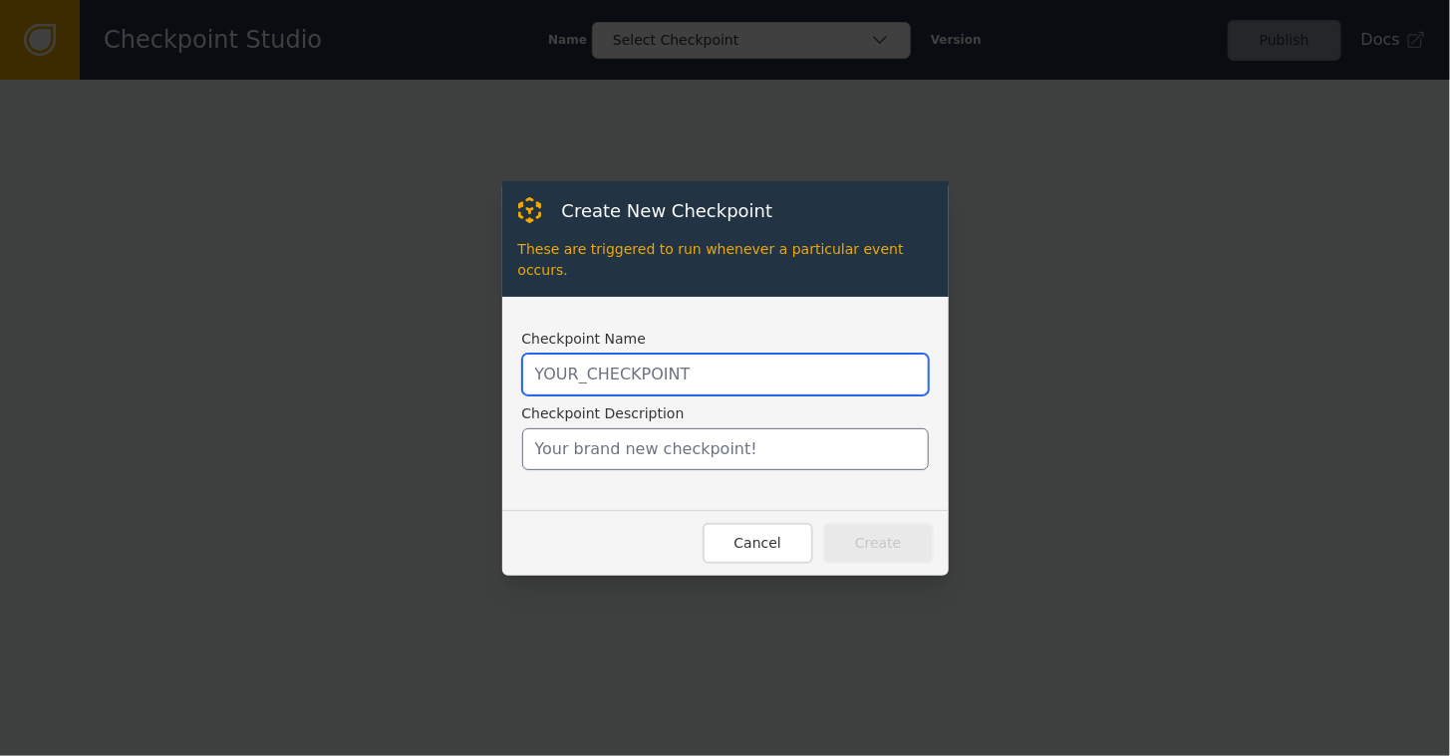
click at [596, 360] on input "text" at bounding box center [725, 375] width 407 height 42
type input "ON_LOOP_RETURN"
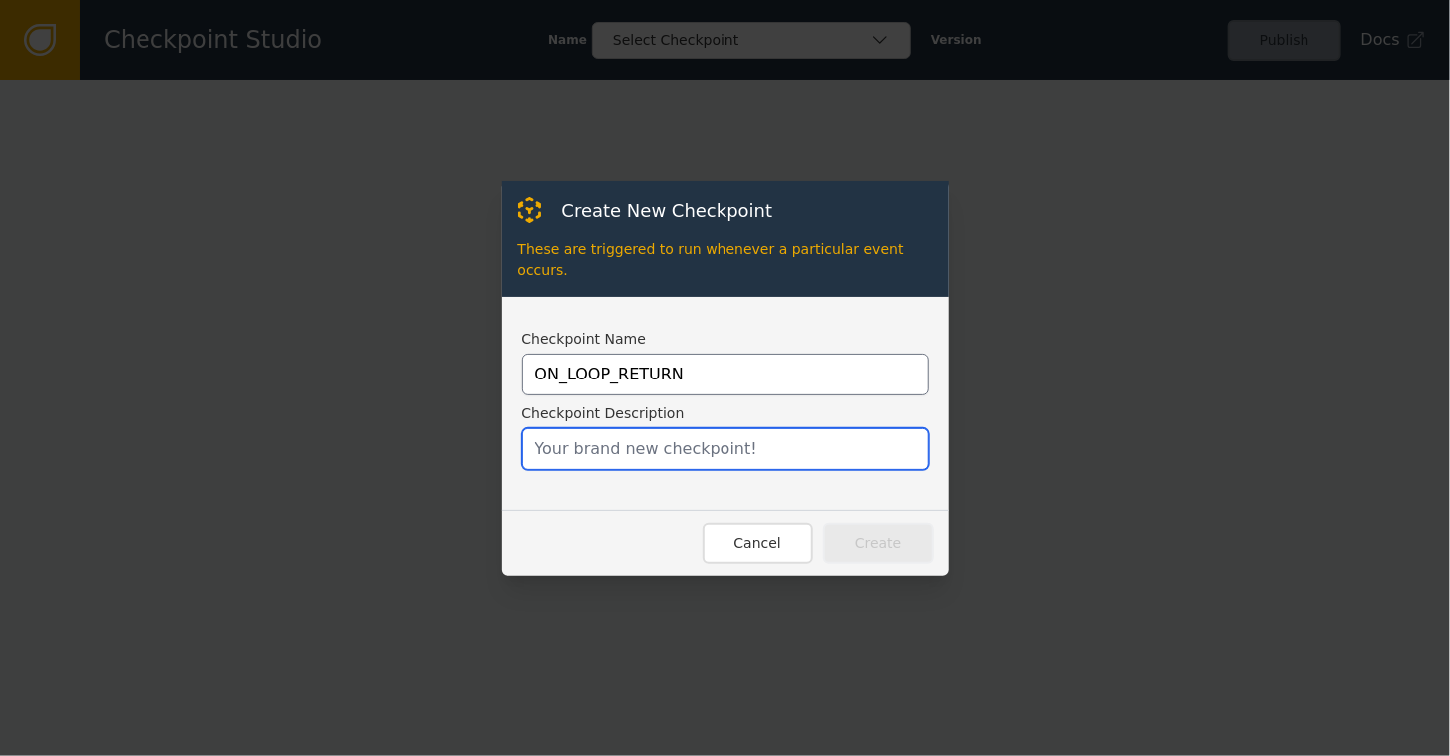
click at [608, 451] on input "text" at bounding box center [725, 450] width 407 height 42
type input "Checkpoint to call when loop return"
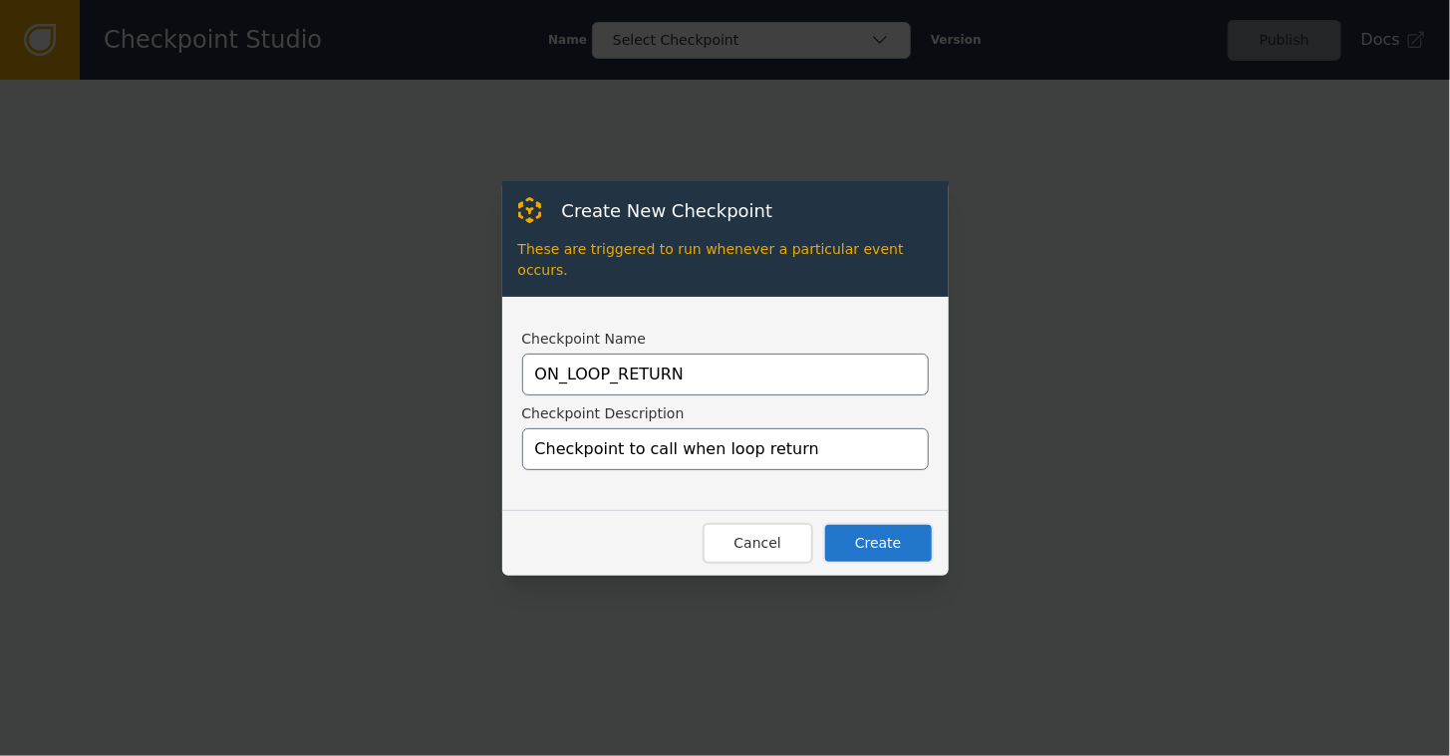
click at [867, 528] on button "Create" at bounding box center [878, 543] width 111 height 41
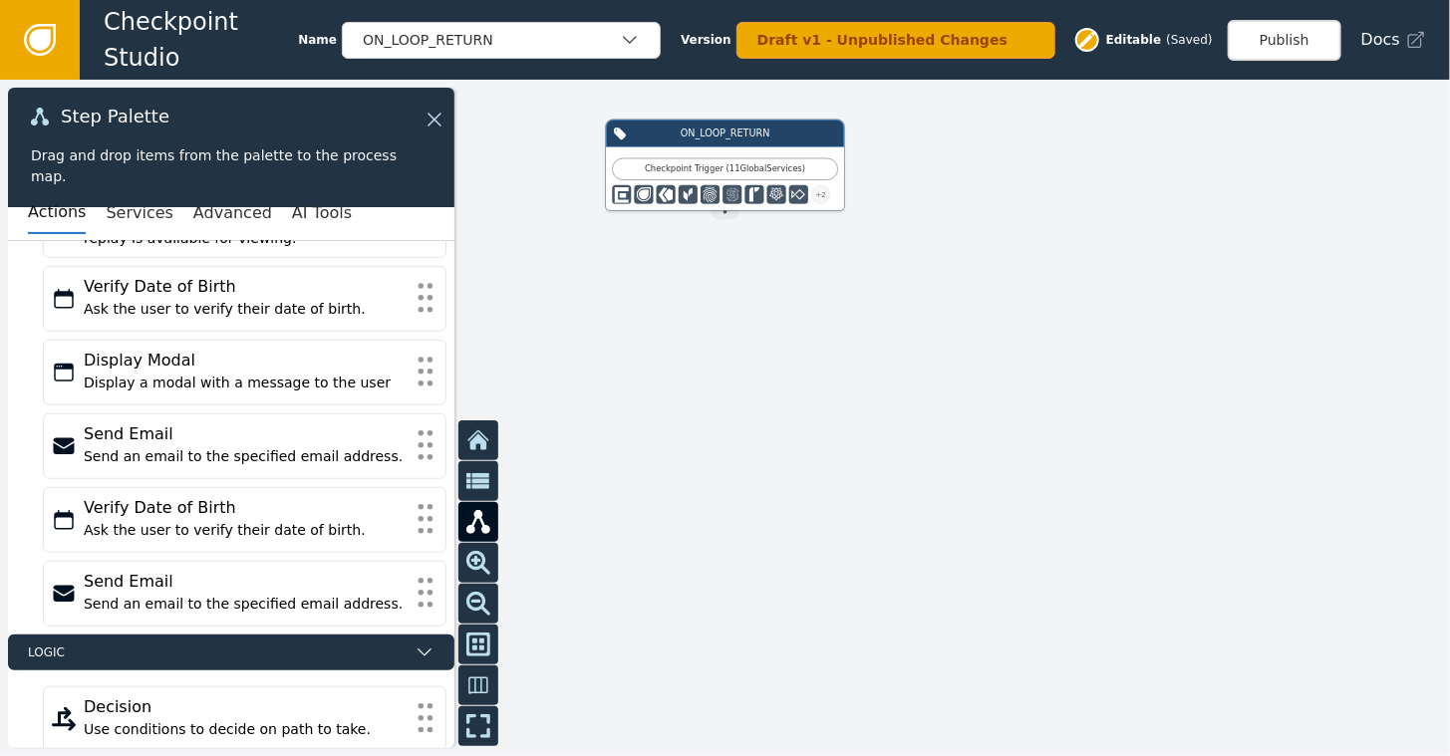
scroll to position [510, 0]
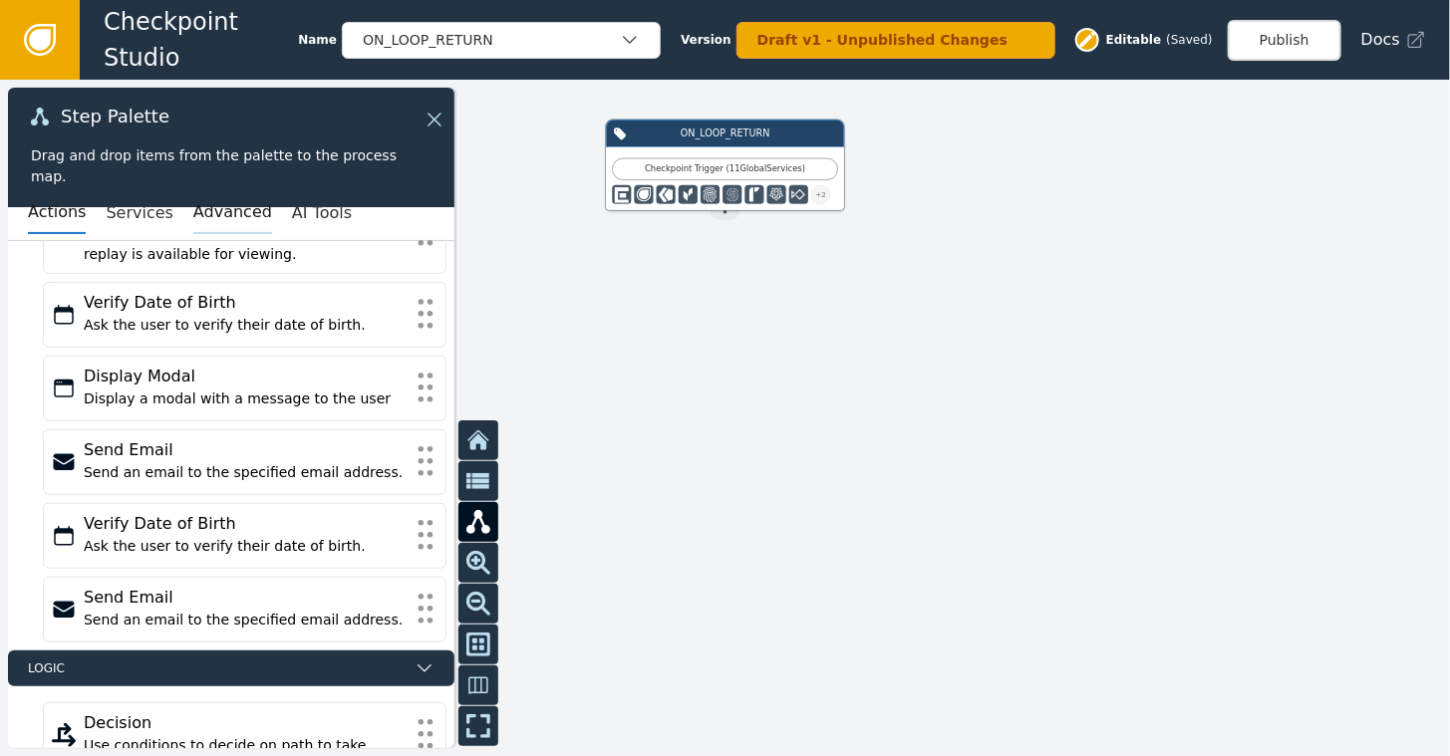
click at [204, 209] on button "Advanced" at bounding box center [232, 213] width 79 height 42
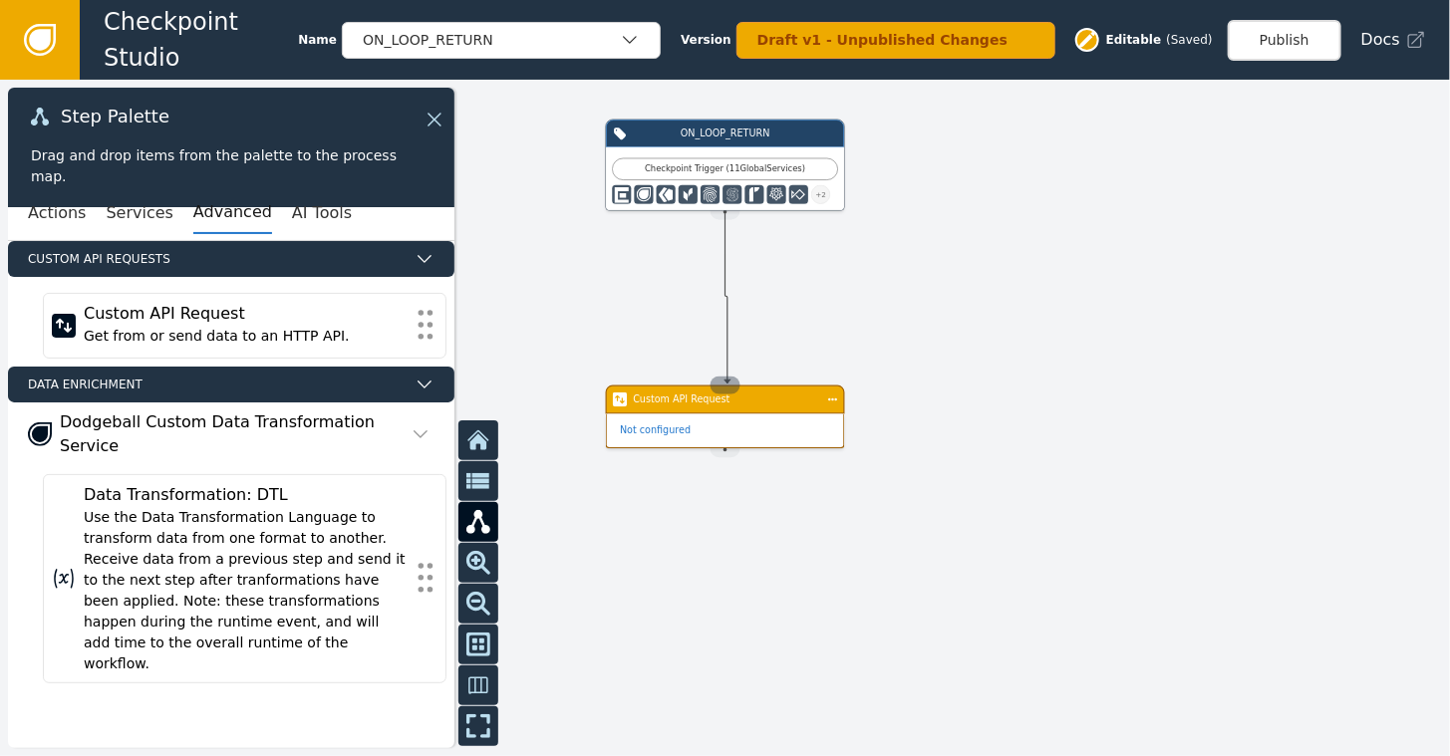
drag, startPoint x: 724, startPoint y: 212, endPoint x: 727, endPoint y: 385, distance: 172.4
click at [727, 385] on div "ON_LOOP_RETURN Checkpoint Trigger ( 11 Global Services ) + 2 Source Handle for …" at bounding box center [1161, 323] width 870 height 406
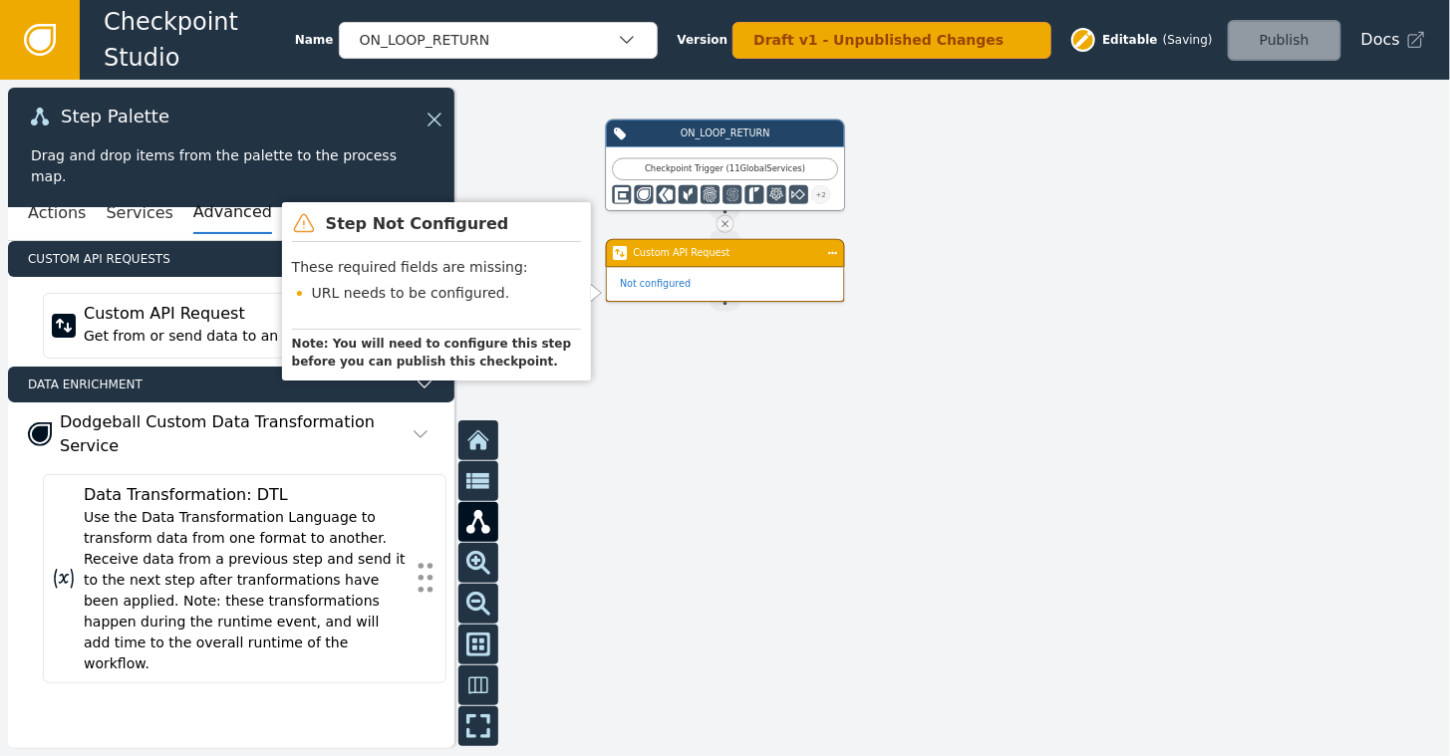
click at [704, 269] on div "Not configured" at bounding box center [725, 285] width 237 height 34
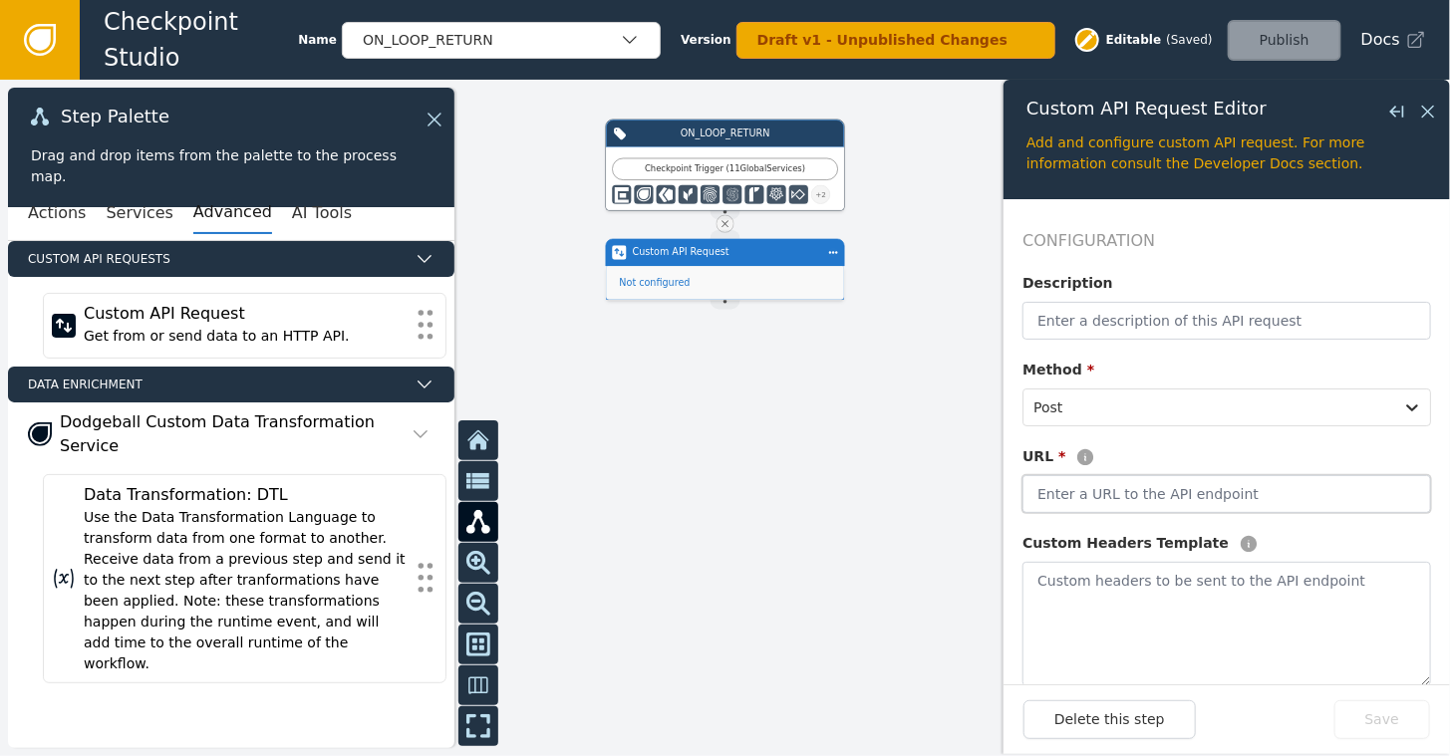
click at [1077, 481] on input "text" at bounding box center [1227, 494] width 409 height 38
type input "[URL][DOMAIN_NAME]"
click at [1393, 739] on button "Save" at bounding box center [1383, 720] width 96 height 39
click at [1429, 106] on icon at bounding box center [1428, 112] width 22 height 22
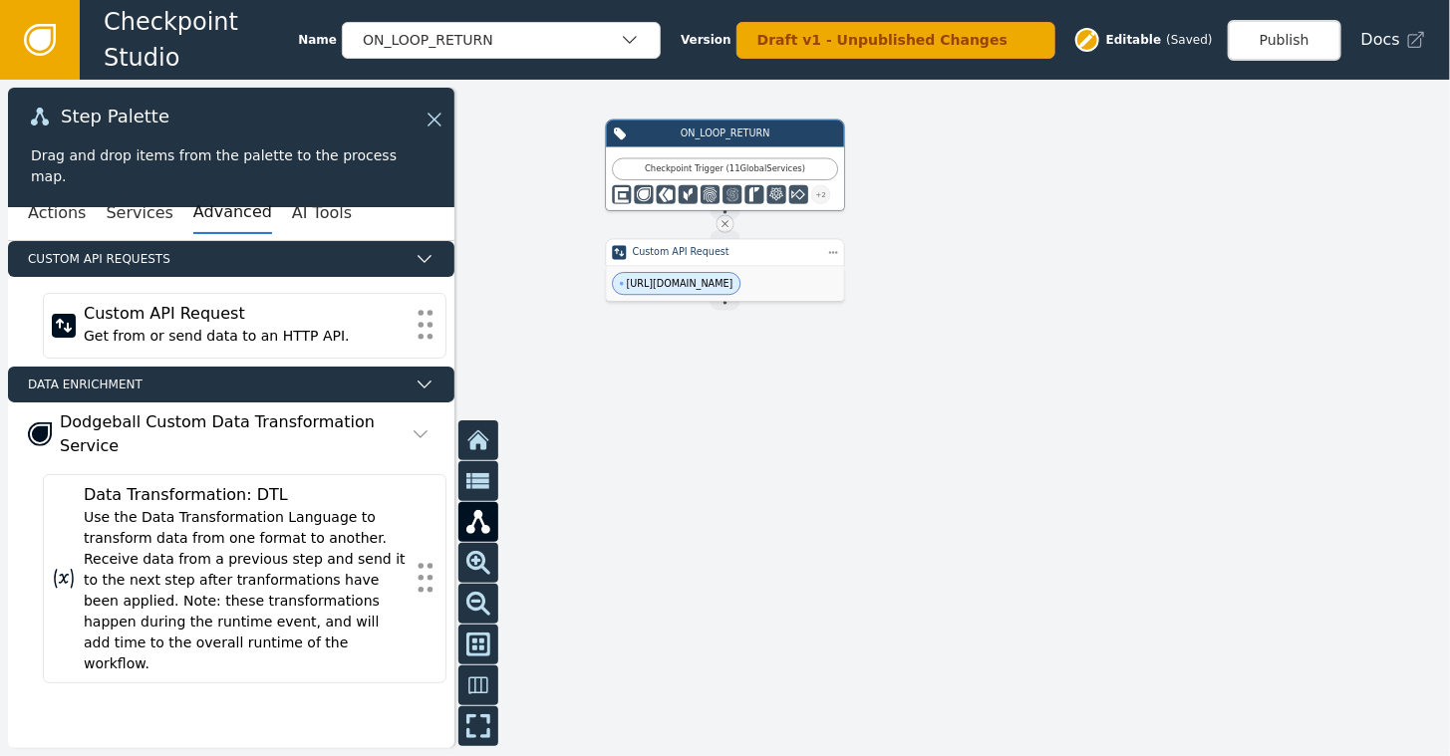
click at [1100, 250] on div at bounding box center [725, 418] width 1450 height 677
click at [1291, 40] on button "Publish" at bounding box center [1285, 40] width 114 height 41
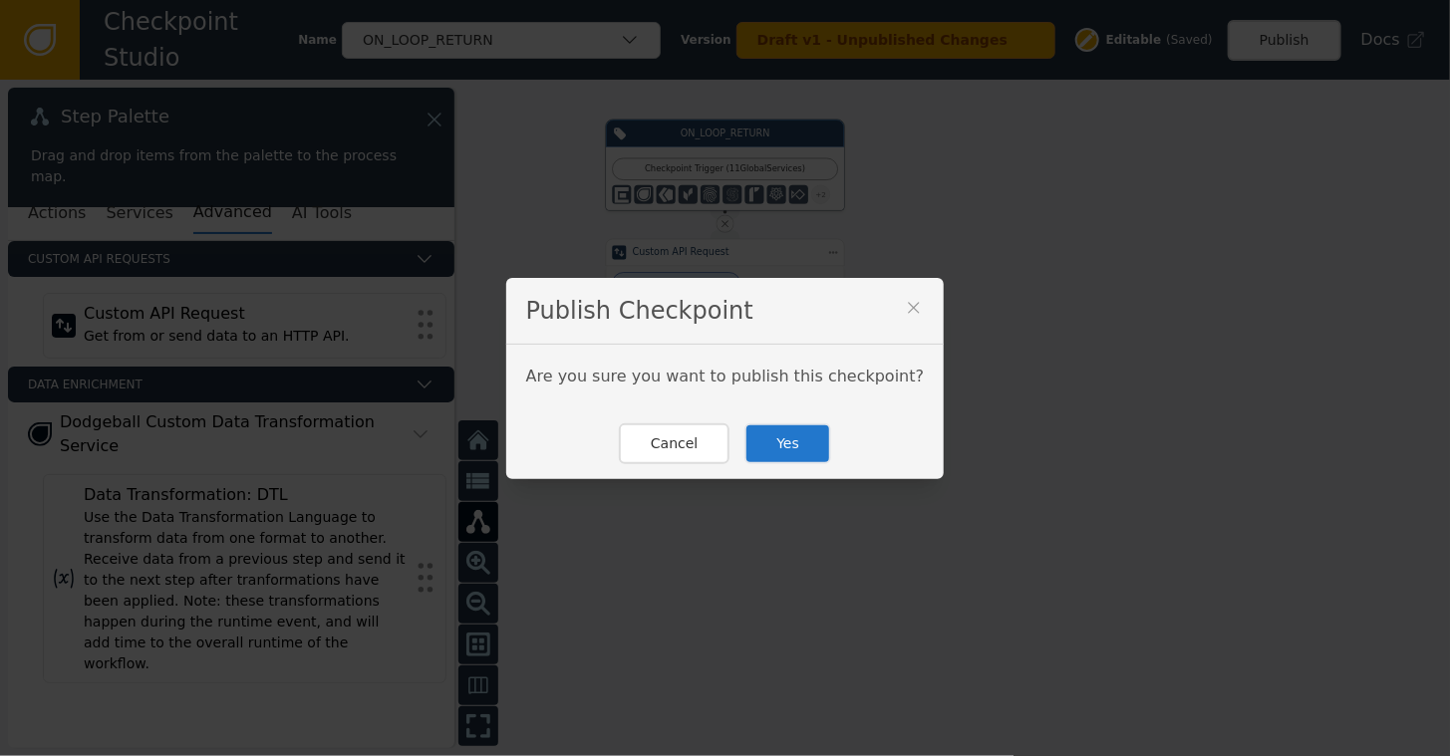
click at [788, 443] on button "Yes" at bounding box center [788, 444] width 87 height 41
